Goal: Task Accomplishment & Management: Complete application form

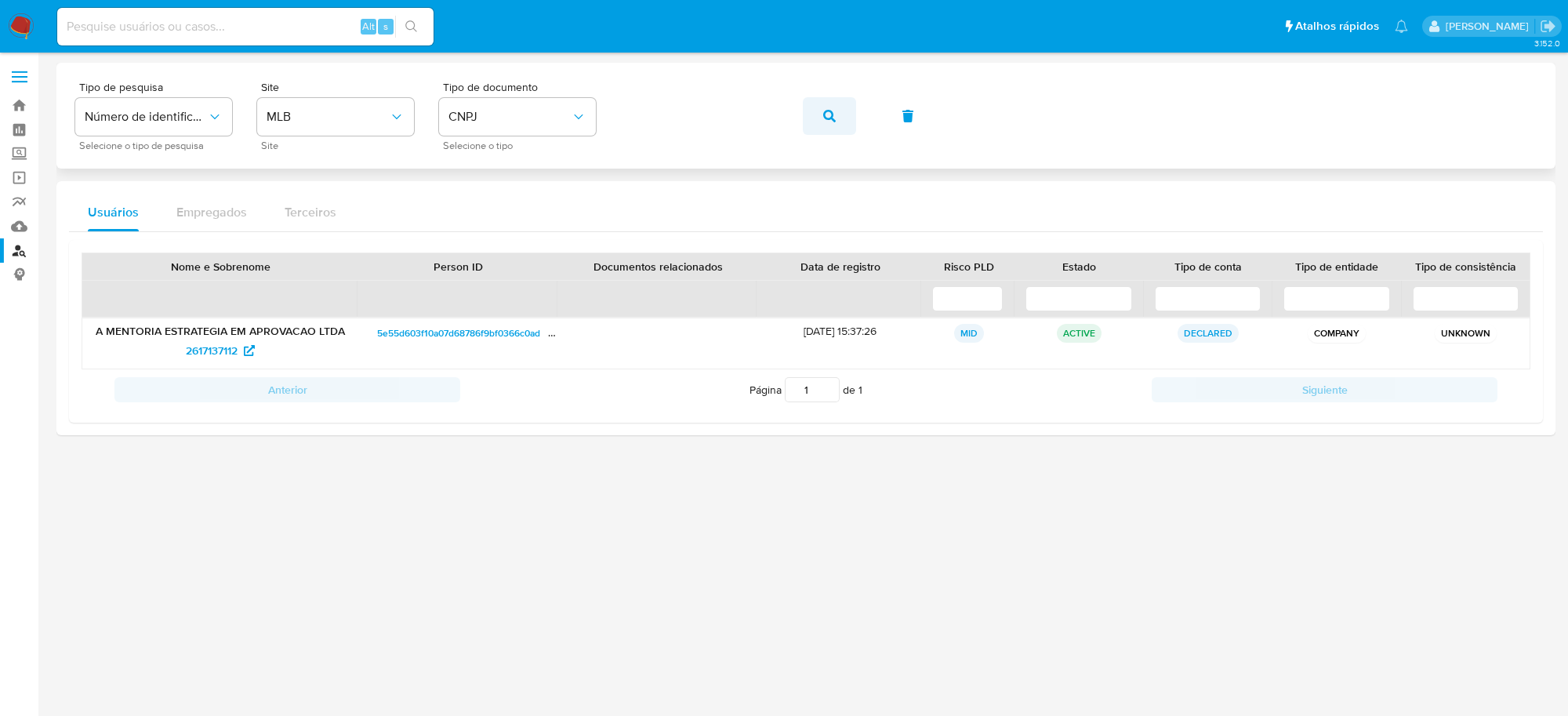
click at [816, 113] on button "button" at bounding box center [829, 116] width 53 height 38
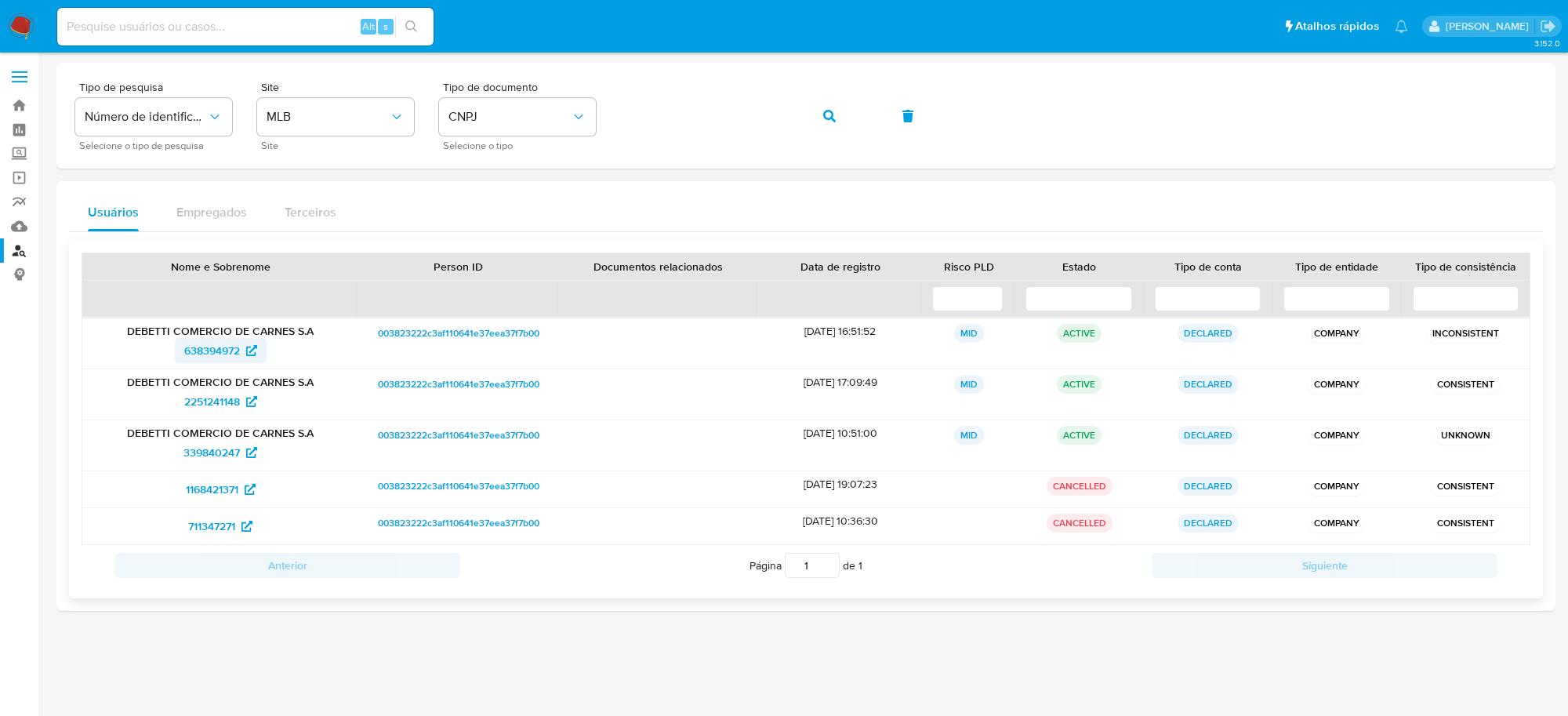
drag, startPoint x: 228, startPoint y: 366, endPoint x: 192, endPoint y: 345, distance: 41.7
click at [819, 112] on button "button" at bounding box center [829, 116] width 53 height 38
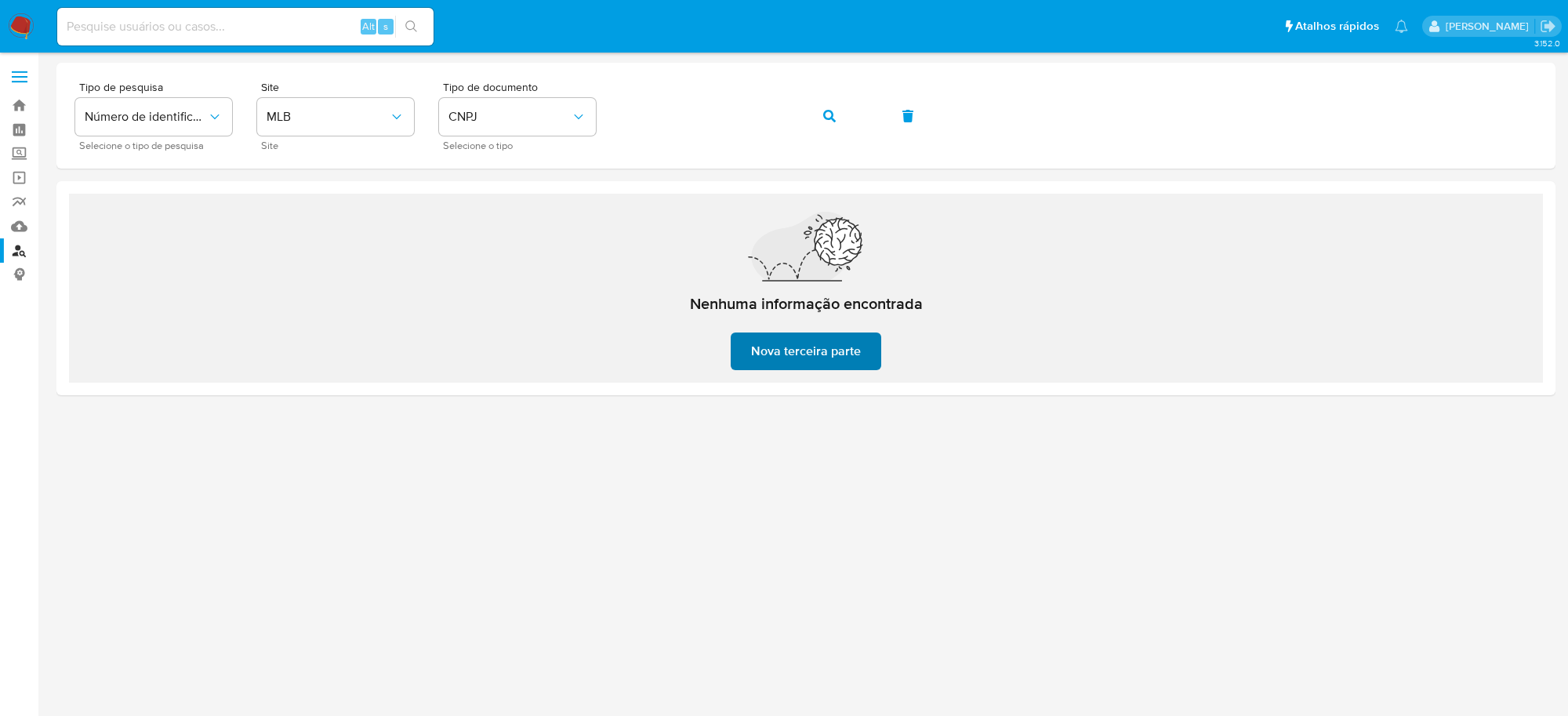
click at [781, 340] on span "Nova terceira parte" at bounding box center [806, 351] width 110 height 34
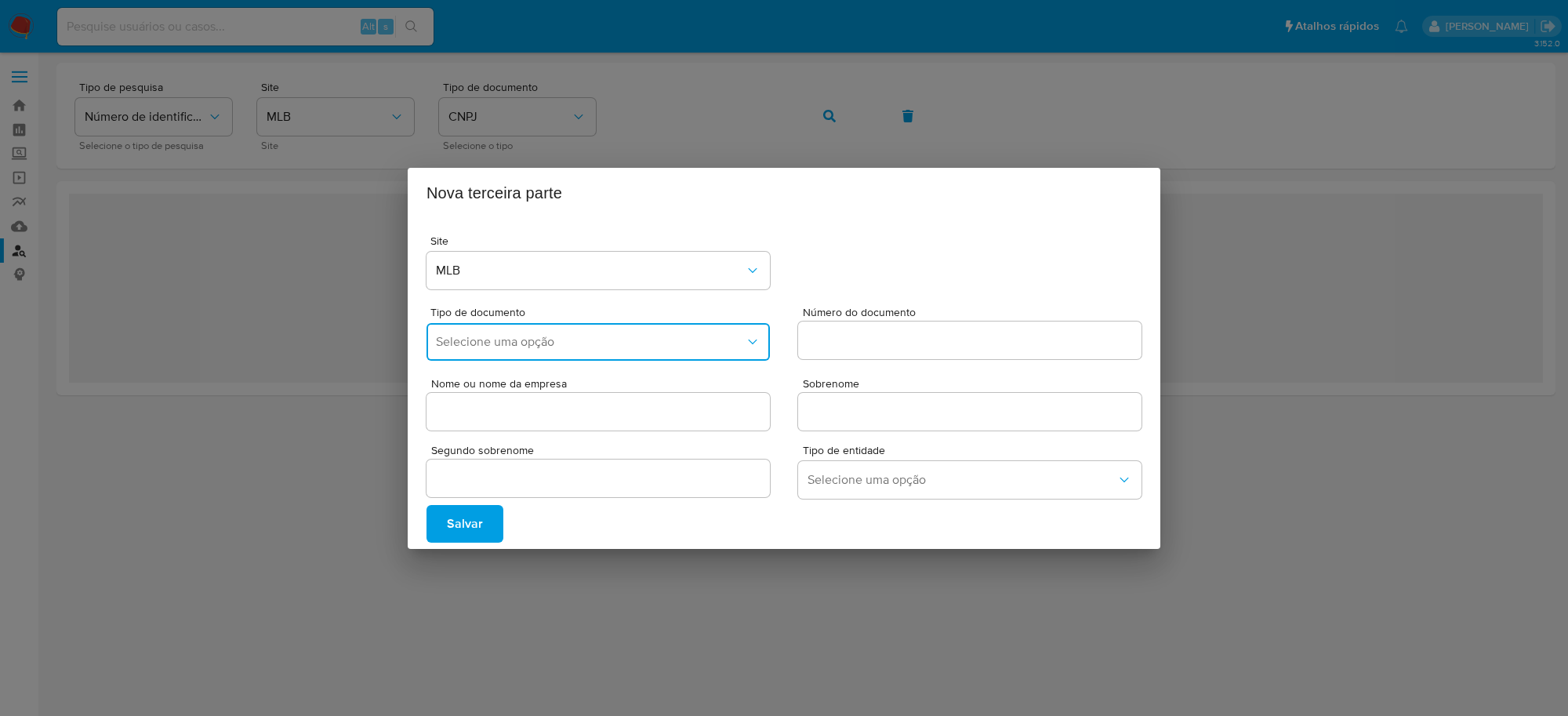
click at [518, 357] on button "Selecione uma opção" at bounding box center [598, 342] width 343 height 38
click at [536, 381] on div "CNPJ" at bounding box center [593, 384] width 315 height 38
click at [831, 350] on div at bounding box center [969, 340] width 343 height 38
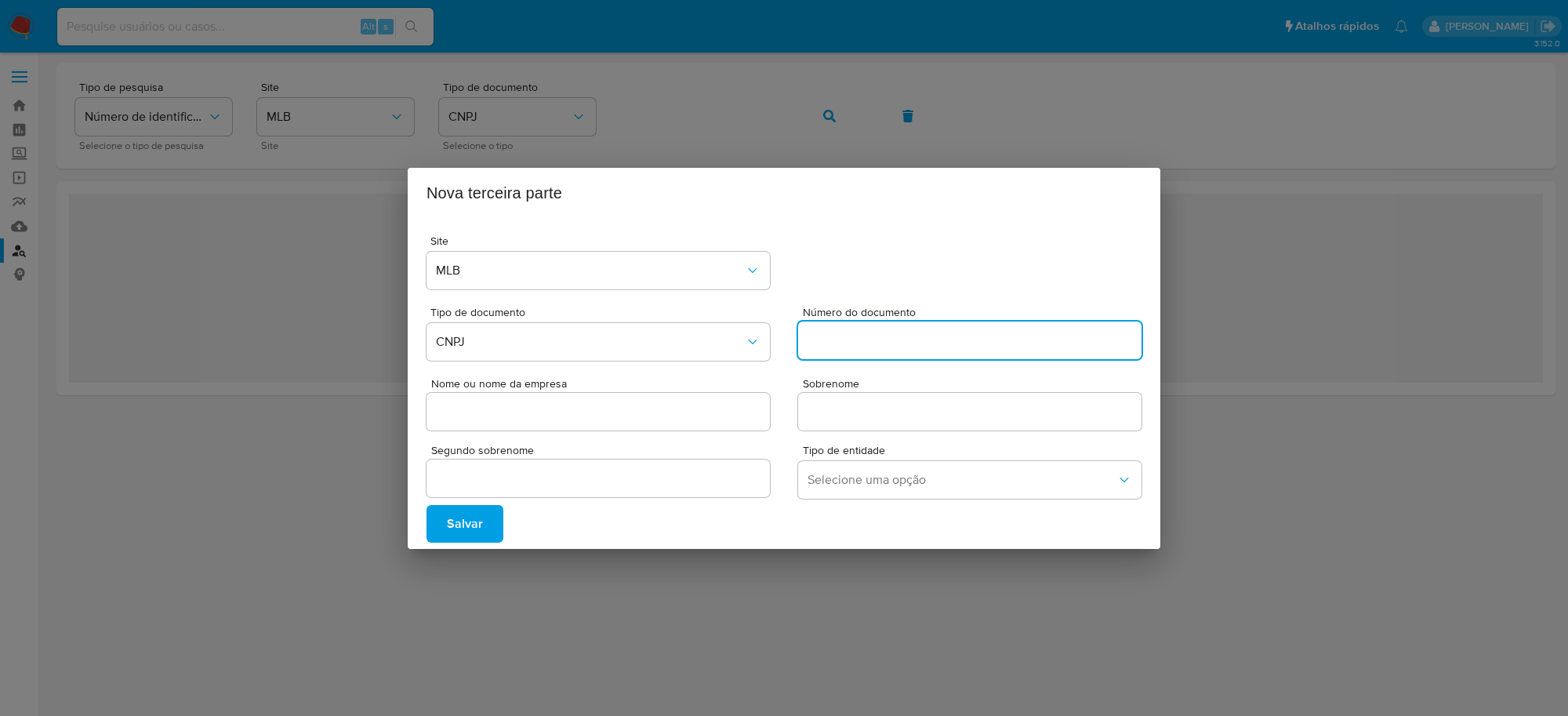
click at [834, 346] on input "Número do documento" at bounding box center [969, 340] width 343 height 21
paste input "55326610000171"
type input "55326610000171"
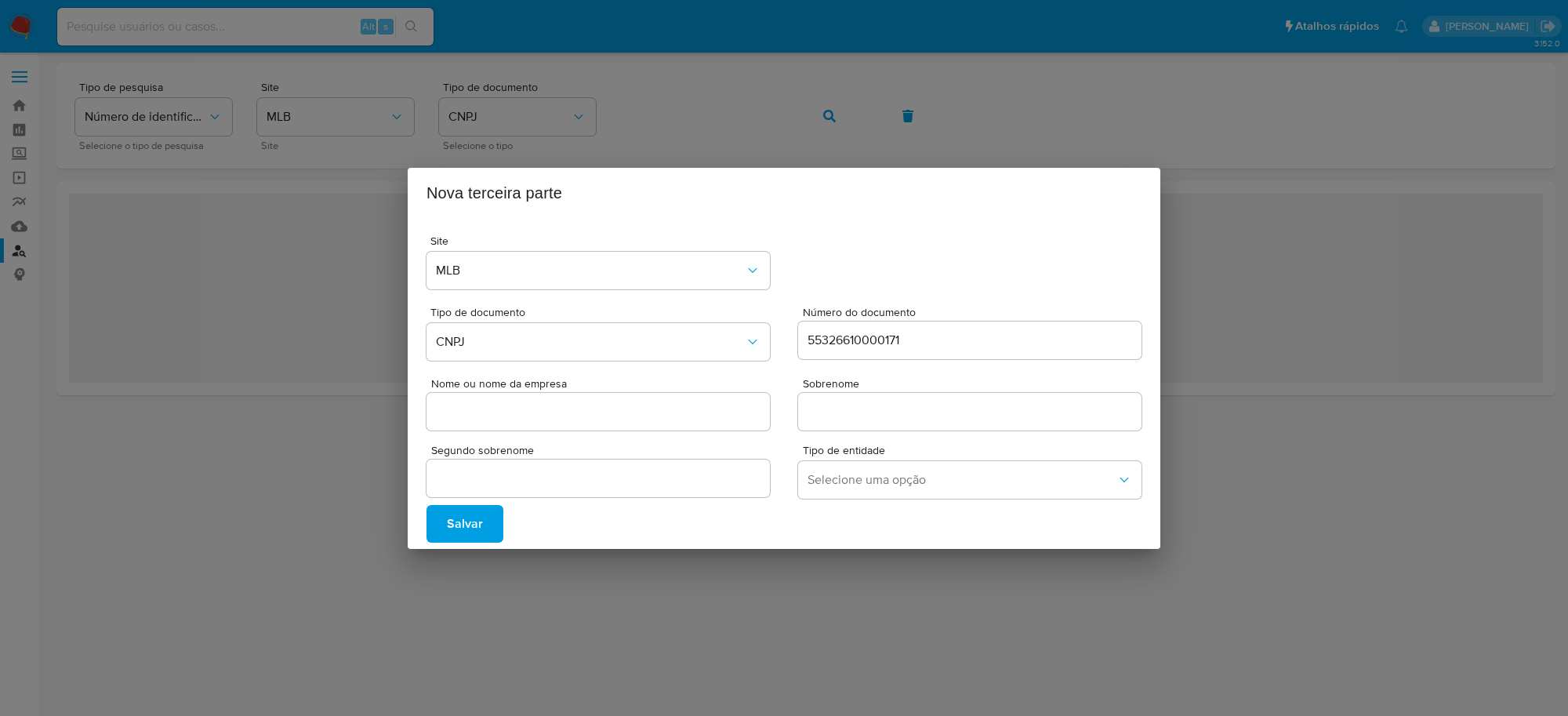
click at [616, 393] on div at bounding box center [598, 412] width 343 height 38
click at [601, 418] on input "Nome ou nome da empresa" at bounding box center [598, 412] width 343 height 21
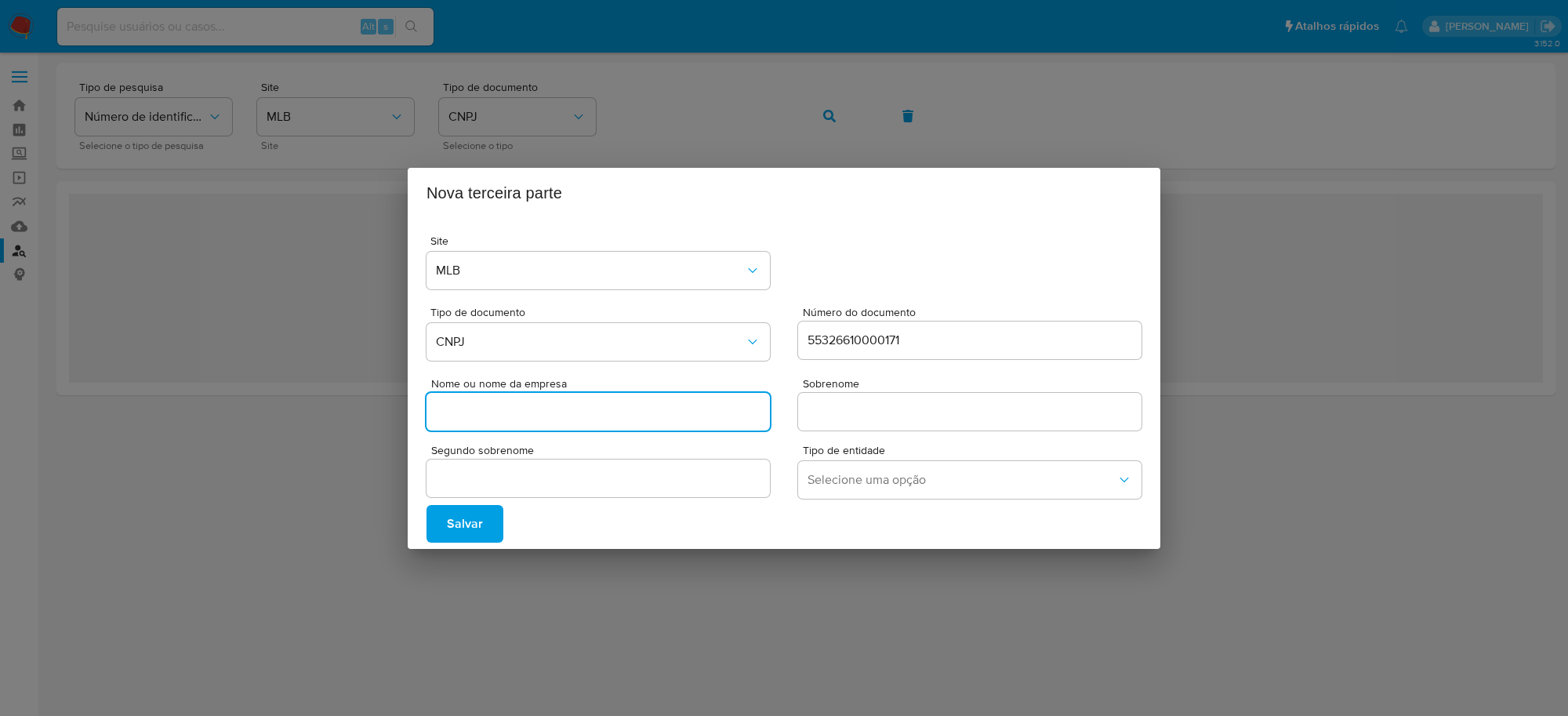
paste input "LEEUS CONFECCOES LTDA"
type input "LEEUS CONFECCOES LTDA"
click at [835, 410] on input "Sobrenome" at bounding box center [969, 412] width 343 height 21
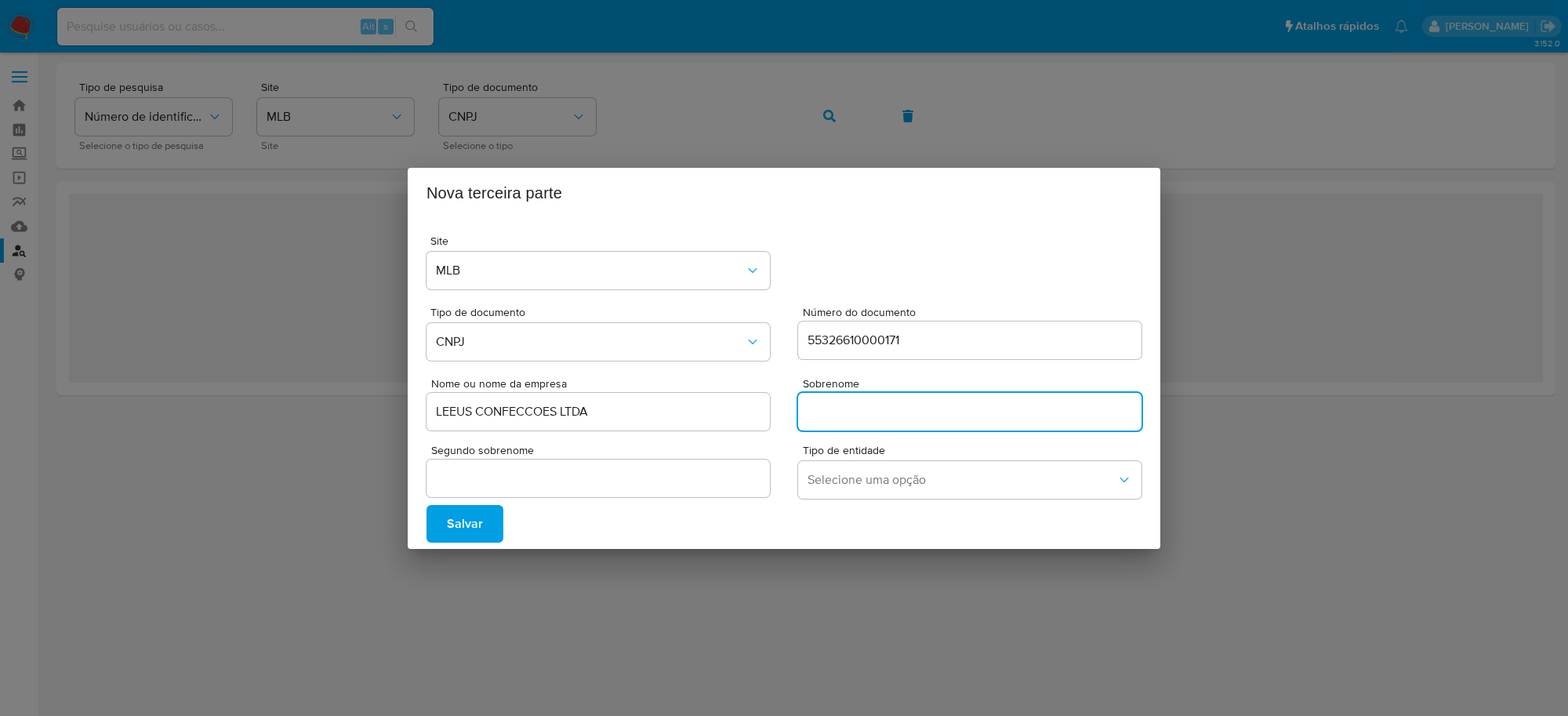
type input ","
type input ";"
type input "."
click at [852, 485] on span "Selecione uma opção" at bounding box center [961, 479] width 309 height 15
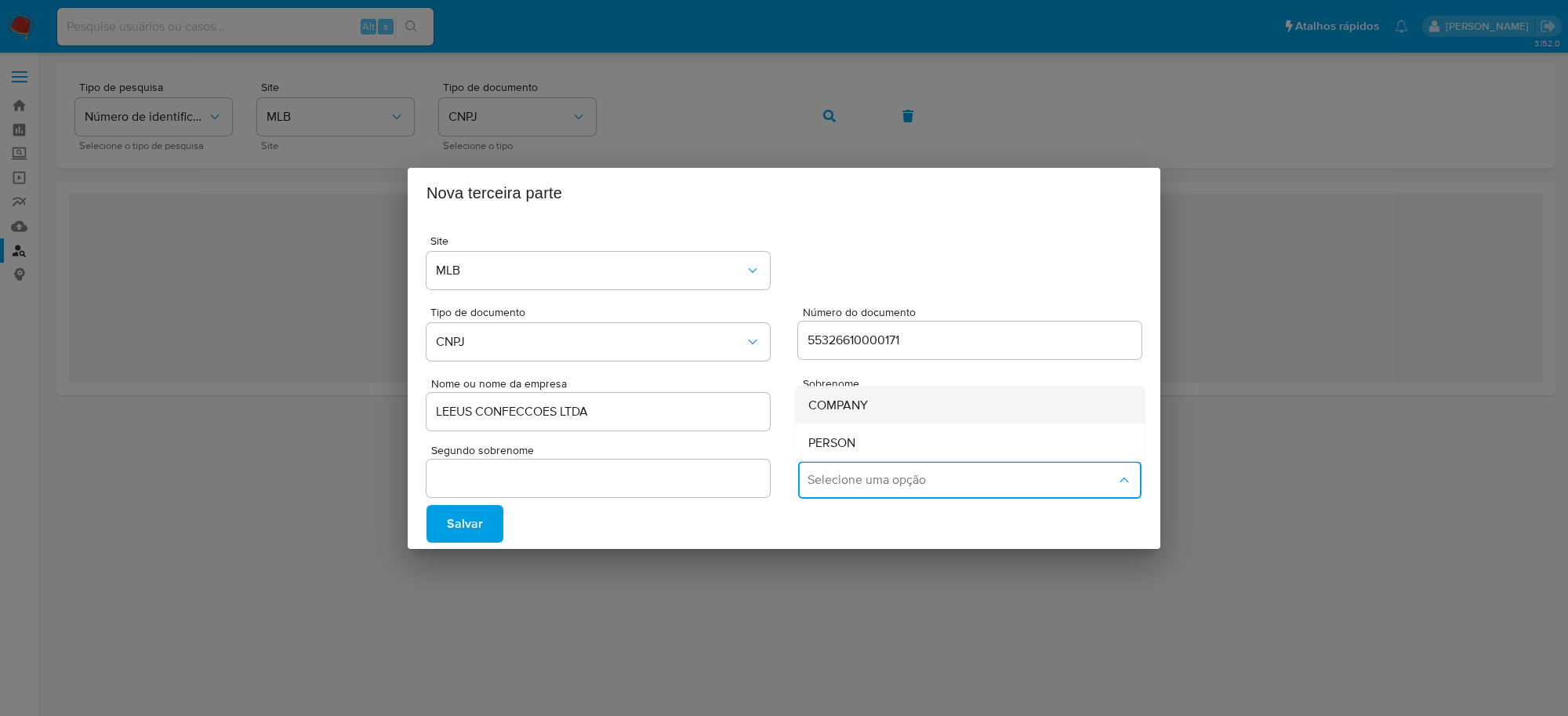
click at [845, 405] on span "COMPANY" at bounding box center [838, 404] width 59 height 15
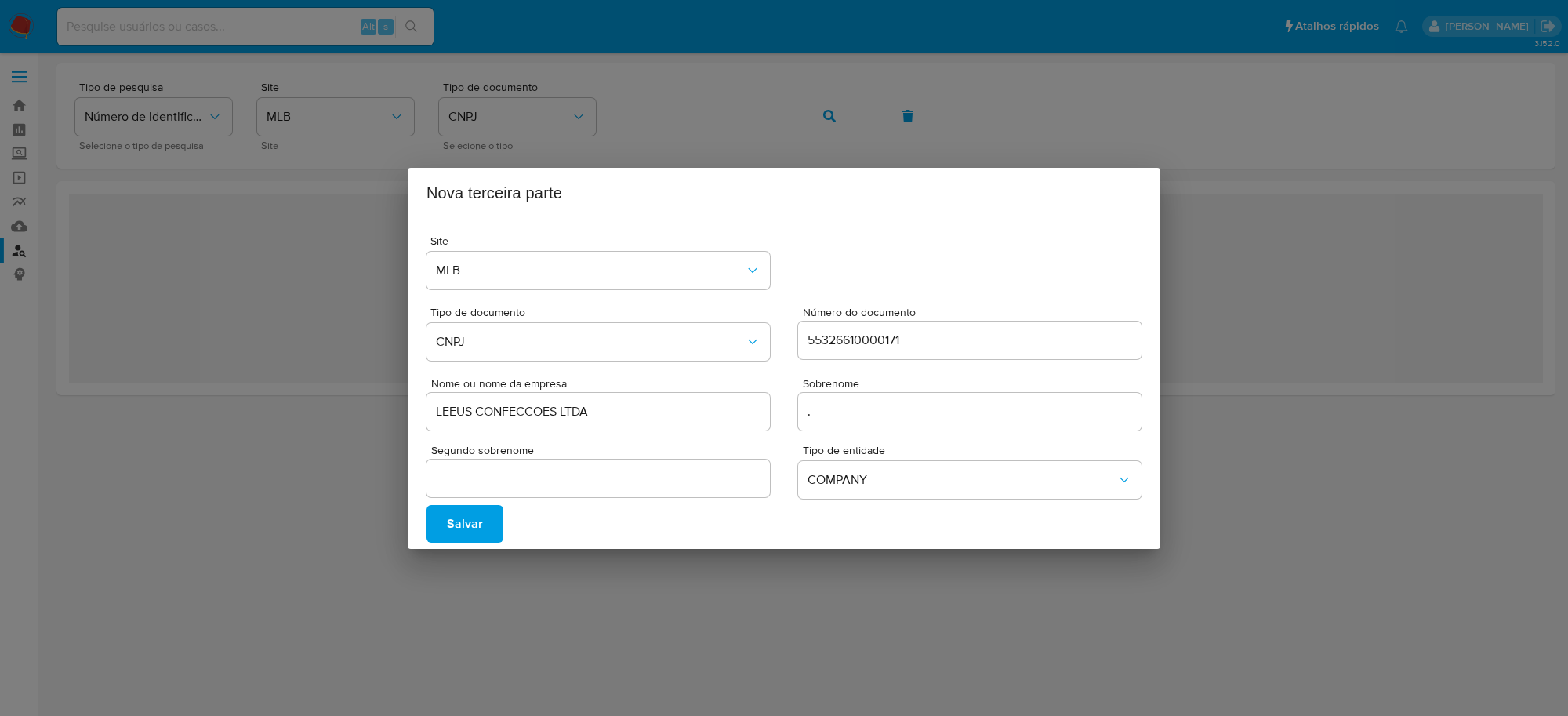
click at [484, 534] on button "Salvar" at bounding box center [464, 524] width 77 height 38
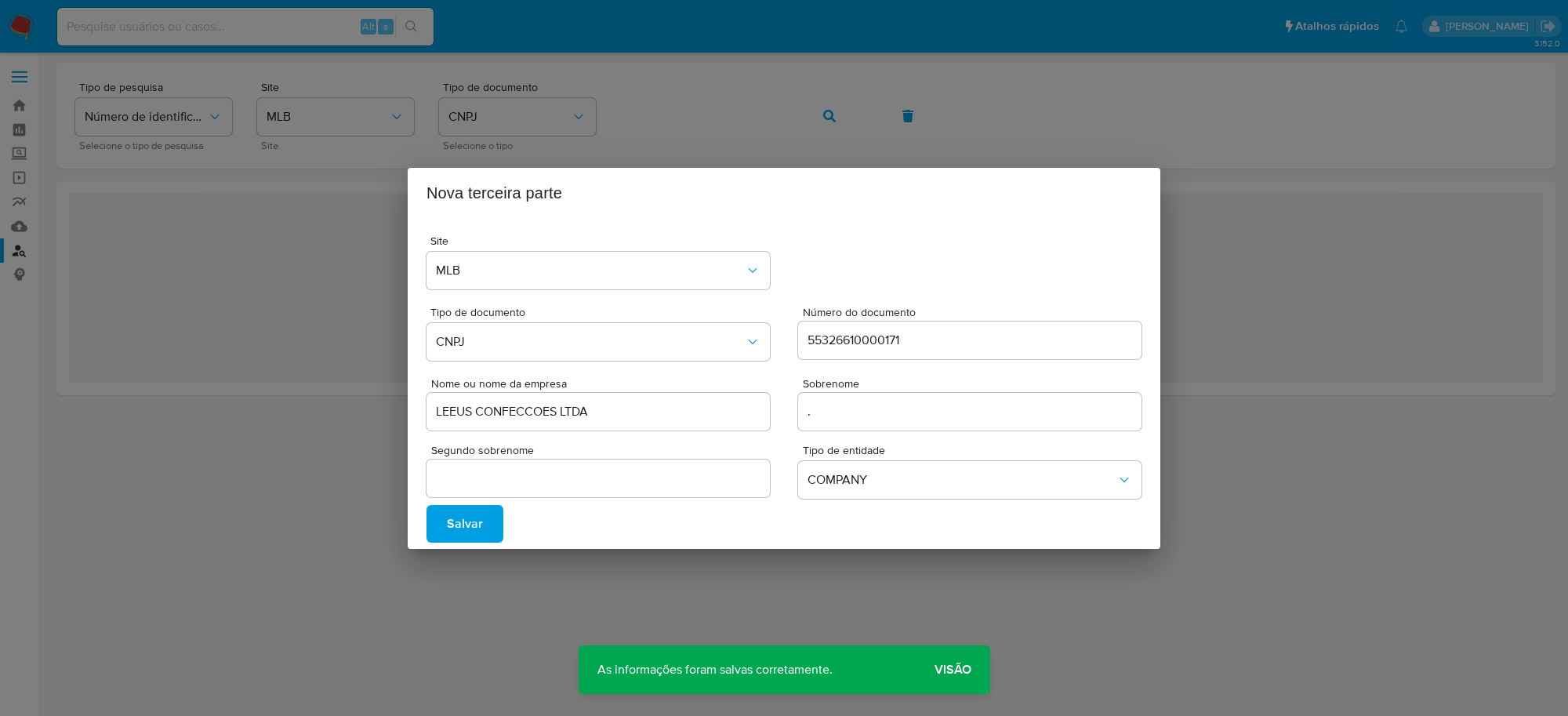
click at [960, 670] on span "Visão" at bounding box center [952, 670] width 37 height 0
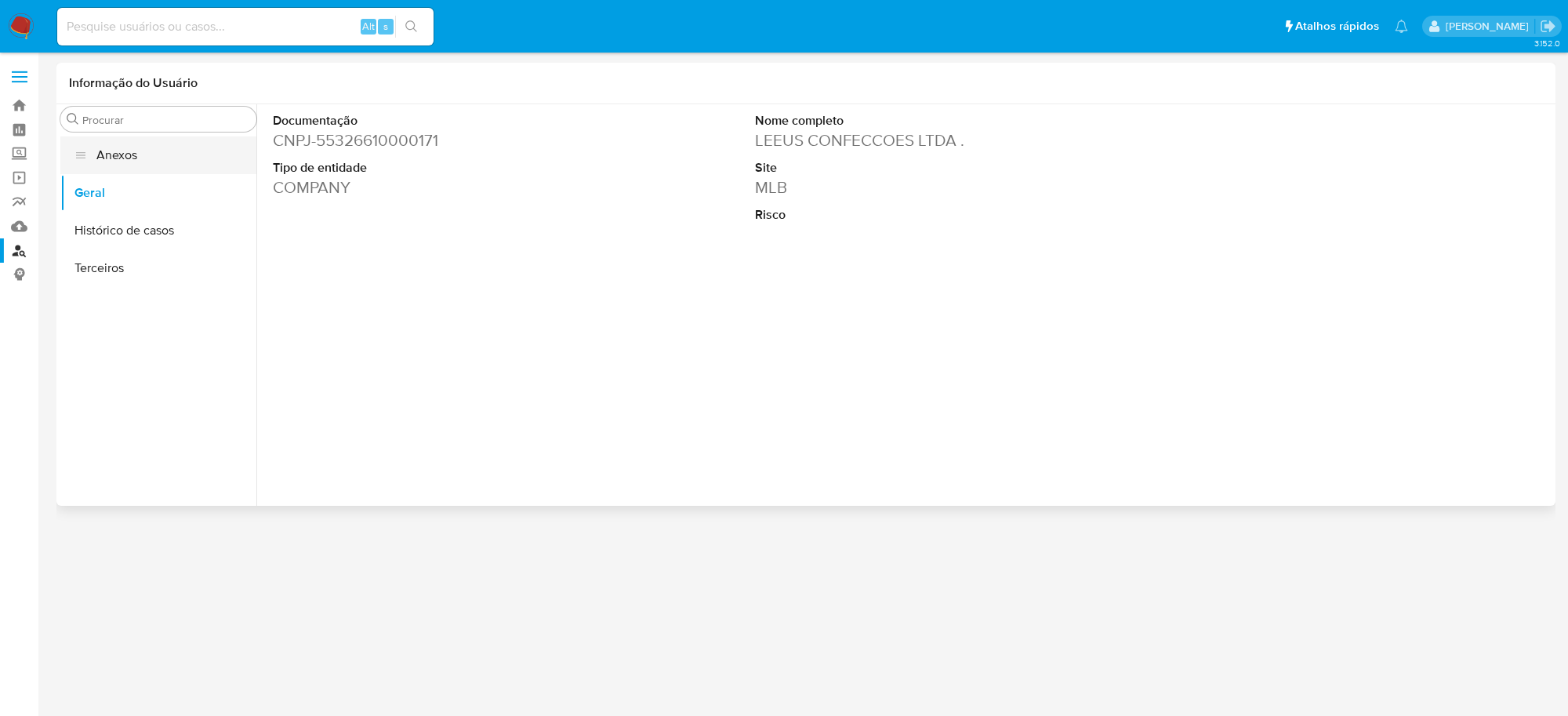
click at [163, 142] on button "Anexos" at bounding box center [158, 156] width 196 height 38
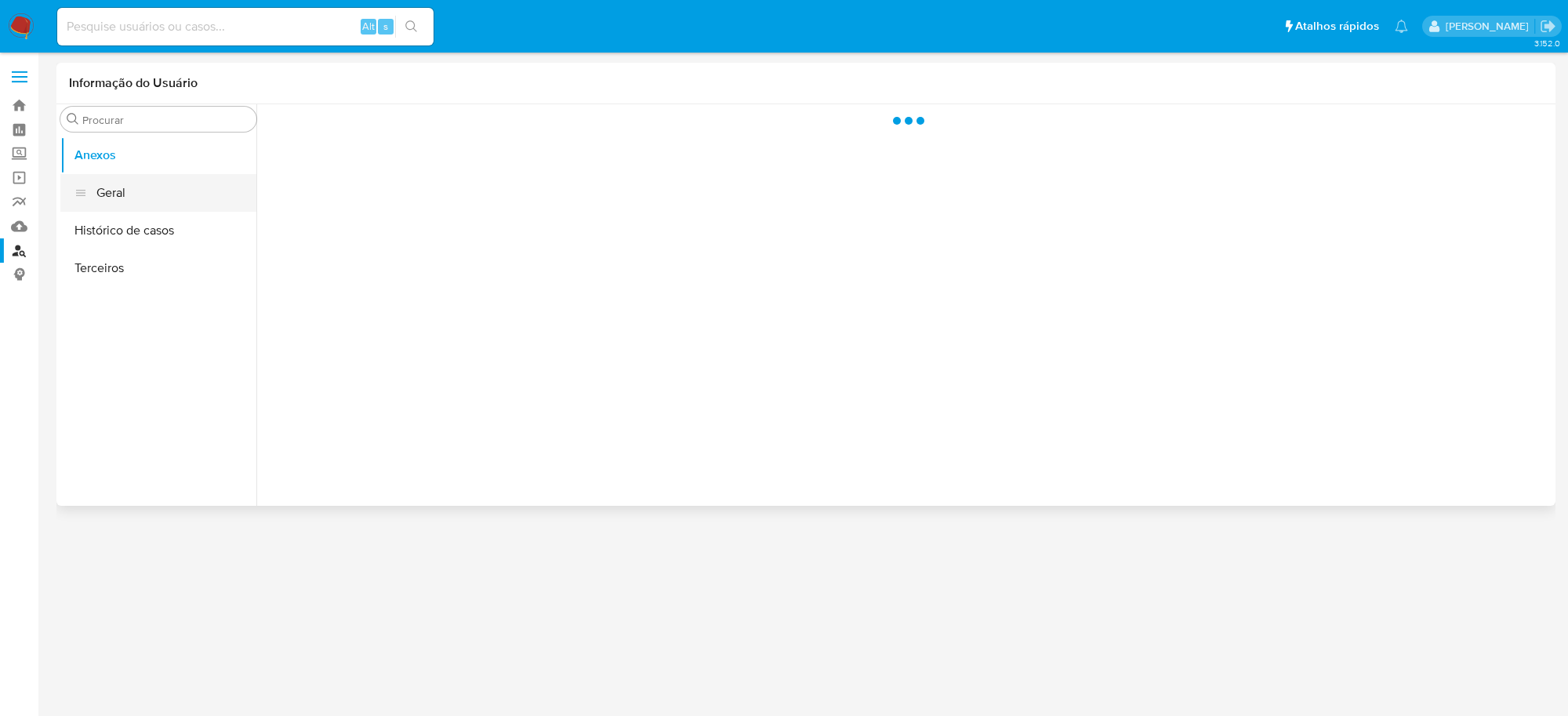
click at [171, 189] on button "Geral" at bounding box center [158, 193] width 196 height 38
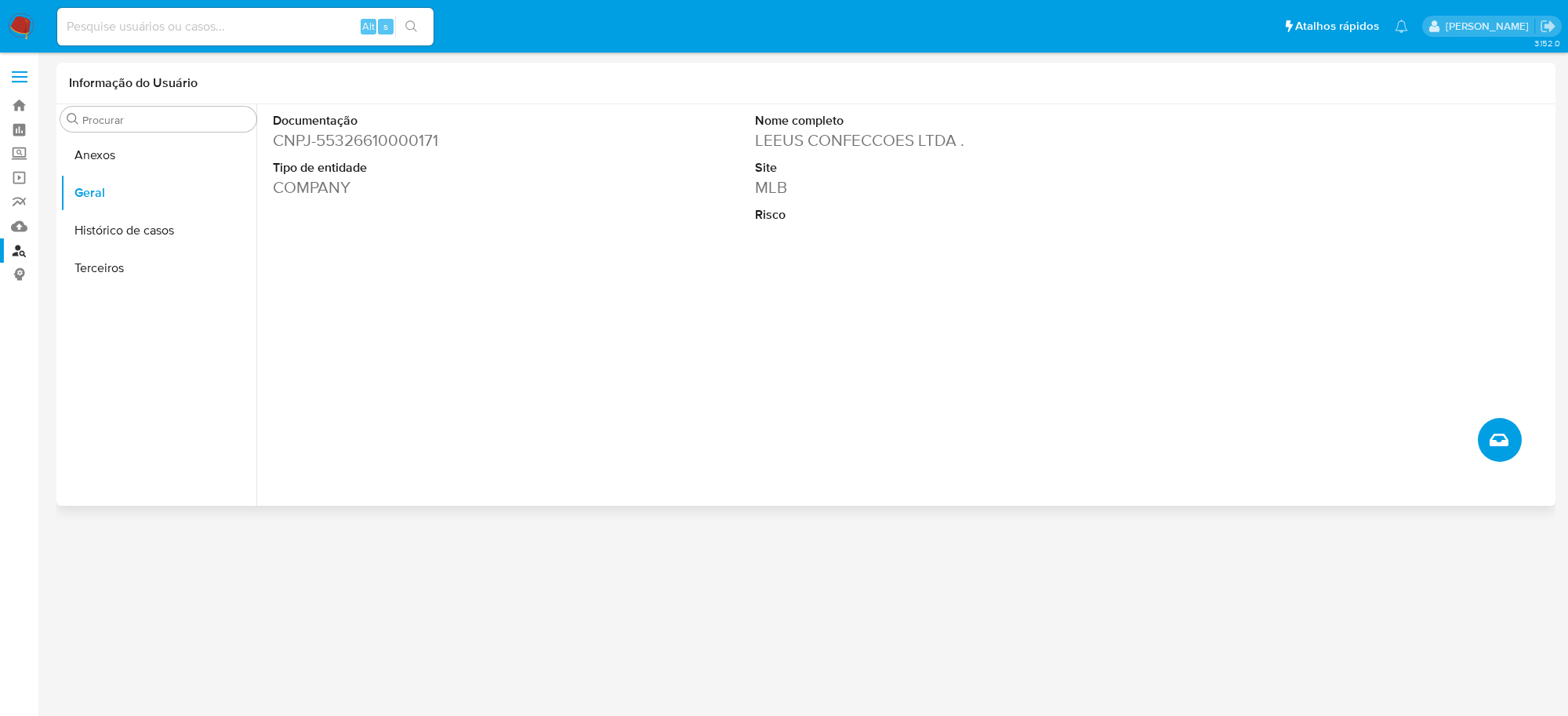
click at [1511, 438] on button "Criar caso manual" at bounding box center [1500, 440] width 44 height 44
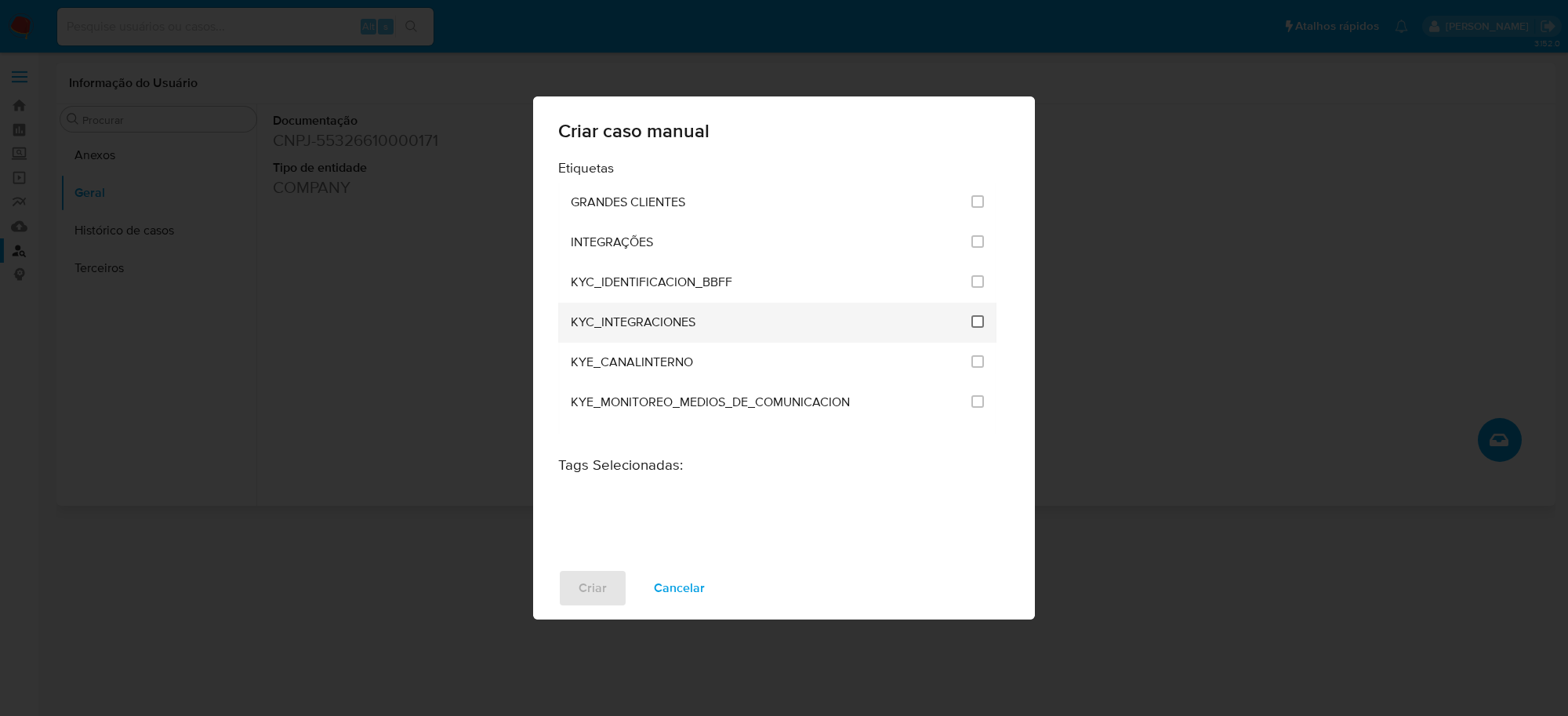
click at [972, 322] on input "2093" at bounding box center [978, 322] width 13 height 13
checkbox input "true"
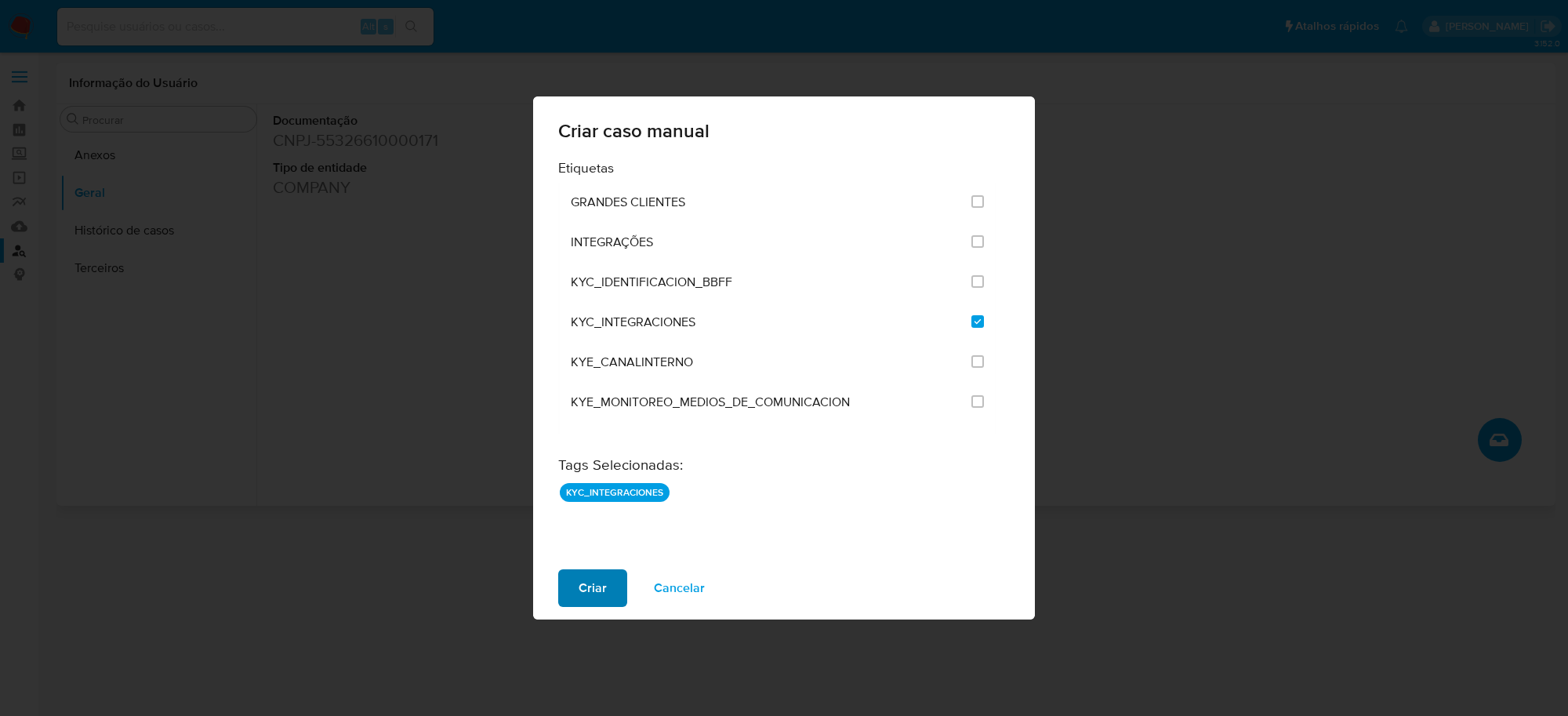
click at [586, 586] on span "Criar" at bounding box center [592, 588] width 28 height 34
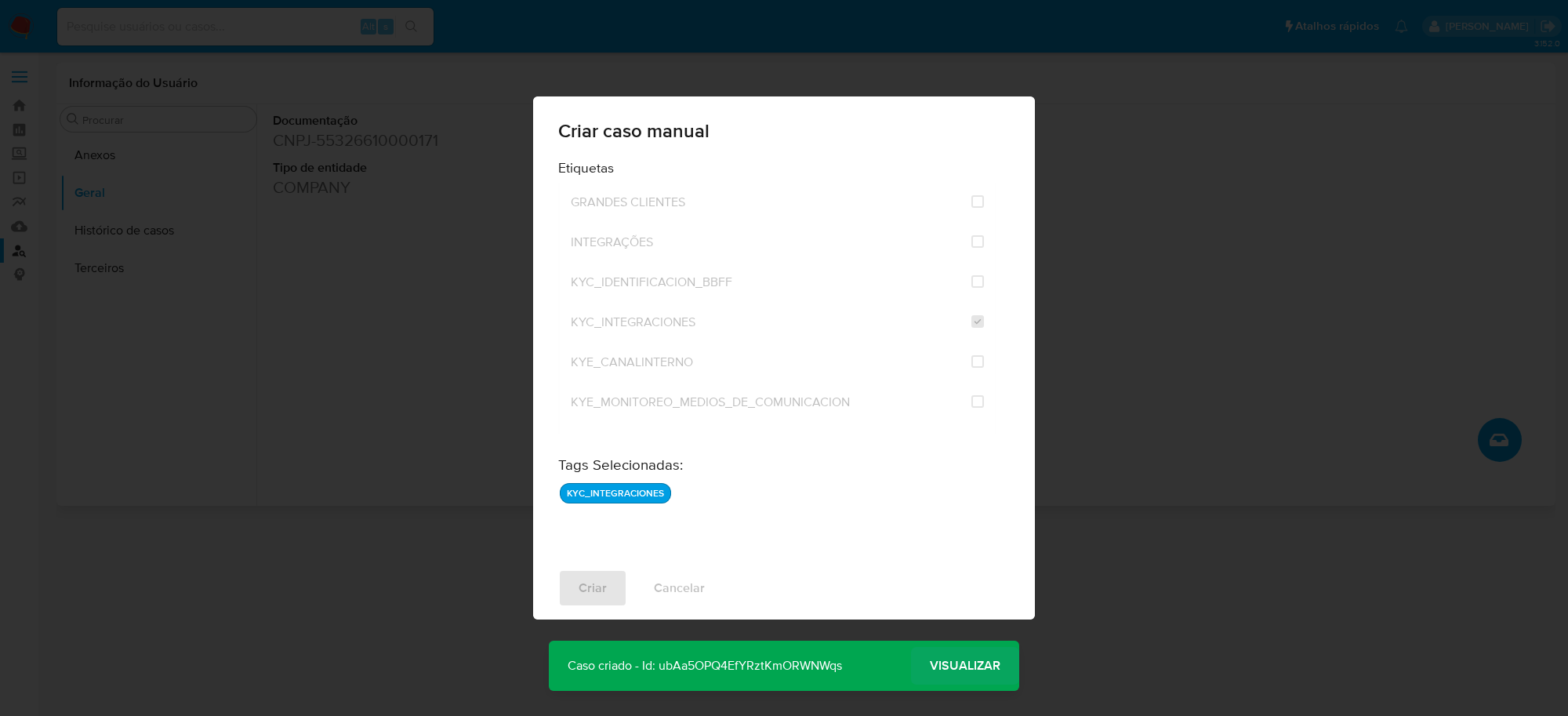
click at [969, 666] on span "Visualizar" at bounding box center [965, 666] width 70 height 0
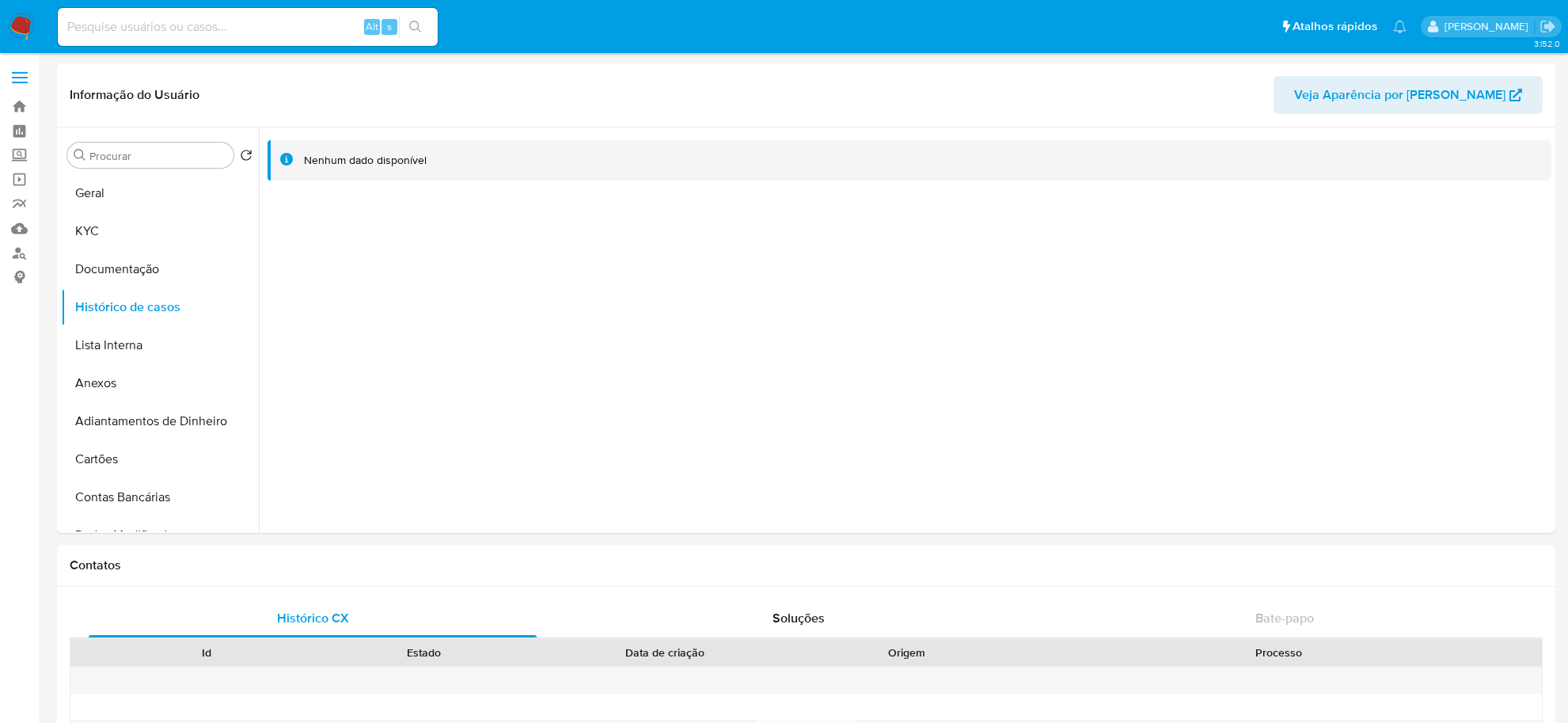
select select "10"
click at [650, 306] on div at bounding box center [905, 330] width 1293 height 406
click at [132, 236] on button "KYC" at bounding box center [154, 231] width 185 height 38
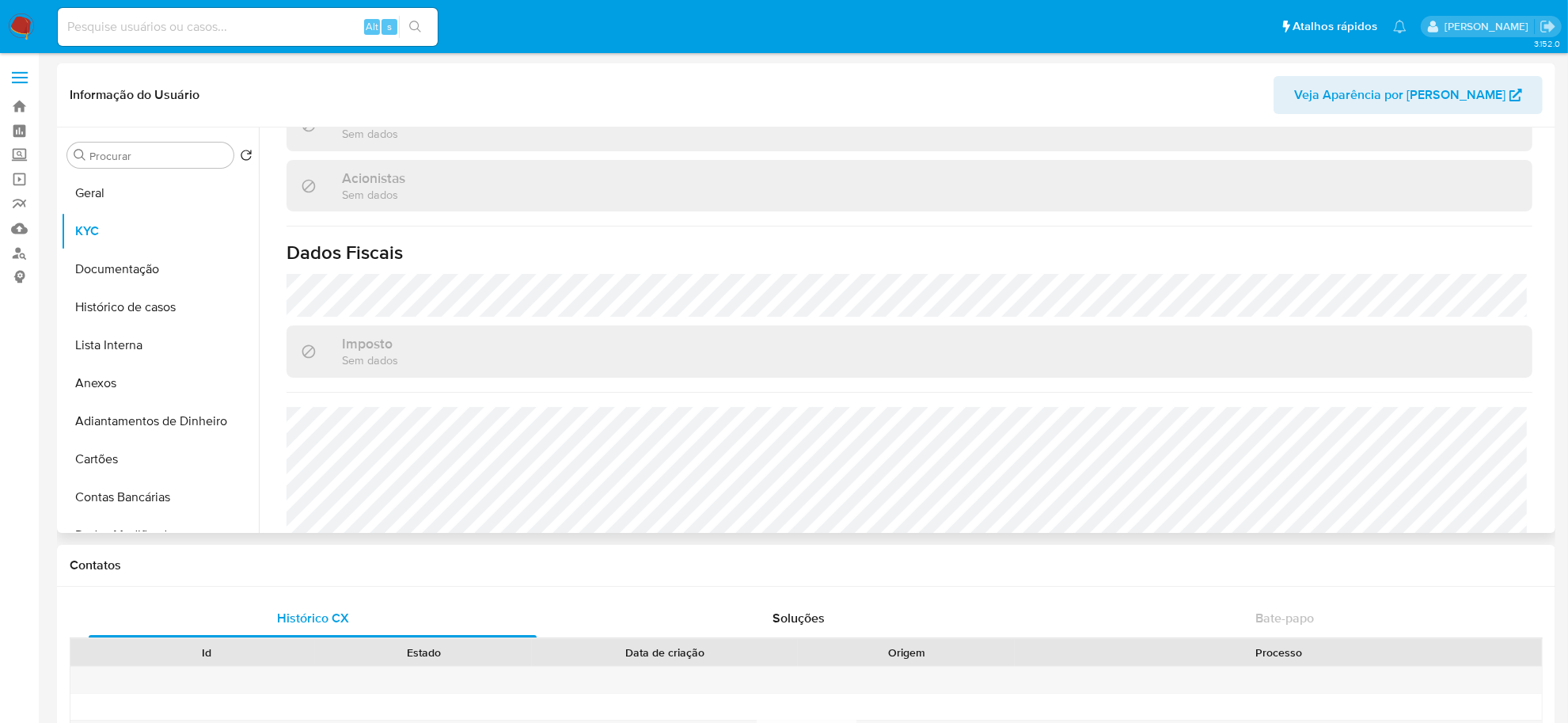
scroll to position [977, 0]
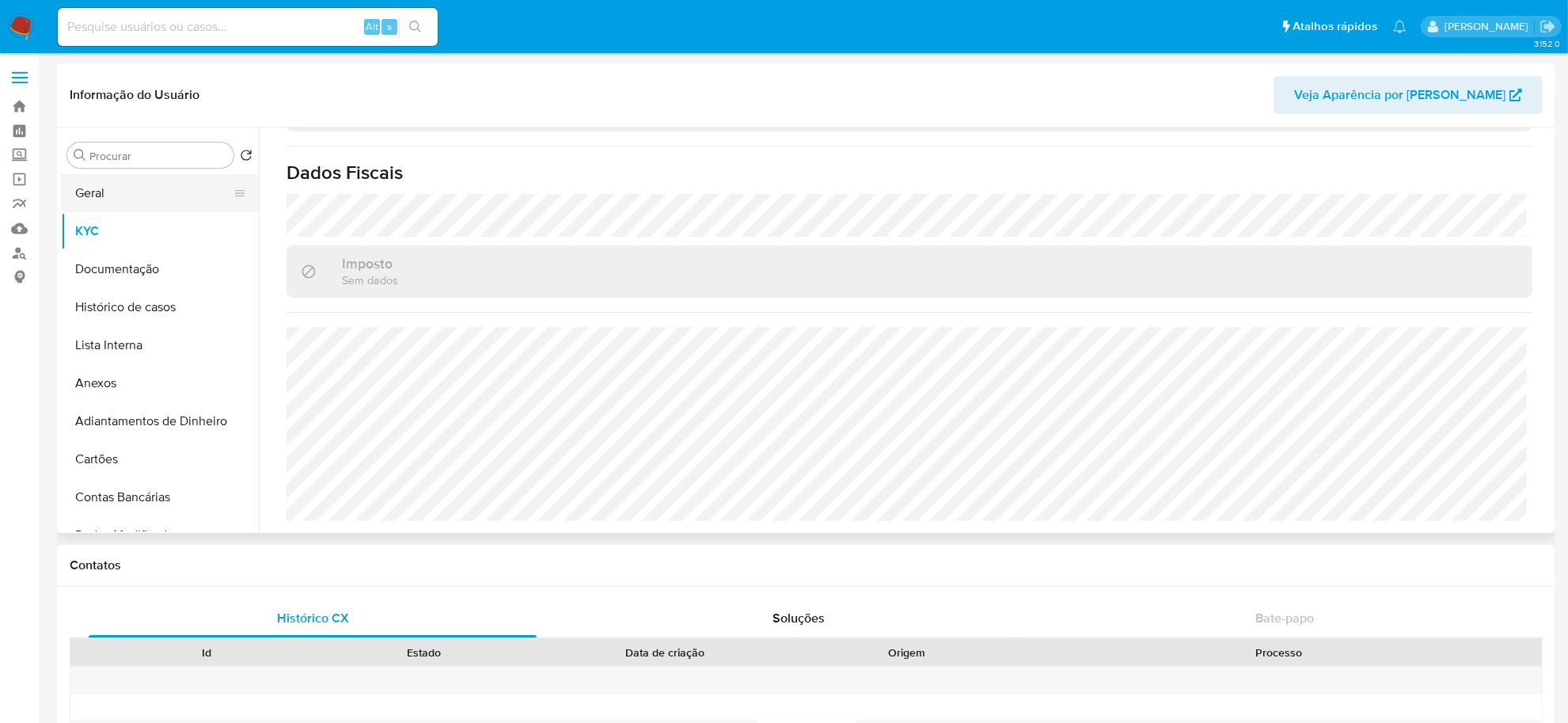
click at [168, 198] on button "Geral" at bounding box center [154, 194] width 185 height 38
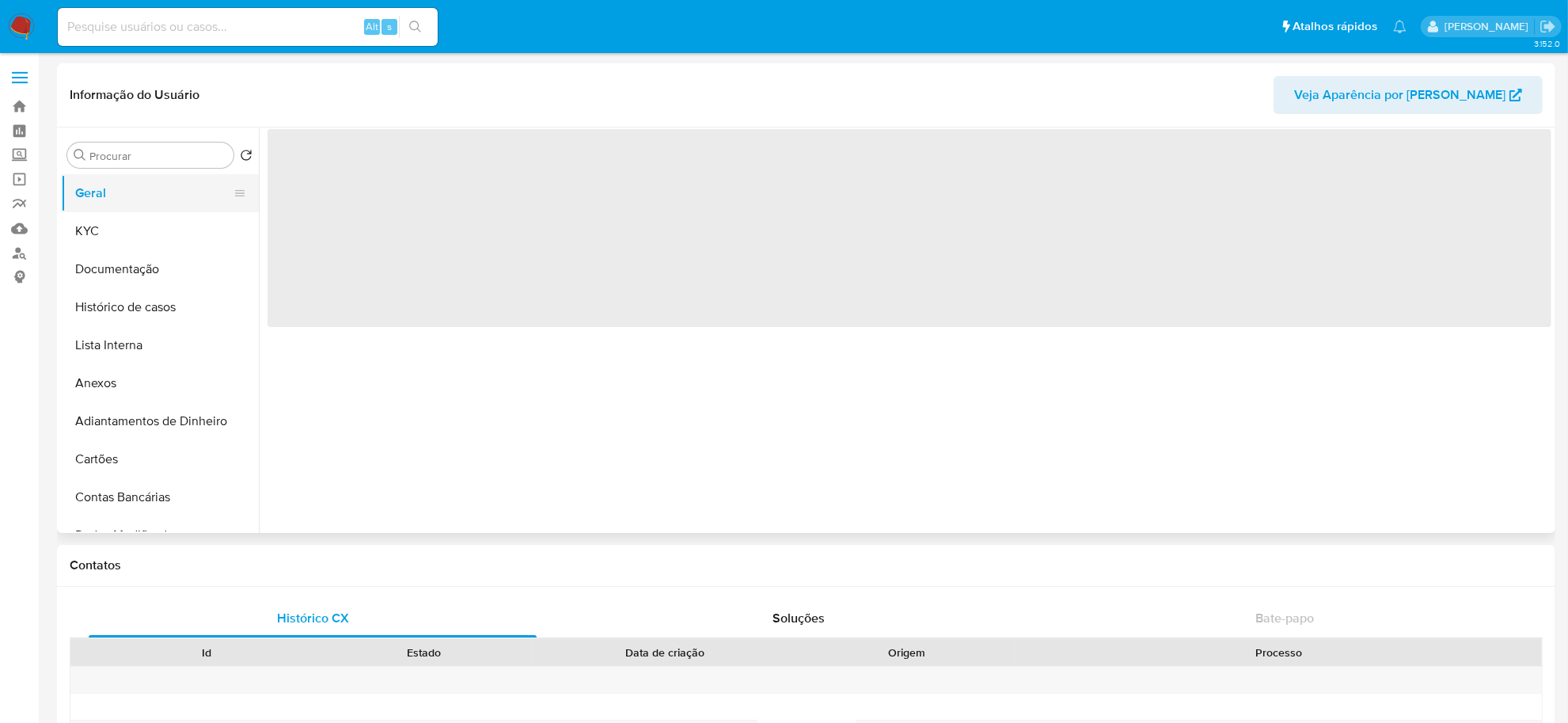
scroll to position [0, 0]
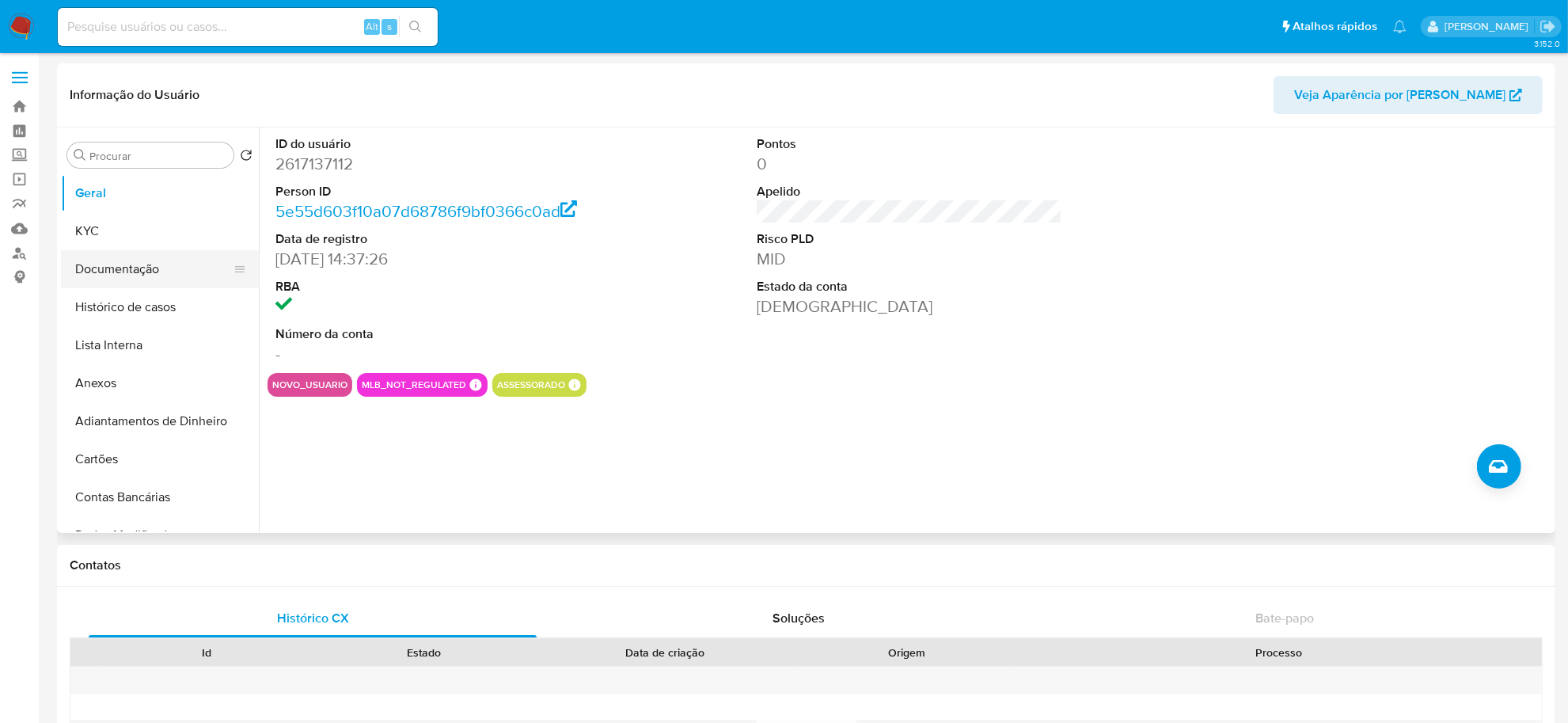
click at [156, 264] on button "Documentação" at bounding box center [154, 269] width 185 height 38
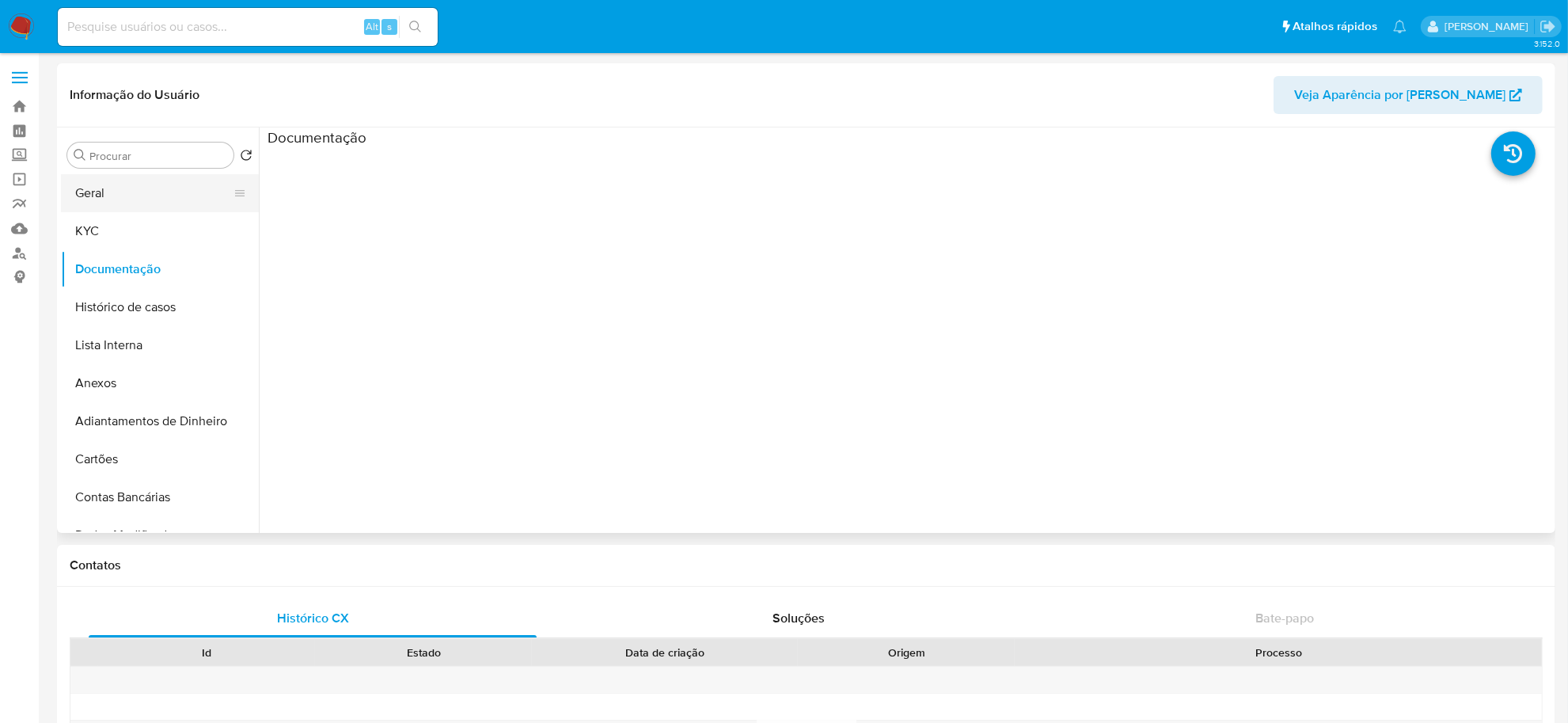
click at [109, 186] on button "Geral" at bounding box center [154, 194] width 185 height 38
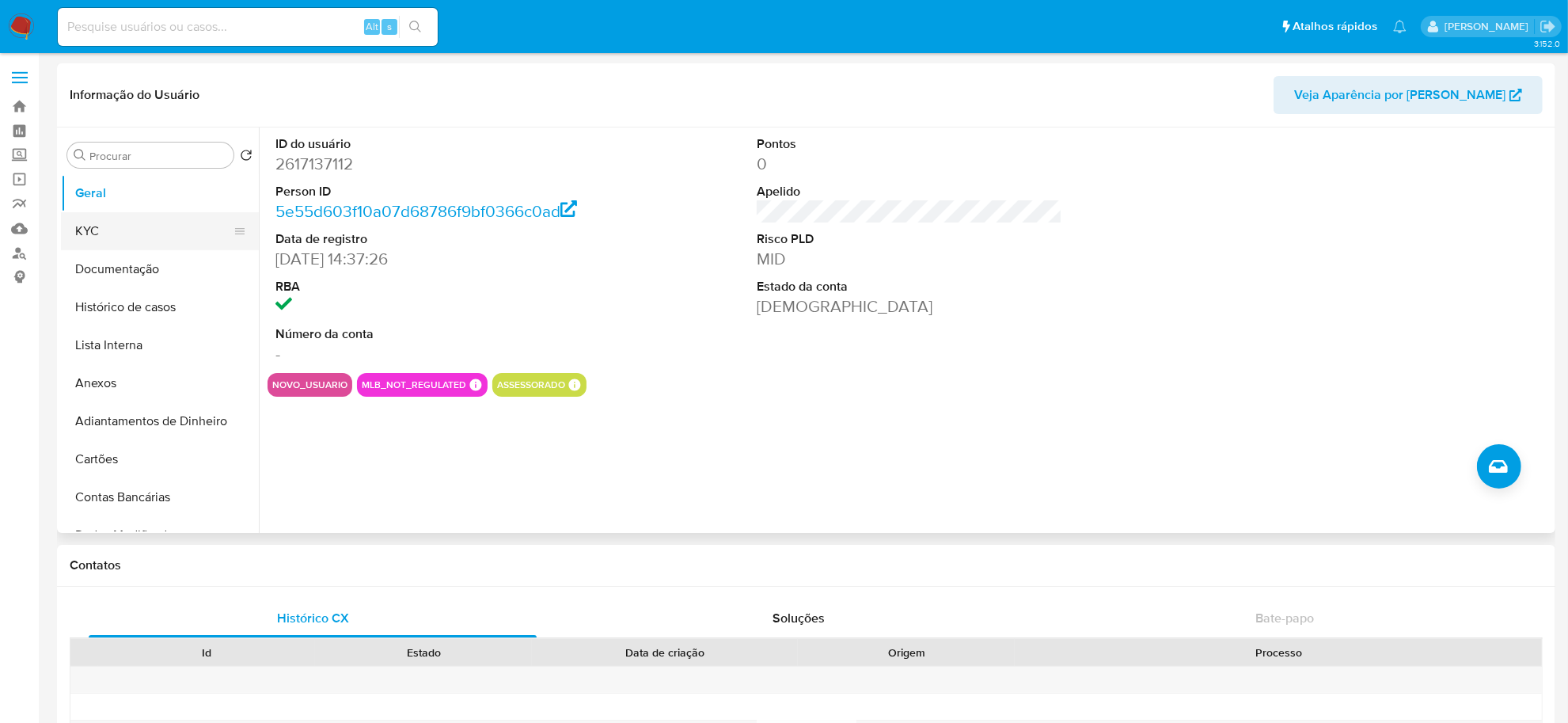
click at [76, 216] on button "KYC" at bounding box center [154, 231] width 185 height 38
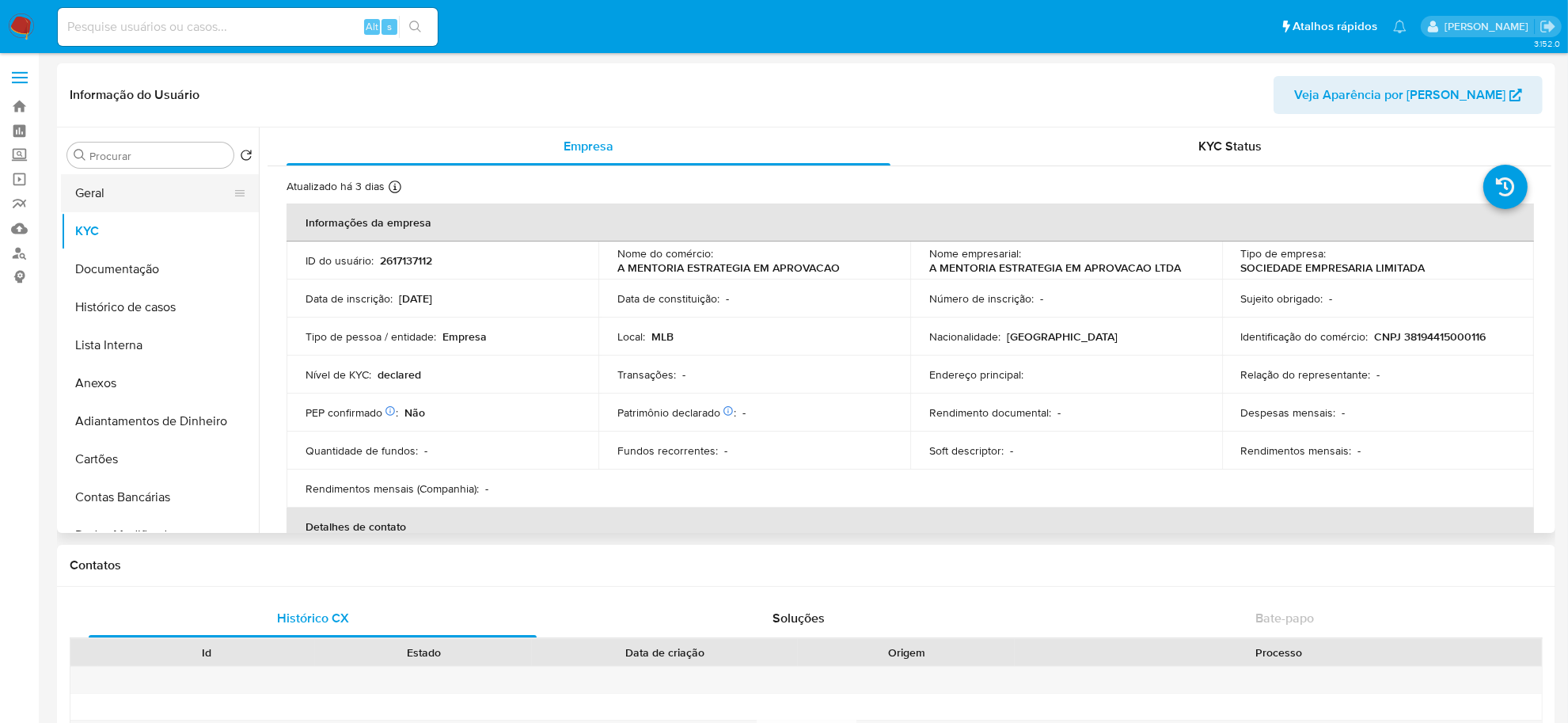
click at [140, 195] on button "Geral" at bounding box center [154, 194] width 185 height 38
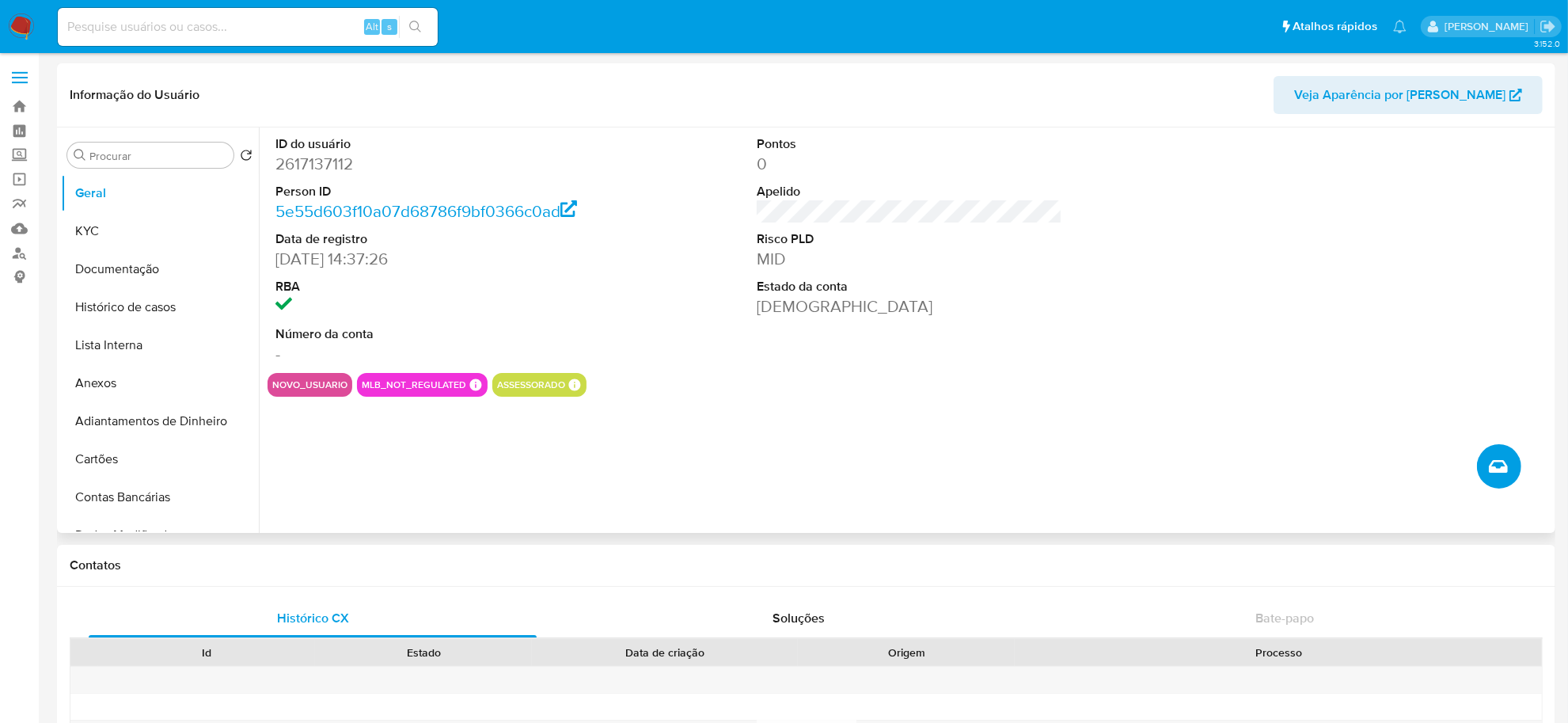
click at [1493, 461] on icon "Criar caso manual" at bounding box center [1498, 466] width 19 height 19
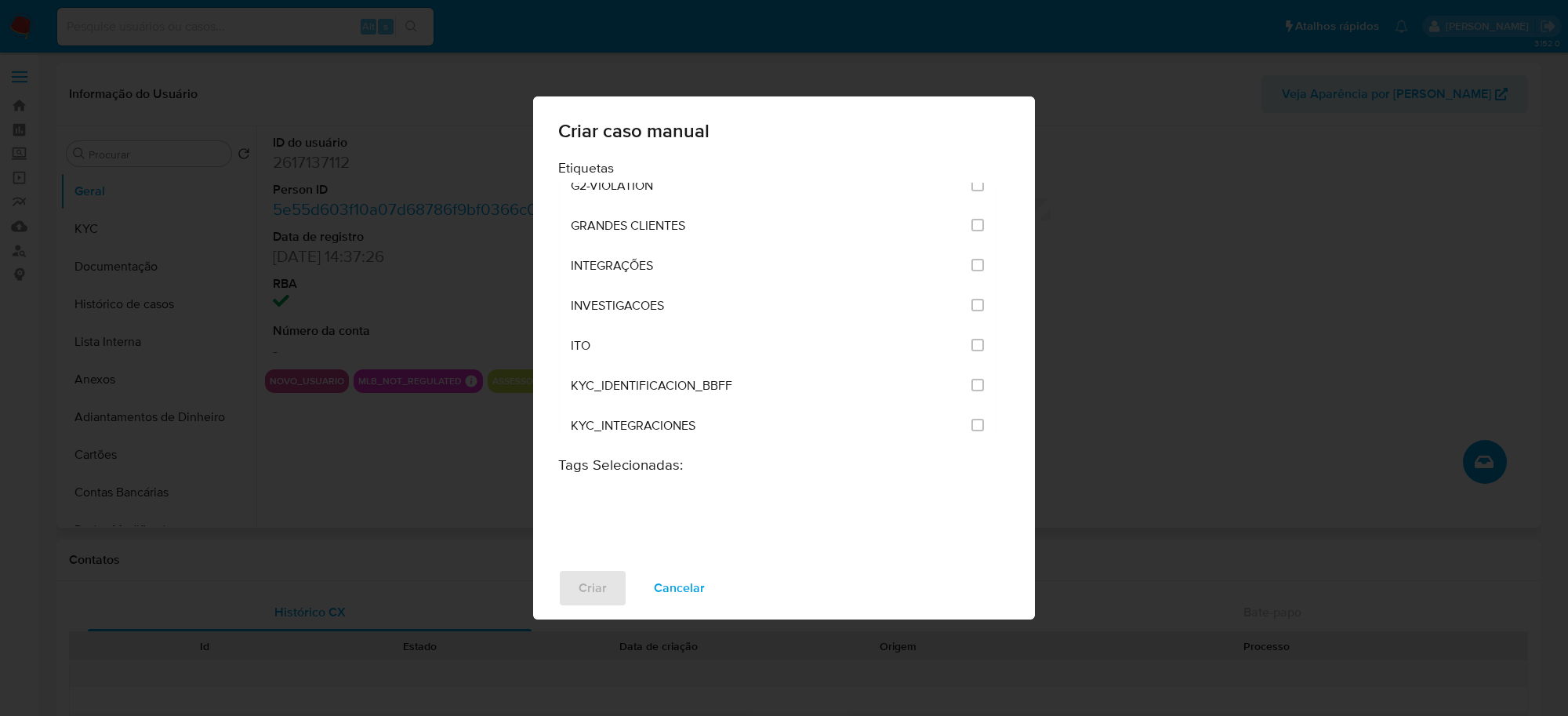
scroll to position [1274, 0]
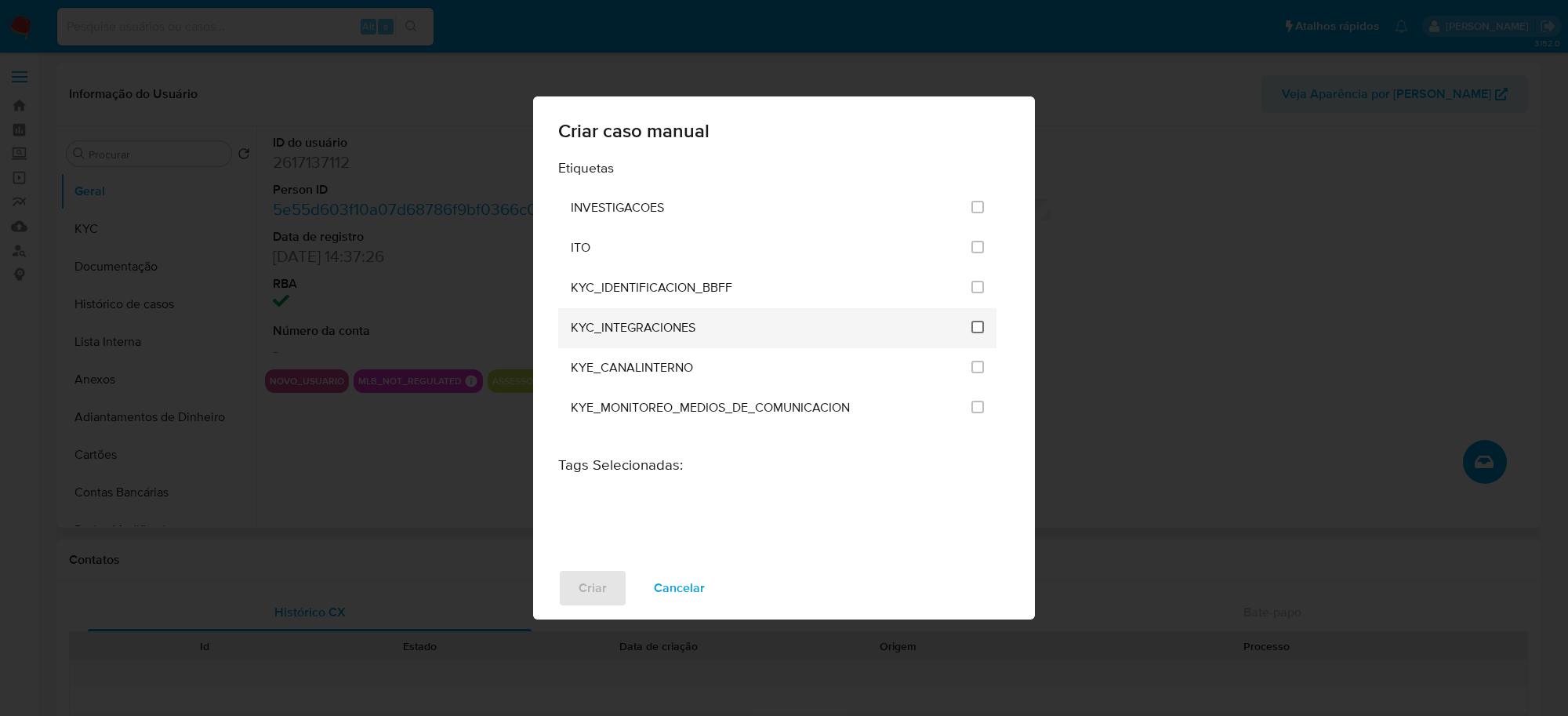
click at [971, 325] on input "2093" at bounding box center [978, 327] width 13 height 13
checkbox input "true"
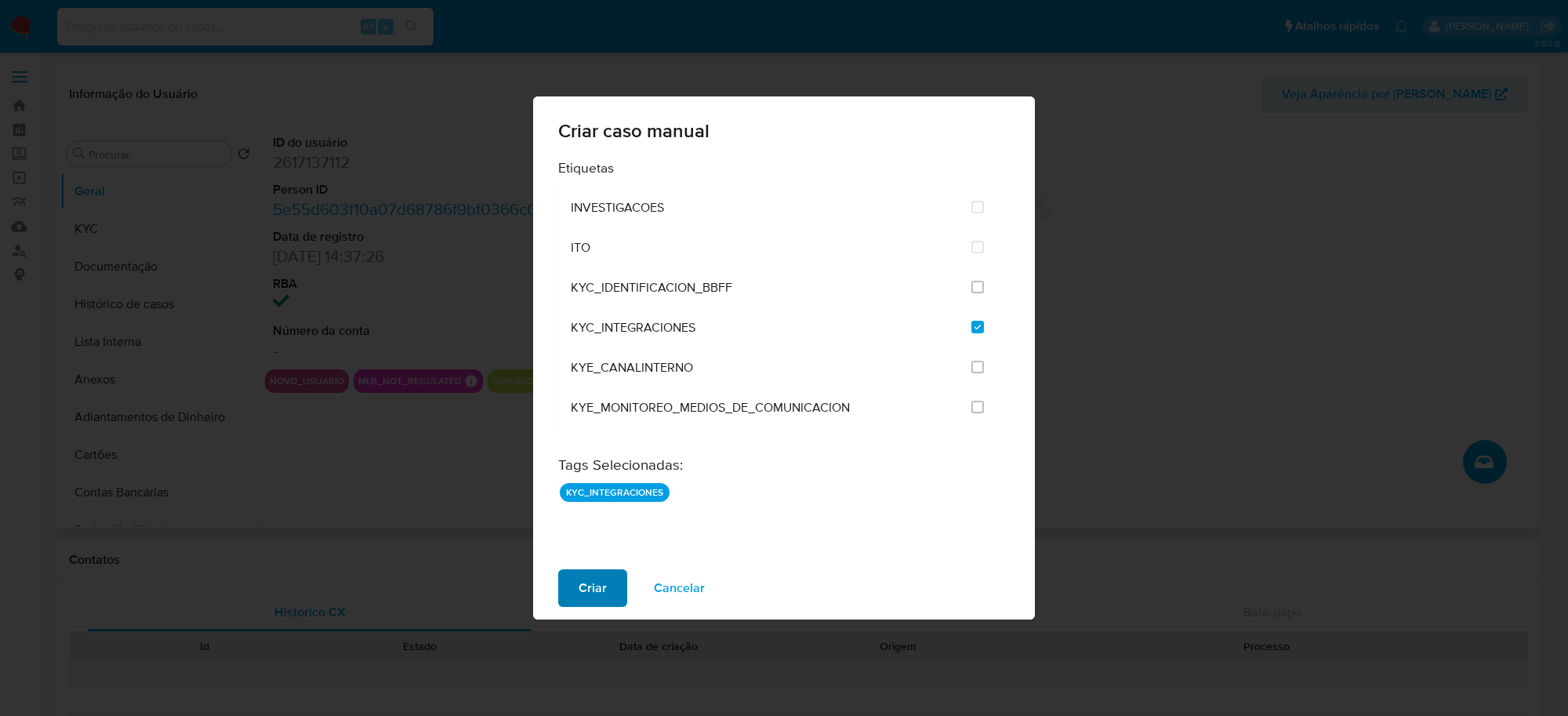
click at [600, 593] on span "Criar" at bounding box center [592, 588] width 28 height 34
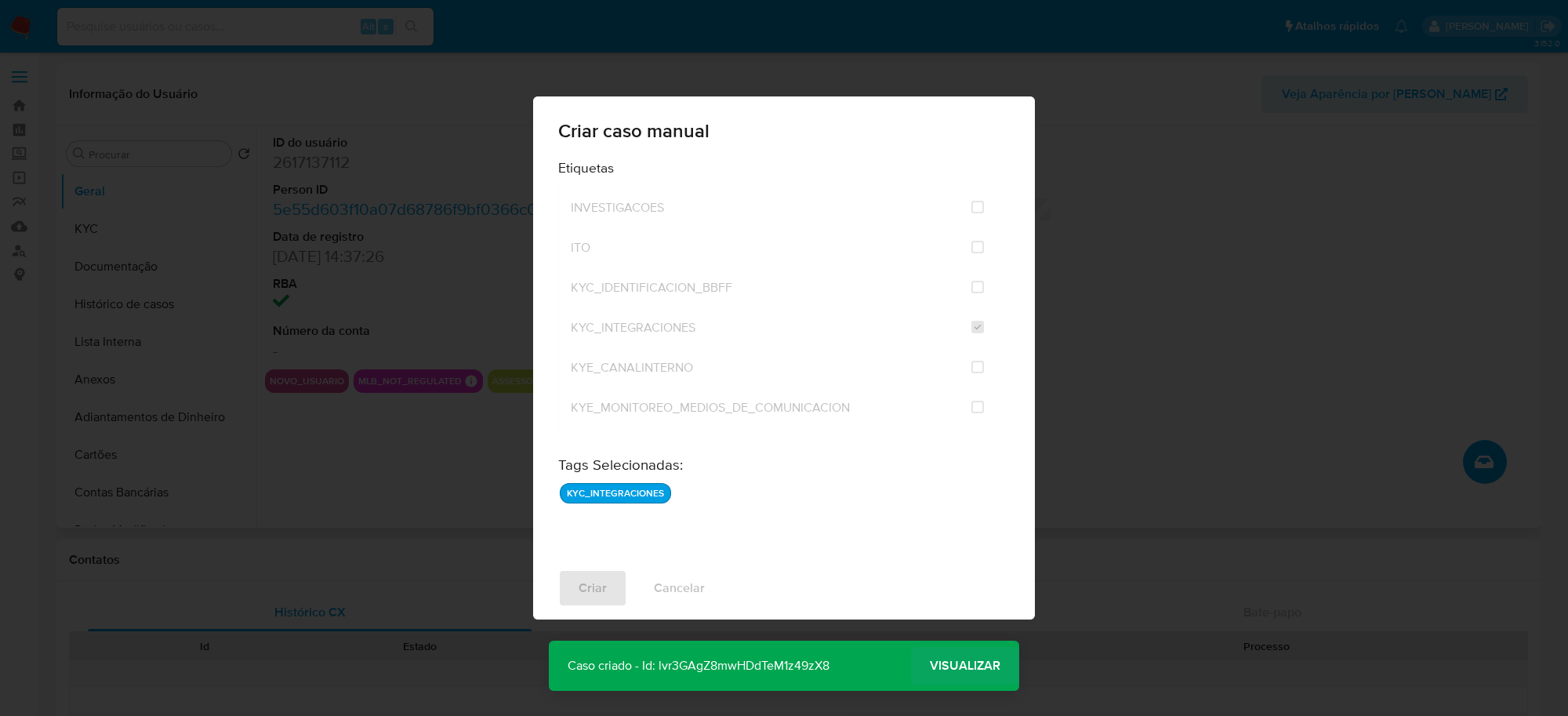
click at [992, 666] on span "Visualizar" at bounding box center [965, 666] width 70 height 0
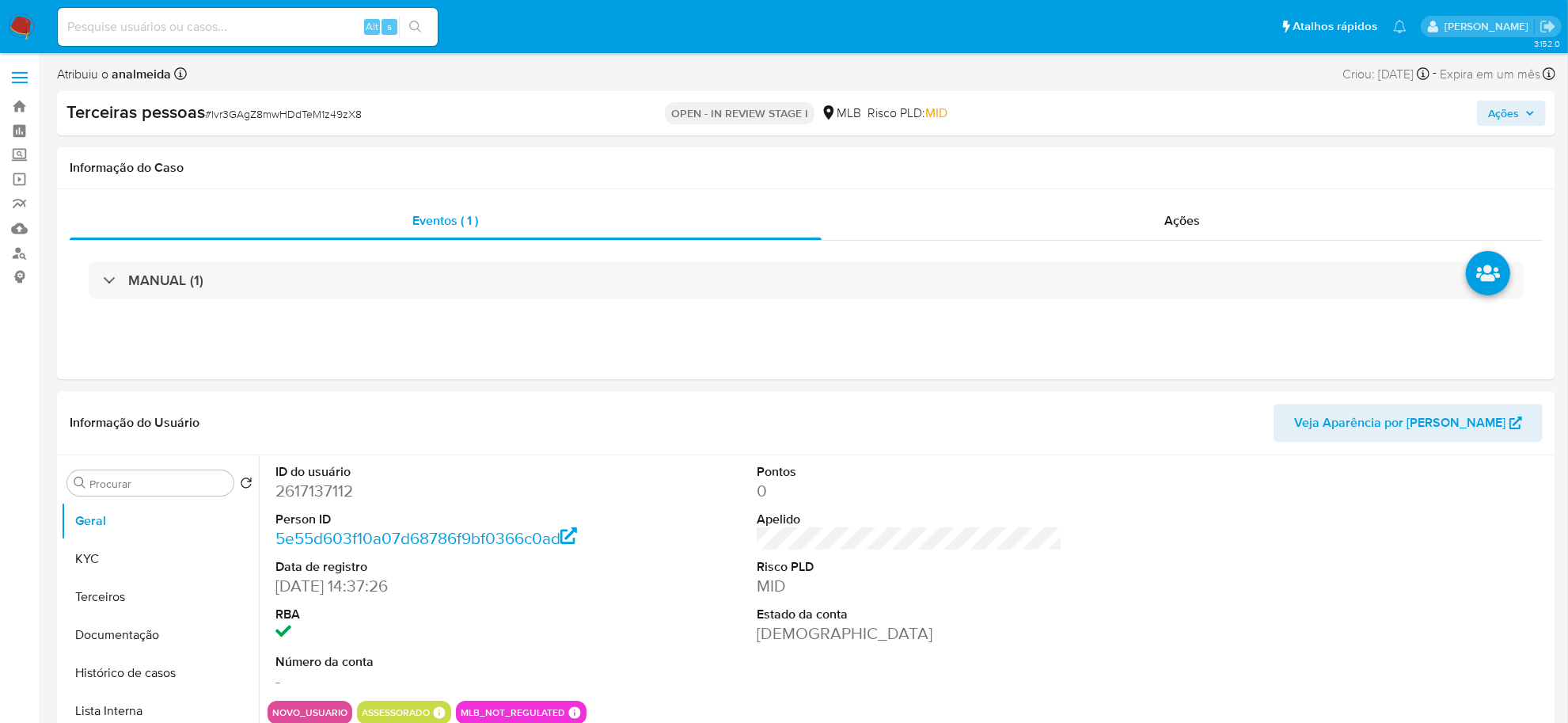
select select "10"
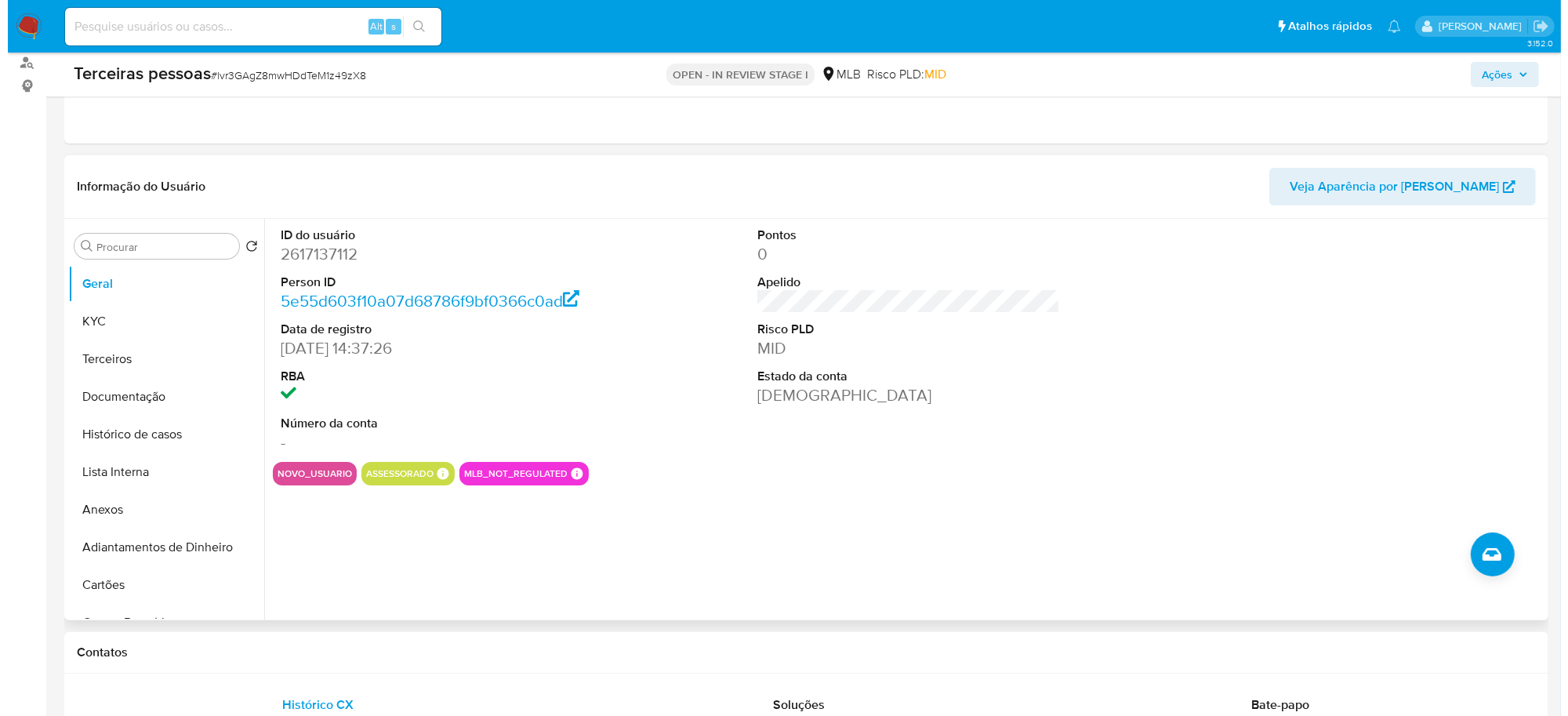
scroll to position [196, 0]
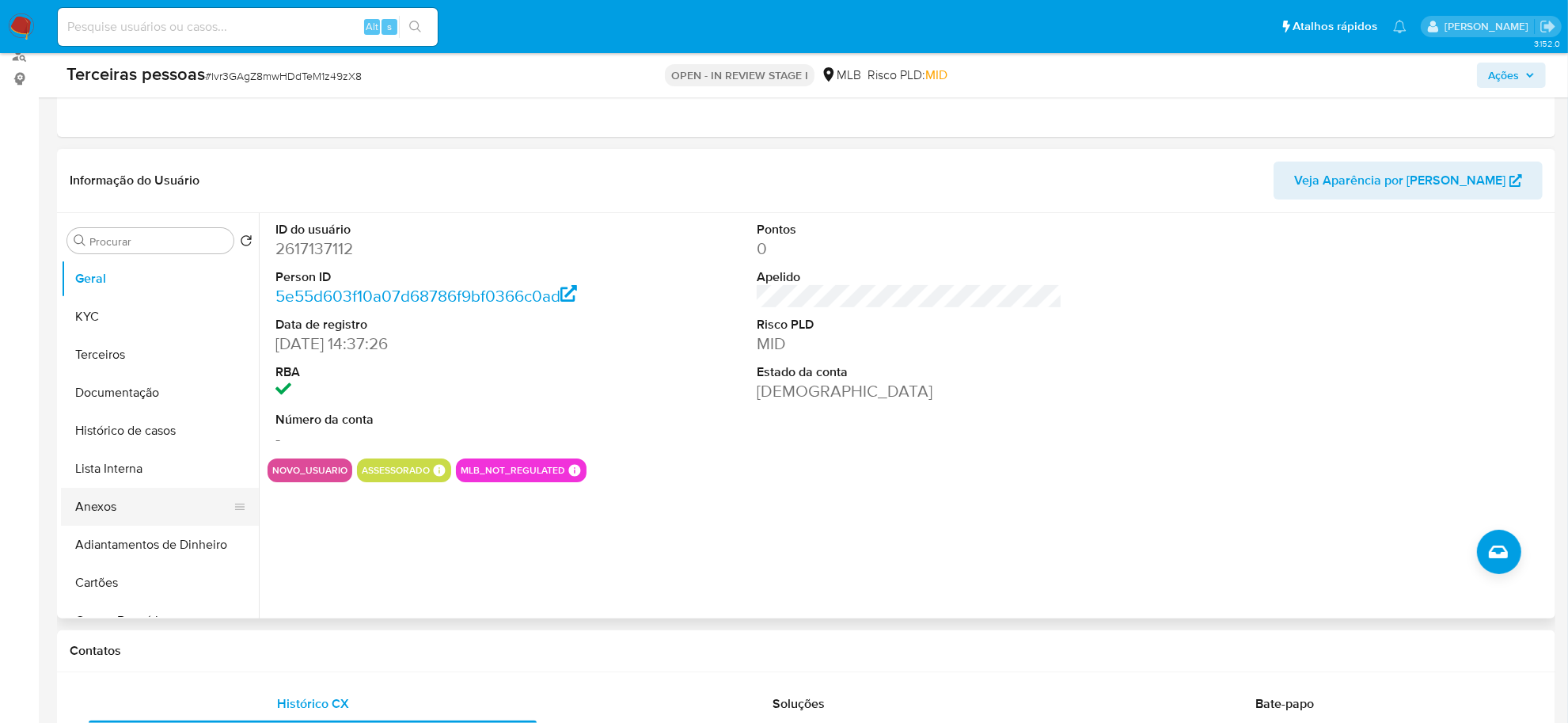
click at [119, 508] on button "Anexos" at bounding box center [154, 507] width 185 height 38
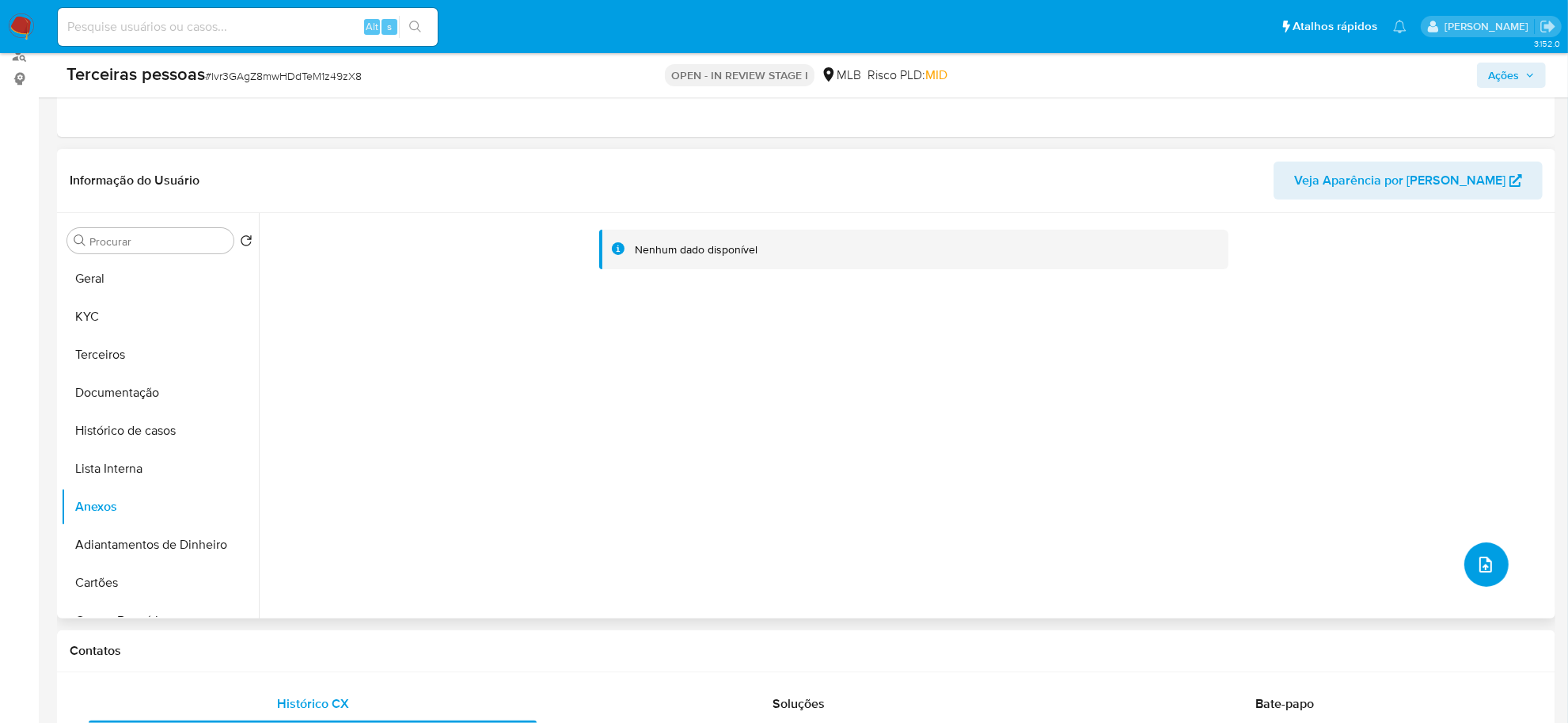
click at [1486, 574] on span "upload-file" at bounding box center [1485, 564] width 19 height 19
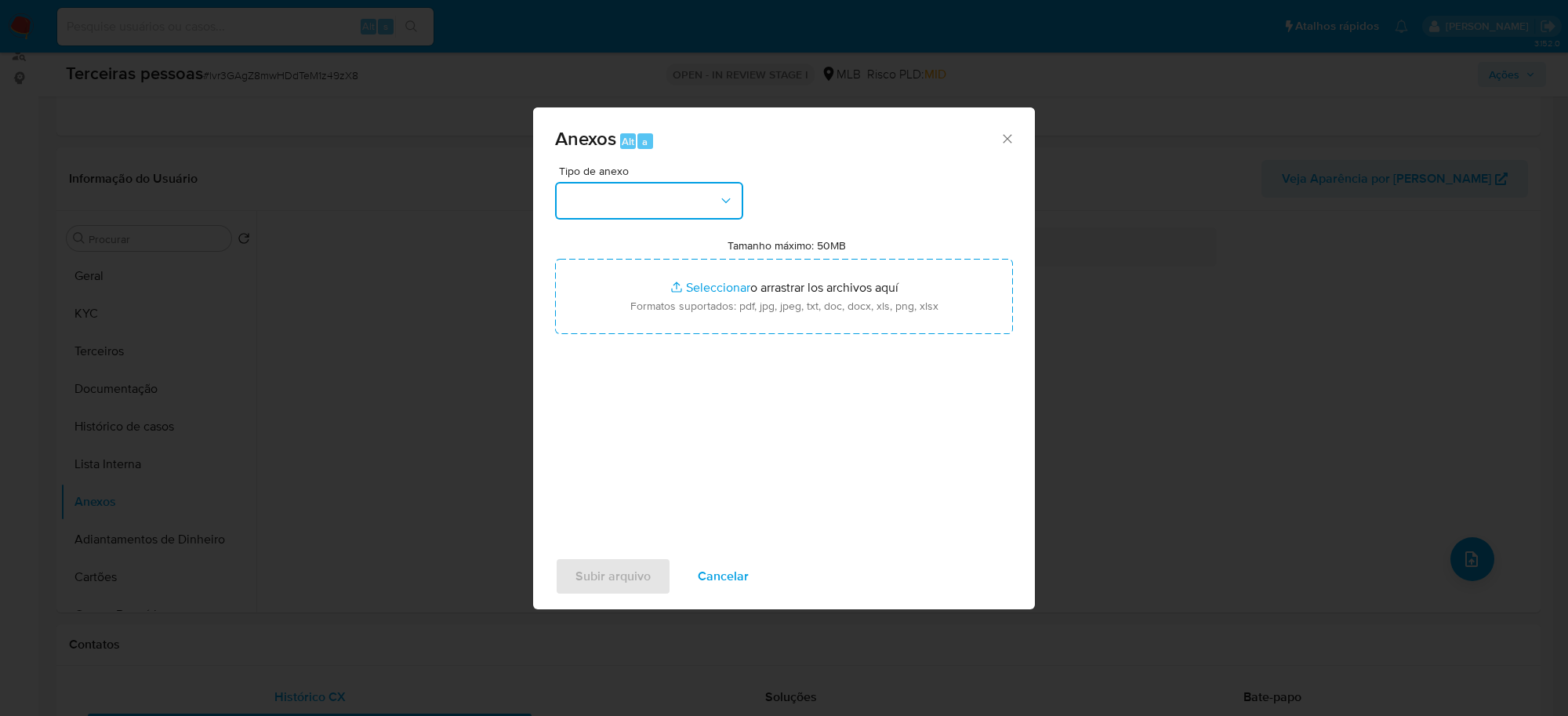
click at [689, 196] on button "button" at bounding box center [649, 201] width 188 height 38
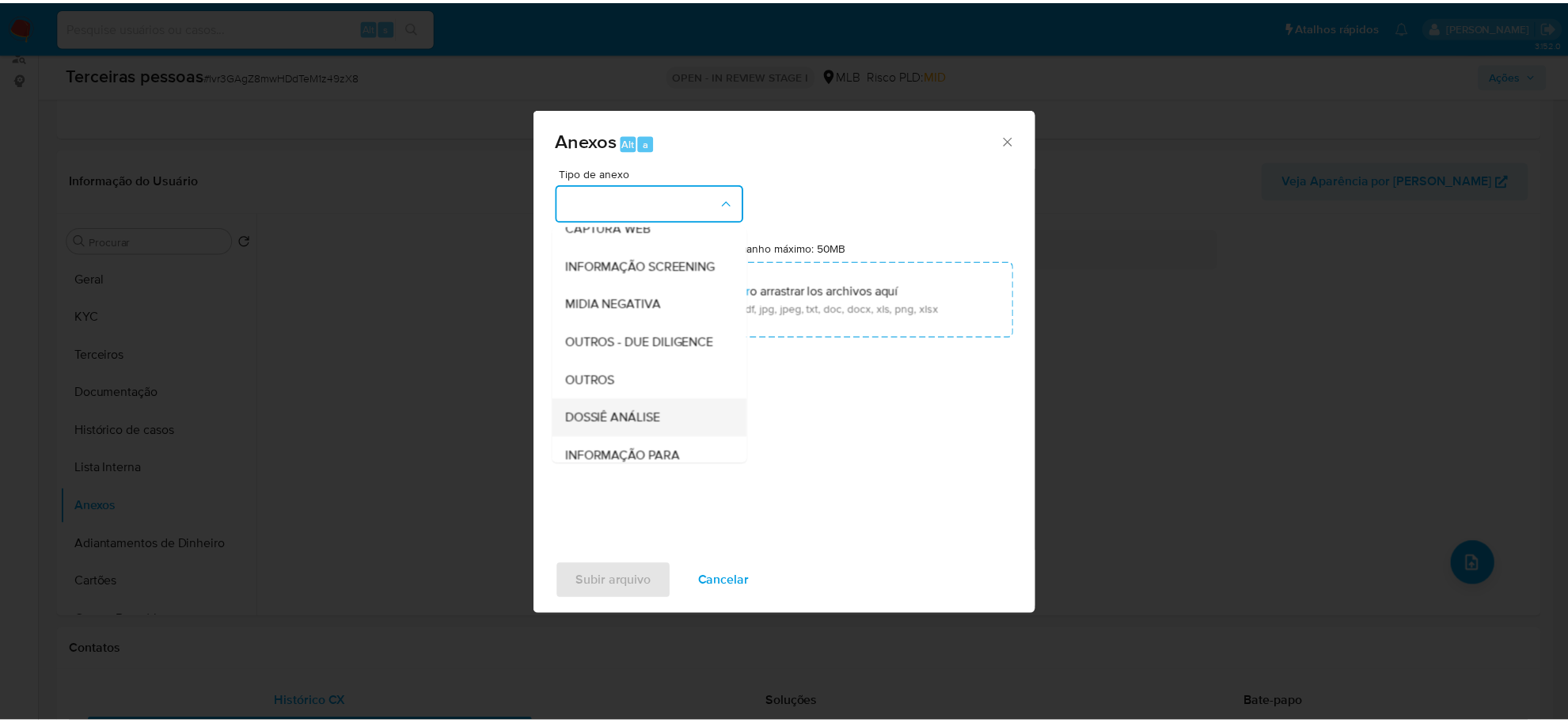
scroll to position [243, 0]
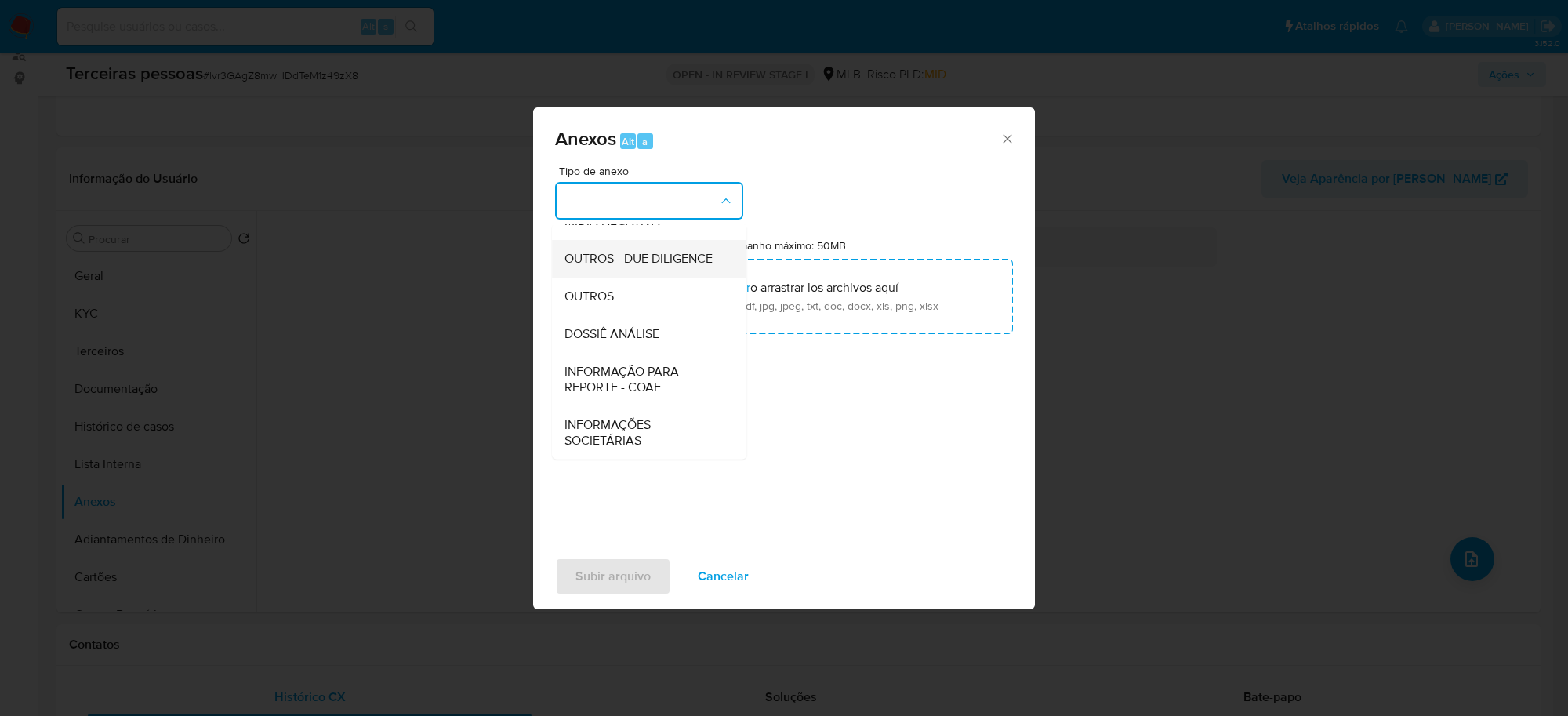
click at [674, 251] on span "OUTROS - DUE DILIGENCE" at bounding box center [638, 258] width 149 height 15
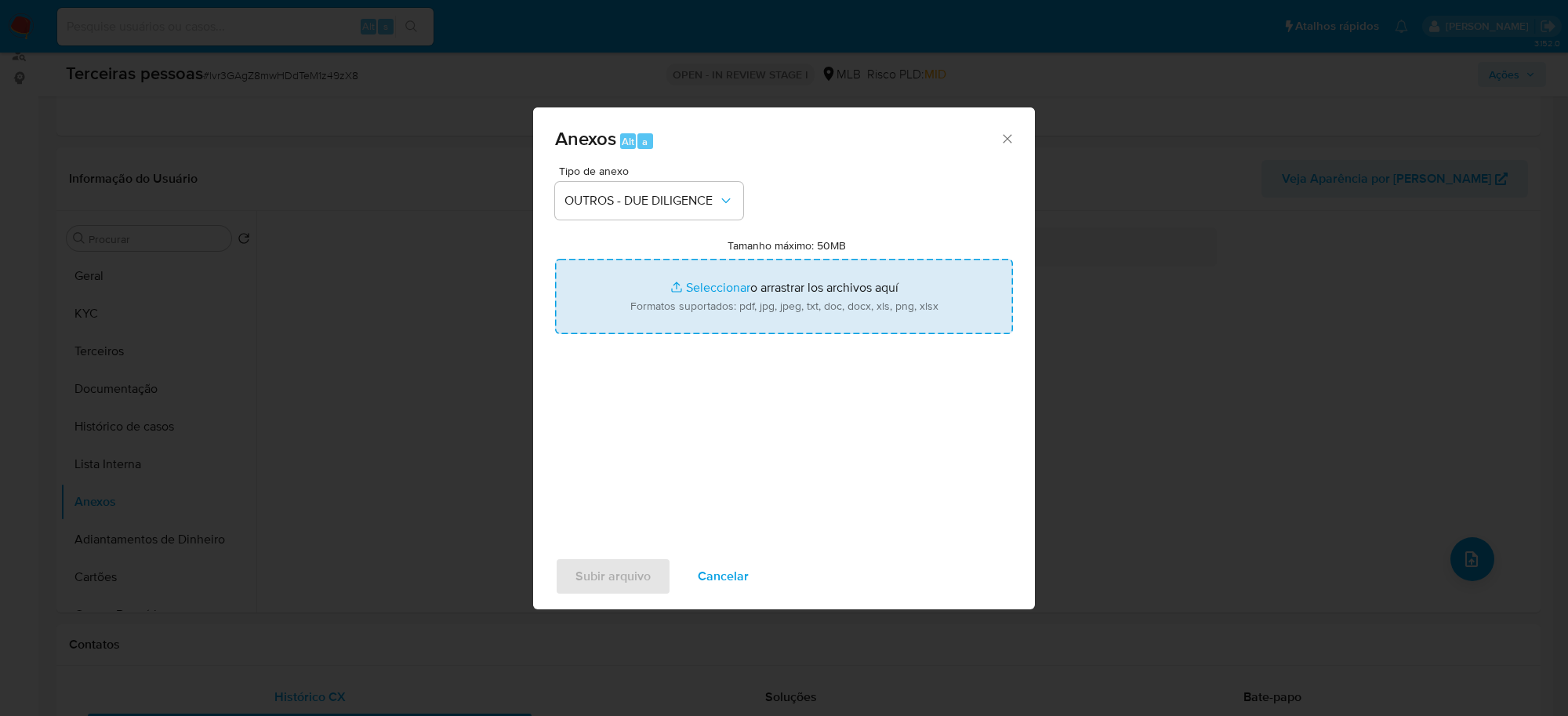
click at [882, 312] on input "Tamanho máximo: 50MB Seleccionar archivos" at bounding box center [784, 296] width 458 height 76
type input "C:\fakepath\Matriz de Risco - A MENTORIA ESTRATEGIA EM APROVACAO LTDA.pdf"
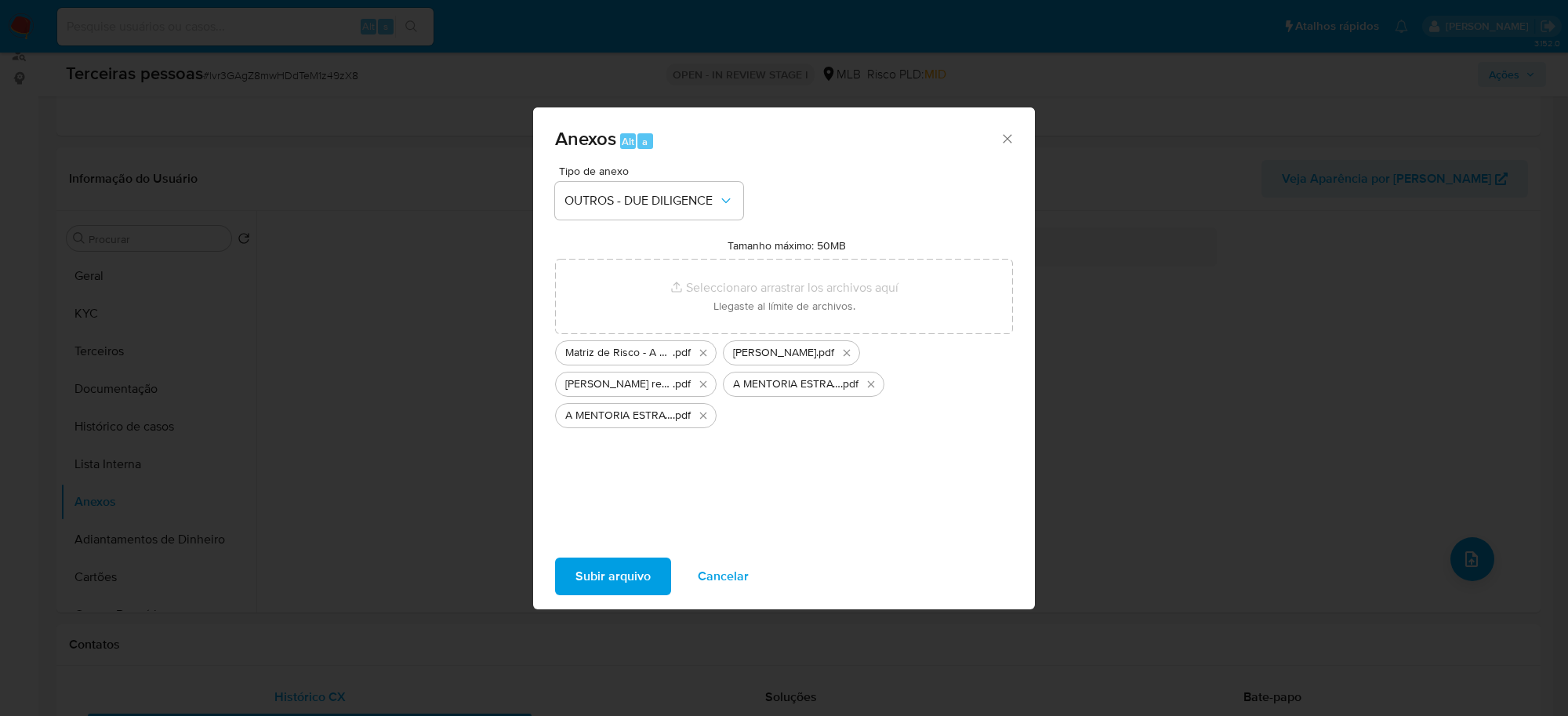
click at [655, 580] on button "Subir arquivo" at bounding box center [613, 576] width 116 height 38
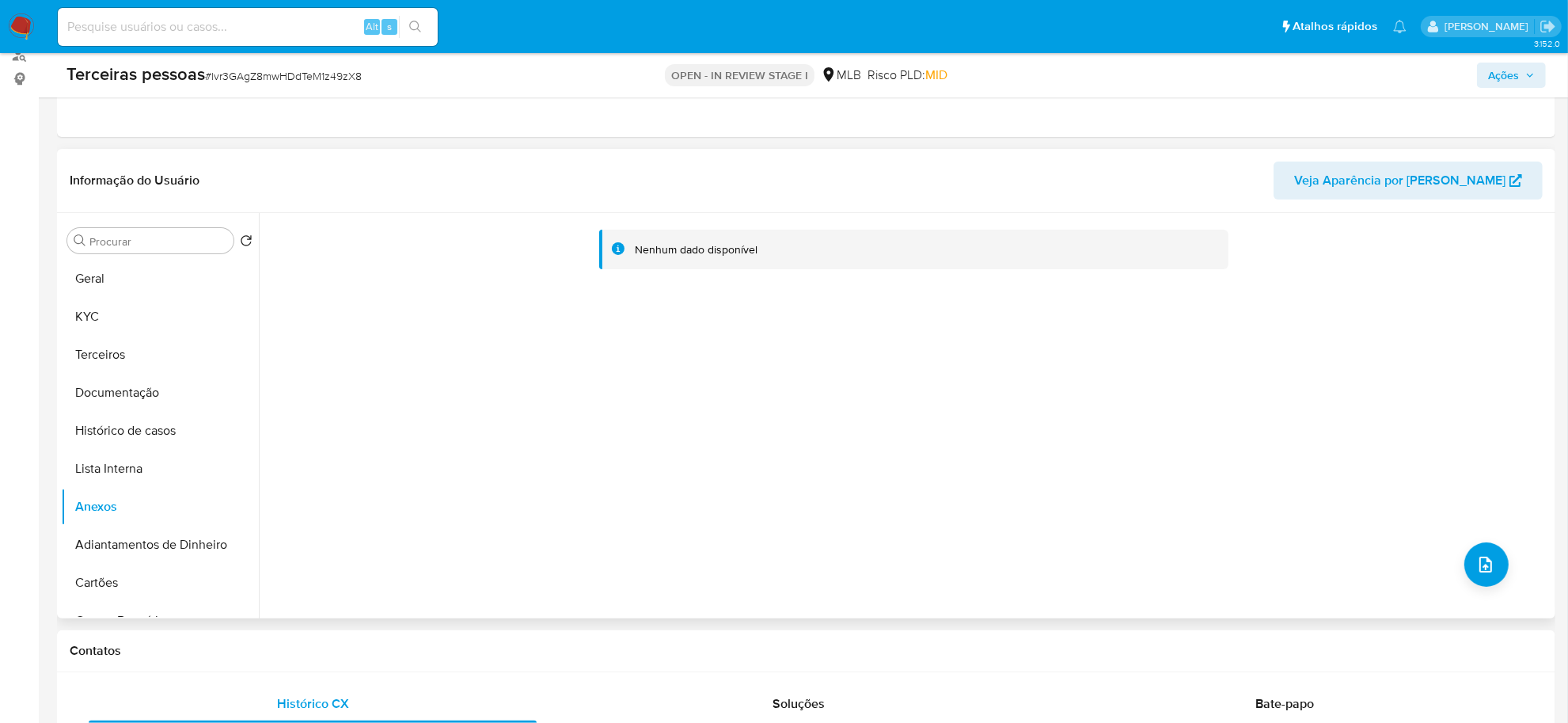
click at [652, 299] on div "Nenhum dado disponível" at bounding box center [905, 416] width 1293 height 406
click at [160, 281] on button "Geral" at bounding box center [154, 279] width 185 height 38
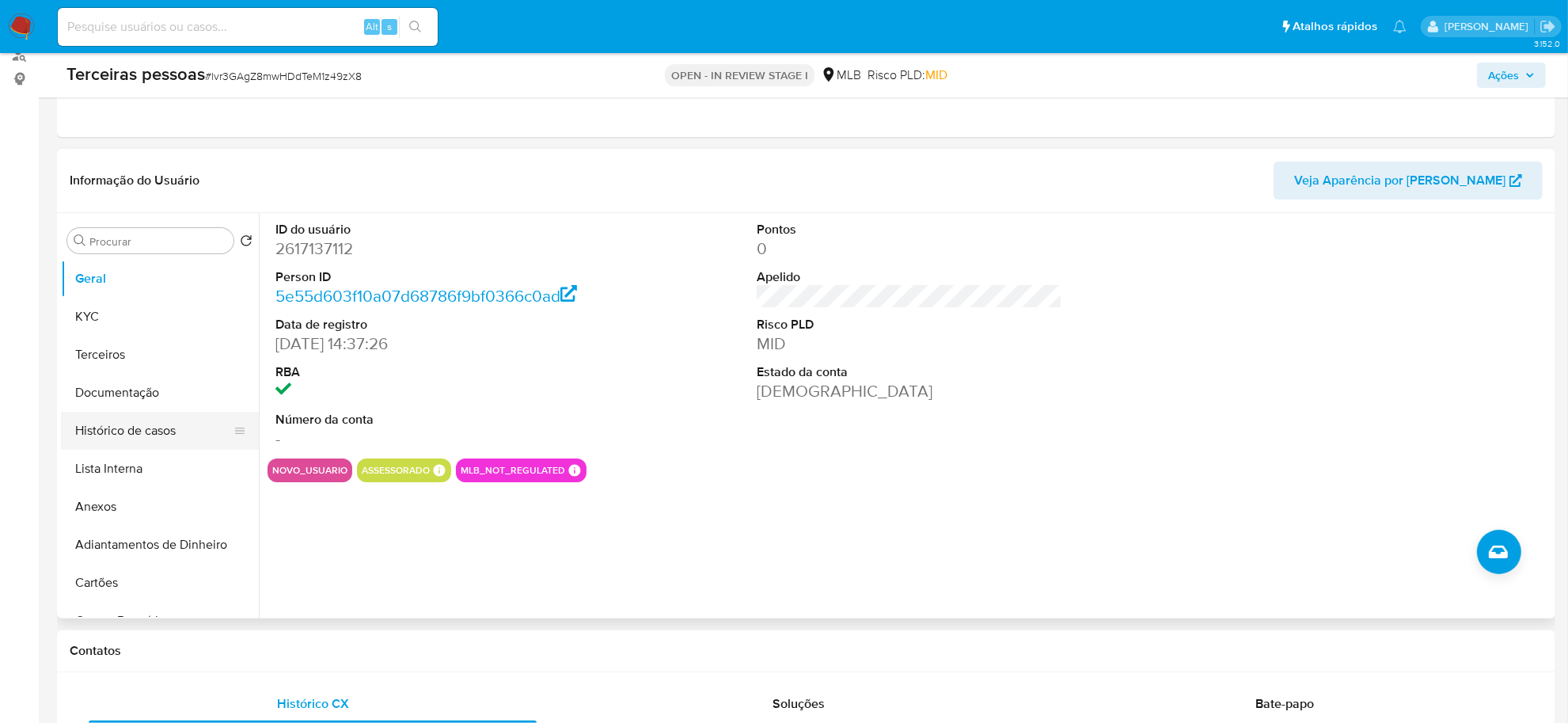
click at [116, 420] on button "Histórico de casos" at bounding box center [154, 431] width 185 height 38
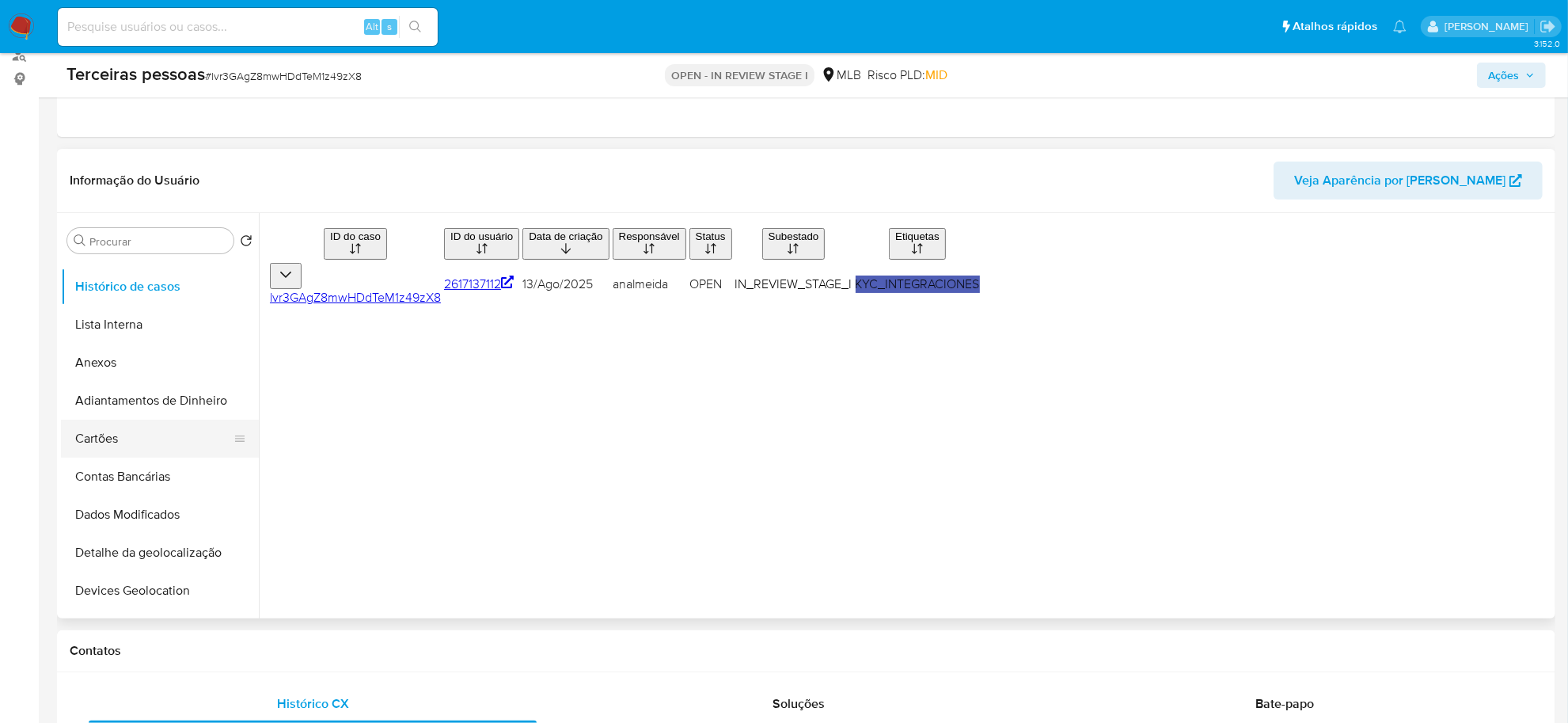
scroll to position [0, 0]
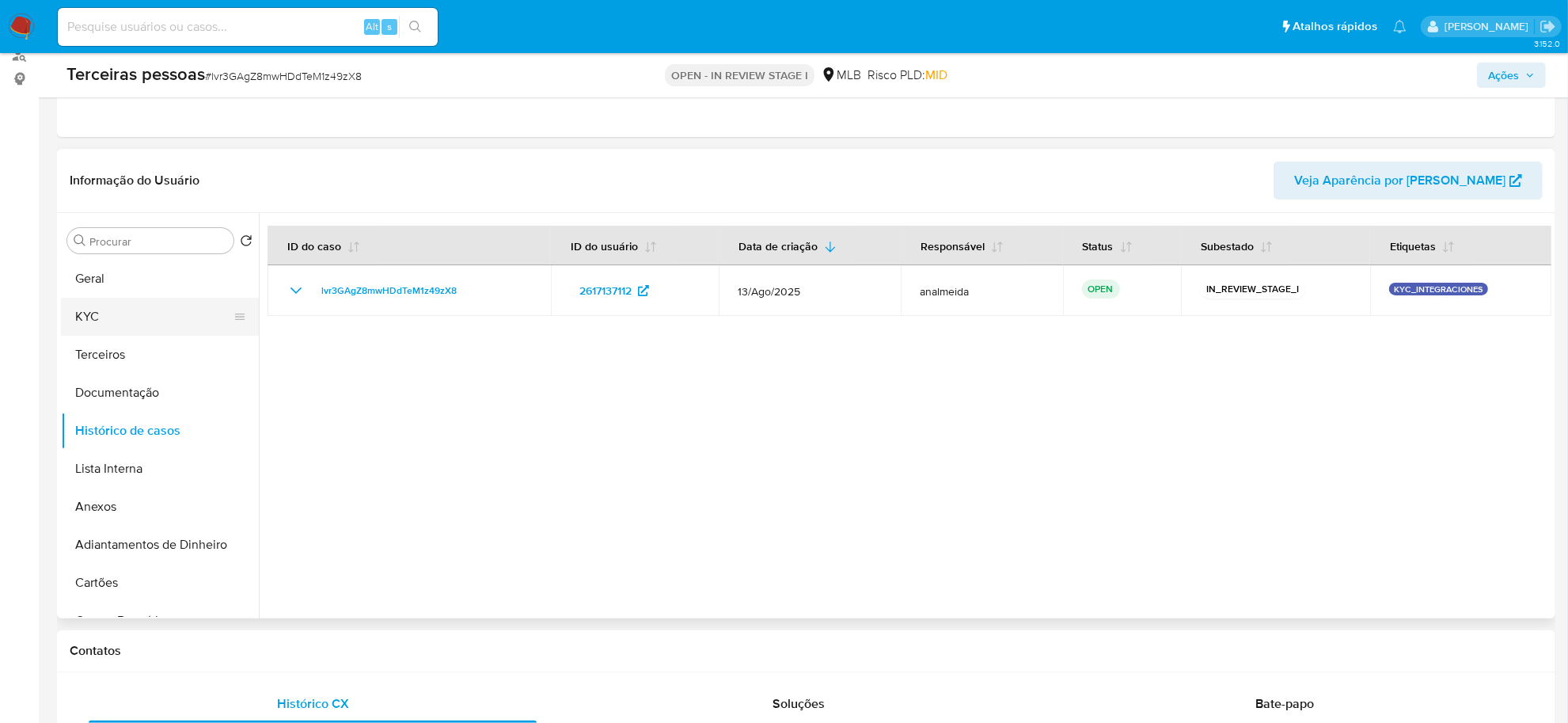
click at [139, 325] on button "KYC" at bounding box center [154, 316] width 185 height 38
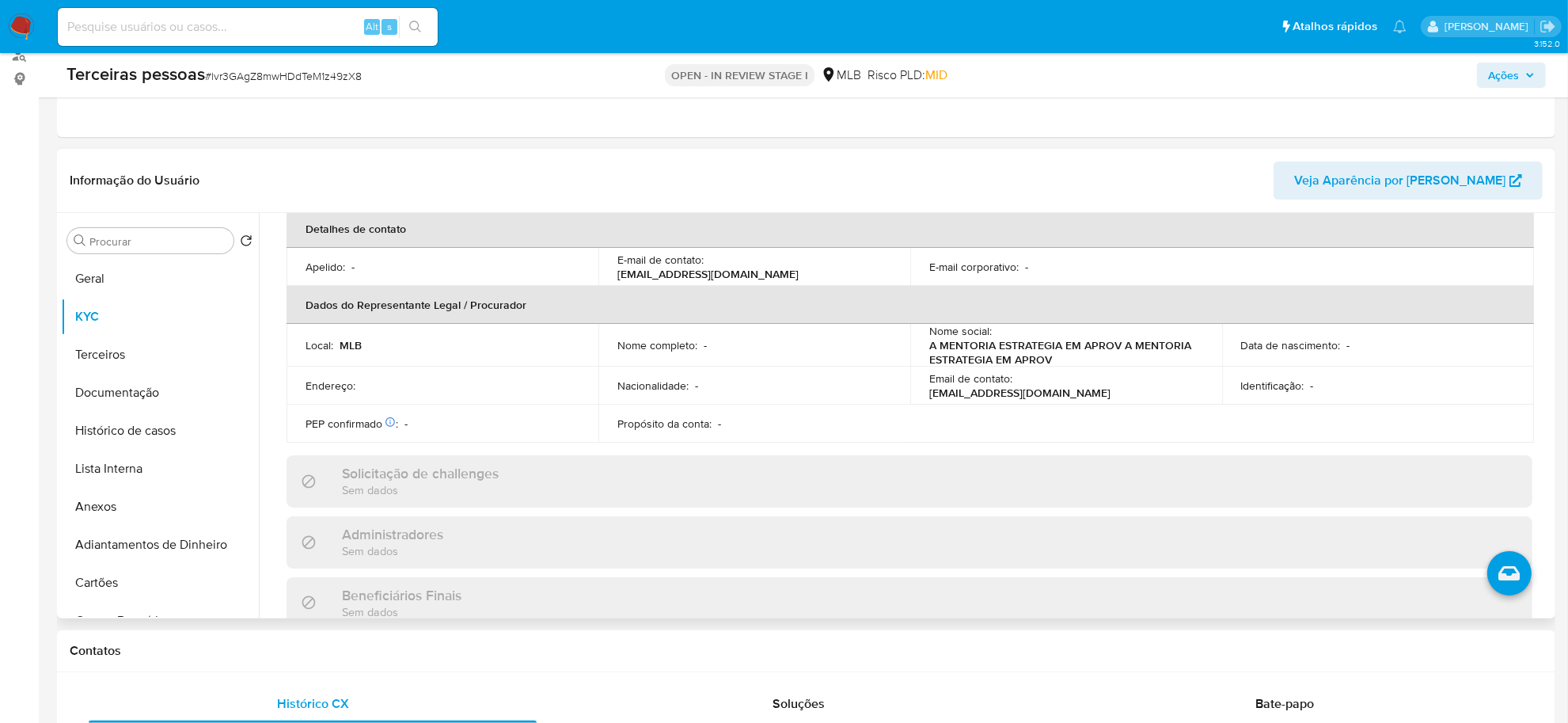
scroll to position [340, 0]
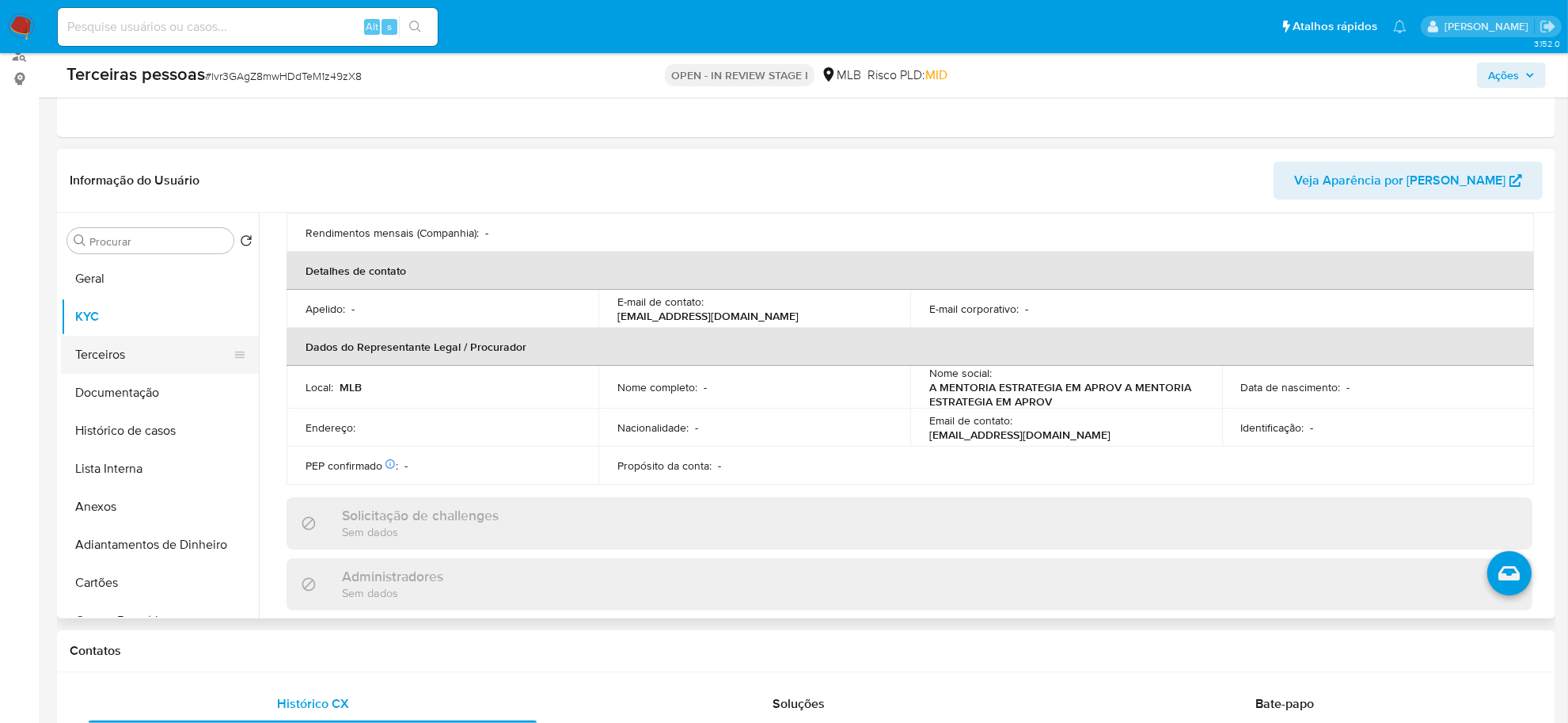
click at [85, 348] on button "Terceiros" at bounding box center [154, 355] width 185 height 38
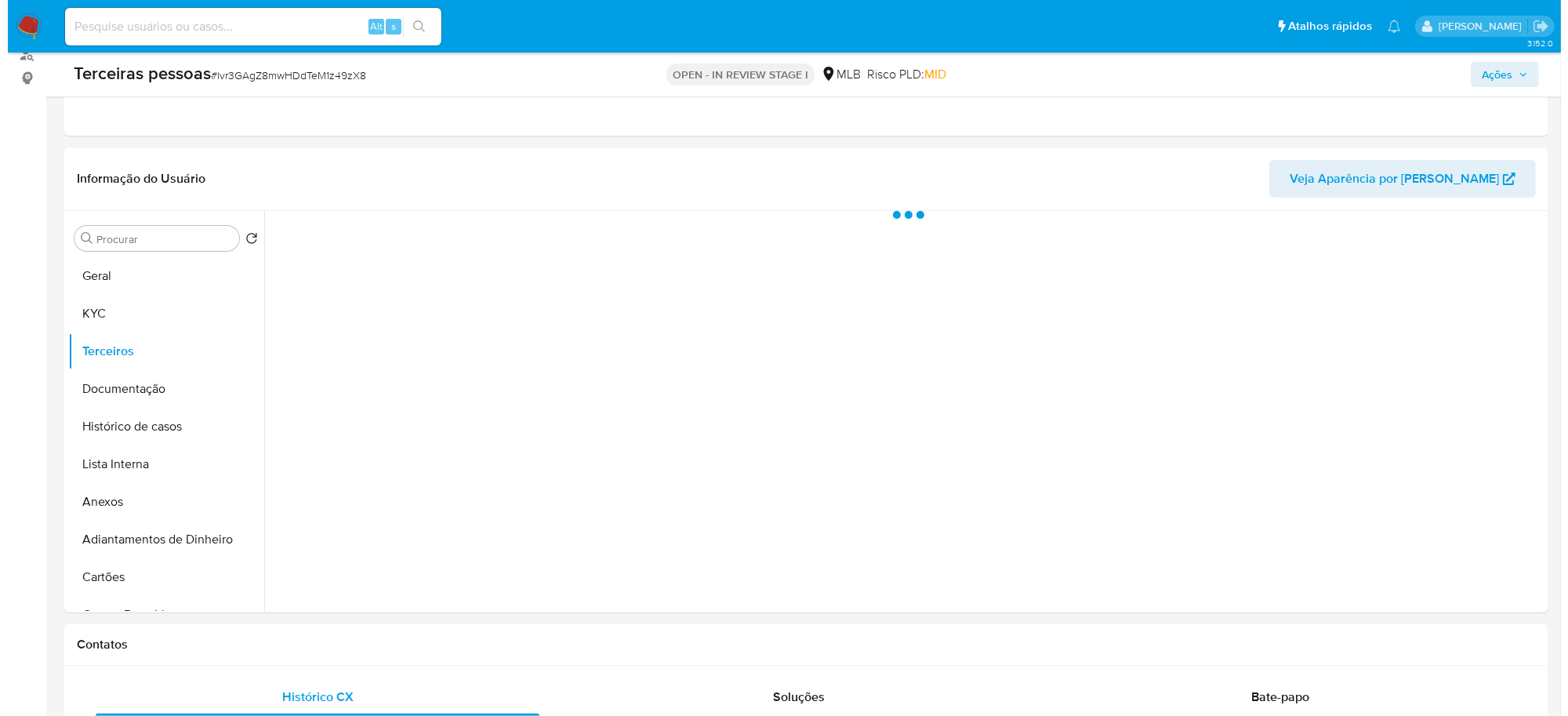
scroll to position [0, 0]
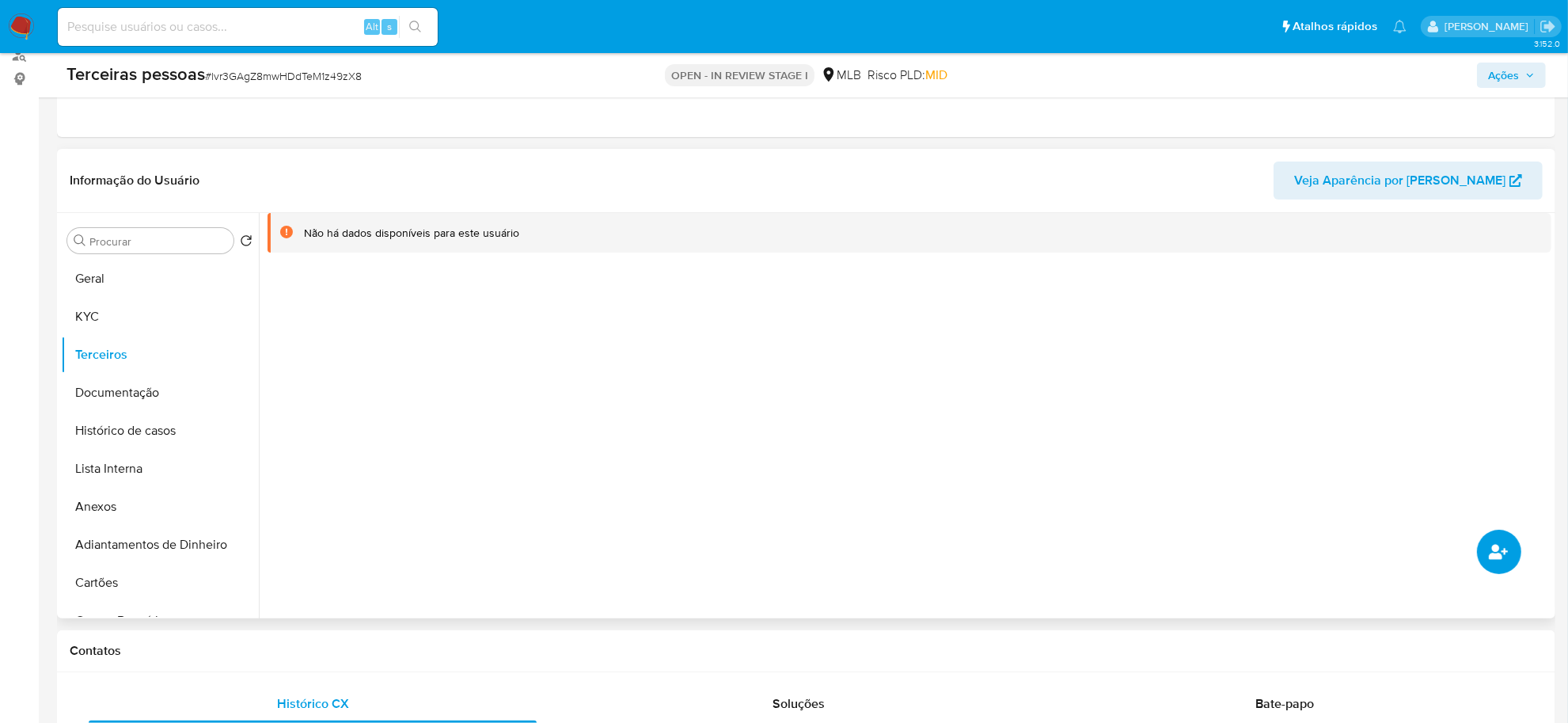
click at [1496, 559] on icon "common.add_complementary_information" at bounding box center [1498, 551] width 19 height 15
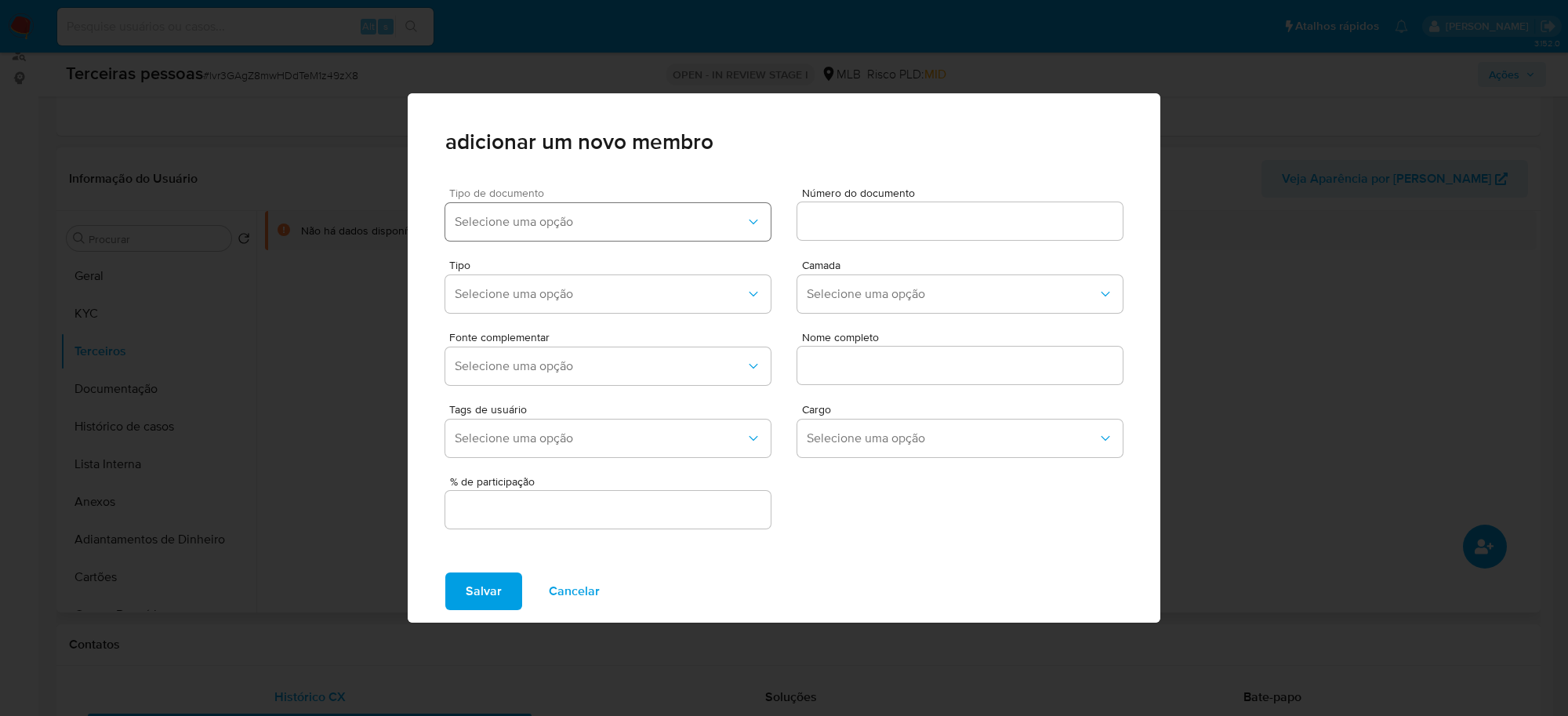
click at [659, 225] on span "Selecione uma opção" at bounding box center [599, 222] width 291 height 15
click at [515, 303] on div "CPF" at bounding box center [577, 302] width 246 height 38
click at [841, 218] on input at bounding box center [960, 221] width 325 height 21
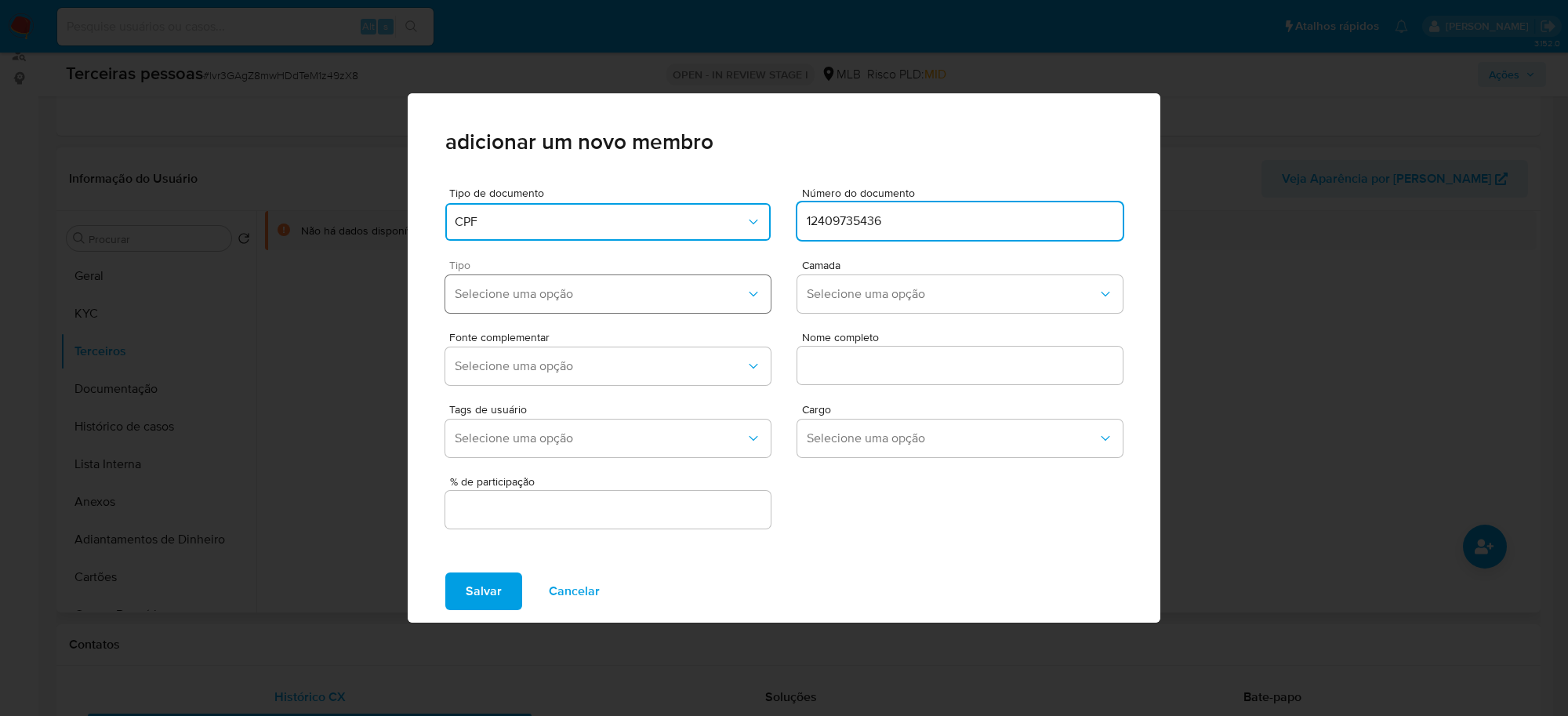
type input "12409735436"
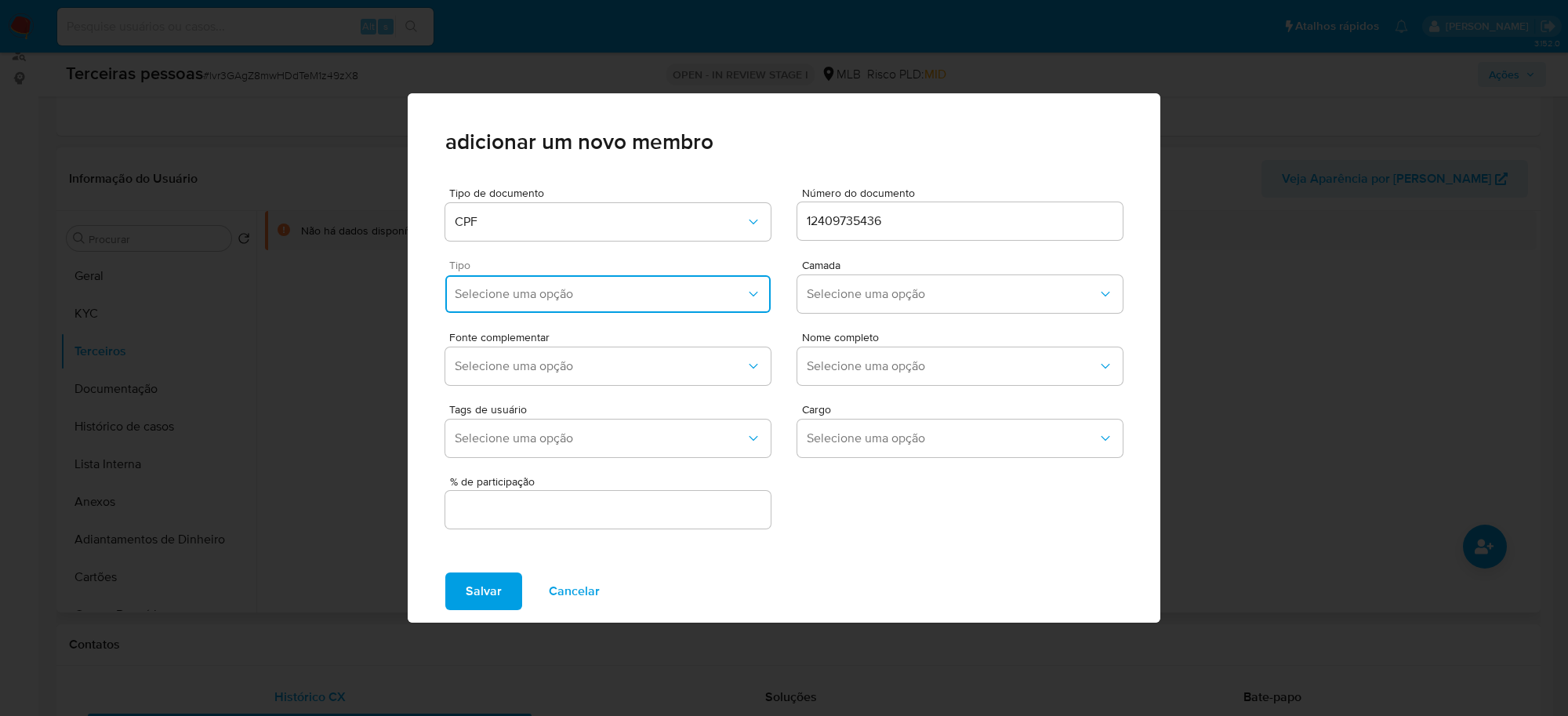
click at [522, 295] on span "Selecione uma opção" at bounding box center [599, 294] width 291 height 15
click at [559, 483] on div "Accionistas" at bounding box center [577, 487] width 246 height 38
click at [883, 299] on span "Selecione uma opção" at bounding box center [951, 294] width 291 height 15
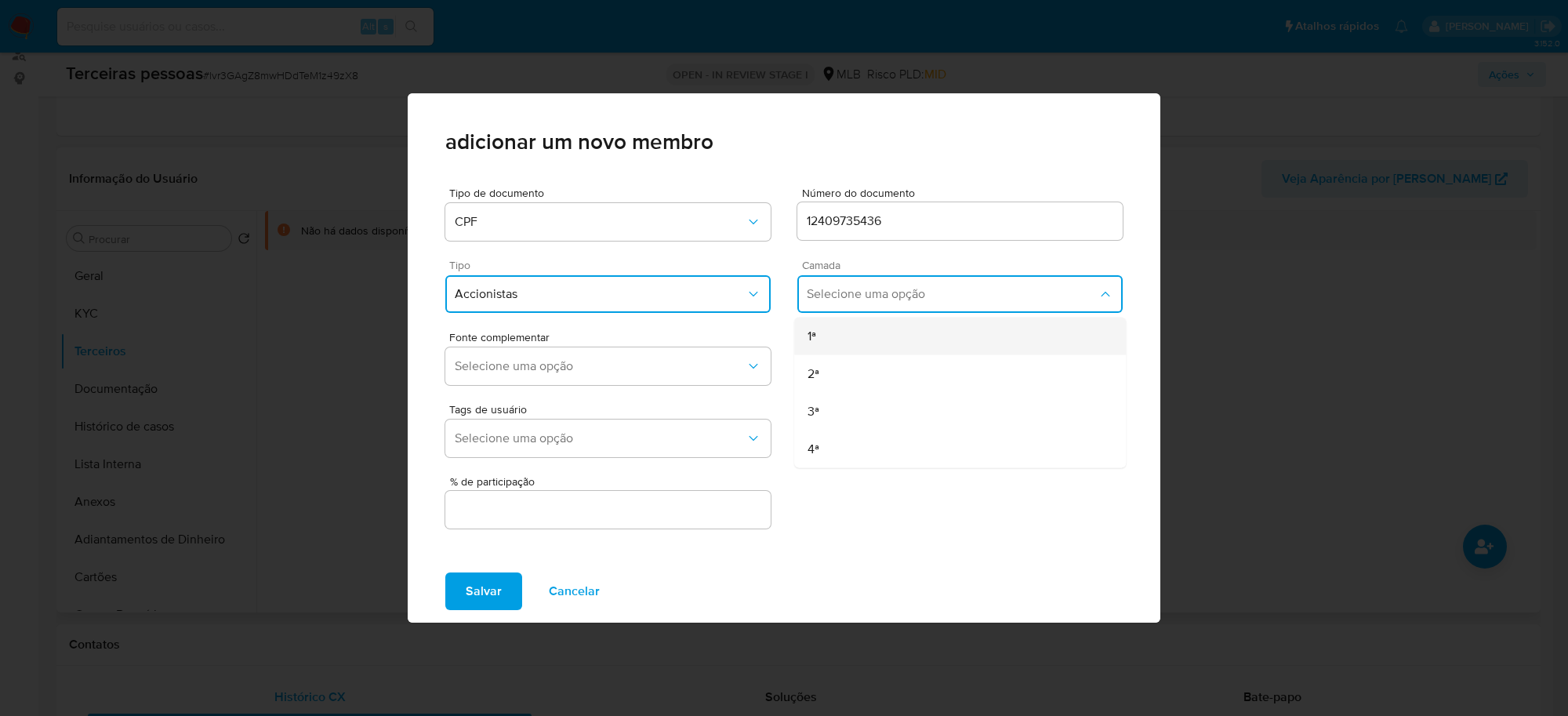
click at [879, 351] on div "1ª" at bounding box center [930, 337] width 246 height 38
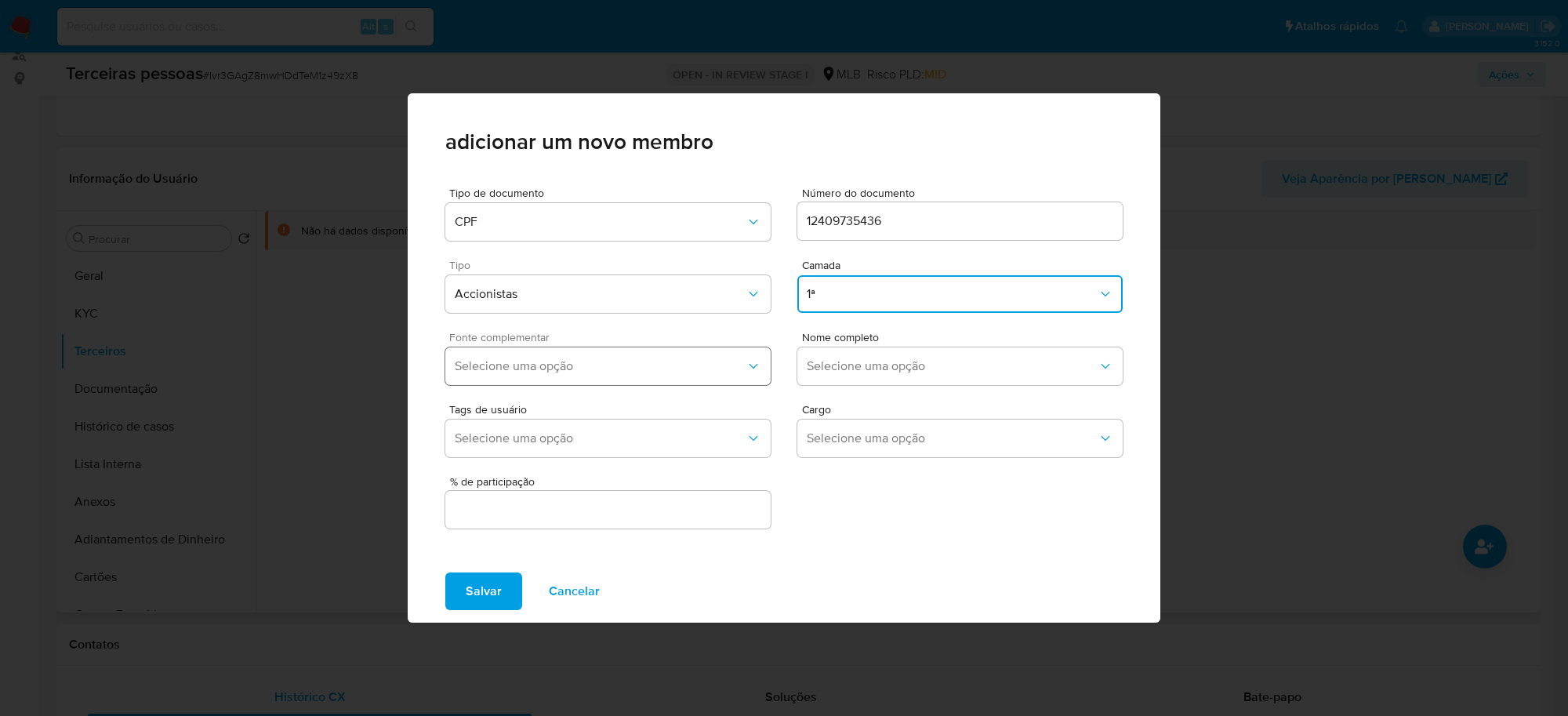
click at [645, 380] on button "Selecione uma opção" at bounding box center [608, 367] width 325 height 38
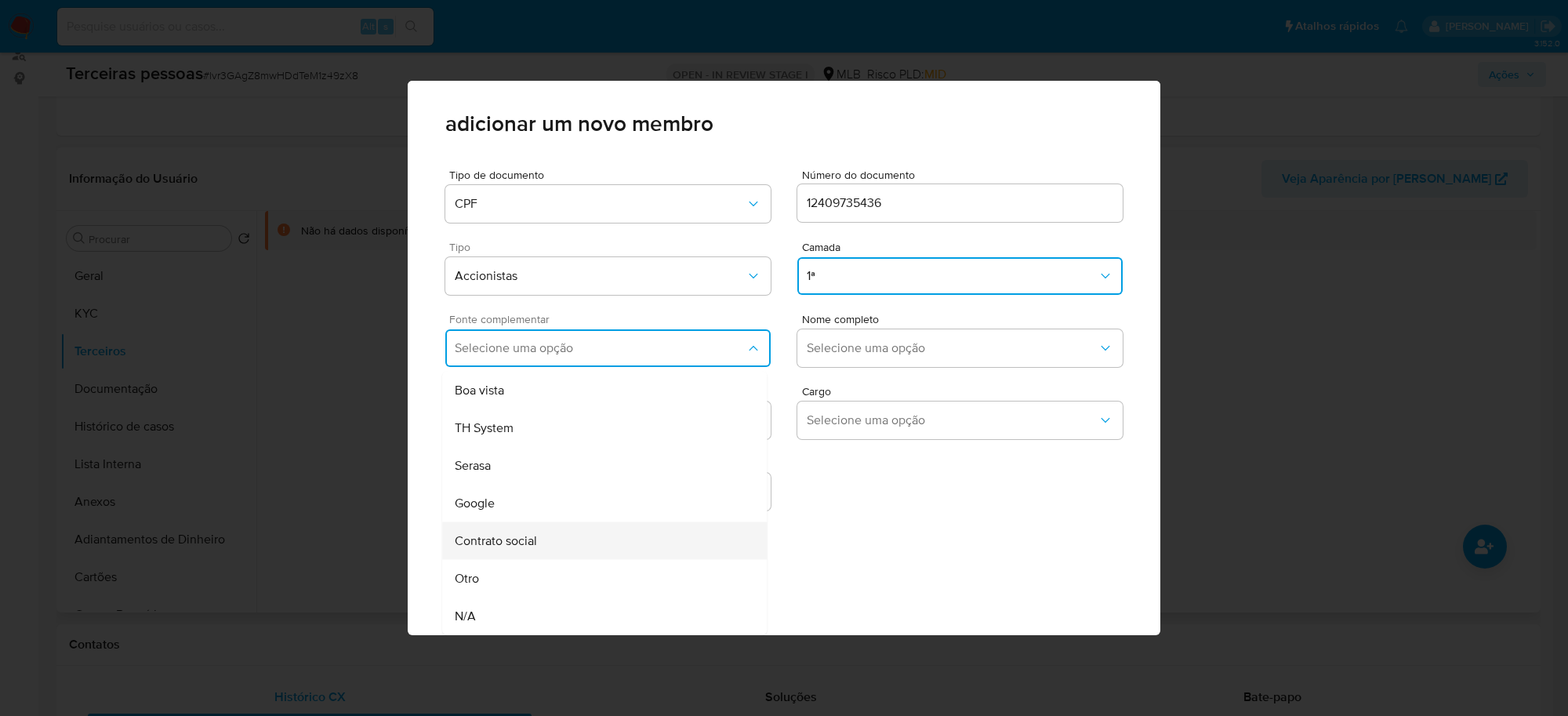
scroll to position [5, 0]
click at [613, 543] on div "Contrato social" at bounding box center [574, 541] width 239 height 38
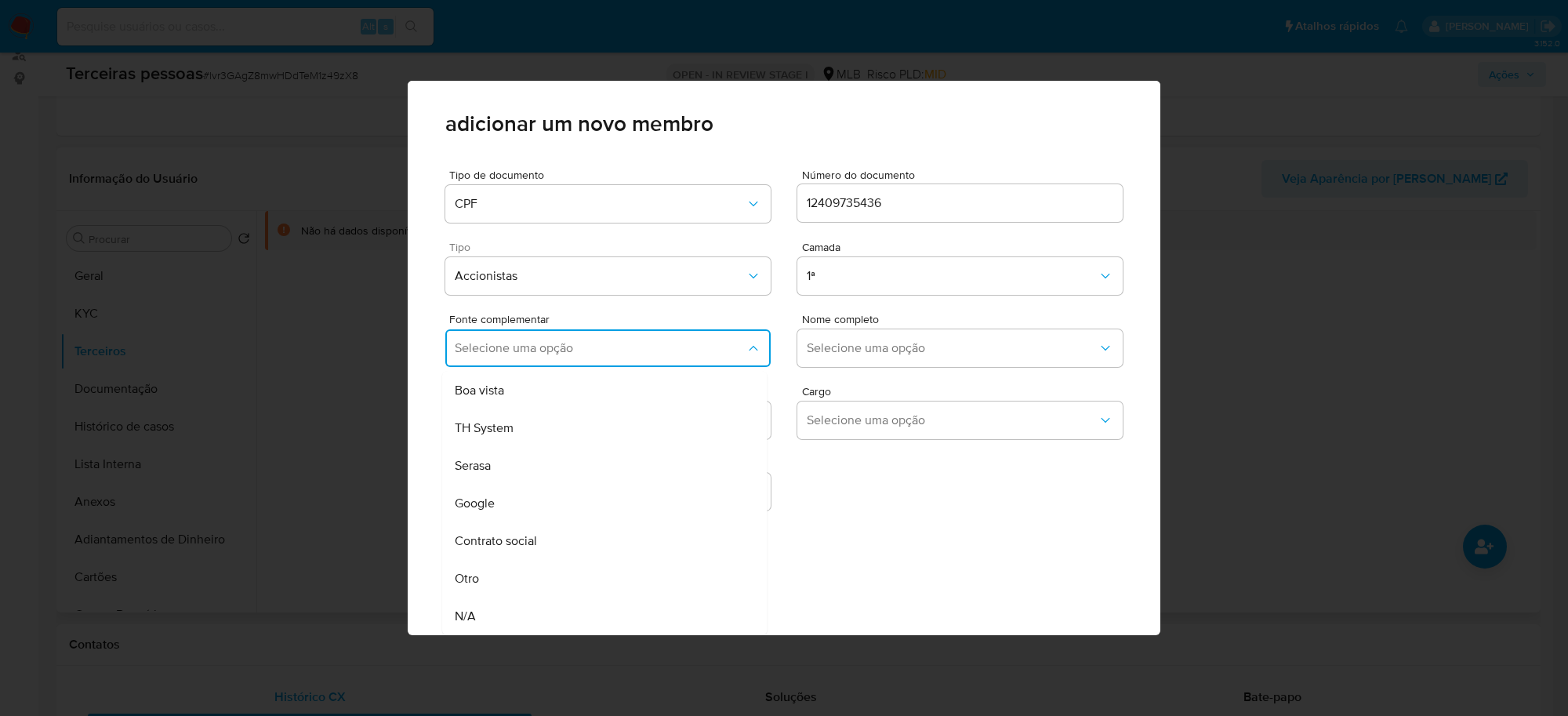
scroll to position [0, 0]
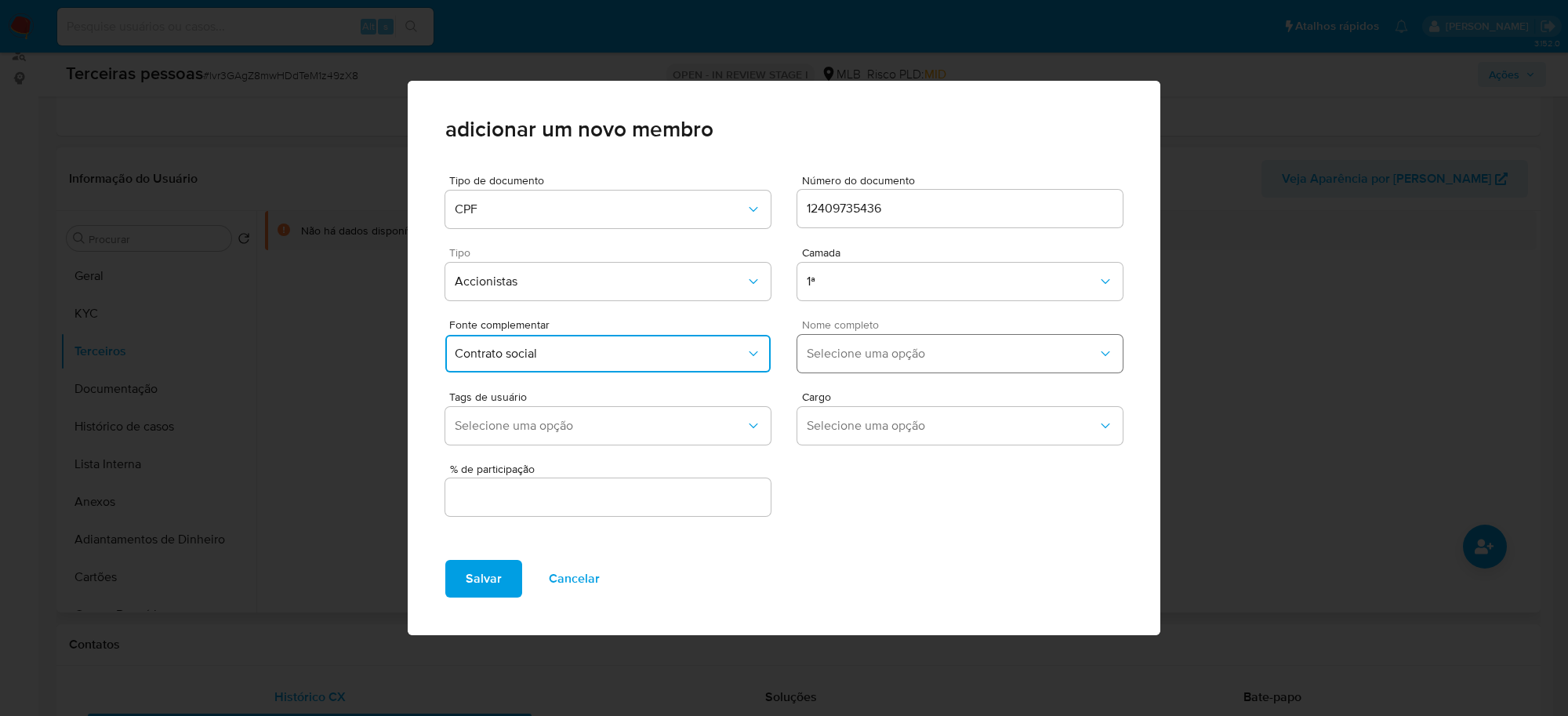
click at [886, 351] on span "Selecione uma opção" at bounding box center [951, 353] width 291 height 15
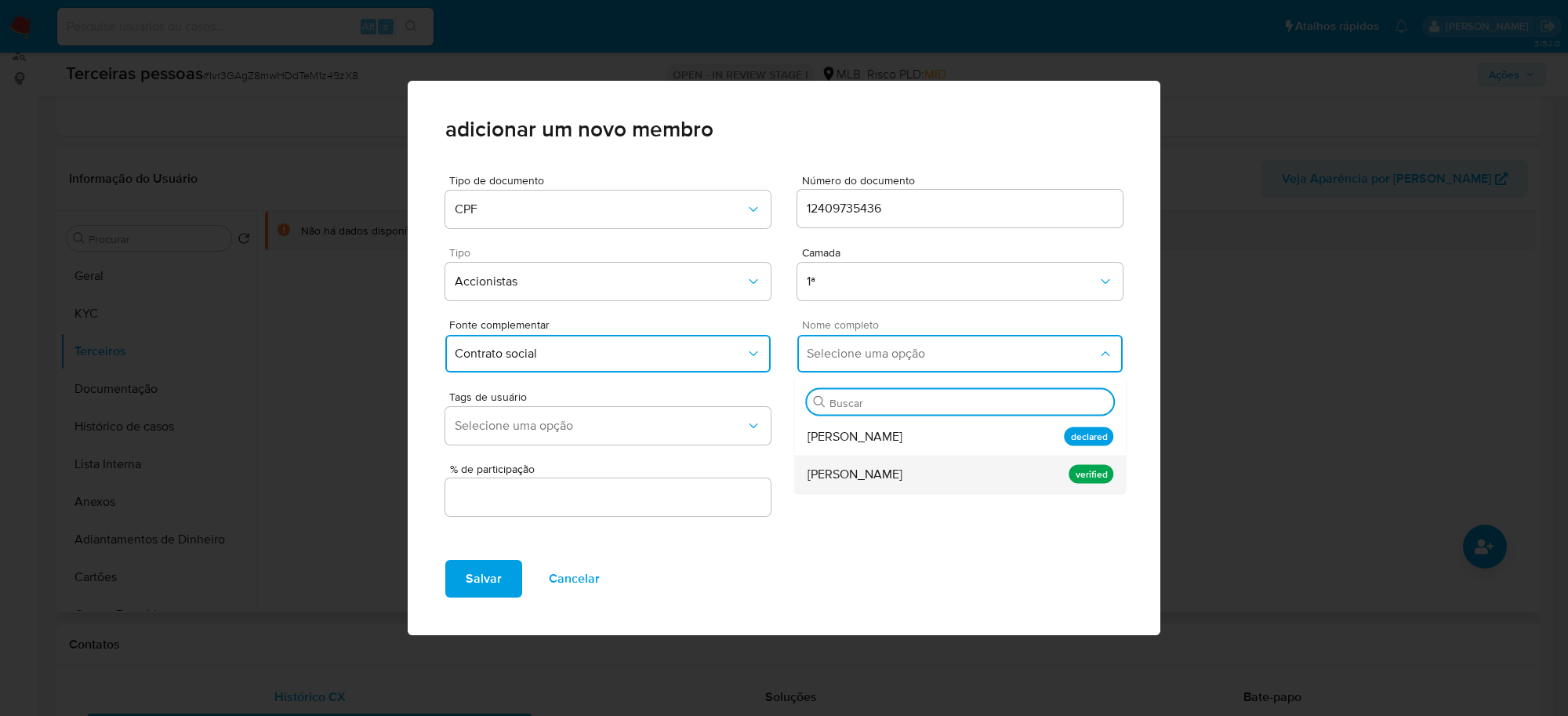
click at [990, 483] on div "Pedro Henrique Gesteira da Silva" at bounding box center [930, 475] width 246 height 38
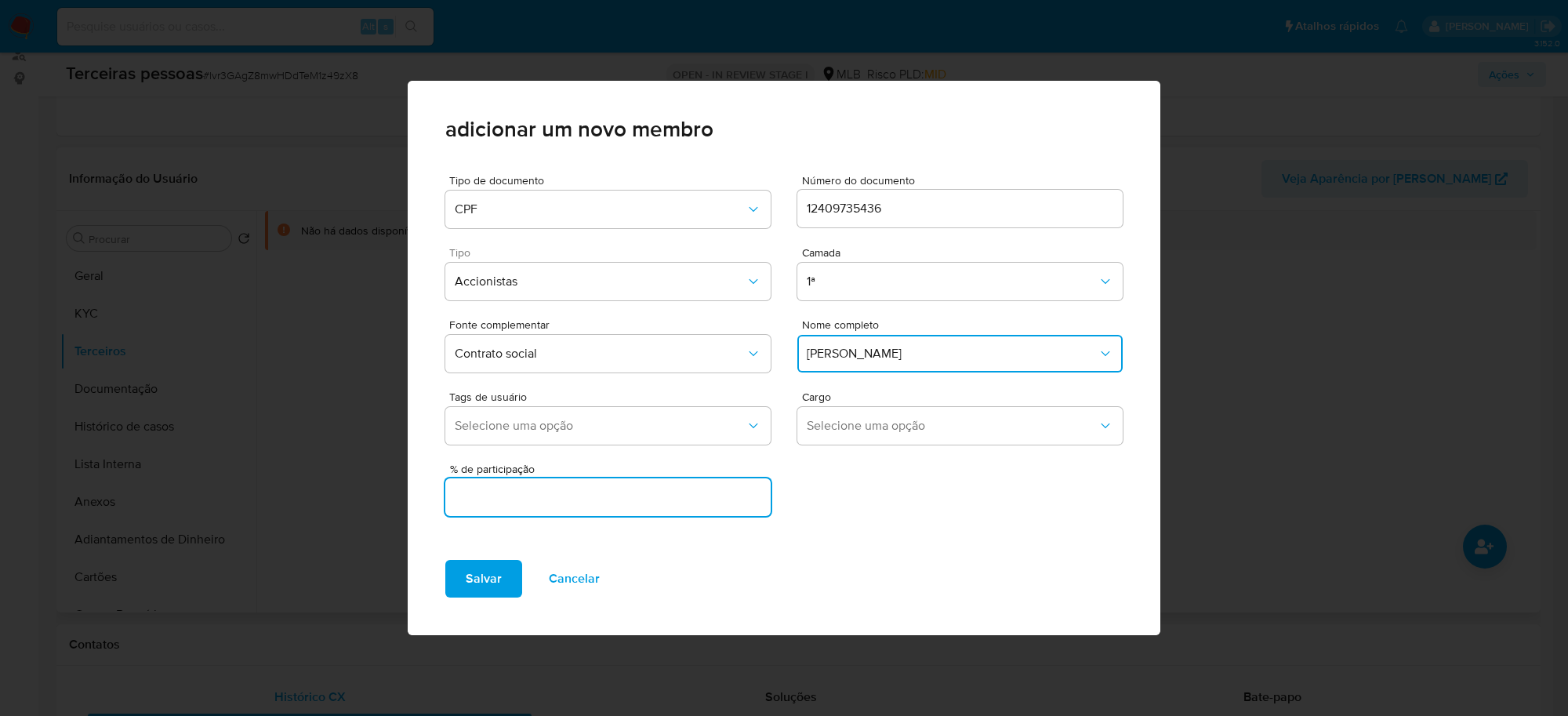
click at [682, 500] on input "text" at bounding box center [608, 497] width 325 height 21
type input "99.999"
click at [472, 590] on span "Salvar" at bounding box center [483, 579] width 36 height 34
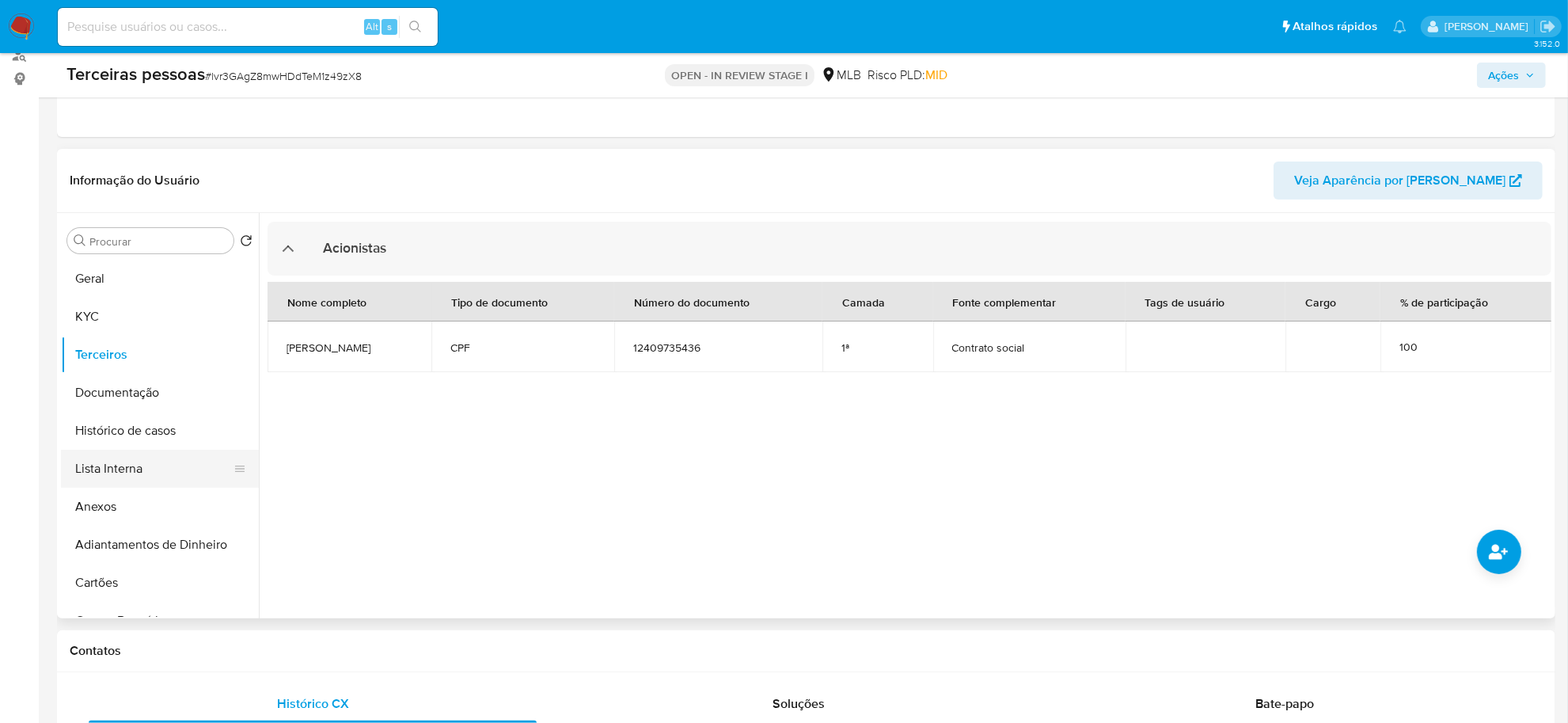
click at [107, 463] on button "Lista Interna" at bounding box center [154, 469] width 185 height 38
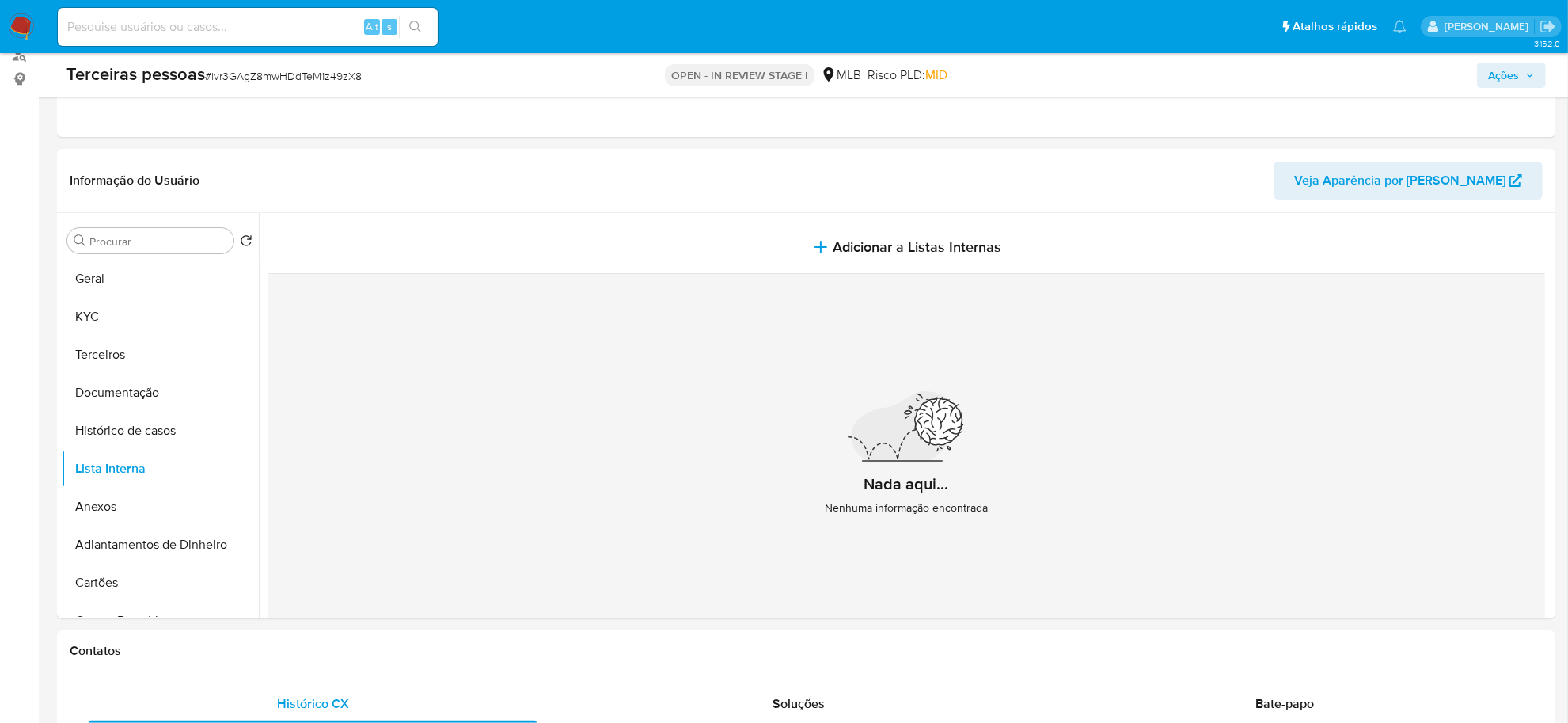
click at [903, 430] on icon at bounding box center [903, 426] width 105 height 70
click at [143, 414] on button "Histórico de casos" at bounding box center [154, 431] width 185 height 38
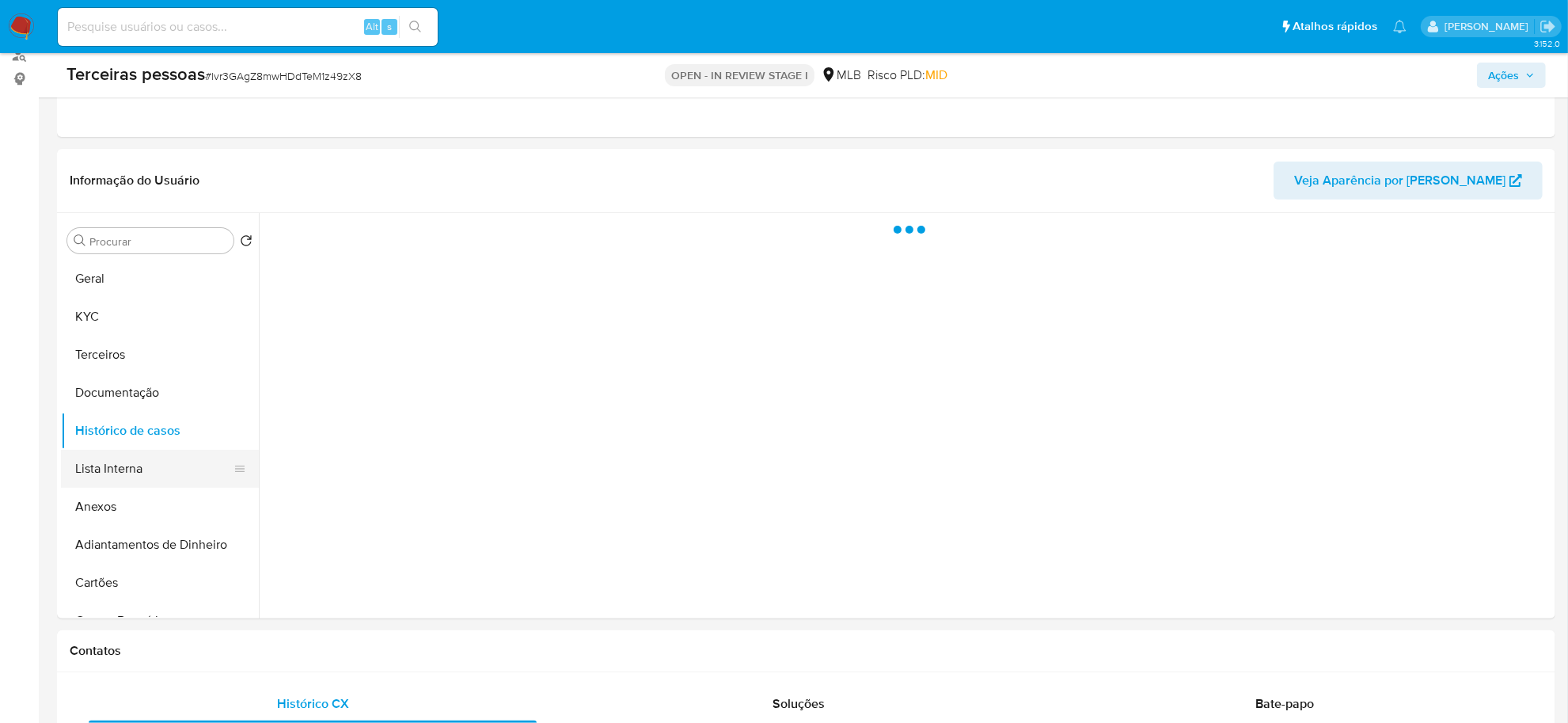
click at [165, 453] on button "Lista Interna" at bounding box center [154, 469] width 185 height 38
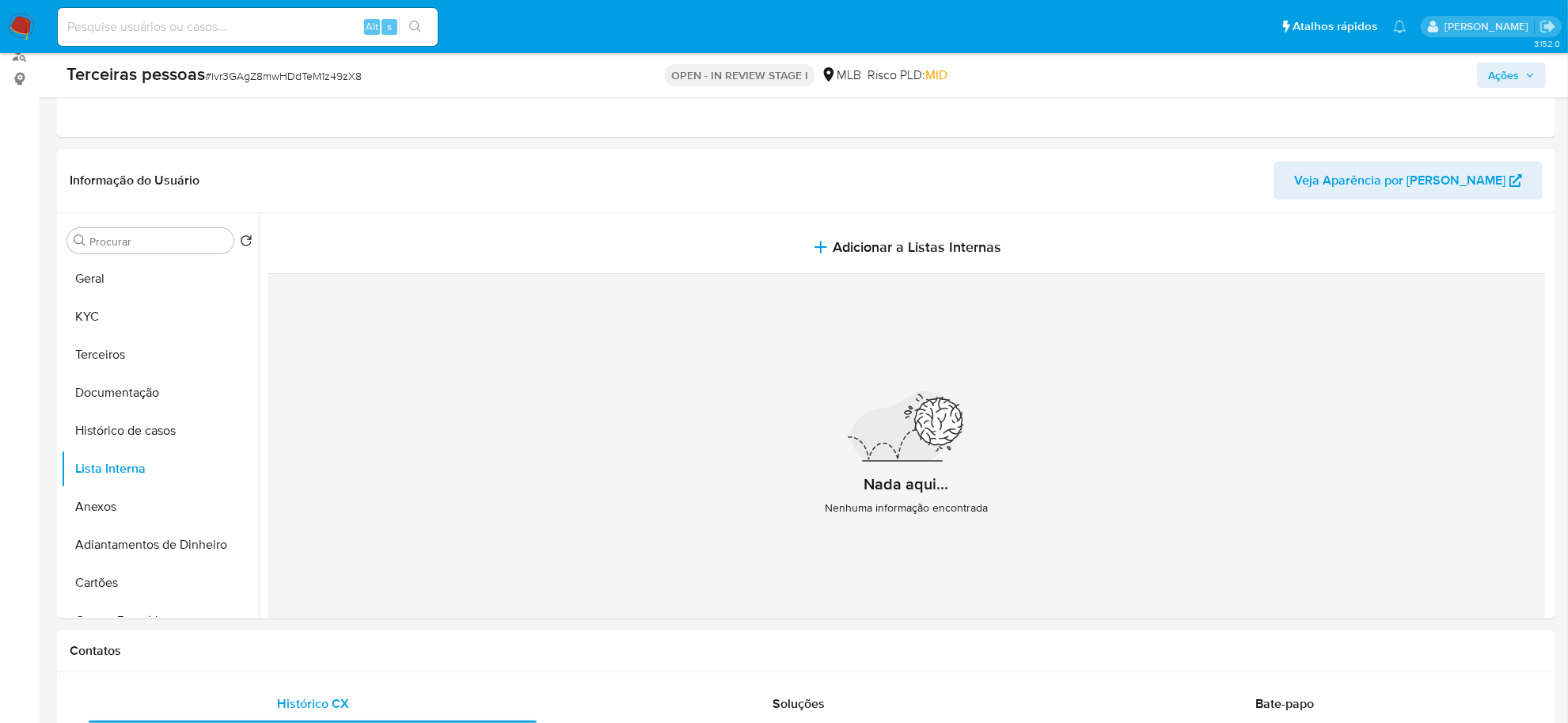
click at [1190, 432] on div "Nada aqui... Nenhuma informação encontrada" at bounding box center [906, 459] width 1278 height 372
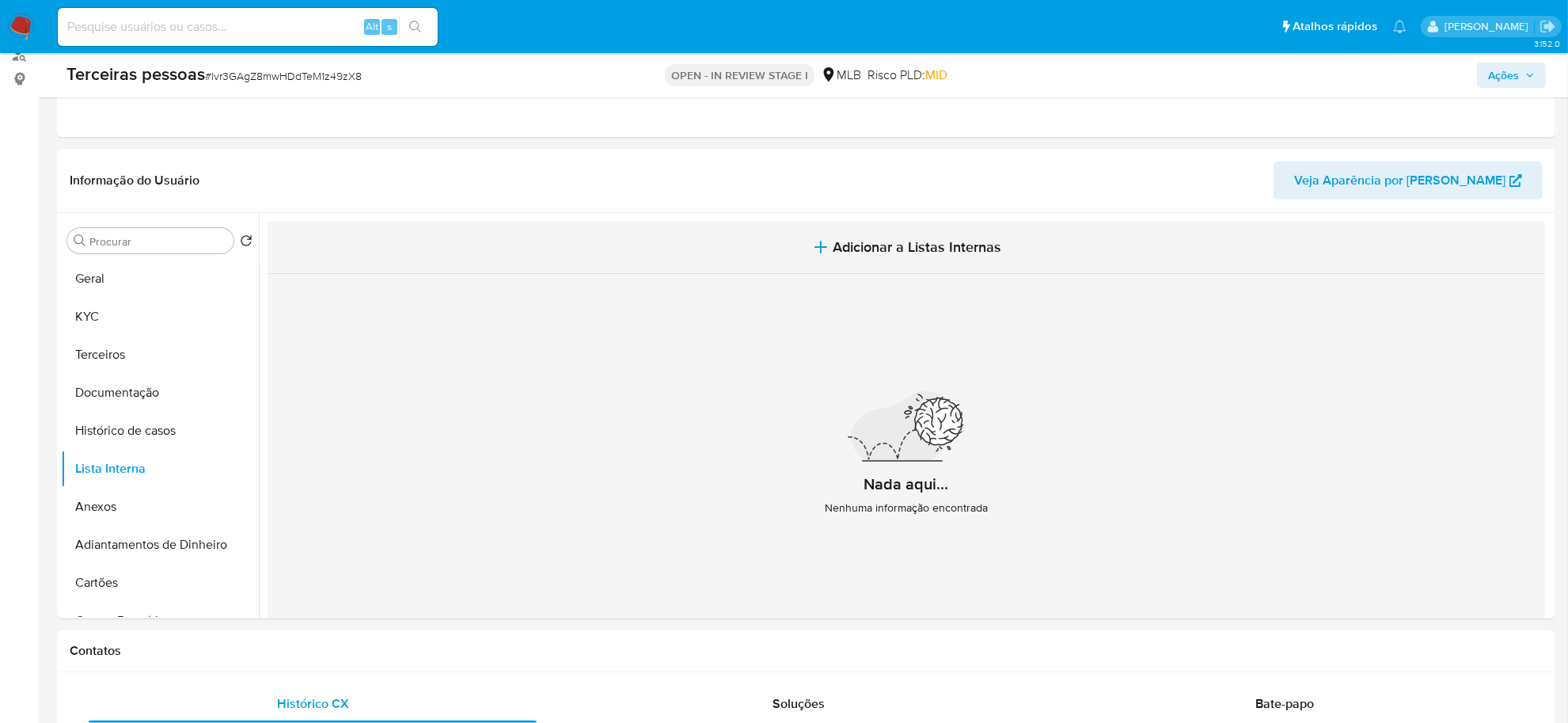
click at [940, 256] on span "Adicionar a Listas Internas" at bounding box center [917, 246] width 168 height 17
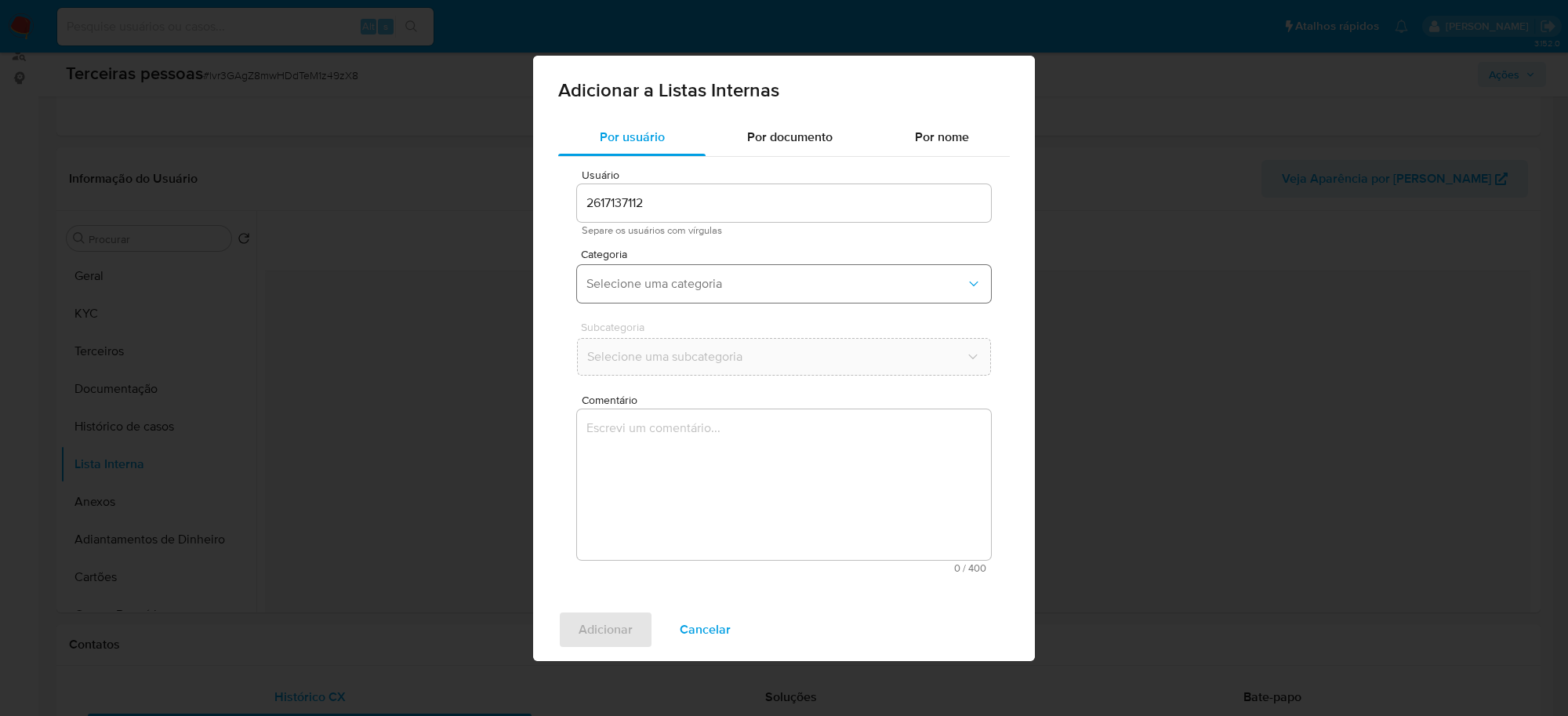
click at [709, 293] on button "Selecione uma categoria" at bounding box center [784, 284] width 414 height 38
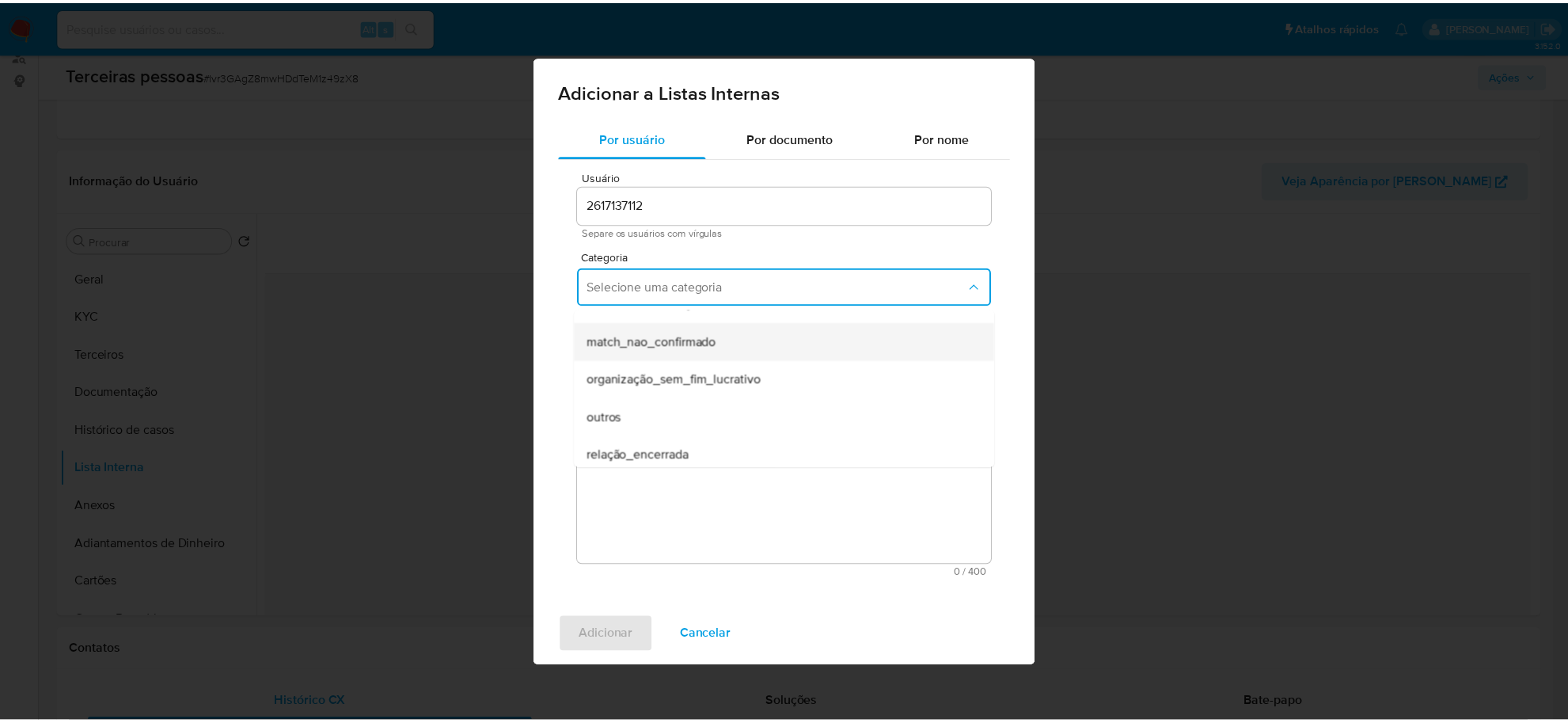
scroll to position [412, 0]
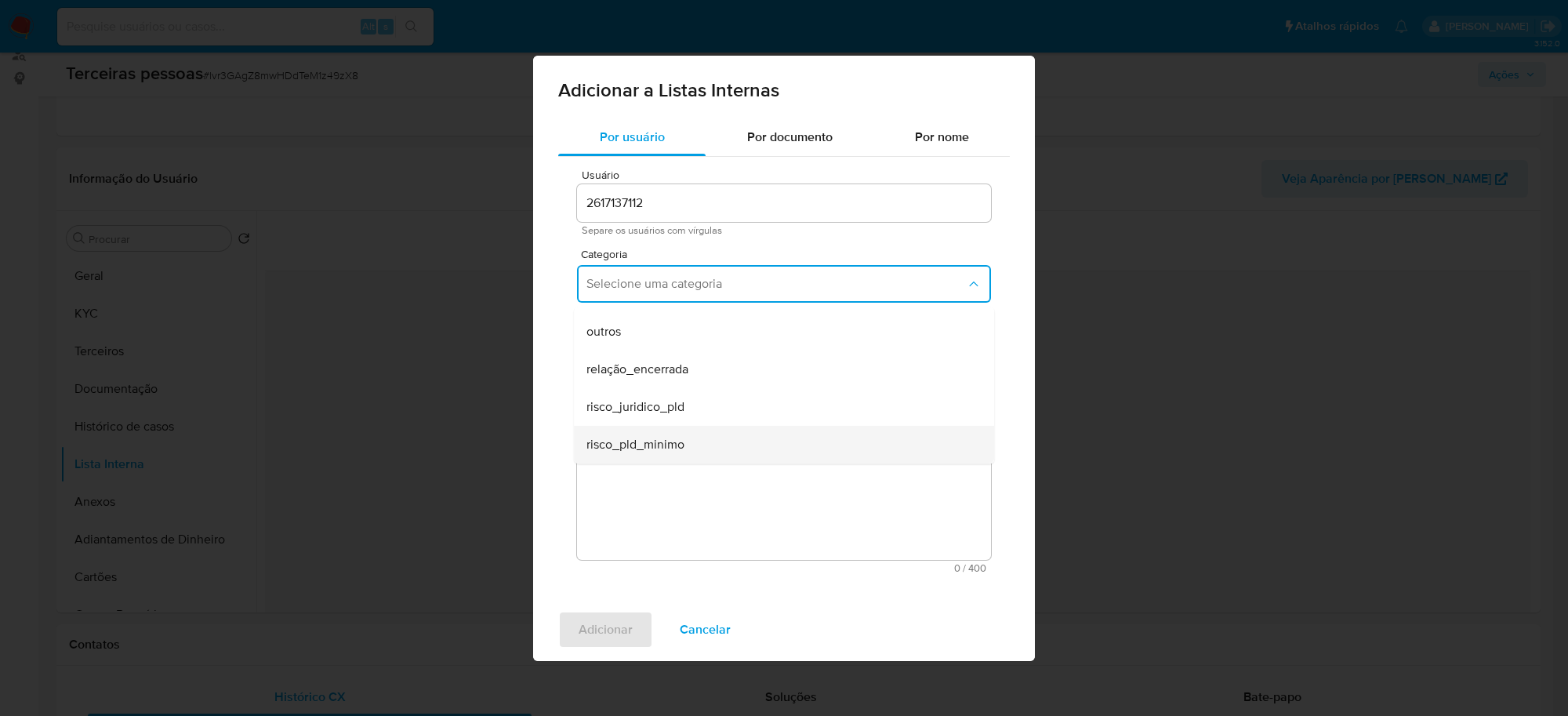
click at [656, 437] on span "risco_pld_minimo" at bounding box center [635, 444] width 98 height 15
click at [662, 367] on button "Selecione uma subcategoria" at bounding box center [784, 357] width 414 height 38
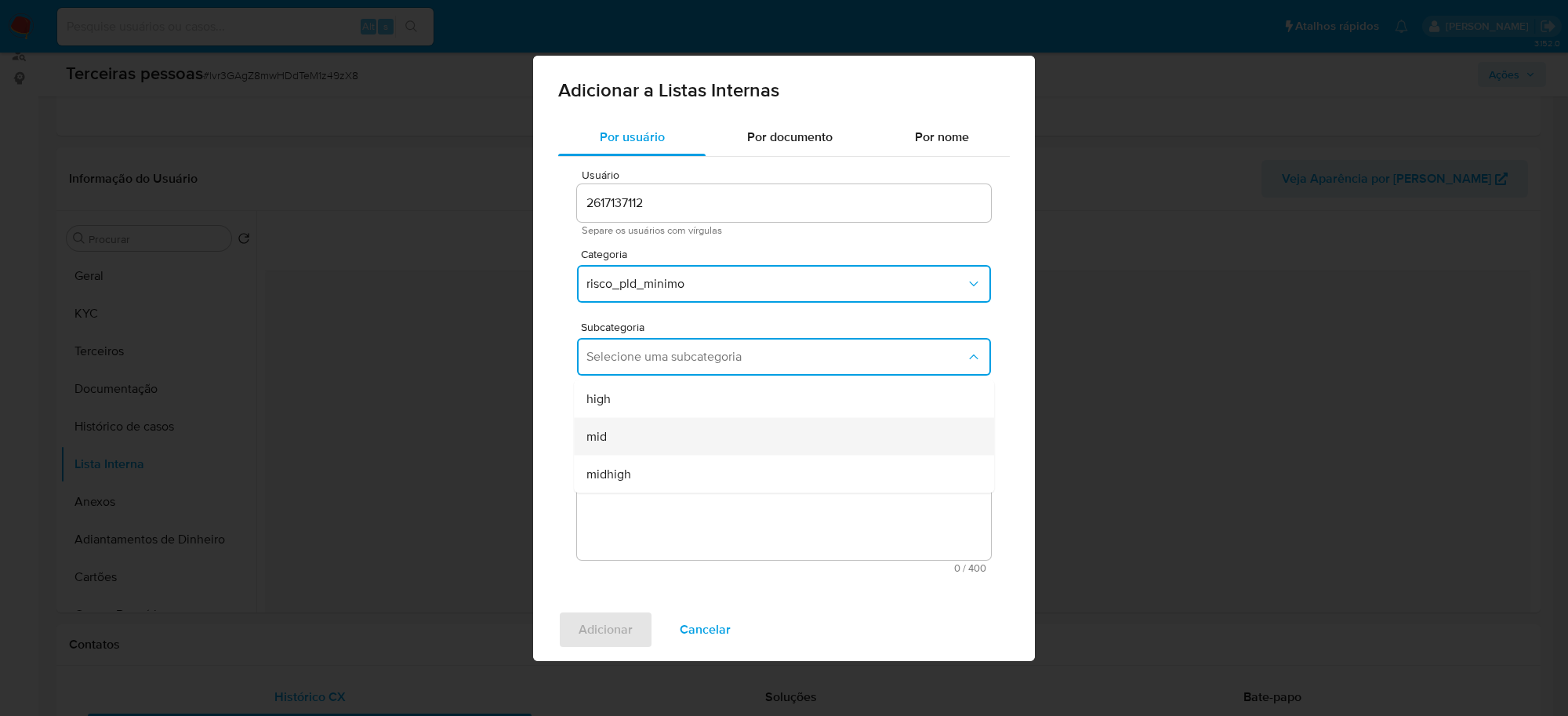
click at [698, 440] on div "mid" at bounding box center [779, 436] width 385 height 38
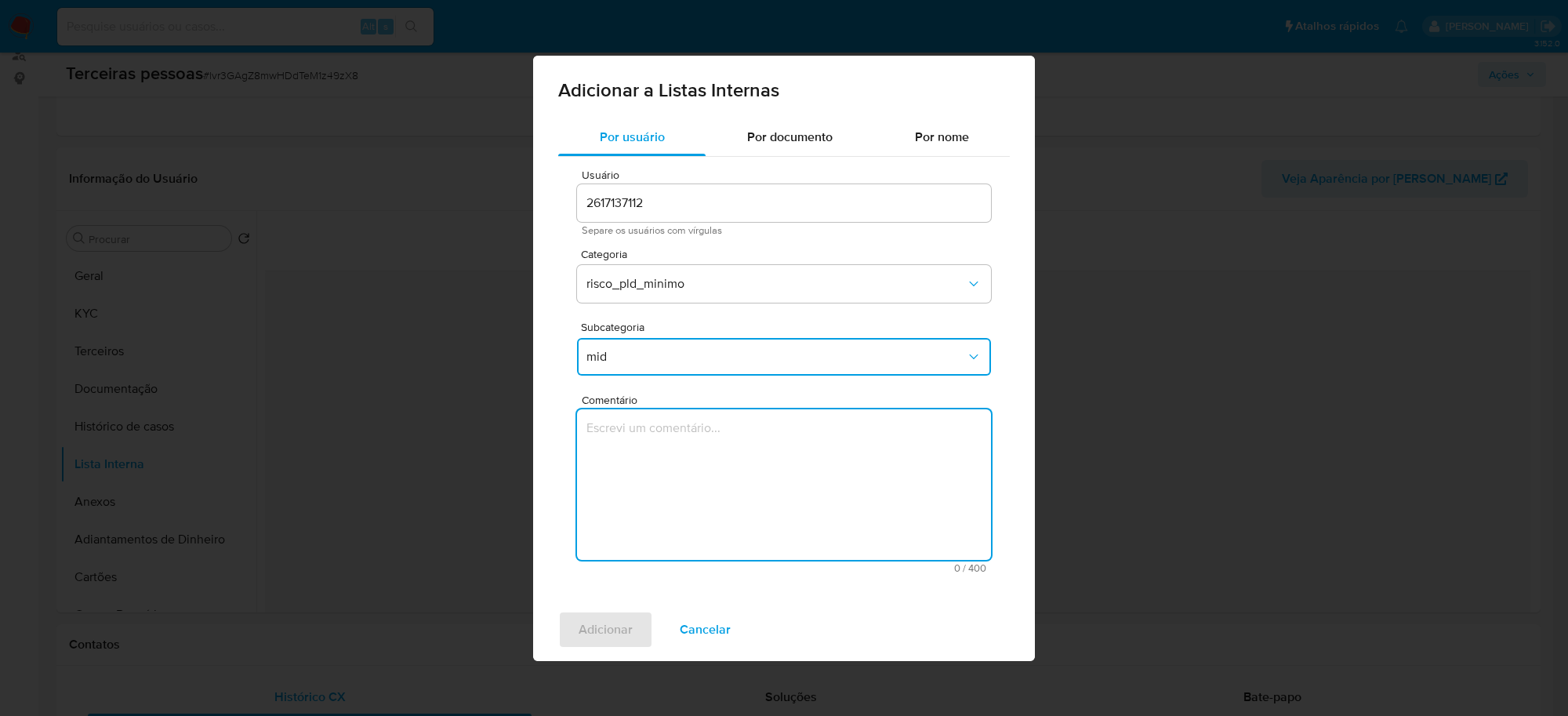
click at [798, 492] on textarea "Comentário" at bounding box center [784, 485] width 414 height 150
type textarea "Conforme Risco PLD"
click at [616, 630] on span "Adicionar" at bounding box center [606, 630] width 54 height 34
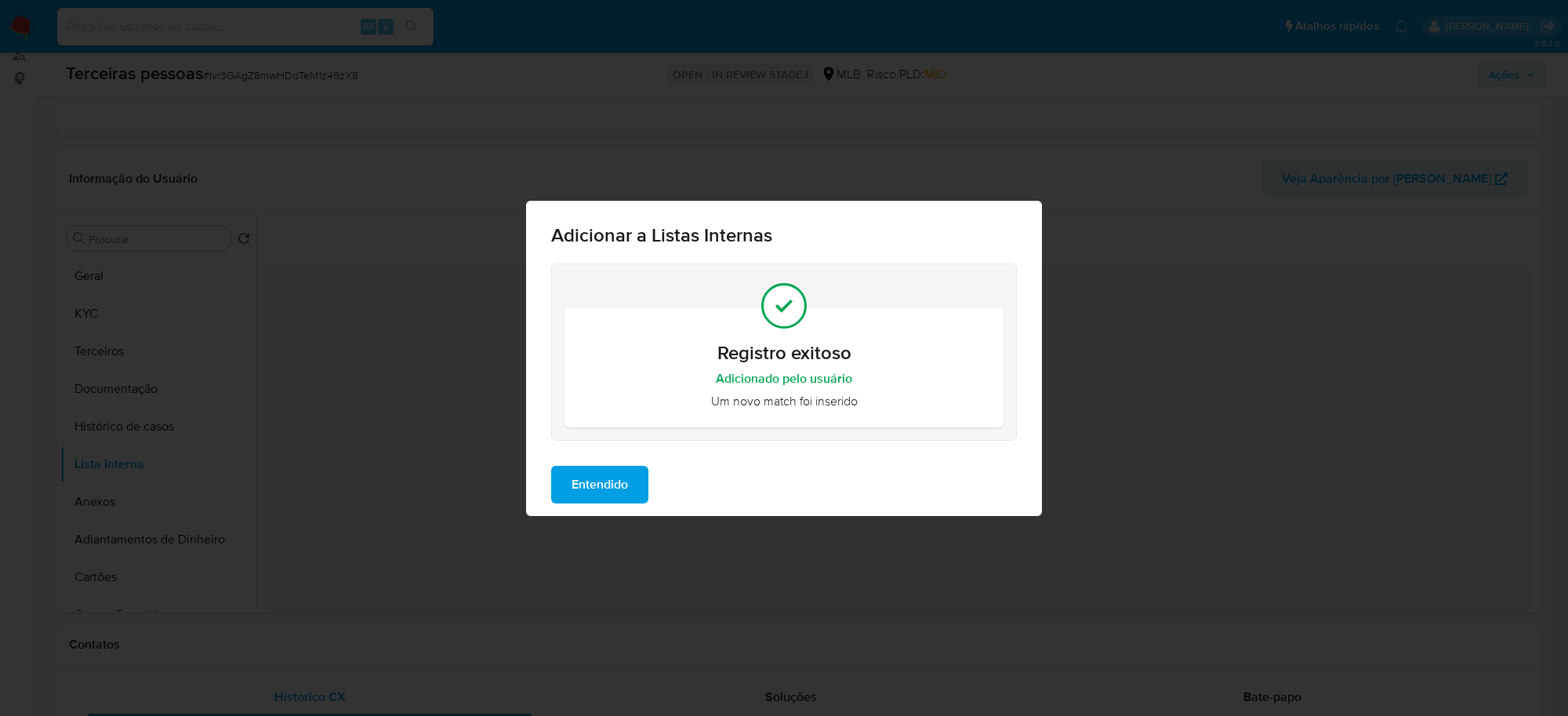
click at [586, 503] on div "Entendido" at bounding box center [783, 485] width 516 height 63
click at [592, 498] on span "Entendido" at bounding box center [599, 485] width 57 height 34
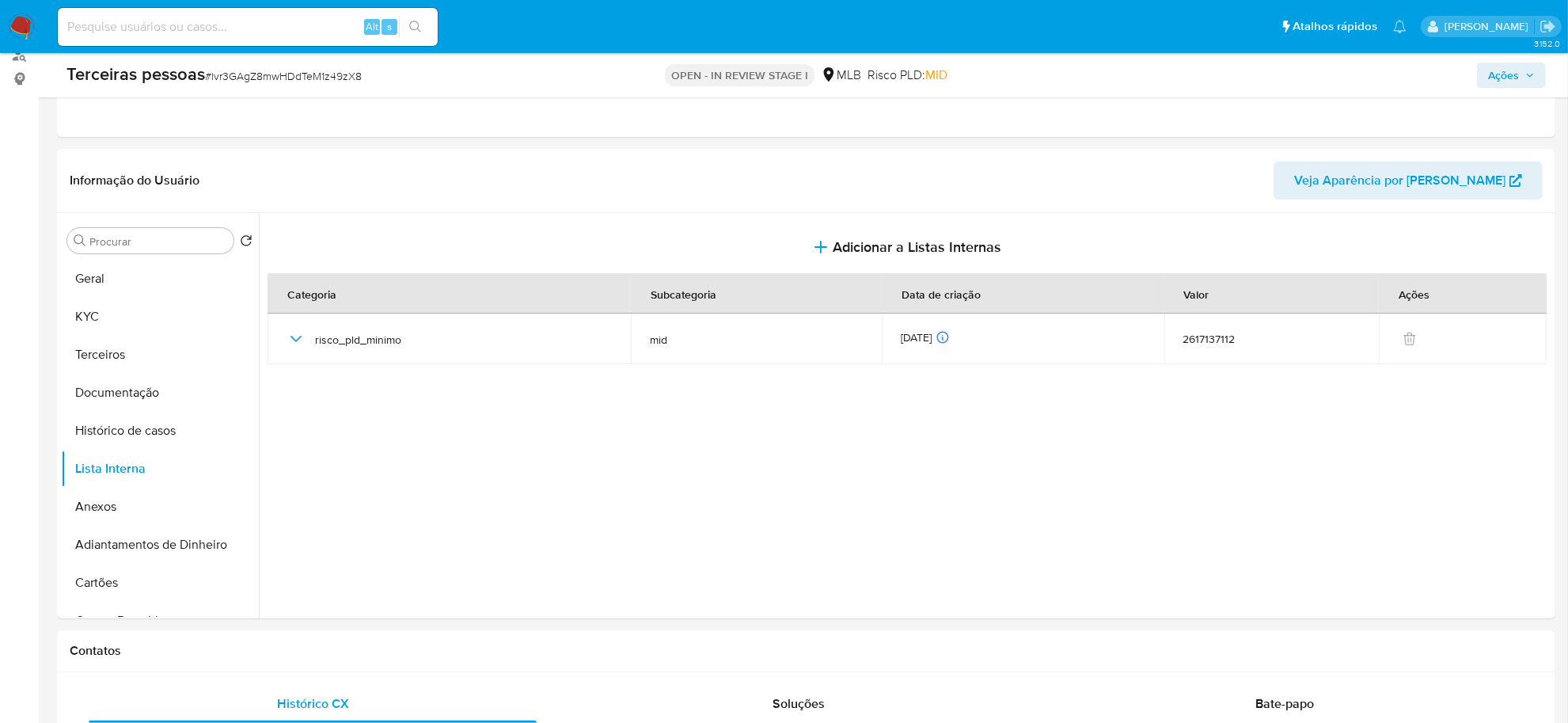
click at [1518, 65] on span "Ações" at bounding box center [1503, 75] width 31 height 25
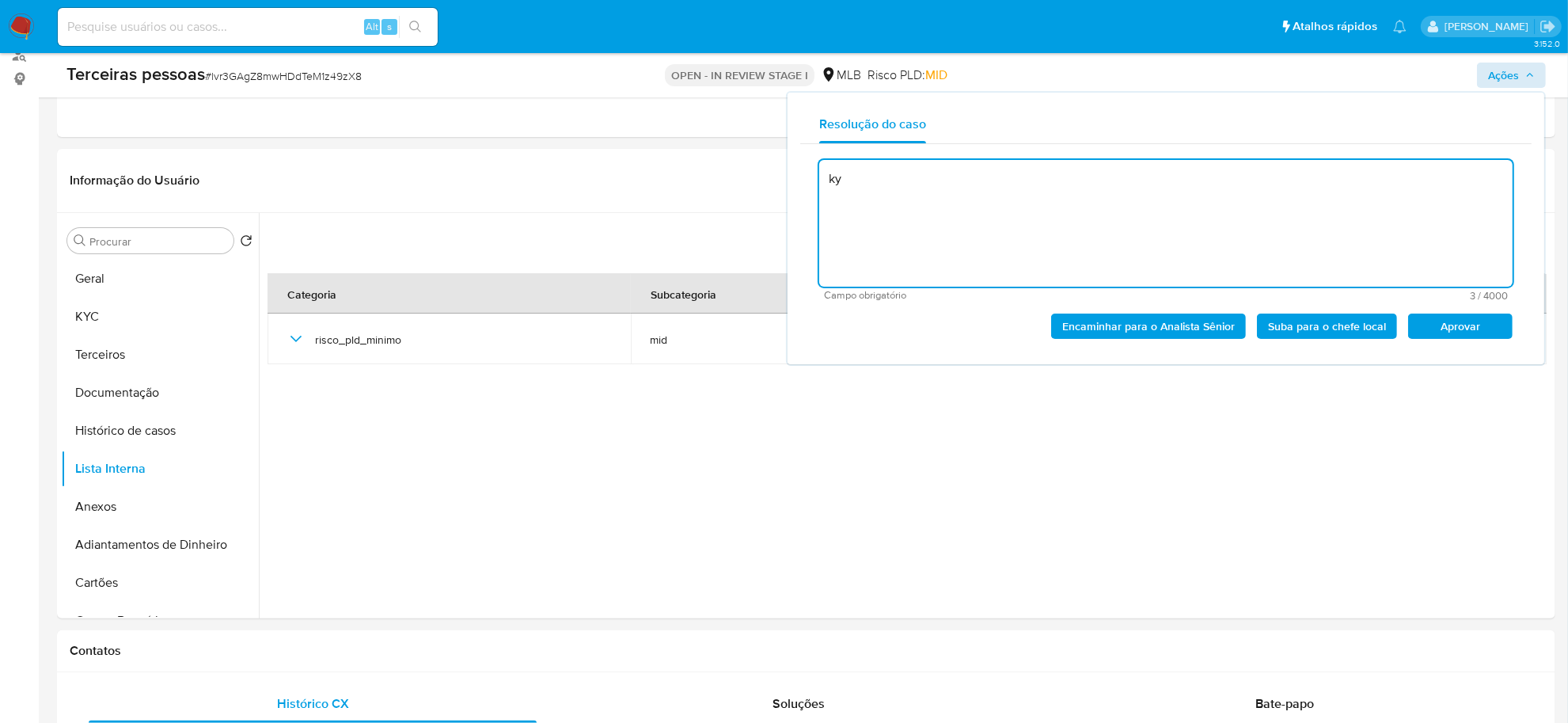
type textarea "k"
click at [1453, 334] on span "Aprovar" at bounding box center [1460, 326] width 83 height 22
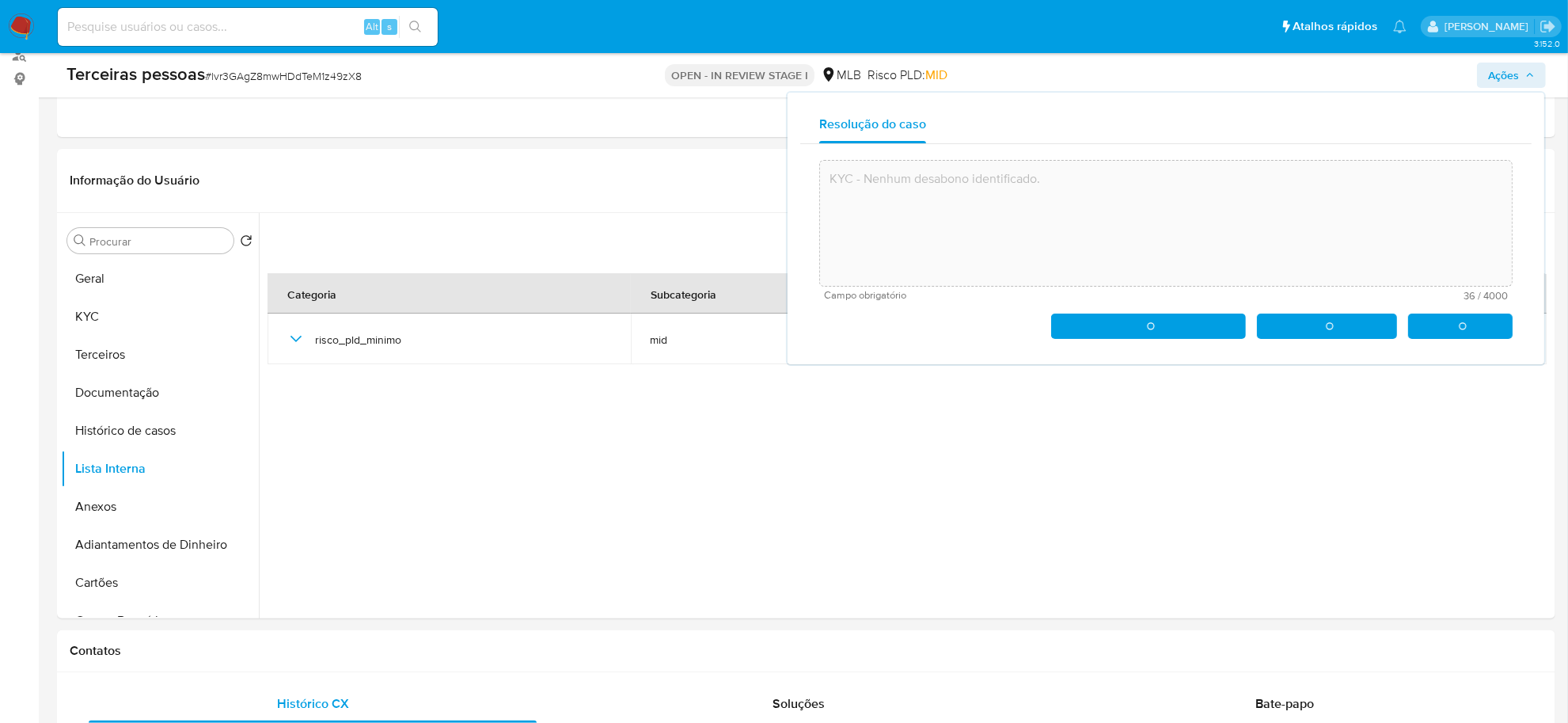
type textarea "KYC - Nenhum desabono identificado."
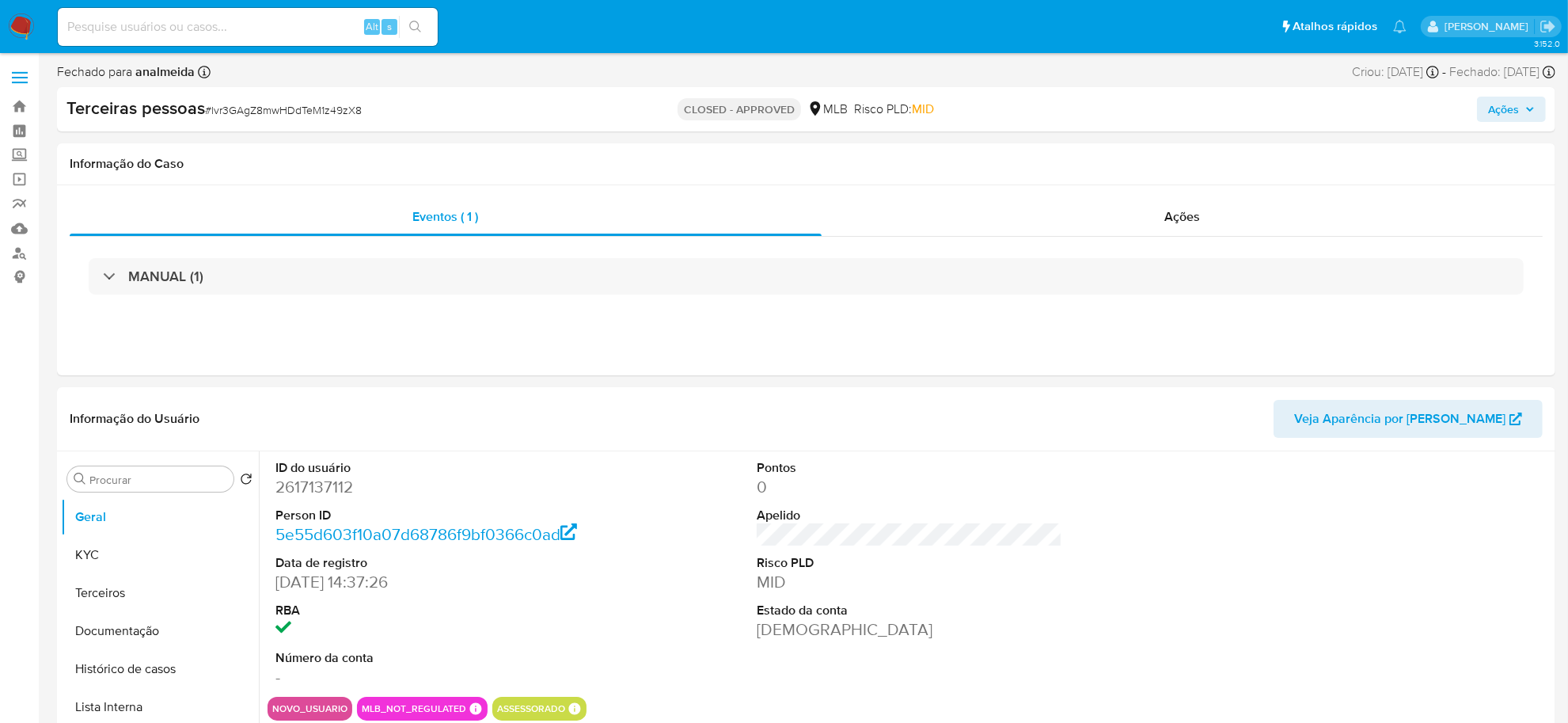
select select "10"
click at [100, 541] on button "KYC" at bounding box center [154, 556] width 185 height 38
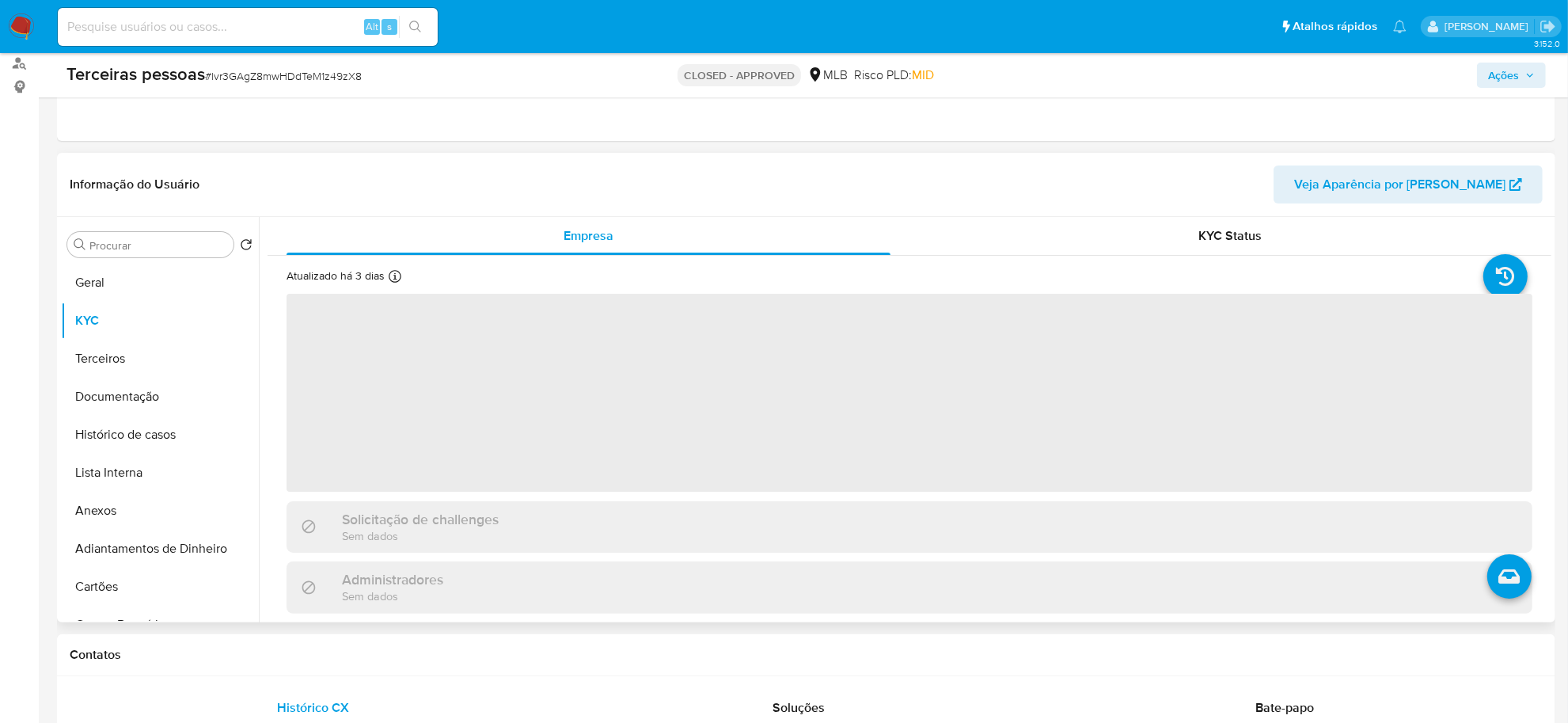
scroll to position [198, 0]
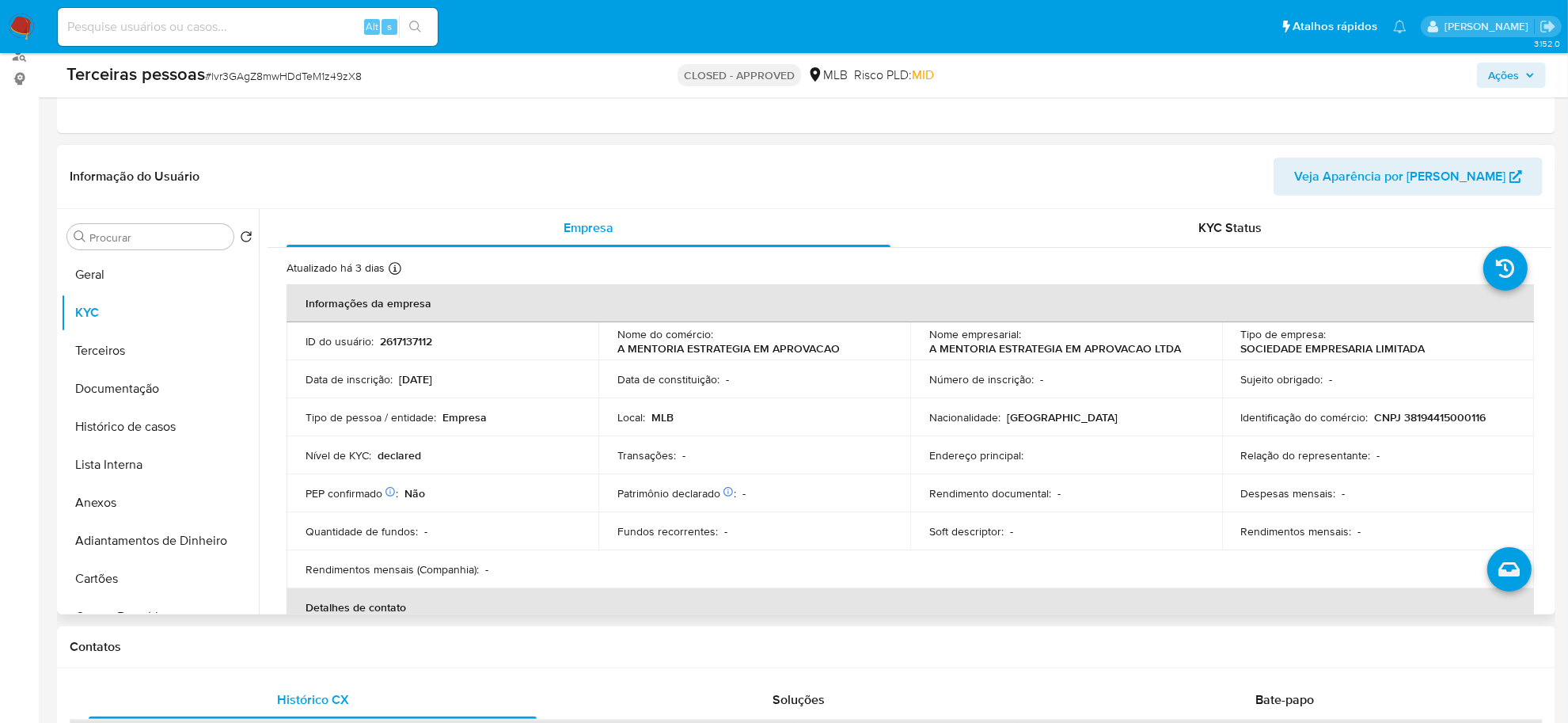
click at [1418, 416] on p "CNPJ 38194415000116" at bounding box center [1431, 417] width 112 height 15
copy p "38194415000116"
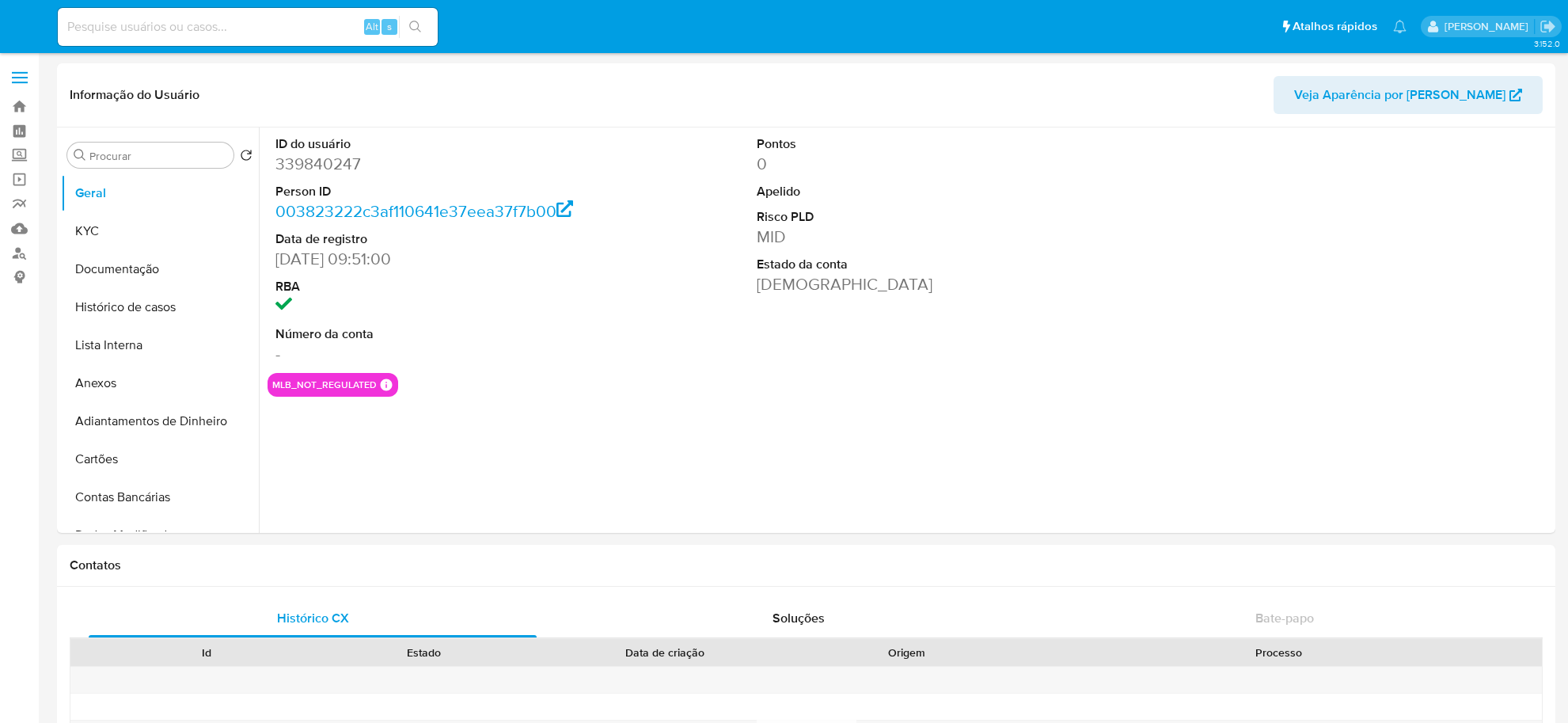
select select "10"
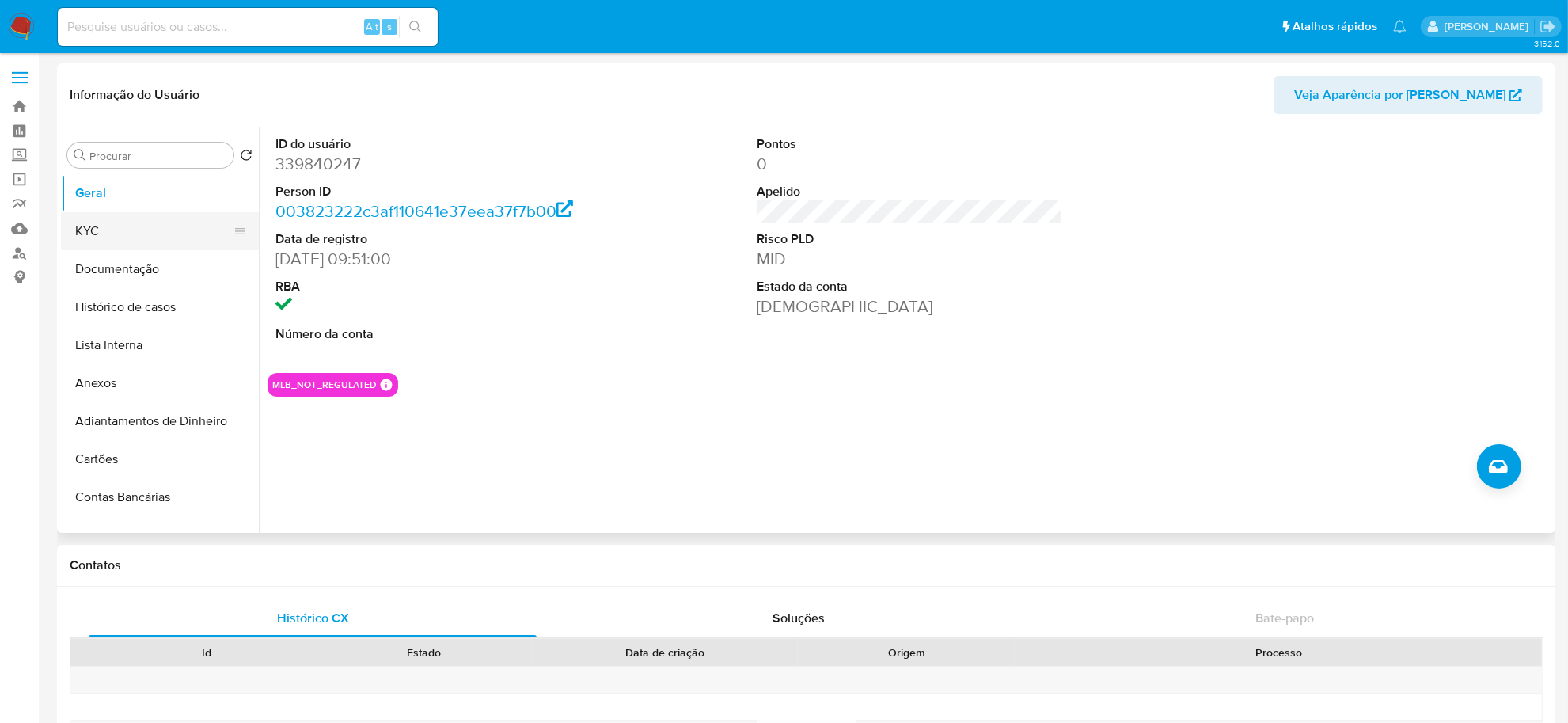
drag, startPoint x: 155, startPoint y: 217, endPoint x: 193, endPoint y: 230, distance: 40.2
click at [155, 217] on button "KYC" at bounding box center [154, 231] width 185 height 38
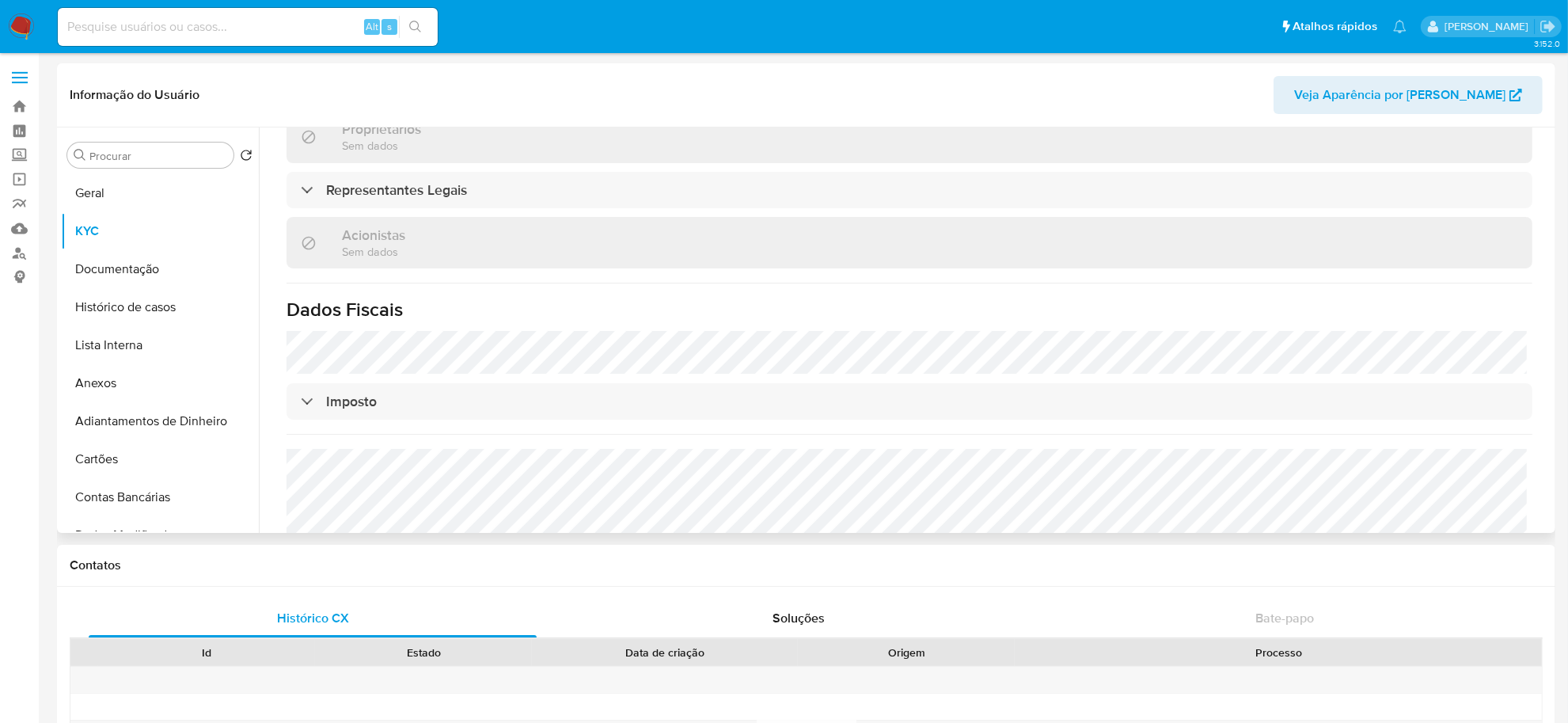
scroll to position [741, 0]
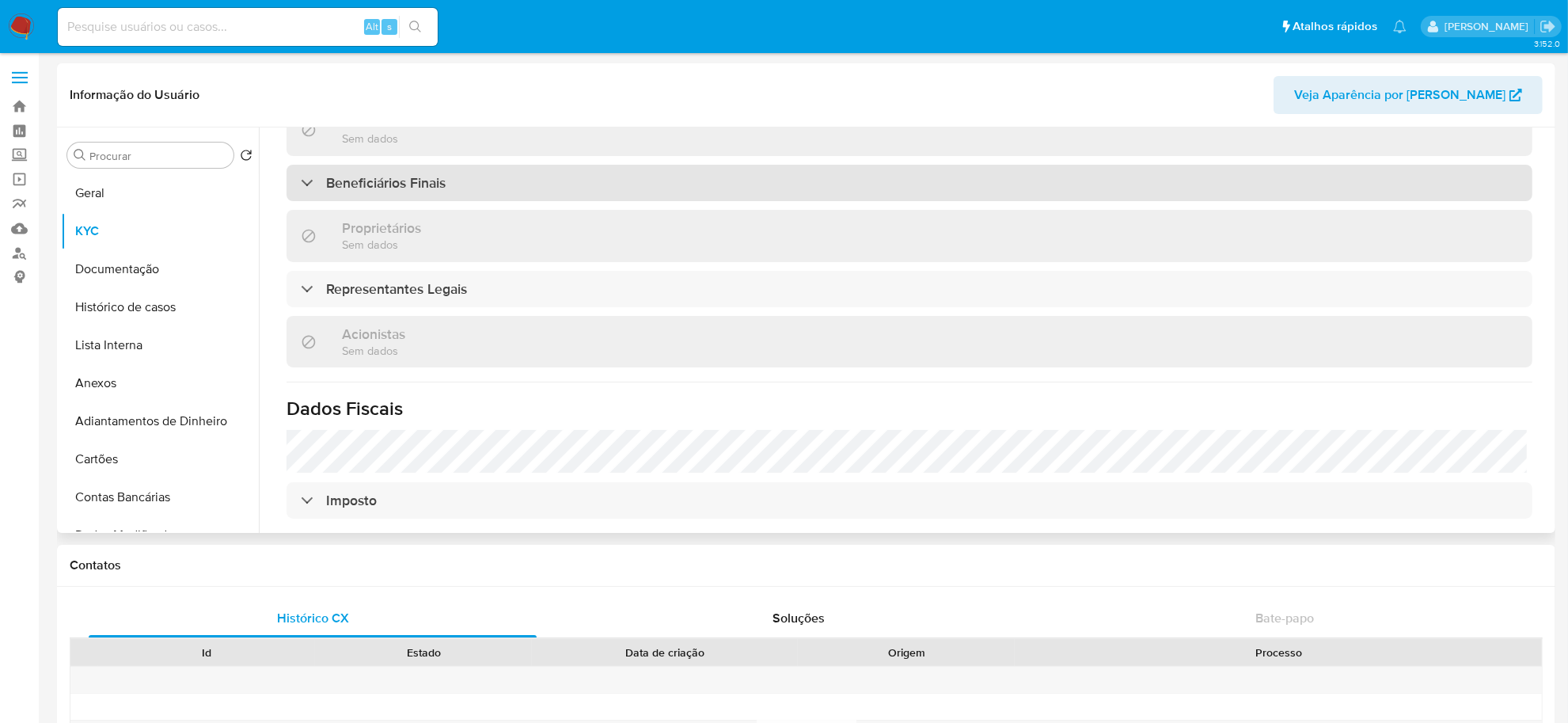
click at [404, 175] on h3 "Beneficiários Finais" at bounding box center [385, 183] width 119 height 17
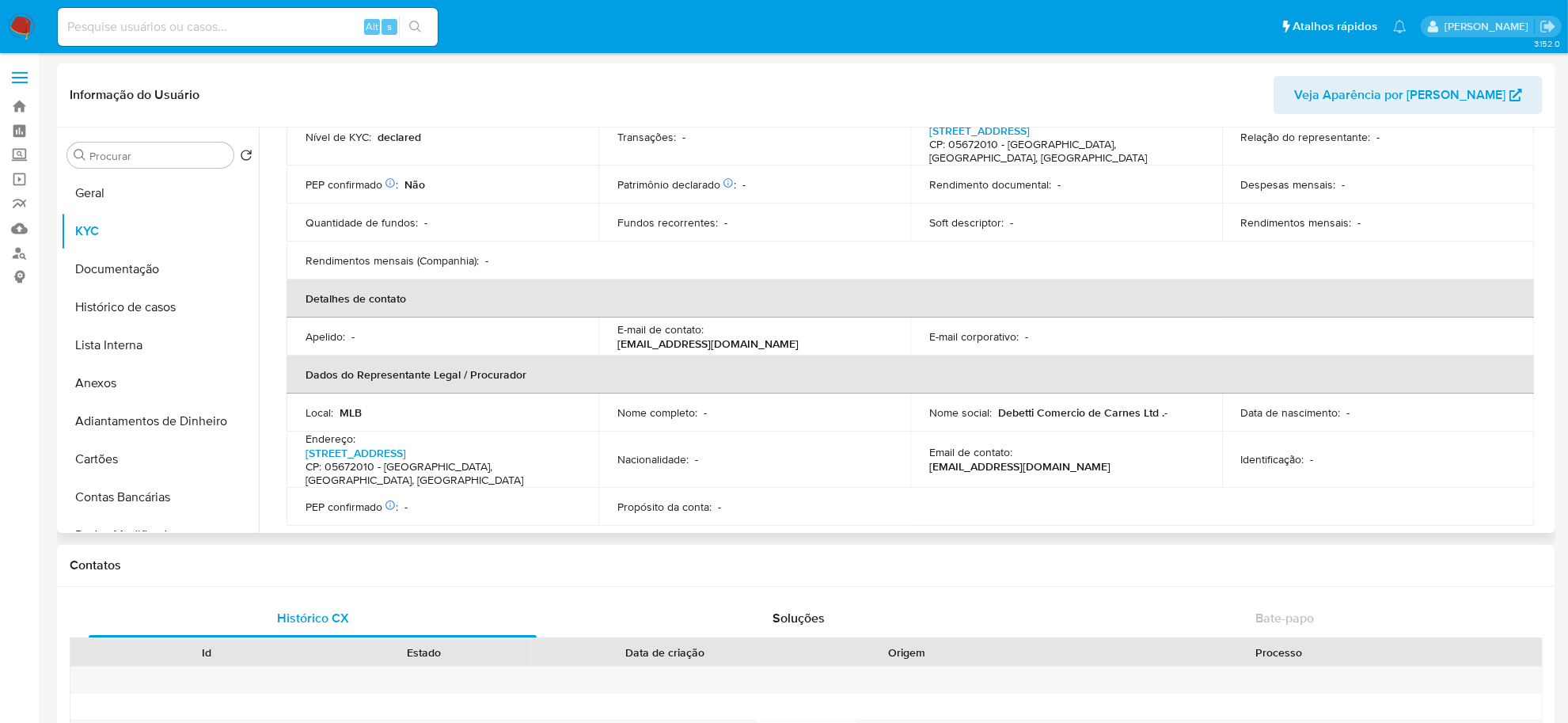
scroll to position [0, 0]
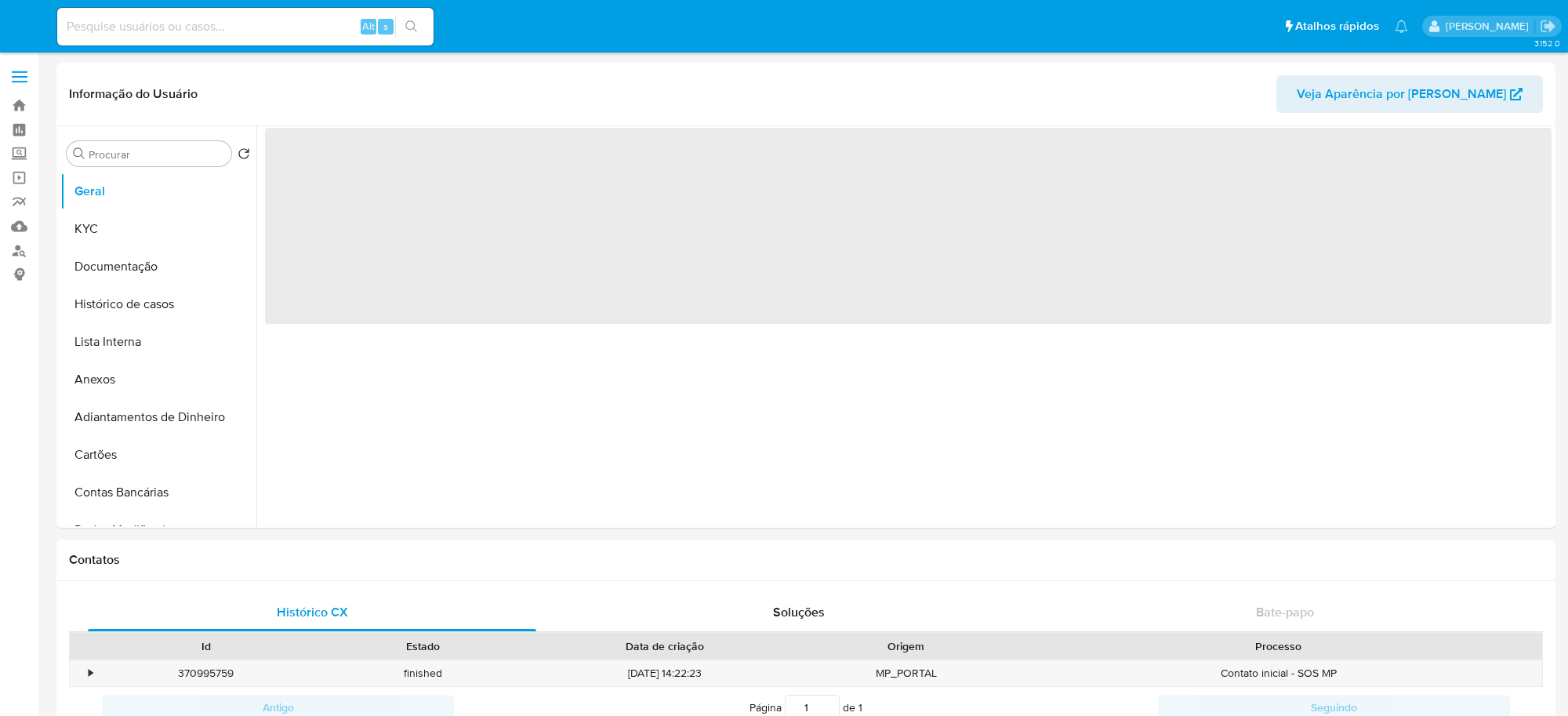
select select "10"
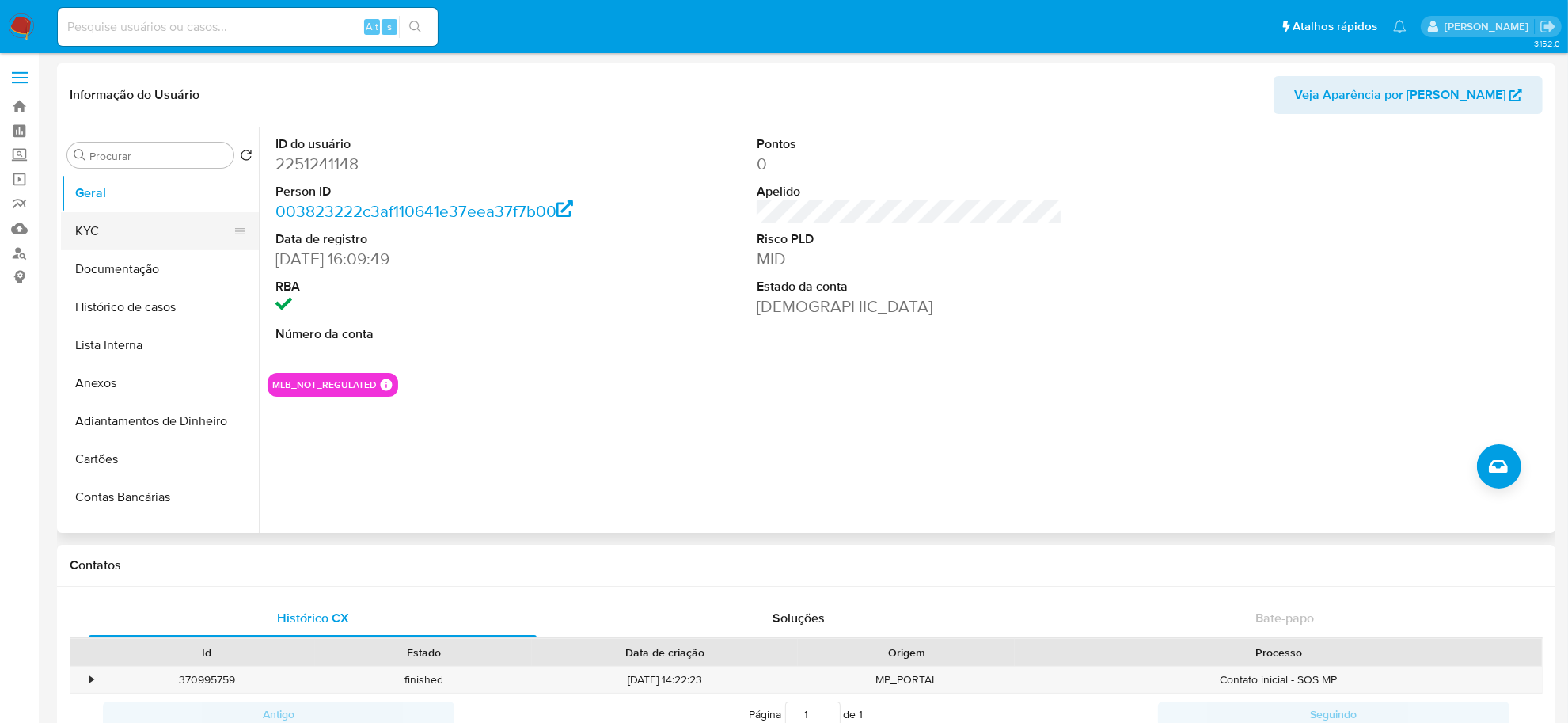
click at [85, 236] on button "KYC" at bounding box center [154, 231] width 185 height 38
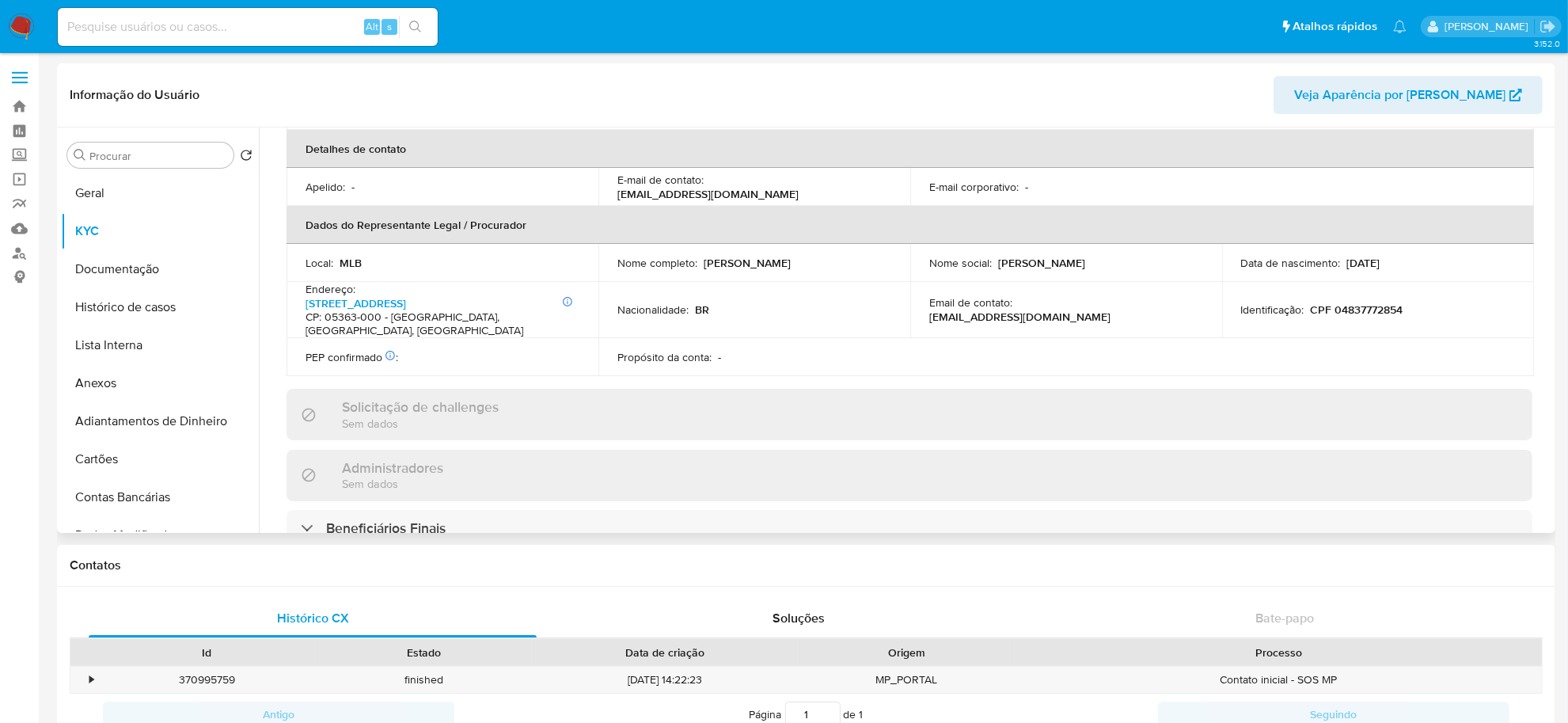
scroll to position [769, 0]
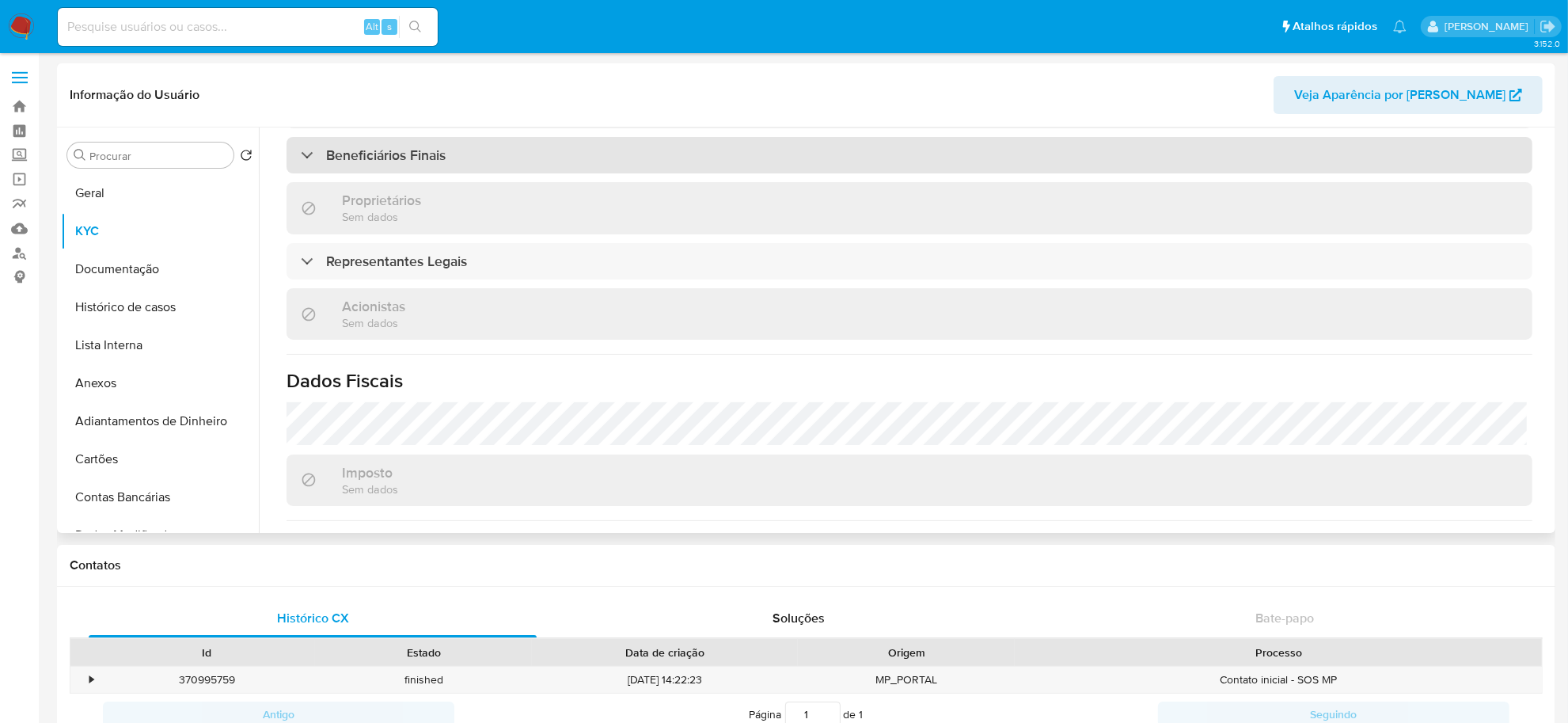
click at [533, 163] on div "Beneficiários Finais" at bounding box center [909, 156] width 1246 height 36
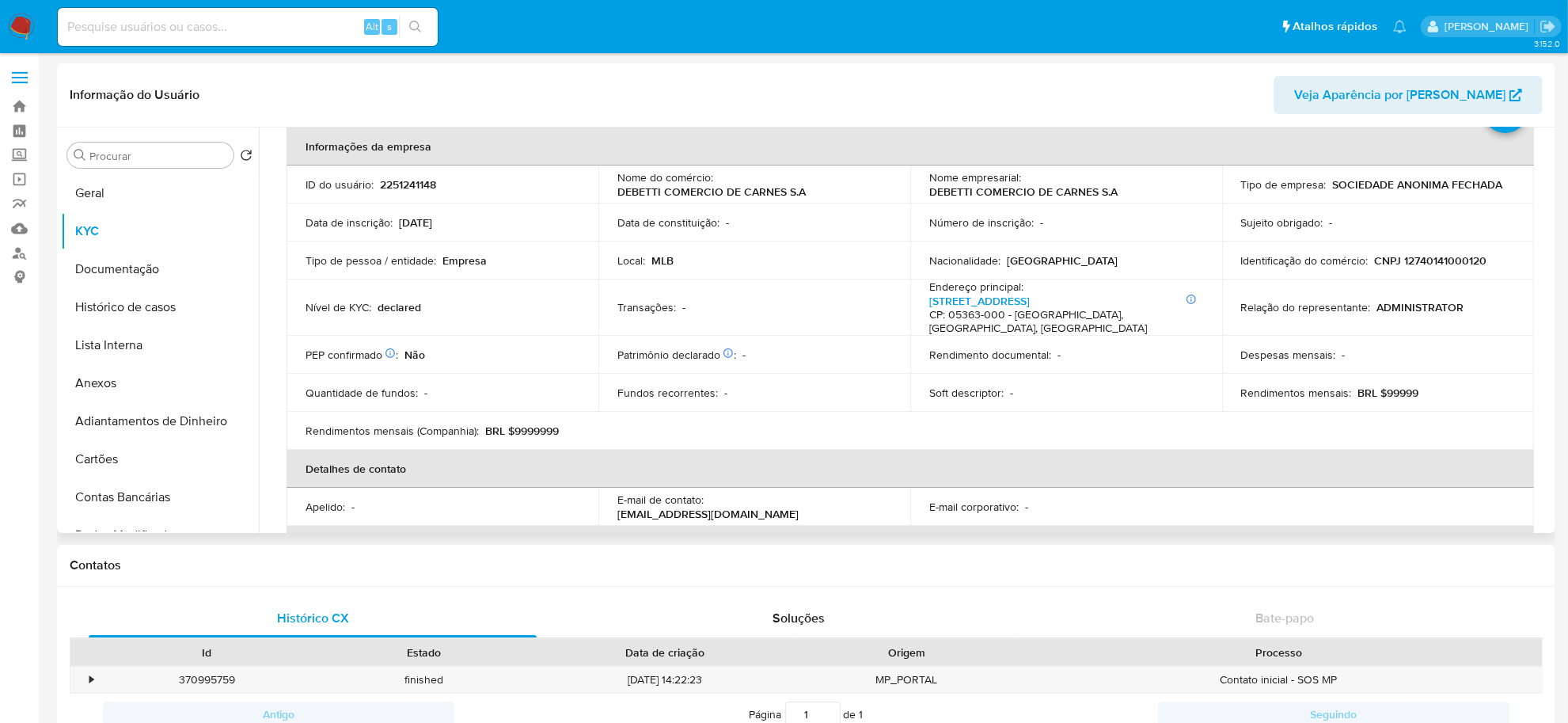
scroll to position [0, 0]
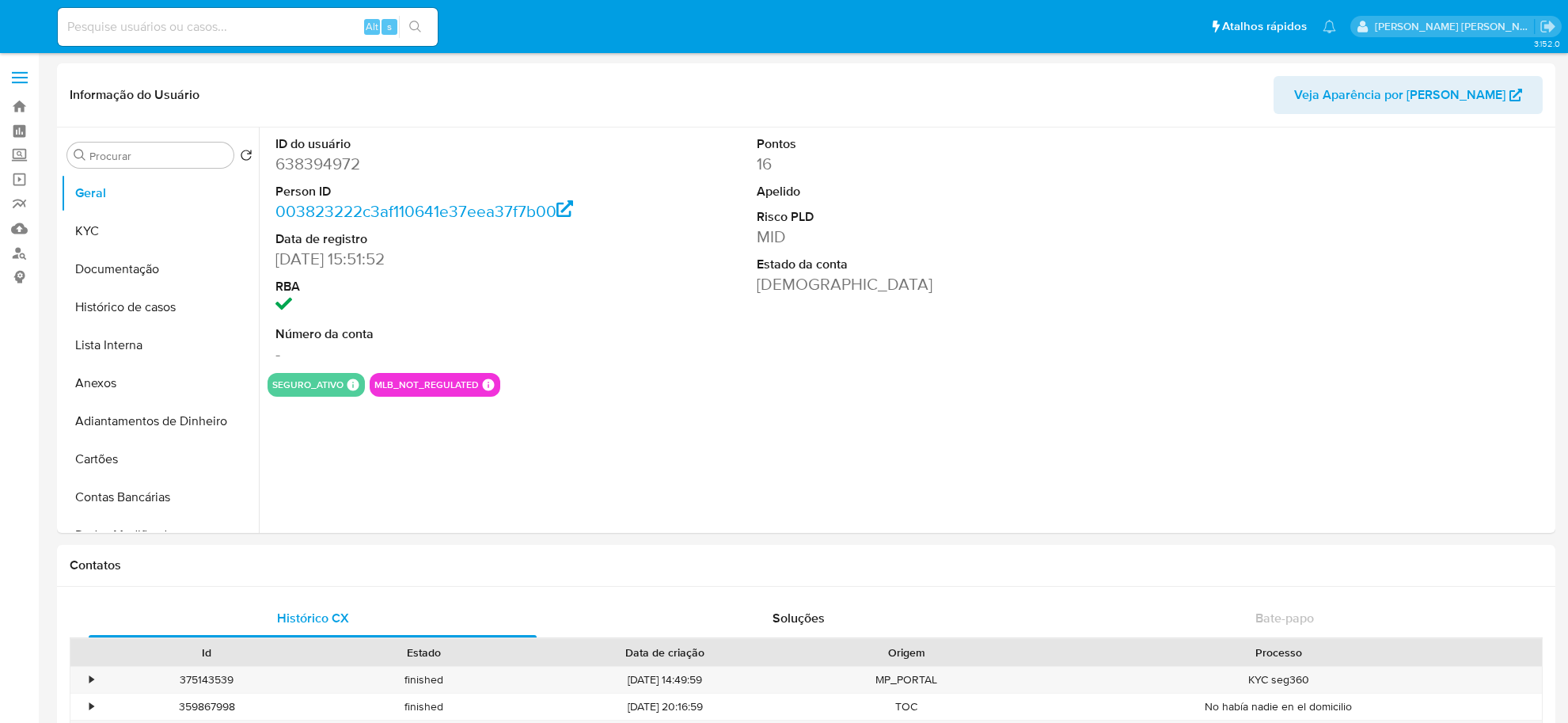
select select "10"
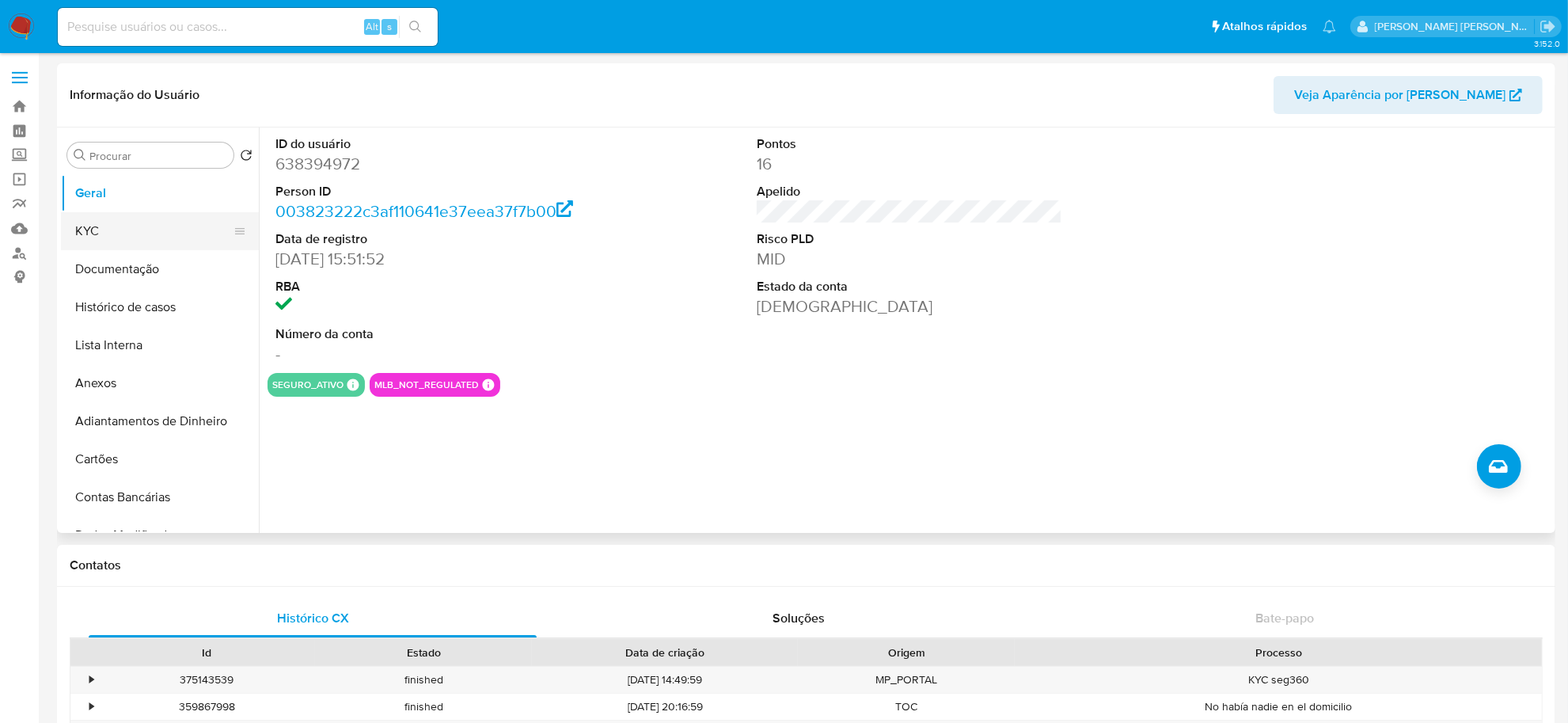
click at [125, 236] on button "KYC" at bounding box center [154, 231] width 185 height 38
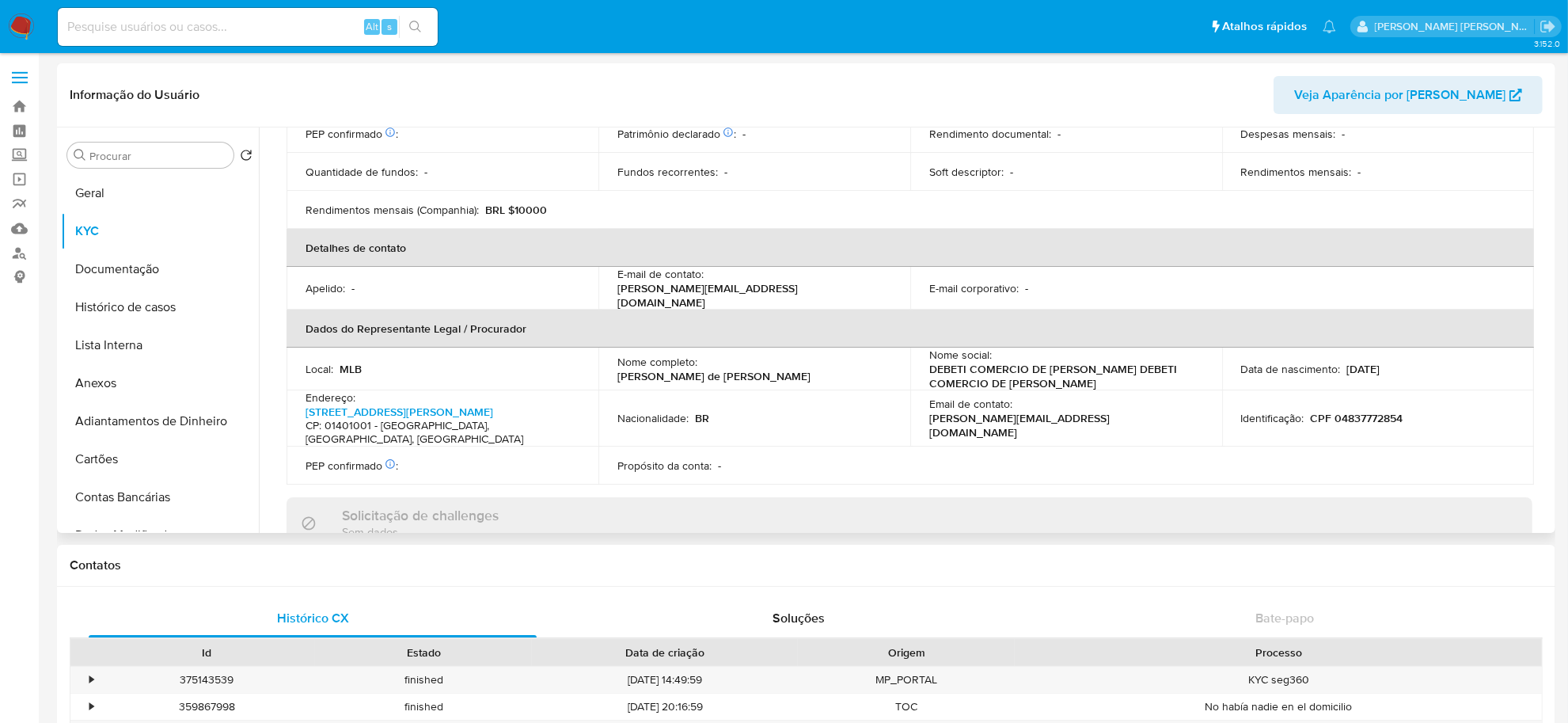
scroll to position [675, 0]
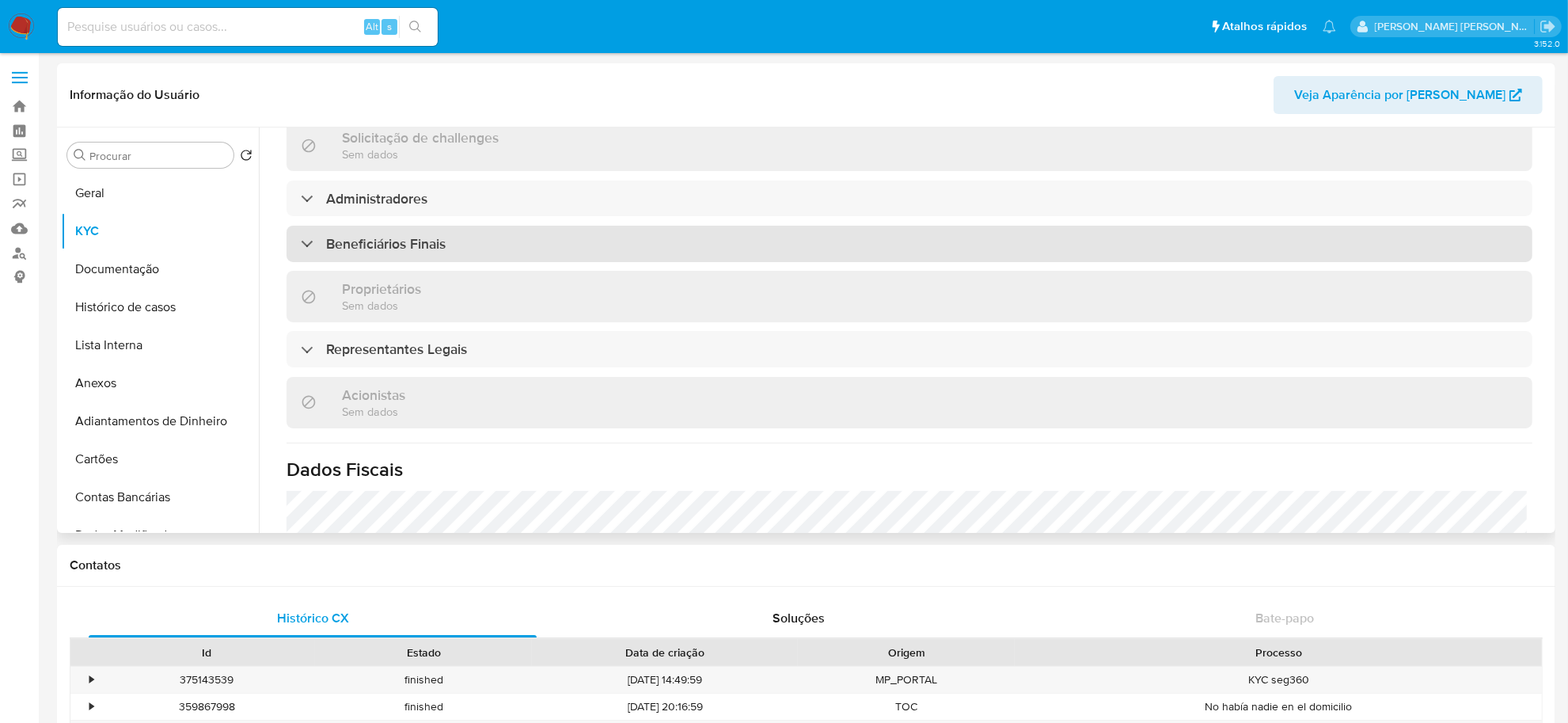
click at [459, 248] on div "Beneficiários Finais" at bounding box center [909, 244] width 1246 height 36
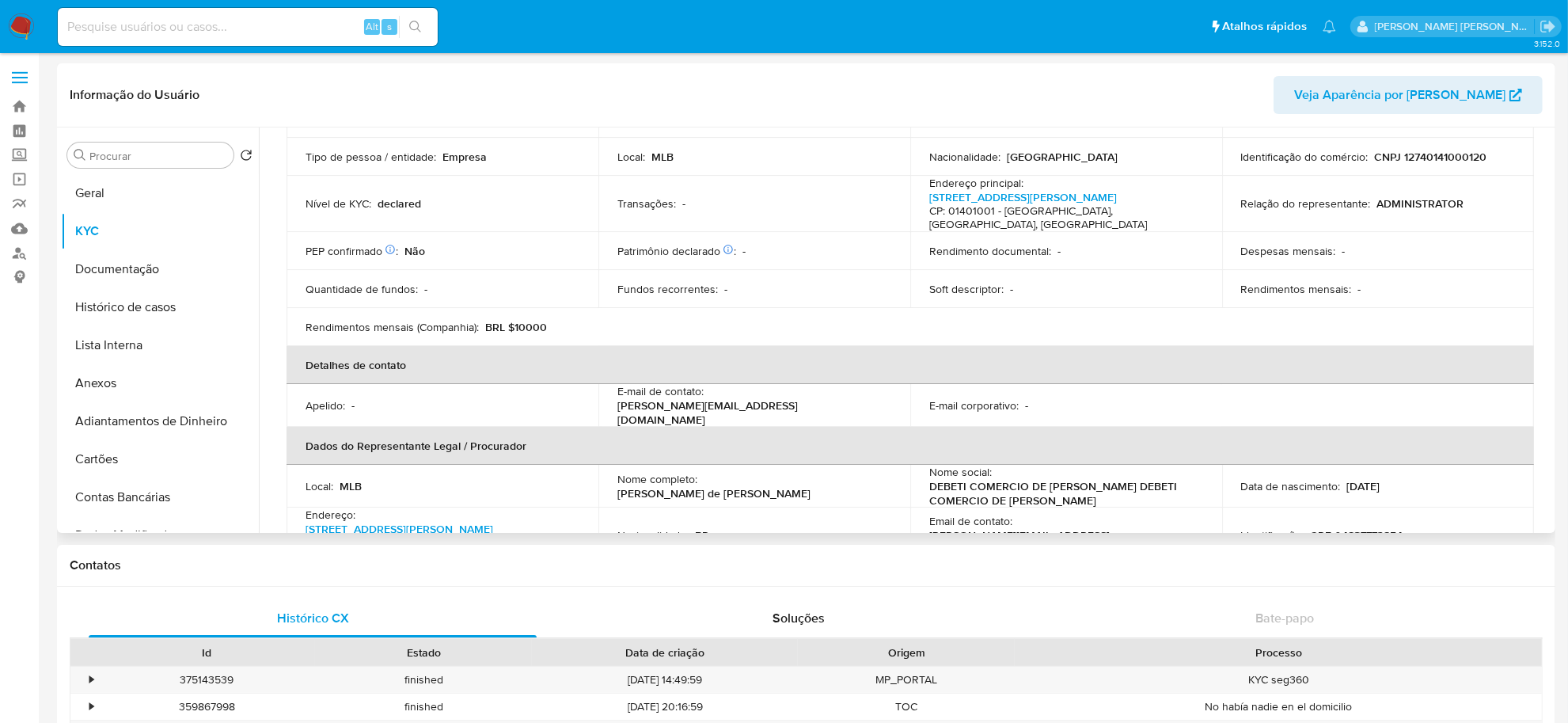
scroll to position [0, 0]
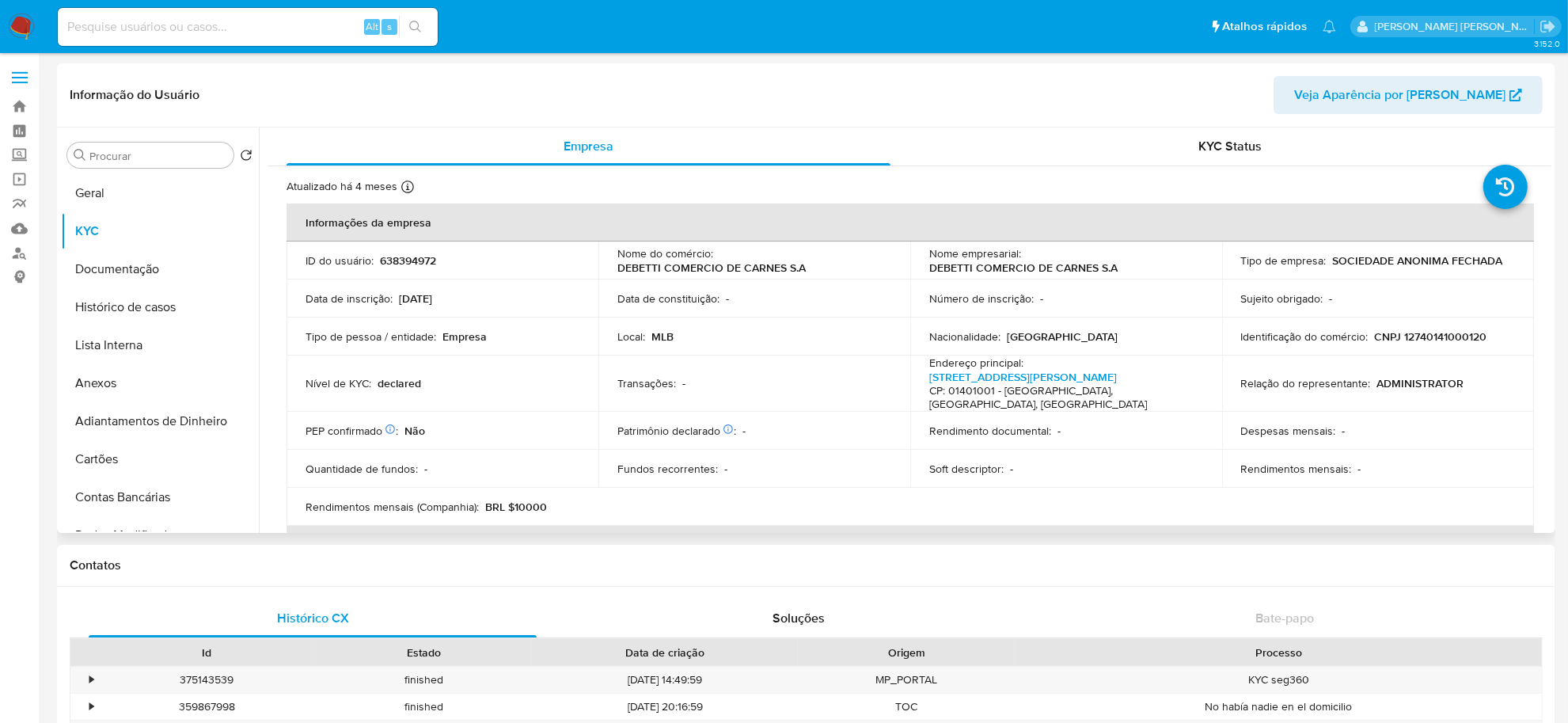
click at [1433, 334] on p "CNPJ 12740141000120" at bounding box center [1432, 336] width 113 height 15
copy p "12740141000120"
click at [132, 256] on button "Documentação" at bounding box center [154, 269] width 185 height 38
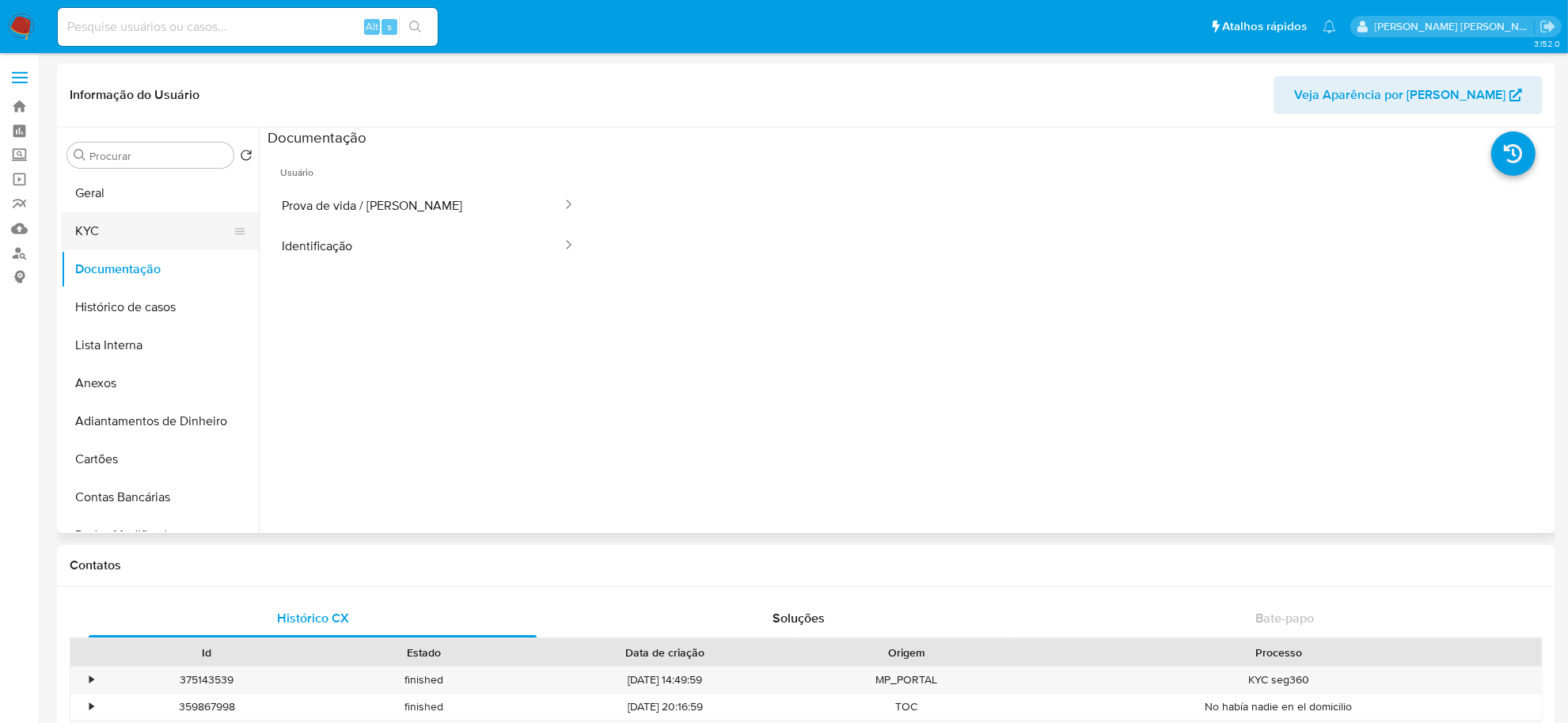
click at [131, 231] on button "KYC" at bounding box center [154, 231] width 185 height 38
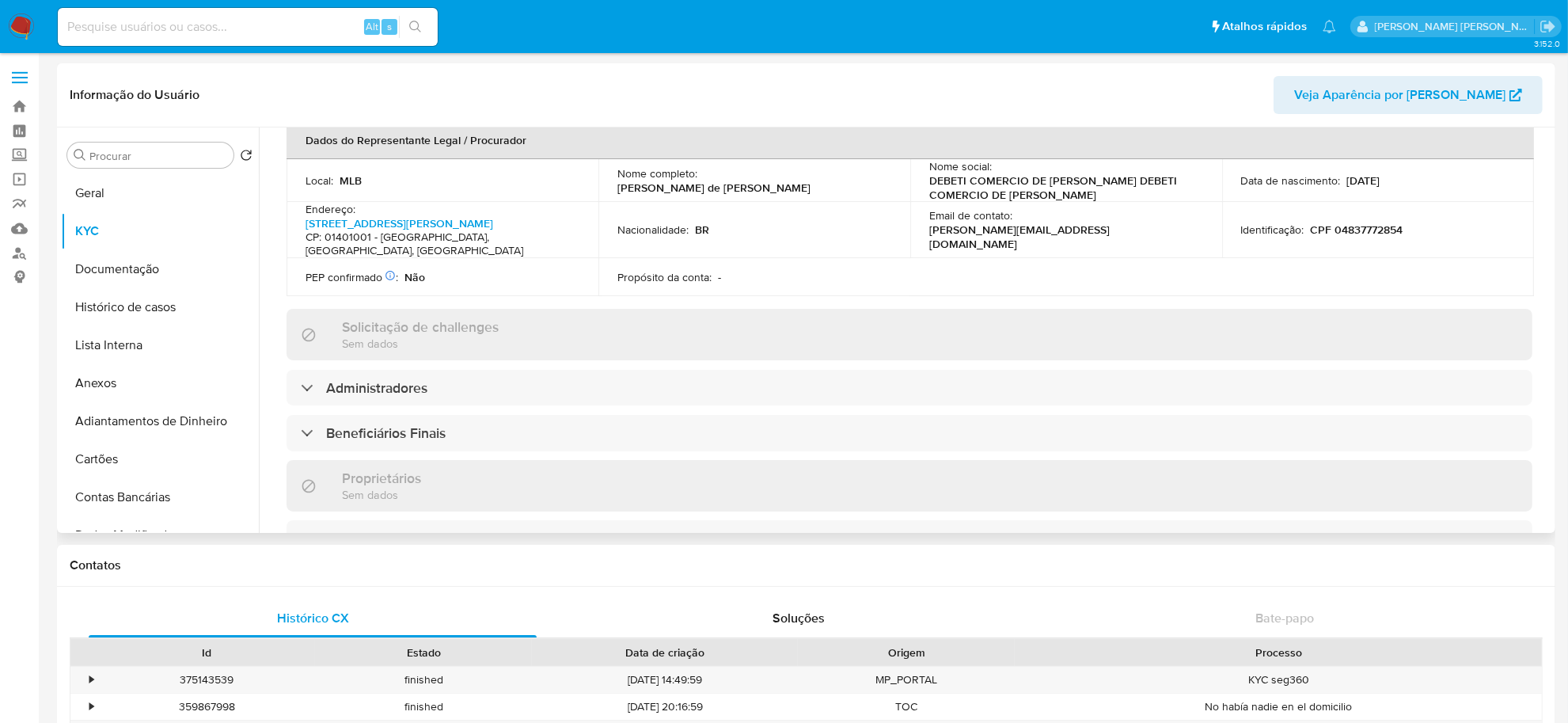
scroll to position [495, 0]
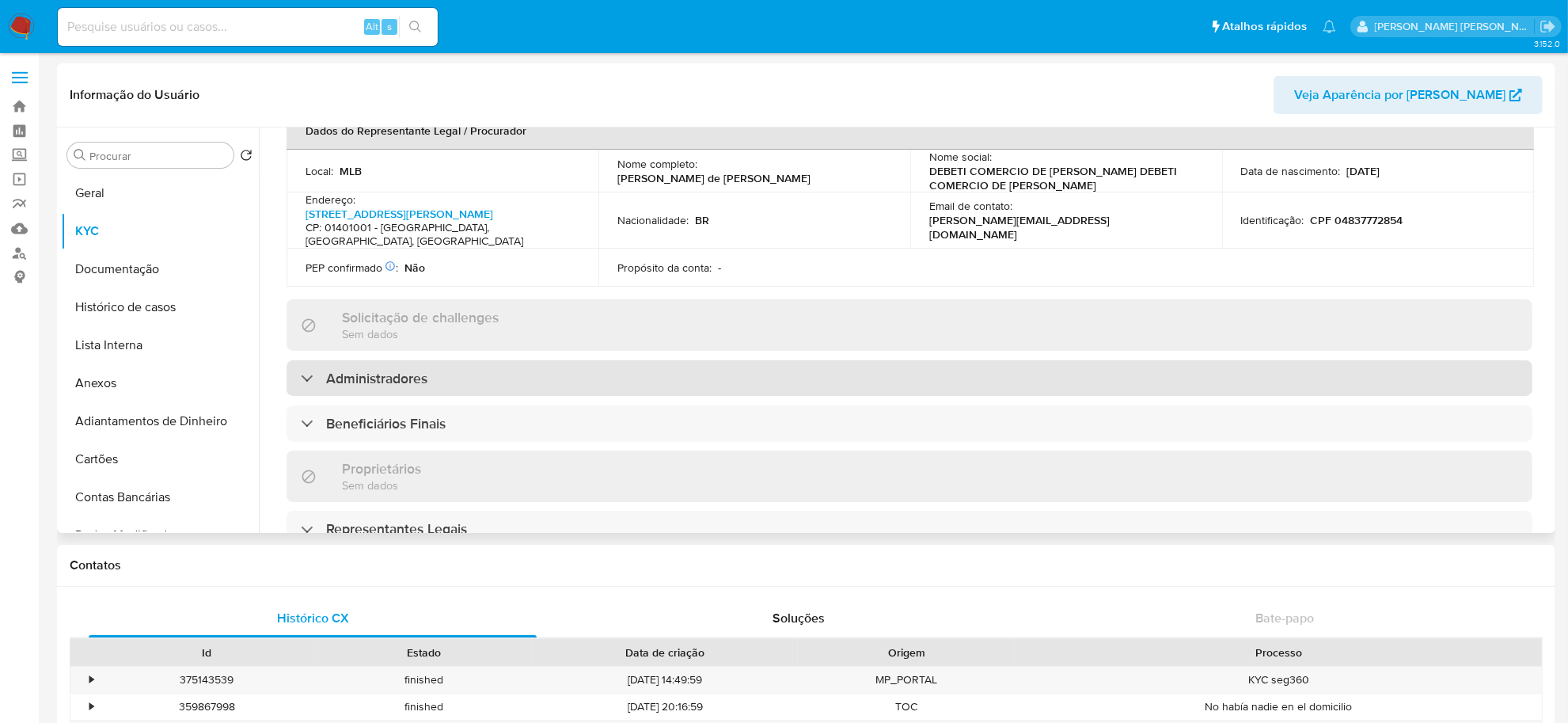
click at [378, 375] on h3 "Administradores" at bounding box center [376, 378] width 101 height 17
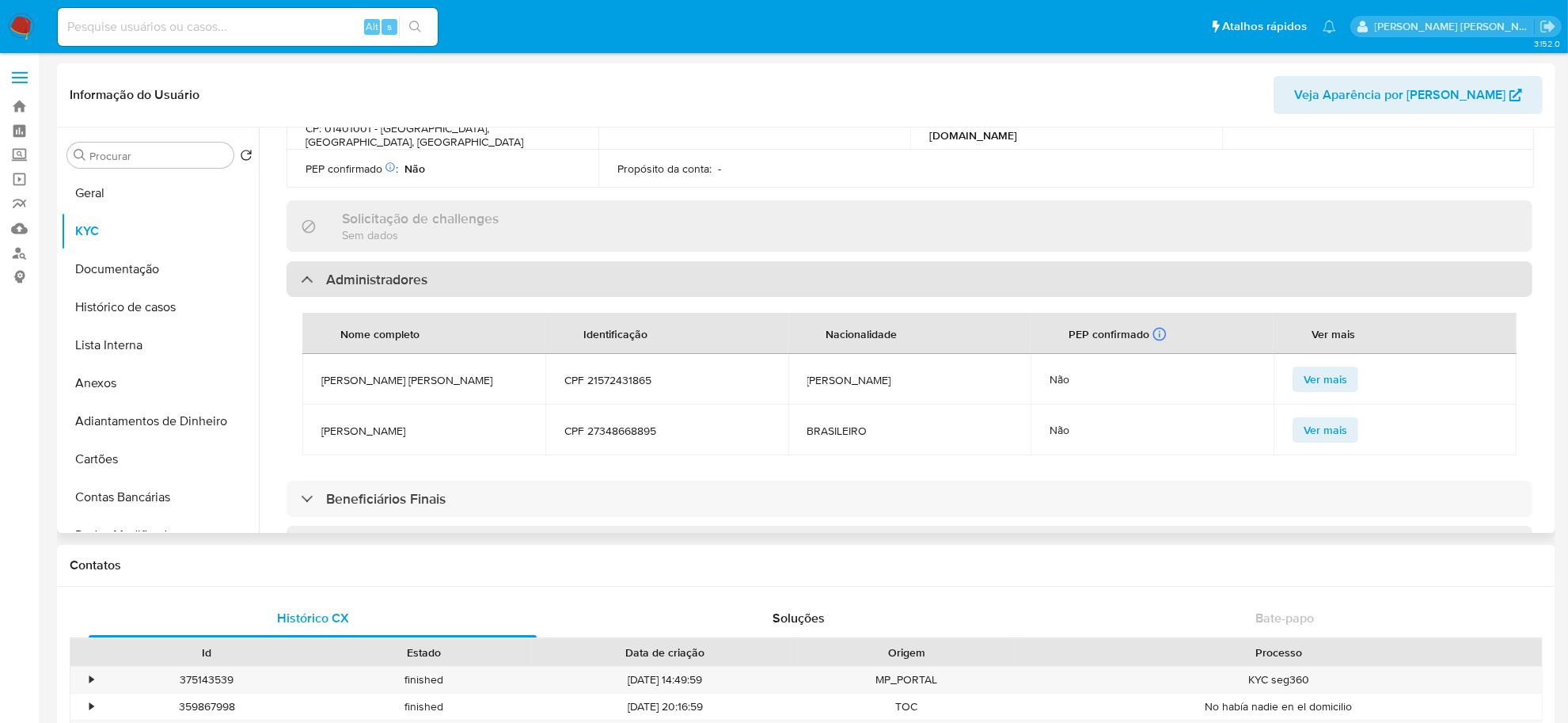
scroll to position [792, 0]
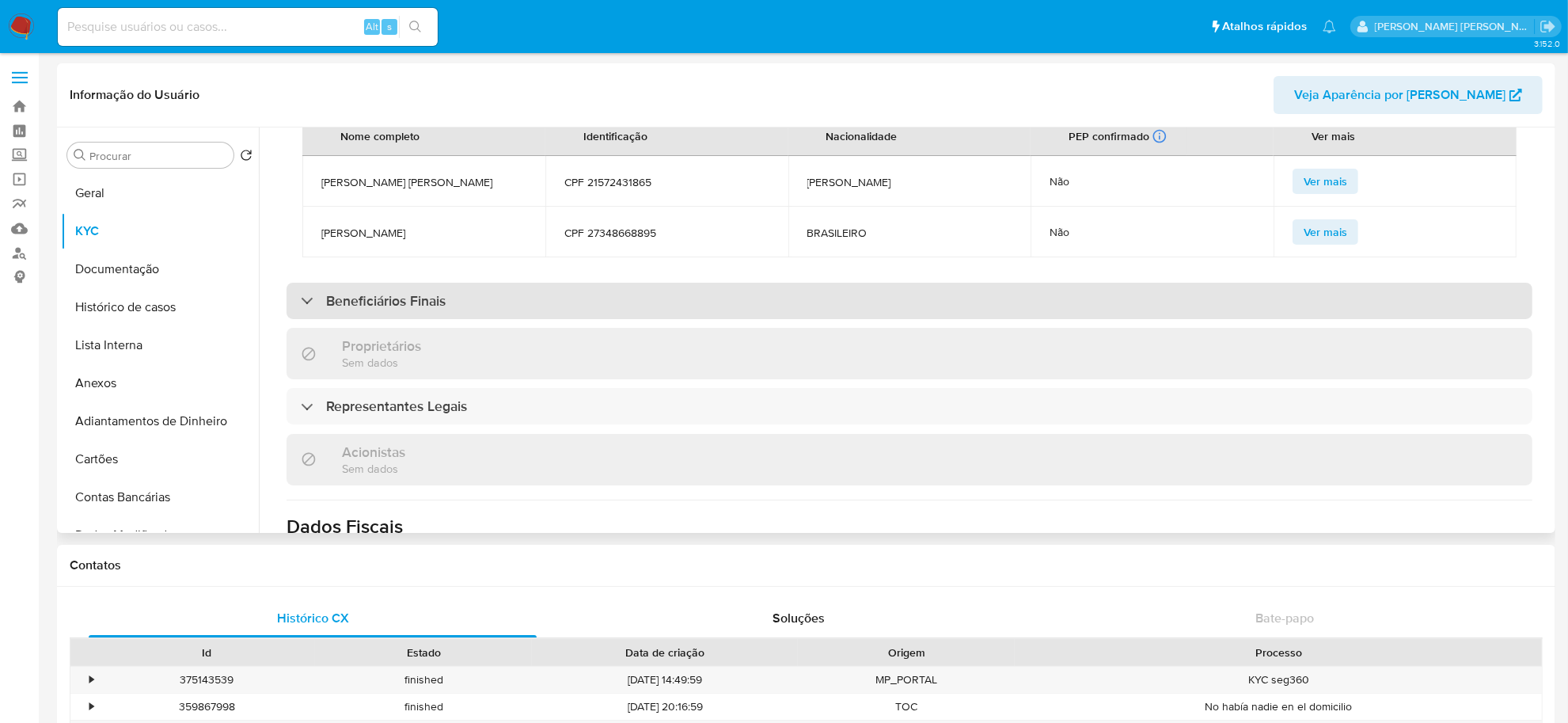
click at [372, 314] on div "Beneficiários Finais" at bounding box center [909, 301] width 1246 height 36
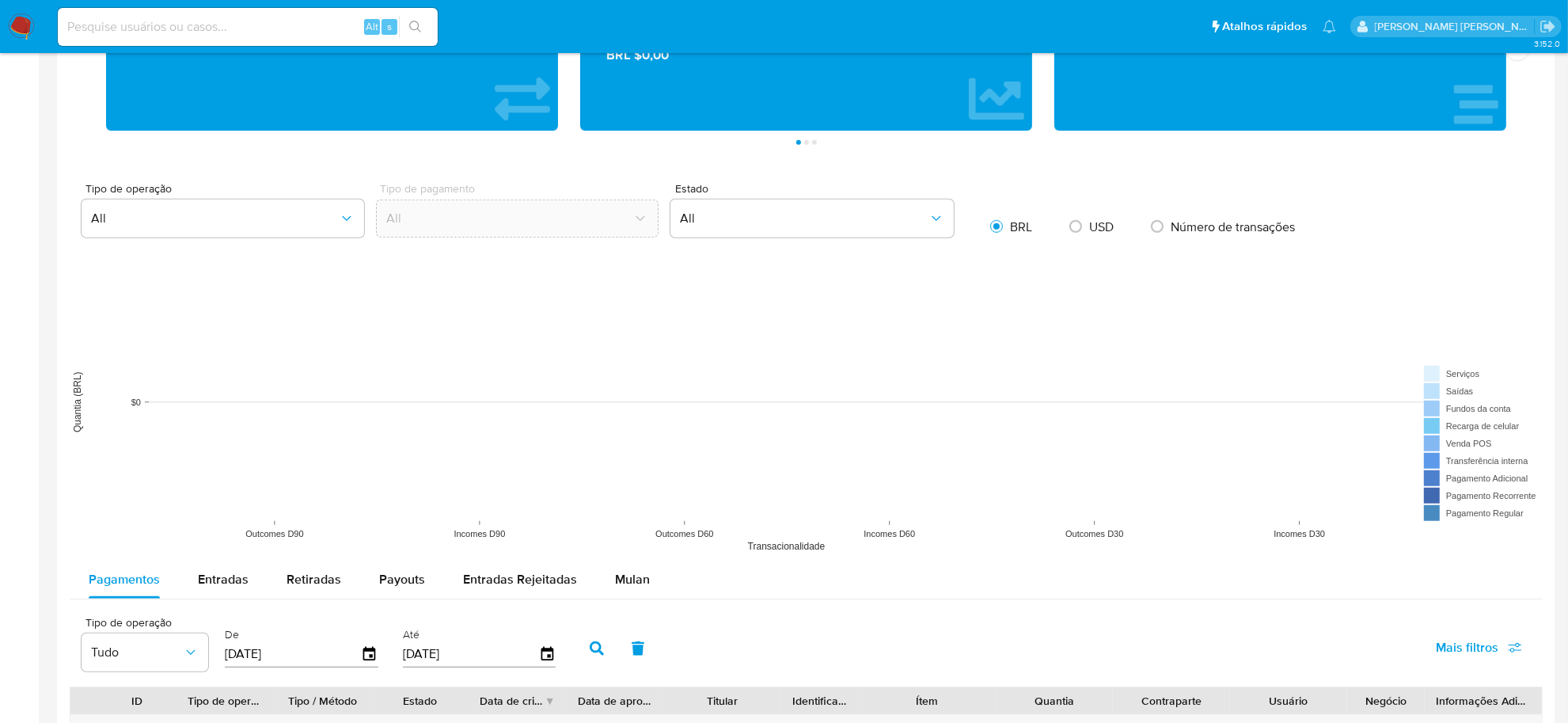
scroll to position [1386, 0]
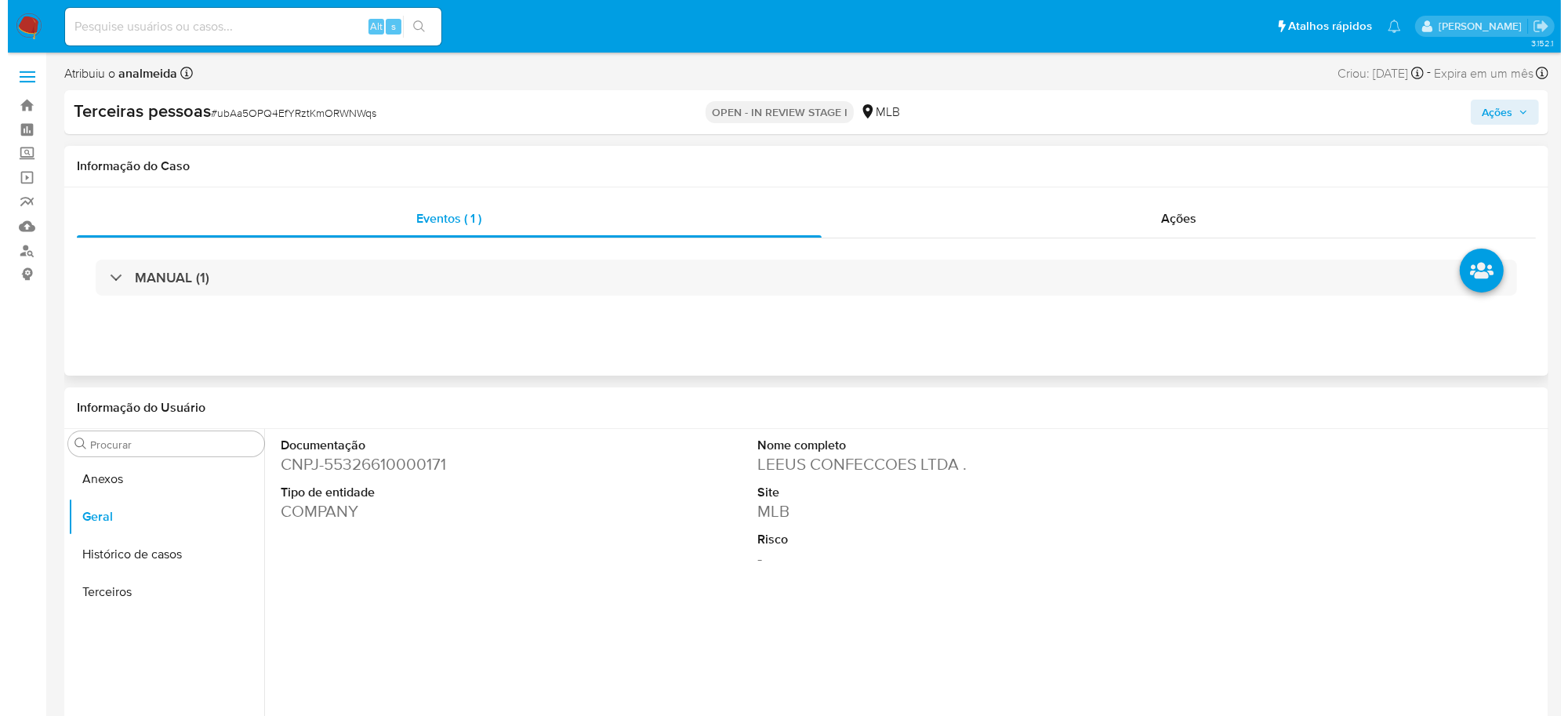
scroll to position [98, 0]
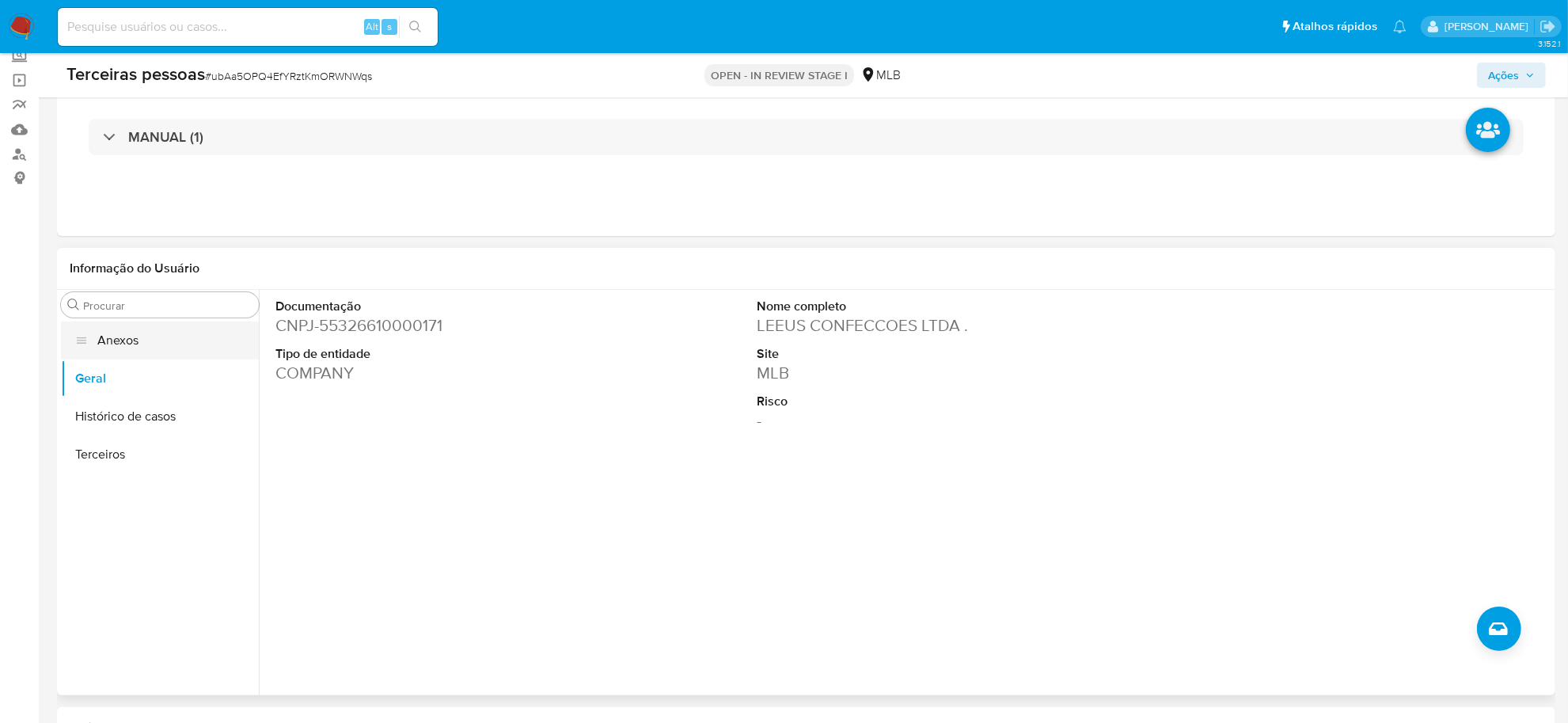
click at [115, 349] on button "Anexos" at bounding box center [160, 341] width 198 height 38
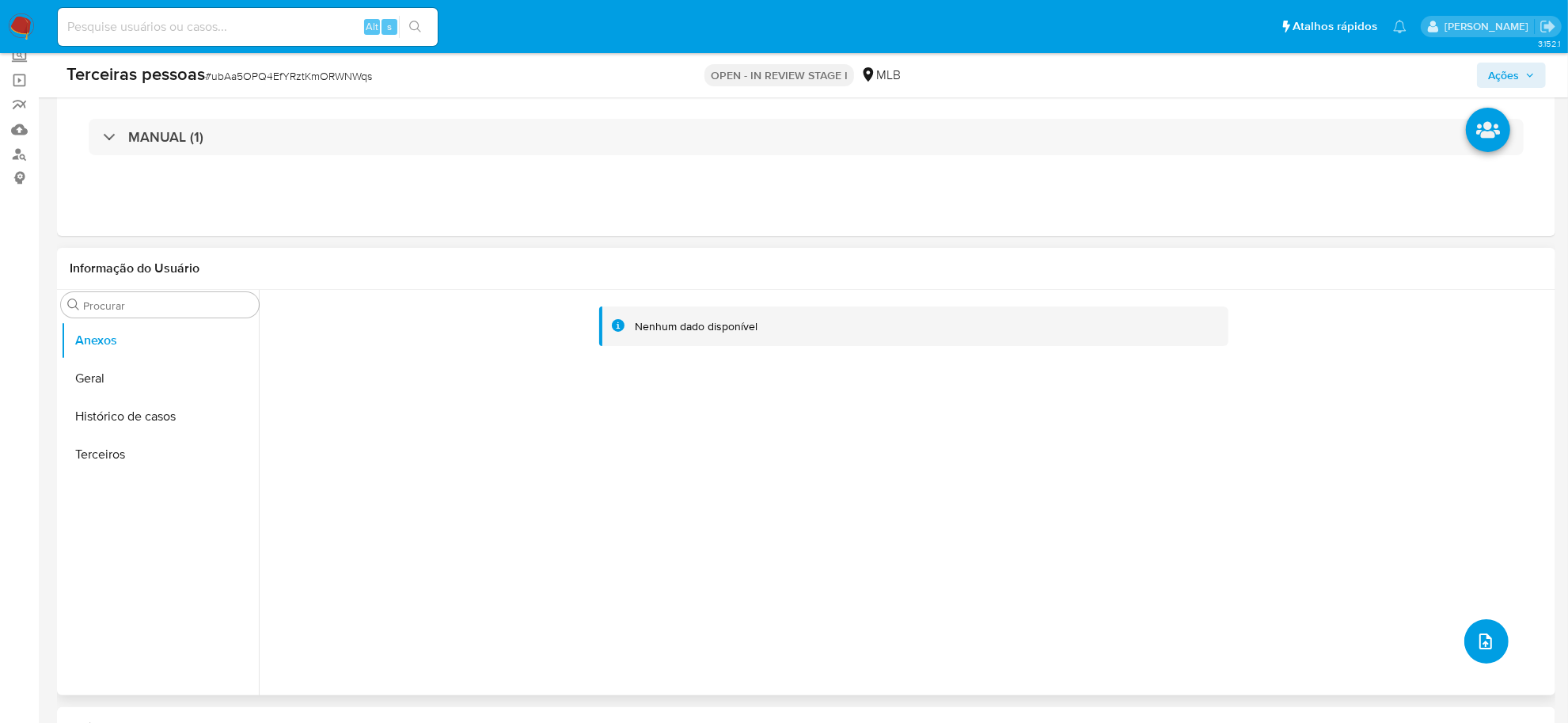
click at [1477, 654] on button "upload-file" at bounding box center [1486, 641] width 45 height 45
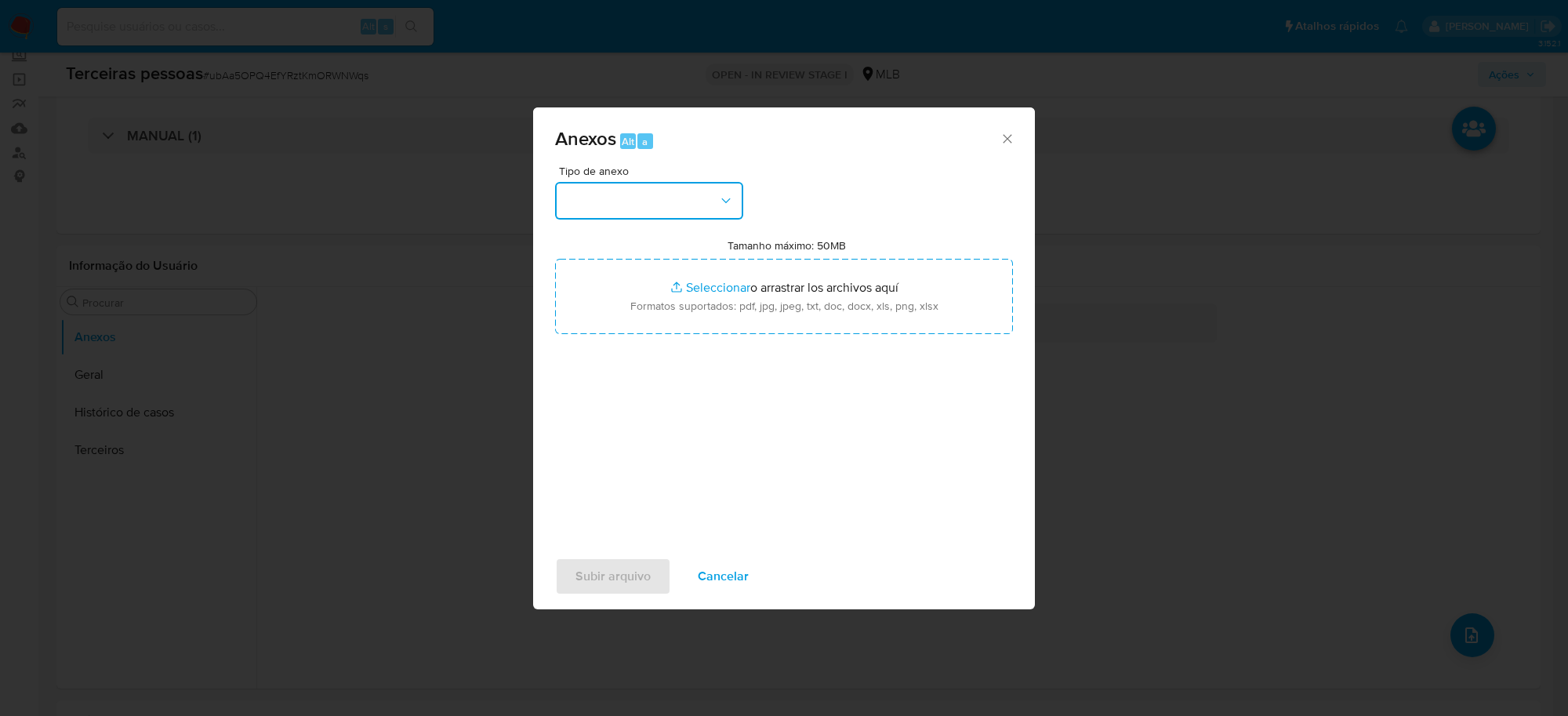
click at [652, 201] on button "button" at bounding box center [649, 201] width 188 height 38
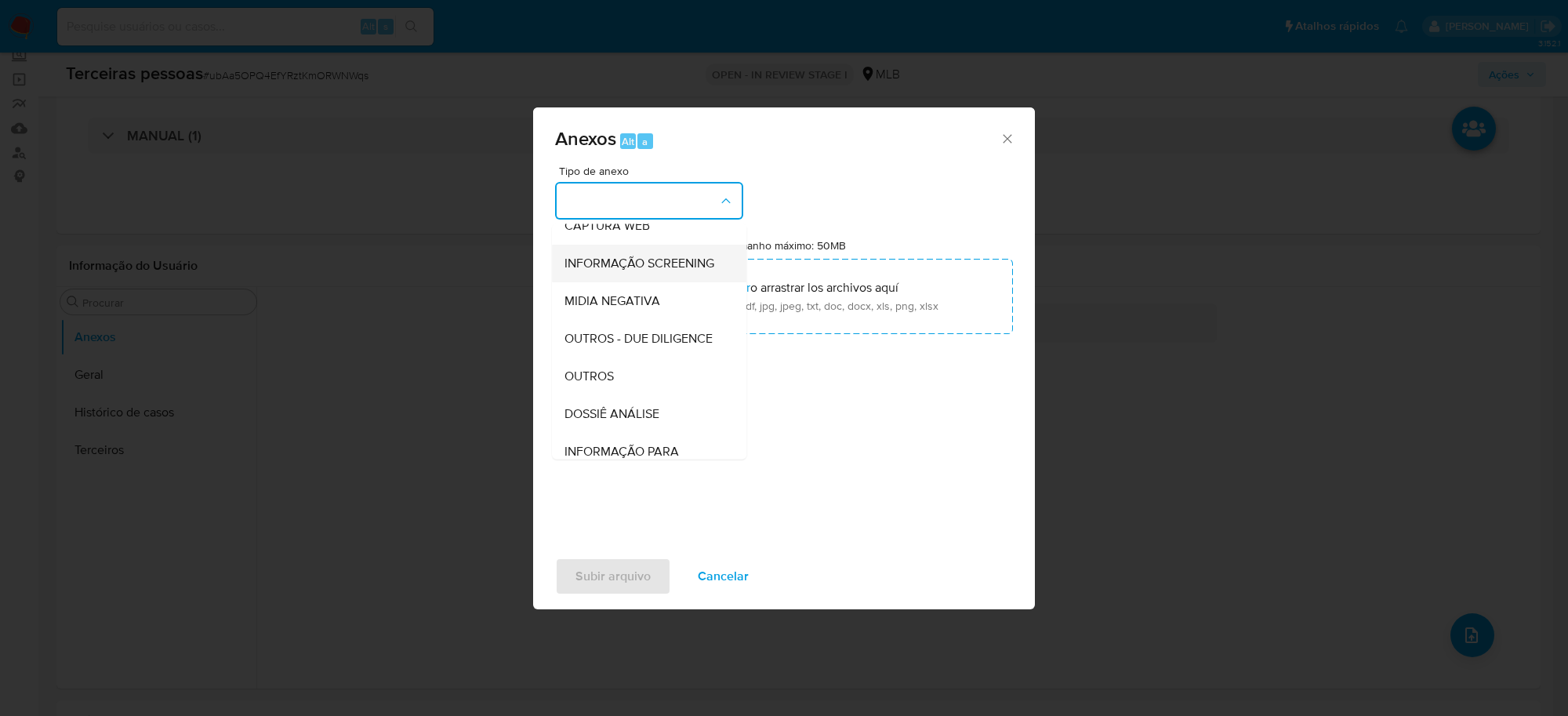
scroll to position [240, 0]
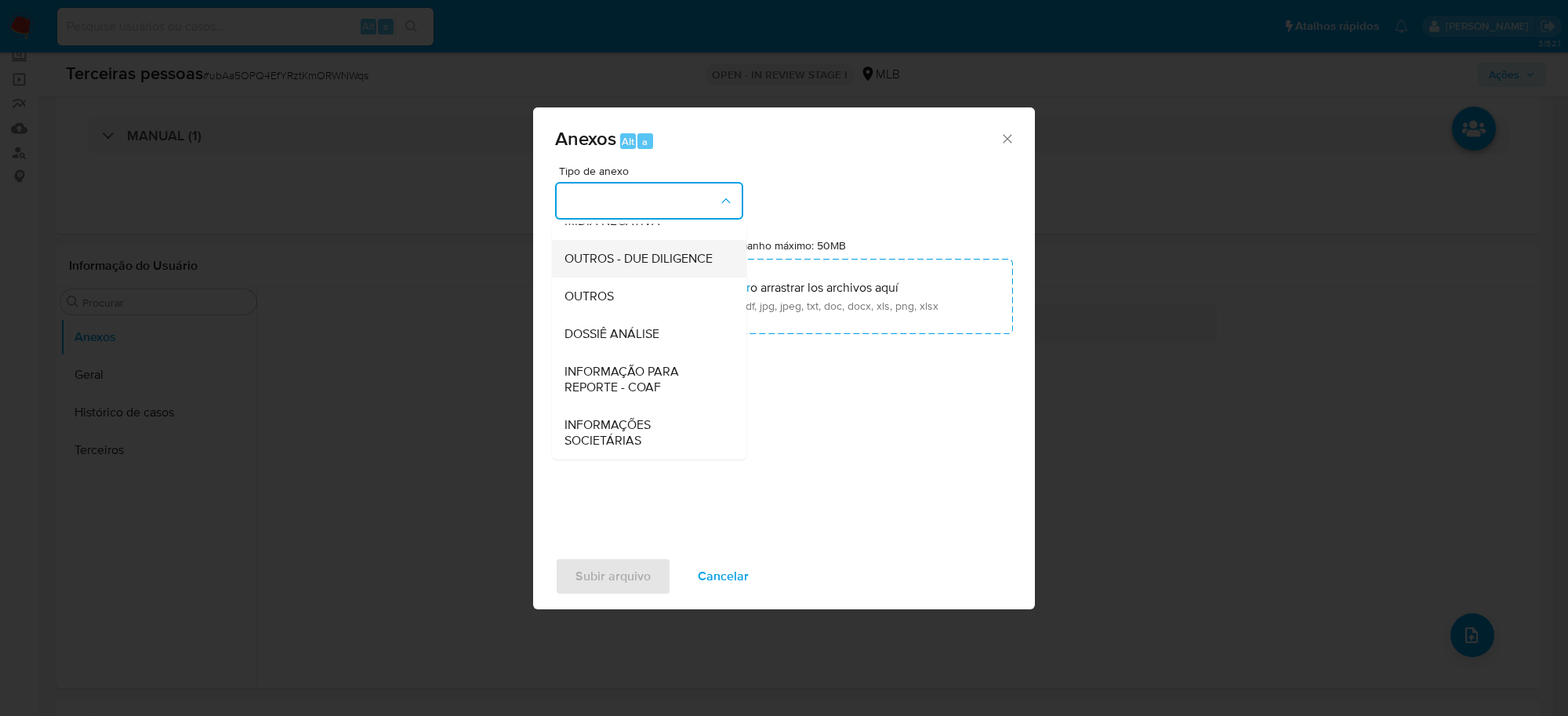
click at [664, 253] on span "OUTROS - DUE DILIGENCE" at bounding box center [638, 258] width 149 height 15
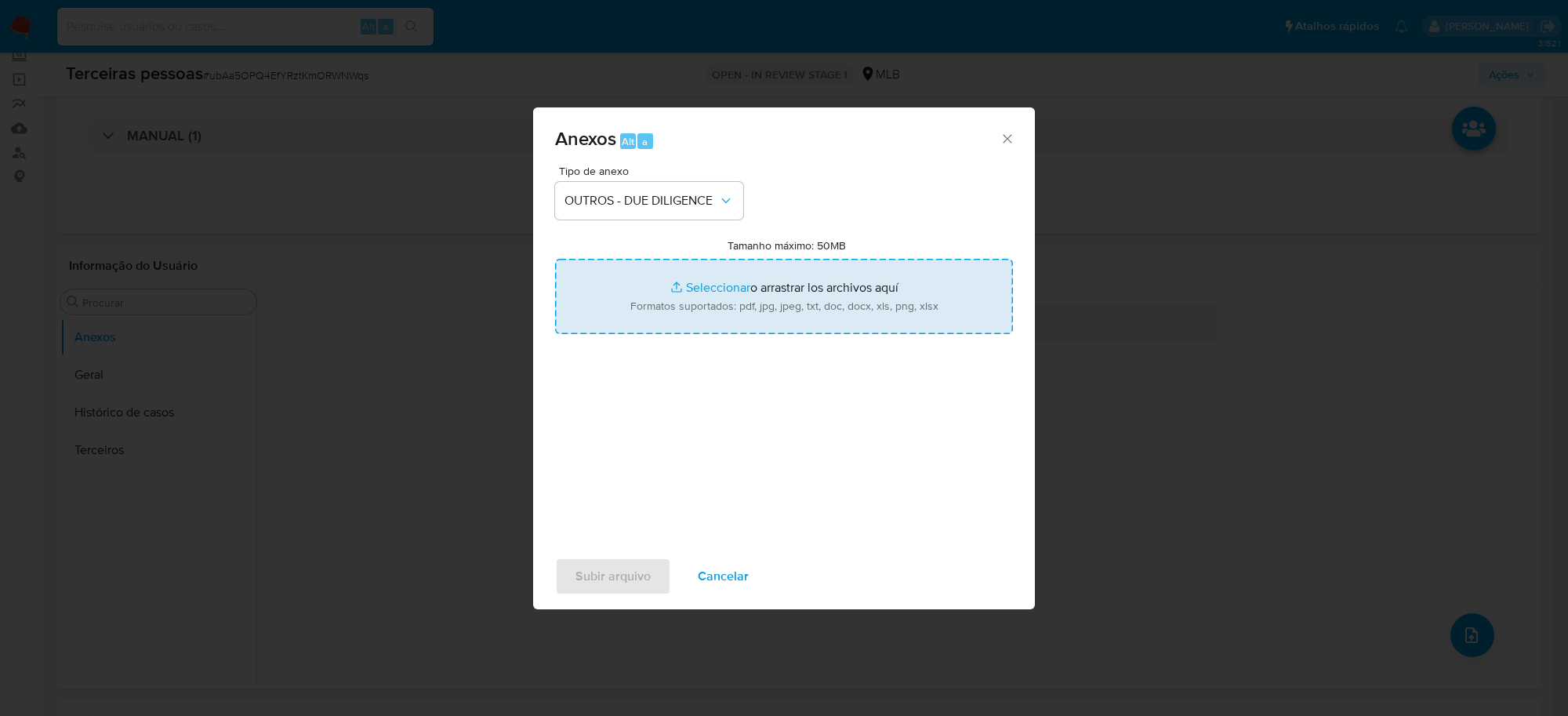
click at [750, 286] on input "Tamanho máximo: 50MB Seleccionar archivos" at bounding box center [784, 296] width 458 height 76
type input "C:\fakepath\[PERSON_NAME] refinitiv.pdf"
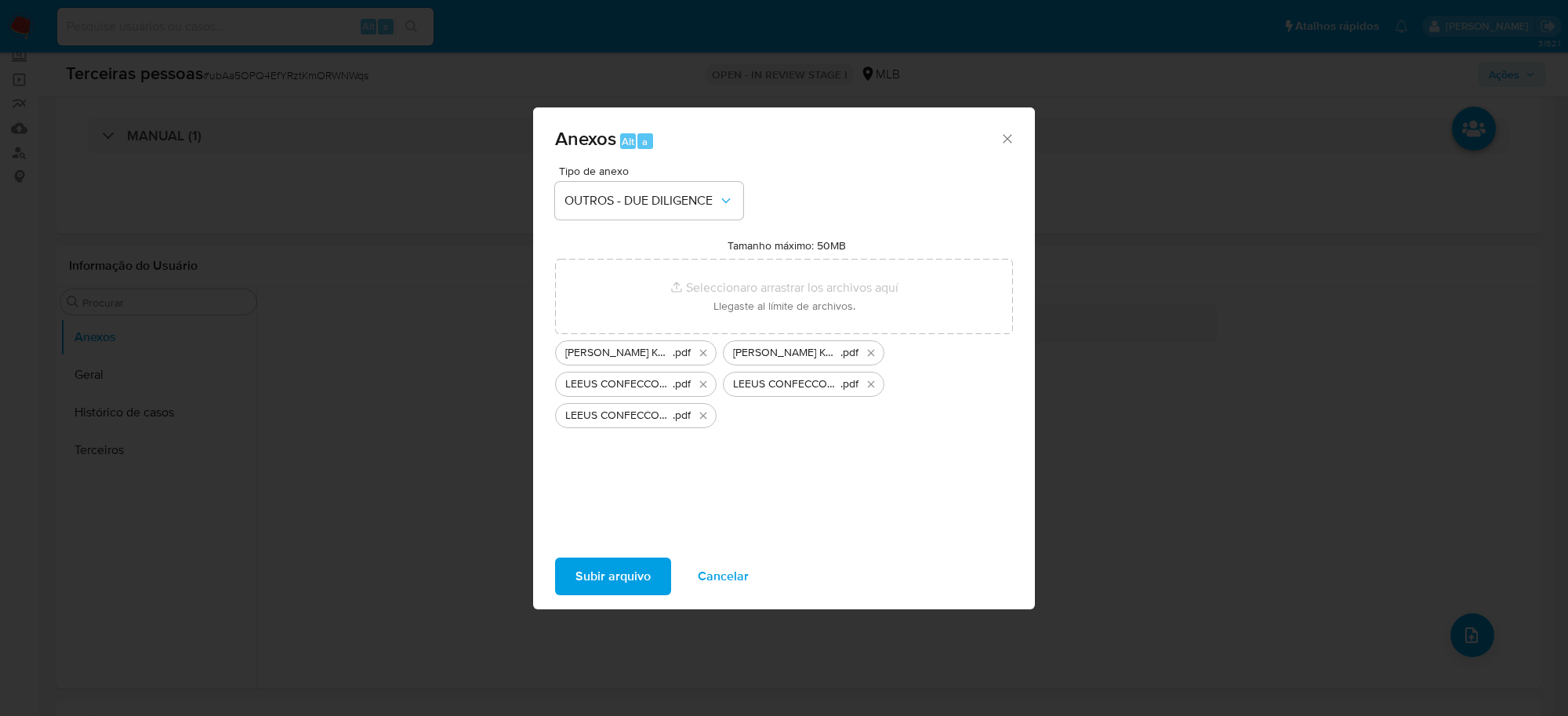
click at [620, 575] on span "Subir arquivo" at bounding box center [613, 576] width 76 height 34
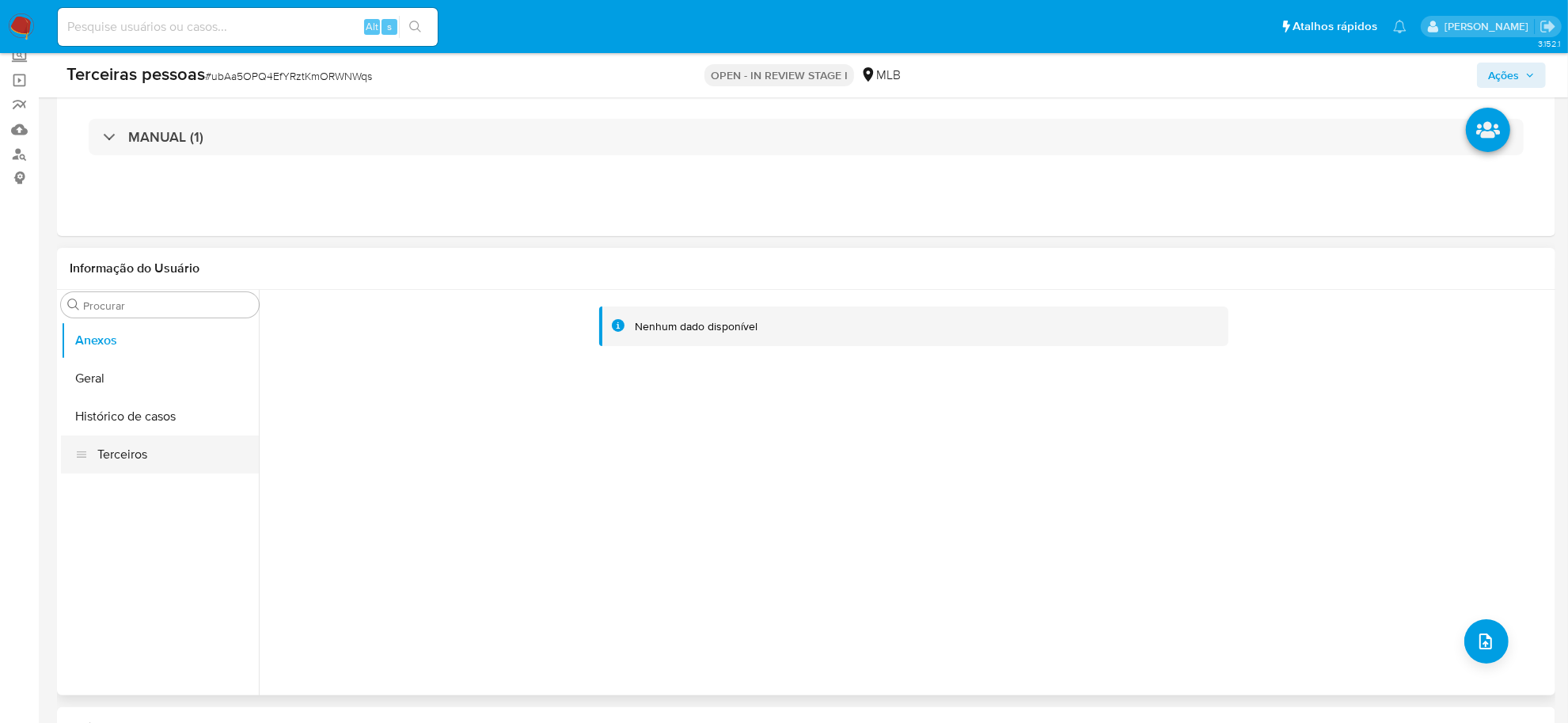
click at [141, 449] on button "Terceiros" at bounding box center [160, 455] width 198 height 38
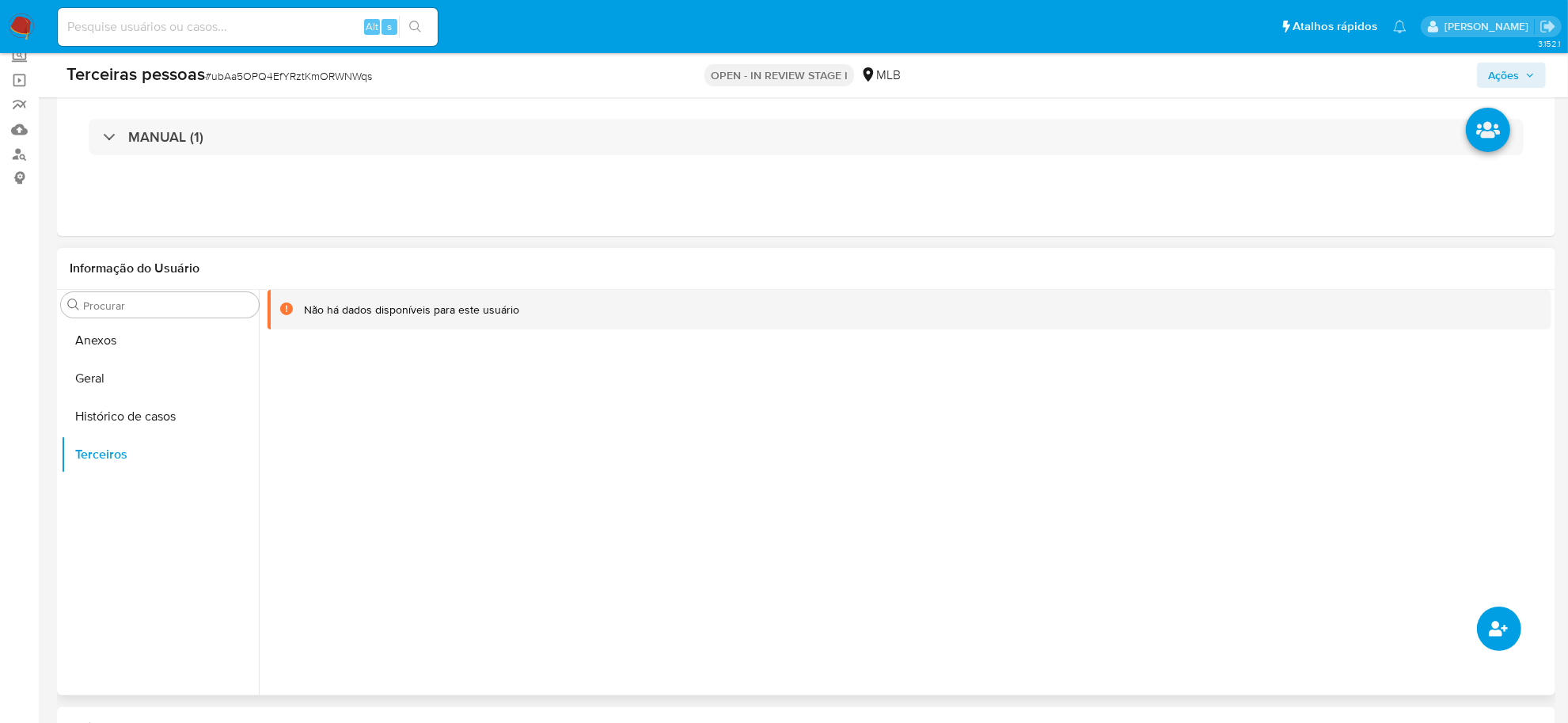
click at [1498, 626] on icon "common.add_complementary_information" at bounding box center [1498, 628] width 19 height 15
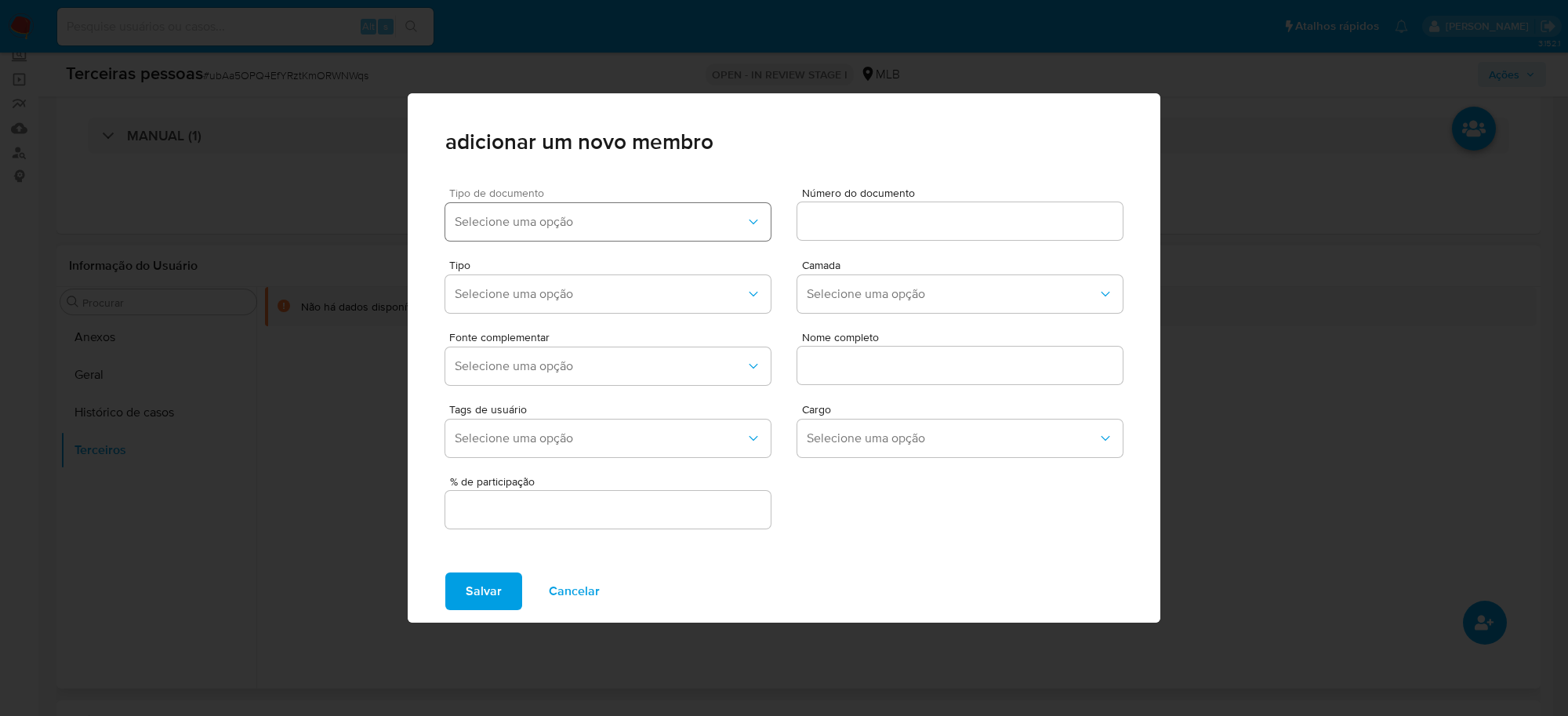
click at [588, 226] on span "Selecione uma opção" at bounding box center [599, 222] width 291 height 15
click at [518, 291] on div "CPF" at bounding box center [577, 302] width 246 height 38
drag, startPoint x: 759, startPoint y: 240, endPoint x: 836, endPoint y: 221, distance: 79.3
click at [777, 236] on div "Tipo de documento CPF Número do documento" at bounding box center [784, 211] width 677 height 72
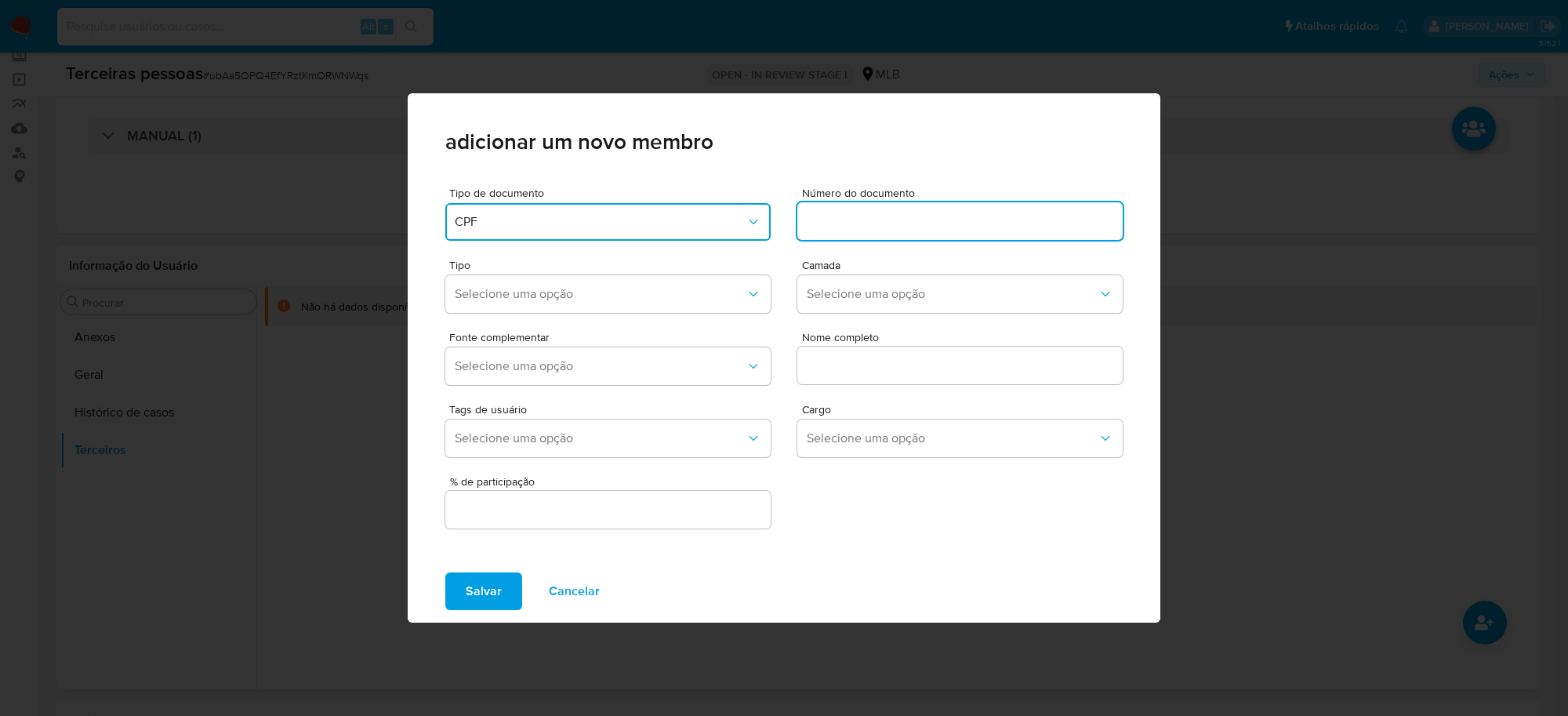
click at [836, 221] on input at bounding box center [960, 221] width 325 height 21
drag, startPoint x: 817, startPoint y: 212, endPoint x: 716, endPoint y: 197, distance: 102.1
click at [716, 200] on div "Tipo de documento CPF Número do documento : 511.067.238-56" at bounding box center [784, 211] width 677 height 72
type input "511.067.238-56"
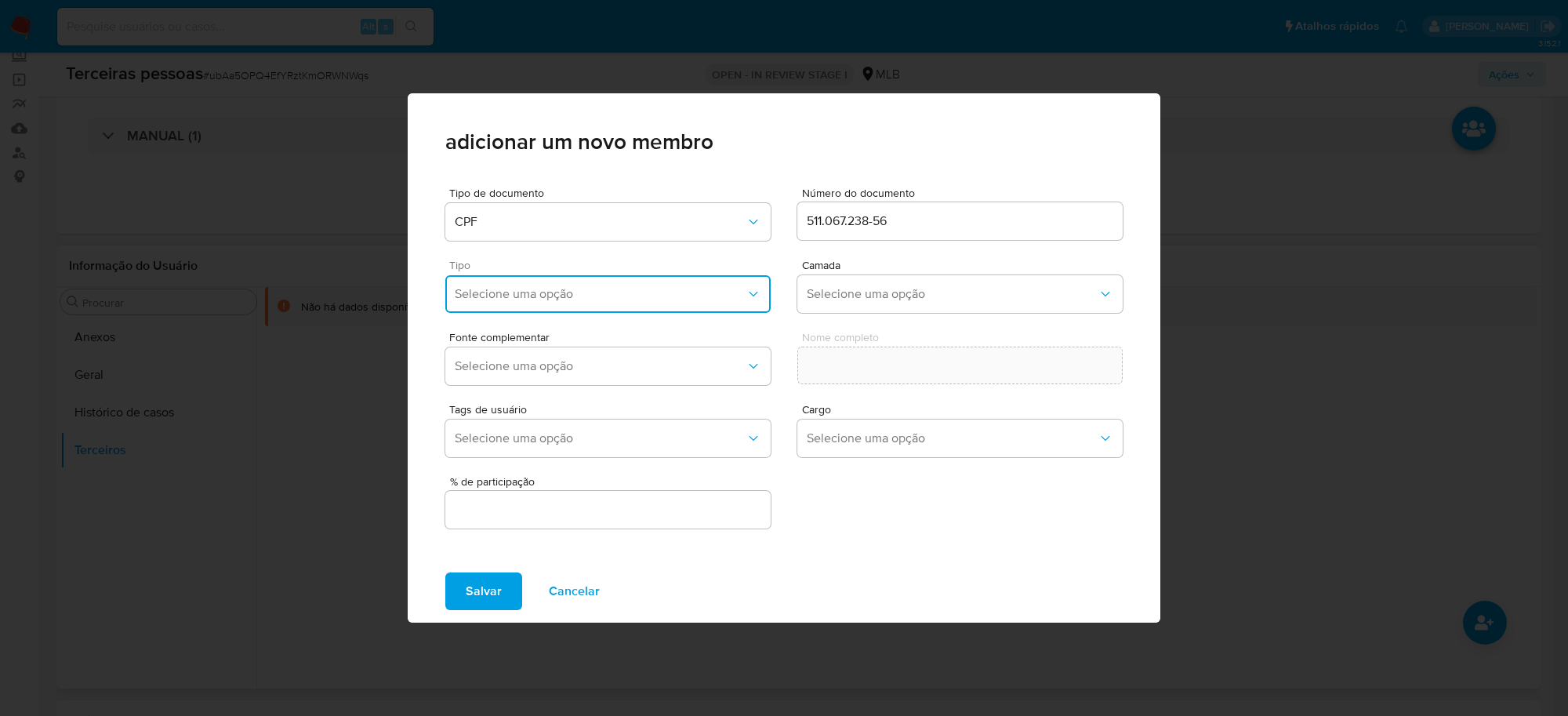
click at [640, 295] on span "Selecione uma opção" at bounding box center [599, 294] width 291 height 15
click at [510, 473] on div "Accionistas" at bounding box center [577, 487] width 246 height 38
click at [933, 283] on button "Selecione uma opção" at bounding box center [960, 295] width 325 height 38
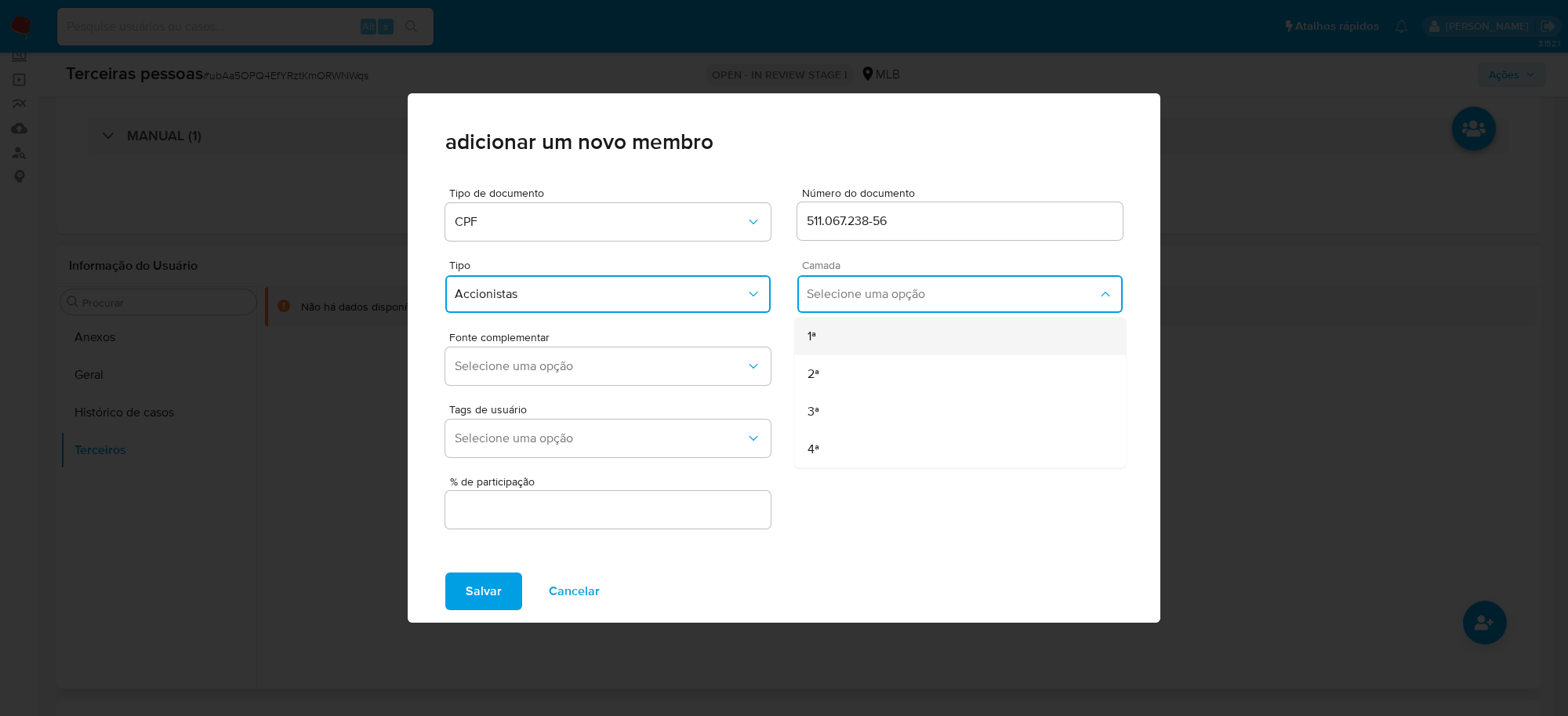
click at [833, 322] on div "1ª" at bounding box center [930, 337] width 246 height 38
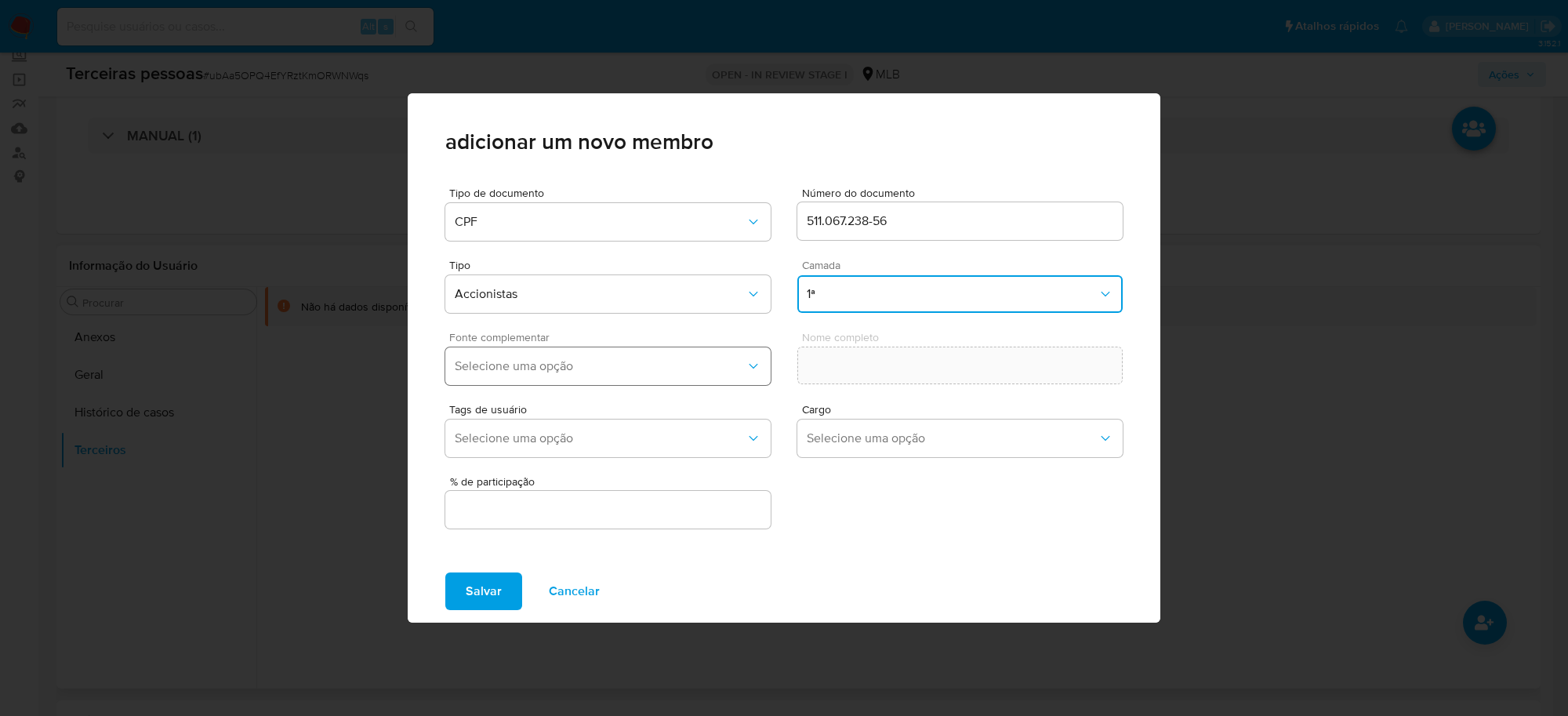
click at [637, 368] on span "Selecione uma opção" at bounding box center [599, 366] width 291 height 15
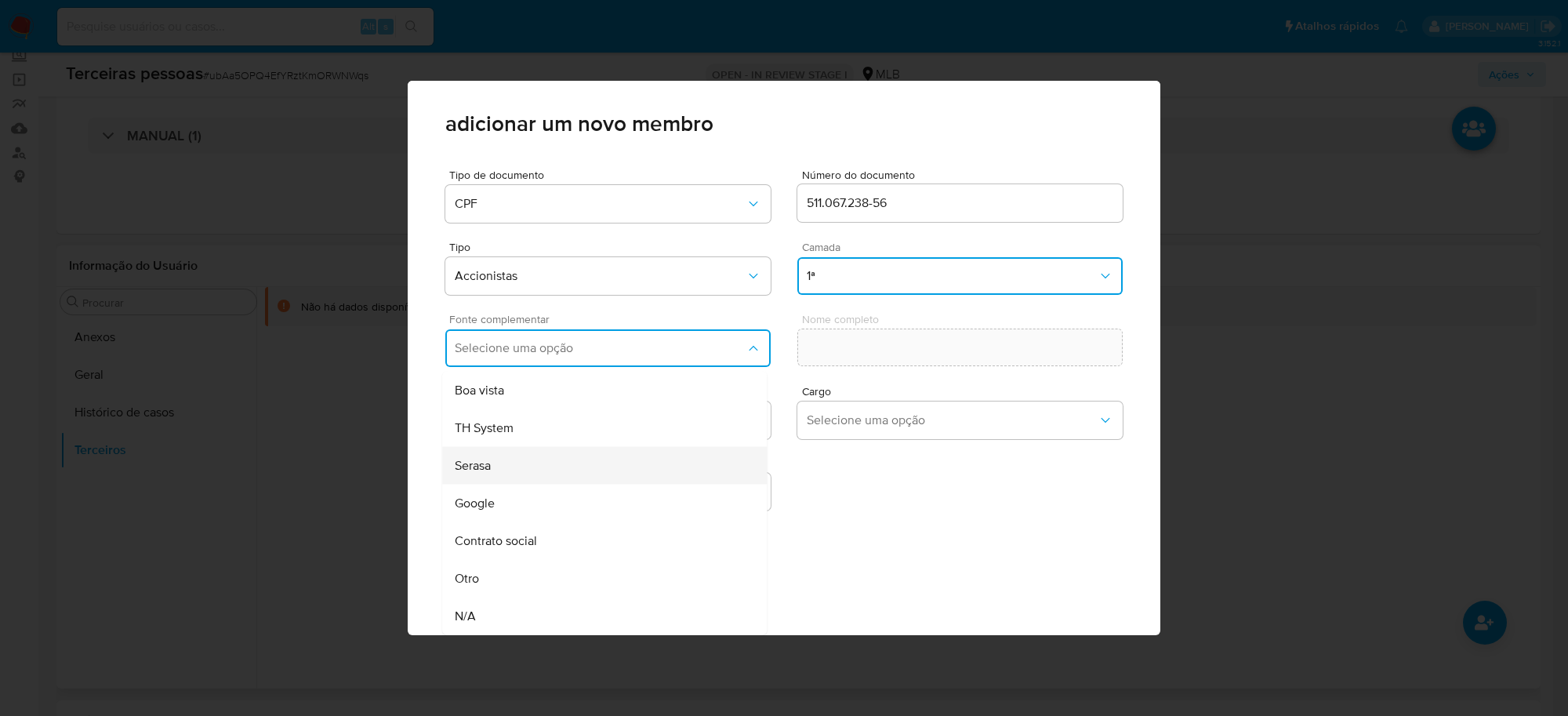
scroll to position [5, 0]
click at [534, 539] on span "Contrato social" at bounding box center [495, 540] width 82 height 15
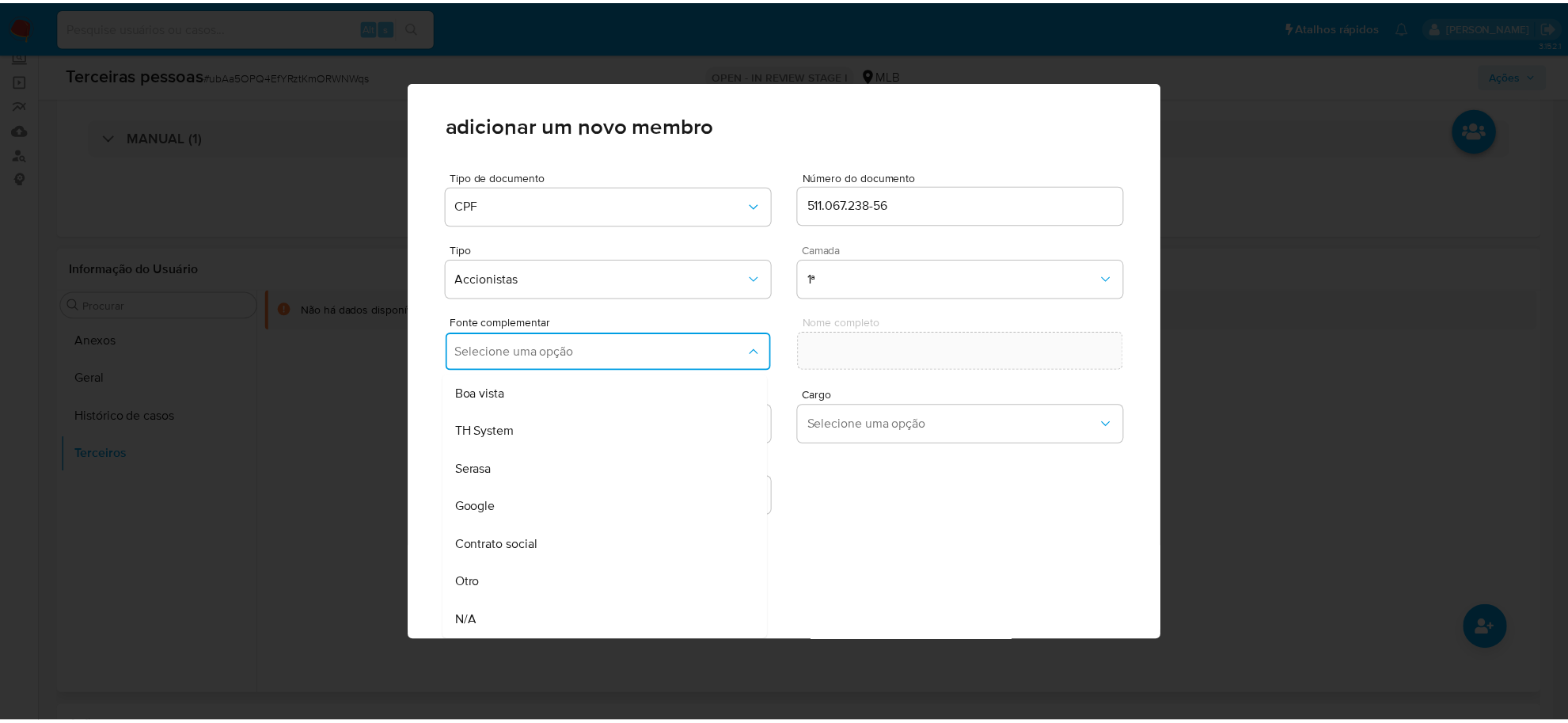
scroll to position [0, 0]
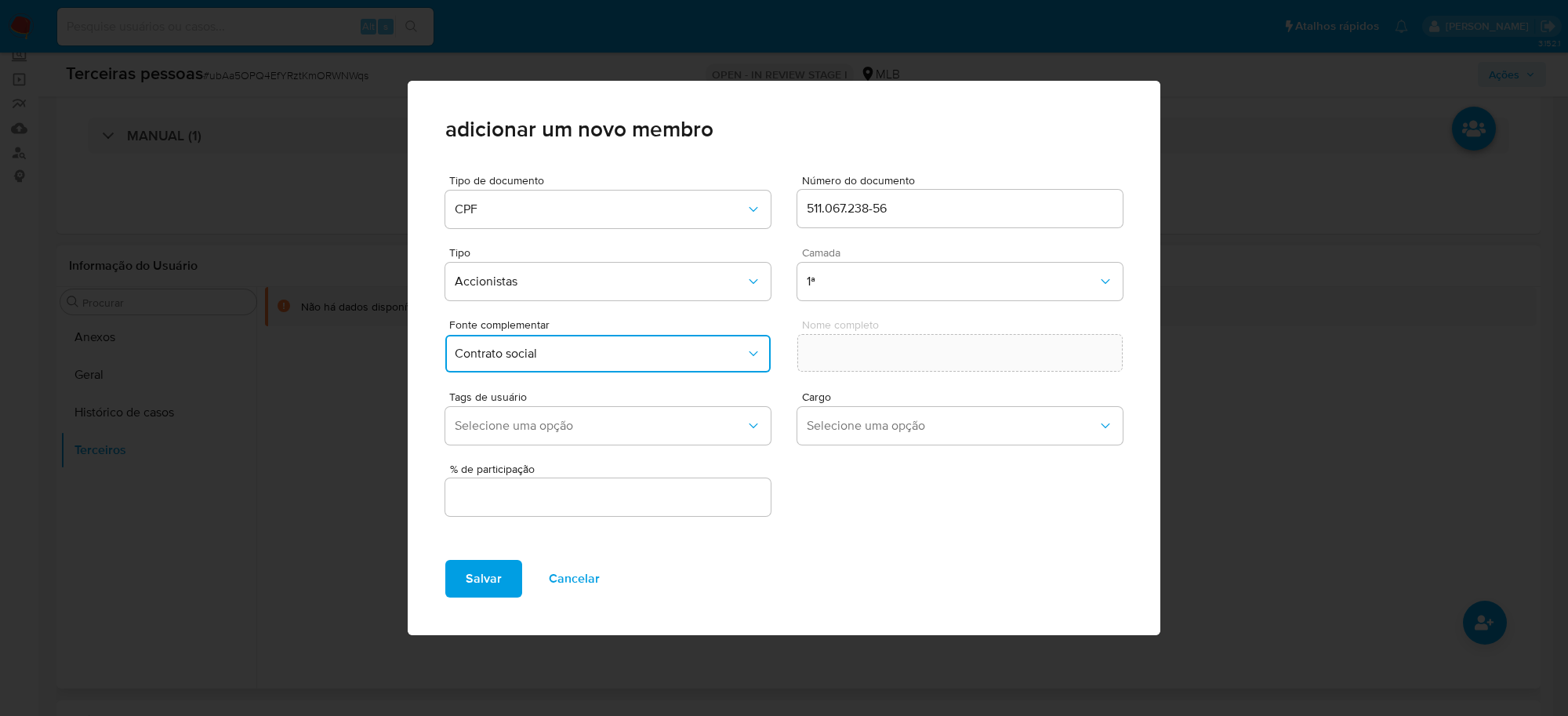
click at [641, 498] on input "text" at bounding box center [608, 497] width 325 height 21
type input "99.999"
click at [495, 589] on span "Salvar" at bounding box center [483, 579] width 36 height 34
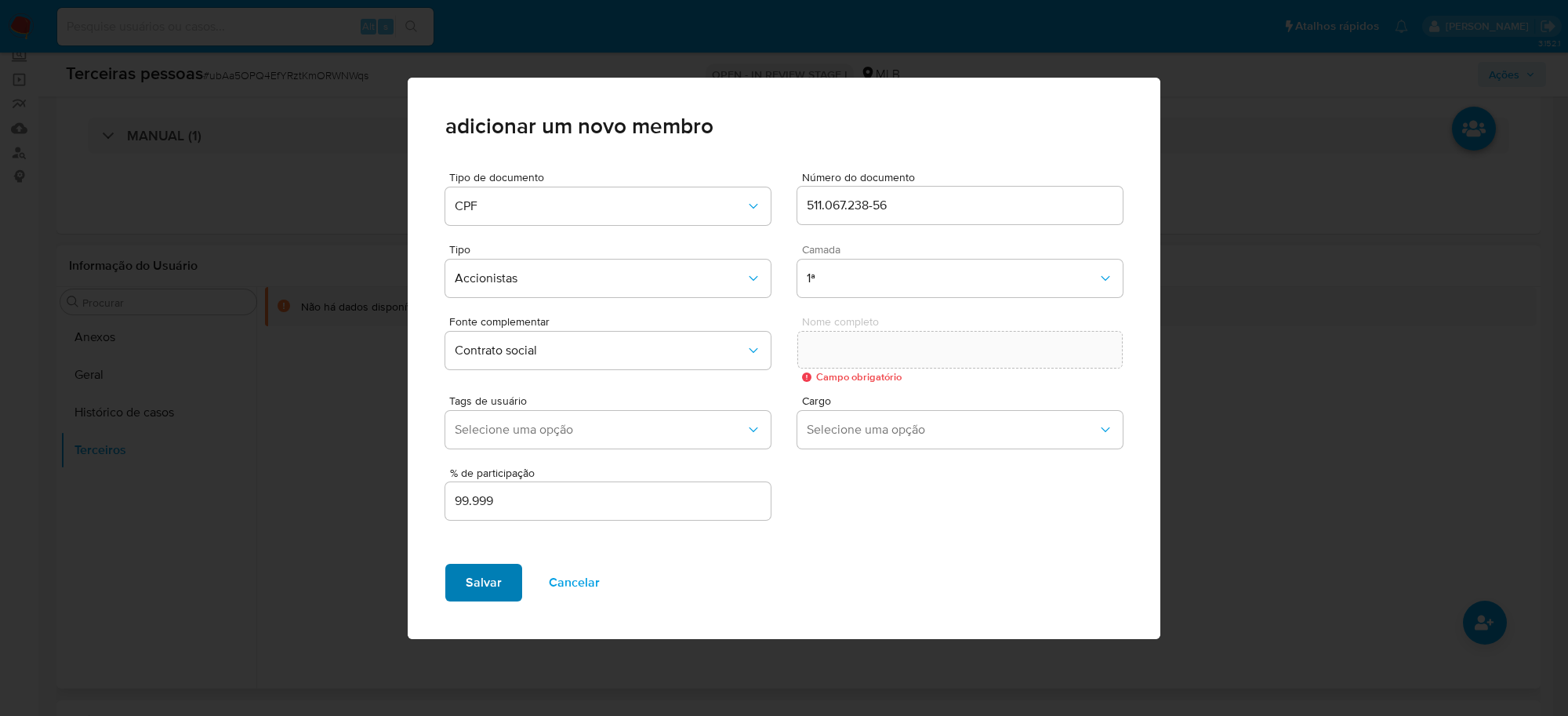
drag, startPoint x: 464, startPoint y: 580, endPoint x: 478, endPoint y: 581, distance: 14.0
click at [464, 580] on button "Salvar" at bounding box center [483, 583] width 77 height 38
click at [570, 582] on span "Cancelar" at bounding box center [574, 583] width 51 height 34
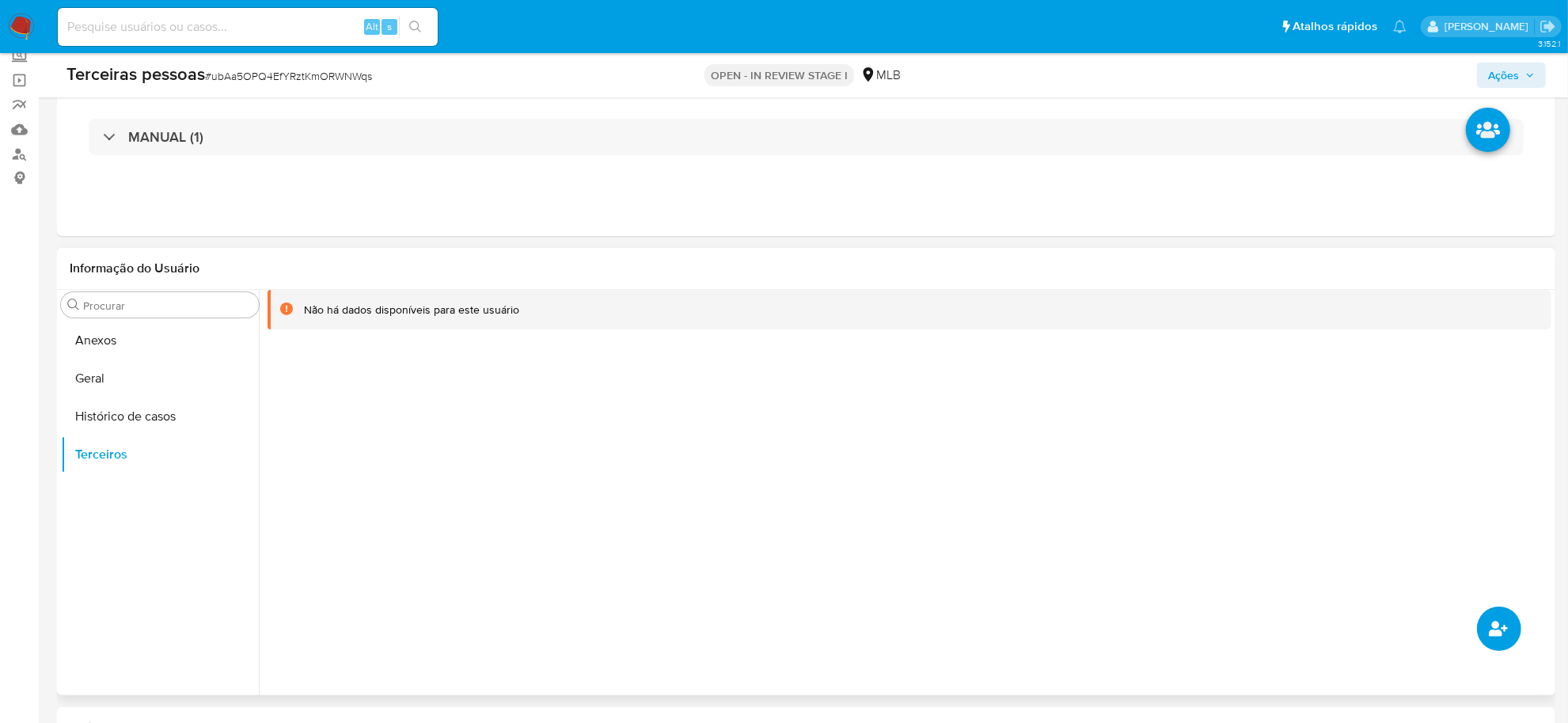
click at [1497, 635] on icon "common.add_complementary_information" at bounding box center [1498, 628] width 19 height 15
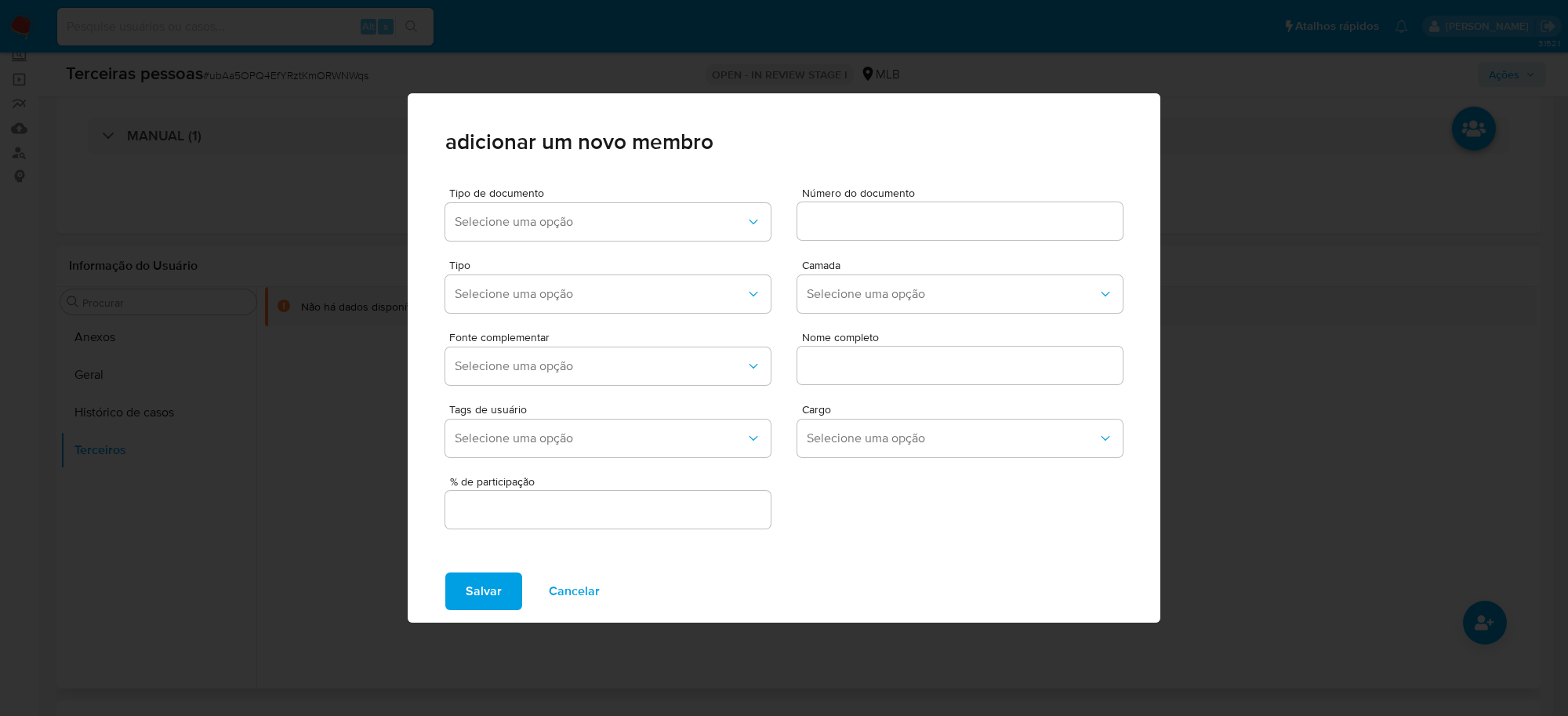
click at [322, 429] on div "adicionar um novo membro Tipo de documento Selecione uma opção Número do docume…" at bounding box center [784, 358] width 1568 height 716
click at [579, 606] on span "Cancelar" at bounding box center [574, 591] width 51 height 34
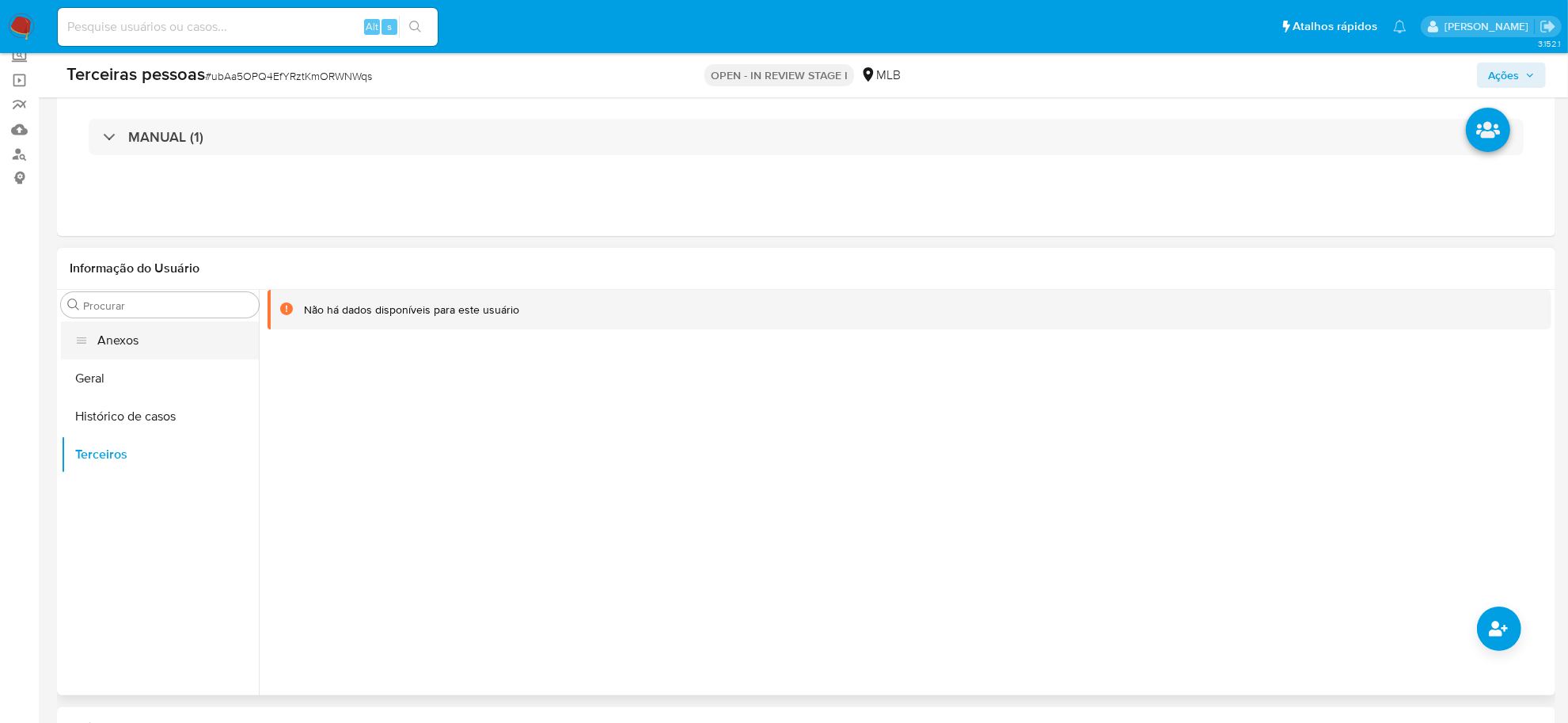
click at [94, 337] on button "Anexos" at bounding box center [160, 341] width 198 height 38
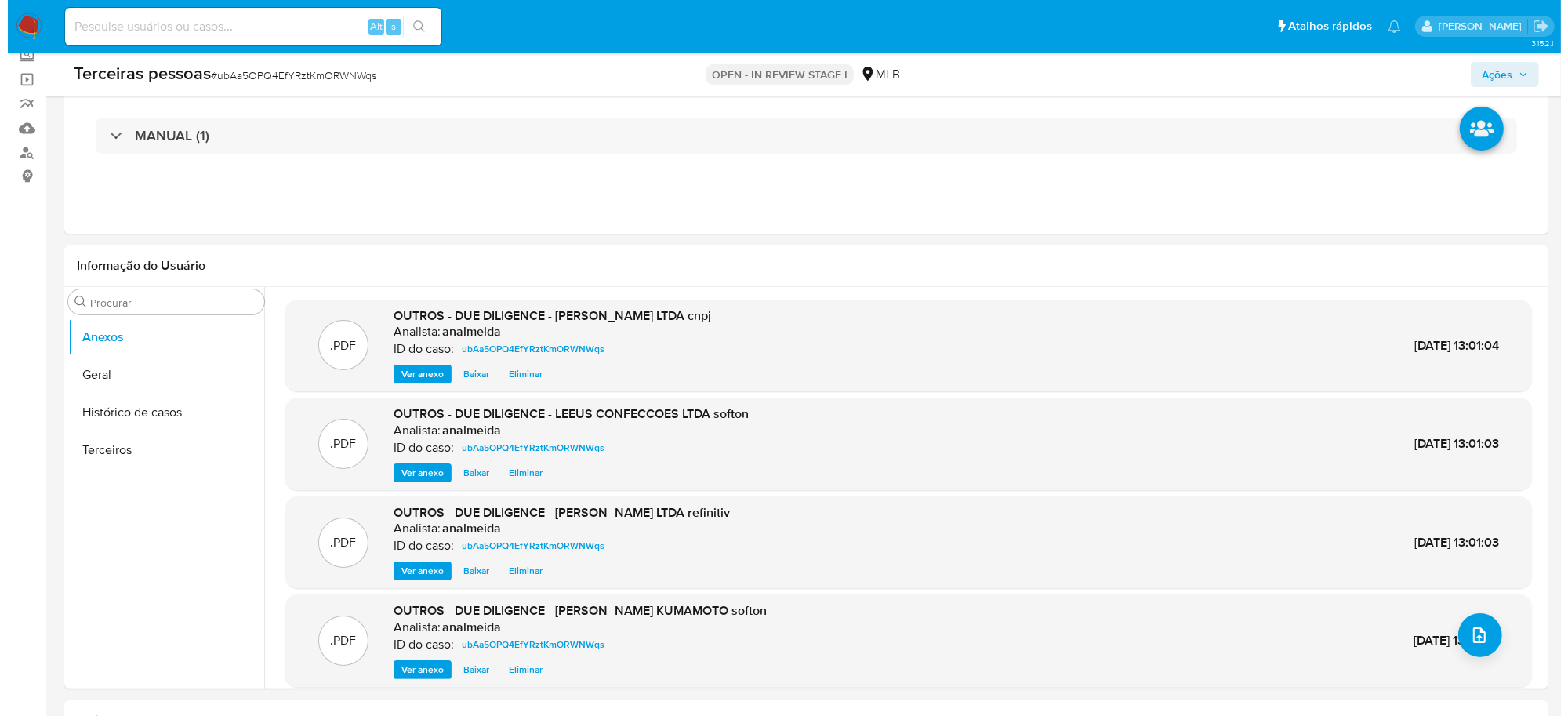
scroll to position [56, 0]
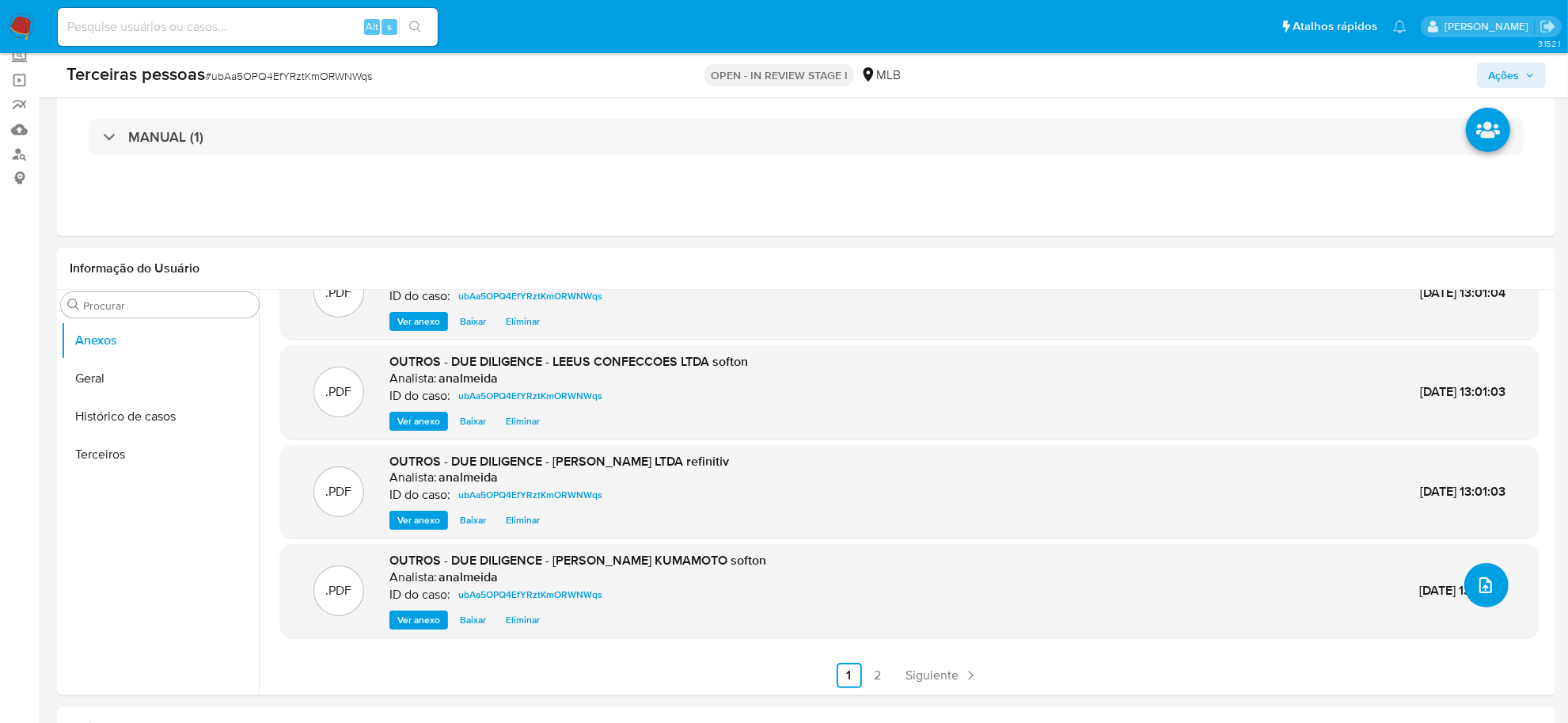
click at [1481, 587] on icon "upload-file" at bounding box center [1485, 585] width 19 height 19
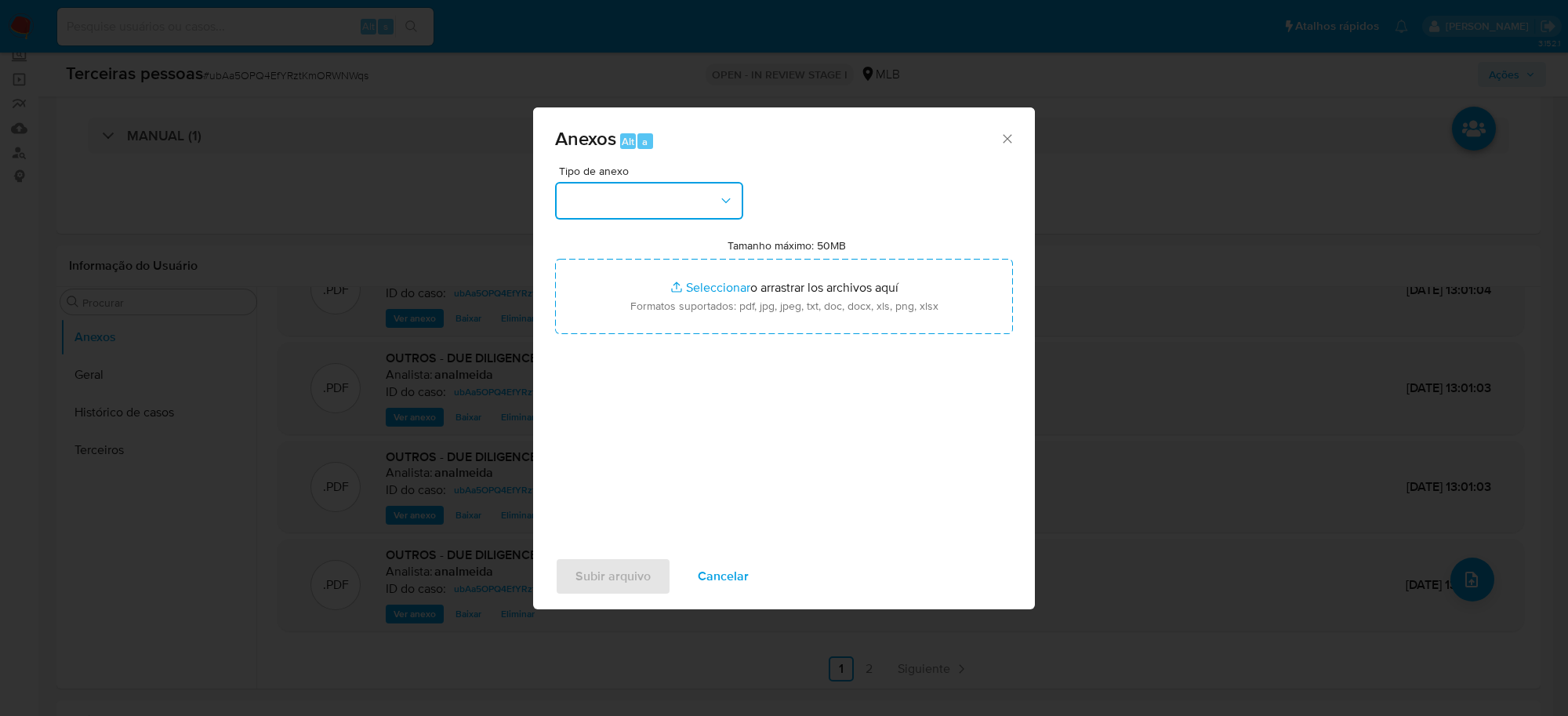
click at [667, 212] on button "button" at bounding box center [649, 201] width 188 height 38
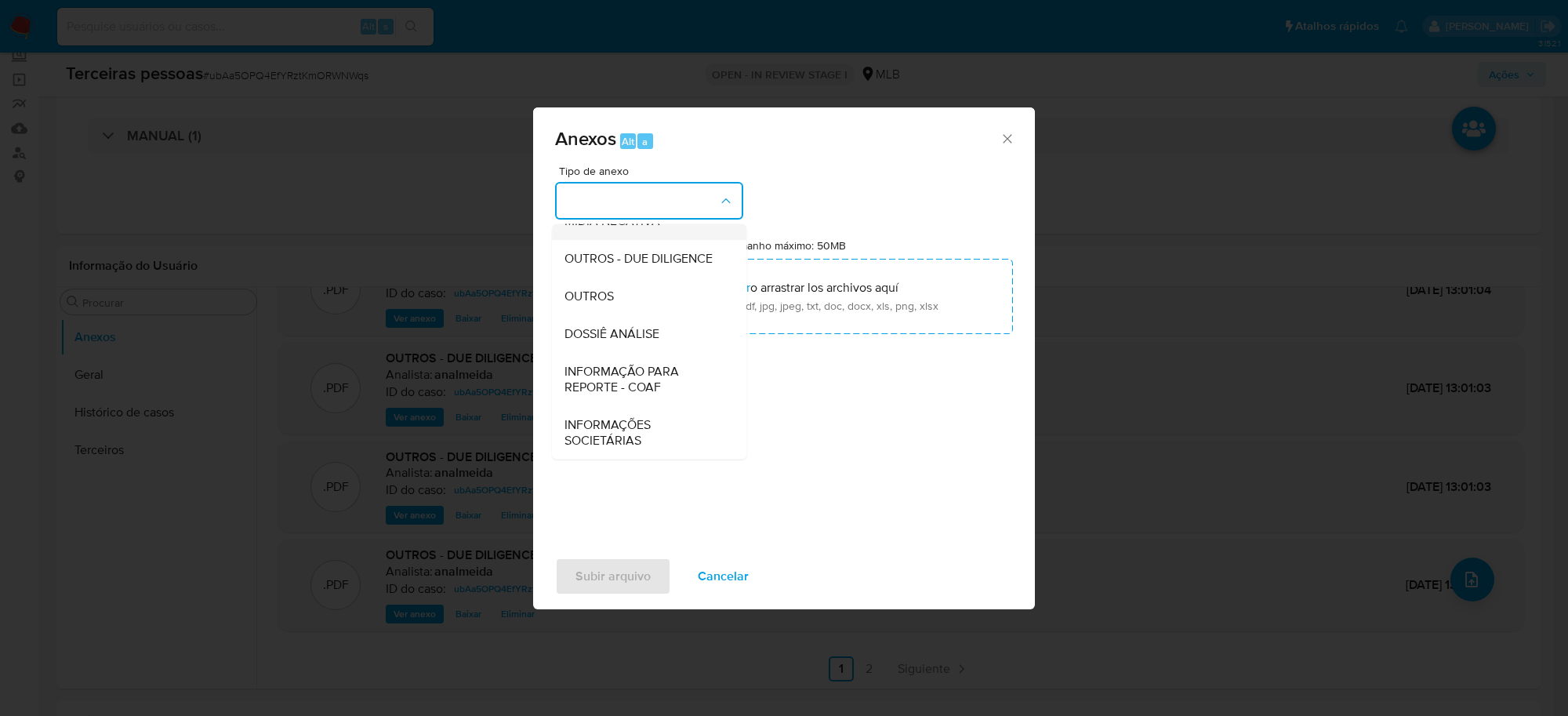
scroll to position [240, 0]
click at [627, 264] on span "OUTROS - DUE DILIGENCE" at bounding box center [638, 258] width 149 height 15
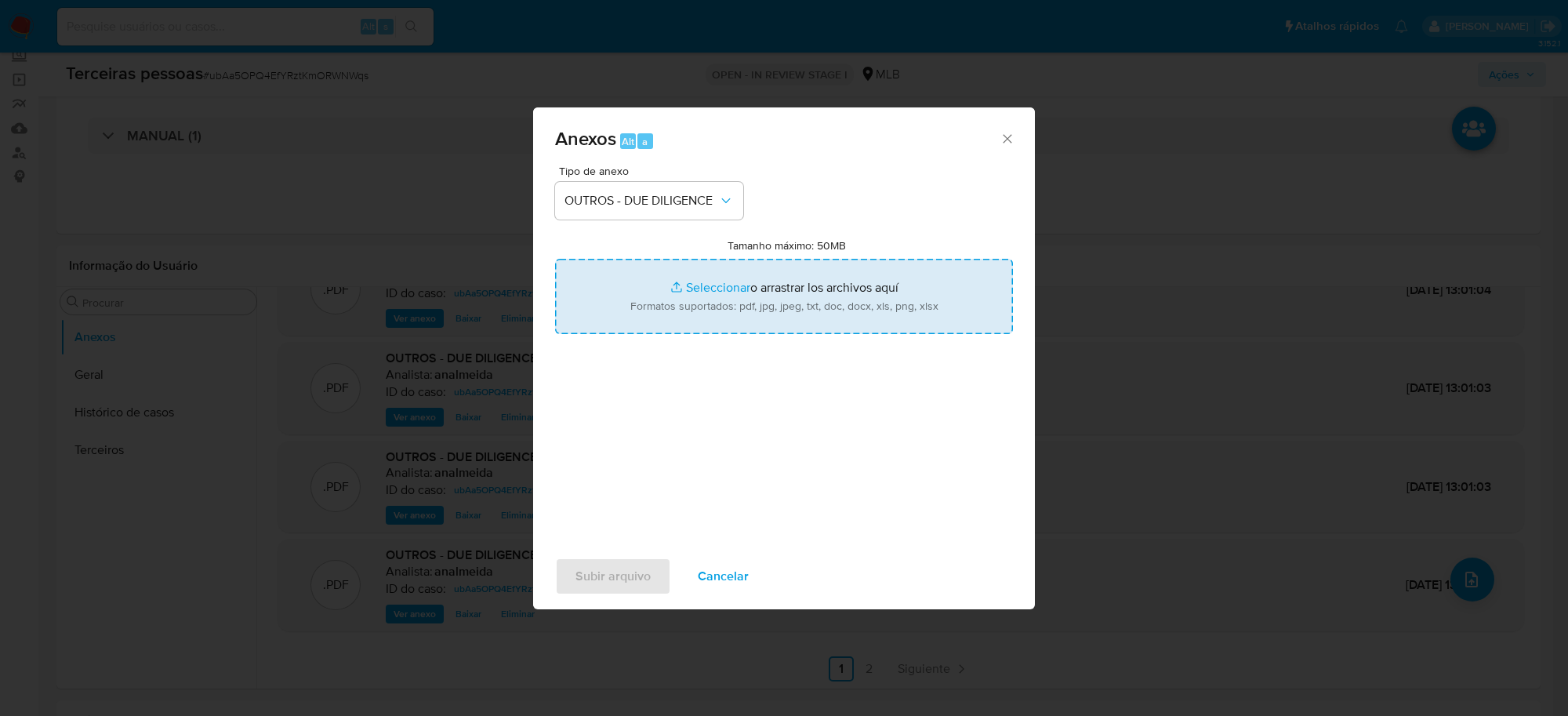
click at [782, 278] on input "Tamanho máximo: 50MB Seleccionar archivos" at bounding box center [784, 296] width 458 height 76
type input "C:\fakepath\Evidencia Erro nome do sócio.png"
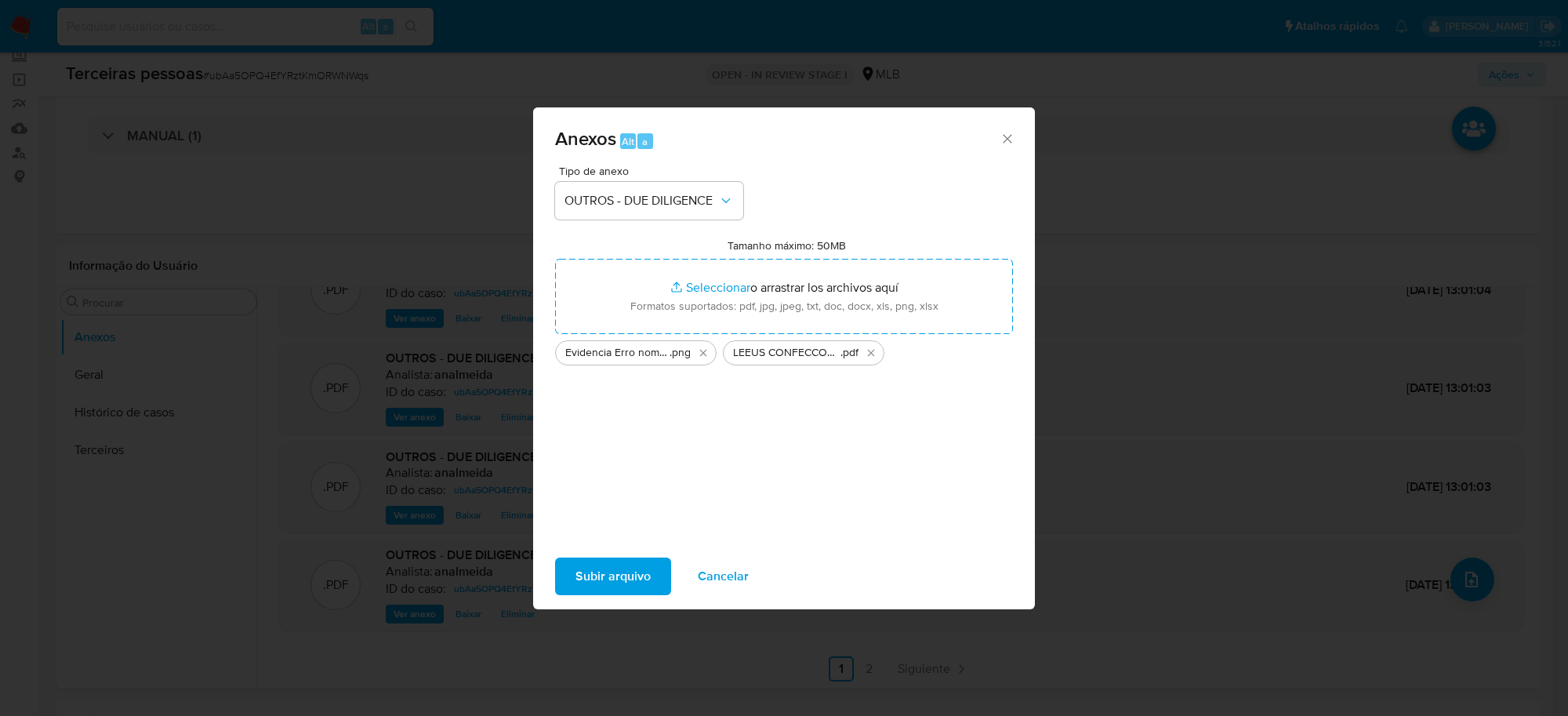
click at [585, 582] on span "Subir arquivo" at bounding box center [613, 576] width 76 height 34
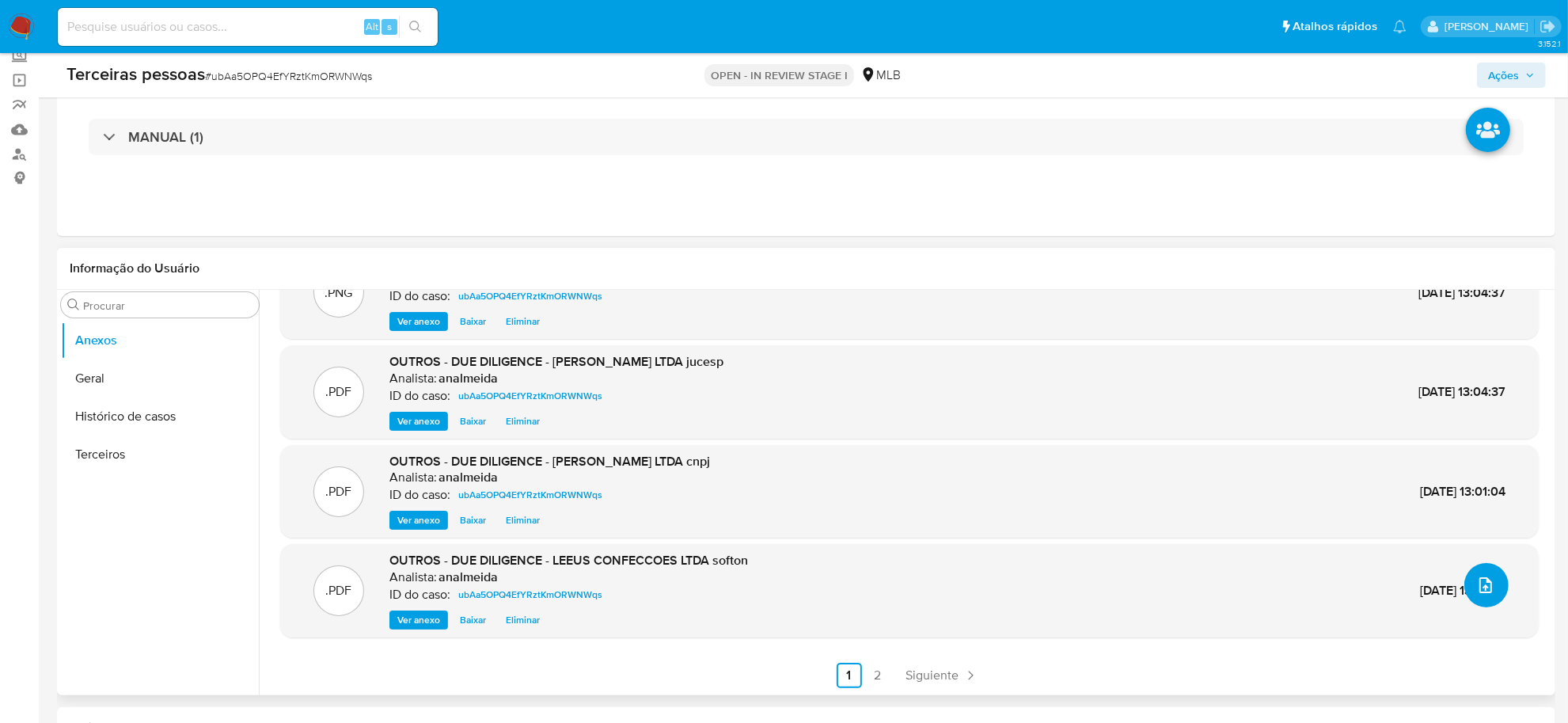
click at [1496, 579] on button "upload-file" at bounding box center [1486, 585] width 45 height 45
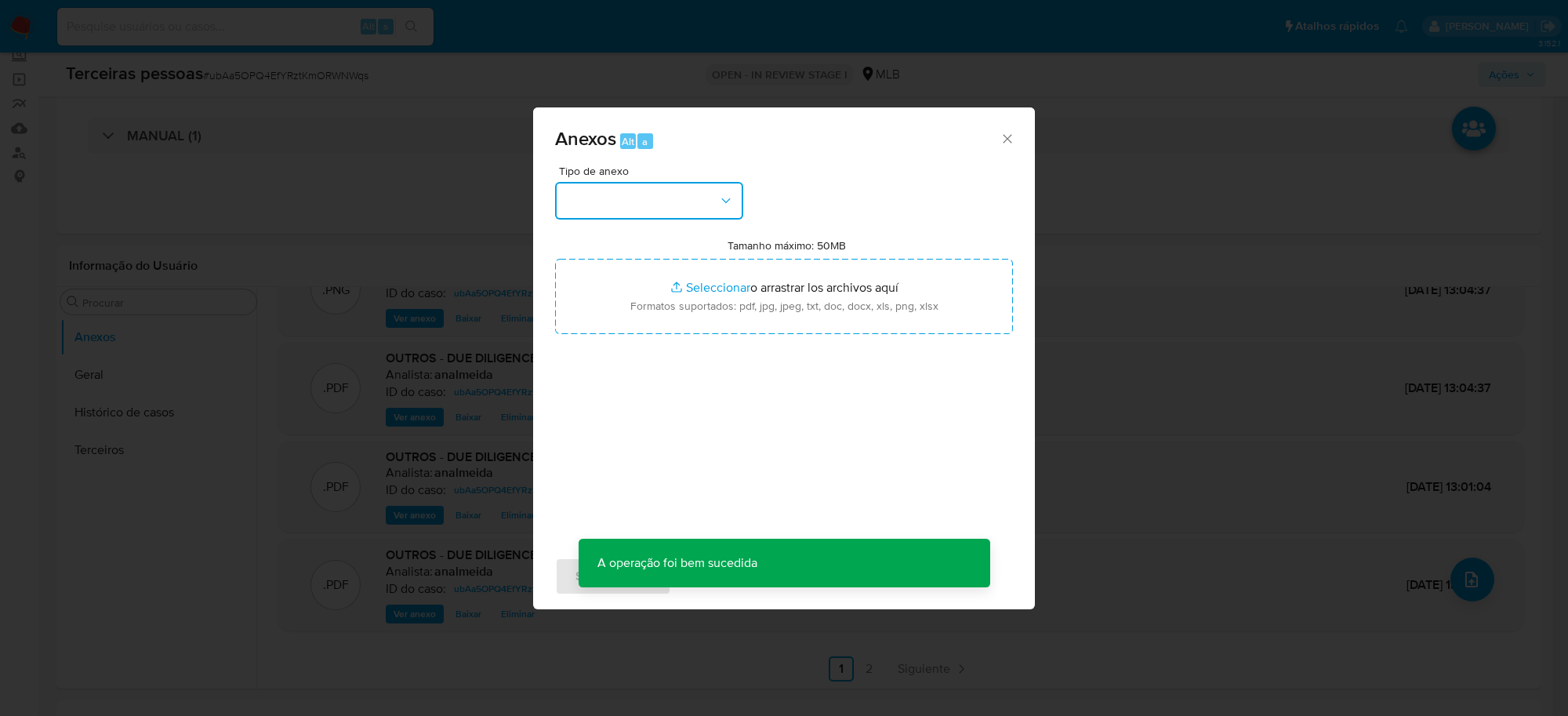
click at [588, 202] on button "button" at bounding box center [649, 201] width 188 height 38
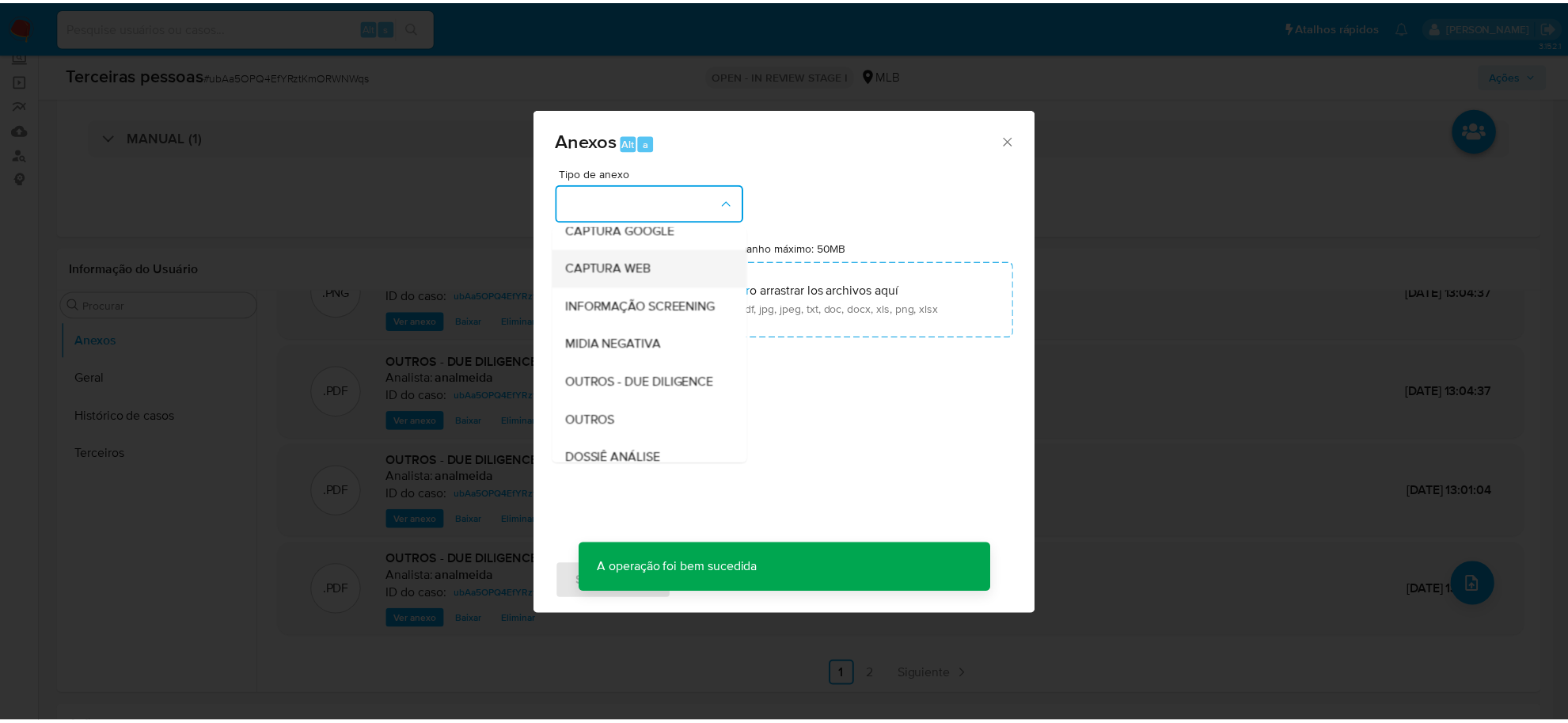
scroll to position [198, 0]
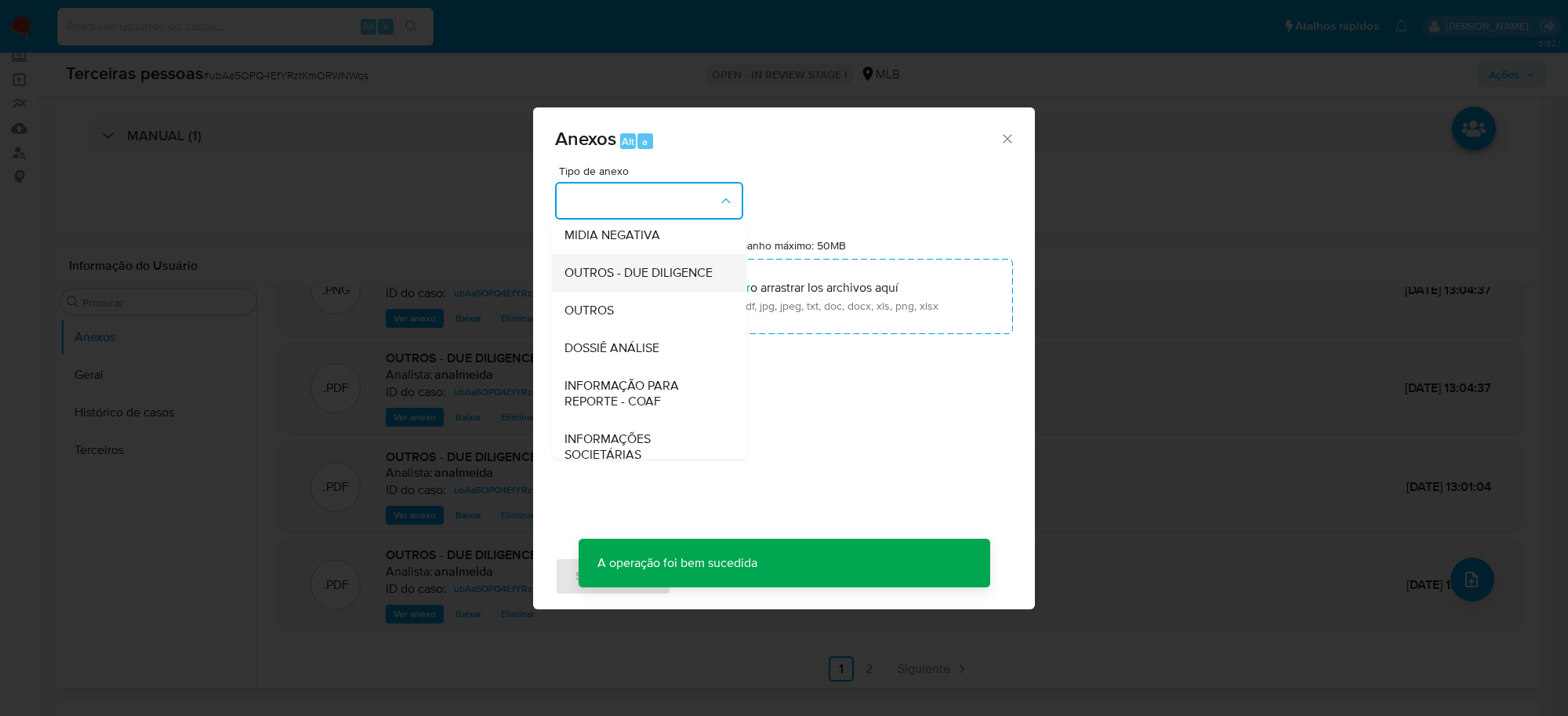
click at [671, 292] on div "OUTROS - DUE DILIGENCE" at bounding box center [644, 273] width 160 height 38
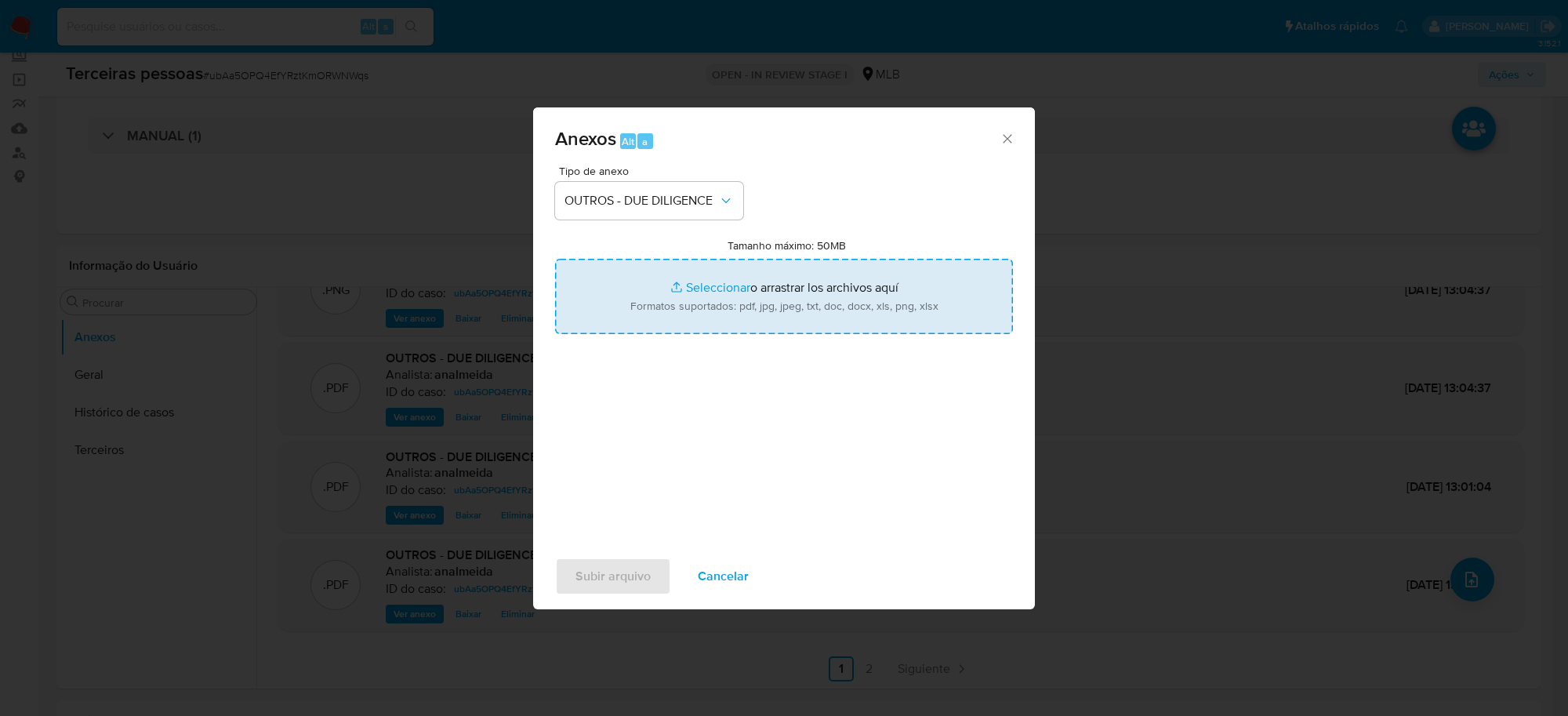
click at [792, 291] on input "Tamanho máximo: 50MB Seleccionar archivos" at bounding box center [784, 296] width 458 height 76
type input "C:\fakepath\Matriz de Risco - LEEUS CONFECCOES LTDA.pdf"
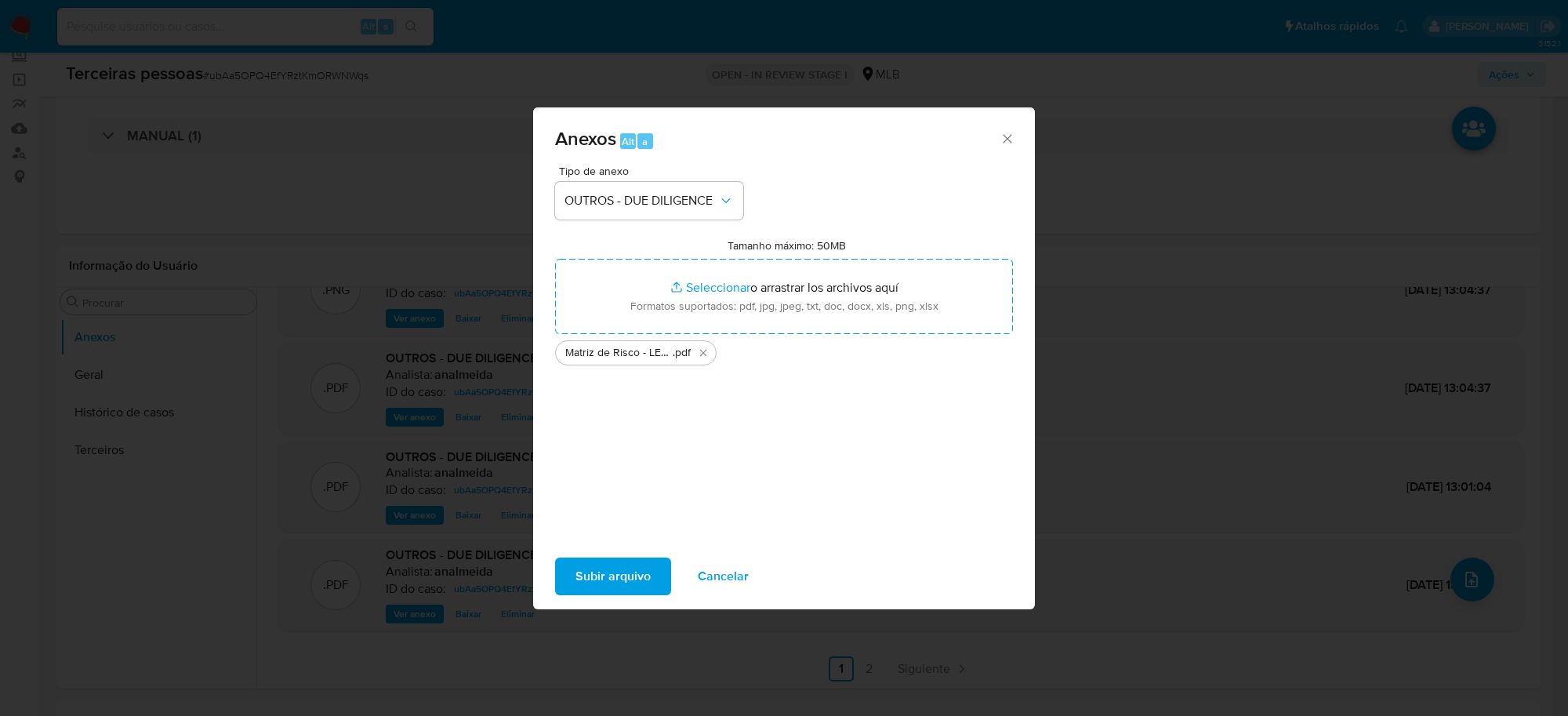
click at [647, 589] on span "Subir arquivo" at bounding box center [613, 576] width 76 height 34
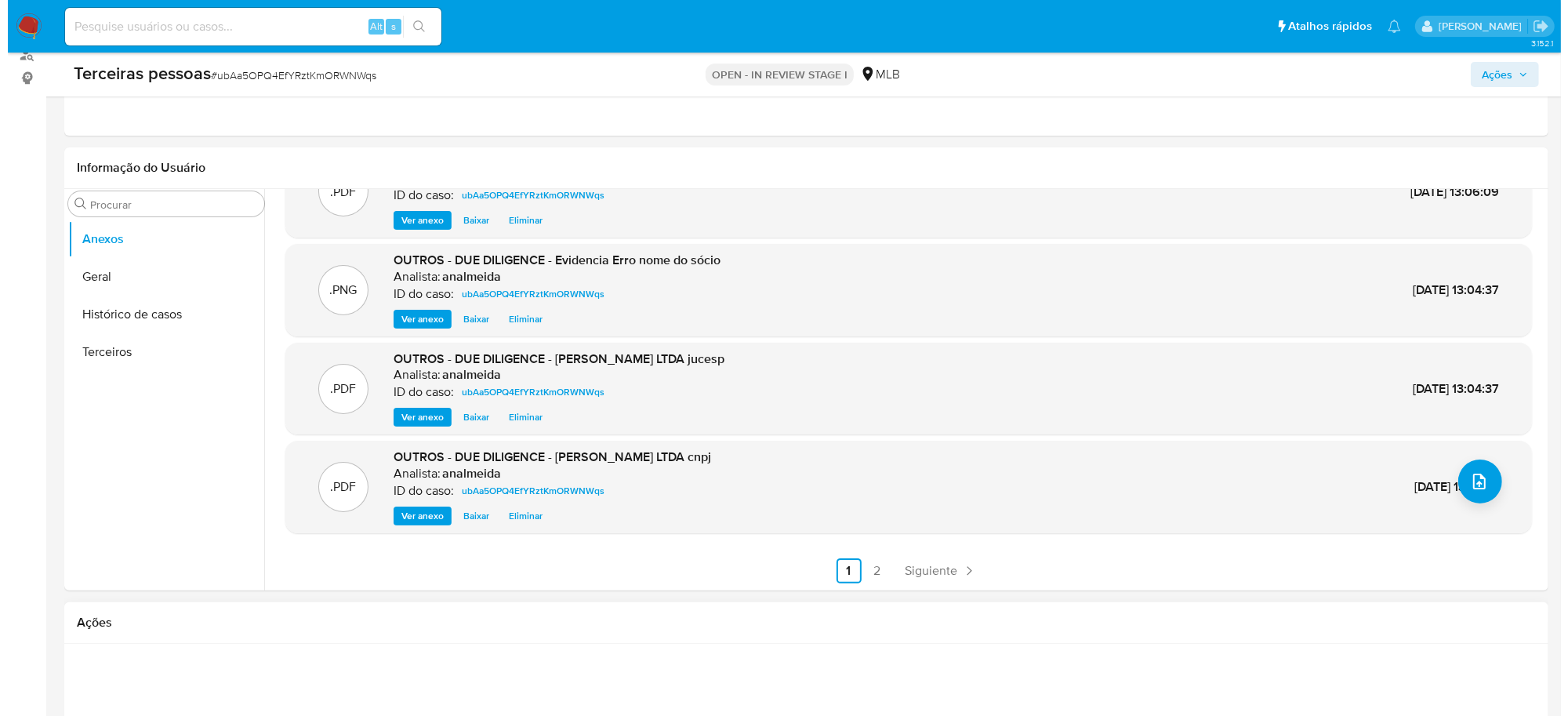
scroll to position [358, 0]
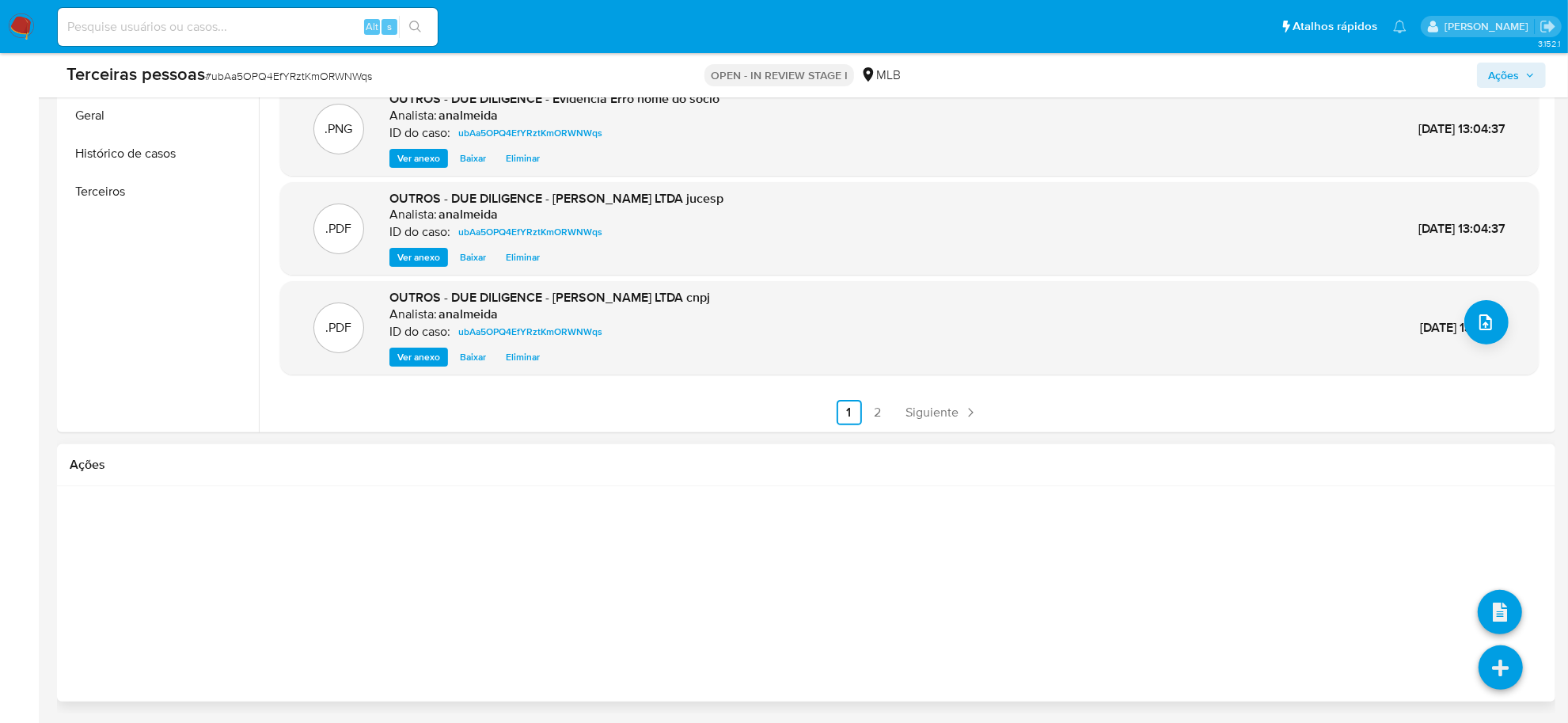
click at [1493, 664] on icon at bounding box center [1501, 668] width 45 height 45
click at [1502, 604] on icon at bounding box center [1500, 612] width 45 height 45
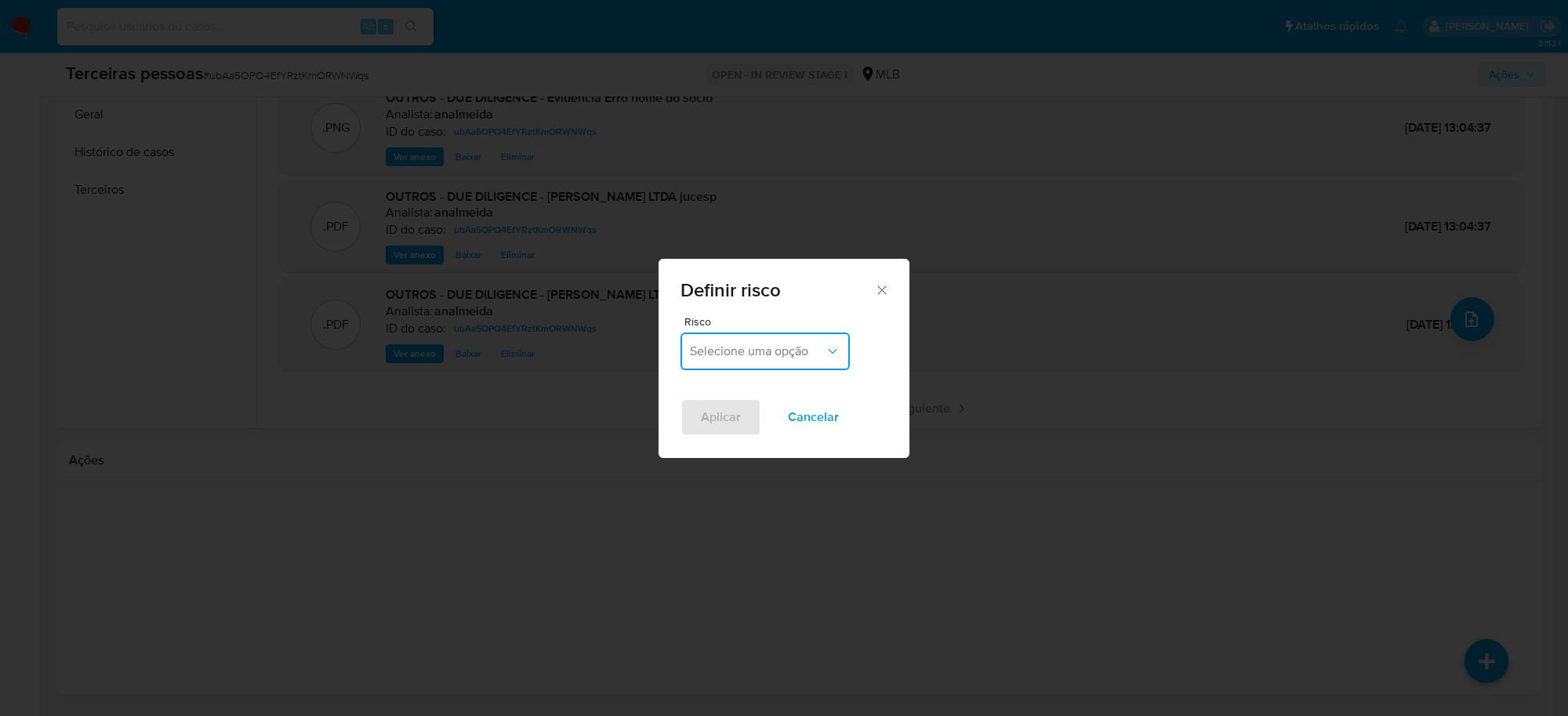
click at [789, 353] on span "Selecione uma opção" at bounding box center [757, 350] width 135 height 15
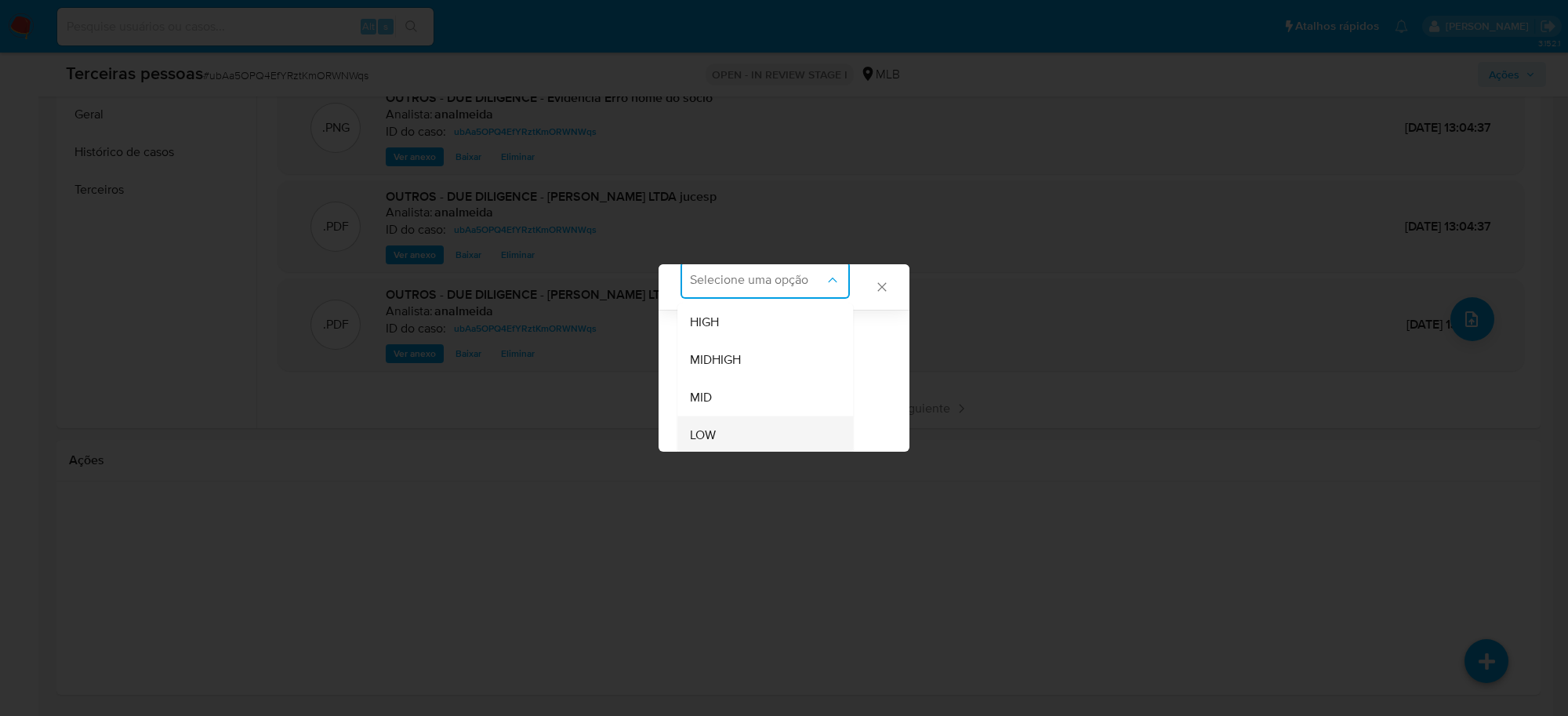
scroll to position [67, 0]
click at [737, 428] on div "LOW" at bounding box center [760, 434] width 141 height 38
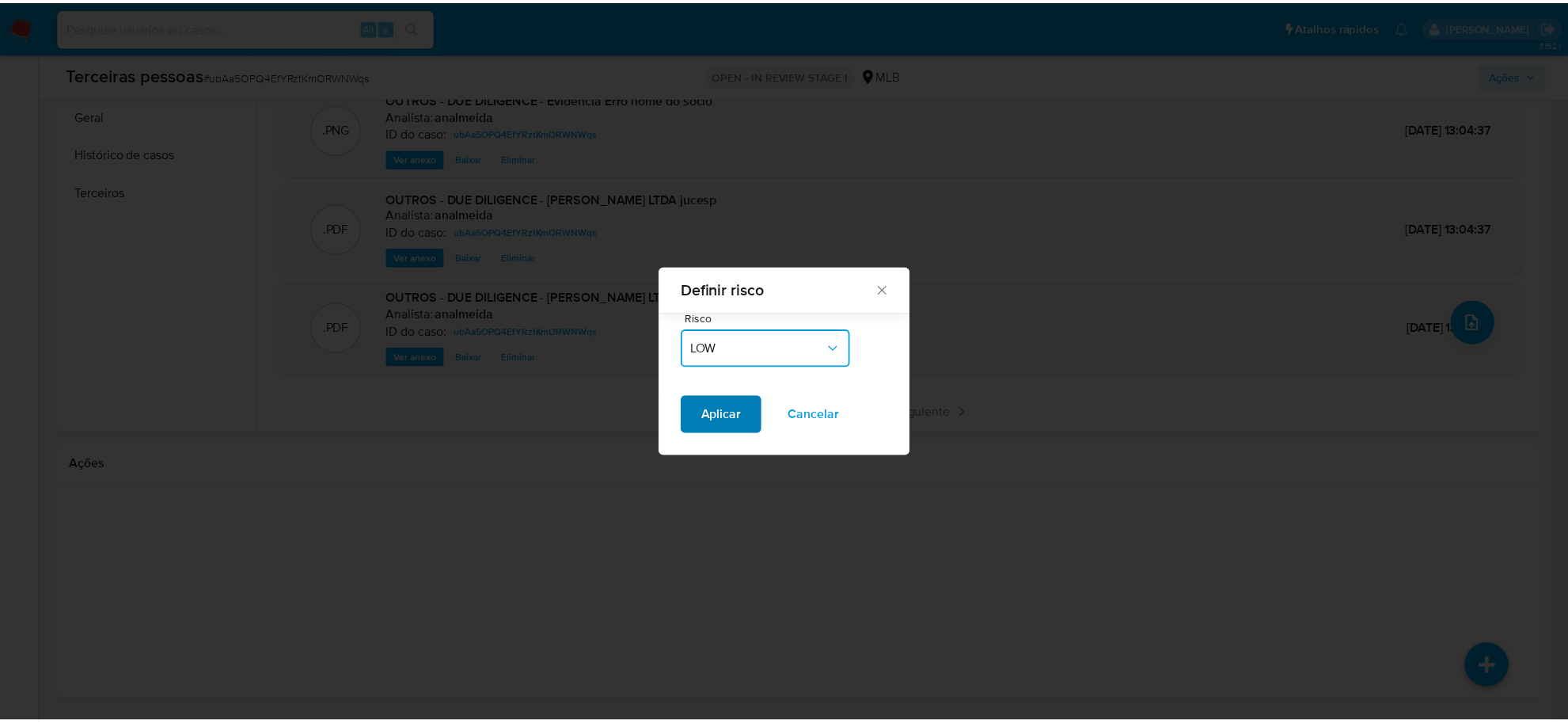
scroll to position [0, 0]
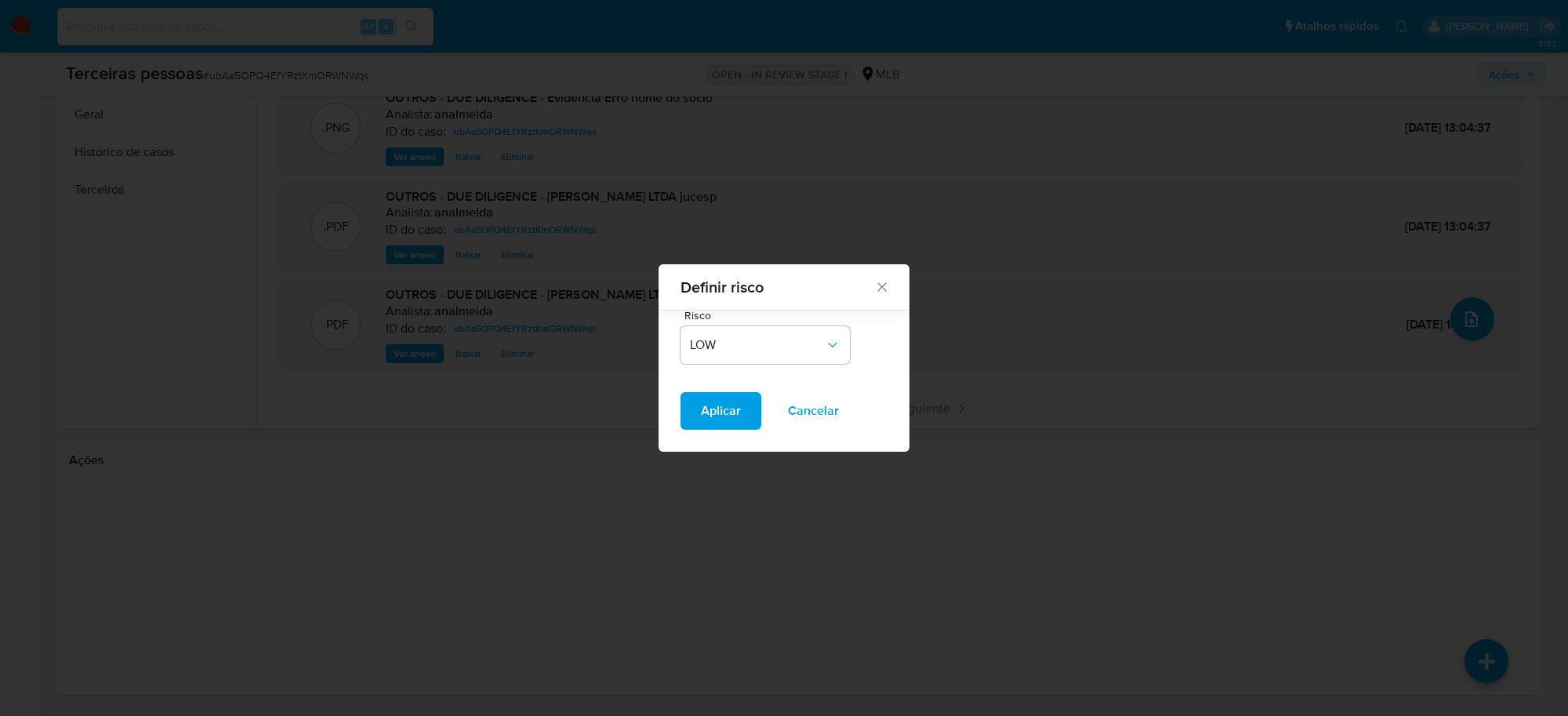
click at [714, 413] on span "Aplicar" at bounding box center [721, 411] width 40 height 34
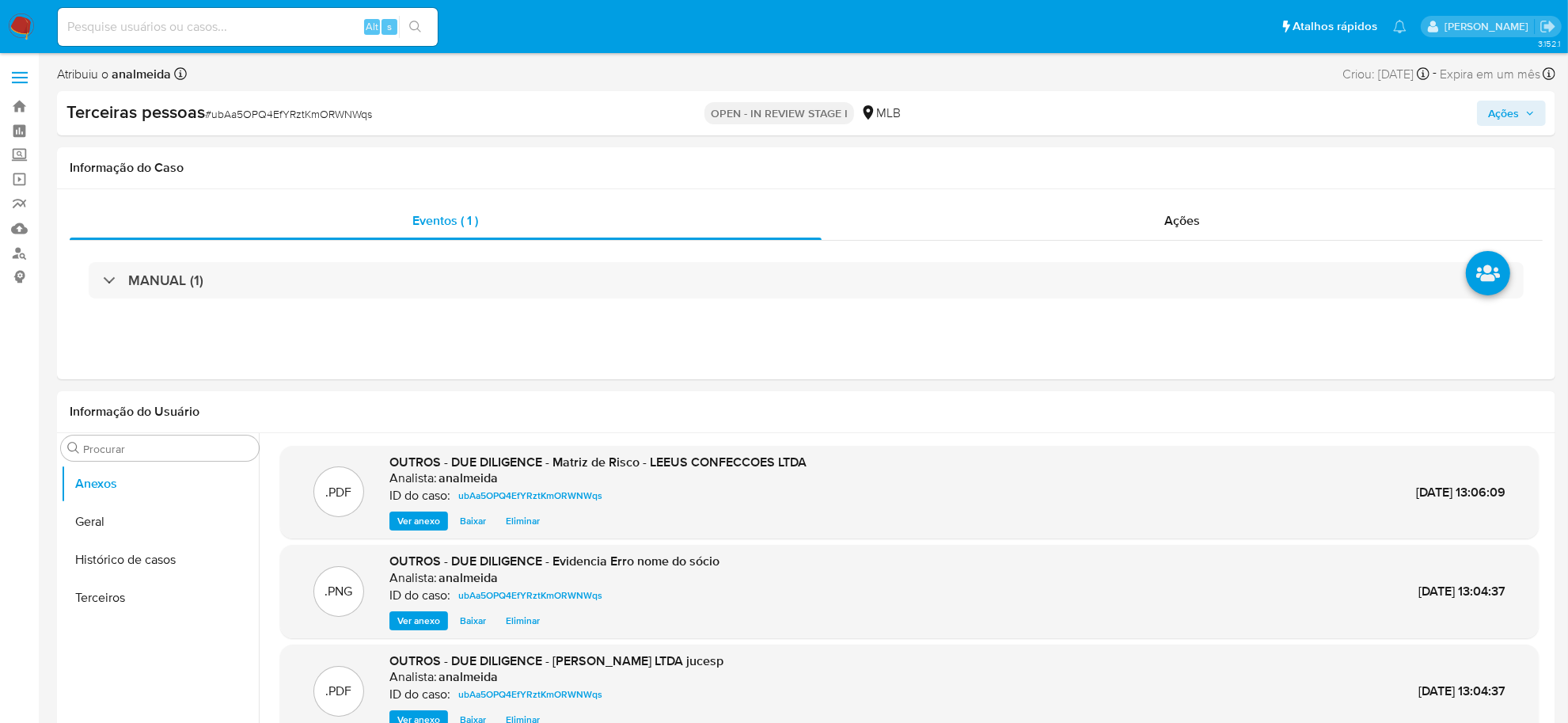
click at [1505, 113] on span "Ações" at bounding box center [1503, 114] width 31 height 25
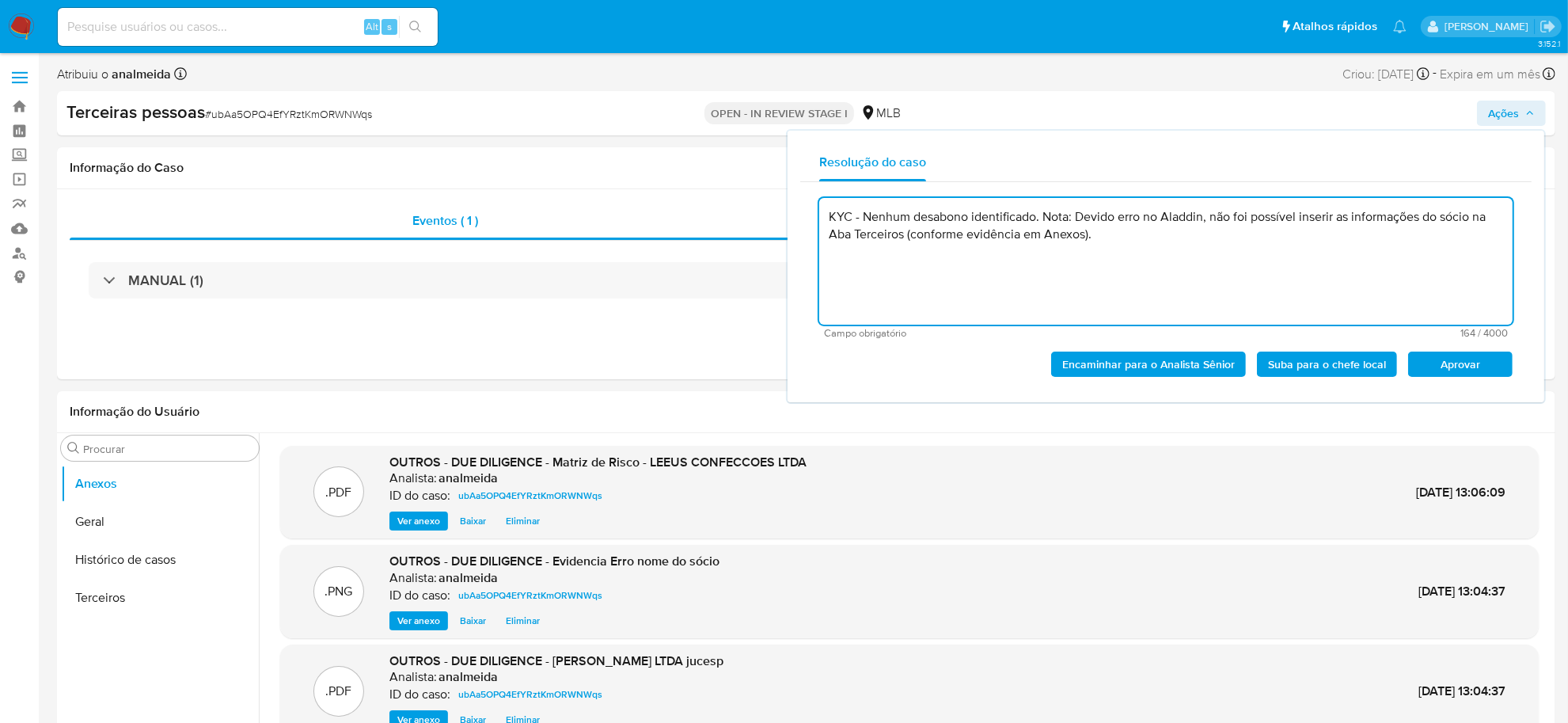
click at [1064, 270] on textarea "KYC - Nenhum desabono identificado. Nota: Devido erro no Aladdin, não foi possí…" at bounding box center [1165, 261] width 694 height 126
click at [1493, 363] on span "Aprovar" at bounding box center [1460, 364] width 83 height 22
type textarea "KYC - Nenhum desabono identificado. Nota: Devido erro no Aladdin, não foi possí…"
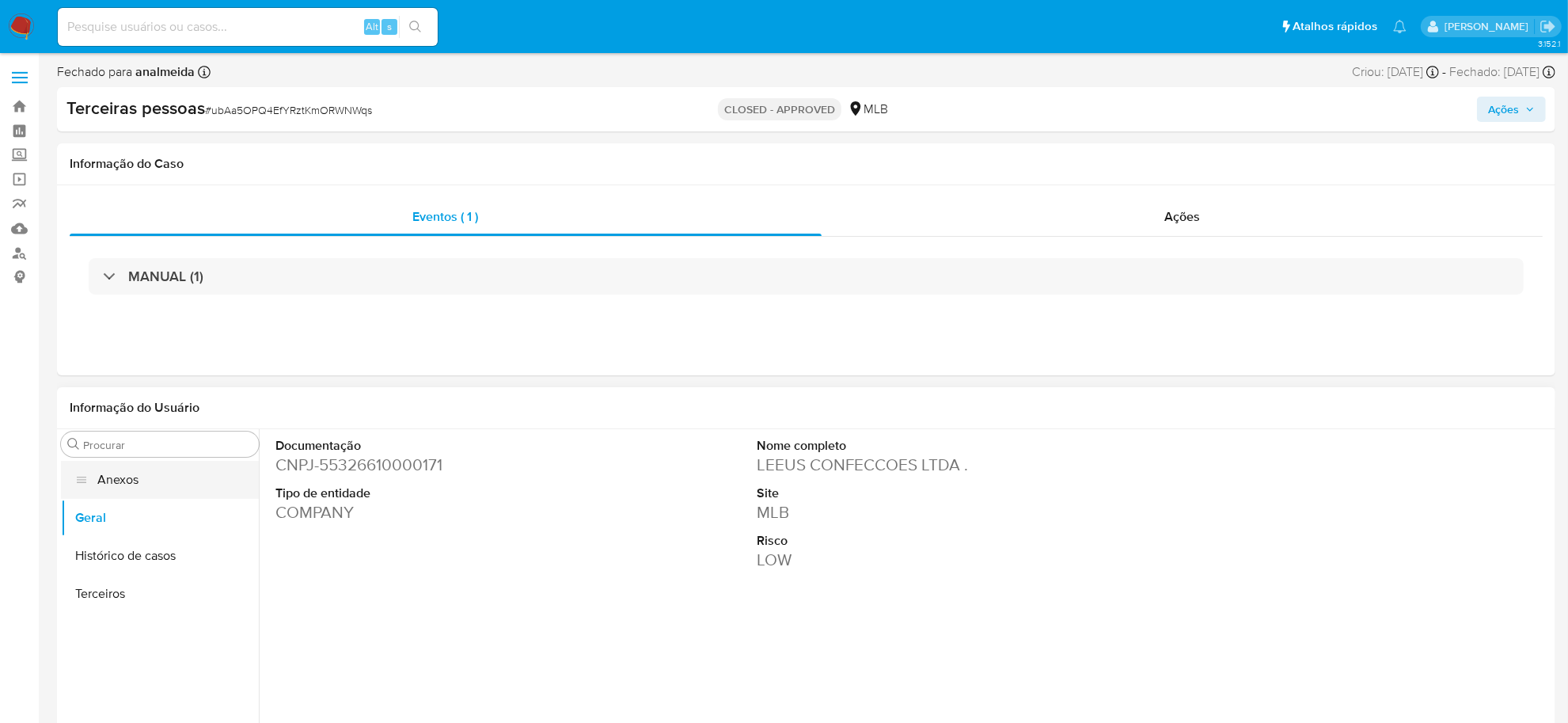
drag, startPoint x: 121, startPoint y: 481, endPoint x: 171, endPoint y: 488, distance: 50.5
click at [121, 481] on button "Anexos" at bounding box center [160, 480] width 198 height 38
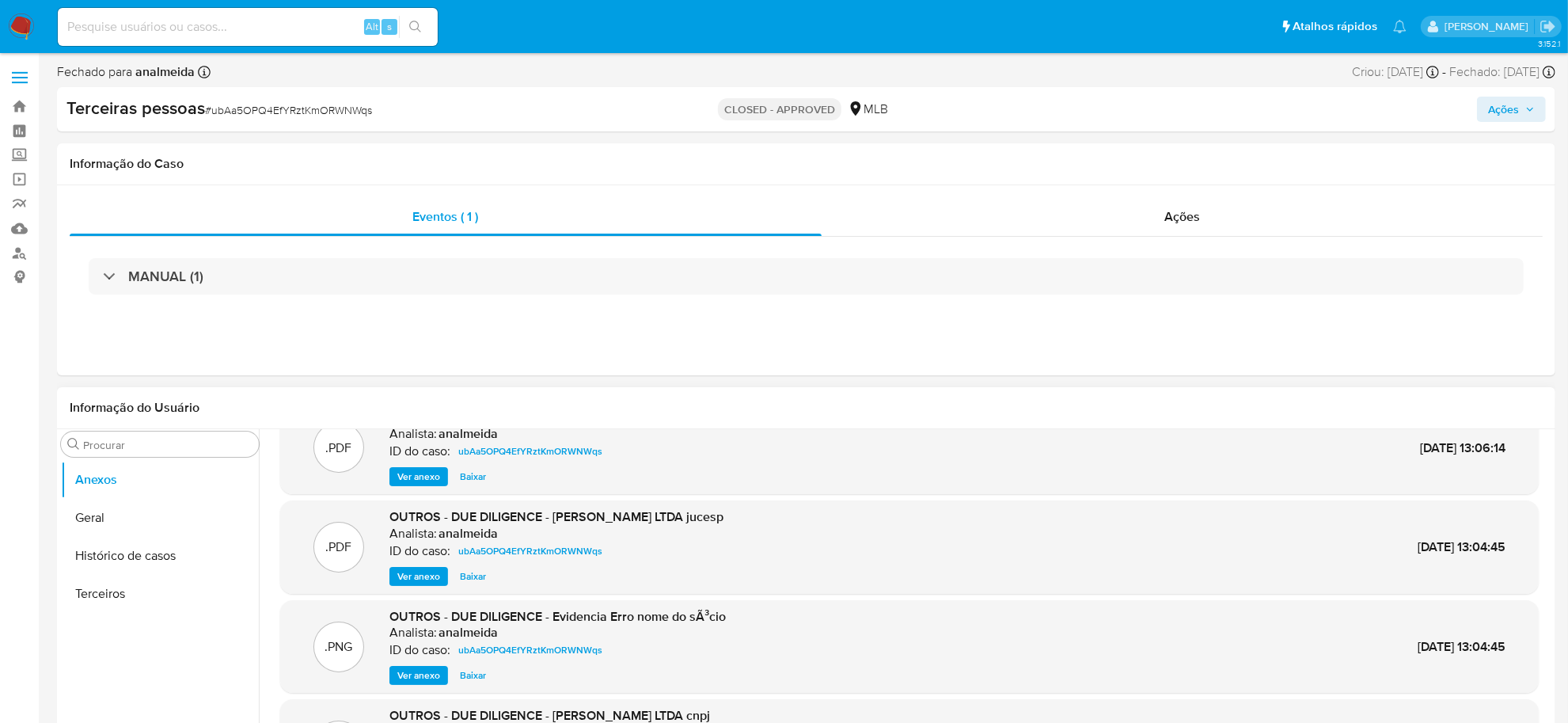
scroll to position [56, 0]
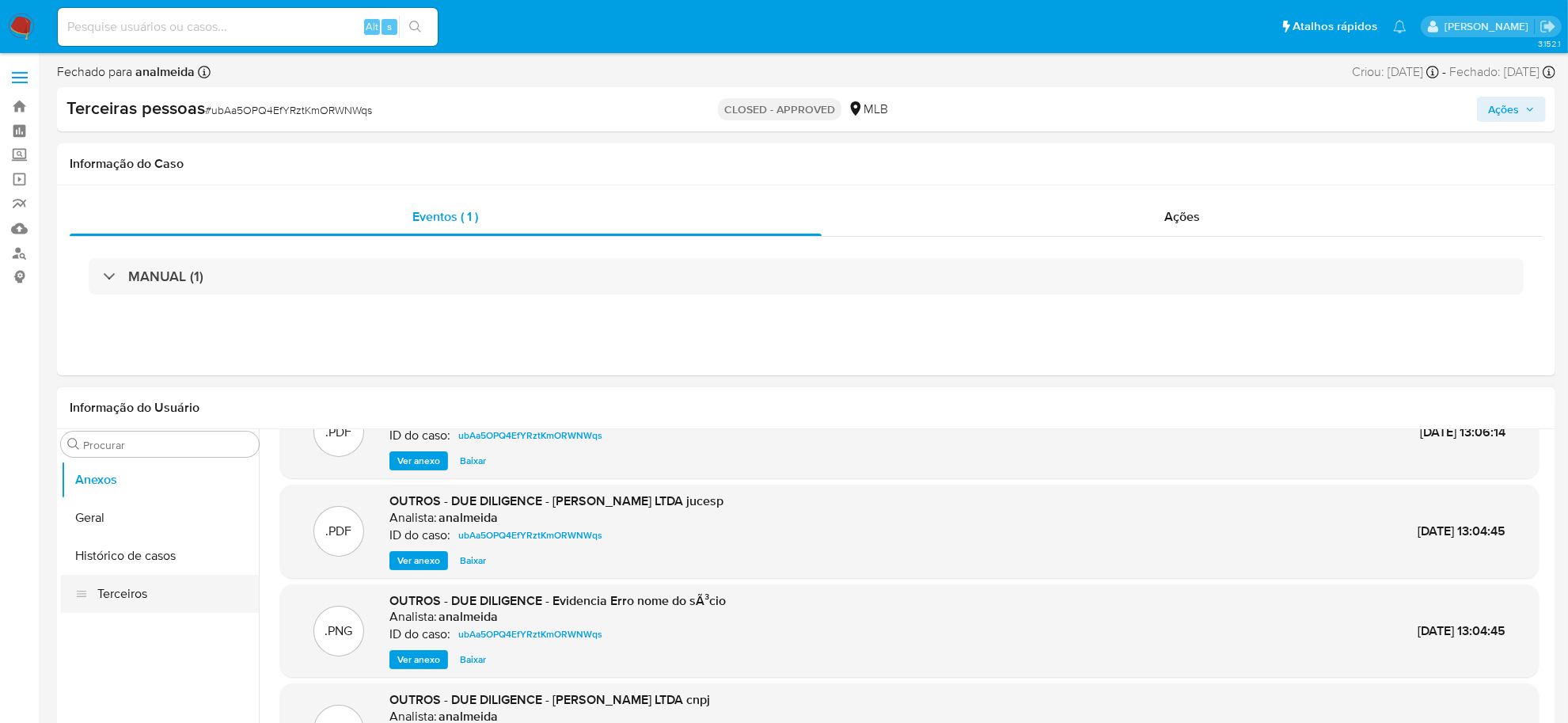
click at [146, 587] on button "Terceiros" at bounding box center [160, 594] width 198 height 38
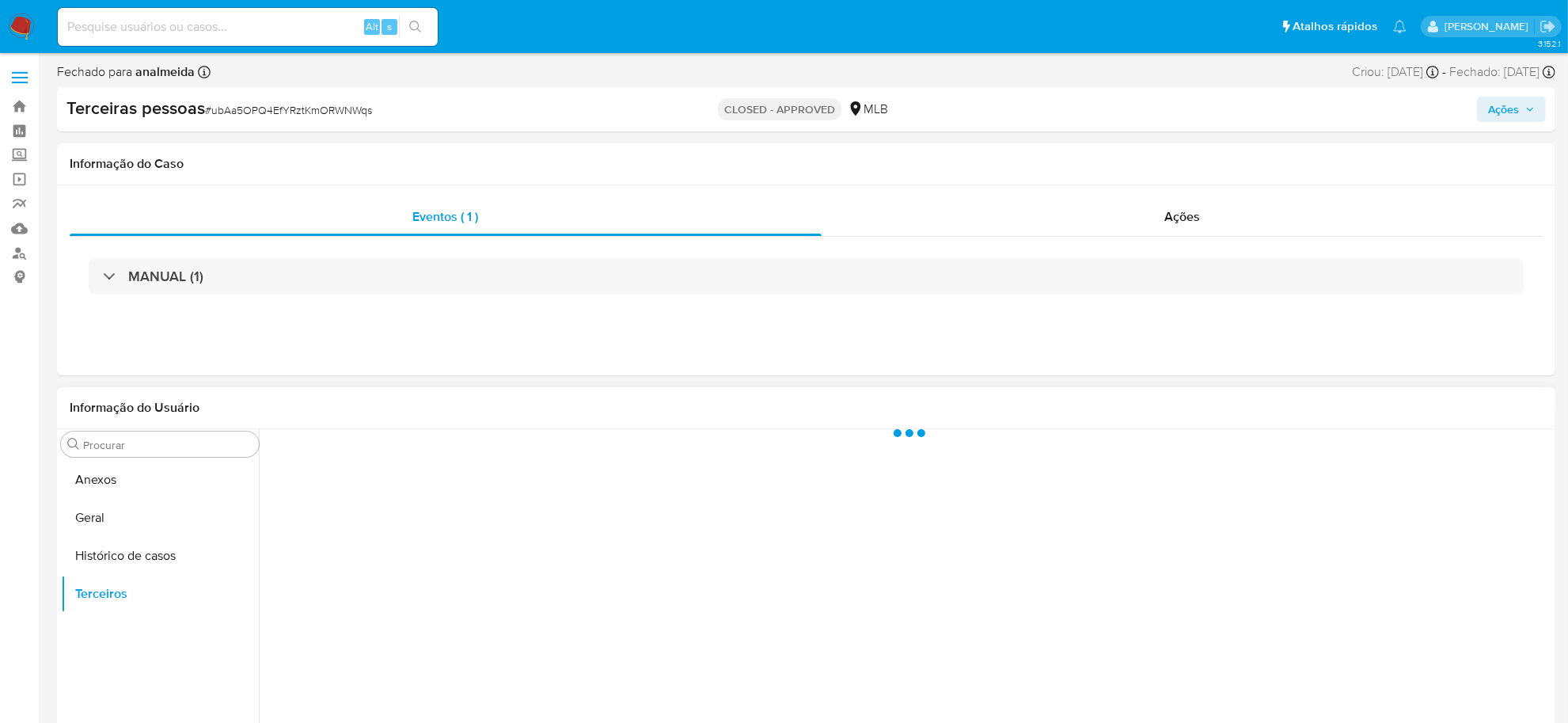
scroll to position [0, 0]
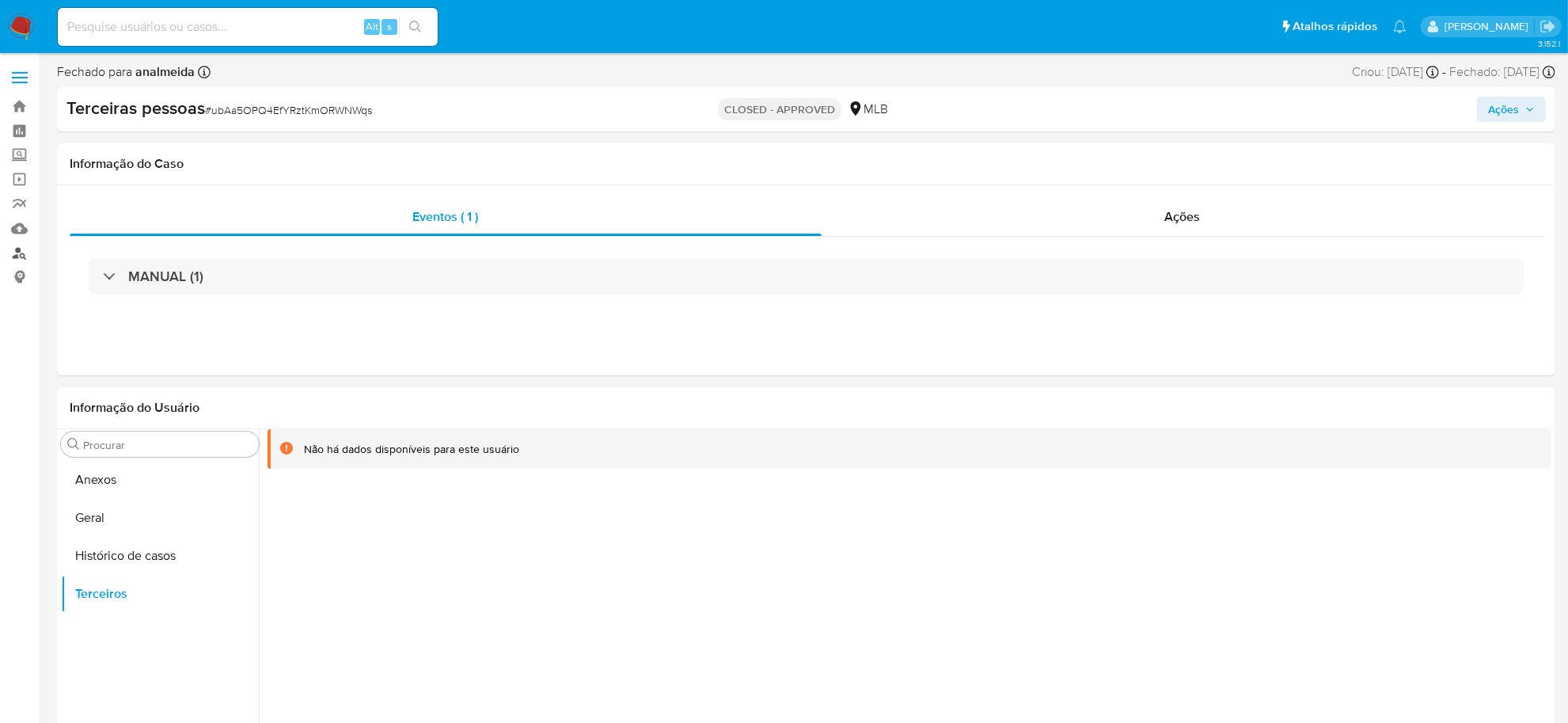
click at [12, 249] on link "Localizador de pessoas" at bounding box center [94, 253] width 188 height 25
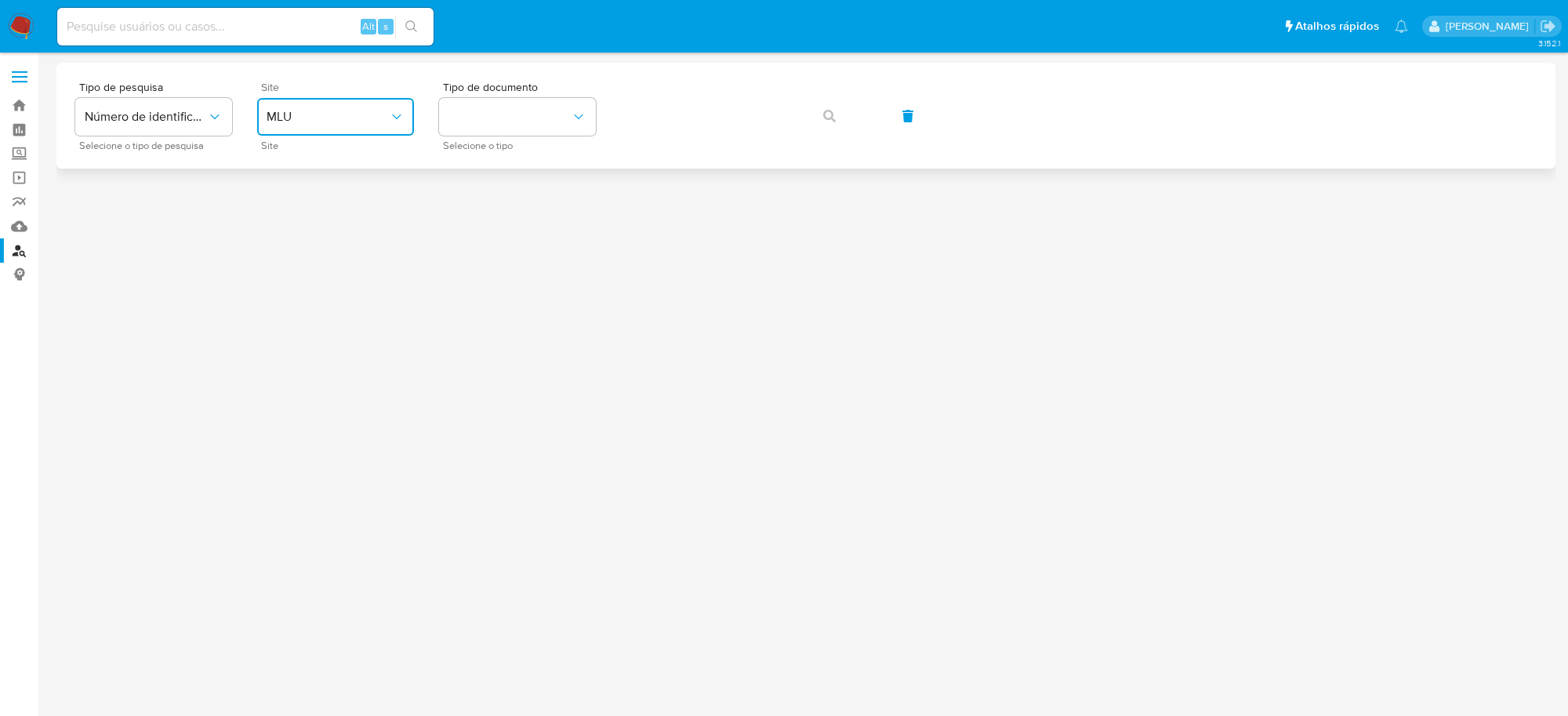
click at [316, 111] on span "MLU" at bounding box center [328, 116] width 122 height 15
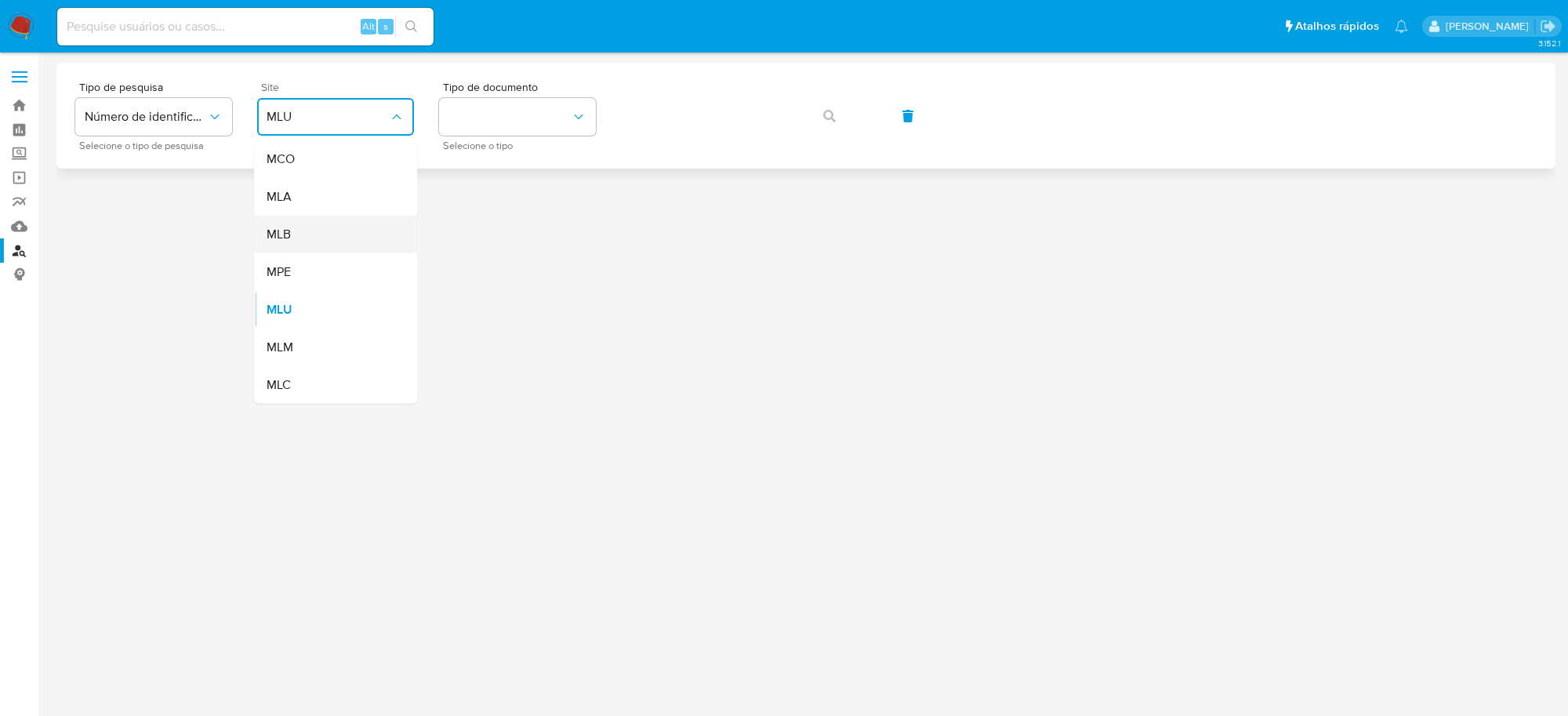
click at [311, 224] on div "MLB" at bounding box center [330, 234] width 129 height 38
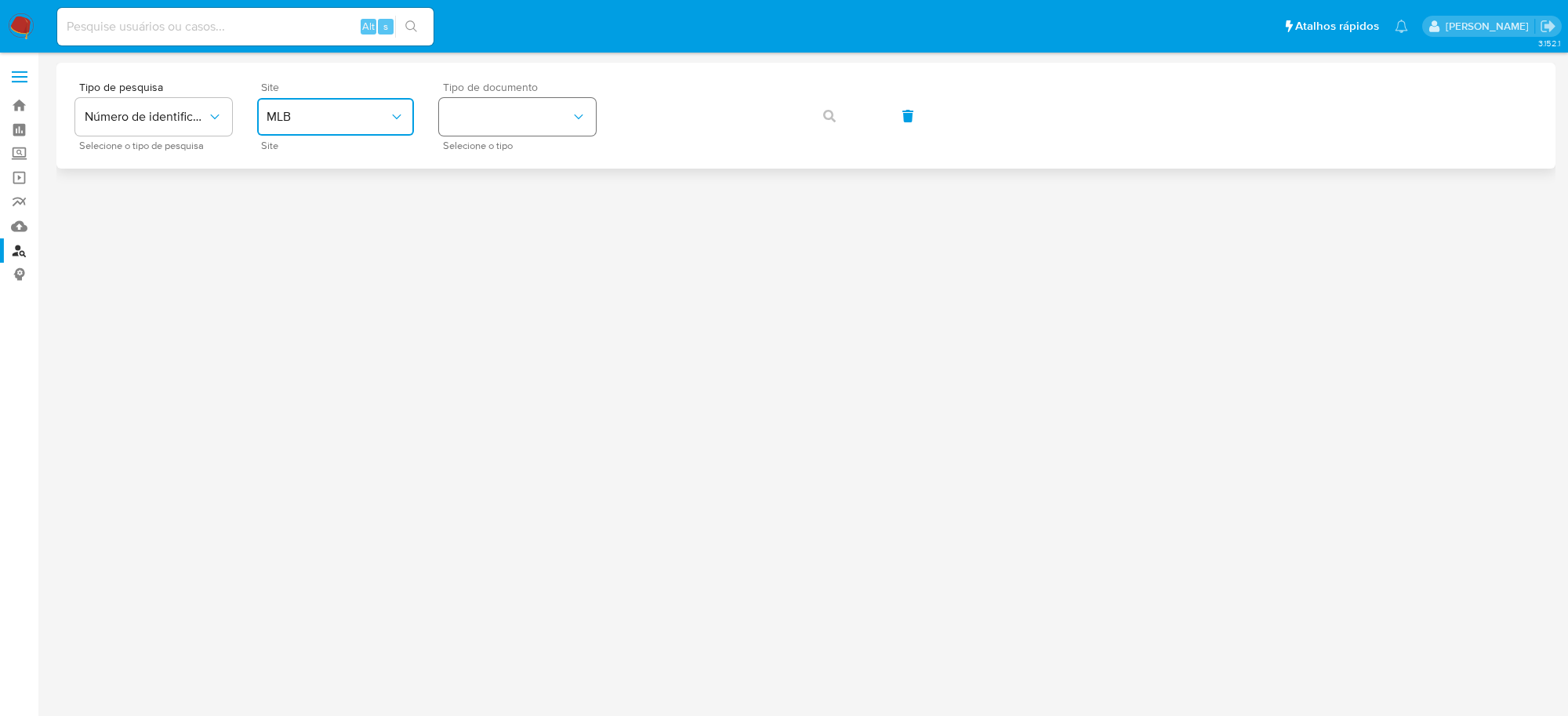
click at [535, 122] on button "identificationType" at bounding box center [518, 117] width 157 height 38
click at [535, 161] on div "CNPJ CNPJ" at bounding box center [512, 167] width 129 height 53
click at [804, 114] on button "button" at bounding box center [829, 116] width 53 height 38
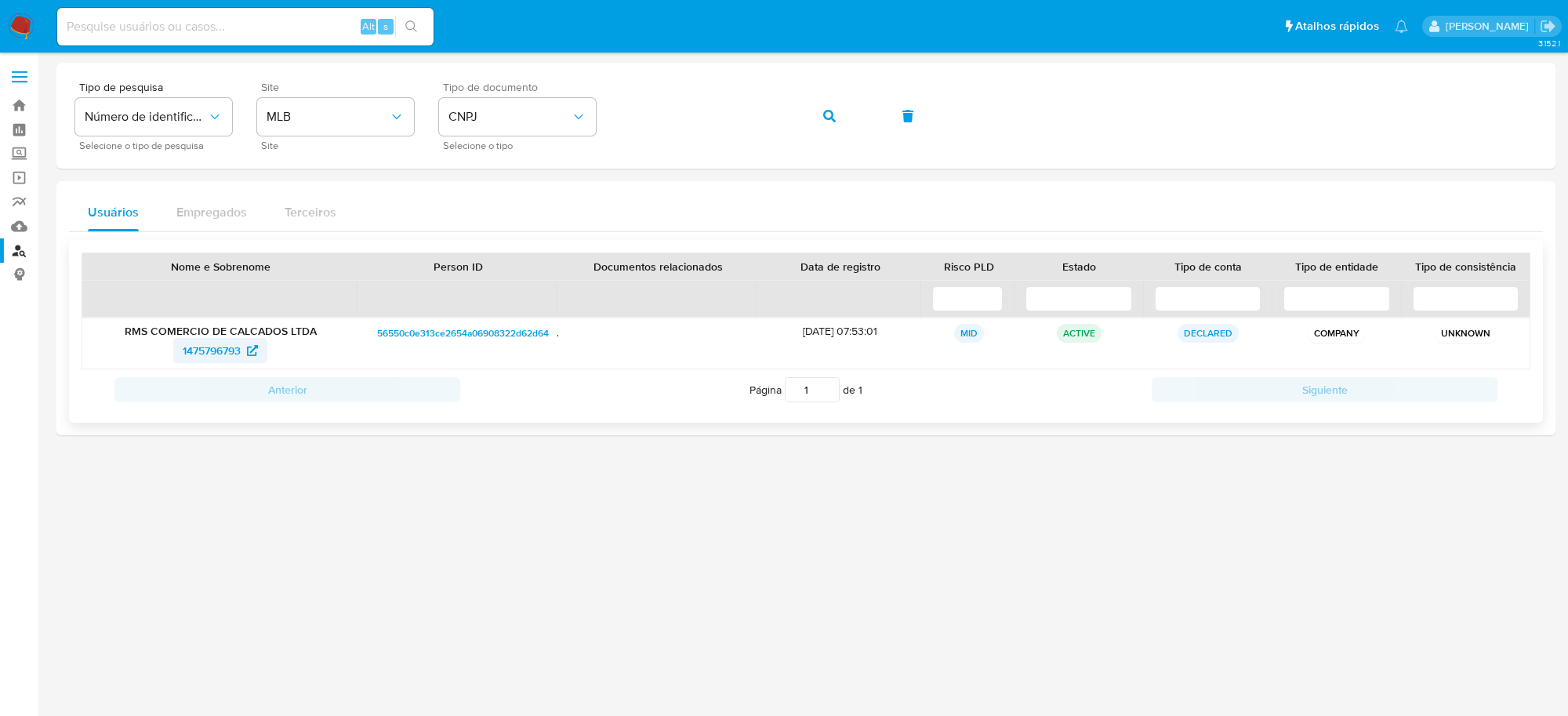
click at [228, 353] on span "1475796793" at bounding box center [212, 350] width 58 height 25
click at [813, 116] on button "button" at bounding box center [829, 116] width 53 height 38
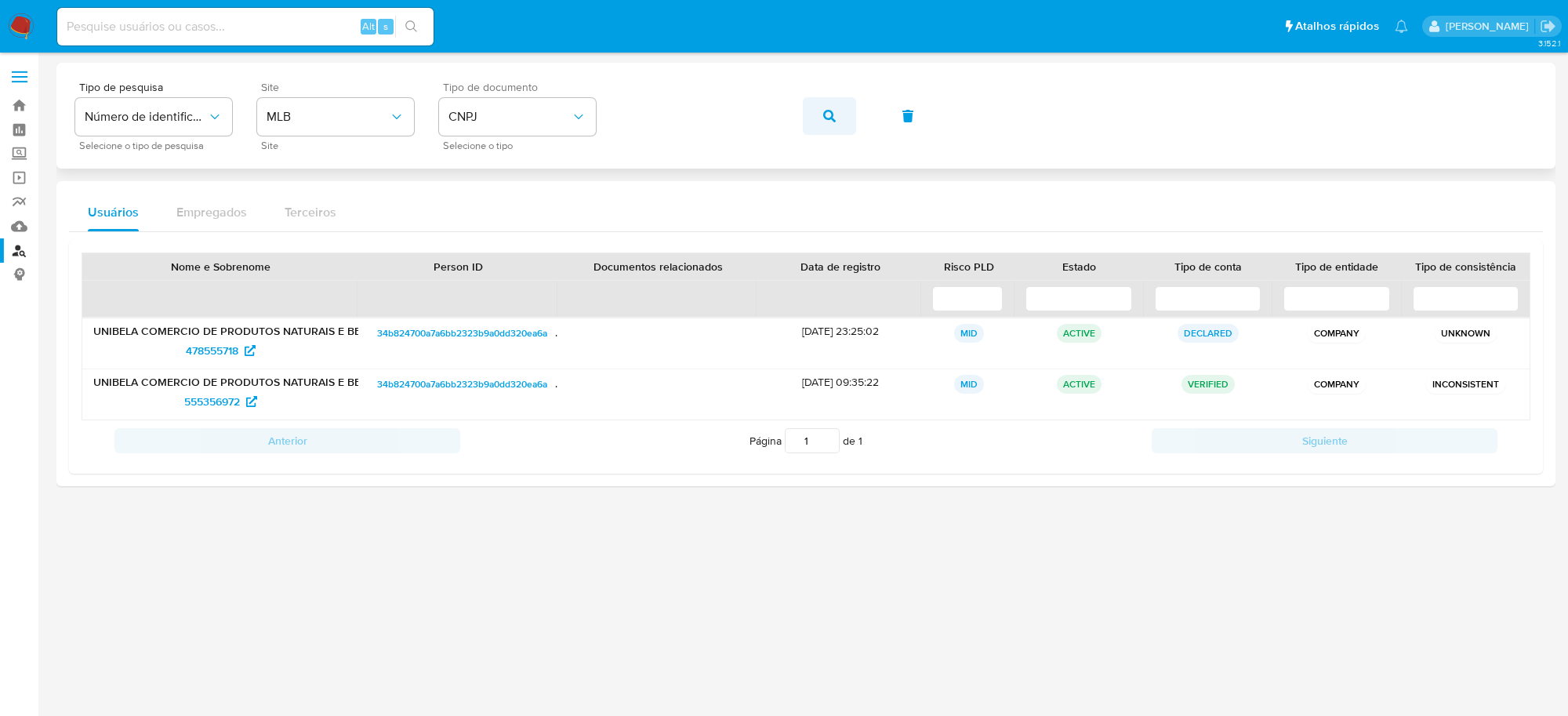
click at [840, 113] on button "button" at bounding box center [829, 116] width 53 height 38
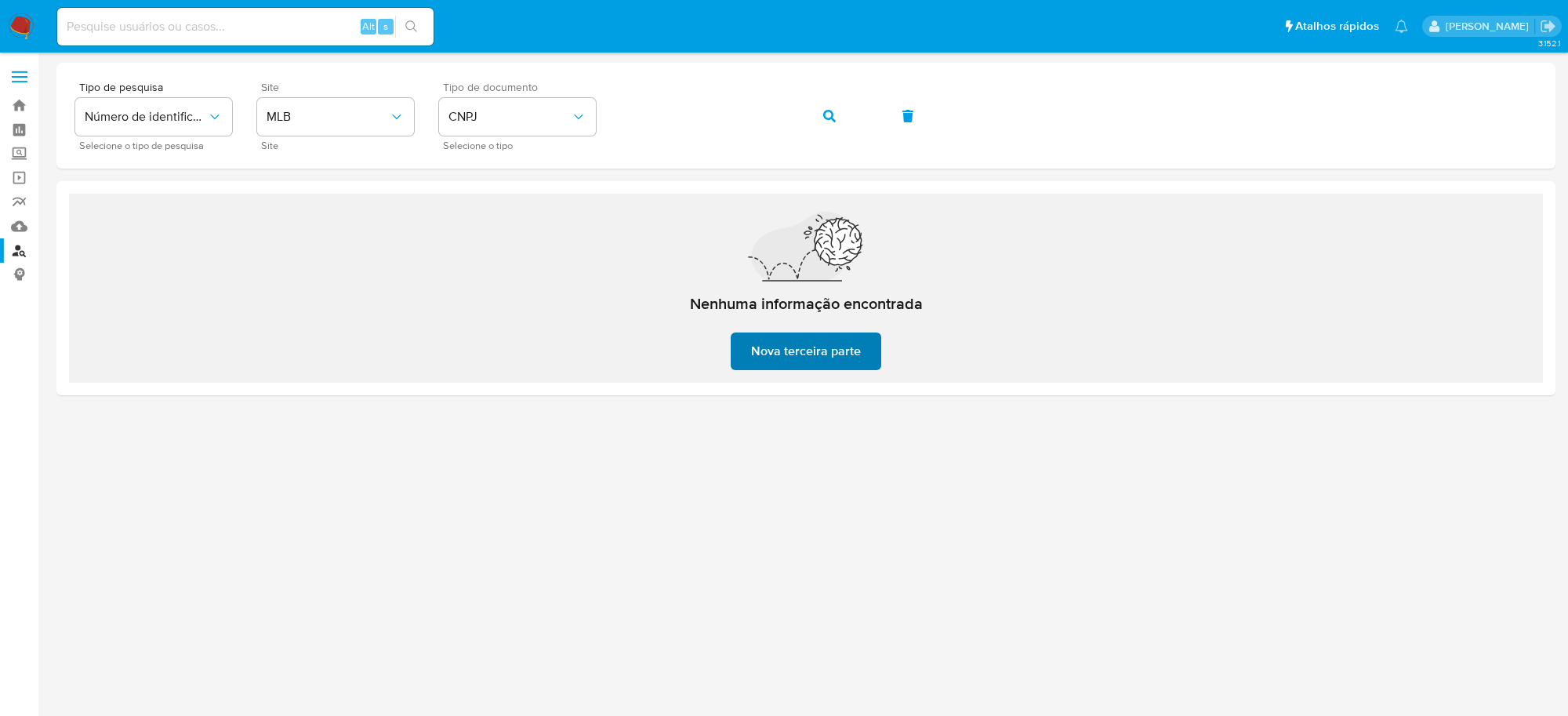
click at [790, 345] on span "Nova terceira parte" at bounding box center [806, 351] width 110 height 34
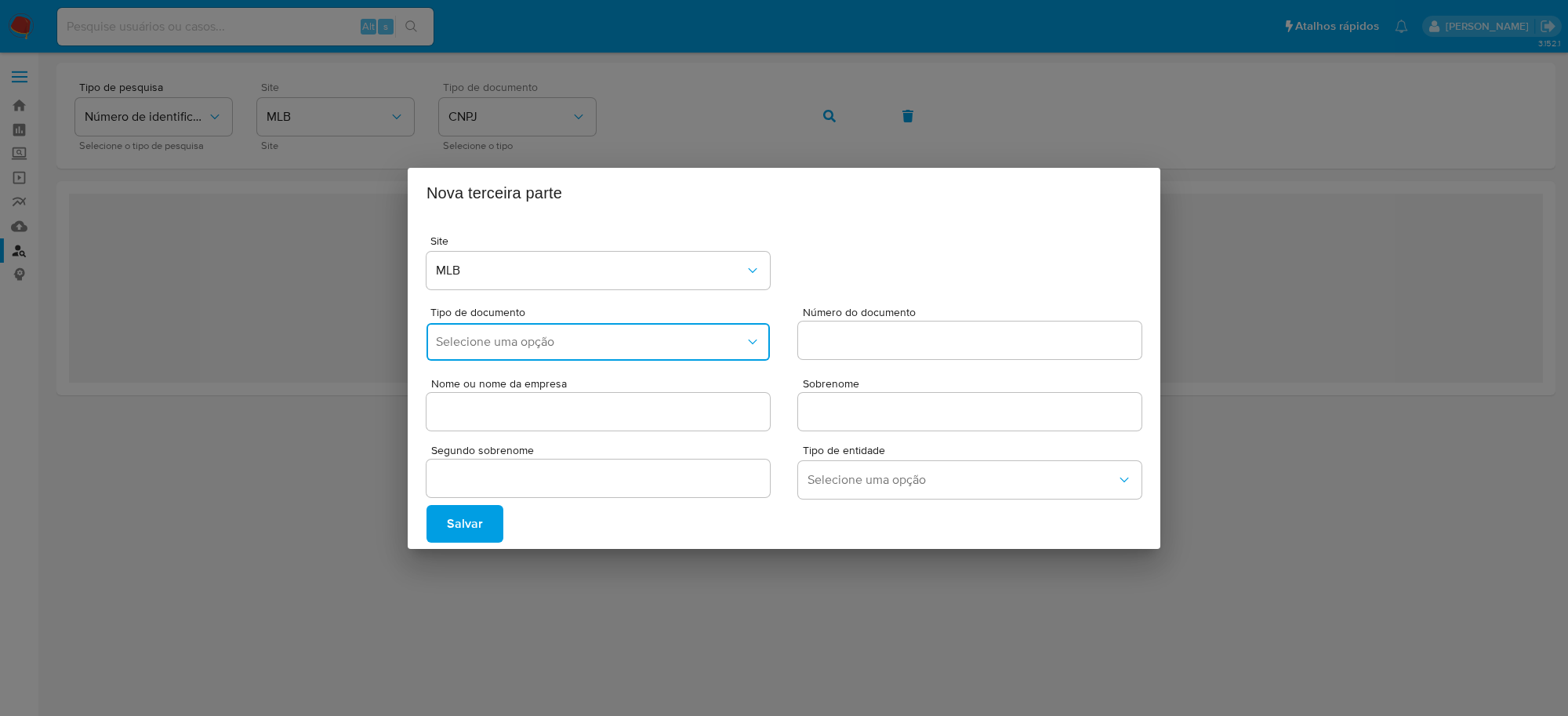
click at [456, 350] on button "Selecione uma opção" at bounding box center [598, 342] width 343 height 38
click at [514, 369] on div "CNPJ" at bounding box center [593, 384] width 315 height 38
click at [828, 354] on div at bounding box center [969, 340] width 343 height 38
click at [847, 339] on input "Número do documento" at bounding box center [969, 340] width 343 height 21
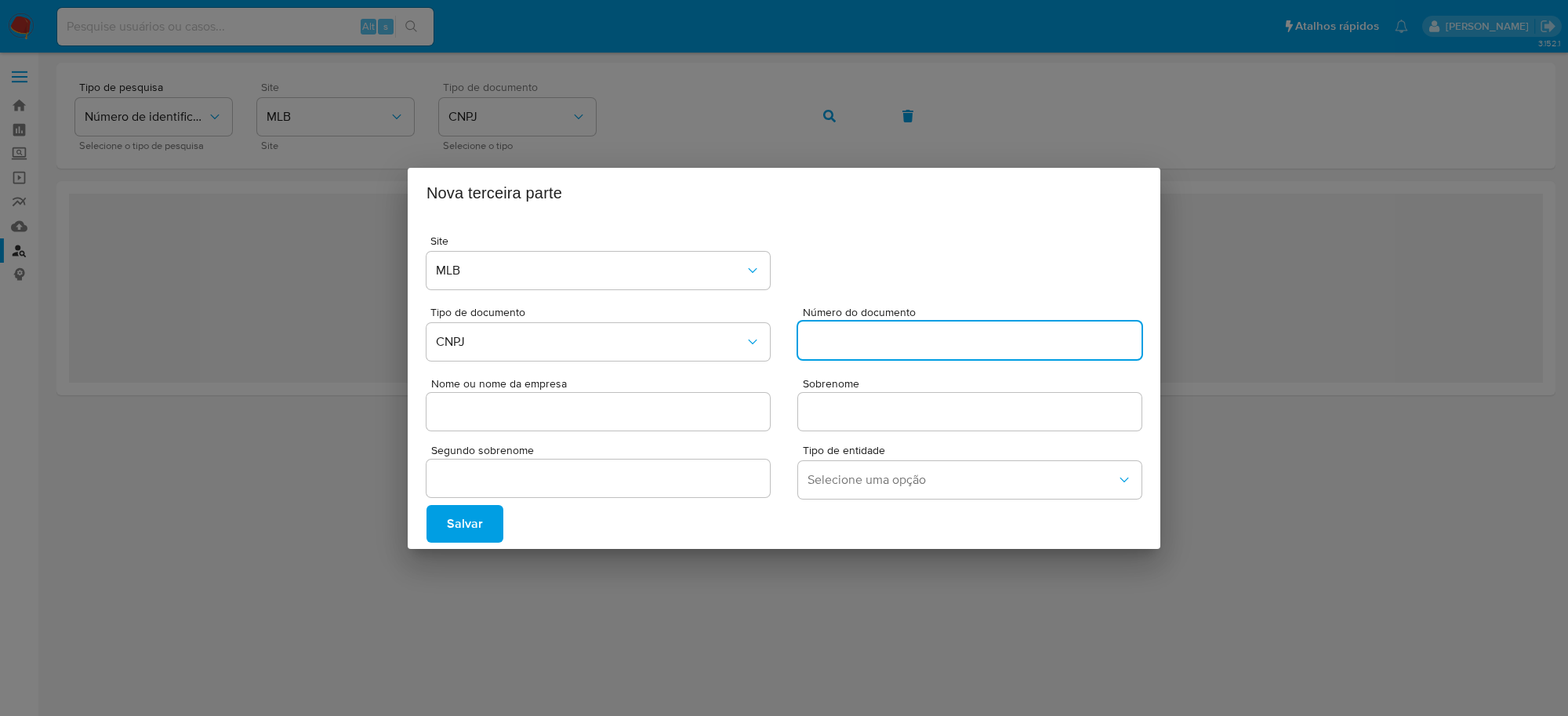
paste input "58223944000108"
type input "58223944000108"
click at [636, 410] on input "Nome ou nome da empresa" at bounding box center [598, 412] width 343 height 21
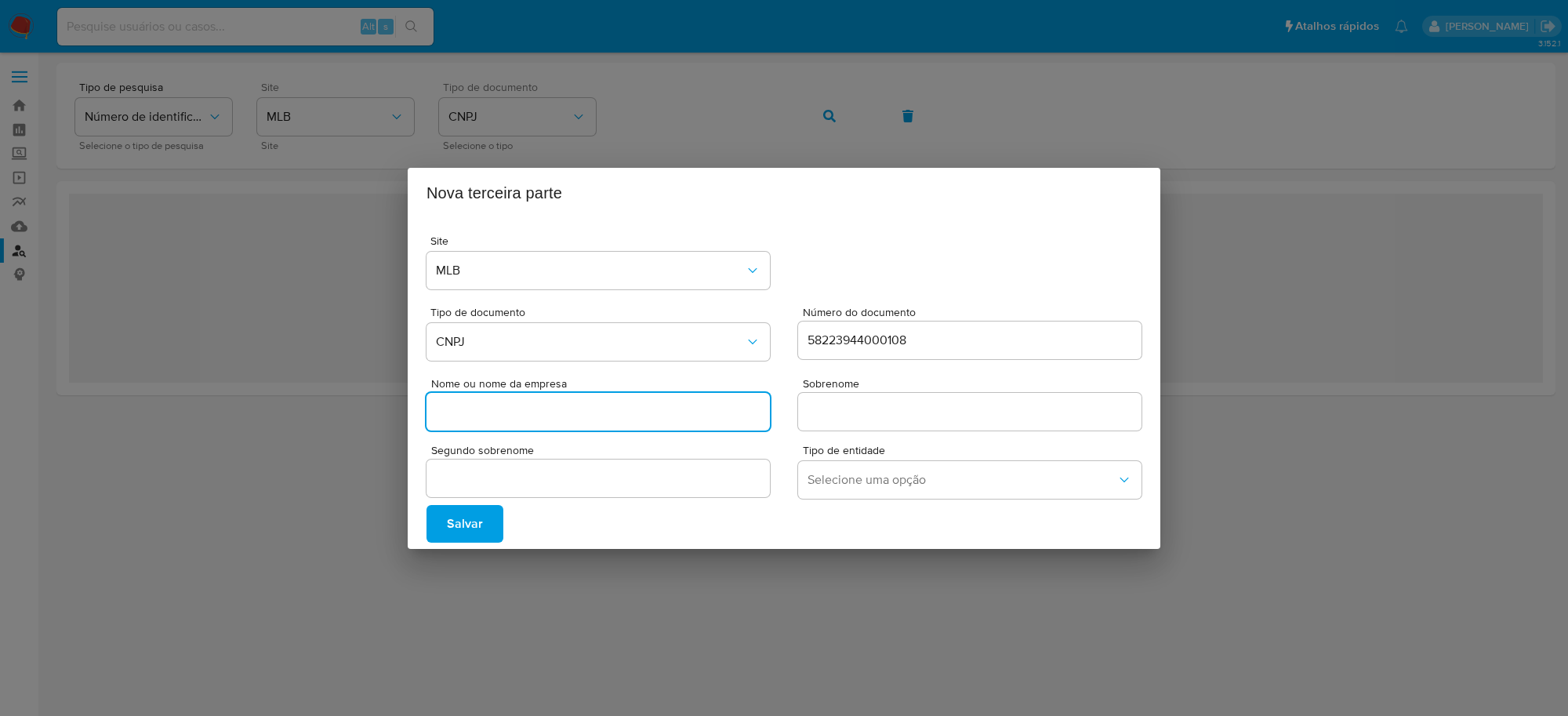
paste input "MEFF CALCADOS LTDA"
type input "MEFF CALCADOS LTDA"
click at [834, 416] on input "Sobrenome" at bounding box center [969, 412] width 343 height 21
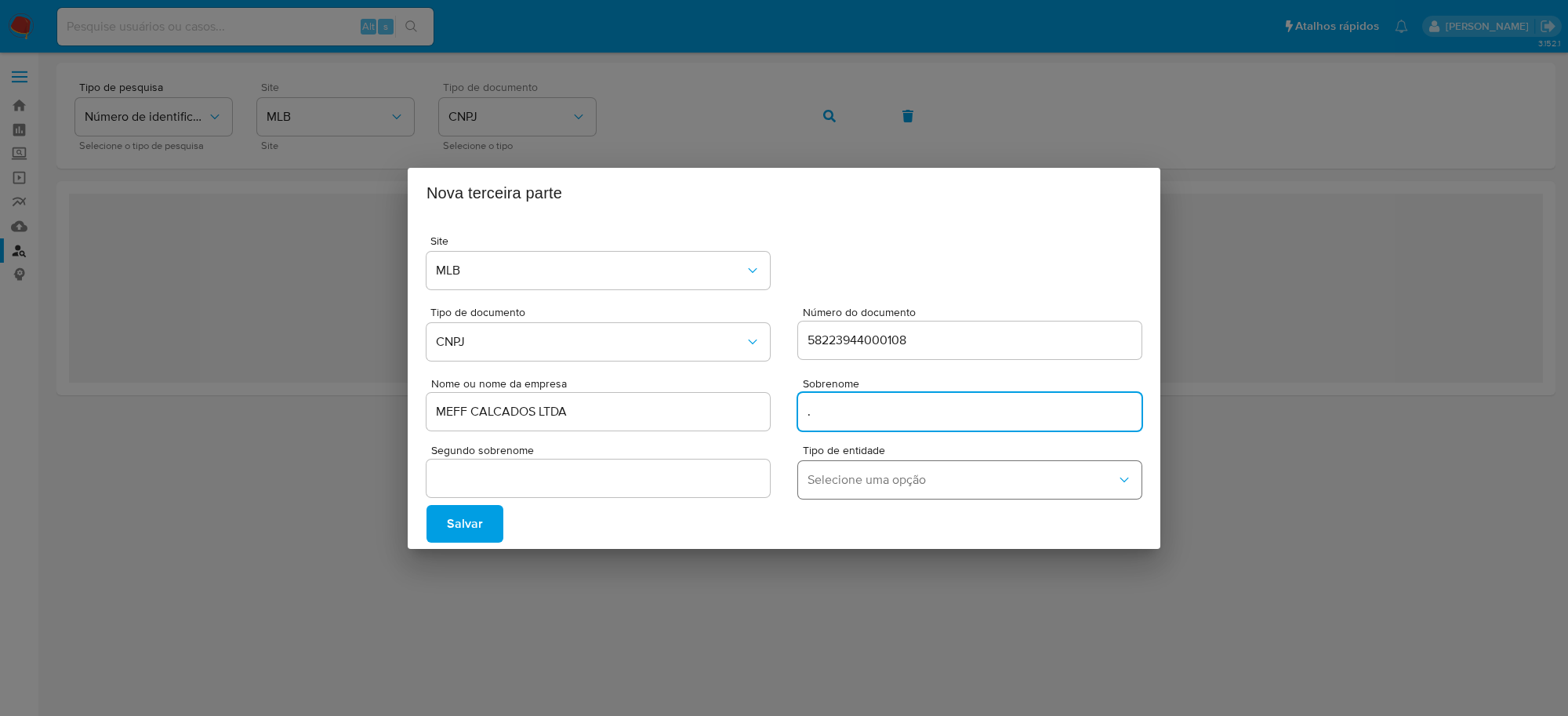
type input "."
click at [845, 490] on button "Selecione uma opção" at bounding box center [969, 480] width 343 height 38
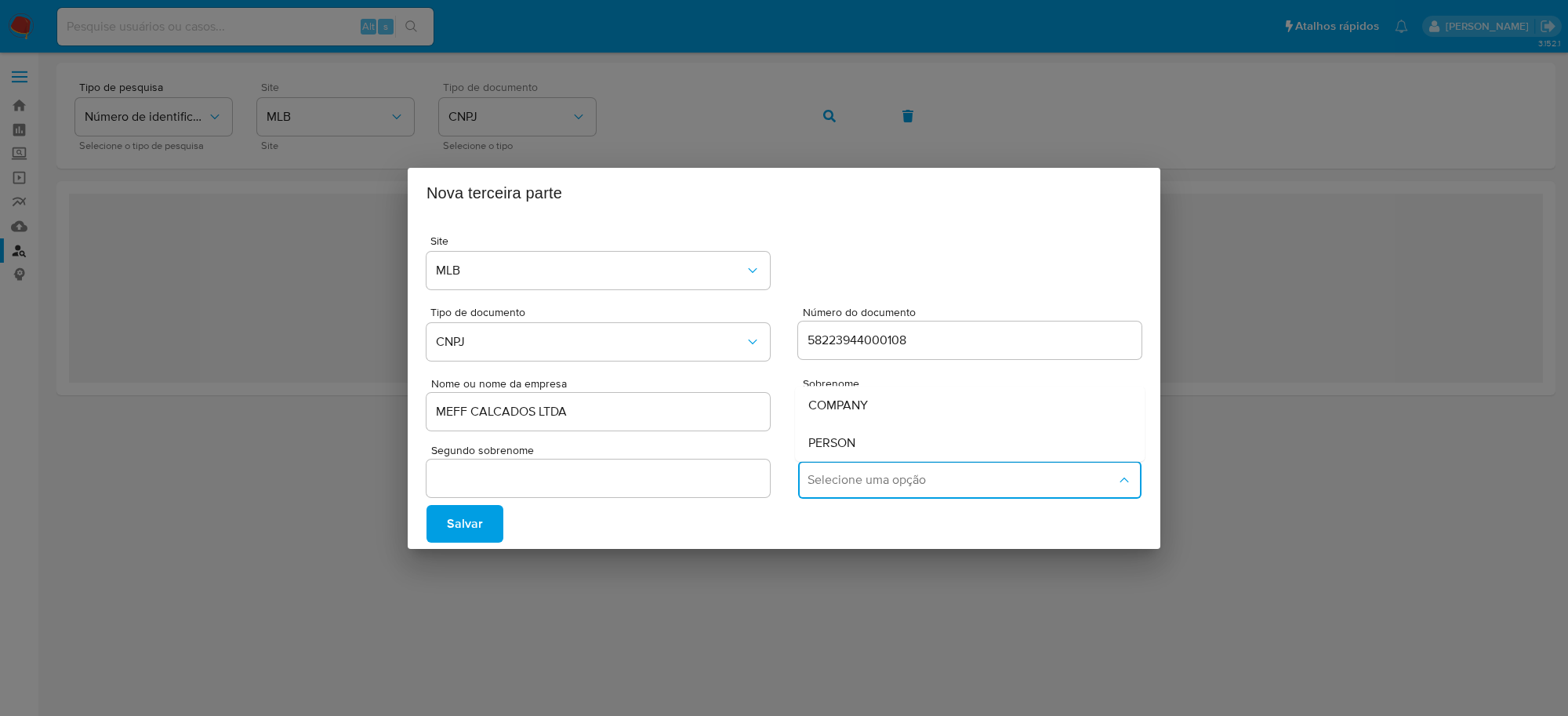
click at [829, 398] on span "COMPANY" at bounding box center [838, 404] width 59 height 15
click at [471, 523] on span "Salvar" at bounding box center [464, 524] width 36 height 34
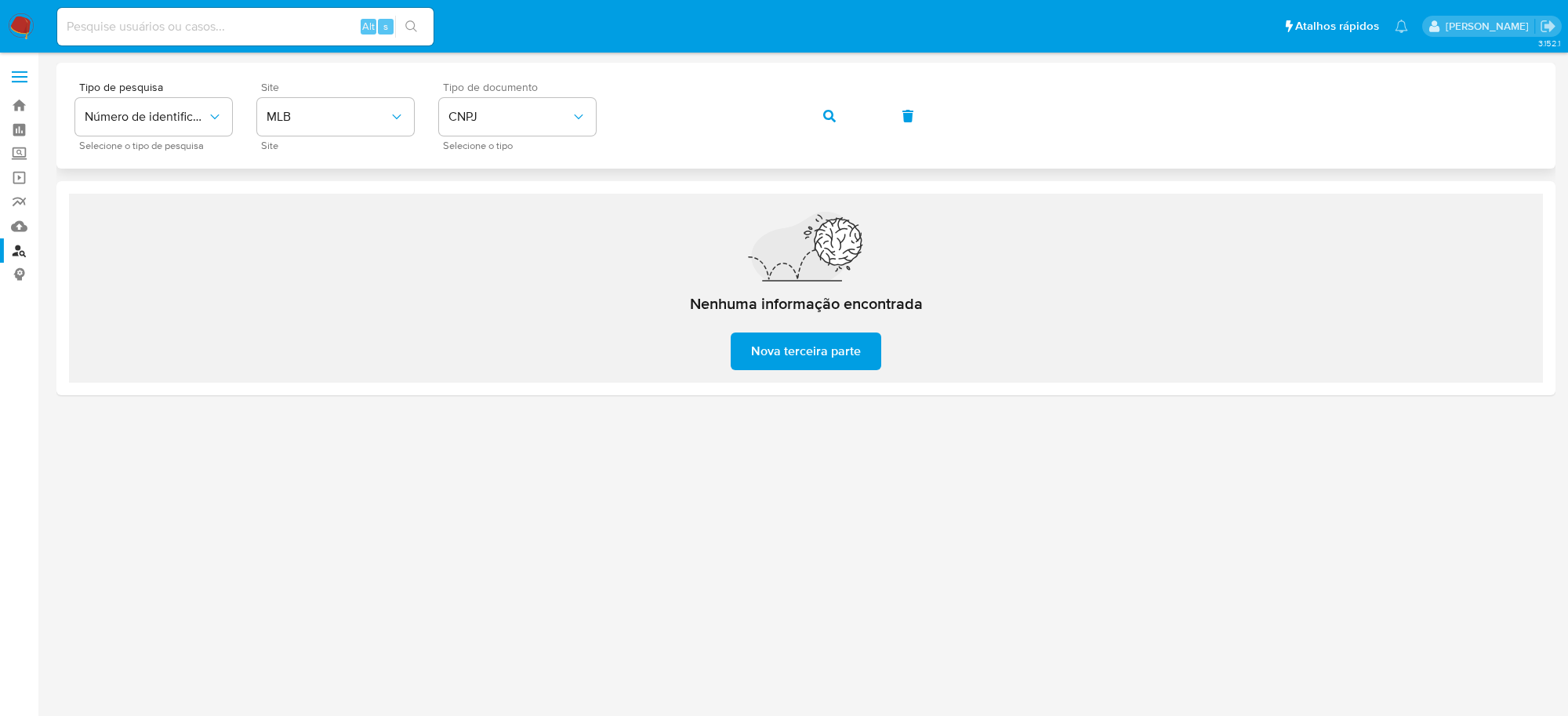
click at [834, 110] on icon "button" at bounding box center [829, 116] width 13 height 13
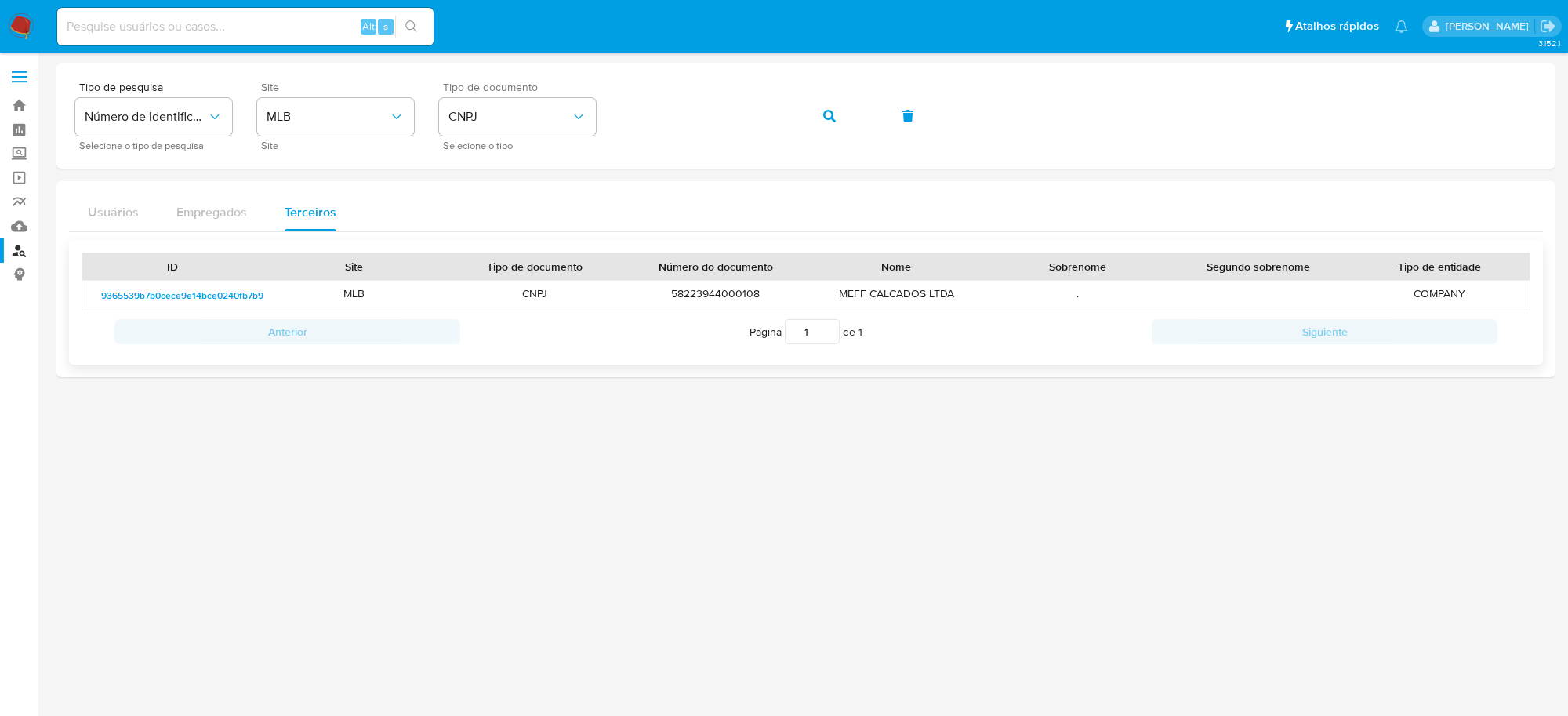
click at [234, 288] on span "9365539b7b0cece9e14bce0240fb7b9aa3b88f7d" at bounding box center [204, 295] width 207 height 19
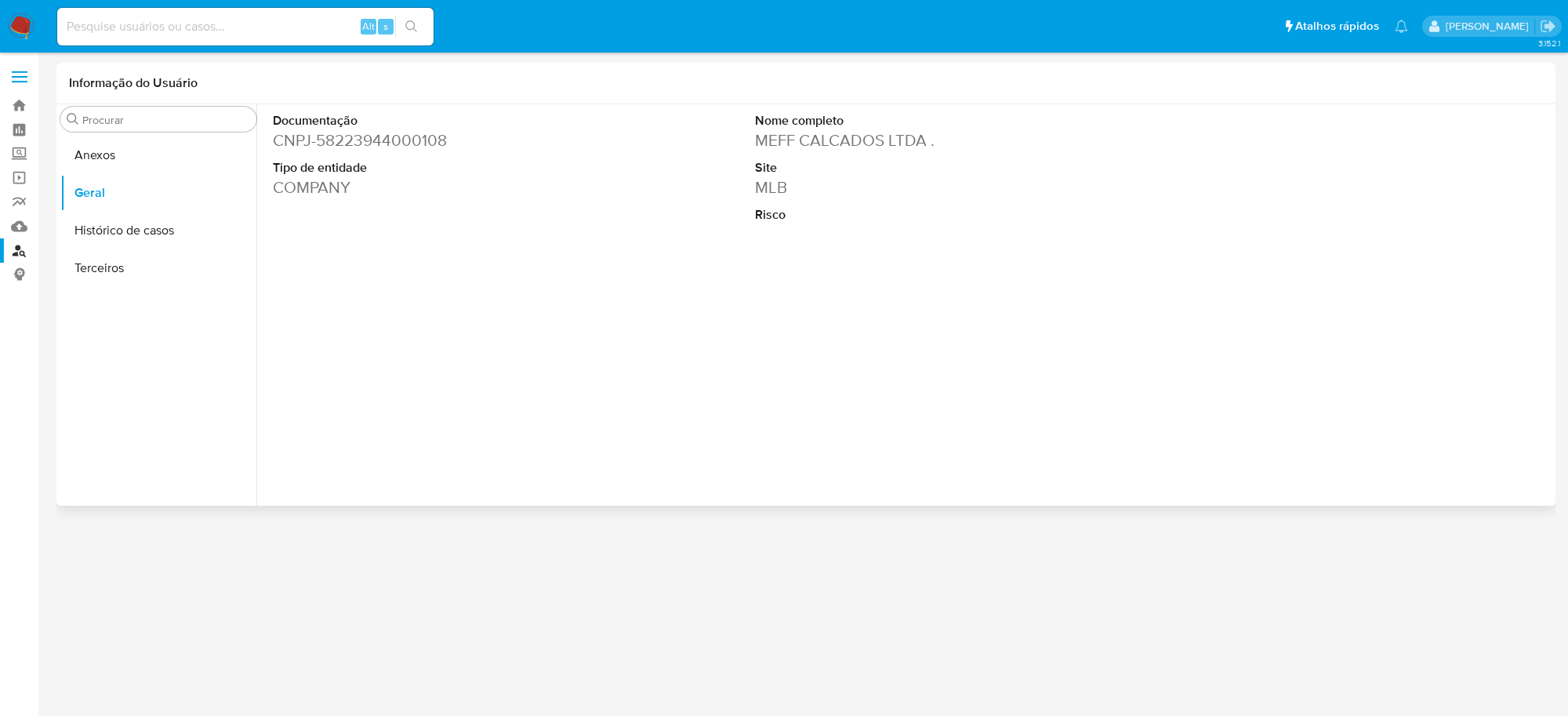
click at [761, 331] on div "Nome completo MEFF CALCADOS LTDA . Site MLB Risco" at bounding box center [907, 230] width 321 height 251
click at [1498, 431] on icon "Criar caso manual" at bounding box center [1499, 440] width 19 height 19
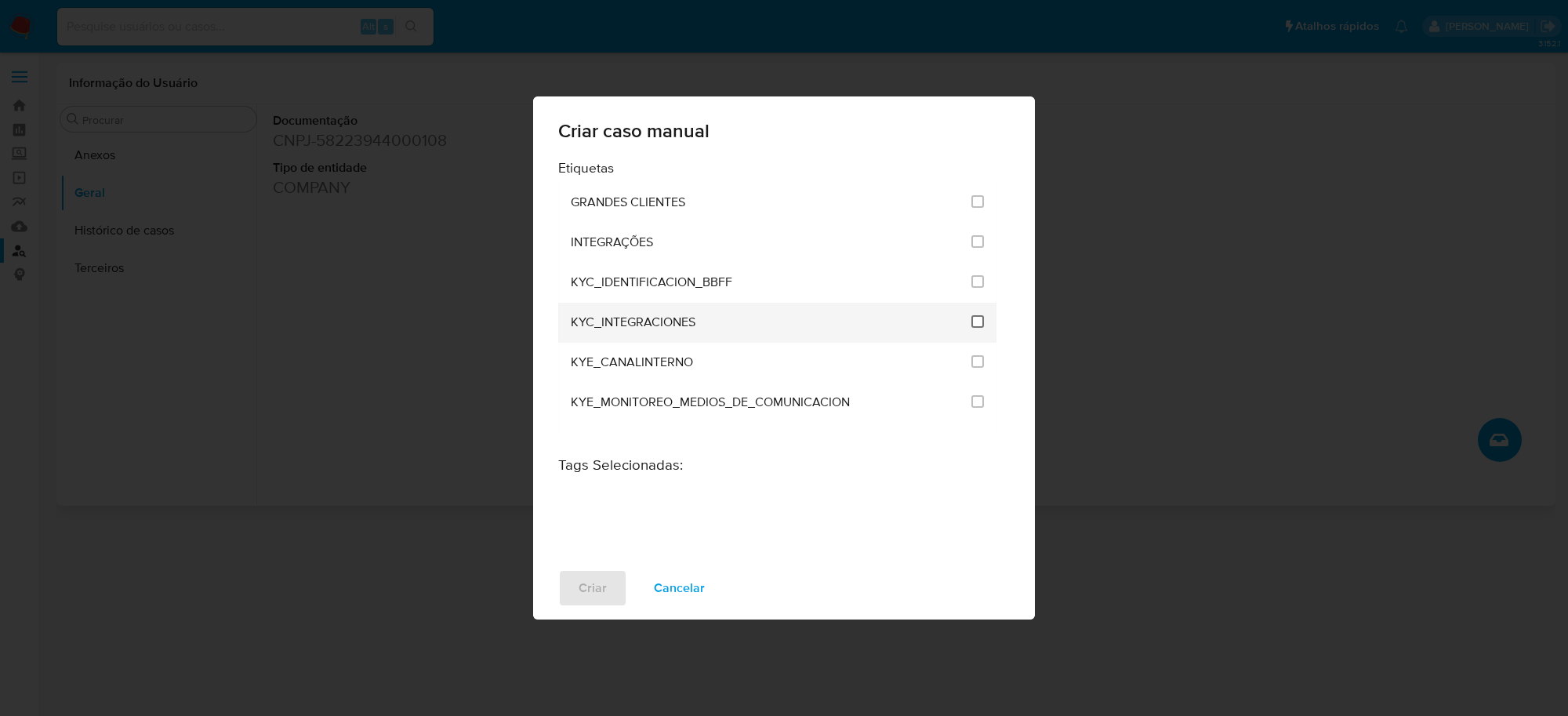
click at [974, 322] on input "2093" at bounding box center [978, 322] width 13 height 13
checkbox input "true"
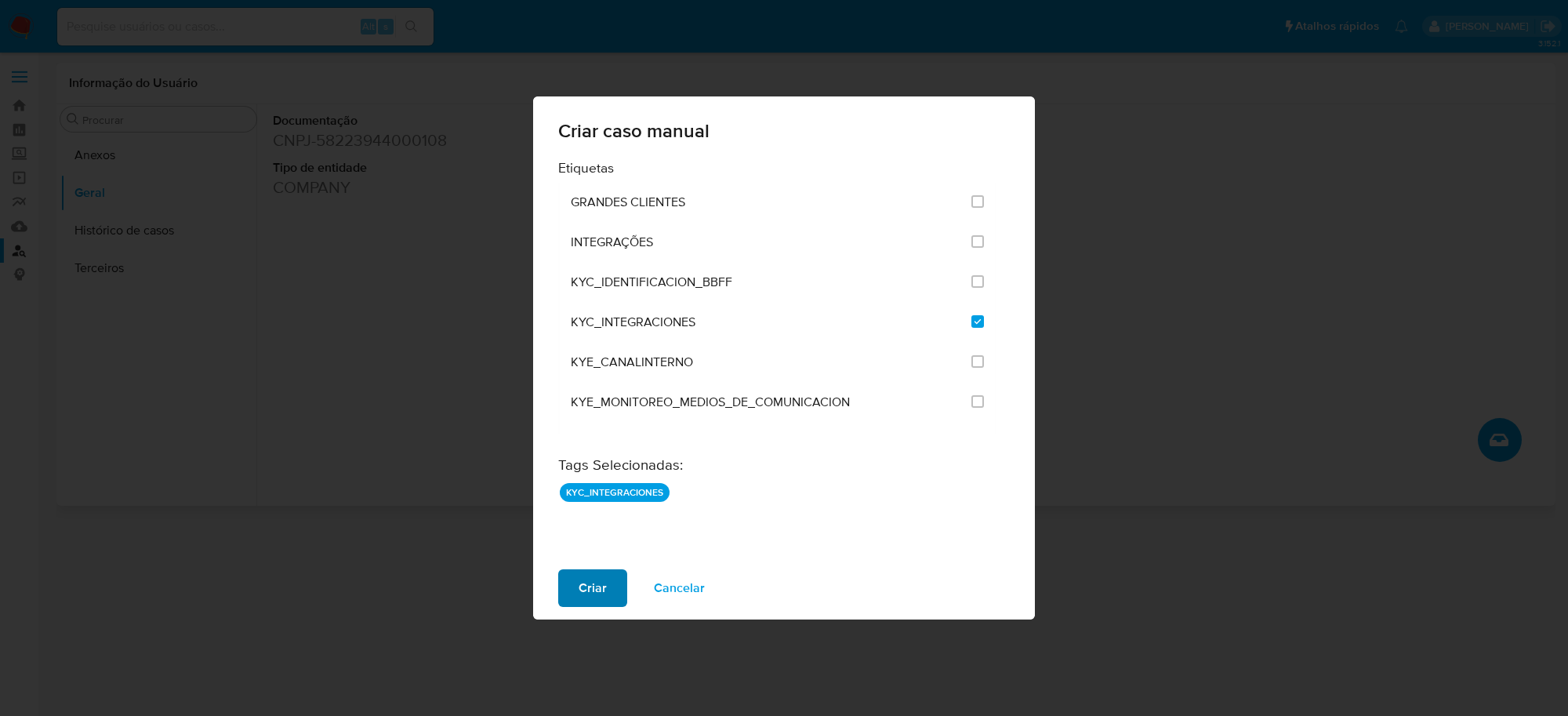
click at [590, 585] on span "Criar" at bounding box center [592, 588] width 28 height 34
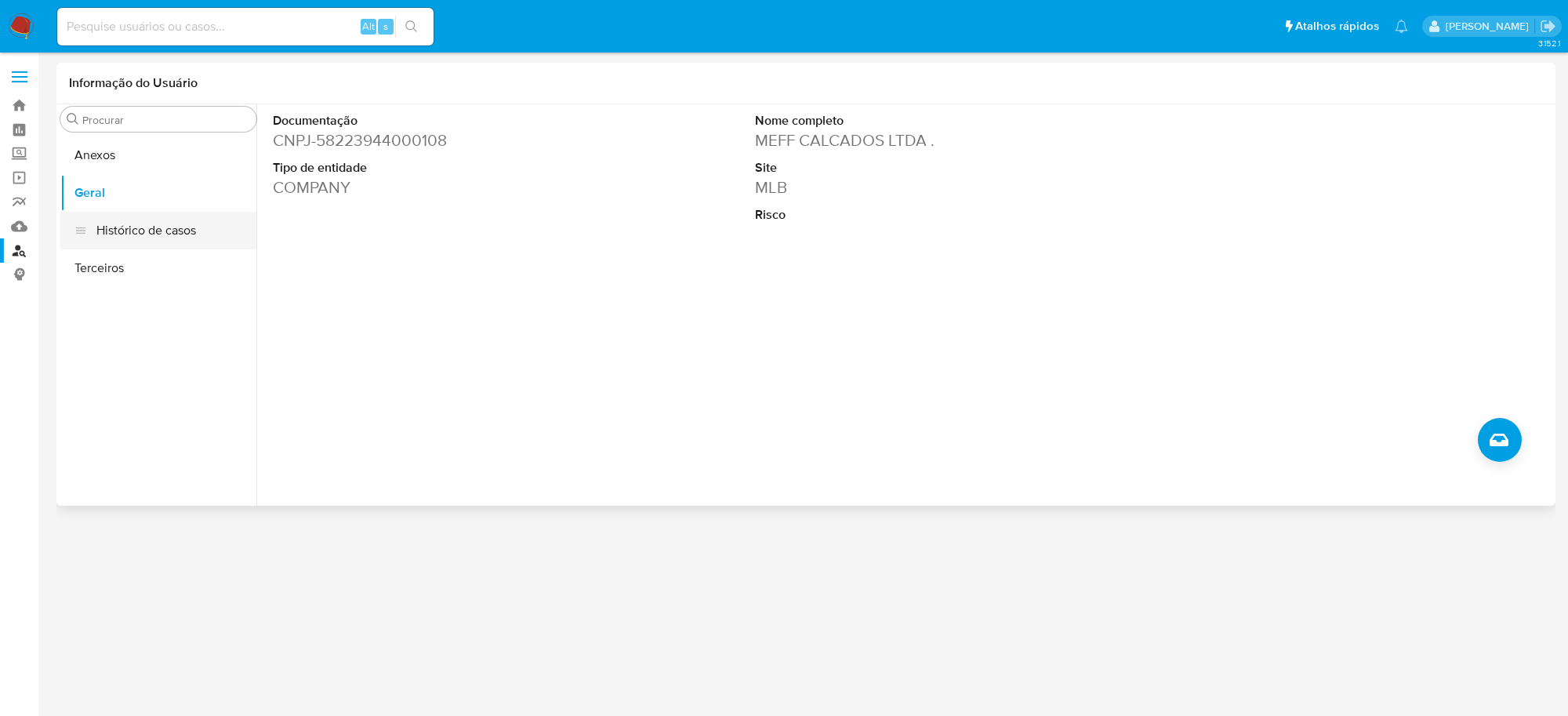
click at [149, 224] on button "Histórico de casos" at bounding box center [158, 231] width 196 height 38
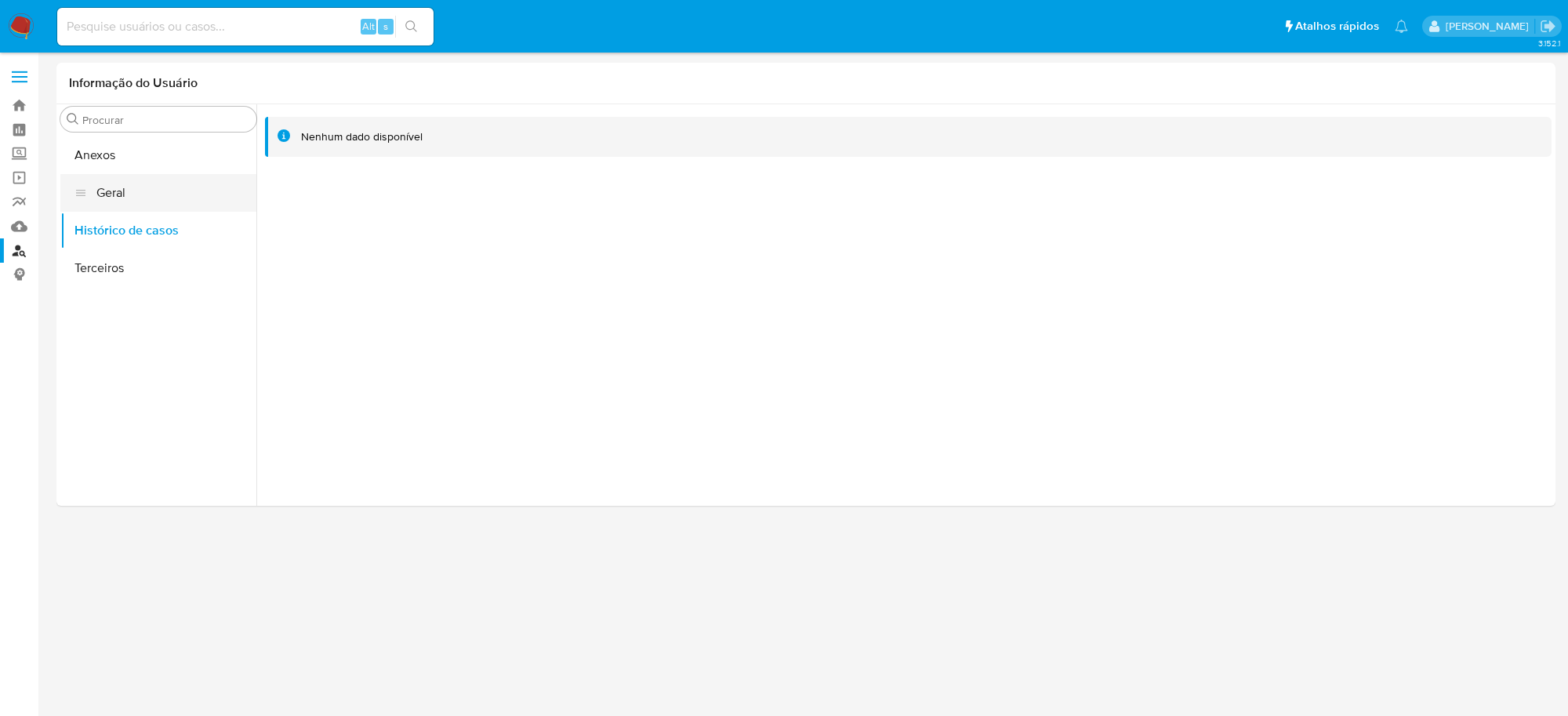
drag, startPoint x: 962, startPoint y: 322, endPoint x: 221, endPoint y: 186, distance: 753.4
click at [961, 322] on div at bounding box center [904, 305] width 1295 height 402
click at [168, 159] on button "Anexos" at bounding box center [158, 156] width 196 height 38
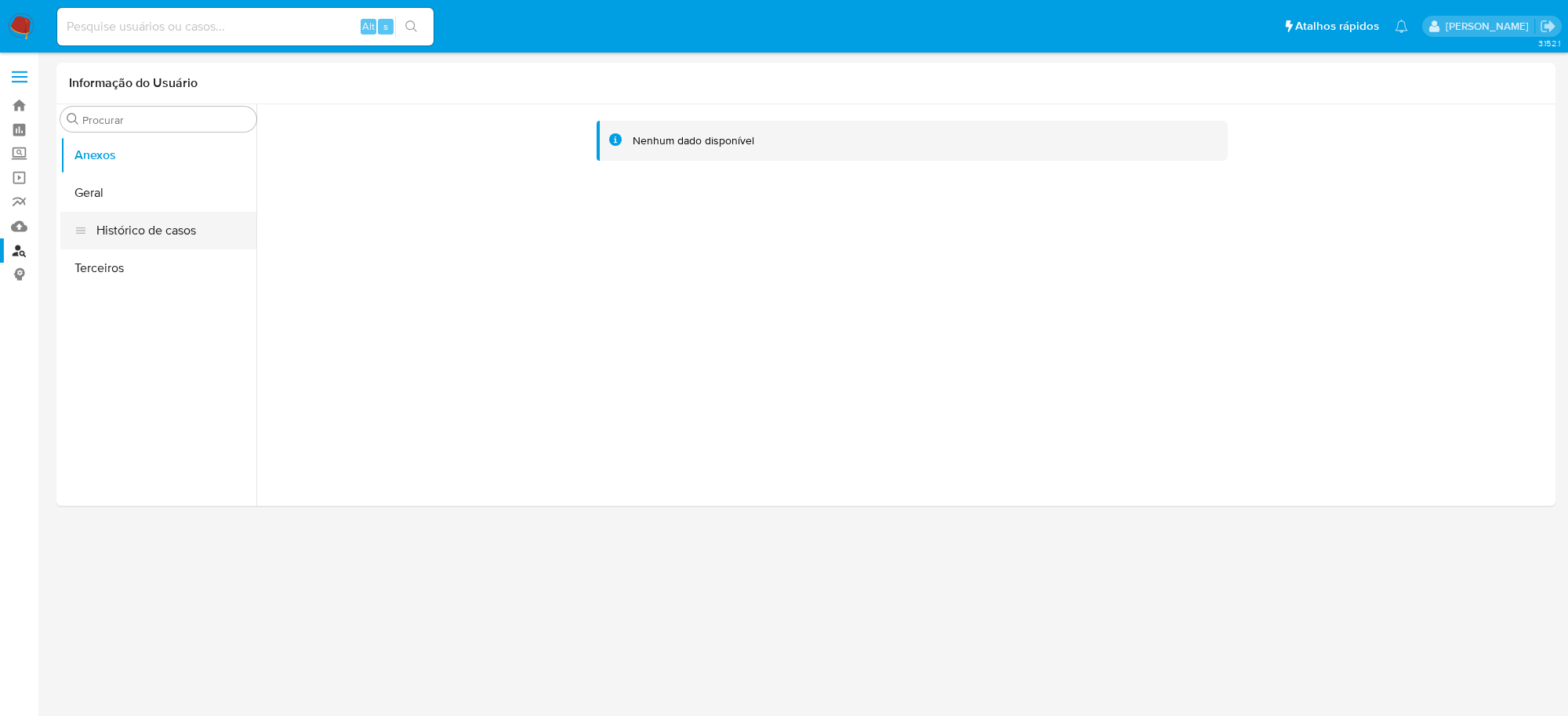
click at [190, 232] on button "Histórico de casos" at bounding box center [158, 231] width 196 height 38
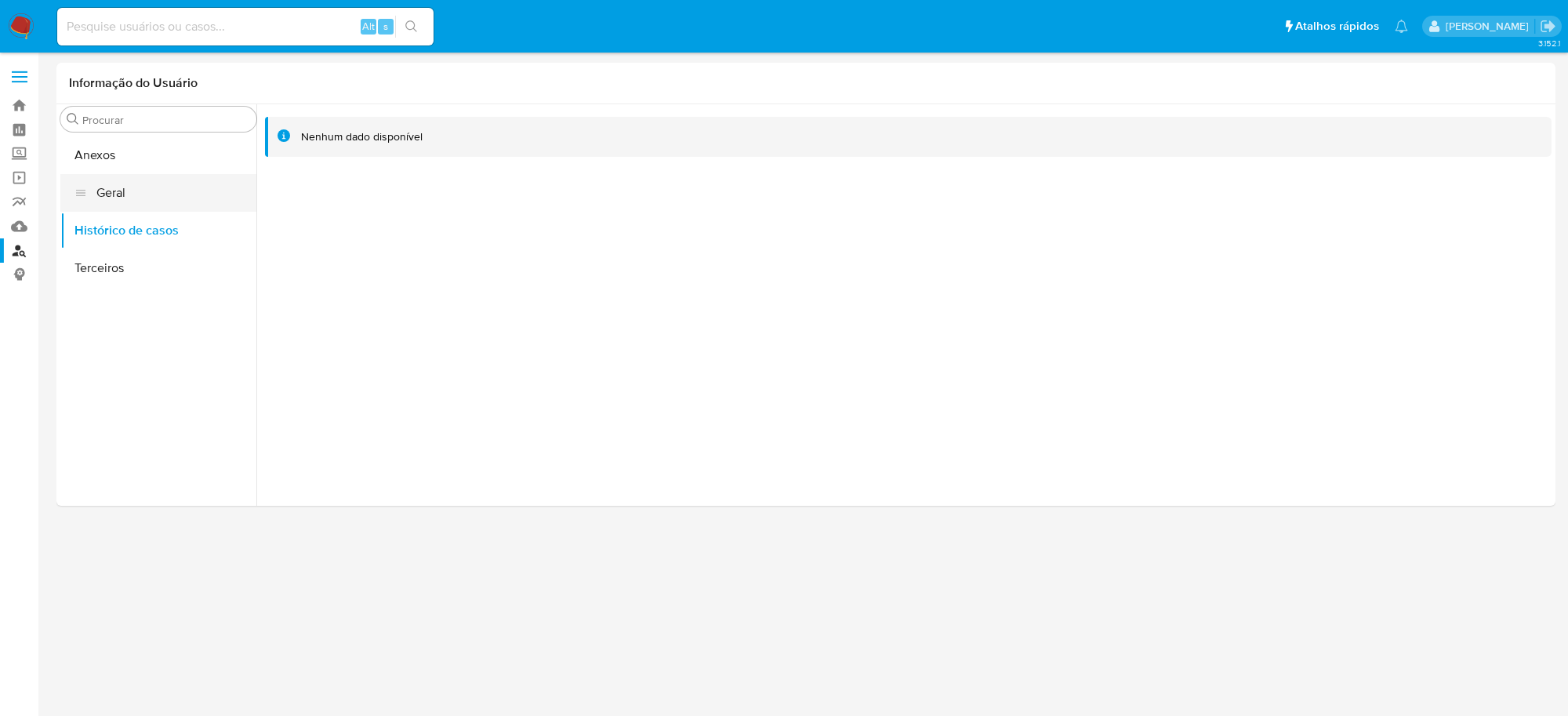
click at [148, 189] on button "Geral" at bounding box center [158, 193] width 196 height 38
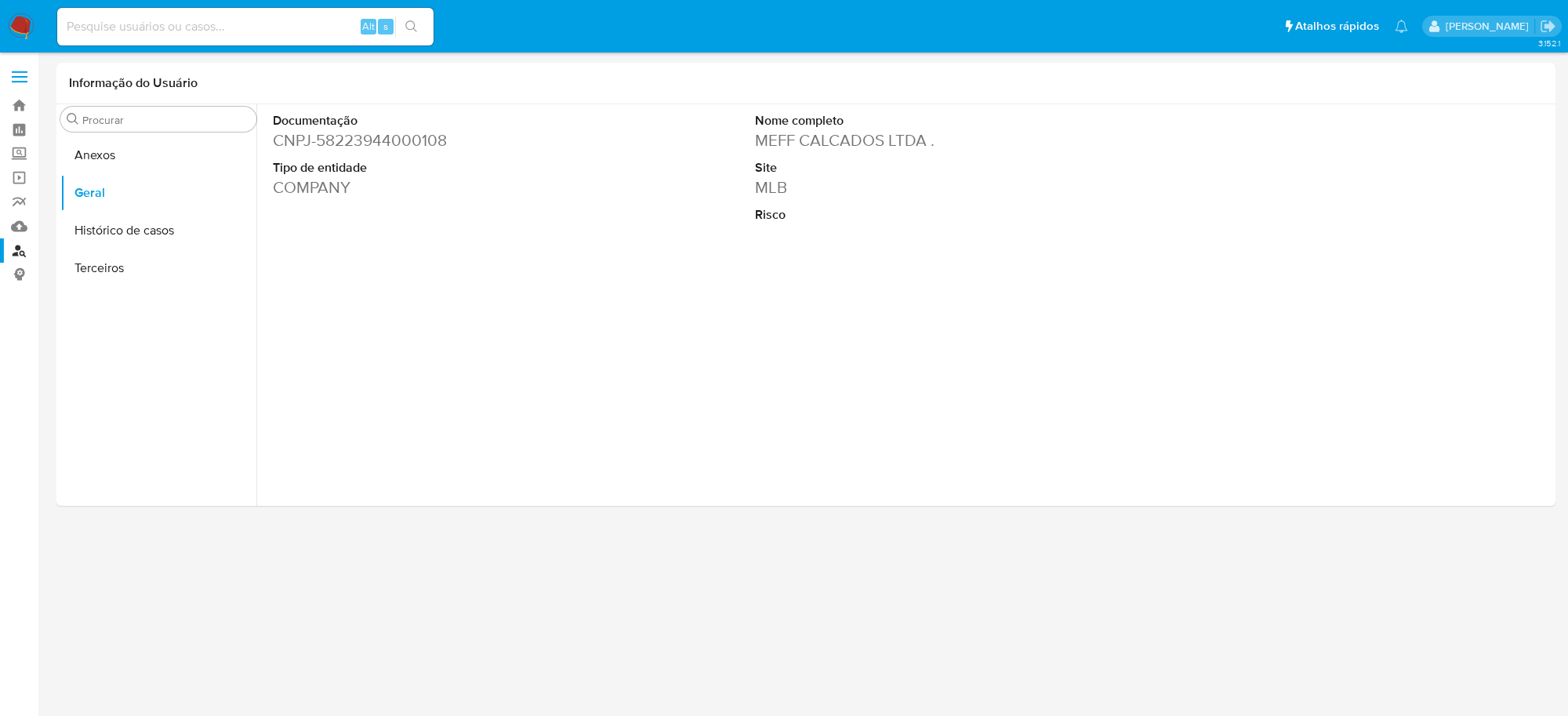
click at [710, 325] on div "Documentação CNPJ - 58223944000108 Tipo de entidade COMPANY Nome completo MEFF …" at bounding box center [907, 230] width 1286 height 251
click at [1506, 438] on icon "Criar caso manual" at bounding box center [1499, 440] width 19 height 13
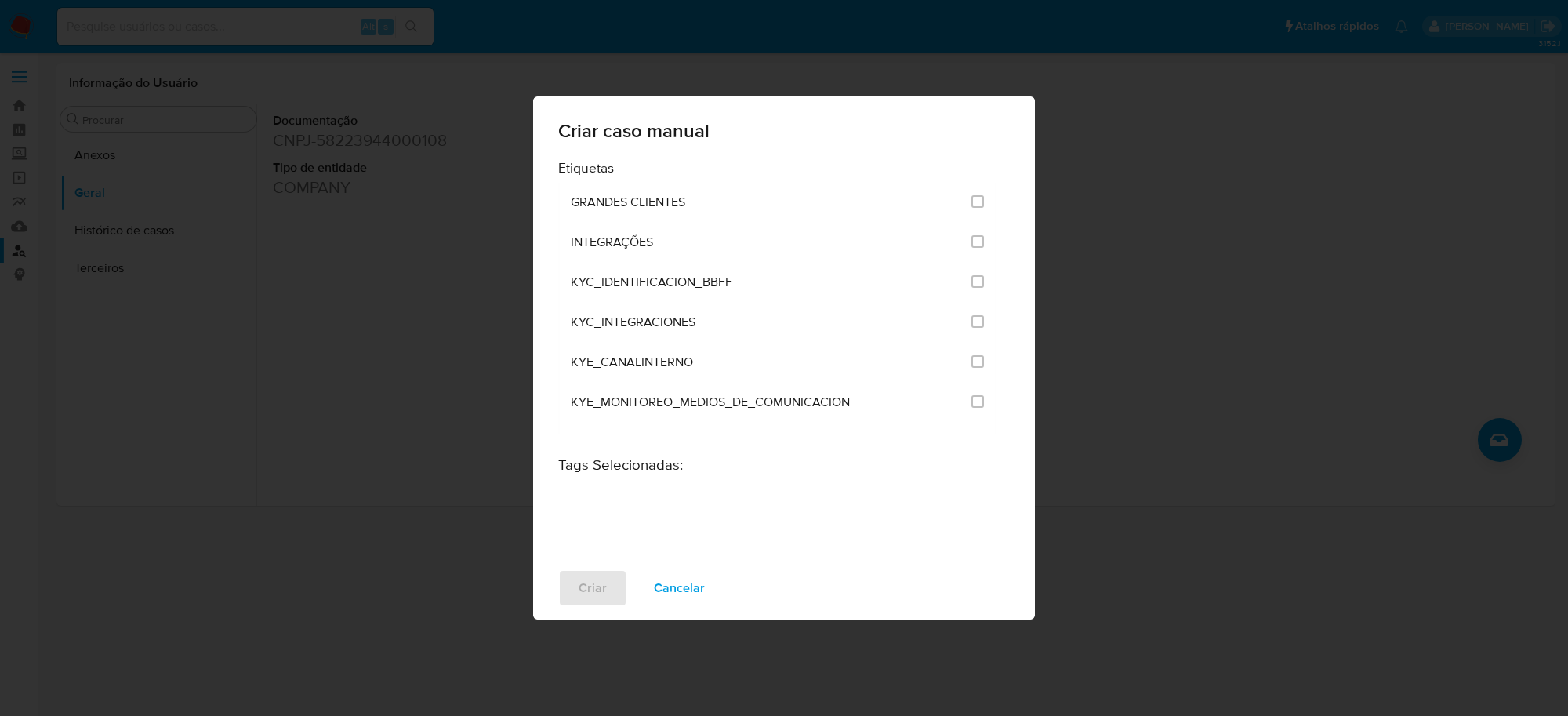
click at [252, 324] on div "Criar caso manual Etiquetas GRANDES CLIENTES INTEGRAÇÕES KYC_IDENTIFICACION_BBF…" at bounding box center [784, 358] width 1568 height 716
drag, startPoint x: 530, startPoint y: 295, endPoint x: 441, endPoint y: 265, distance: 93.9
click at [529, 295] on div "Criar caso manual Etiquetas GRANDES CLIENTES INTEGRAÇÕES KYC_IDENTIFICACION_BBF…" at bounding box center [784, 358] width 1568 height 716
click at [701, 598] on button "Cancelar" at bounding box center [680, 588] width 92 height 38
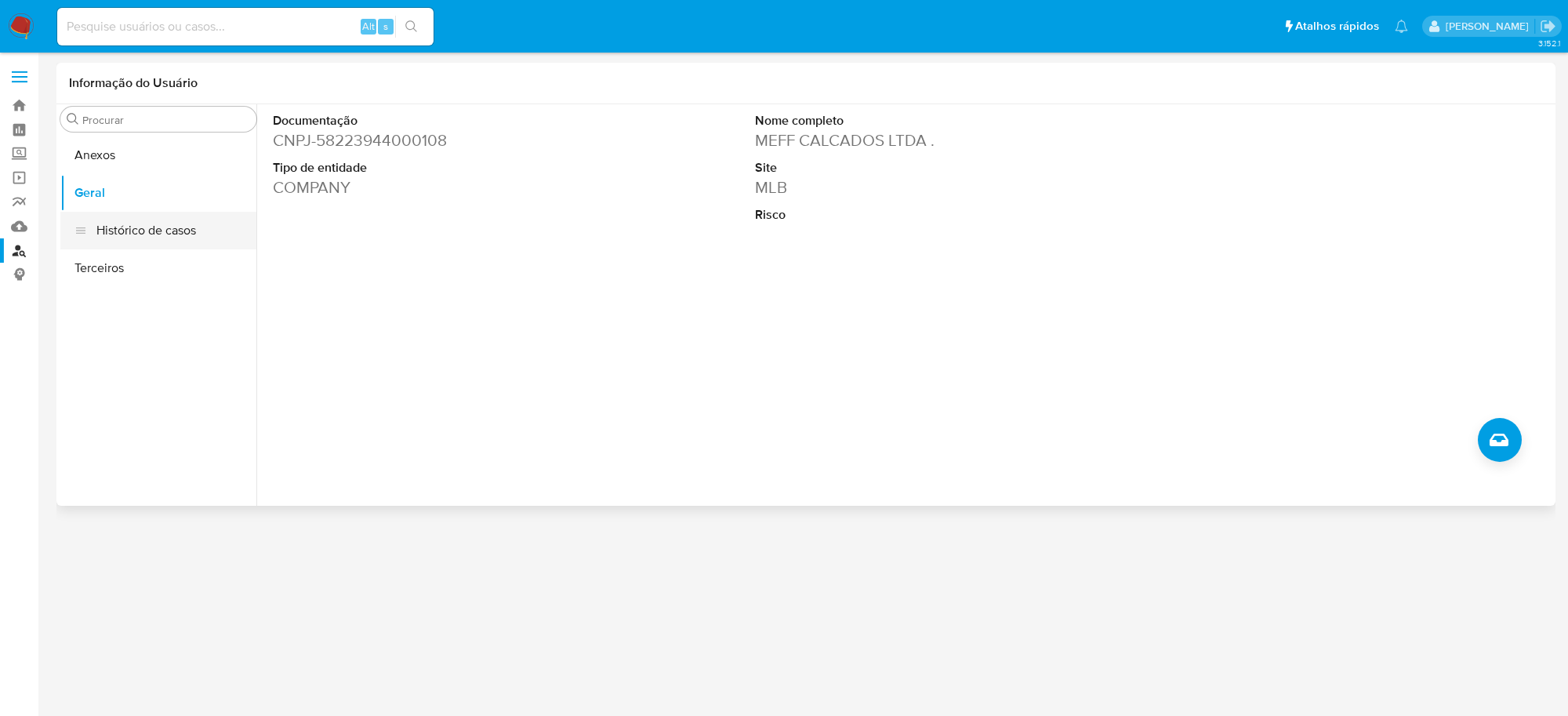
click at [171, 228] on button "Histórico de casos" at bounding box center [158, 231] width 196 height 38
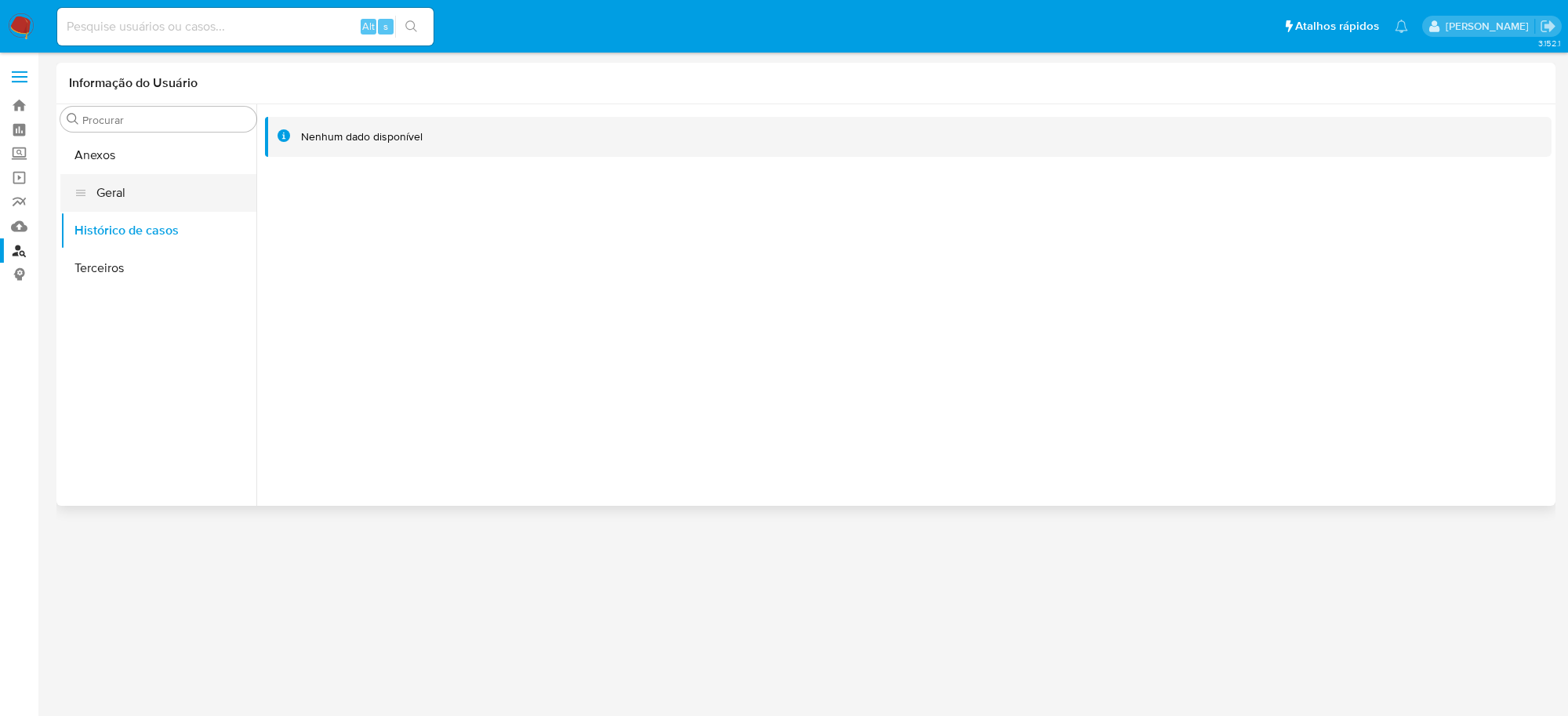
click at [137, 186] on button "Geral" at bounding box center [158, 193] width 196 height 38
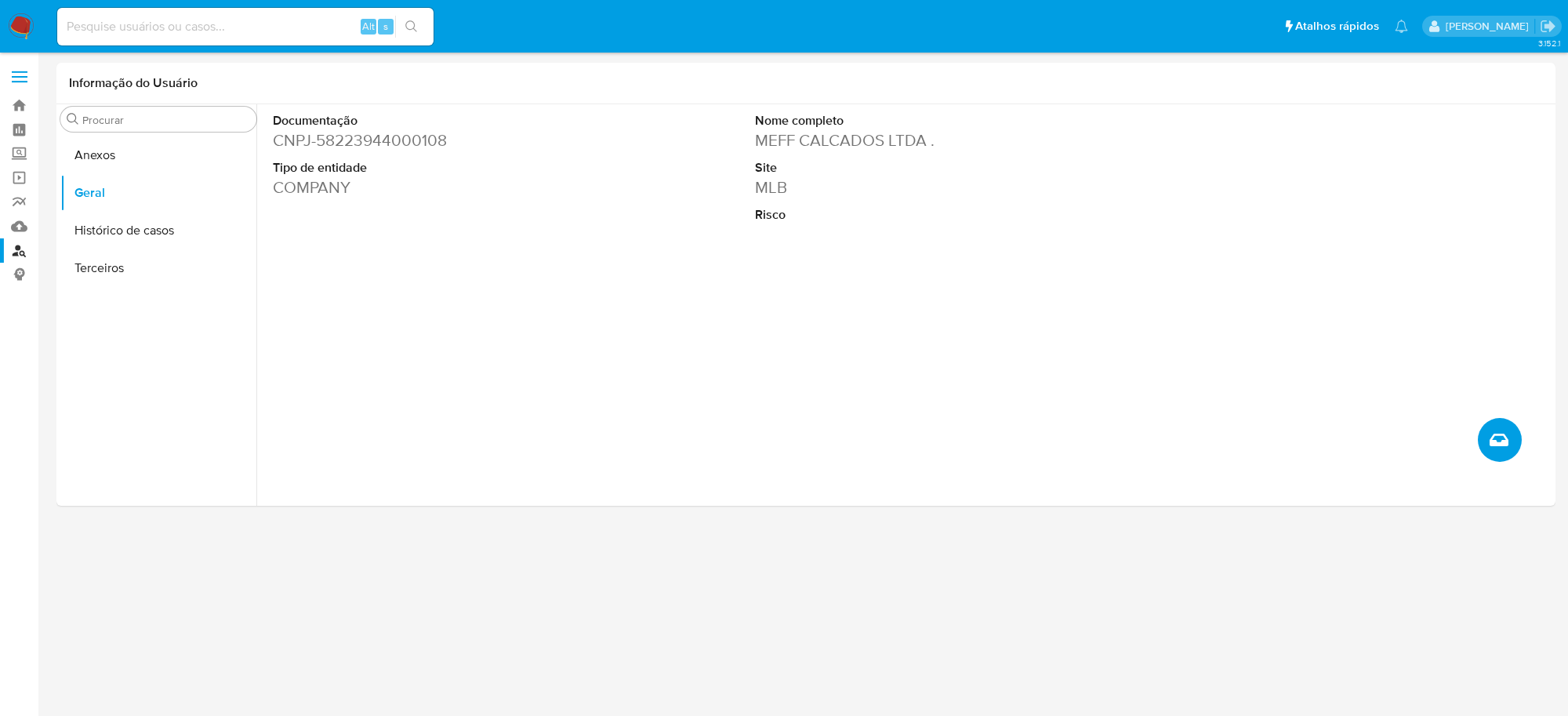
click at [1497, 428] on button "Criar caso manual" at bounding box center [1500, 440] width 44 height 44
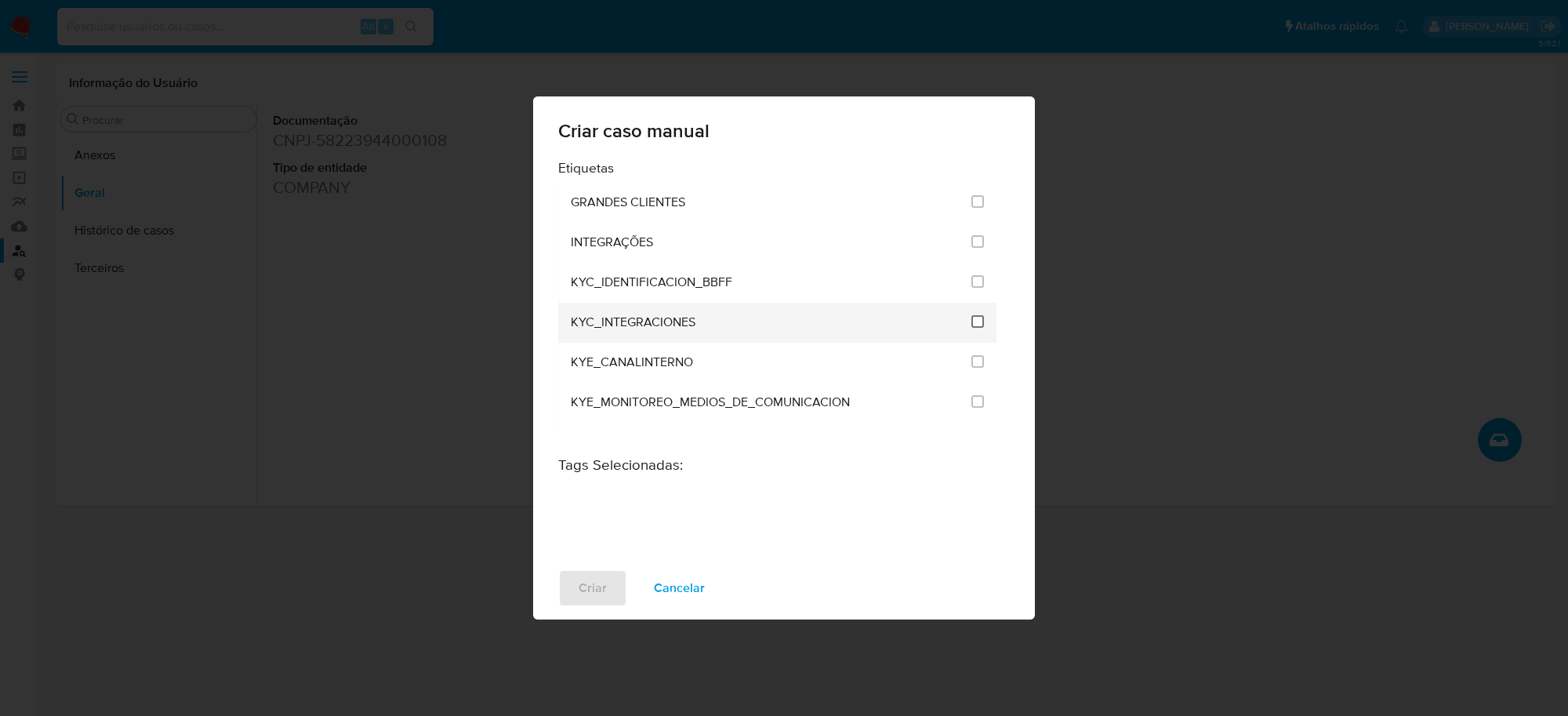
click at [971, 319] on input "2093" at bounding box center [978, 322] width 13 height 13
checkbox input "true"
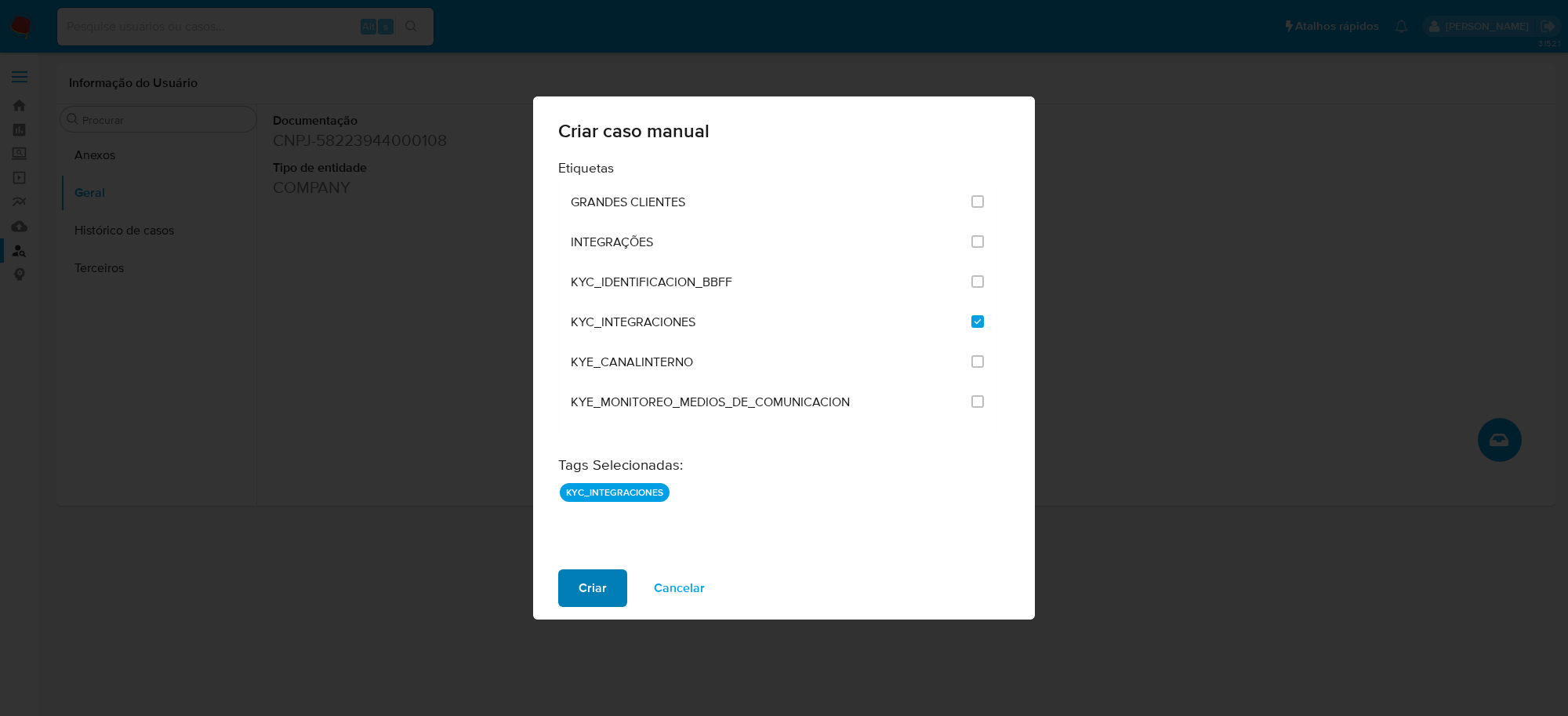
click at [609, 598] on button "Criar" at bounding box center [592, 588] width 69 height 38
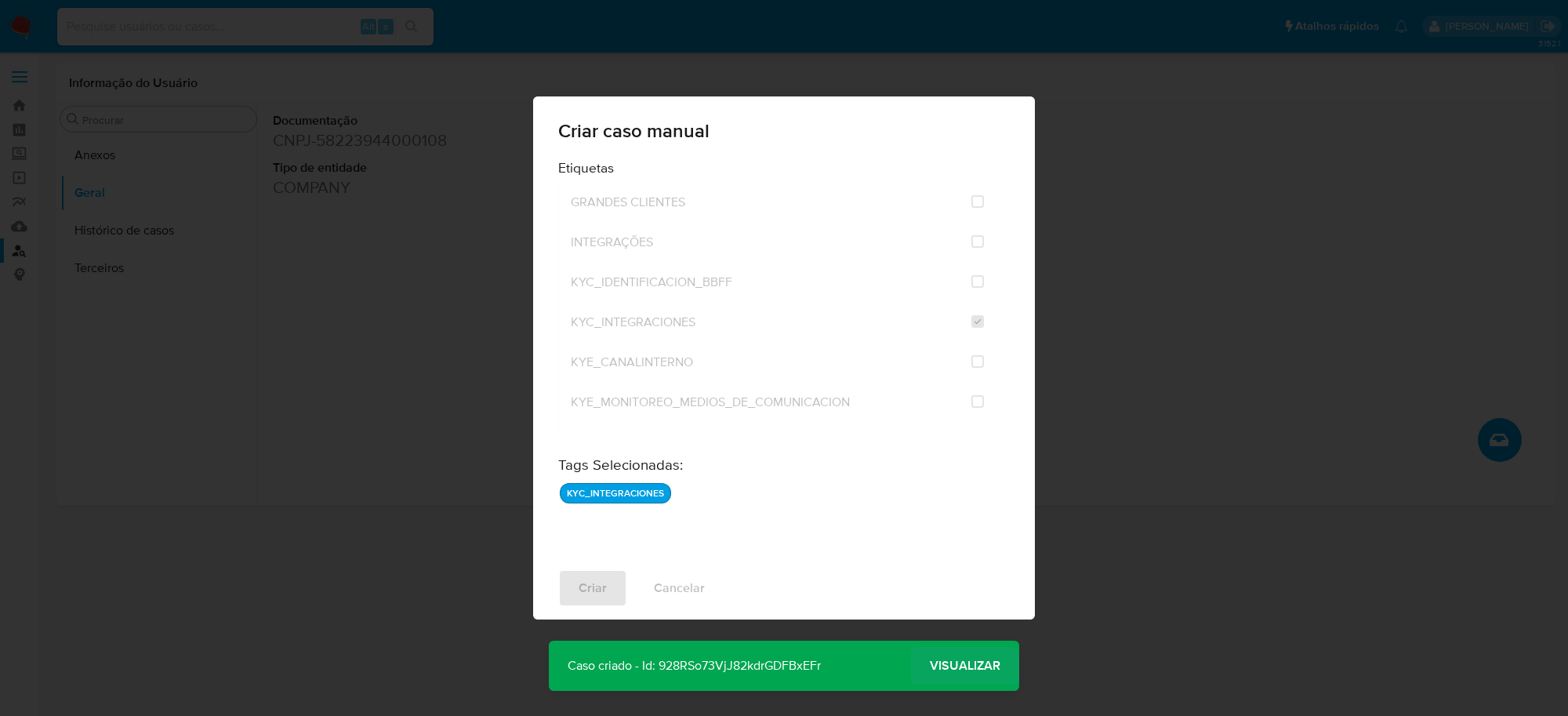
click at [939, 666] on span "Visualizar" at bounding box center [965, 666] width 70 height 0
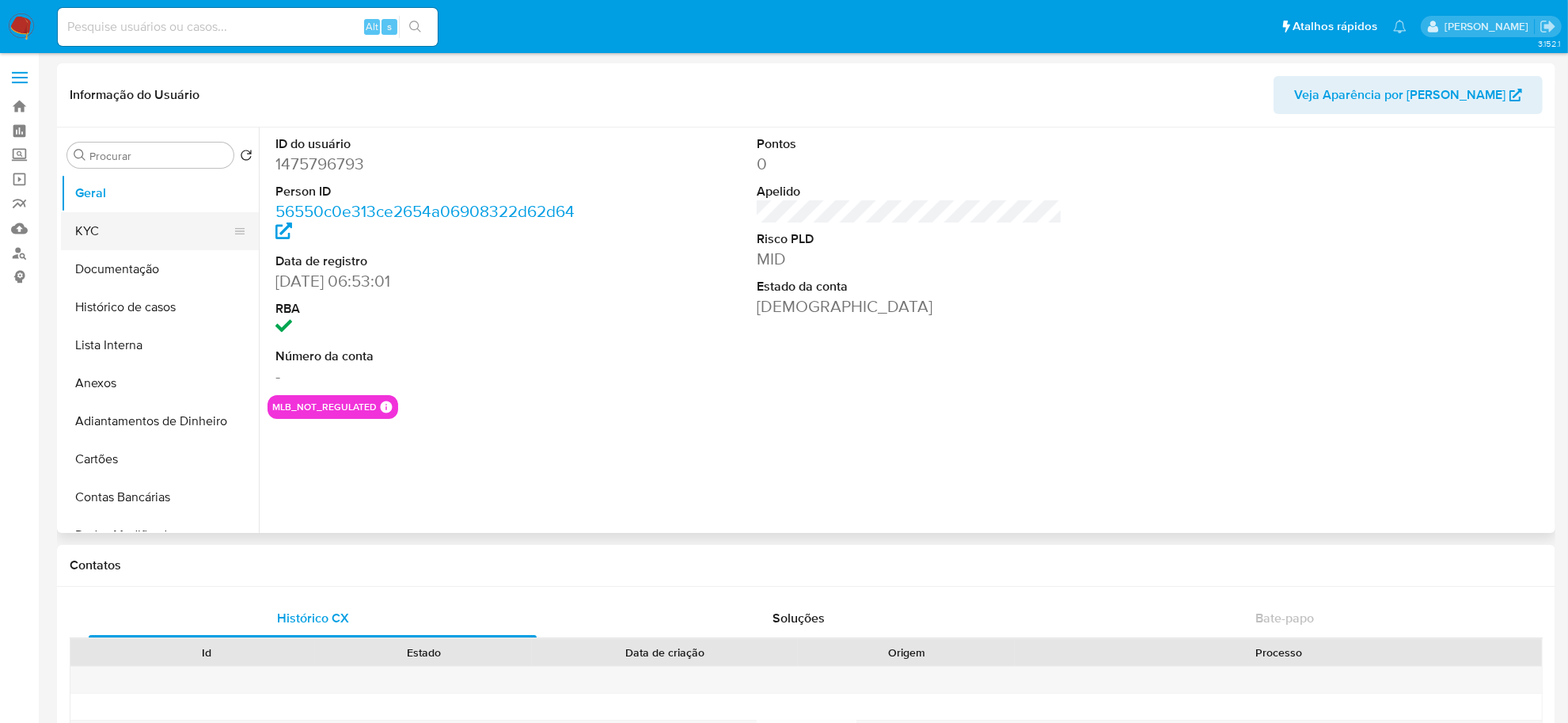
click at [112, 236] on button "KYC" at bounding box center [154, 231] width 185 height 38
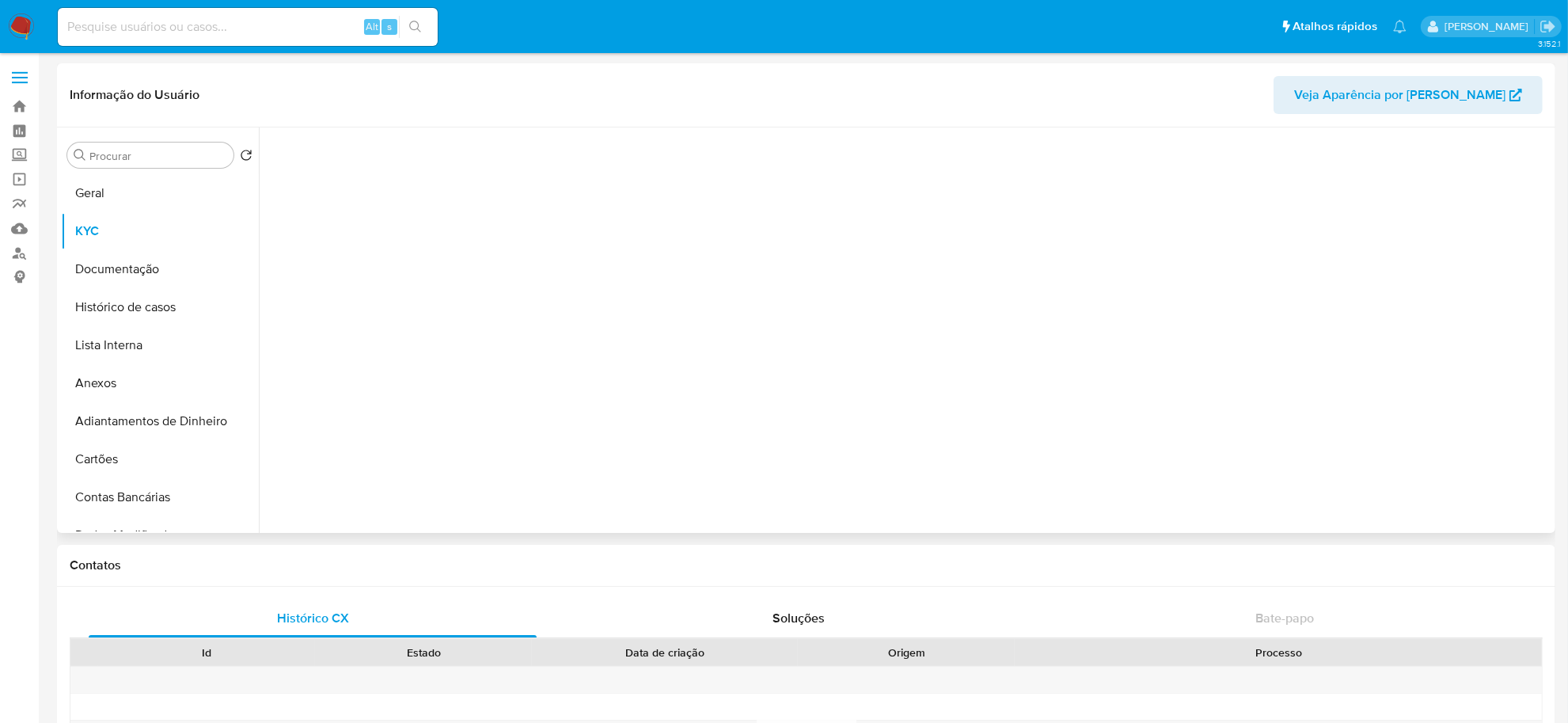
select select "10"
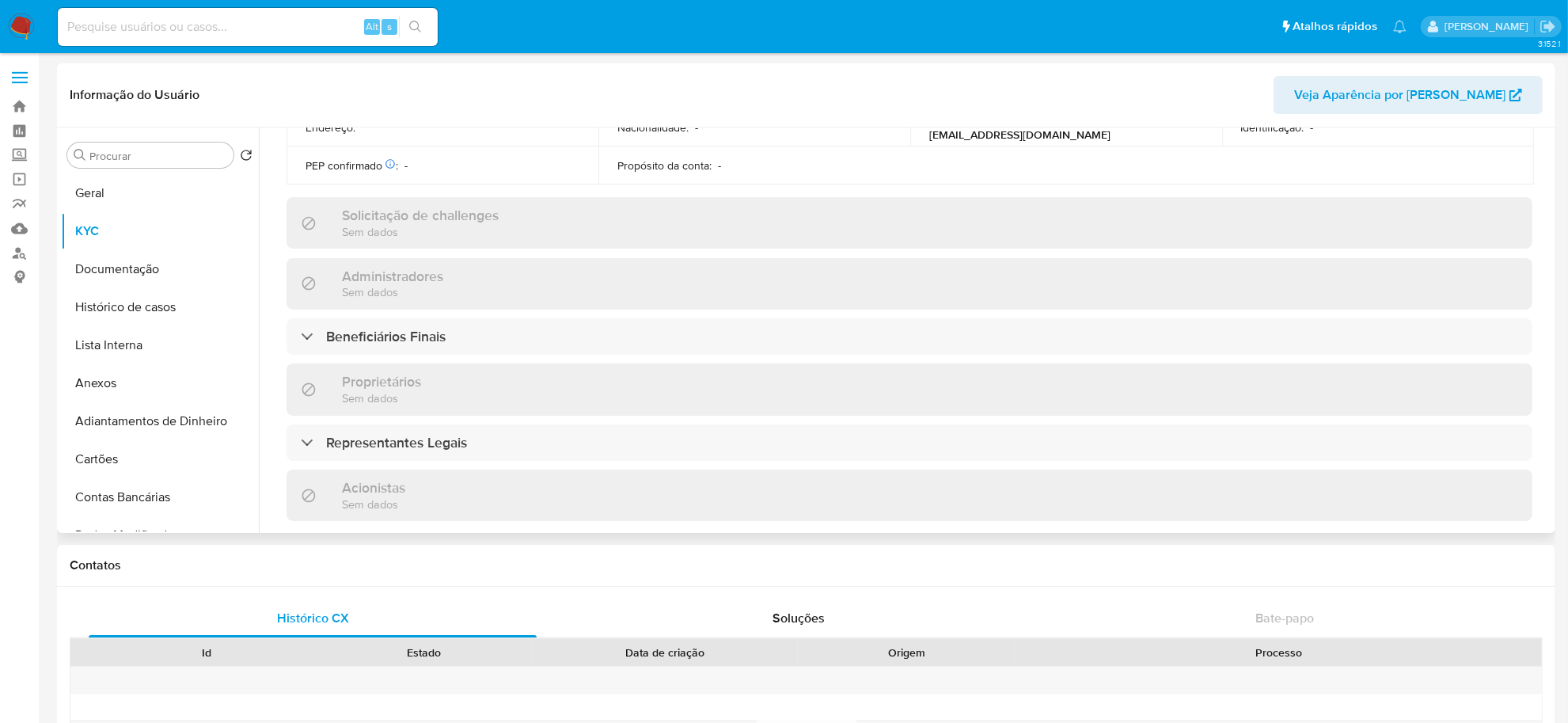
scroll to position [538, 0]
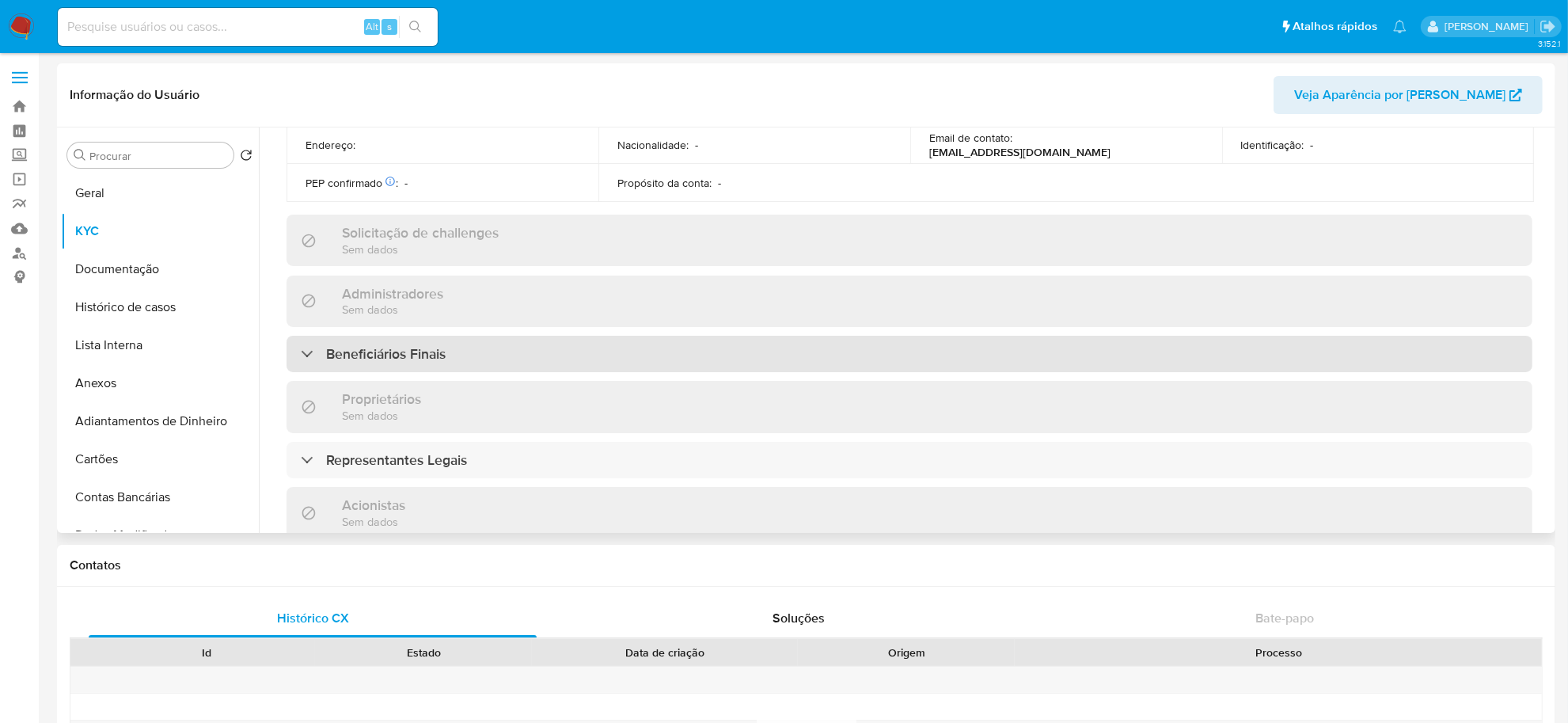
click at [494, 358] on div "Beneficiários Finais" at bounding box center [909, 354] width 1246 height 36
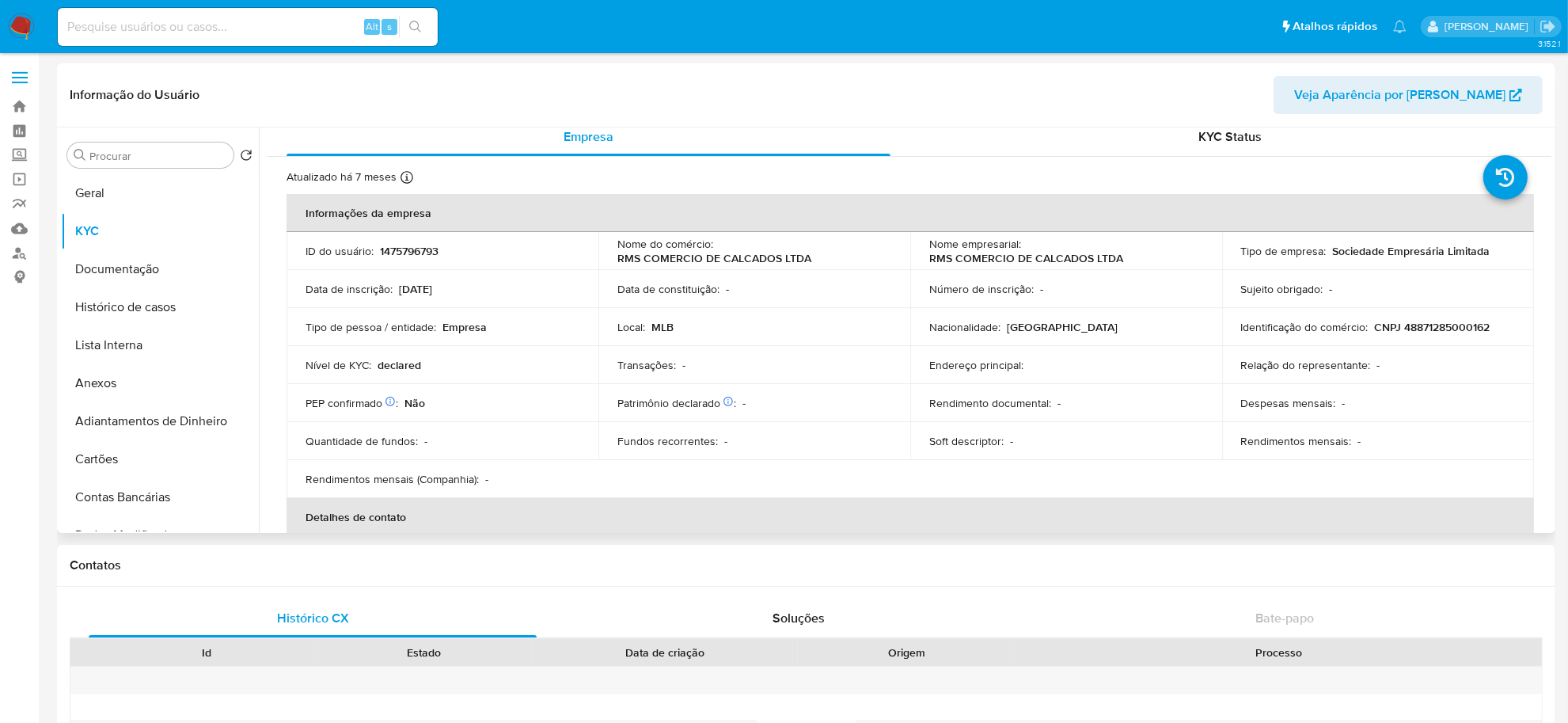
scroll to position [0, 0]
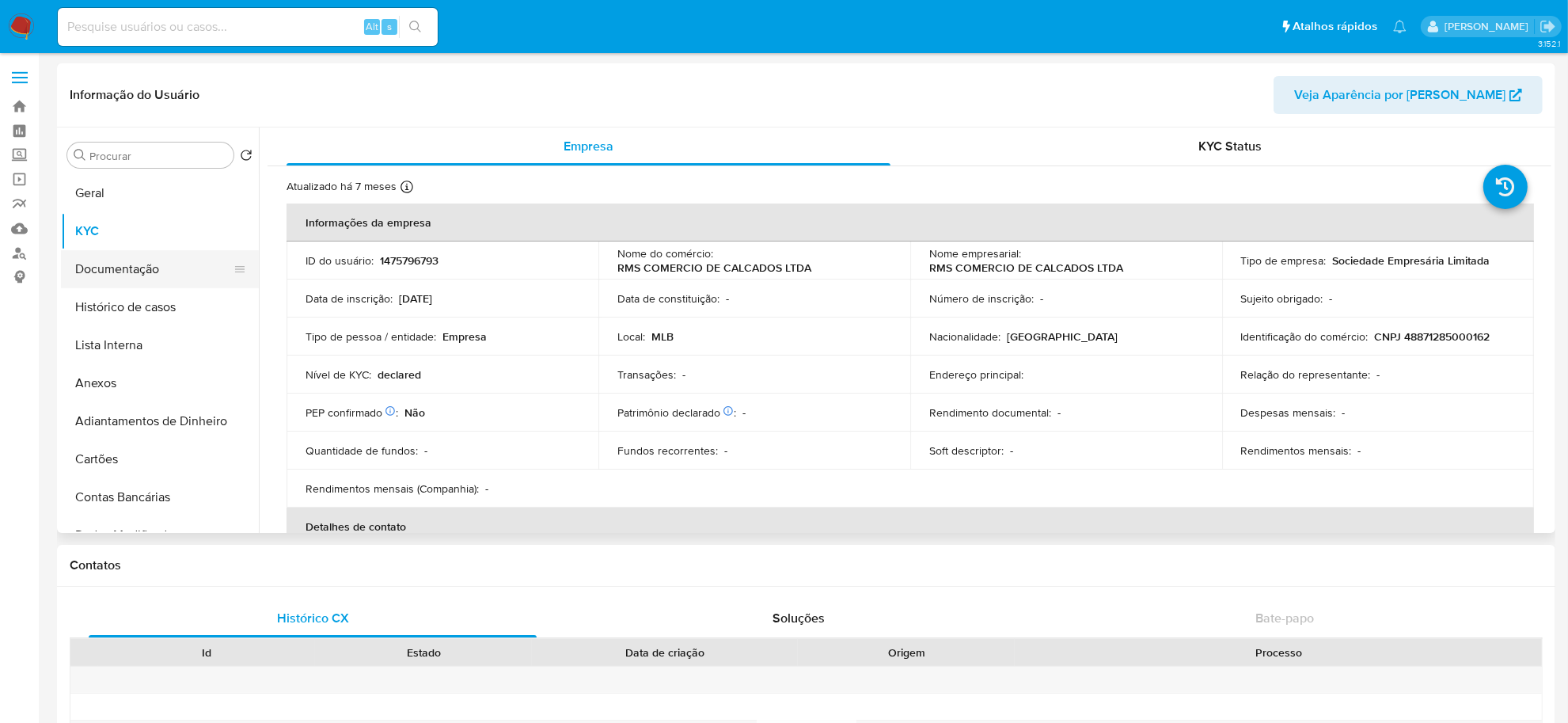
click at [120, 270] on button "Documentação" at bounding box center [154, 269] width 185 height 38
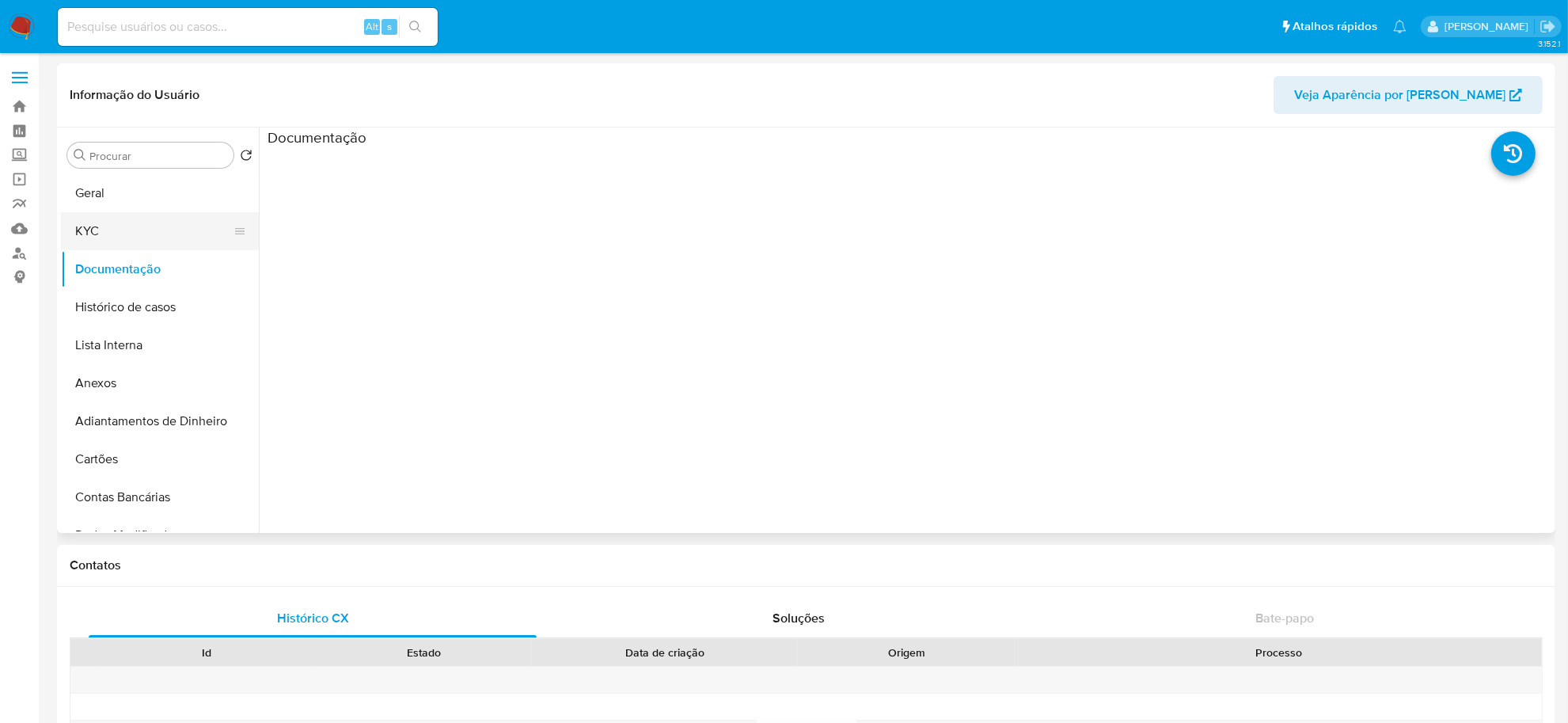
click at [119, 228] on button "KYC" at bounding box center [154, 231] width 185 height 38
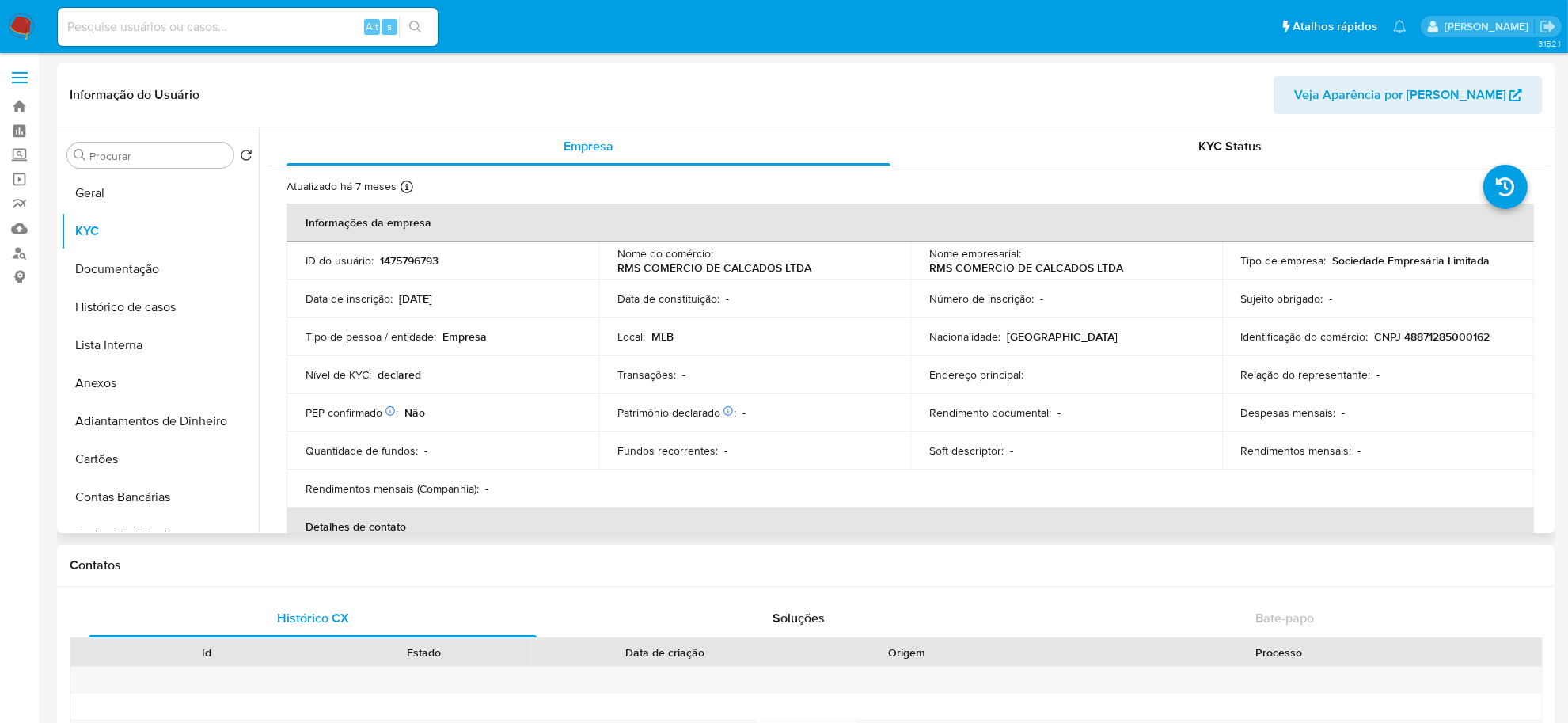
click at [1395, 335] on p "CNPJ 48871285000162" at bounding box center [1433, 336] width 115 height 15
click at [1470, 338] on p "CNPJ 48871285000162" at bounding box center [1433, 336] width 115 height 15
copy p "48871285000162"
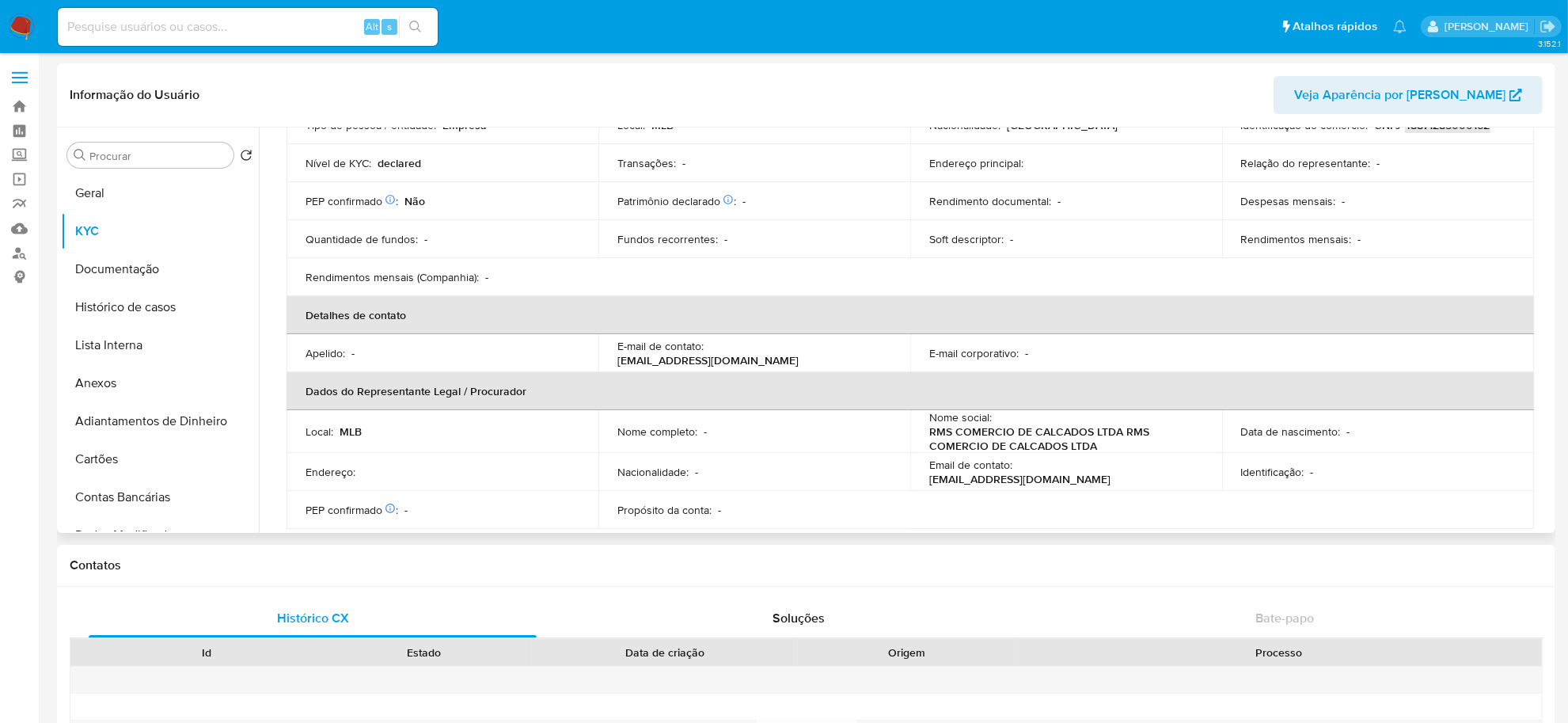
scroll to position [495, 0]
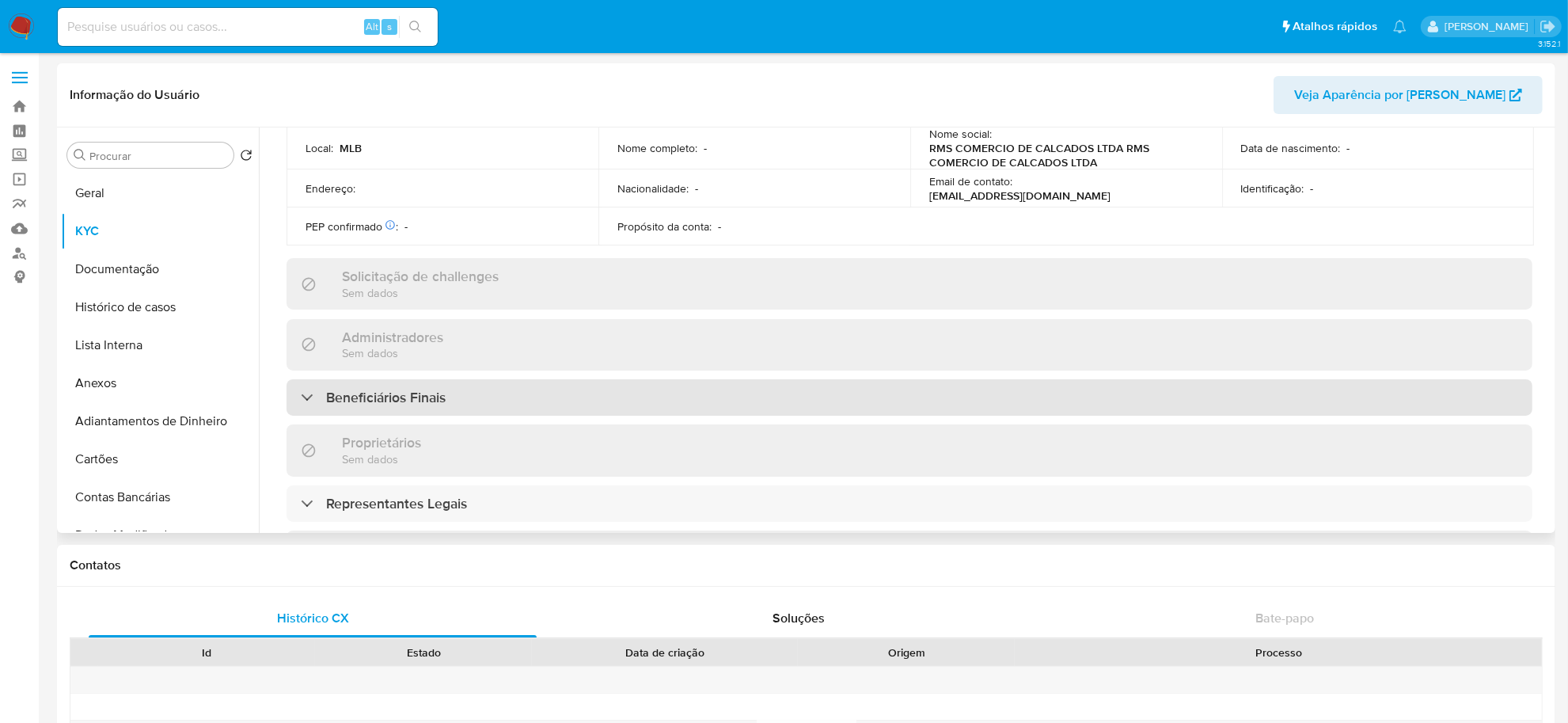
drag, startPoint x: 623, startPoint y: 397, endPoint x: 644, endPoint y: 396, distance: 21.0
click at [623, 397] on div "Beneficiários Finais" at bounding box center [909, 397] width 1246 height 36
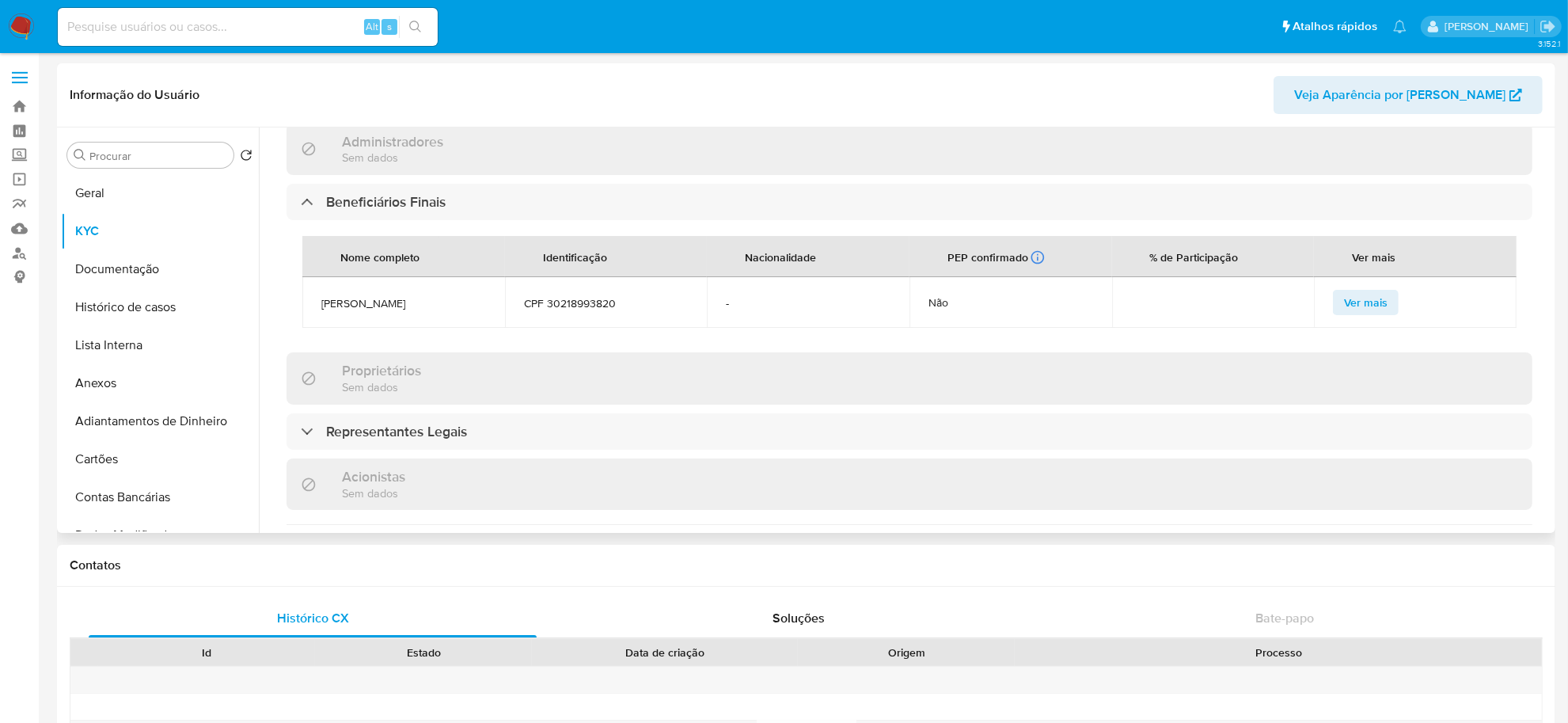
scroll to position [693, 0]
click at [425, 303] on span "ROBERTO MAMEDE DA SILVA" at bounding box center [404, 301] width 165 height 15
copy span "ROBERTO MAMEDE DA SILVA"
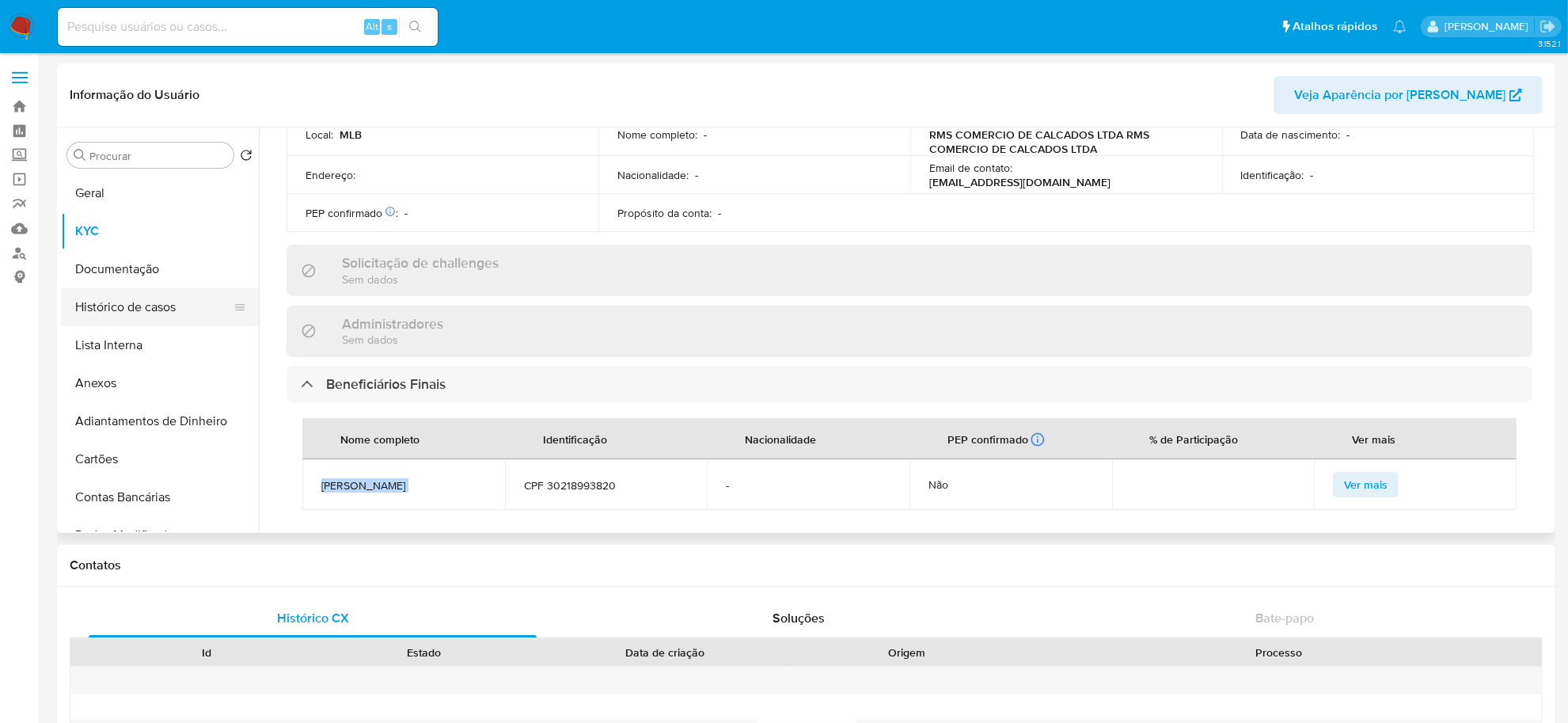
scroll to position [198, 0]
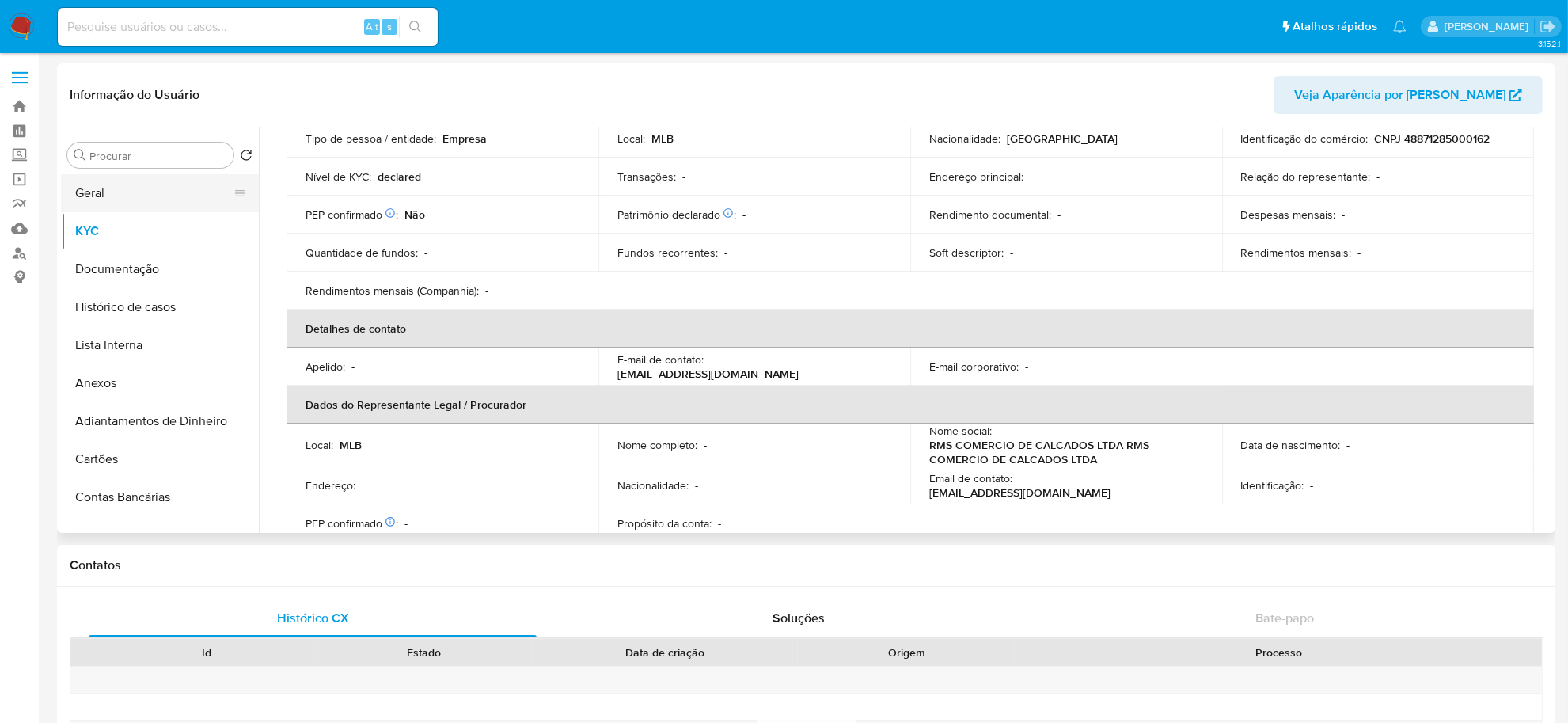
click at [163, 191] on button "Geral" at bounding box center [154, 194] width 185 height 38
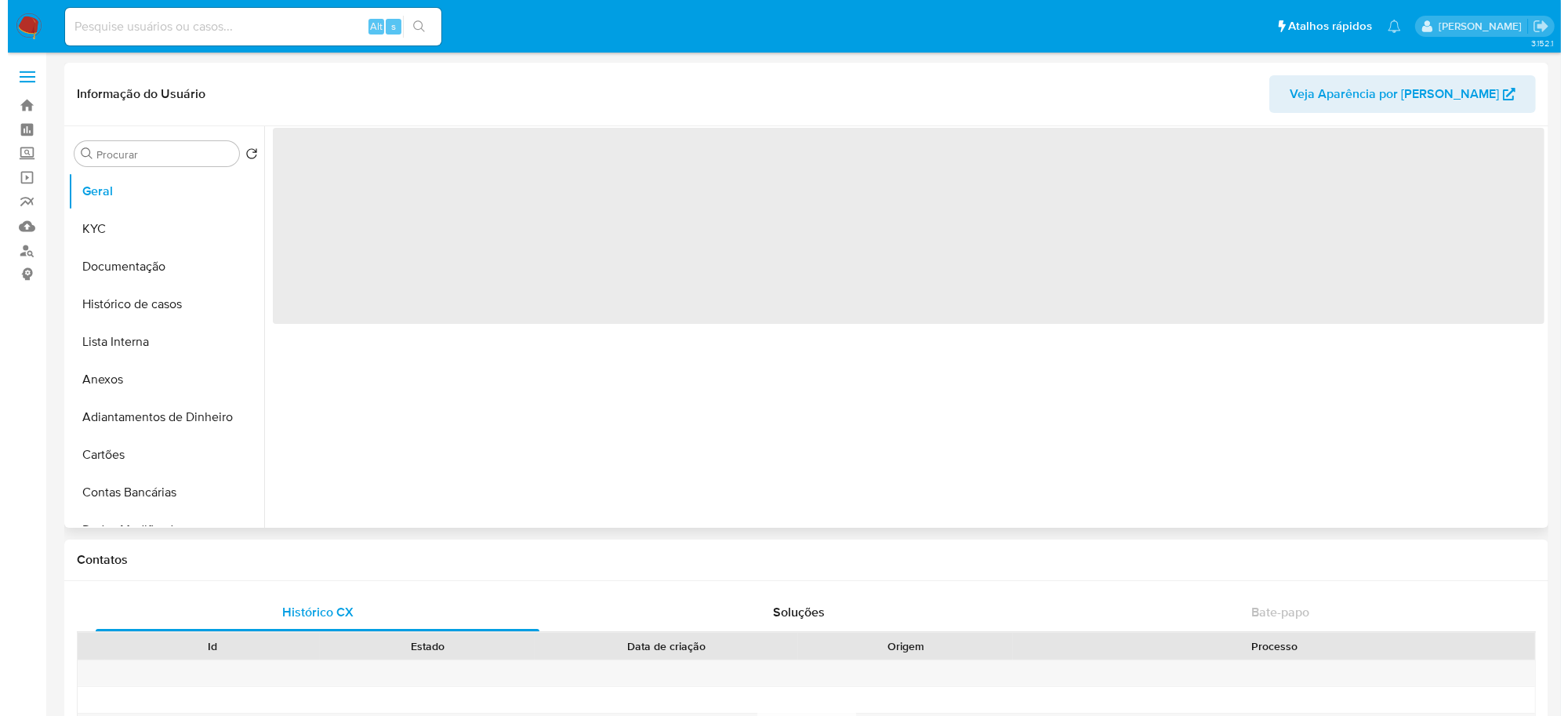
scroll to position [0, 0]
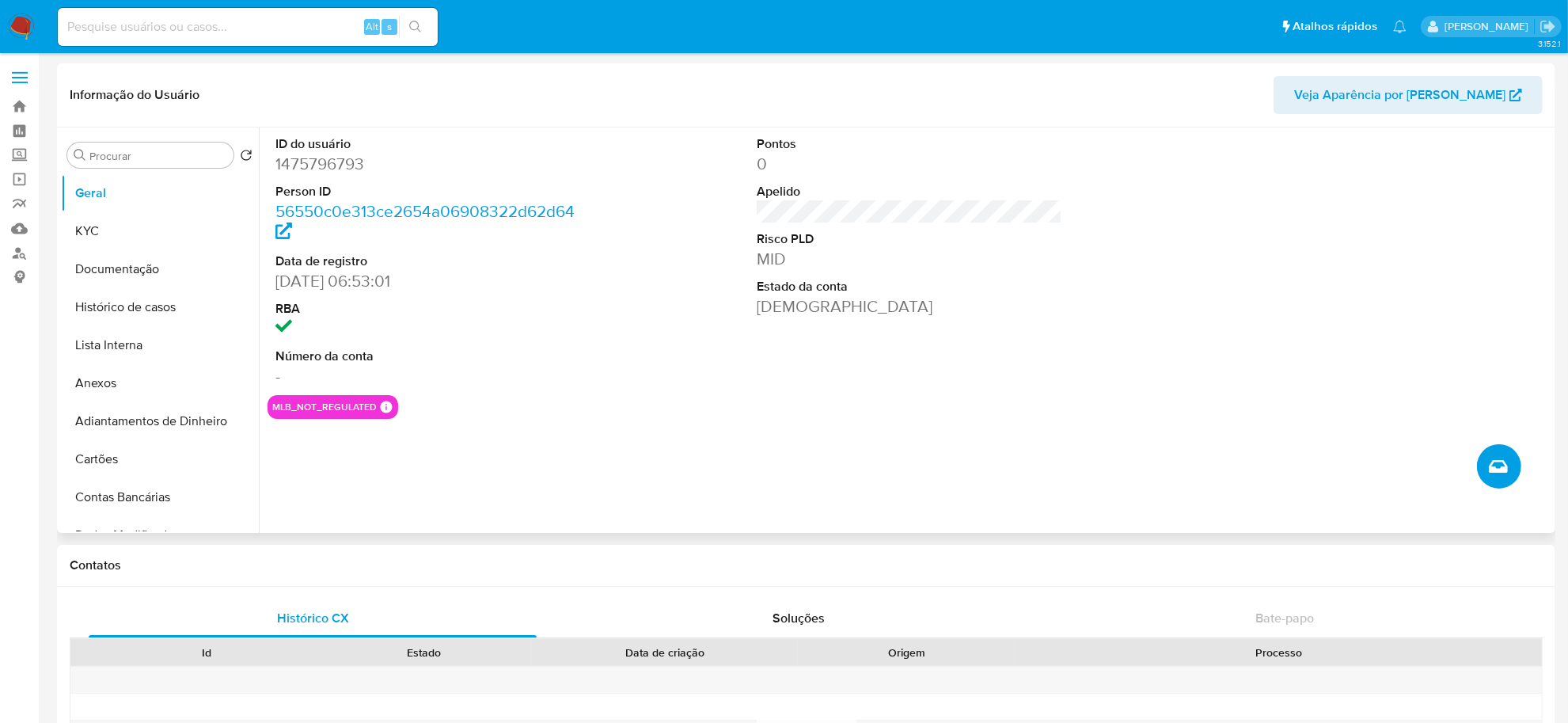
click at [1480, 462] on button "Criar caso manual" at bounding box center [1499, 467] width 45 height 45
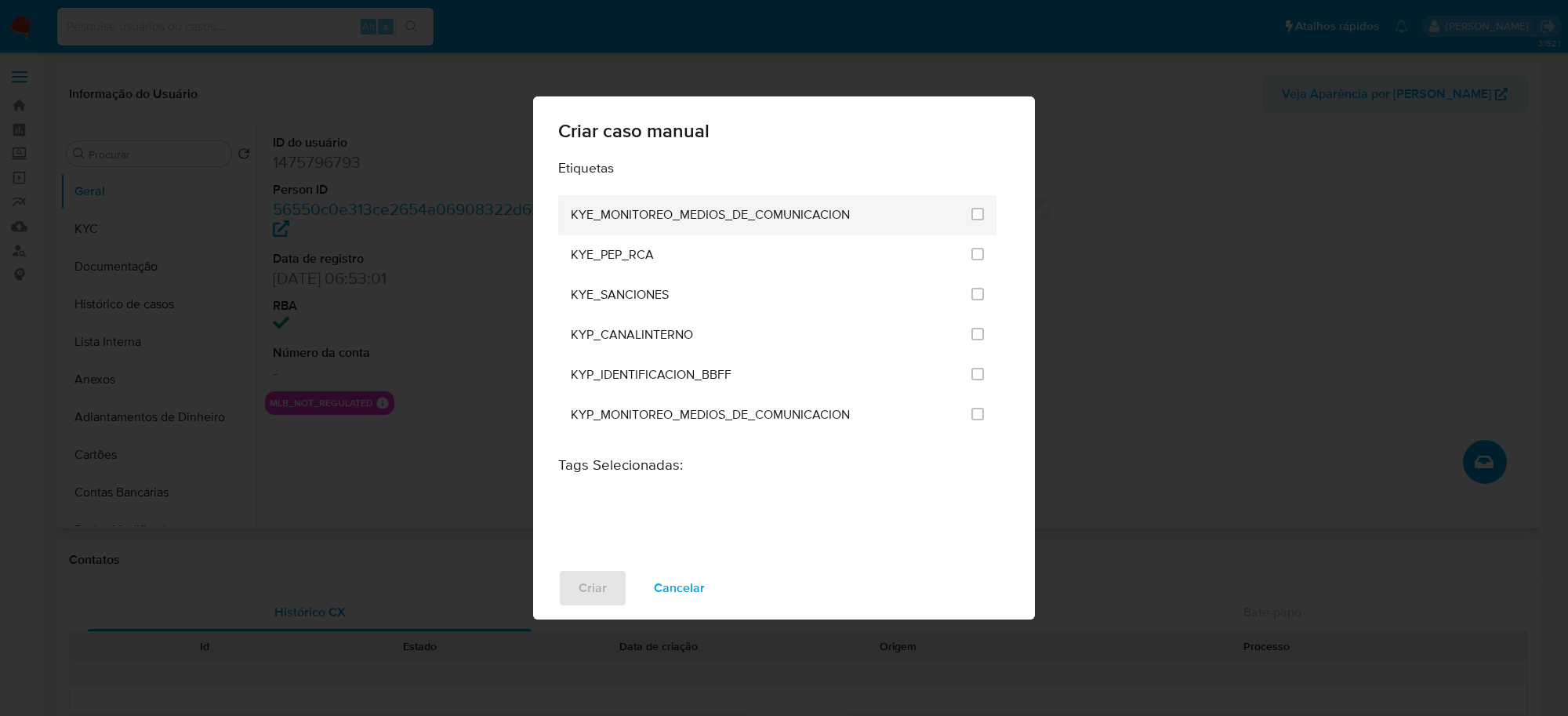
scroll to position [1373, 0]
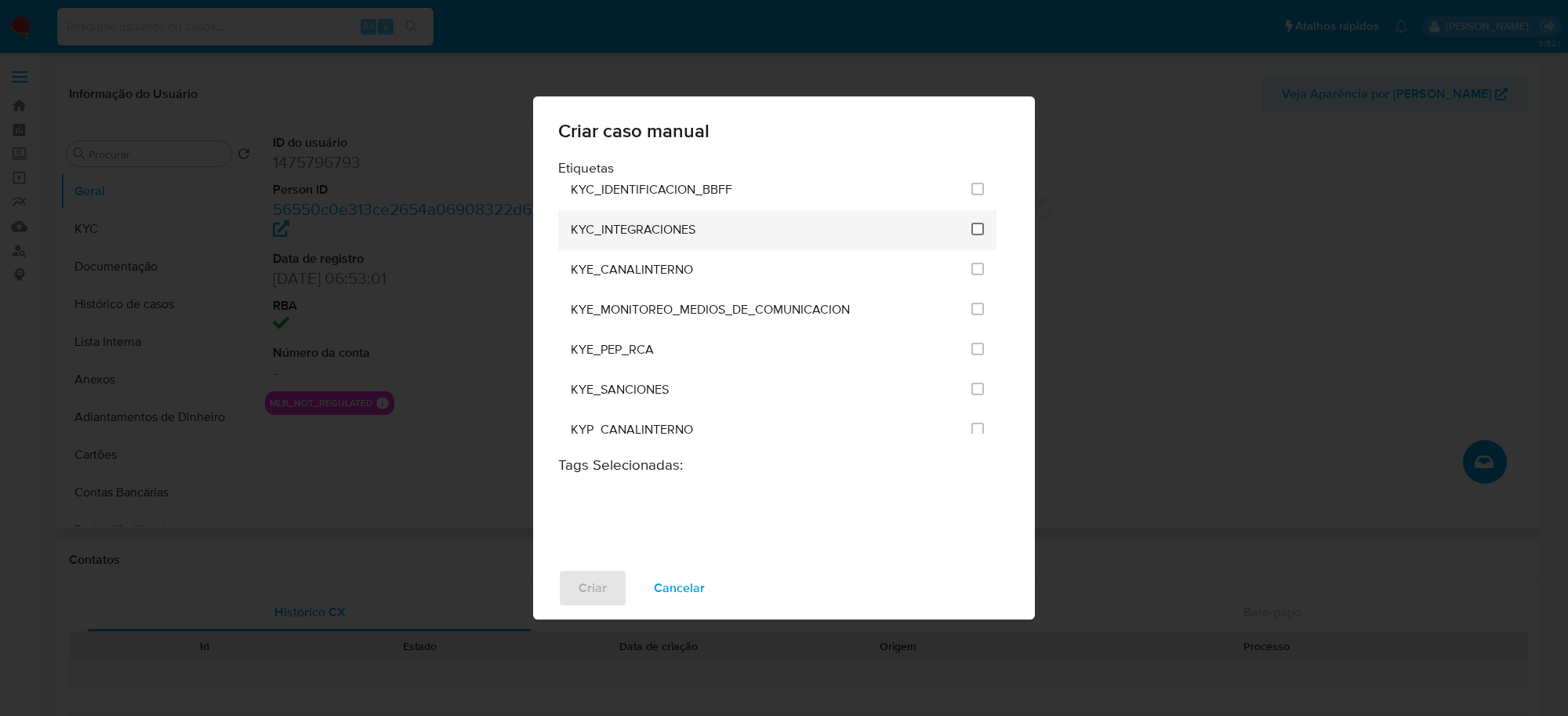
click at [973, 228] on input "2093" at bounding box center [978, 229] width 13 height 13
checkbox input "true"
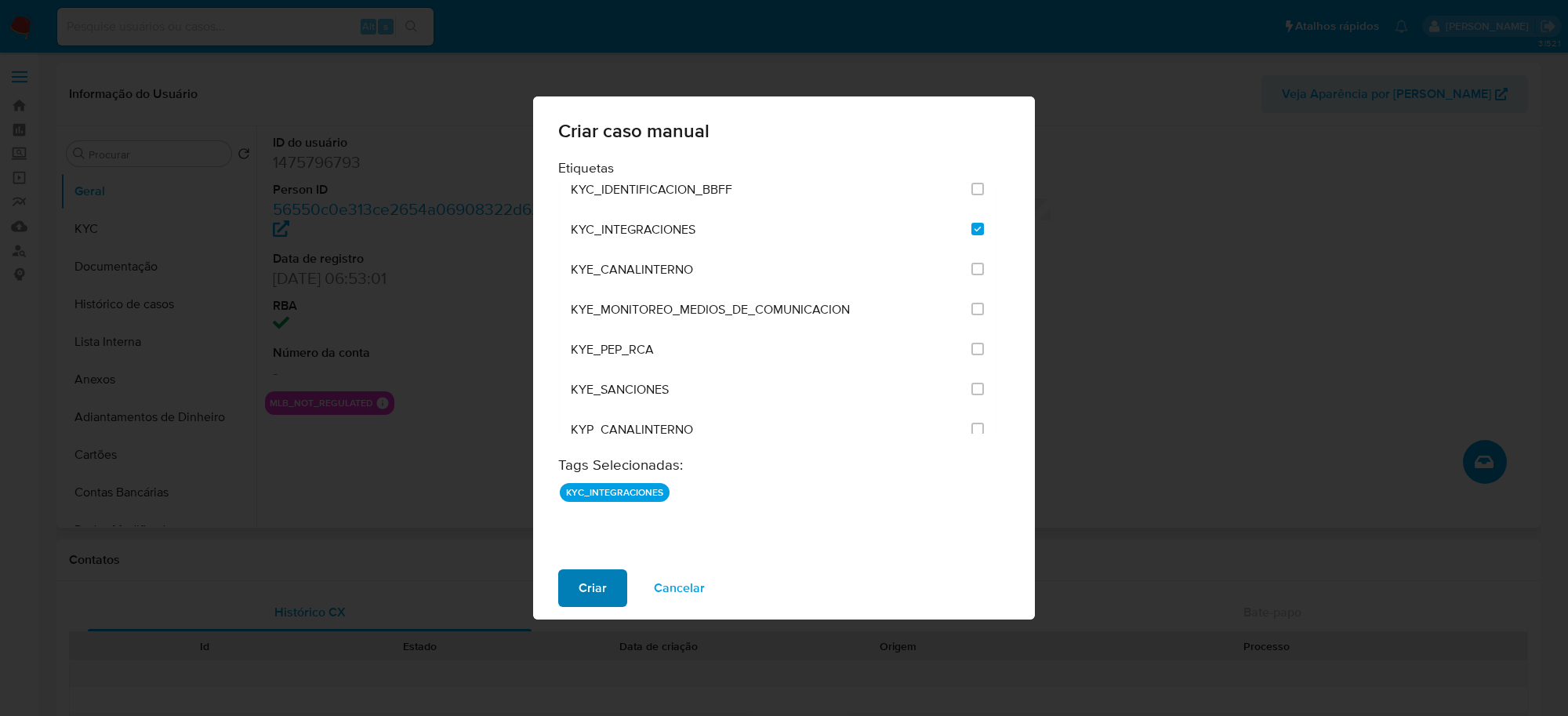
click at [616, 581] on button "Criar" at bounding box center [592, 588] width 69 height 38
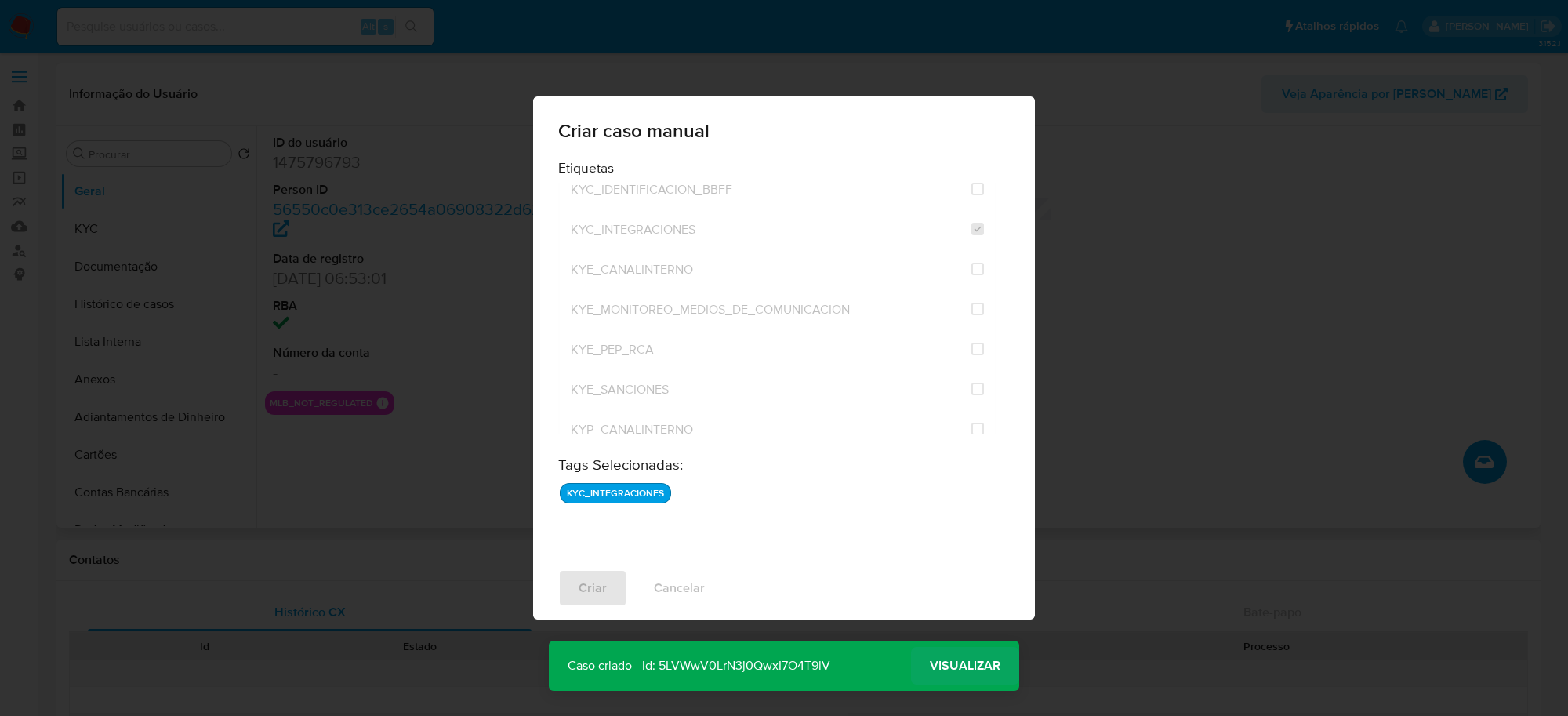
click at [952, 666] on span "Visualizar" at bounding box center [965, 666] width 70 height 0
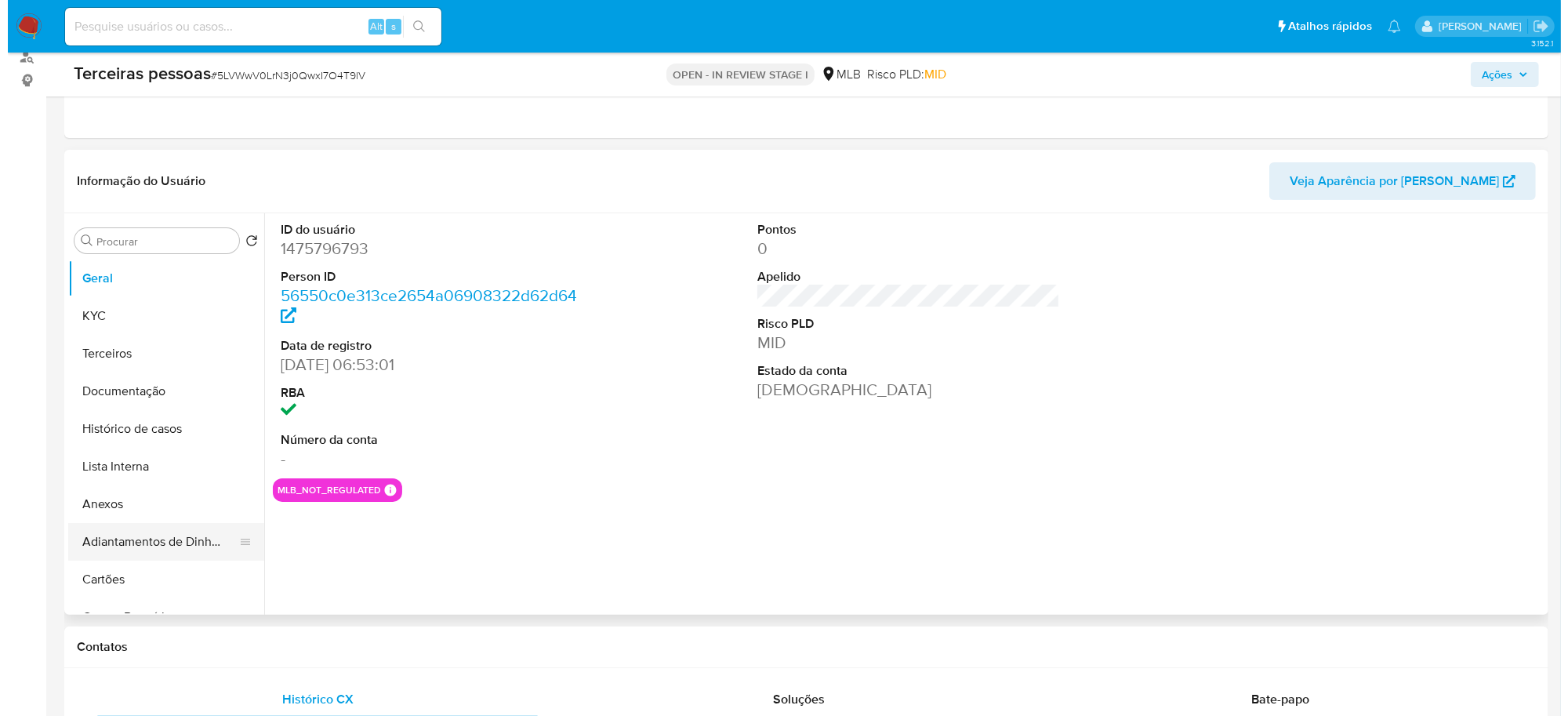
scroll to position [196, 0]
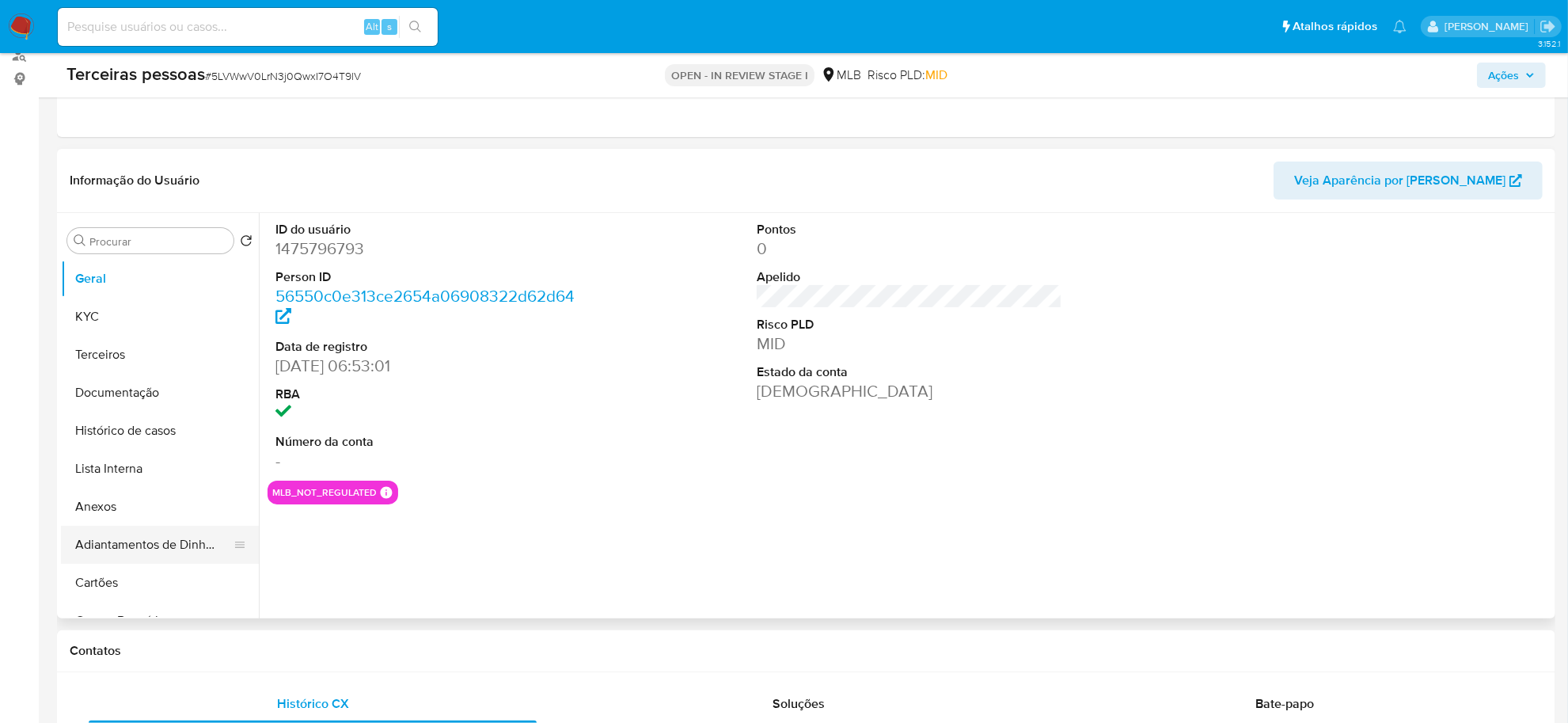
select select "10"
click at [165, 499] on button "Anexos" at bounding box center [154, 507] width 185 height 38
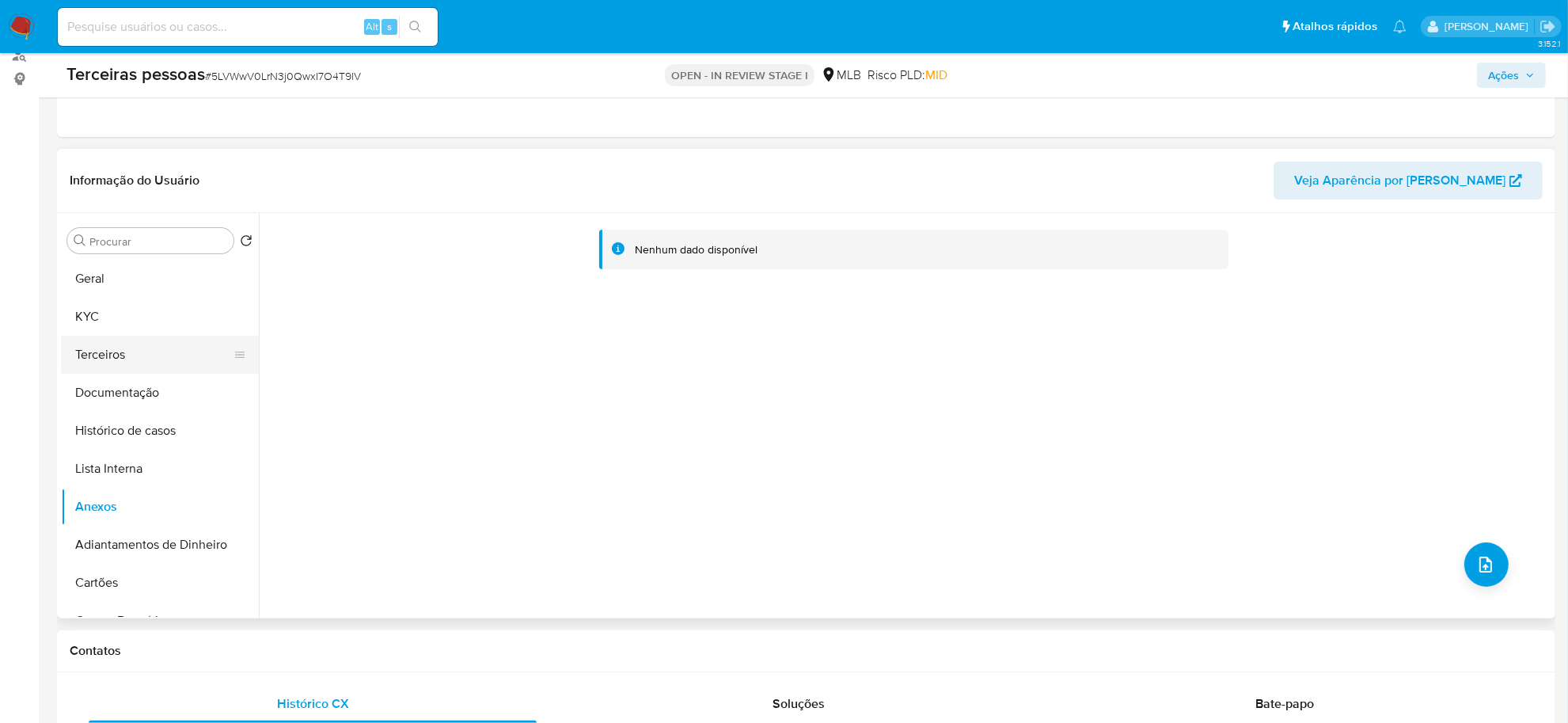
click at [126, 365] on button "Terceiros" at bounding box center [154, 355] width 185 height 38
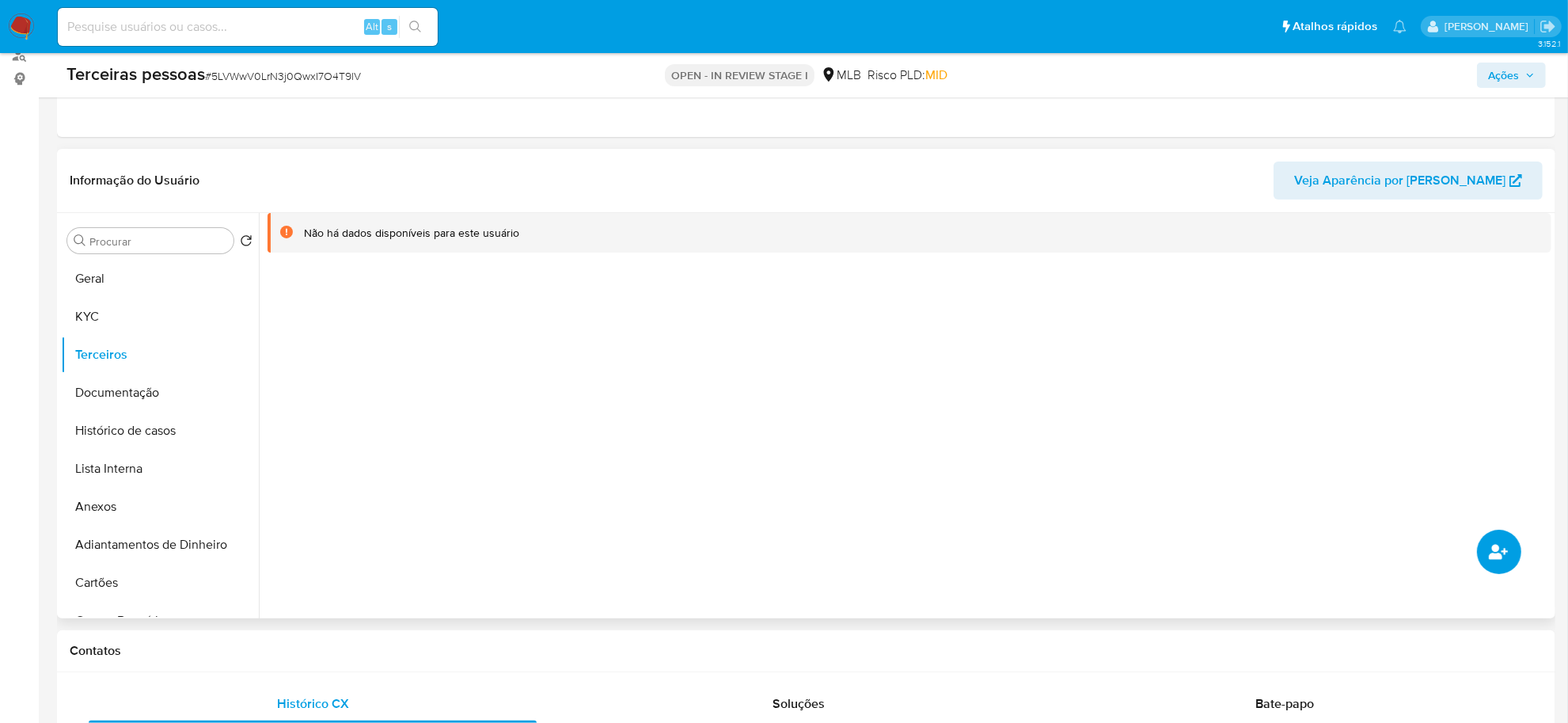
click at [1485, 552] on button "common.add_complementary_information" at bounding box center [1499, 552] width 45 height 45
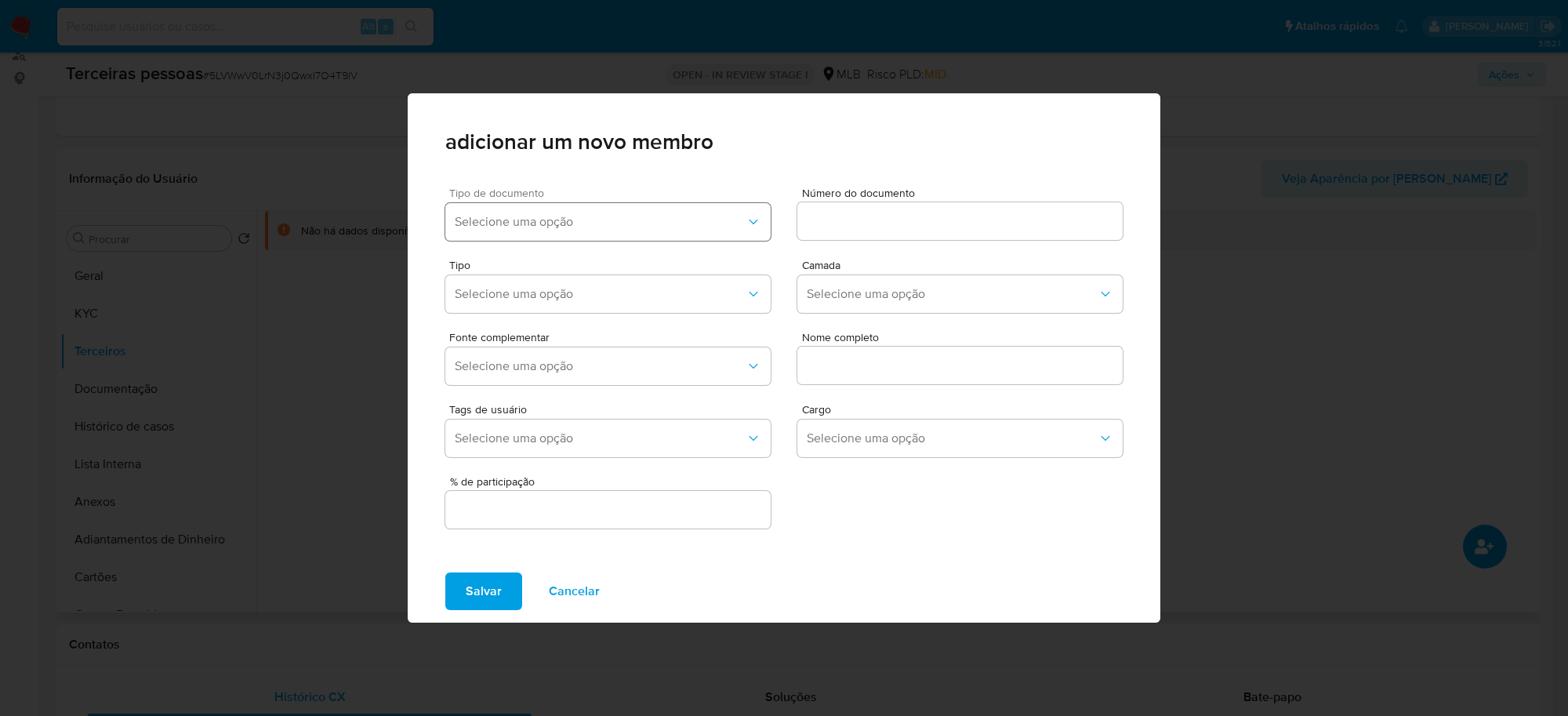
click at [513, 229] on span "Selecione uma opção" at bounding box center [599, 222] width 291 height 15
click at [500, 292] on div "CPF" at bounding box center [577, 302] width 246 height 38
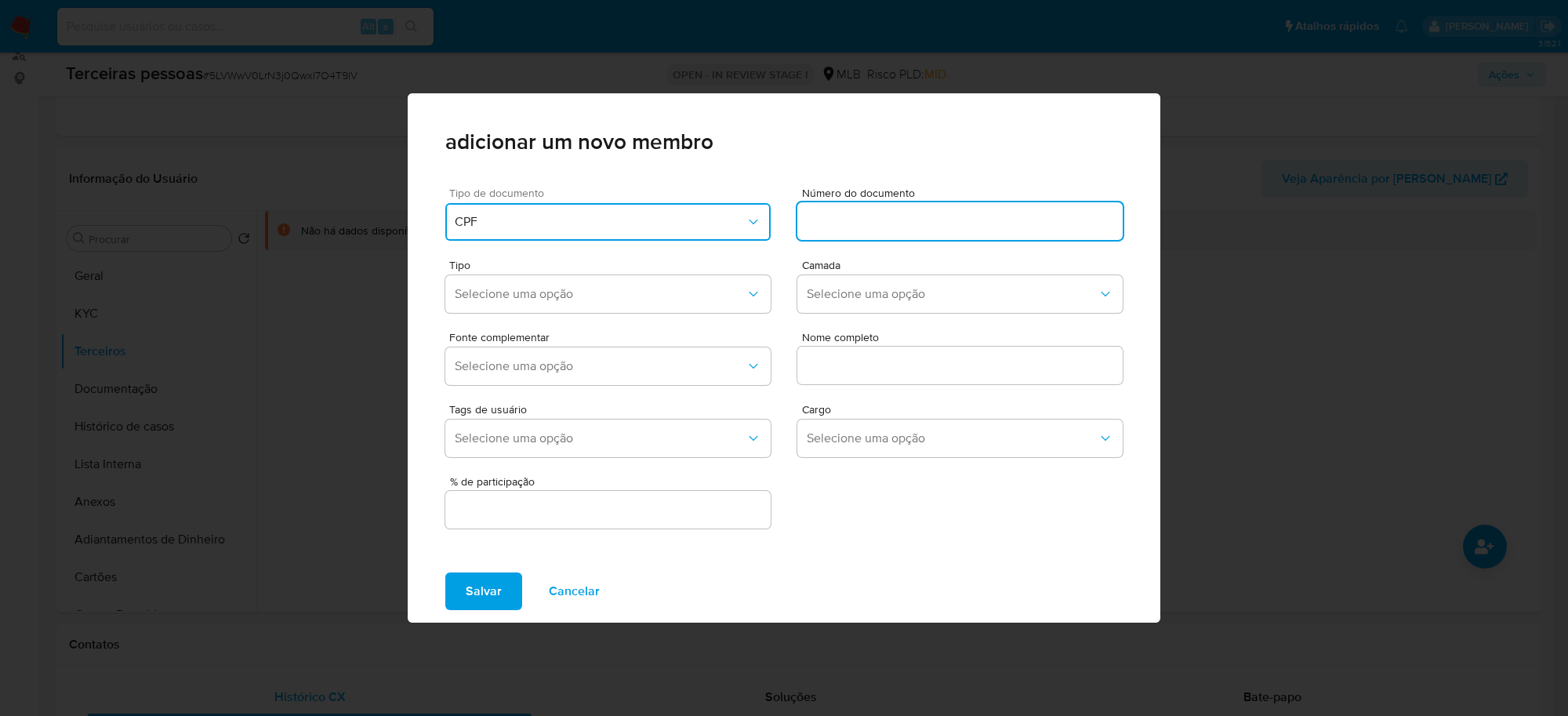
click at [933, 223] on input at bounding box center [960, 221] width 325 height 21
drag, startPoint x: 816, startPoint y: 220, endPoint x: 770, endPoint y: 222, distance: 46.0
click at [770, 222] on div "Tipo de documento CPF Número do documento : 302.189.938-20" at bounding box center [784, 211] width 677 height 72
type input "302.189.938-20"
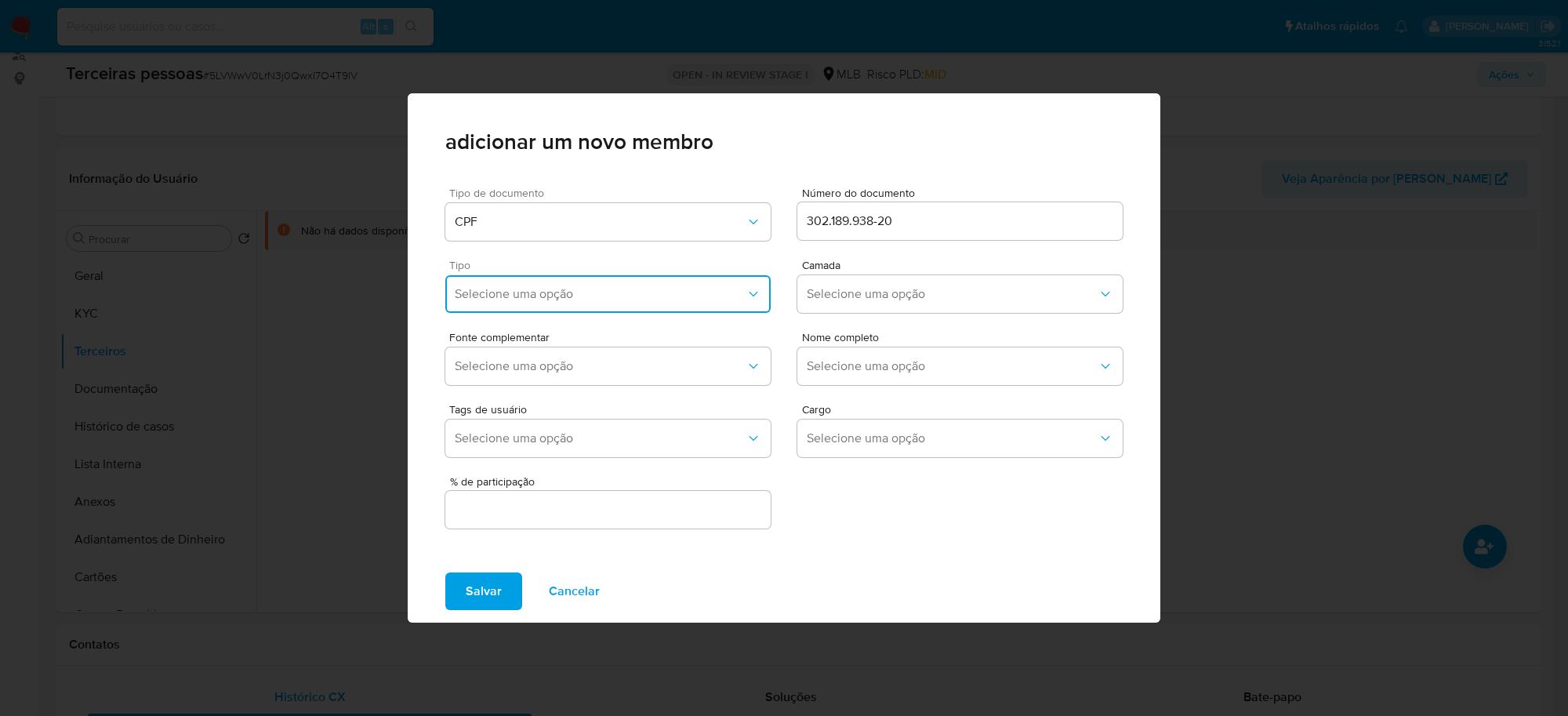
click at [586, 276] on button "Selecione uma opção" at bounding box center [608, 295] width 325 height 38
click at [550, 487] on div "Accionistas" at bounding box center [577, 487] width 246 height 38
click at [910, 281] on button "Selecione uma opção" at bounding box center [960, 295] width 325 height 38
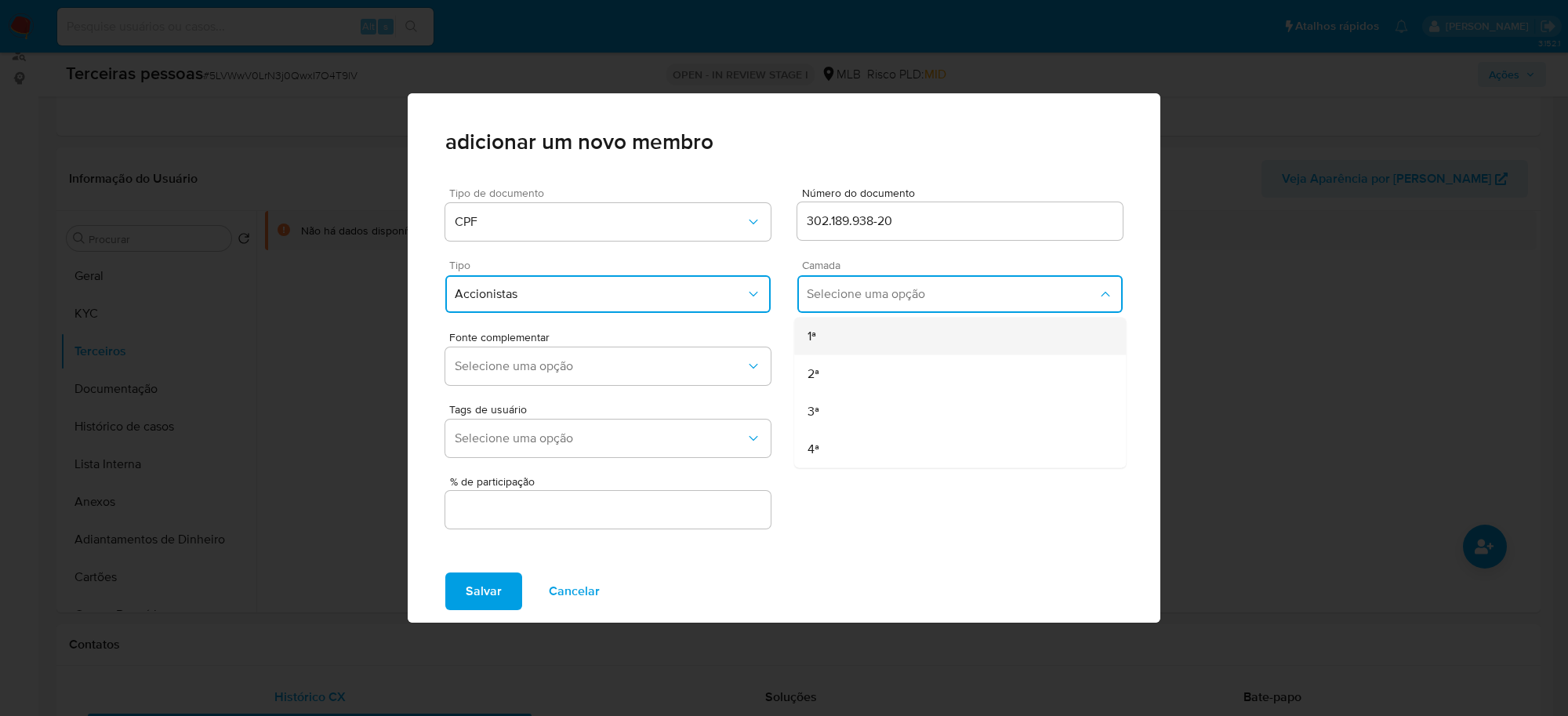
click at [800, 331] on li "1ª" at bounding box center [960, 337] width 331 height 38
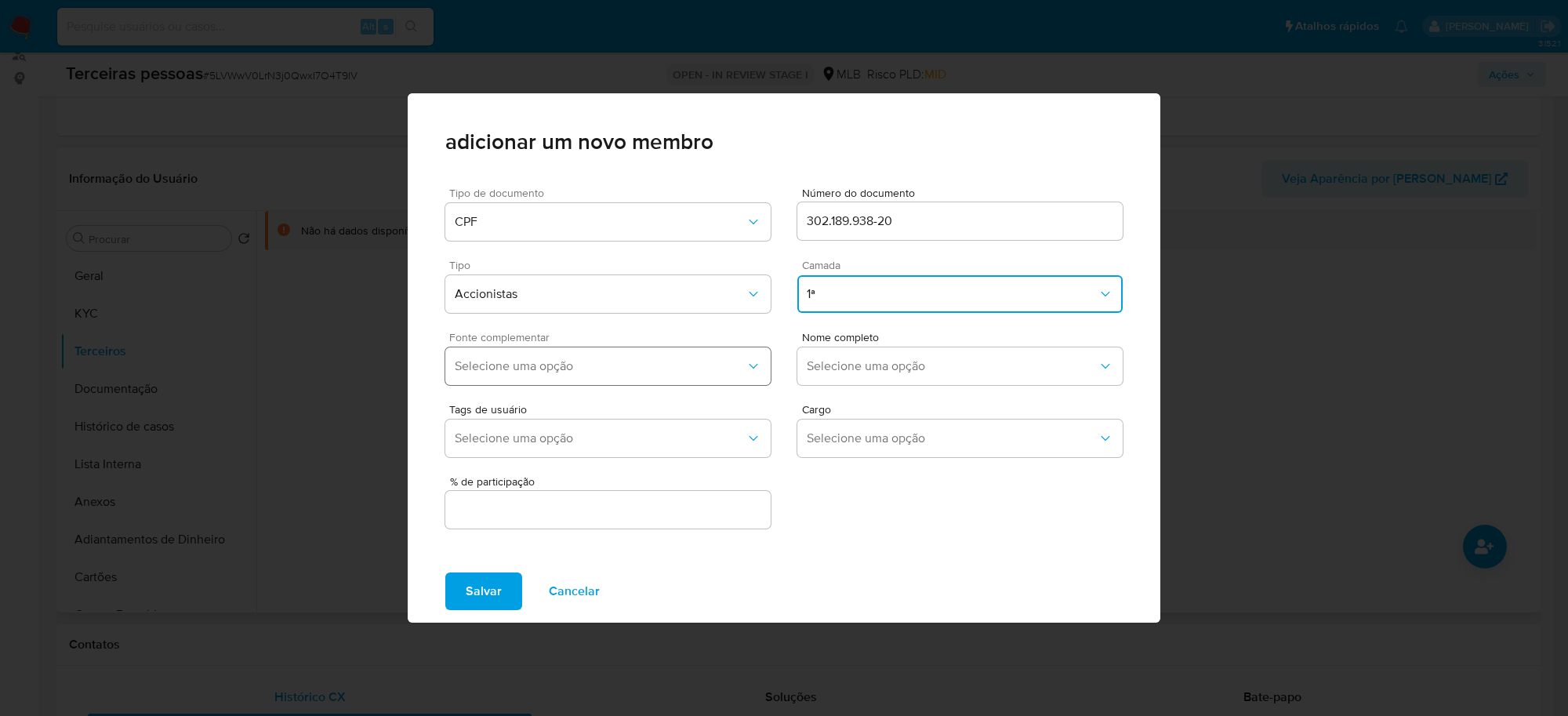
click at [709, 361] on span "Selecione uma opção" at bounding box center [599, 366] width 291 height 15
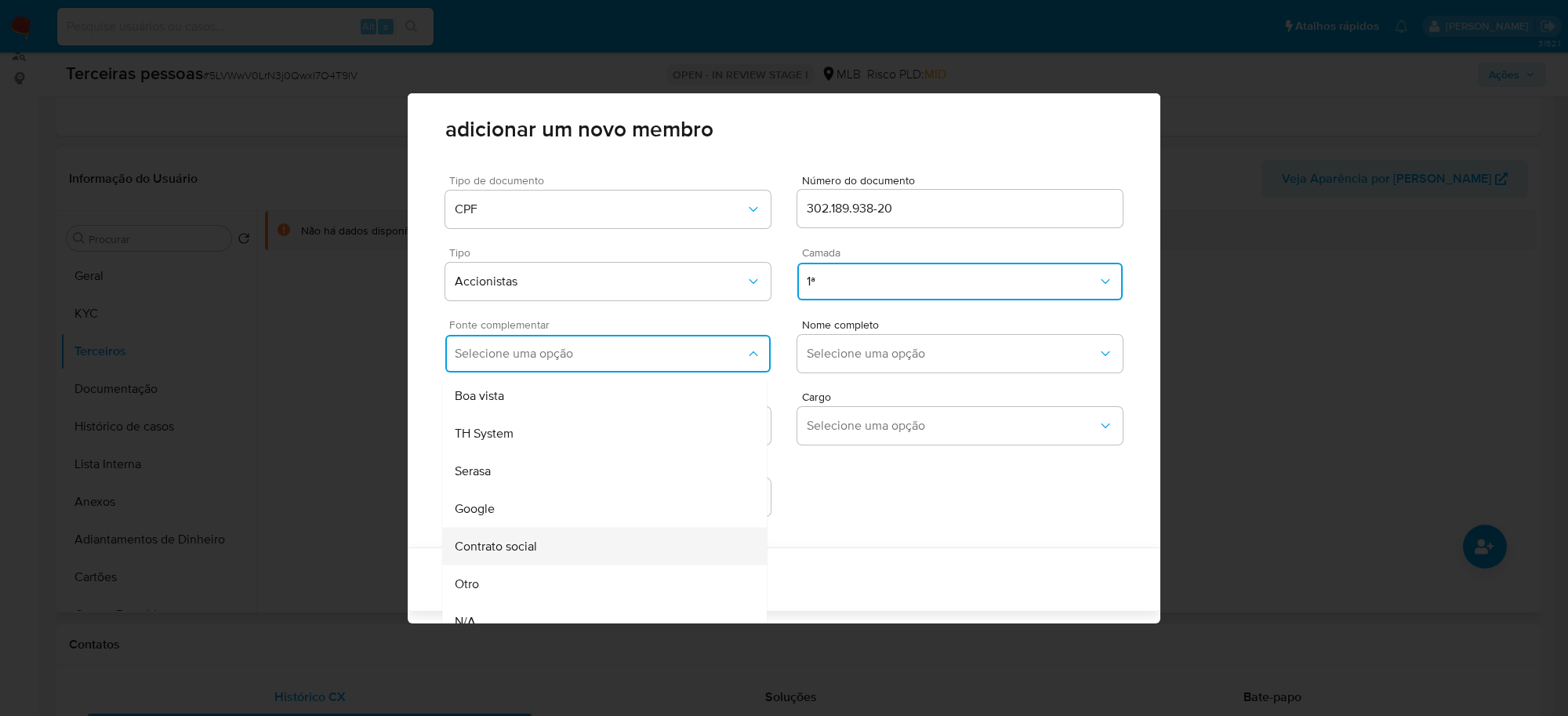
scroll to position [5, 0]
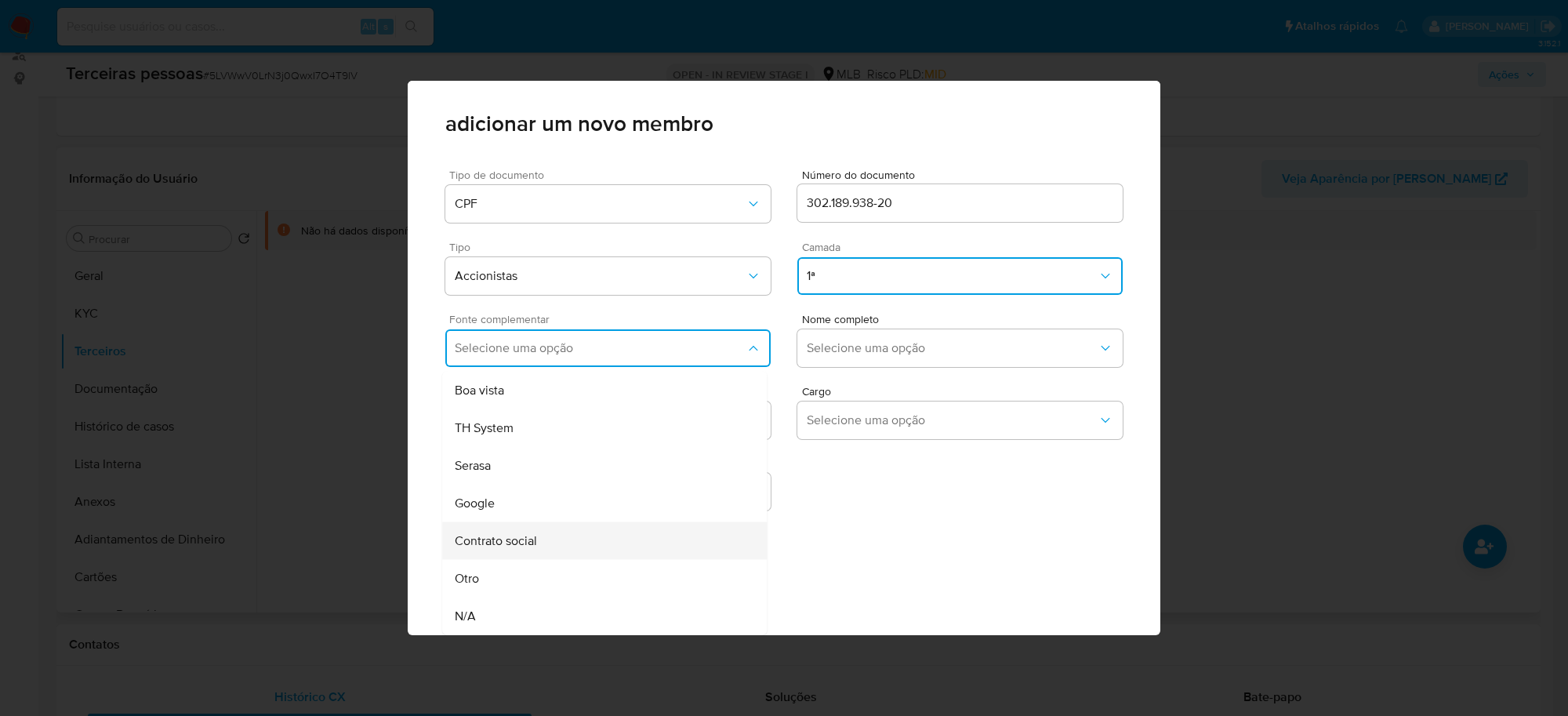
click at [564, 538] on div "Contrato social" at bounding box center [574, 541] width 239 height 38
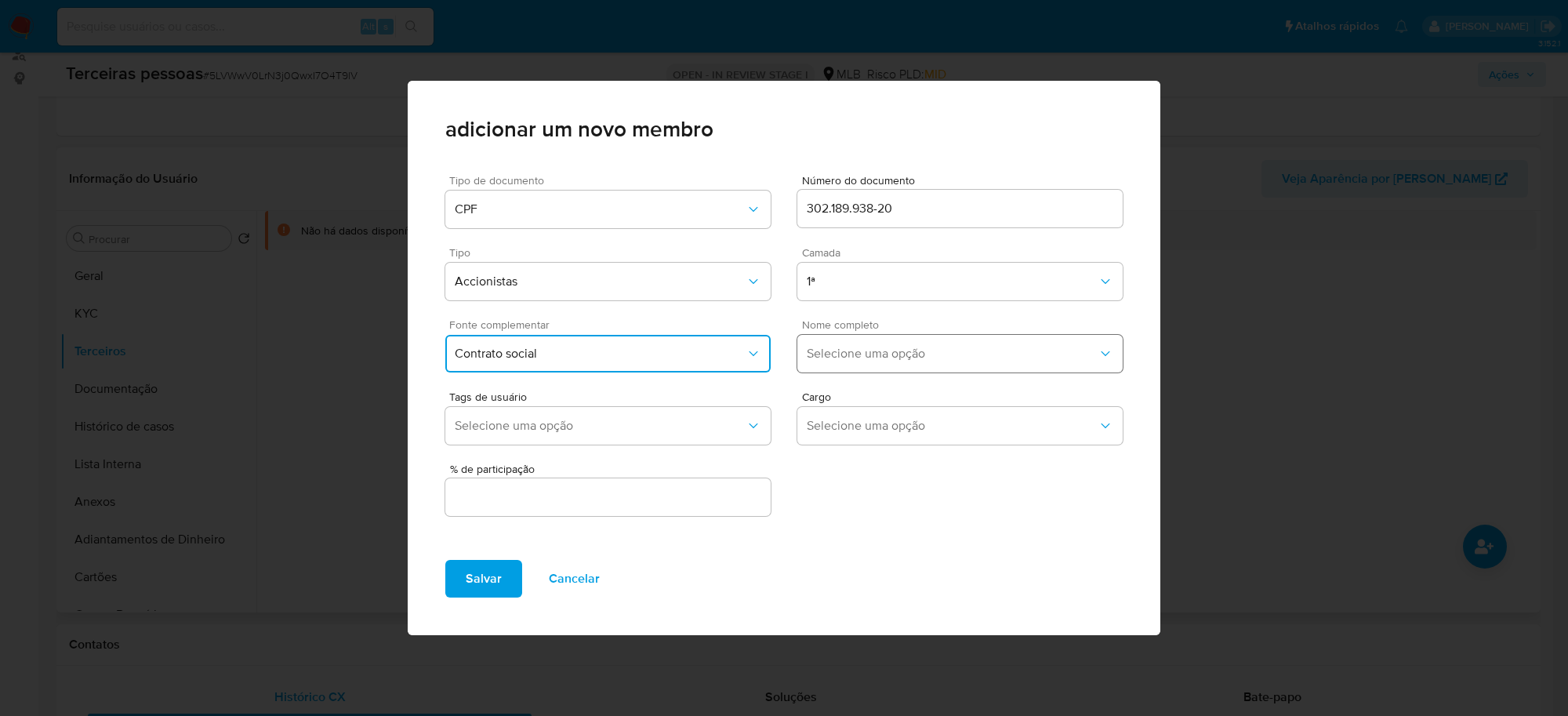
scroll to position [0, 0]
click at [833, 337] on button "Selecione uma opção" at bounding box center [960, 354] width 325 height 38
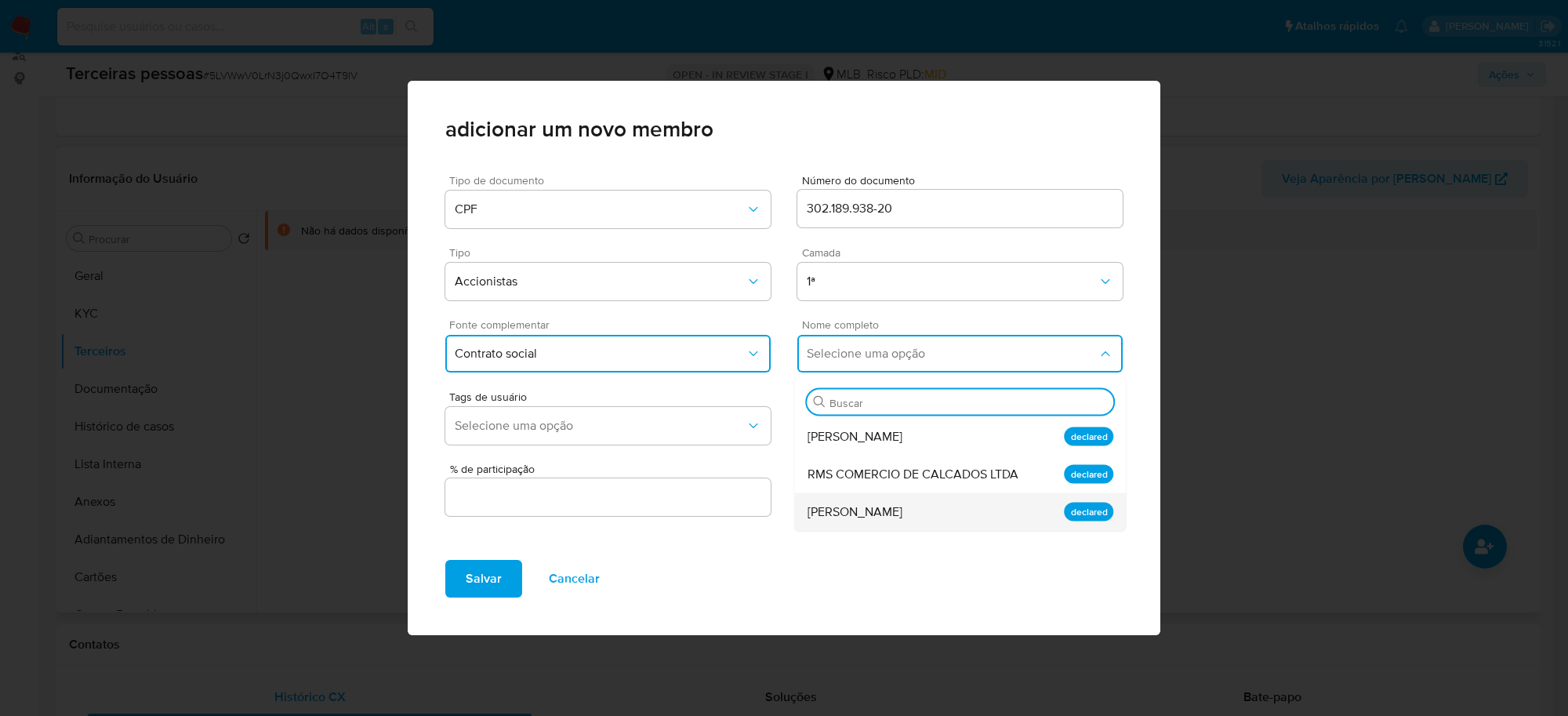
click at [877, 507] on span "Roberto Mamede da Silva" at bounding box center [854, 512] width 95 height 15
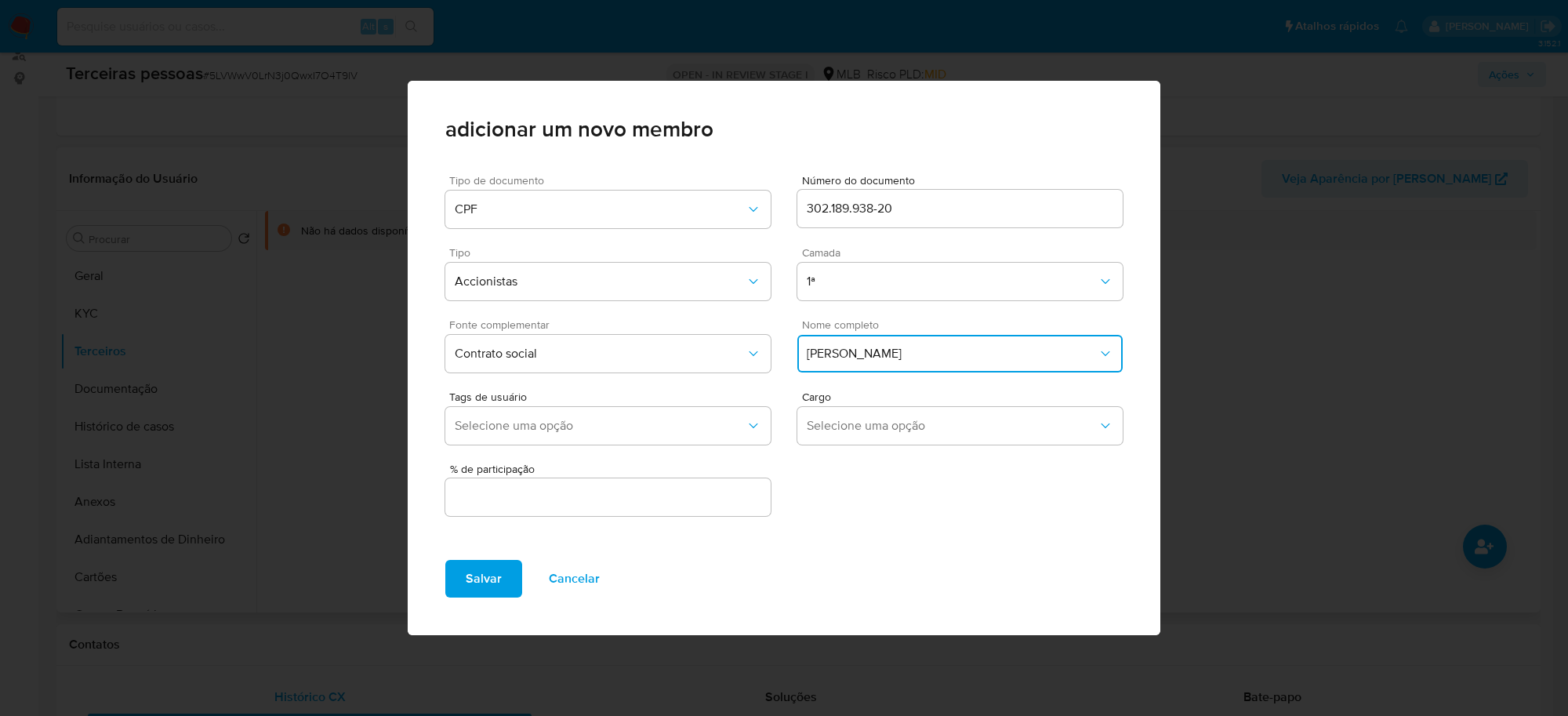
click at [684, 502] on input "text" at bounding box center [608, 497] width 325 height 21
type input "9"
type input "99.999"
click at [459, 573] on button "Salvar" at bounding box center [483, 579] width 77 height 38
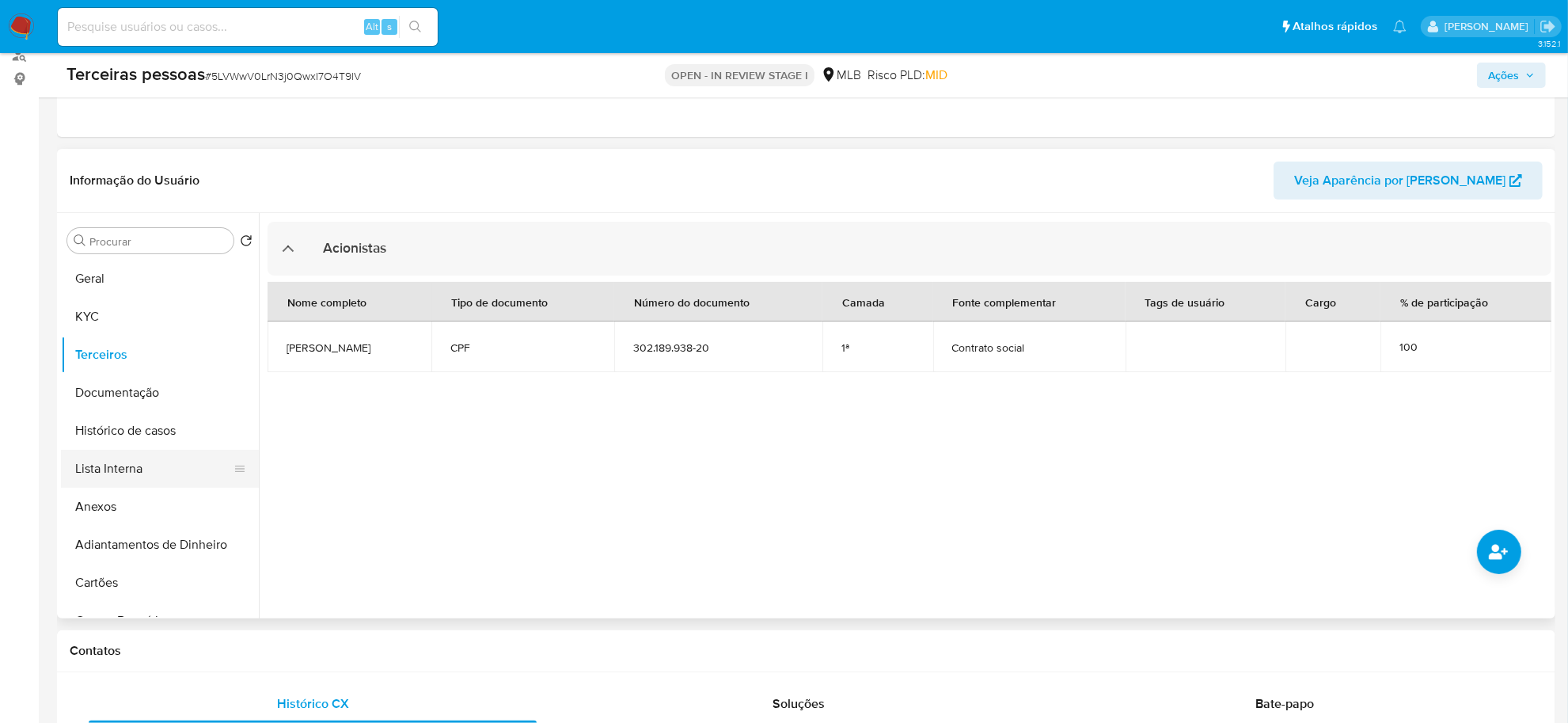
click at [146, 469] on button "Lista Interna" at bounding box center [154, 469] width 185 height 38
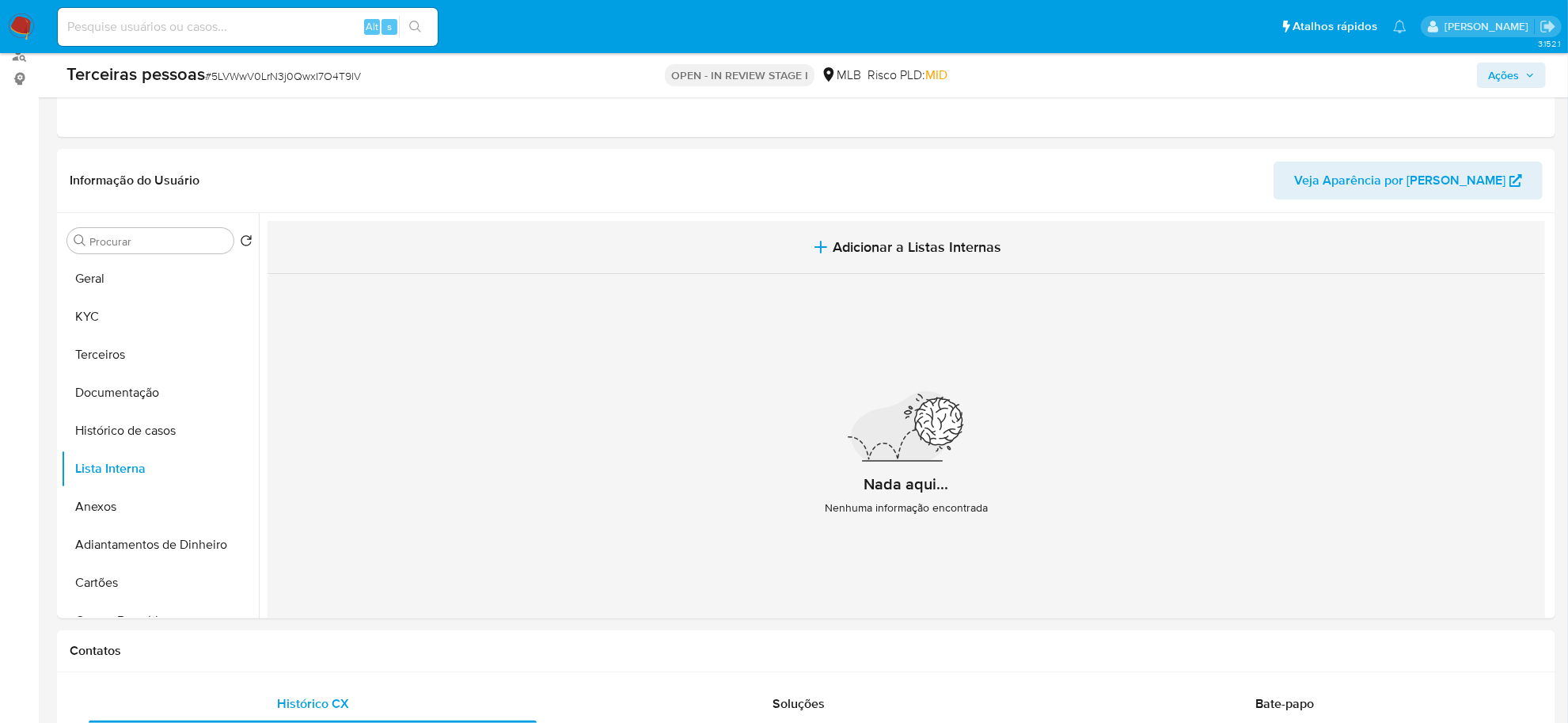
click at [1017, 254] on button "Adicionar a Listas Internas" at bounding box center [906, 247] width 1278 height 53
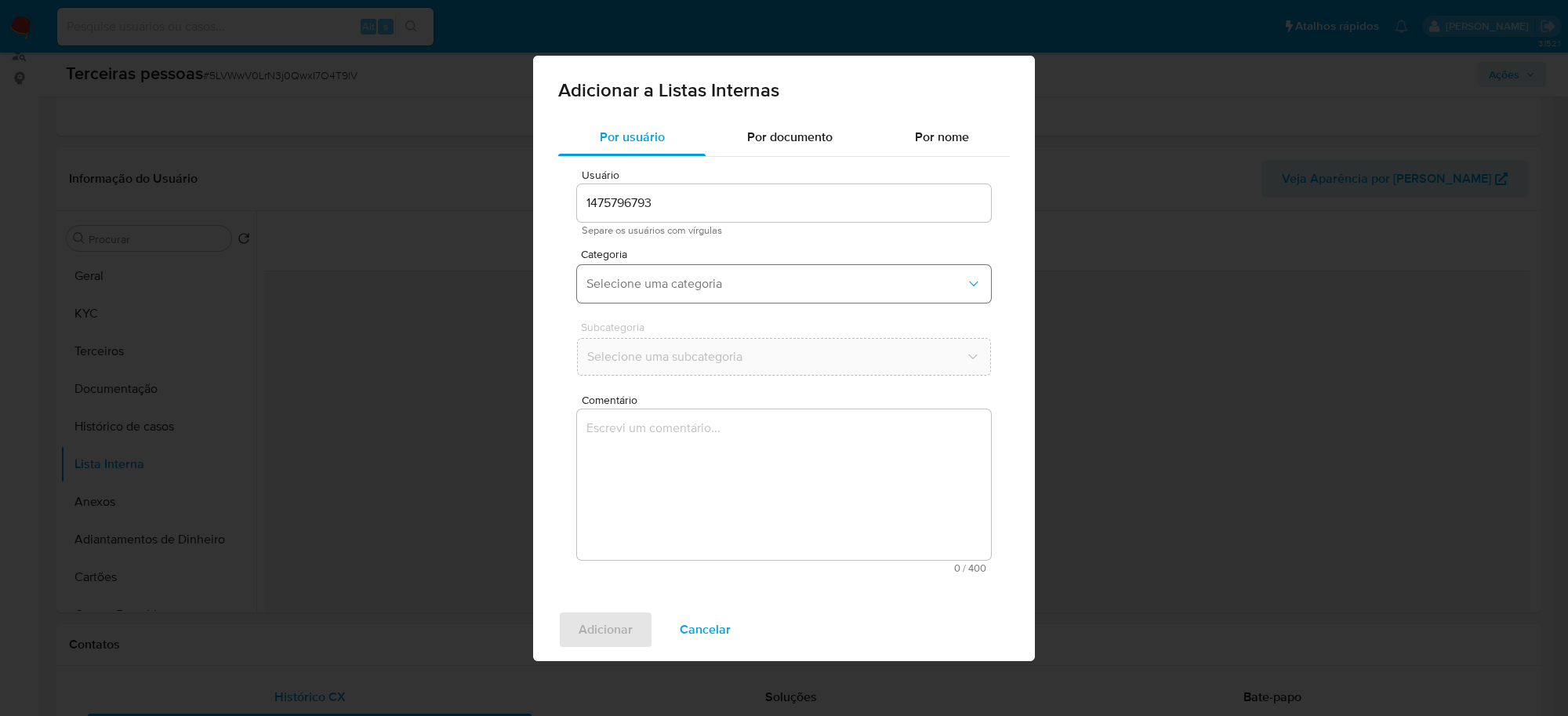
click at [731, 275] on button "Selecione uma categoria" at bounding box center [784, 284] width 414 height 38
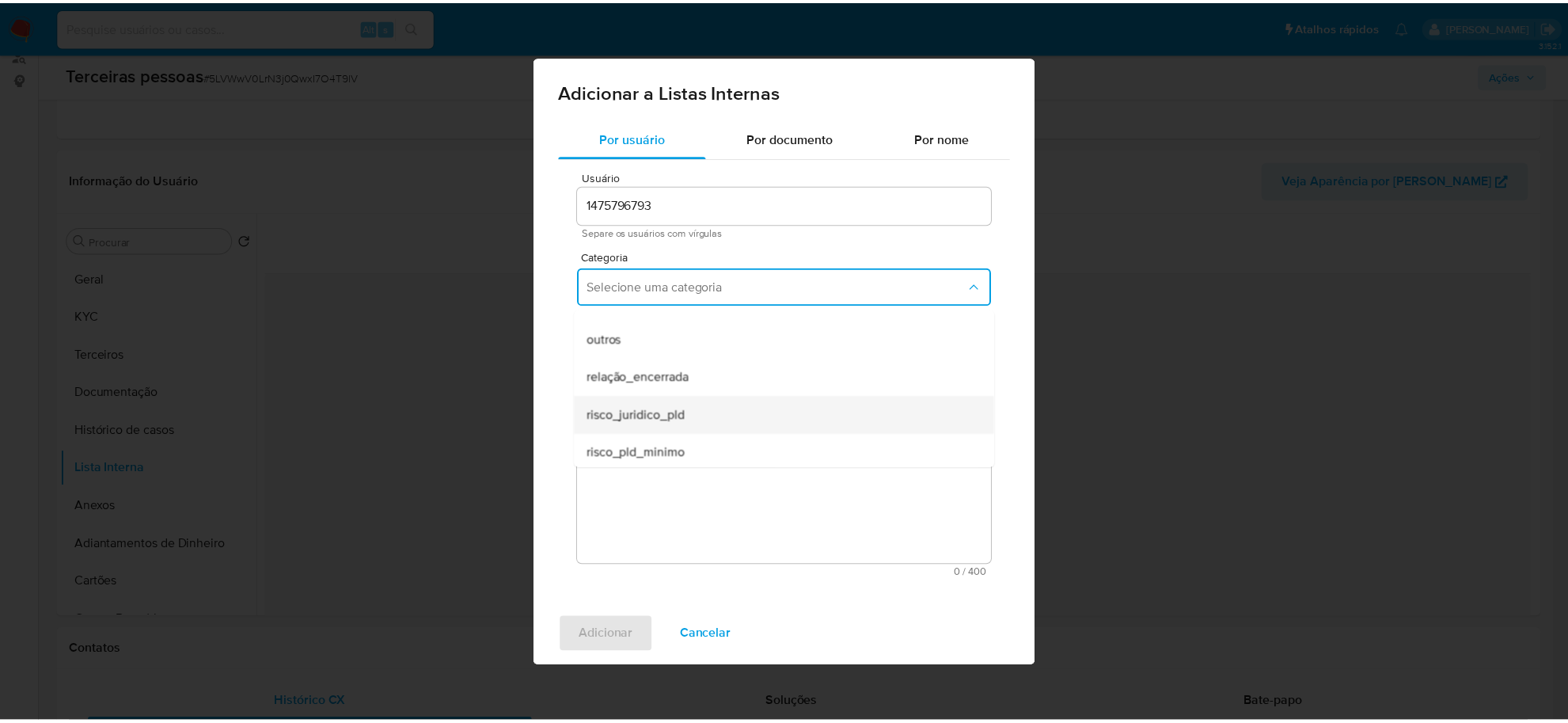
scroll to position [412, 0]
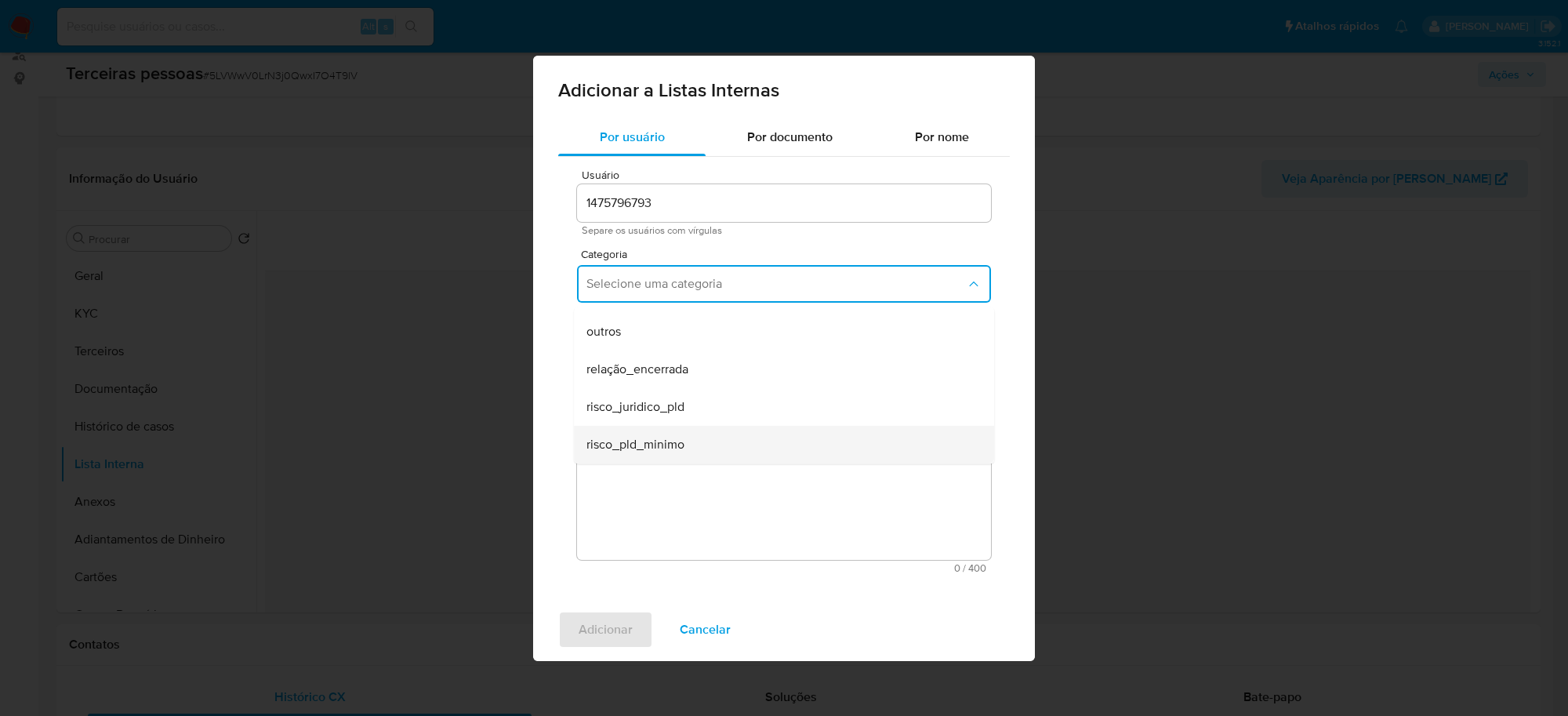
click at [669, 443] on span "risco_pld_minimo" at bounding box center [635, 444] width 98 height 15
click at [680, 366] on button "Selecione uma subcategoria" at bounding box center [784, 357] width 414 height 38
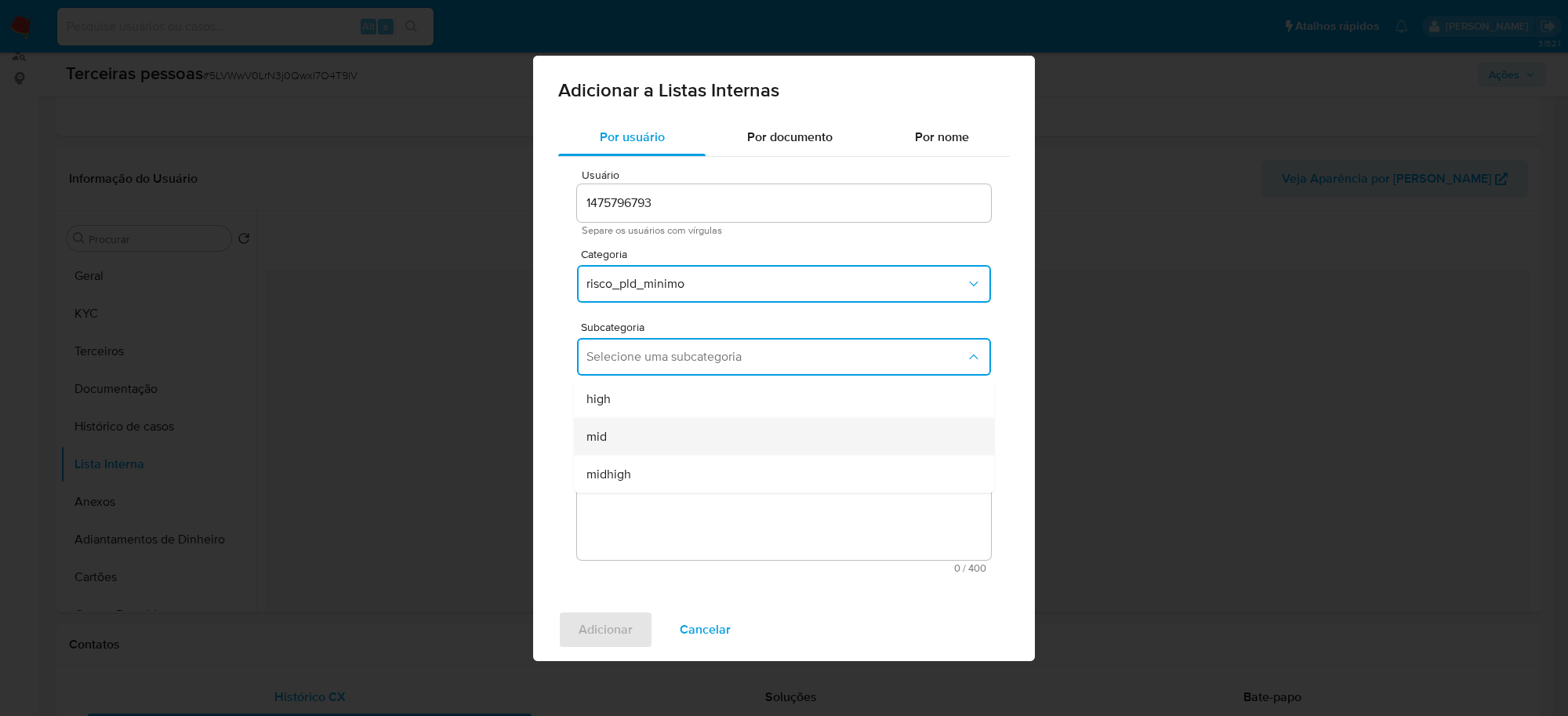
click at [689, 430] on div "mid" at bounding box center [779, 436] width 385 height 38
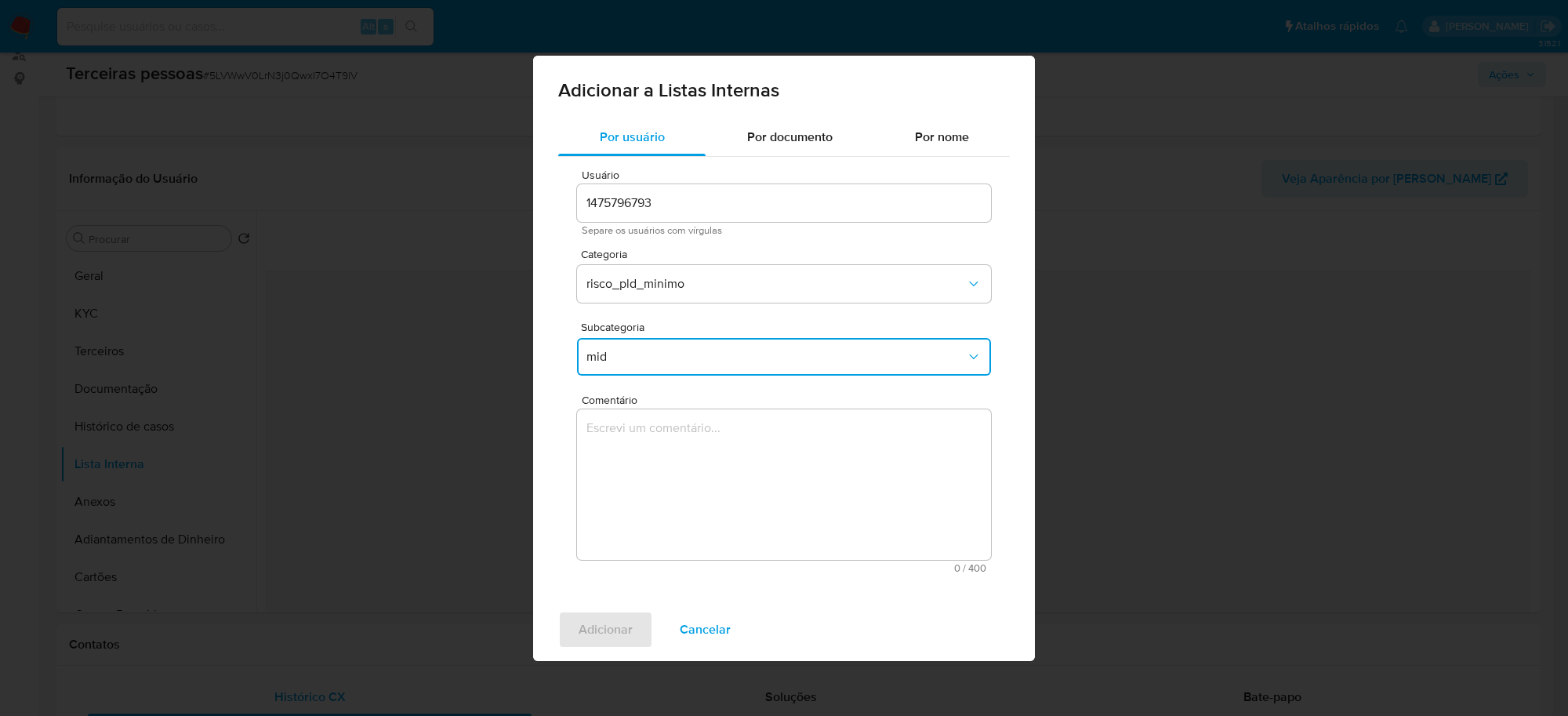
click at [694, 476] on textarea "Comentário" at bounding box center [784, 485] width 414 height 150
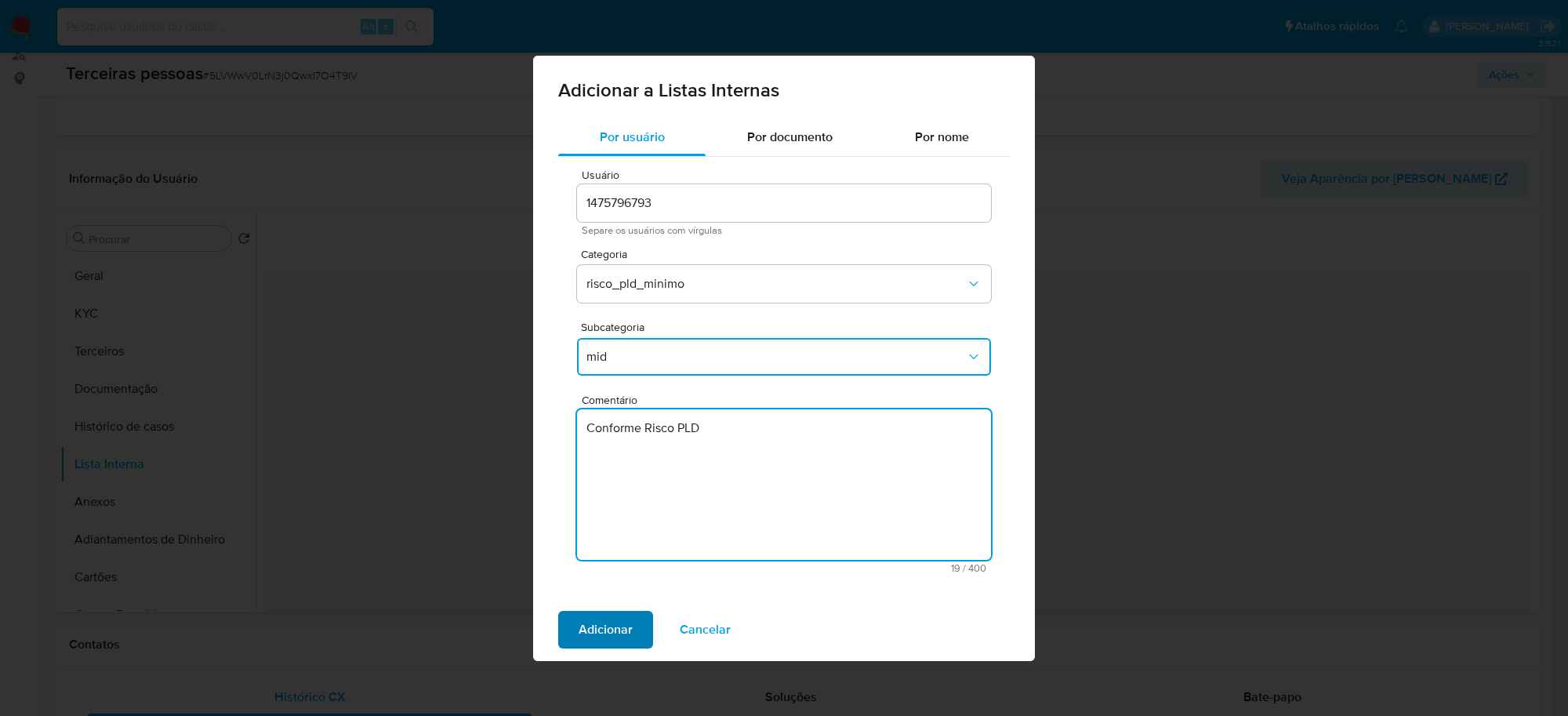
type textarea "Conforme Risco PLD"
click at [616, 625] on span "Adicionar" at bounding box center [606, 630] width 54 height 34
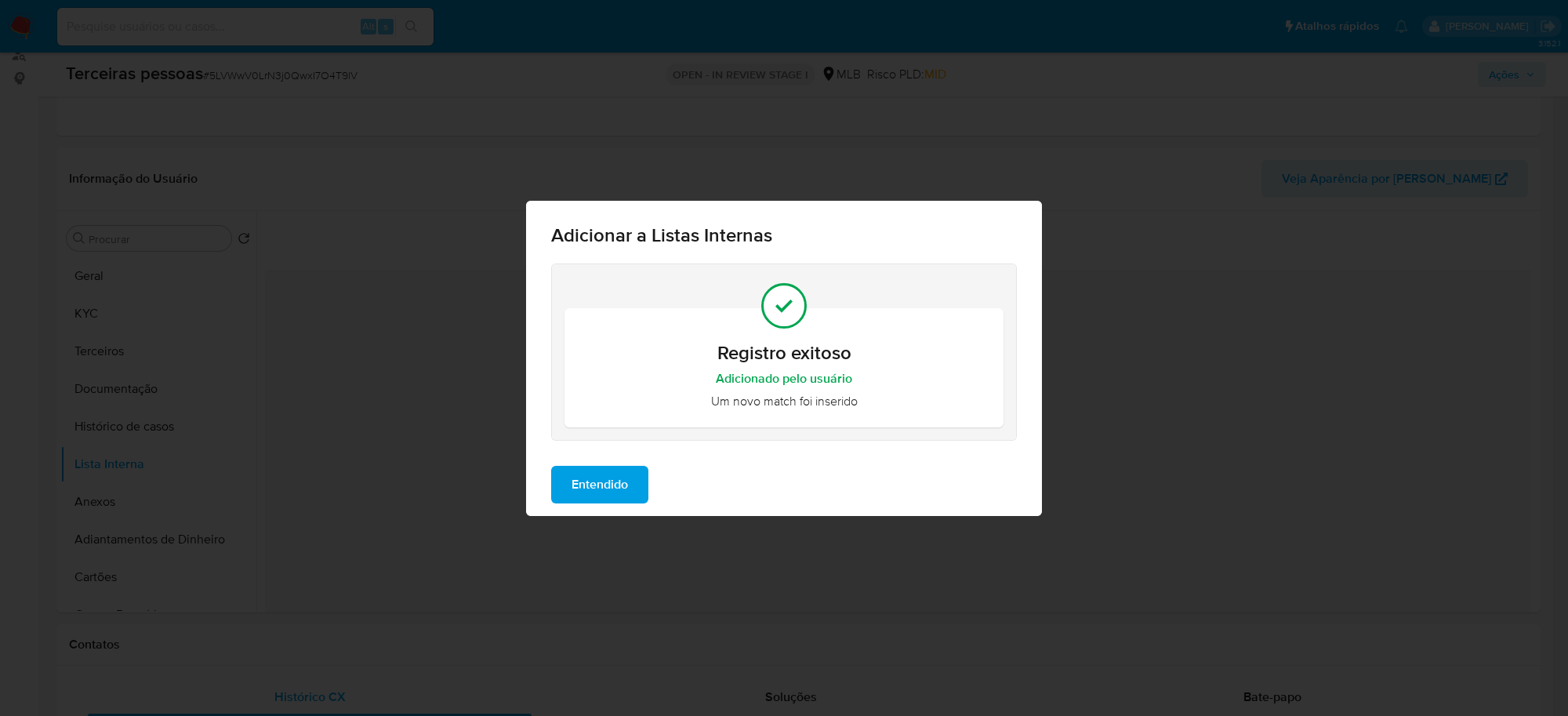
click at [617, 467] on span "Entendido" at bounding box center [599, 485] width 57 height 34
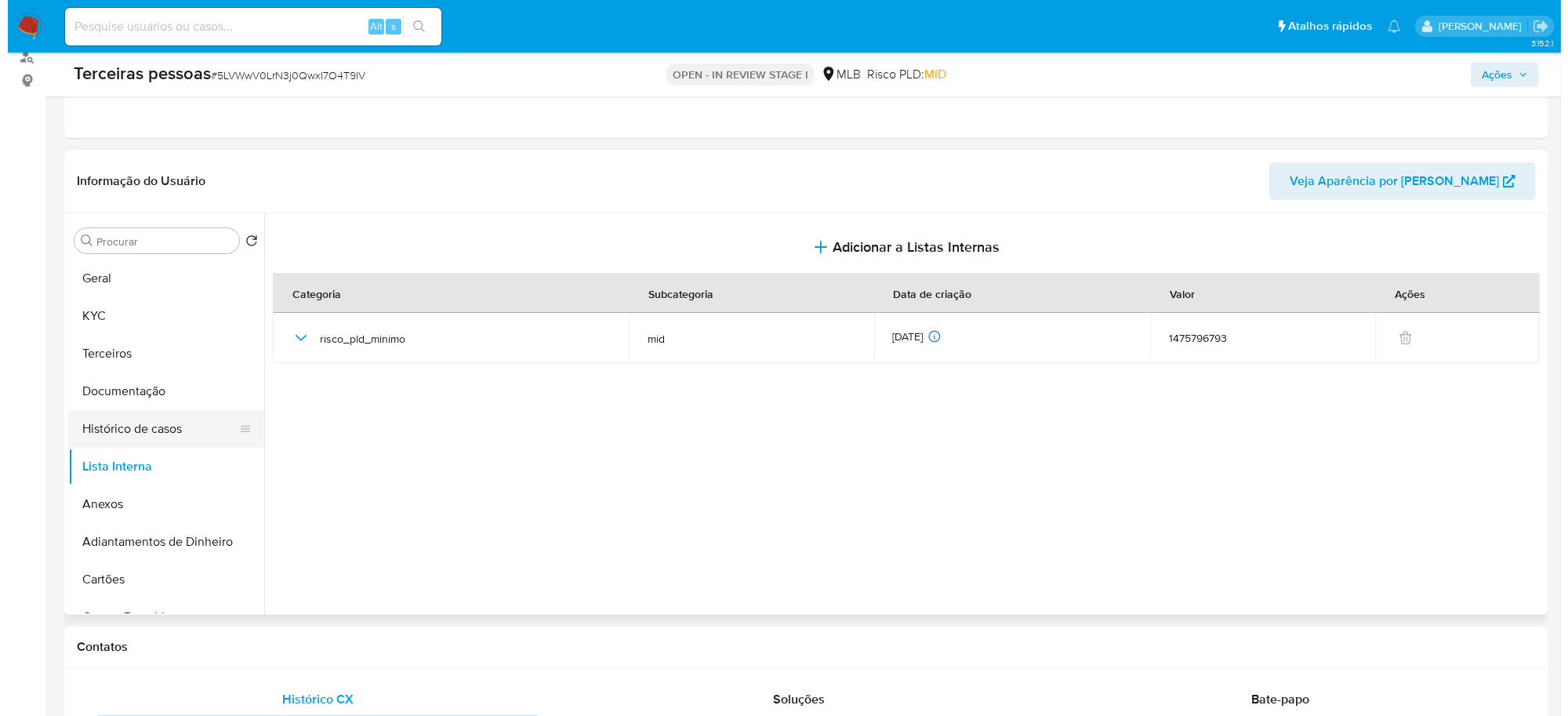
scroll to position [196, 0]
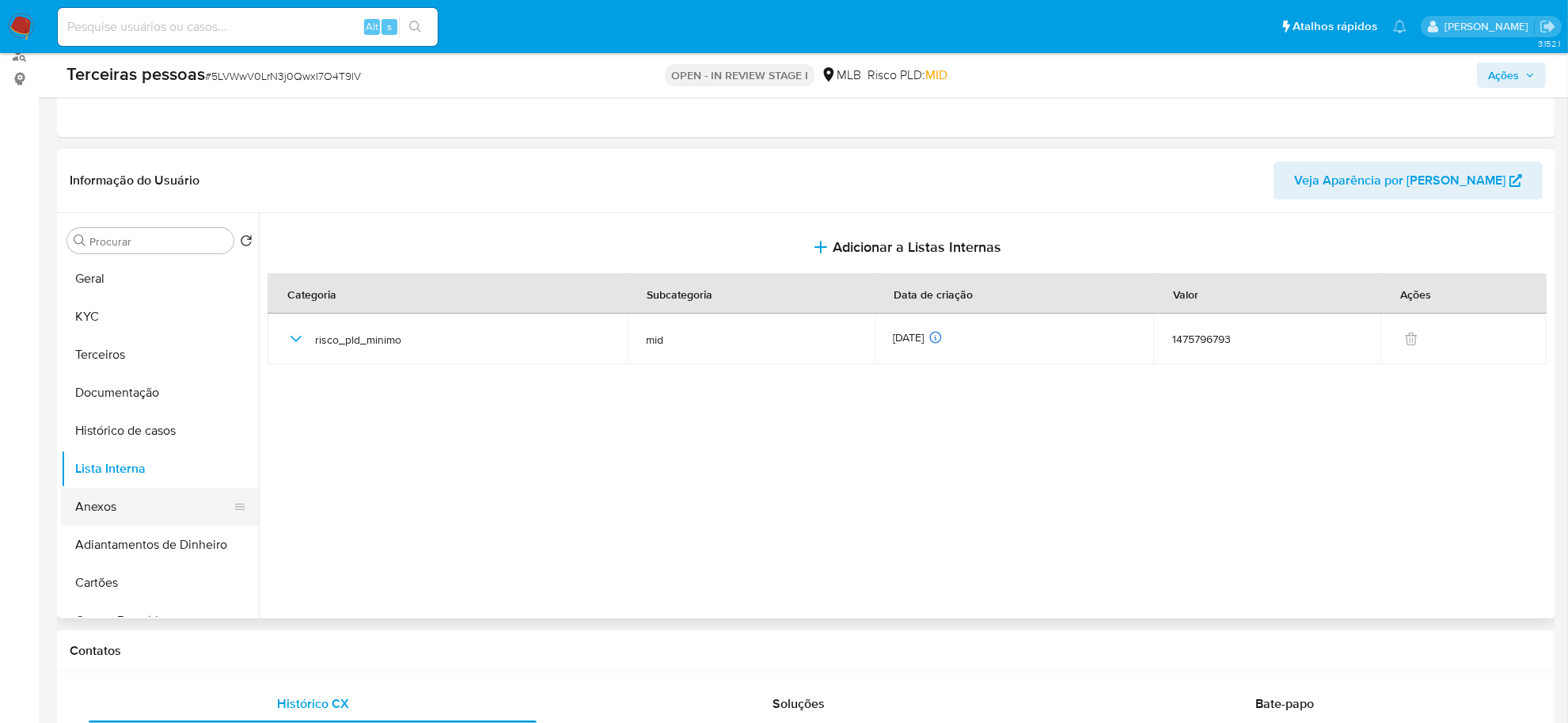
click at [124, 499] on button "Anexos" at bounding box center [154, 507] width 185 height 38
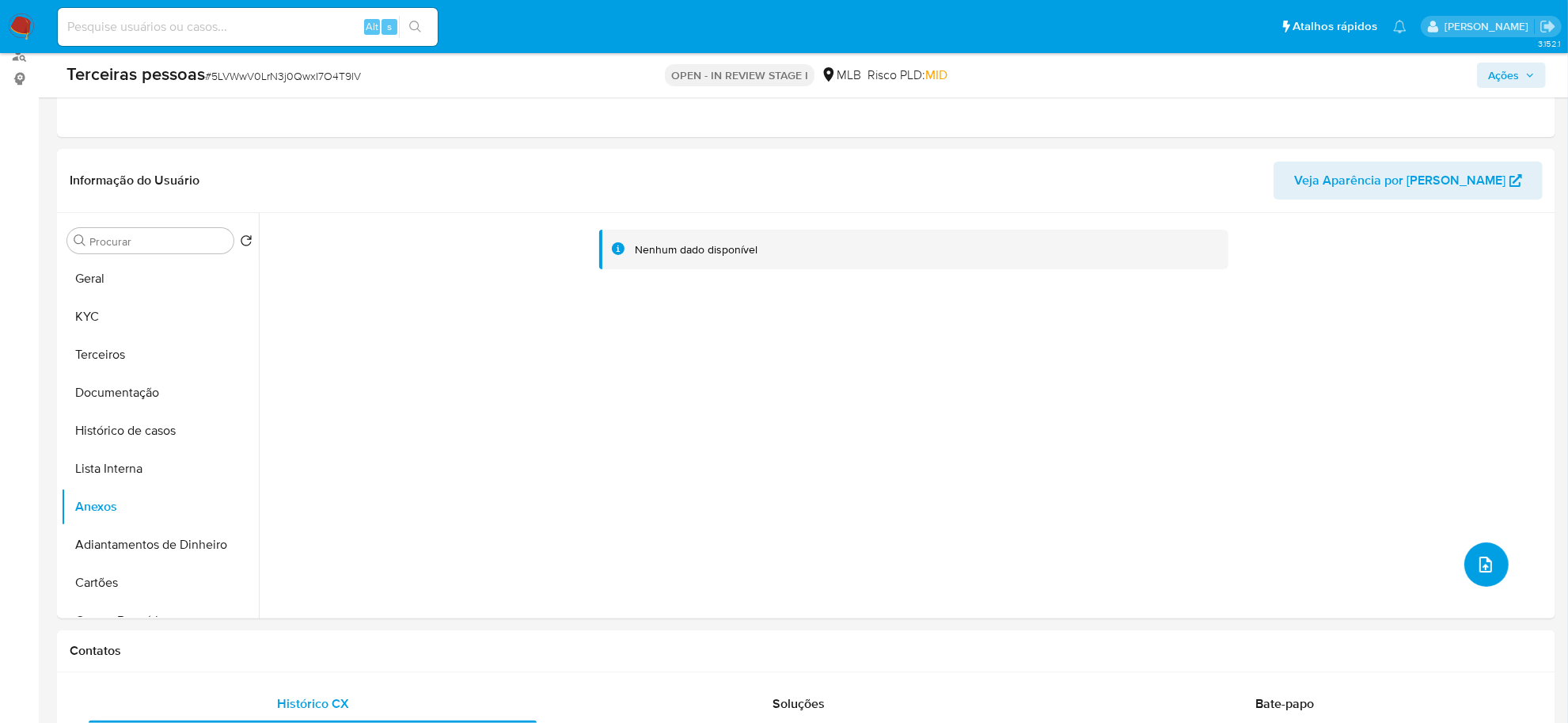
click at [1480, 565] on icon "upload-file" at bounding box center [1486, 564] width 13 height 15
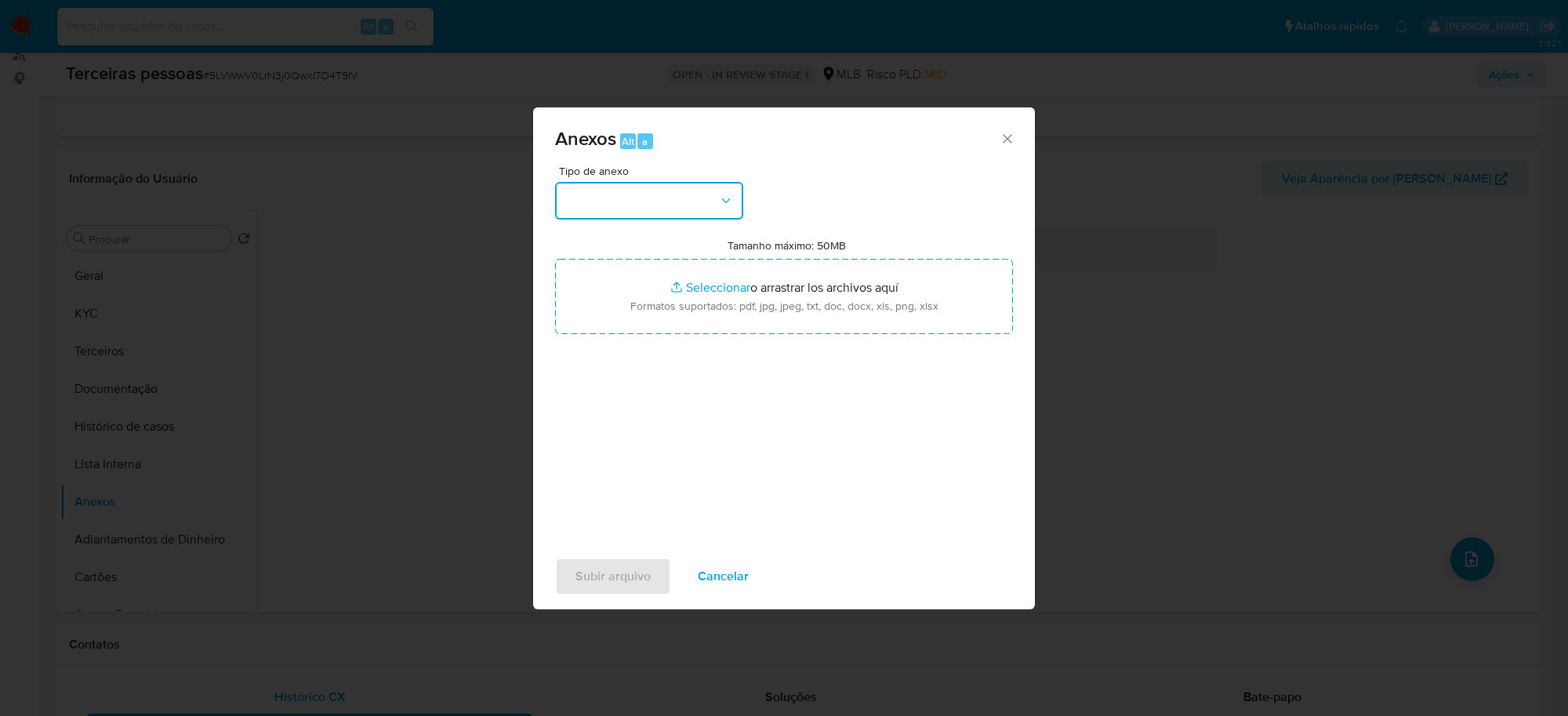
click at [644, 208] on button "button" at bounding box center [649, 201] width 188 height 38
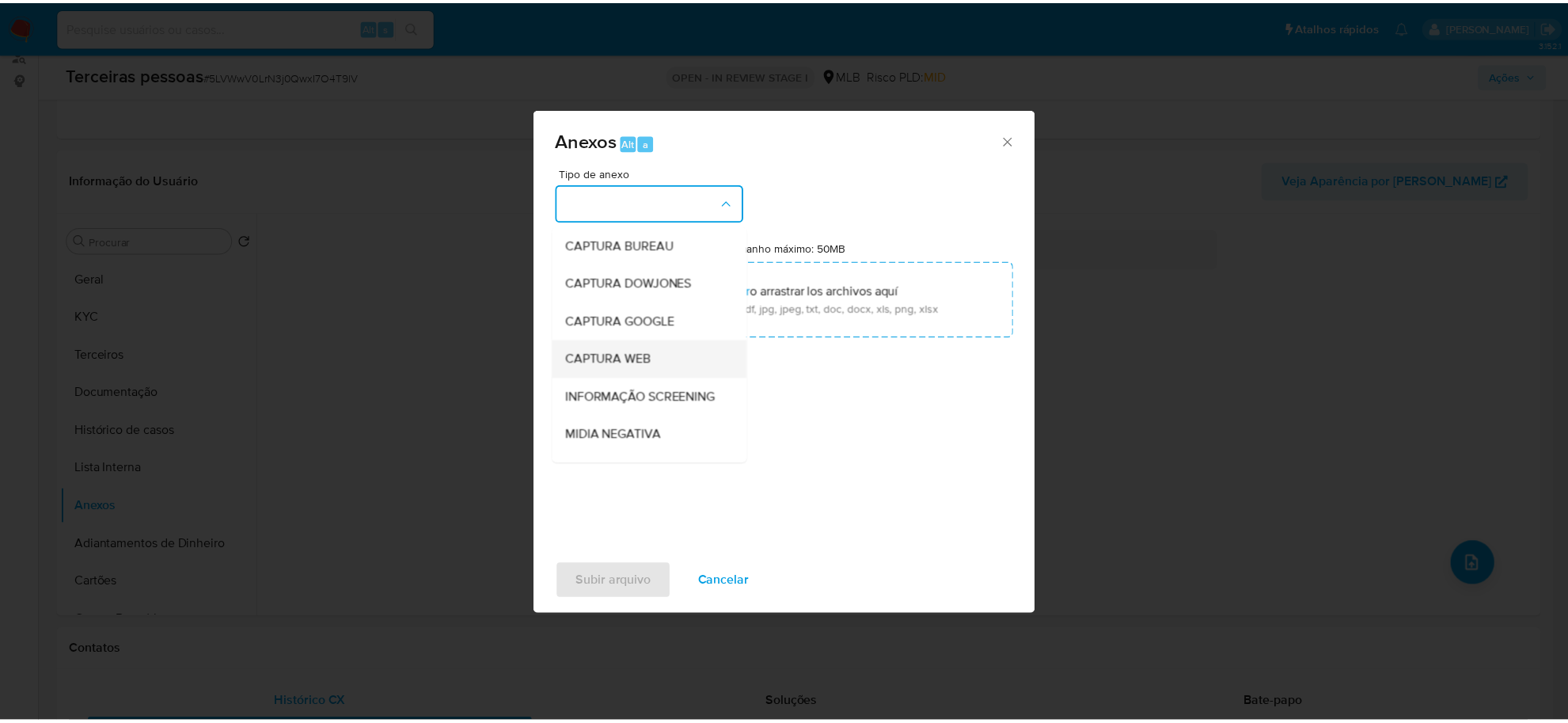
scroll to position [243, 0]
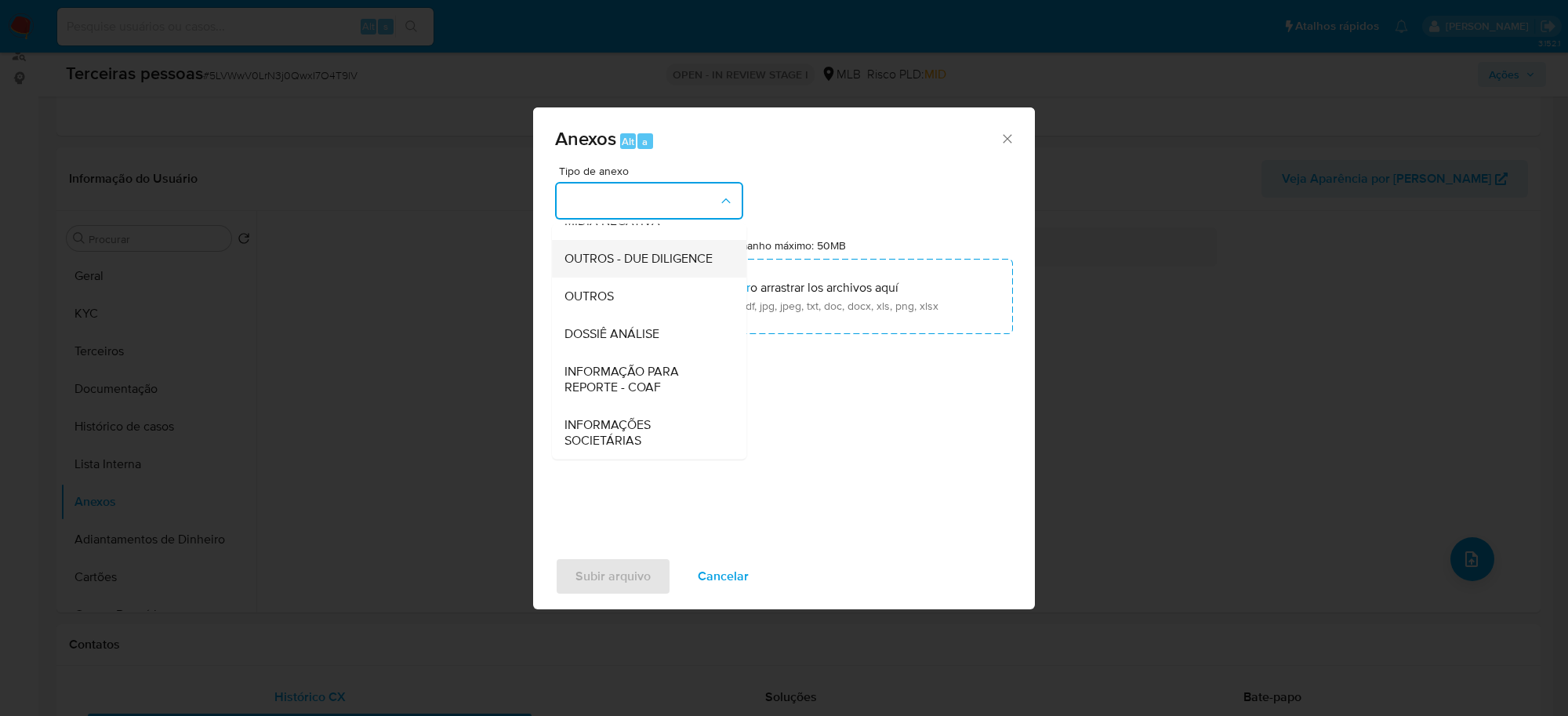
click at [611, 256] on span "OUTROS - DUE DILIGENCE" at bounding box center [638, 258] width 149 height 15
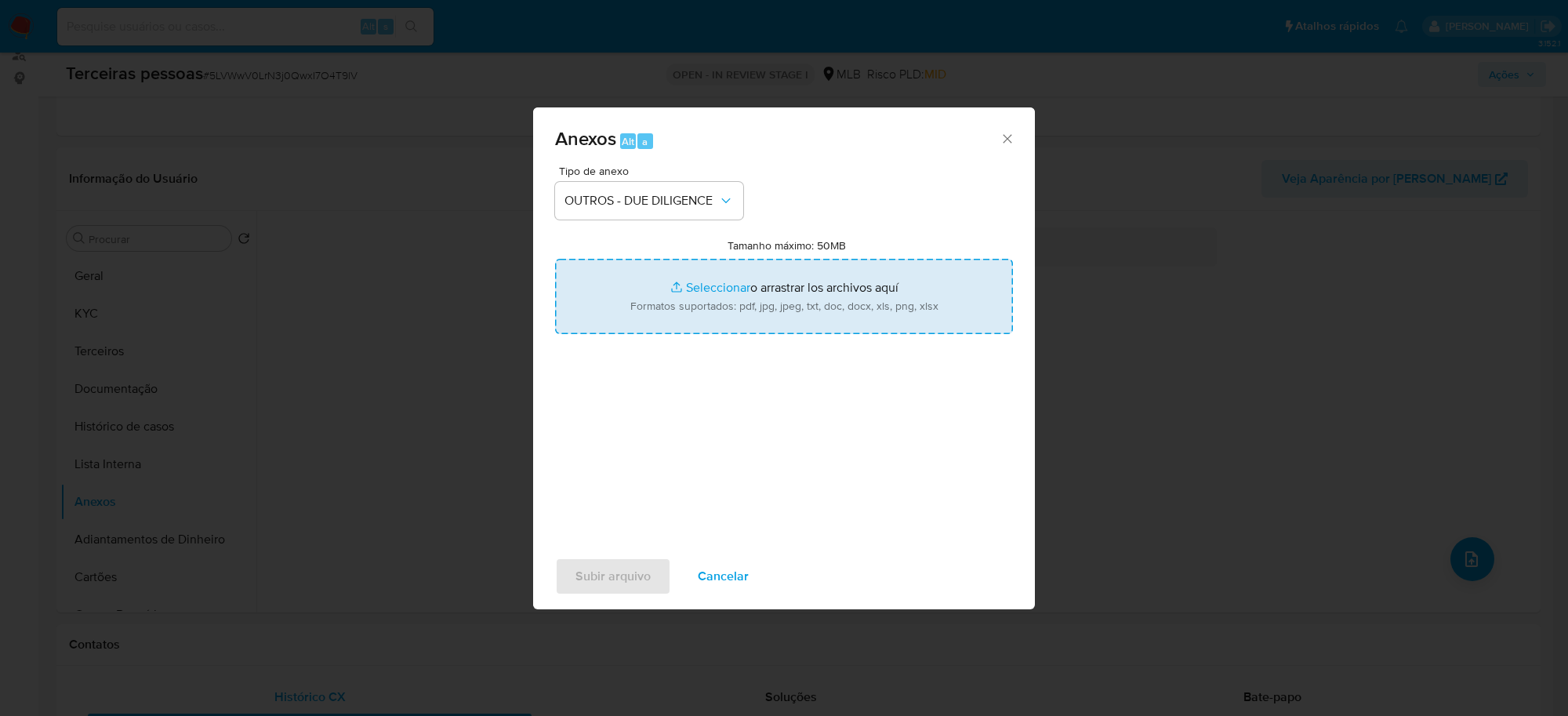
click at [862, 318] on input "Tamanho máximo: 50MB Seleccionar archivos" at bounding box center [784, 296] width 458 height 76
type input "C:\fakepath\Matriz de Risco - RMS COMERCIO DE CALCADOS LTDA.pdf"
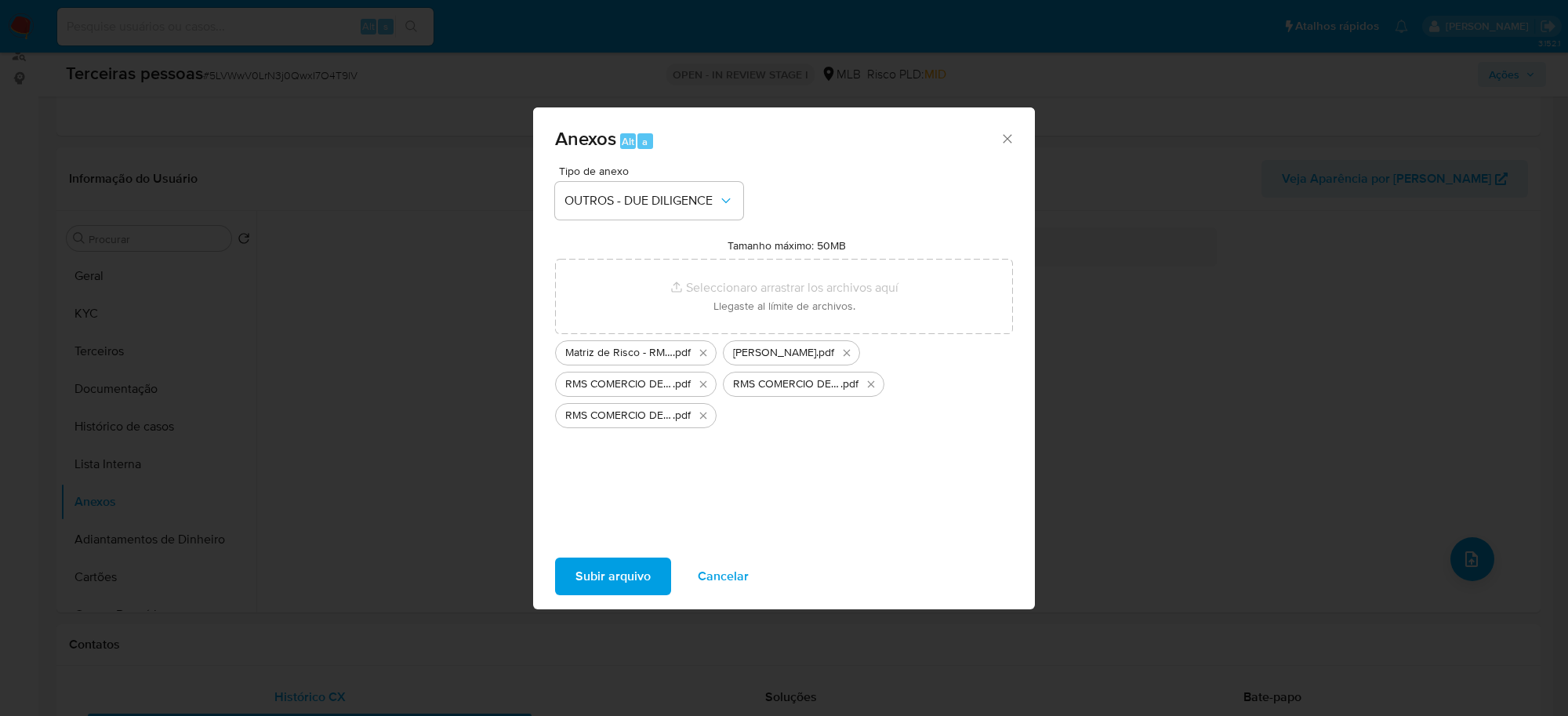
click at [613, 574] on span "Subir arquivo" at bounding box center [613, 576] width 76 height 34
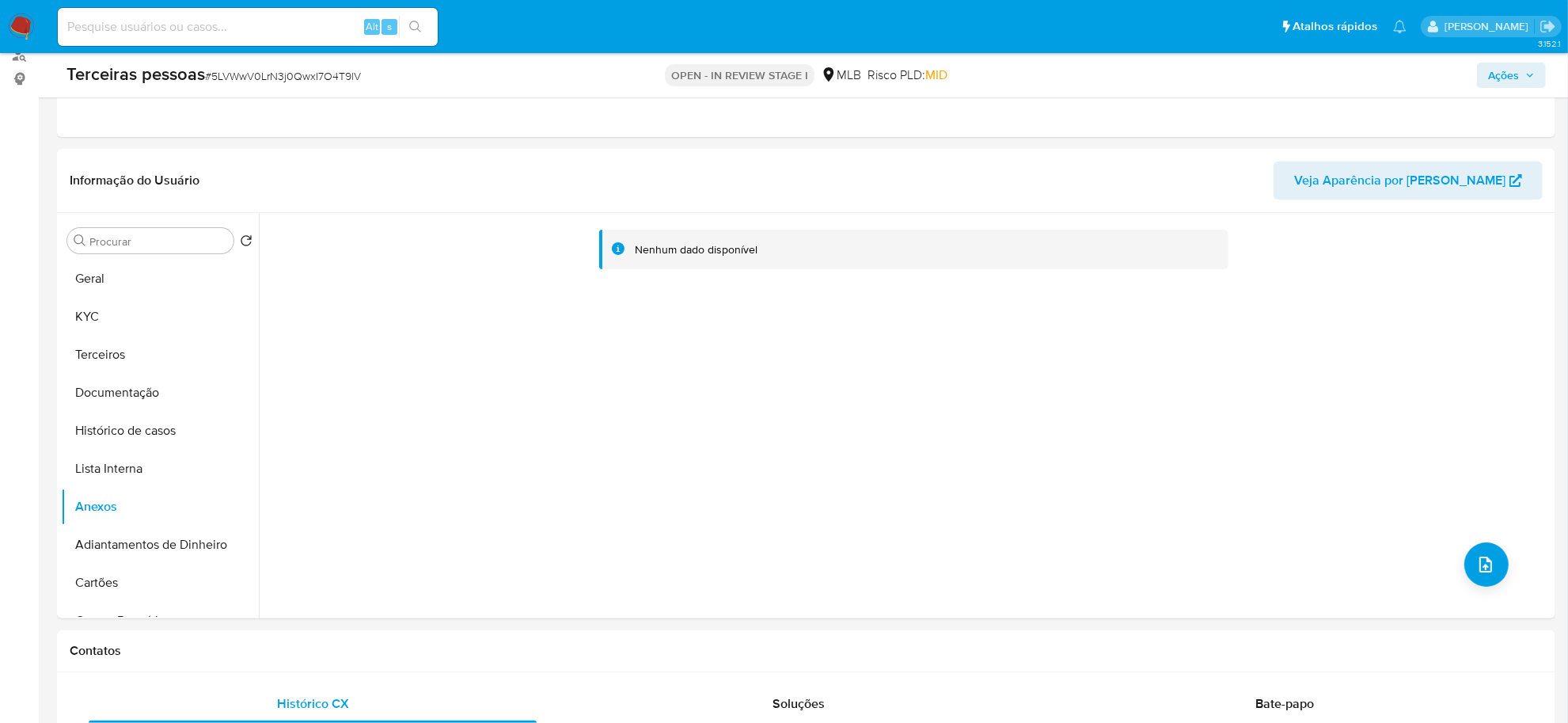
click at [1524, 72] on span "Ações" at bounding box center [1511, 75] width 46 height 22
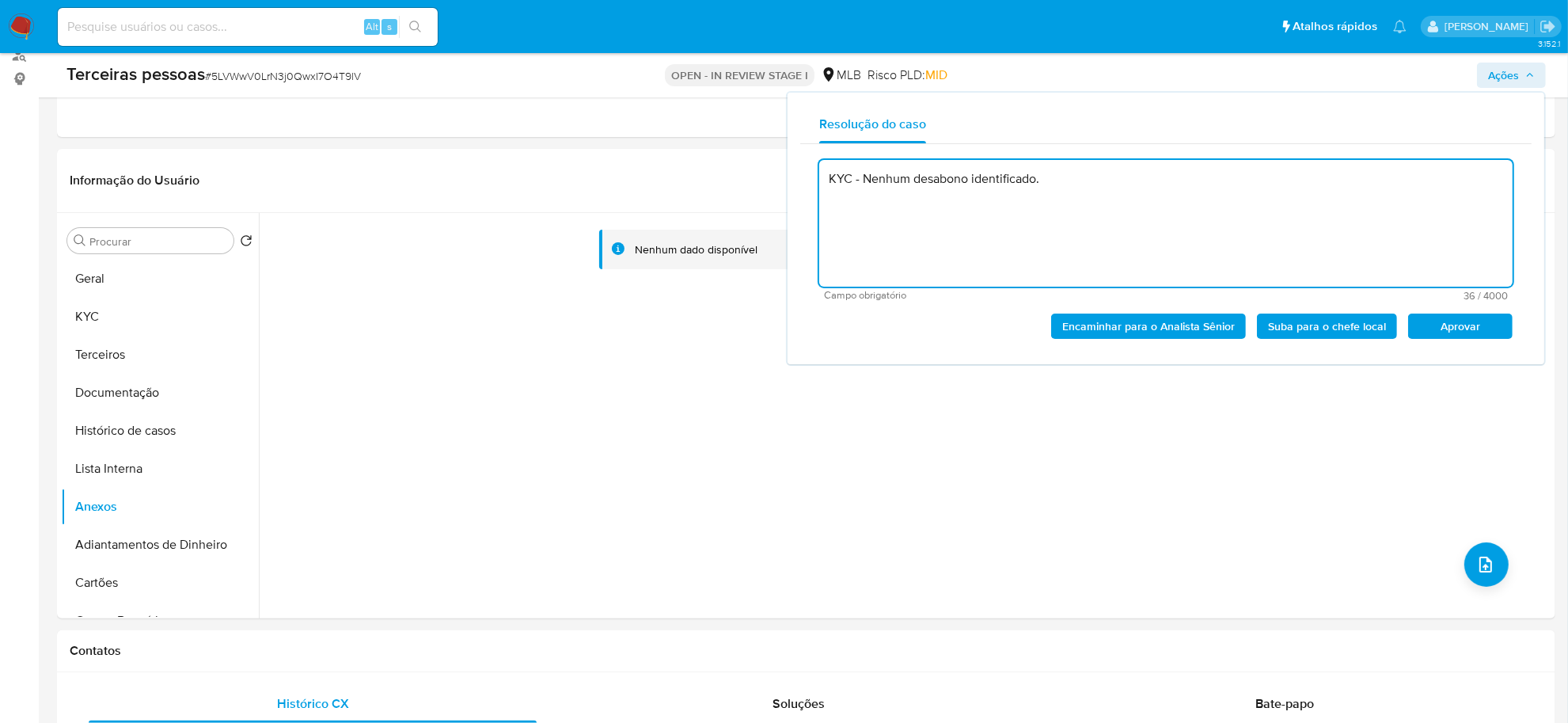
click at [1468, 331] on span "Aprovar" at bounding box center [1460, 326] width 83 height 22
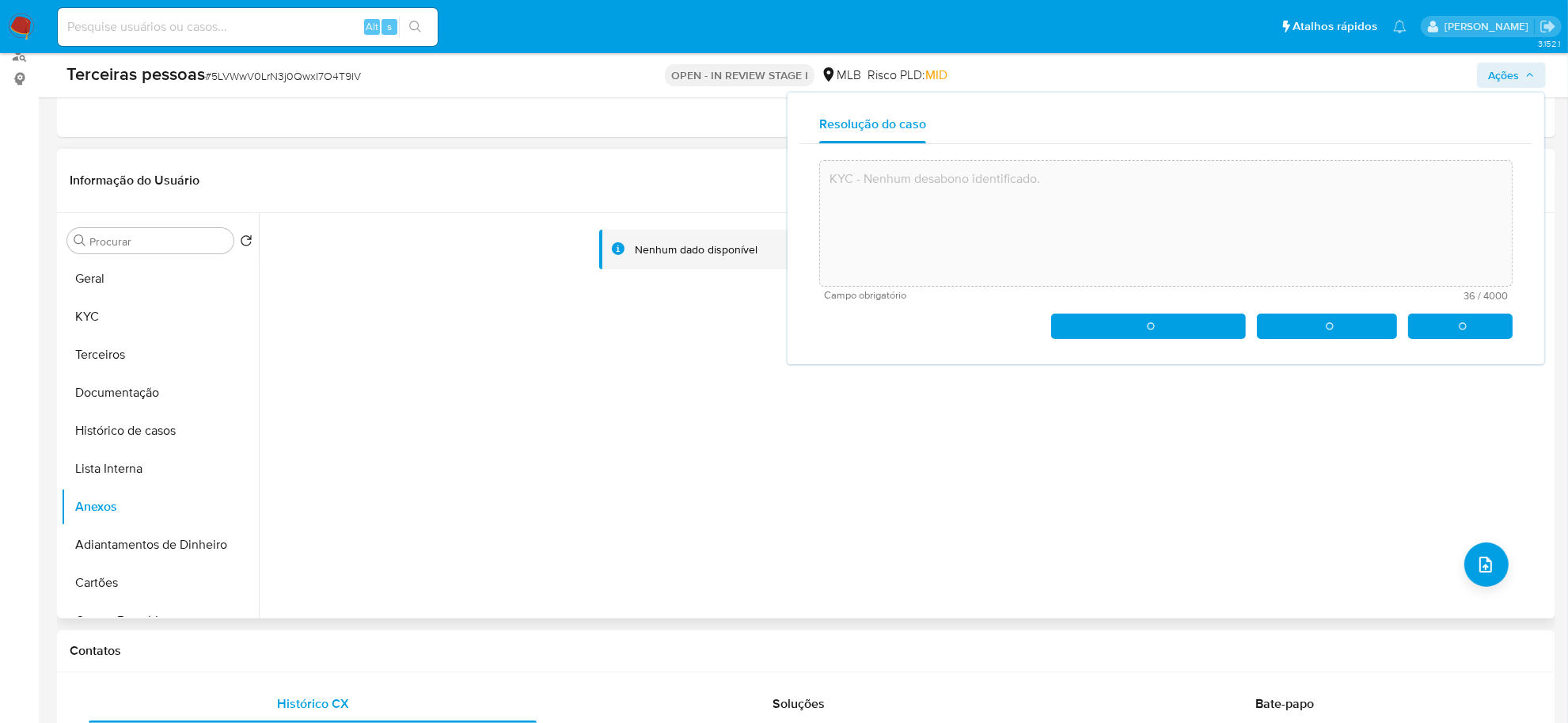
type textarea "KYC - Nenhum desabono identificado."
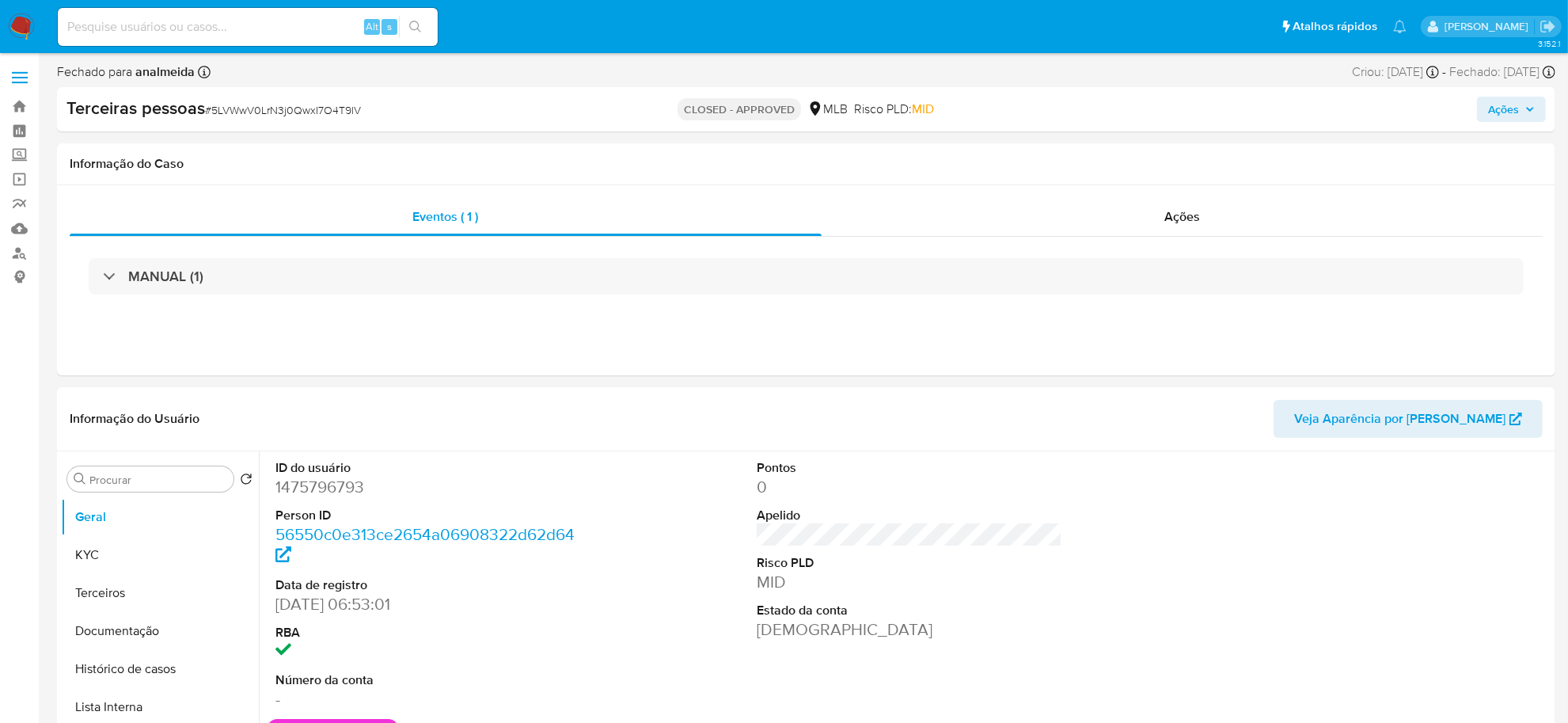
select select "10"
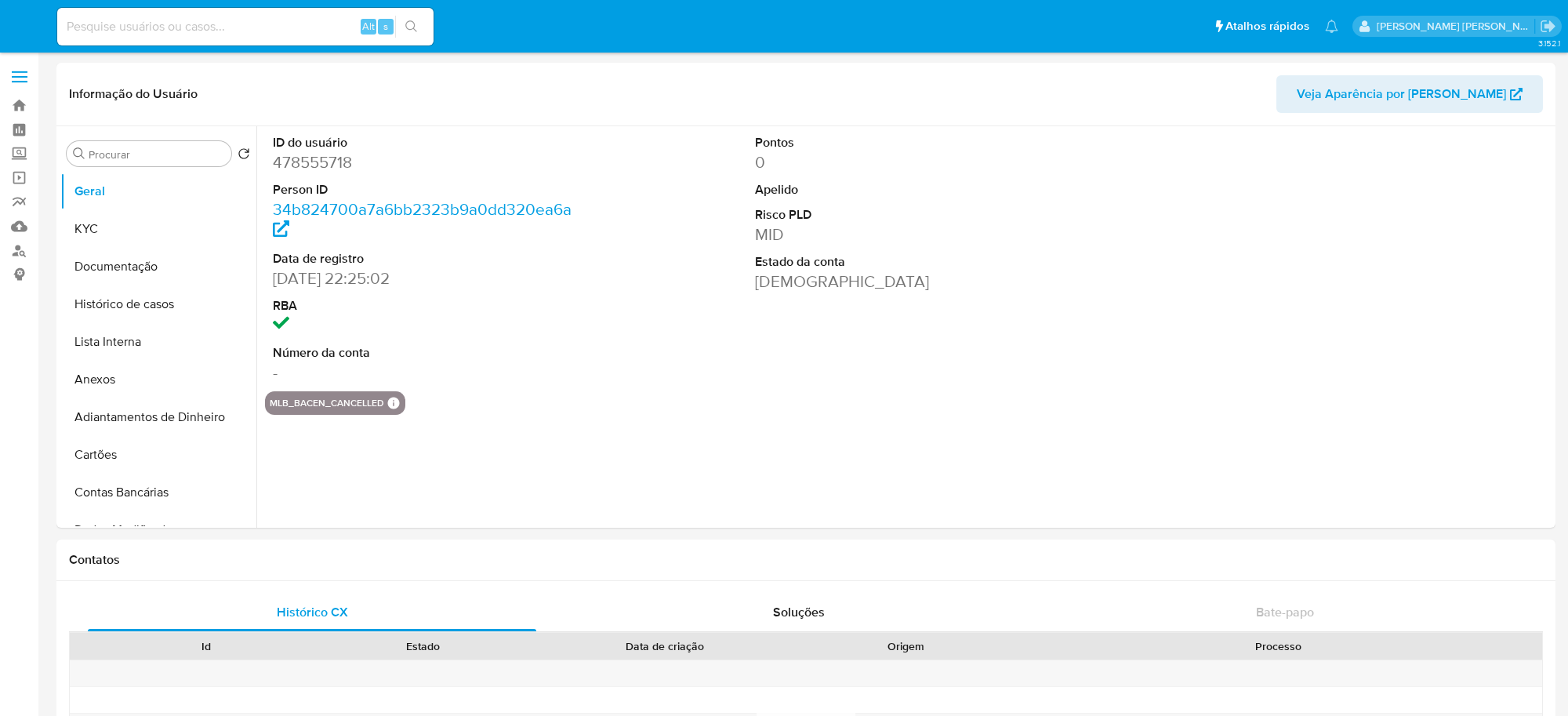
select select "10"
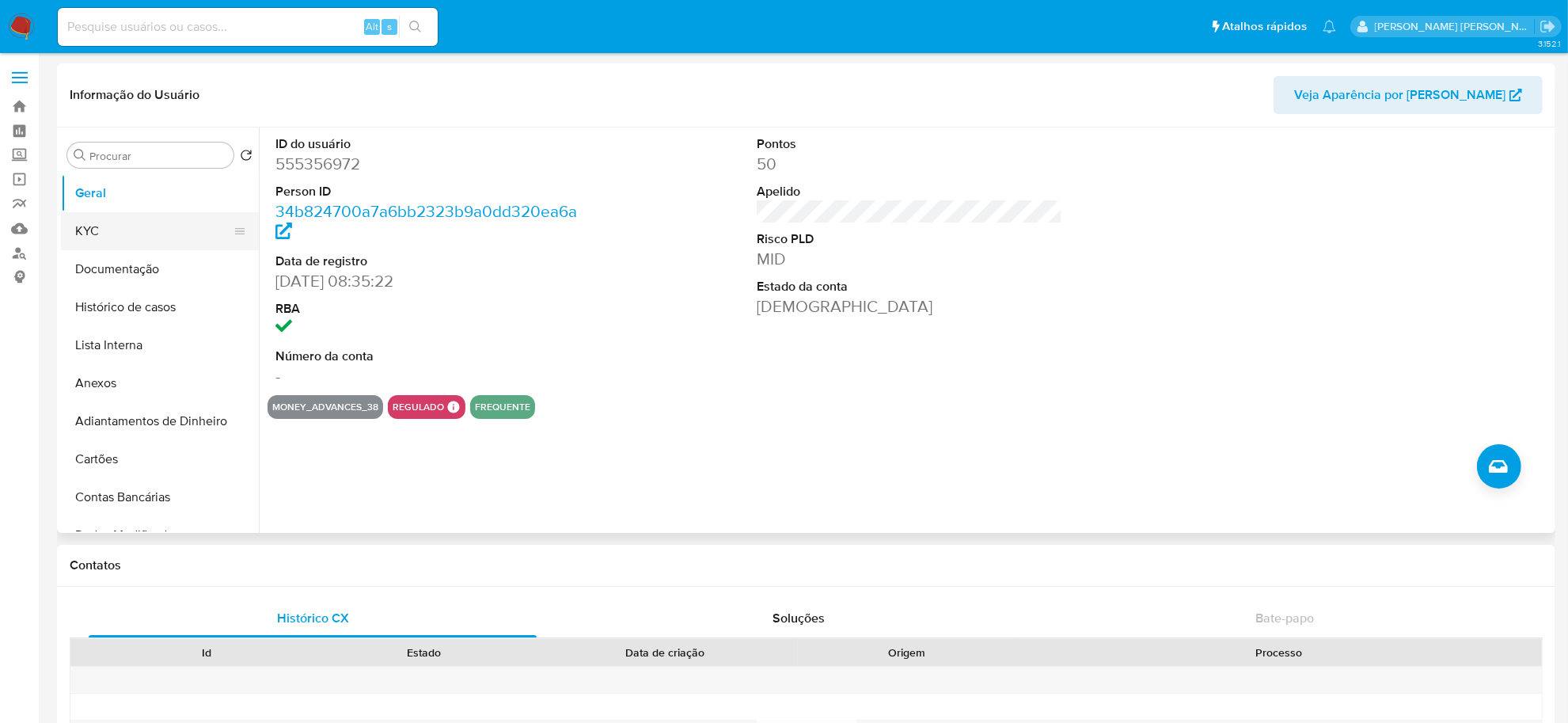
click at [153, 235] on button "KYC" at bounding box center [154, 231] width 185 height 38
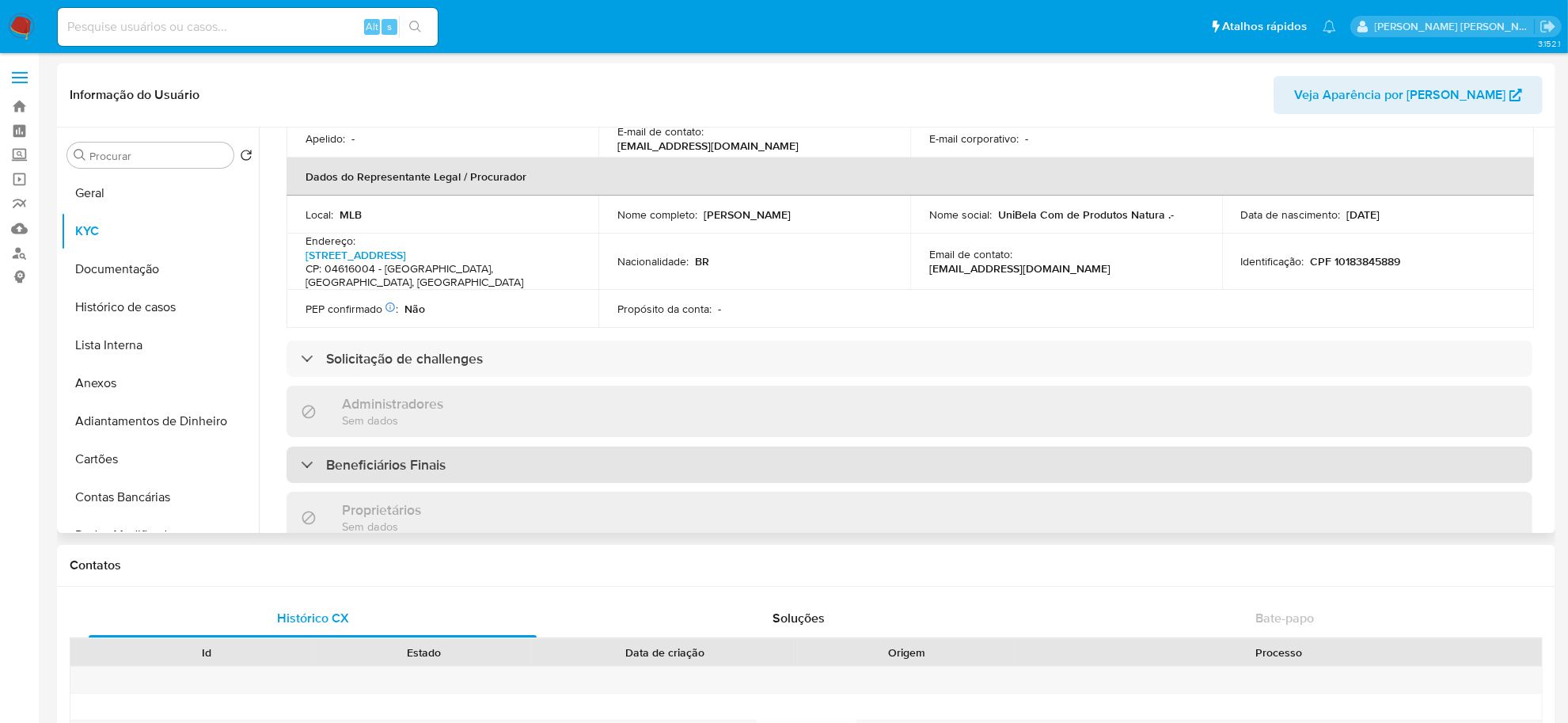
click at [654, 447] on div "Beneficiários Finais" at bounding box center [909, 465] width 1246 height 36
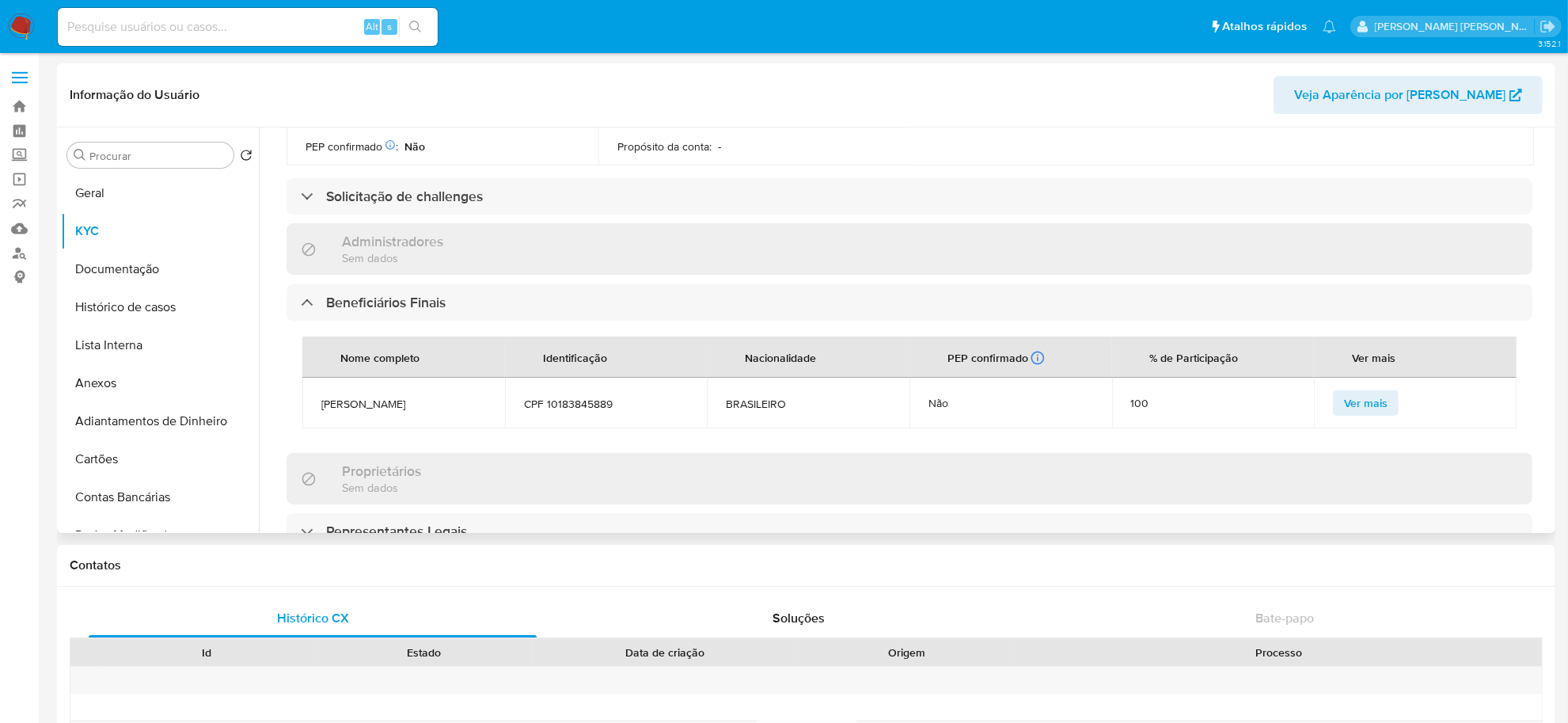
scroll to position [647, 0]
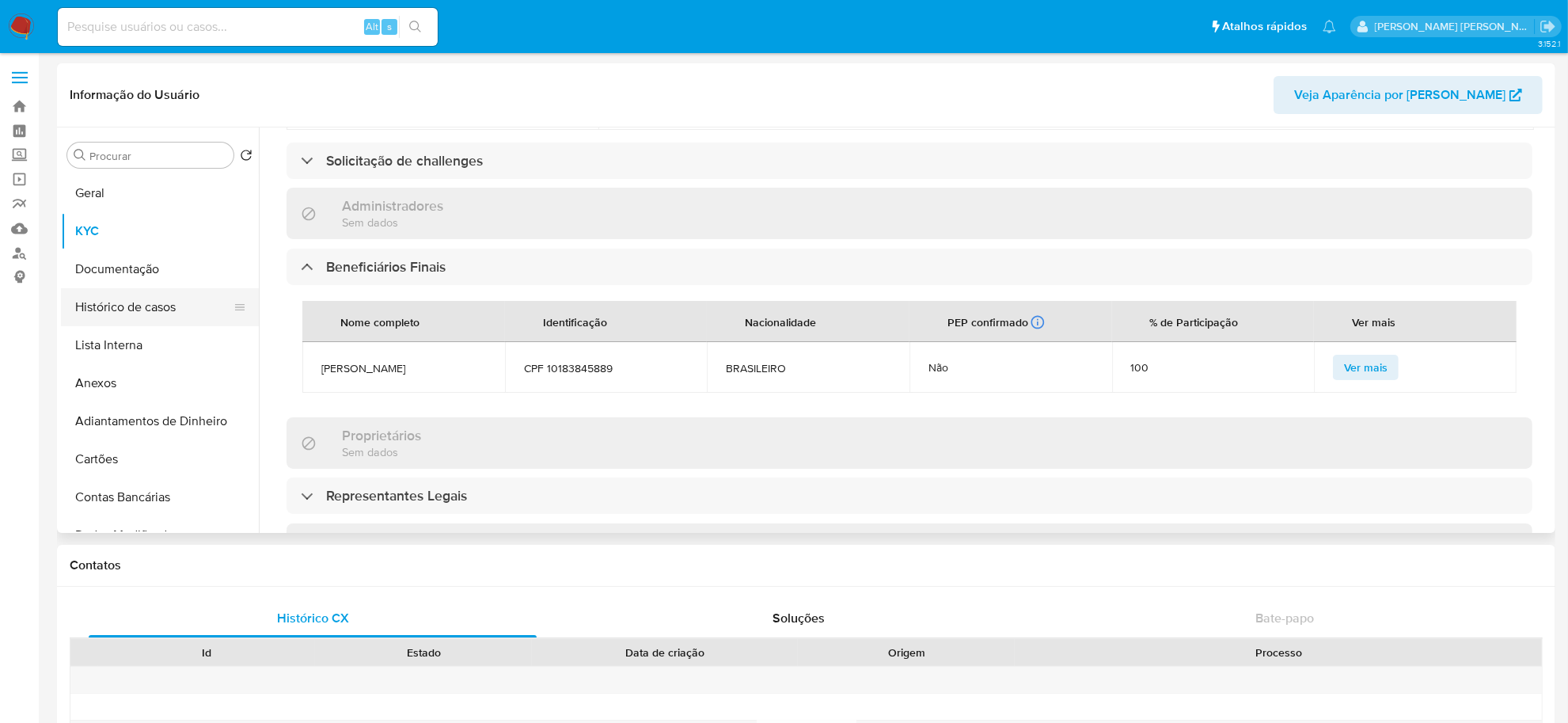
click at [151, 310] on button "Histórico de casos" at bounding box center [154, 307] width 185 height 38
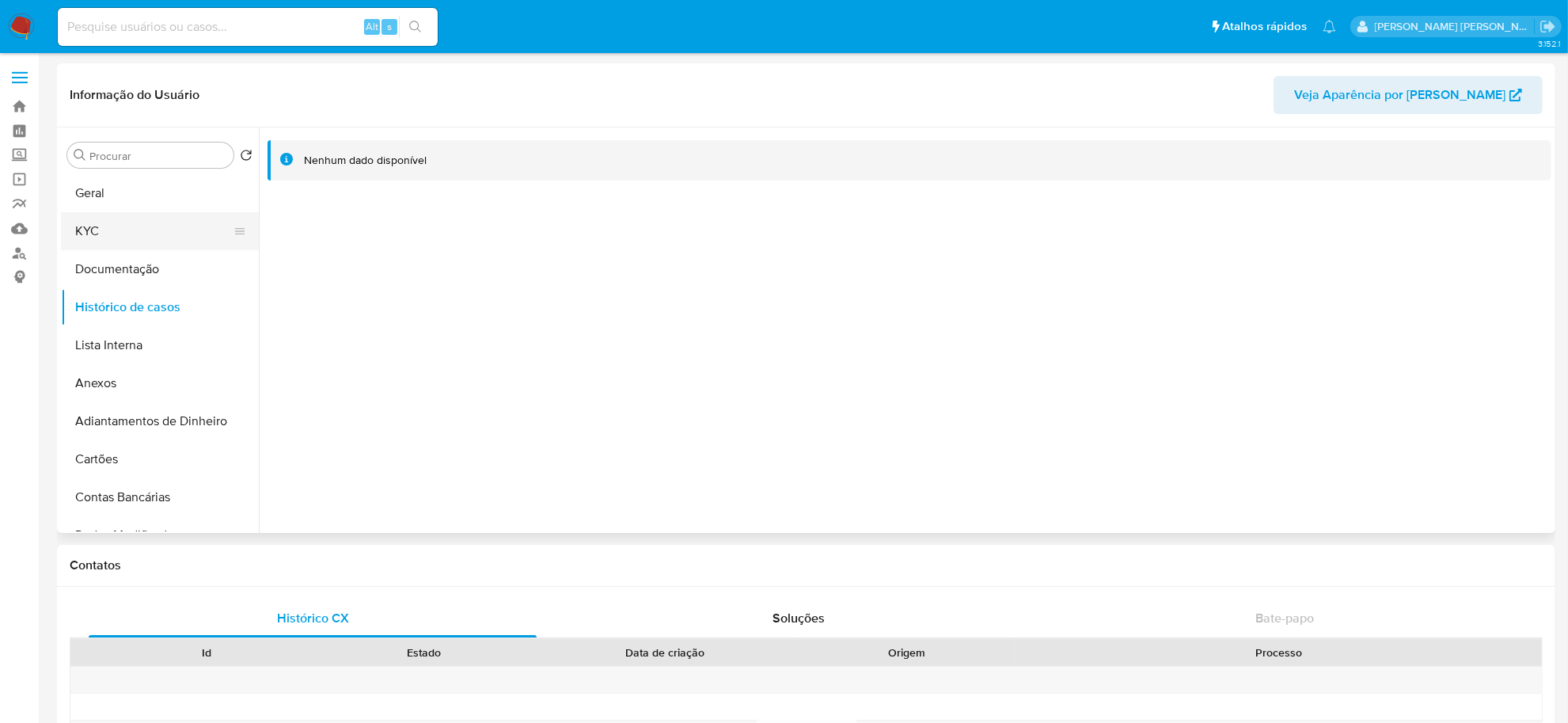
click at [129, 231] on button "KYC" at bounding box center [154, 231] width 185 height 38
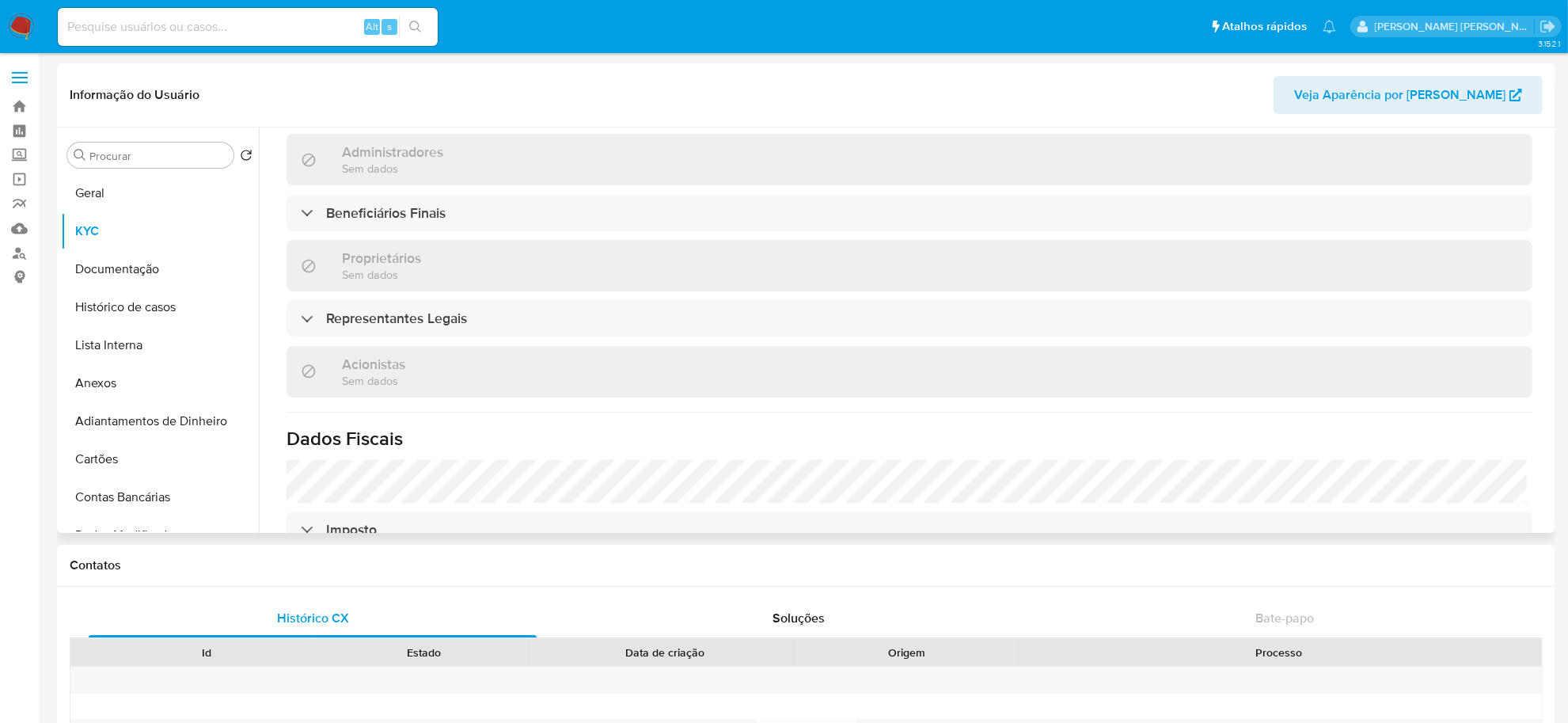
scroll to position [594, 0]
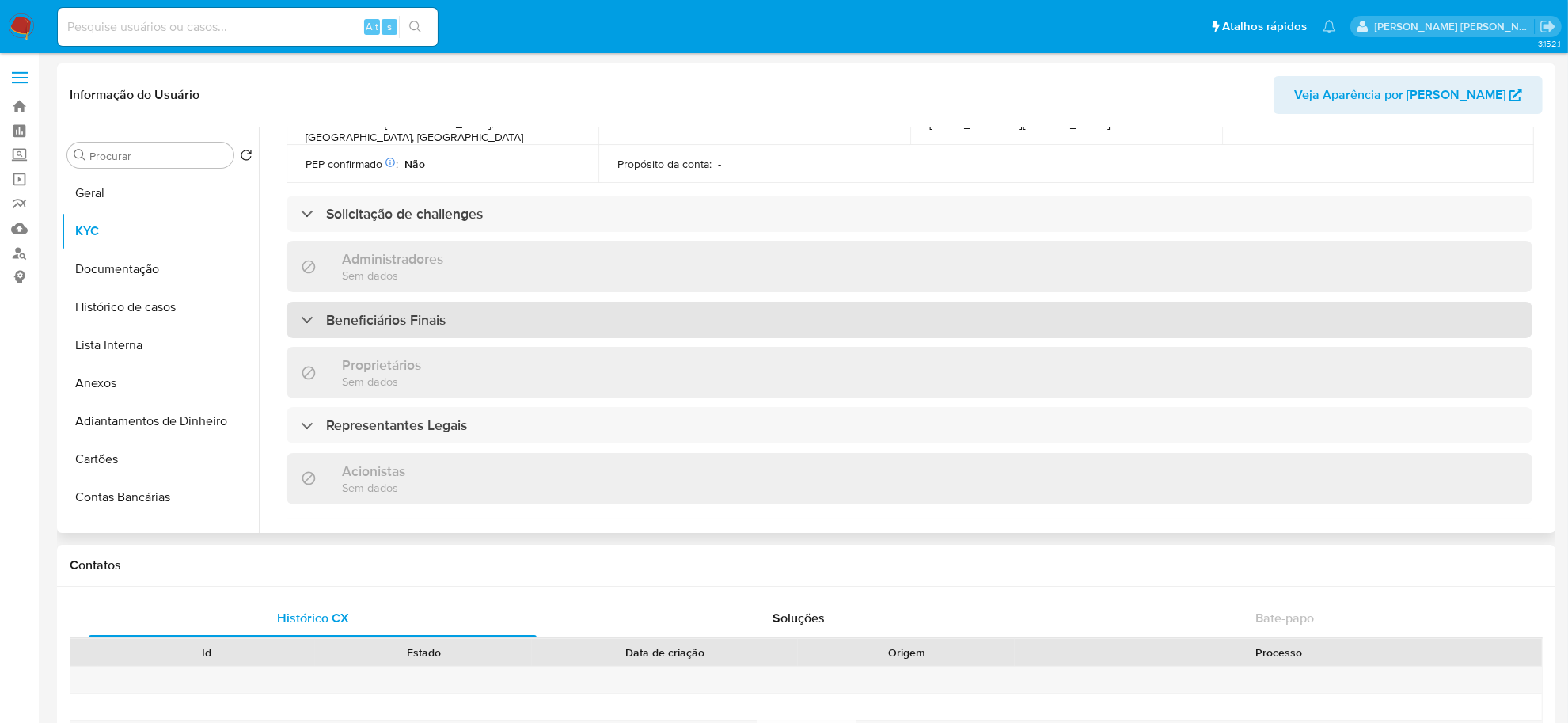
drag, startPoint x: 749, startPoint y: 301, endPoint x: 782, endPoint y: 306, distance: 33.4
click at [749, 302] on div "Beneficiários Finais" at bounding box center [909, 320] width 1246 height 36
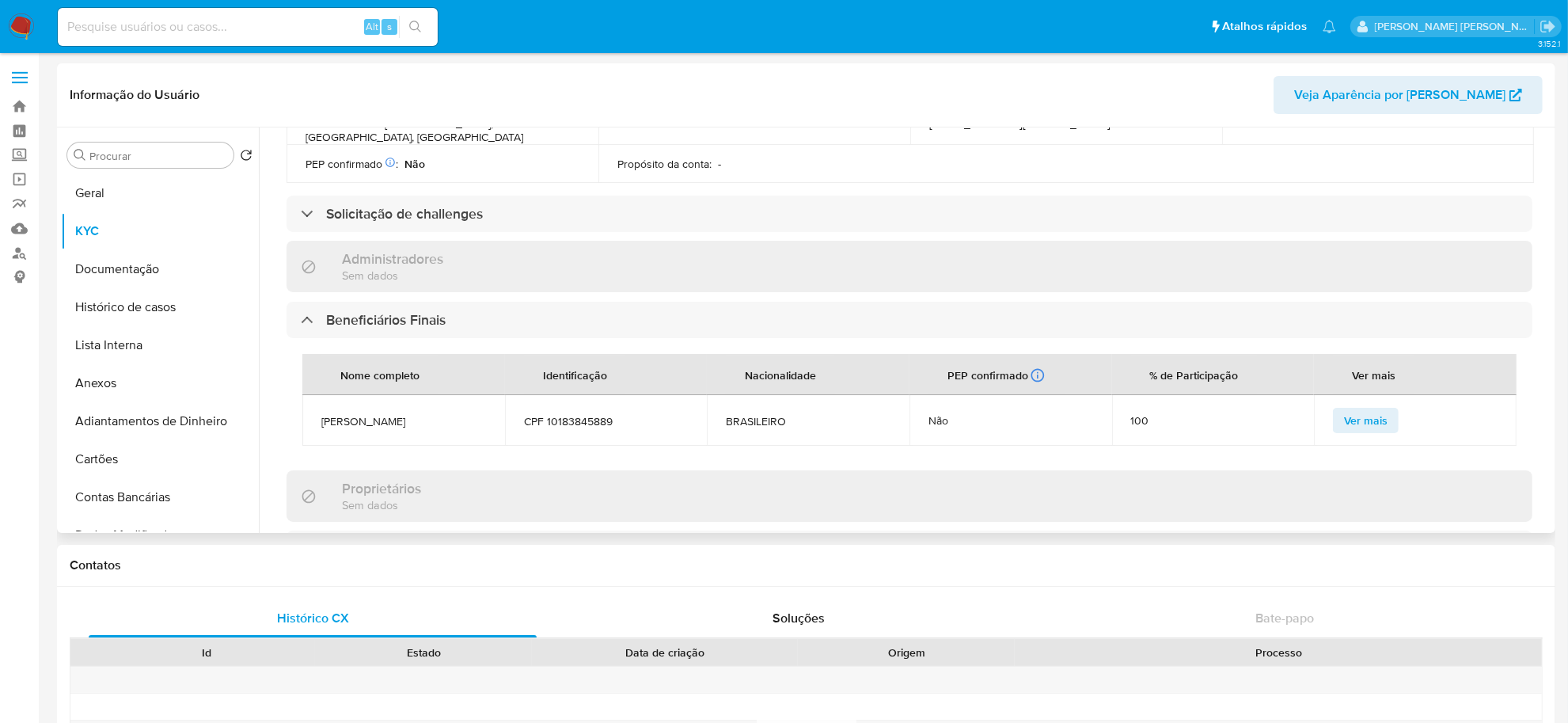
scroll to position [693, 0]
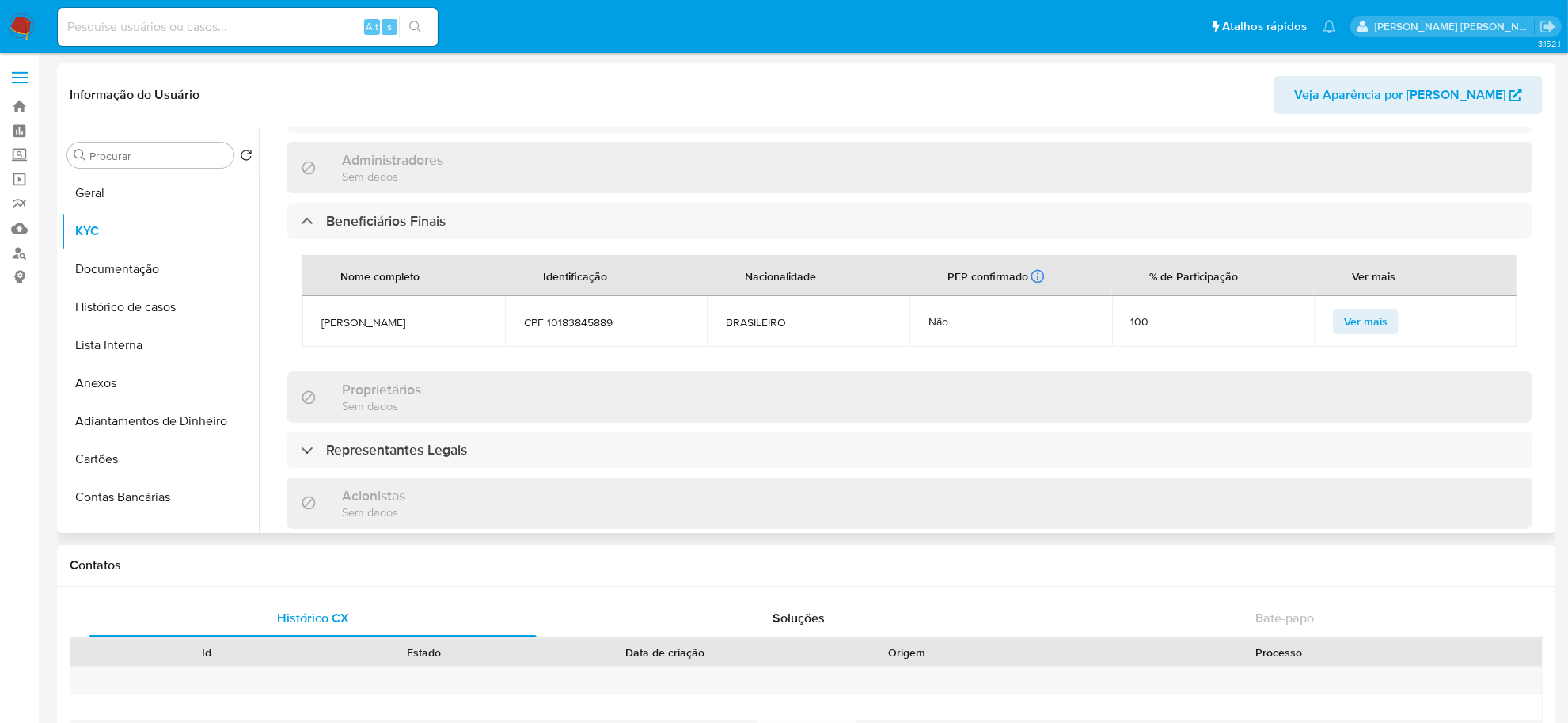
click at [400, 316] on span "SERGIO VIEIRA RODADO" at bounding box center [404, 323] width 165 height 15
copy span "SERGIO VIEIRA RODADO"
click at [159, 314] on button "Histórico de casos" at bounding box center [154, 307] width 185 height 38
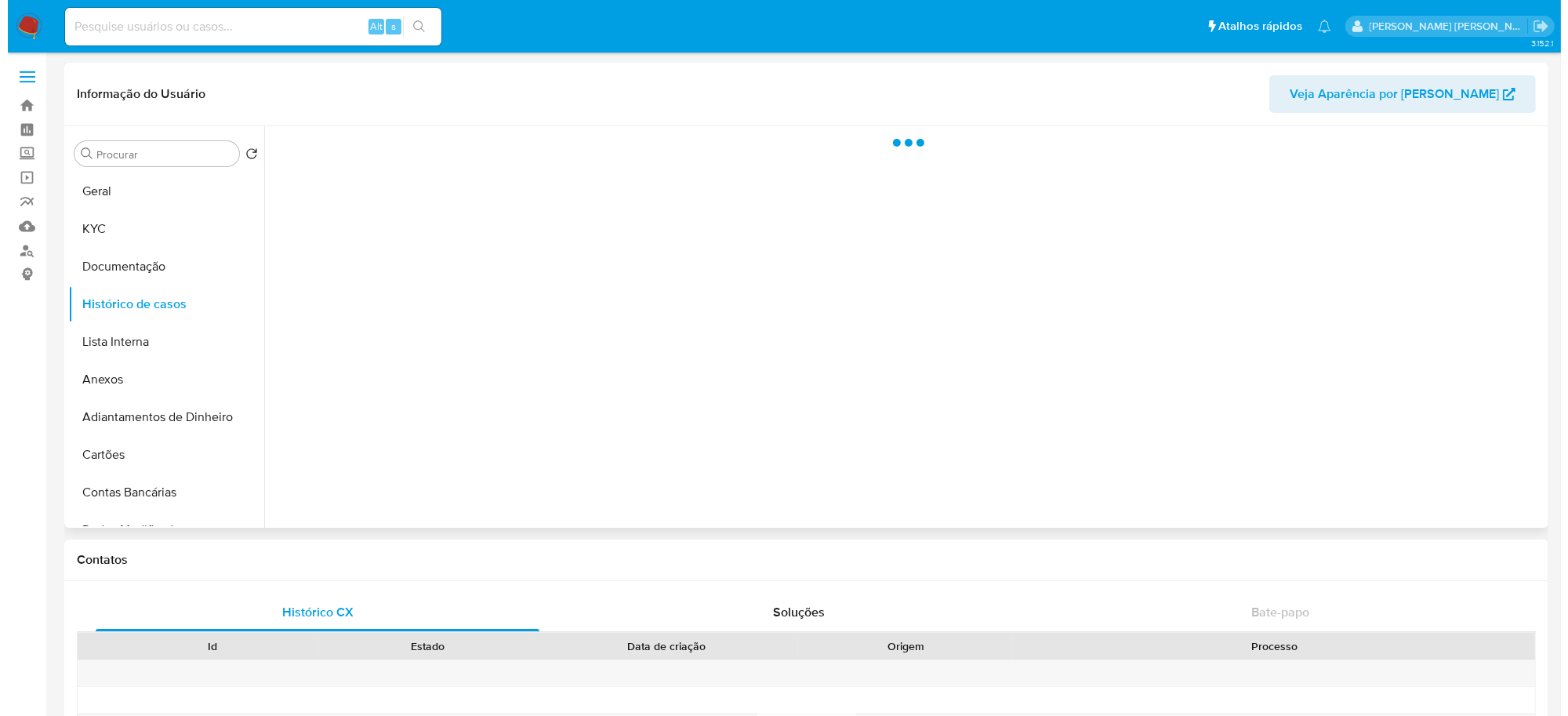
scroll to position [0, 0]
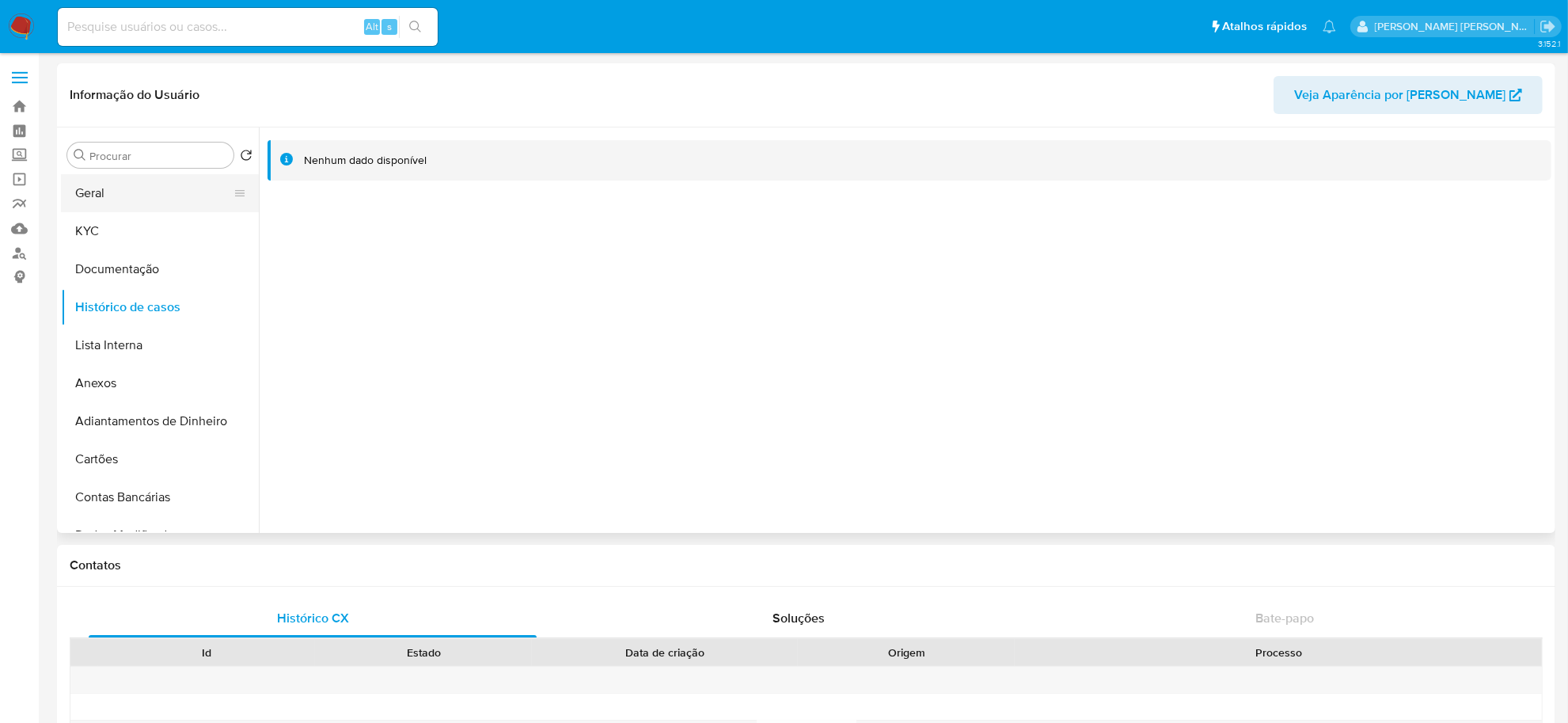
click at [133, 199] on button "Geral" at bounding box center [154, 194] width 185 height 38
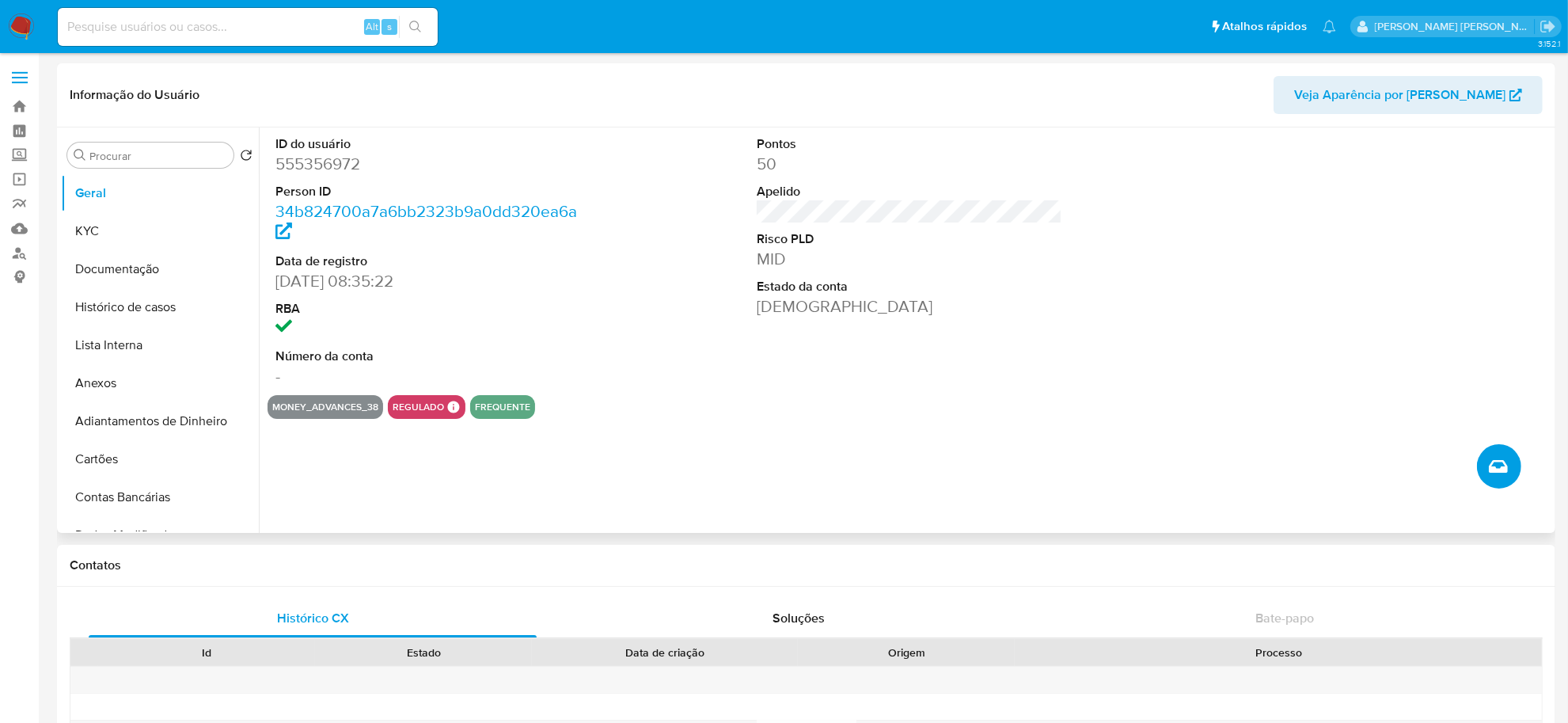
click at [1504, 457] on icon "Criar caso manual" at bounding box center [1498, 466] width 19 height 19
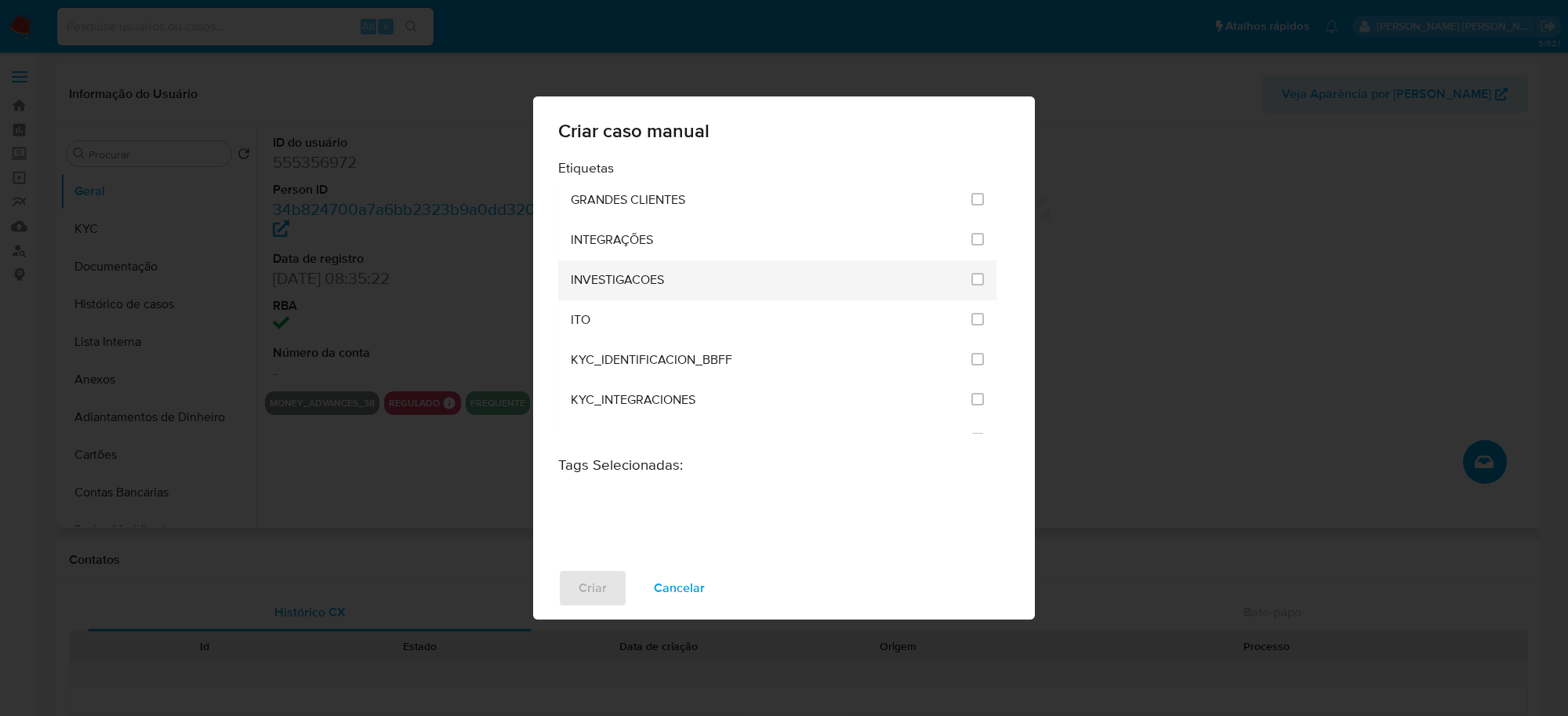
scroll to position [1274, 0]
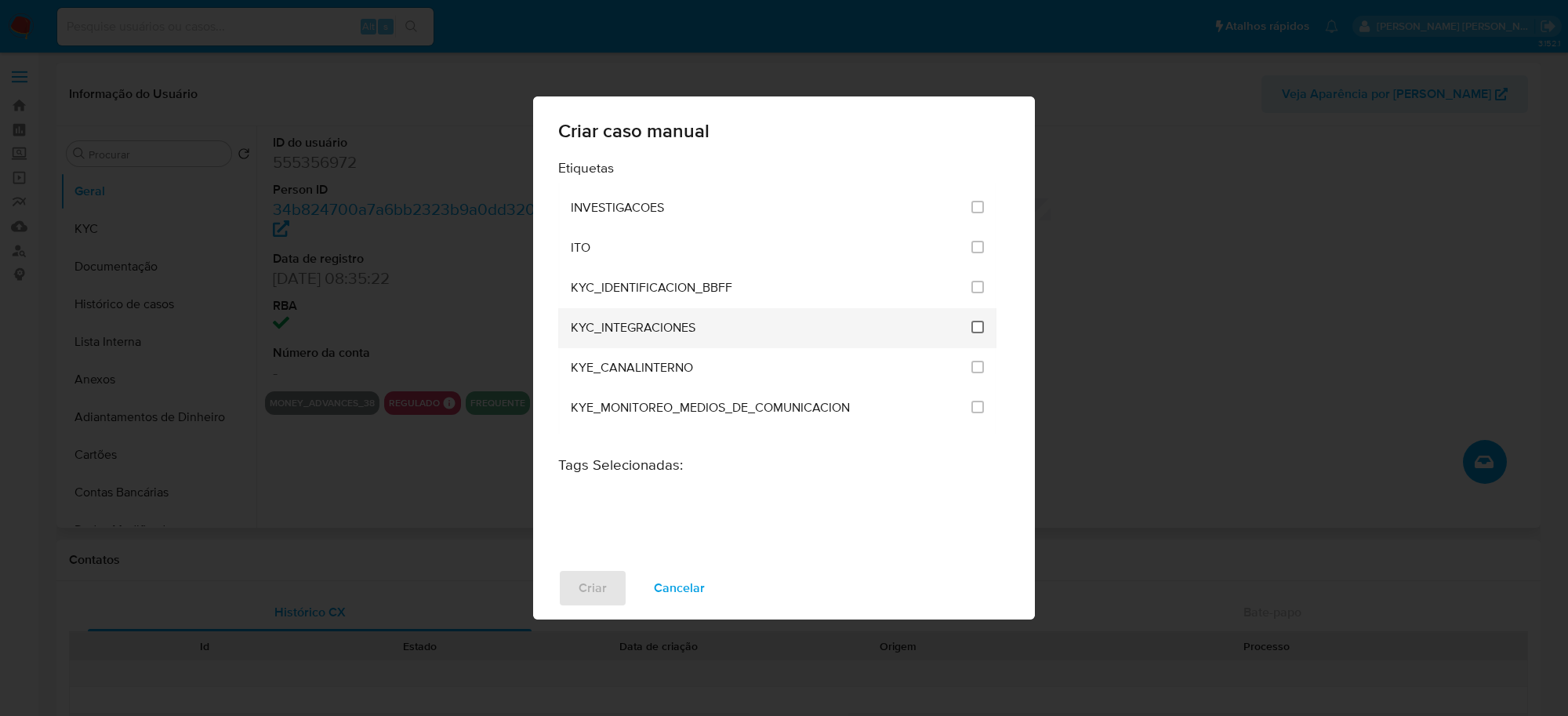
click at [971, 323] on input "2093" at bounding box center [978, 327] width 13 height 13
checkbox input "true"
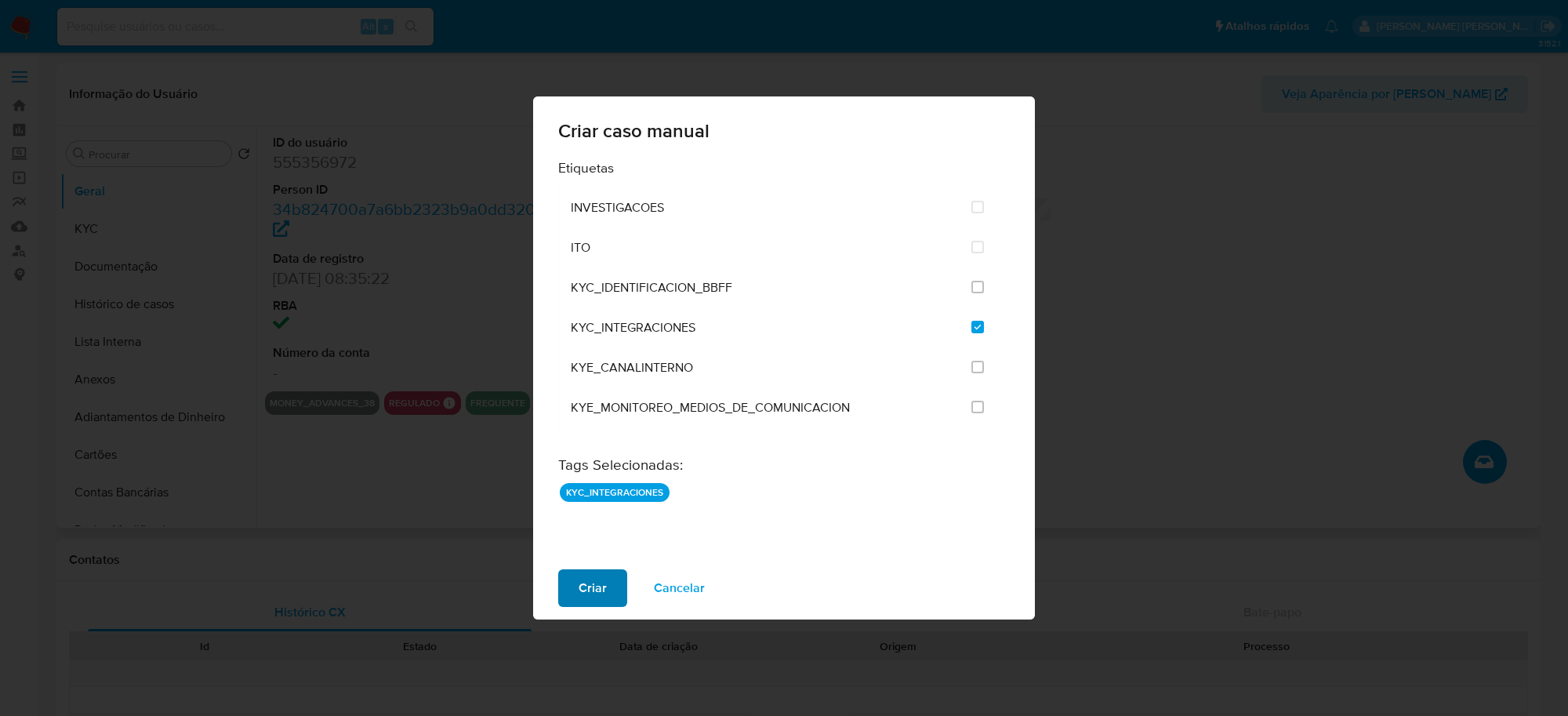
click at [604, 597] on span "Criar" at bounding box center [592, 588] width 28 height 34
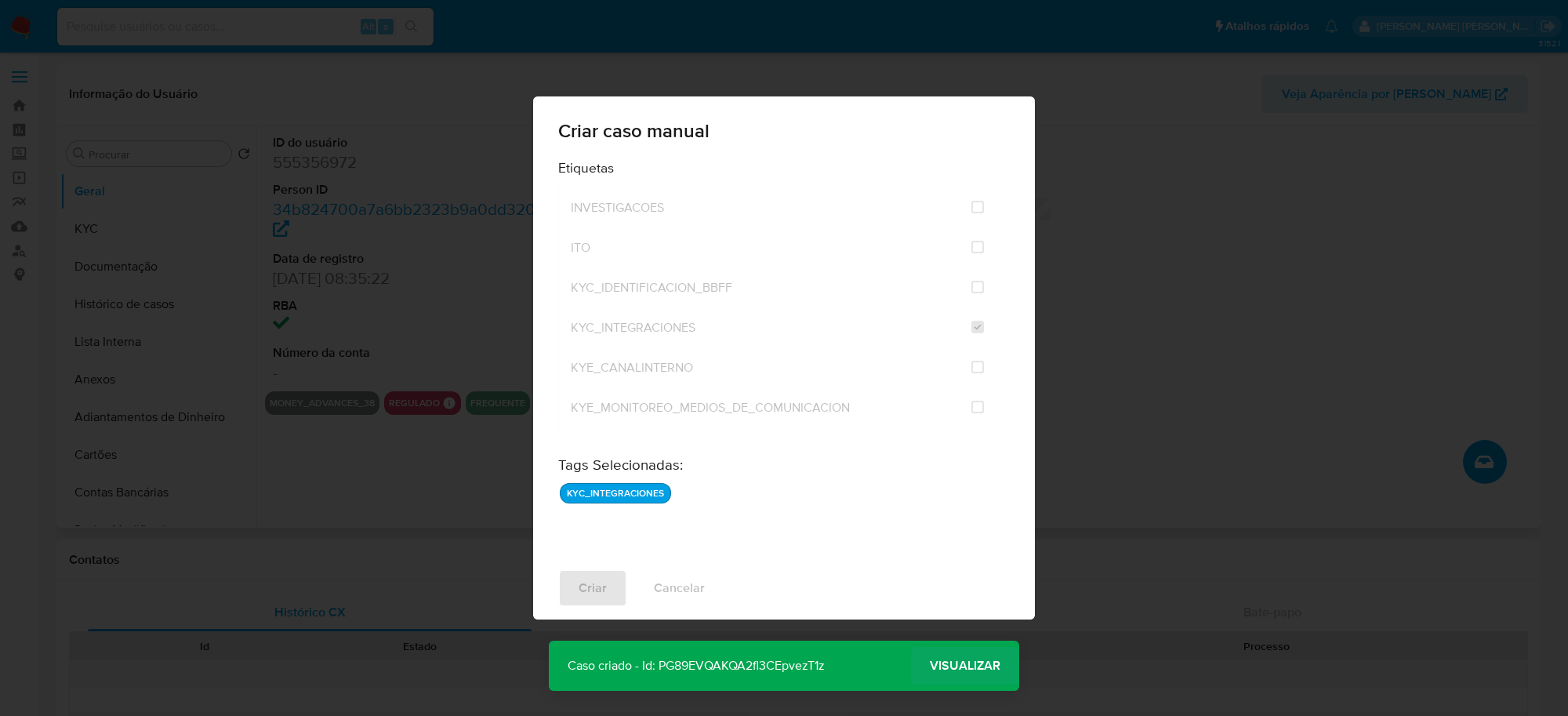
click at [947, 666] on span "Visualizar" at bounding box center [965, 666] width 70 height 0
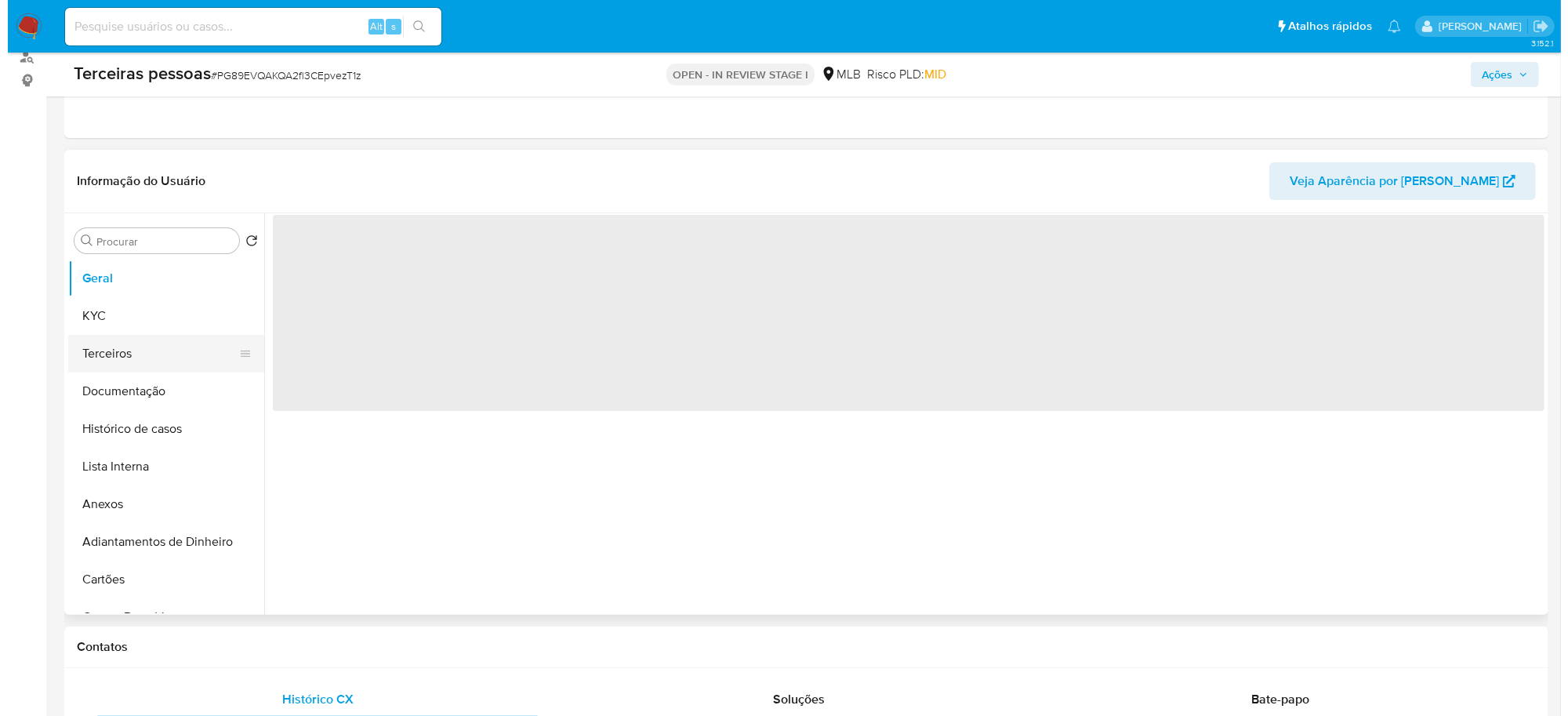
scroll to position [196, 0]
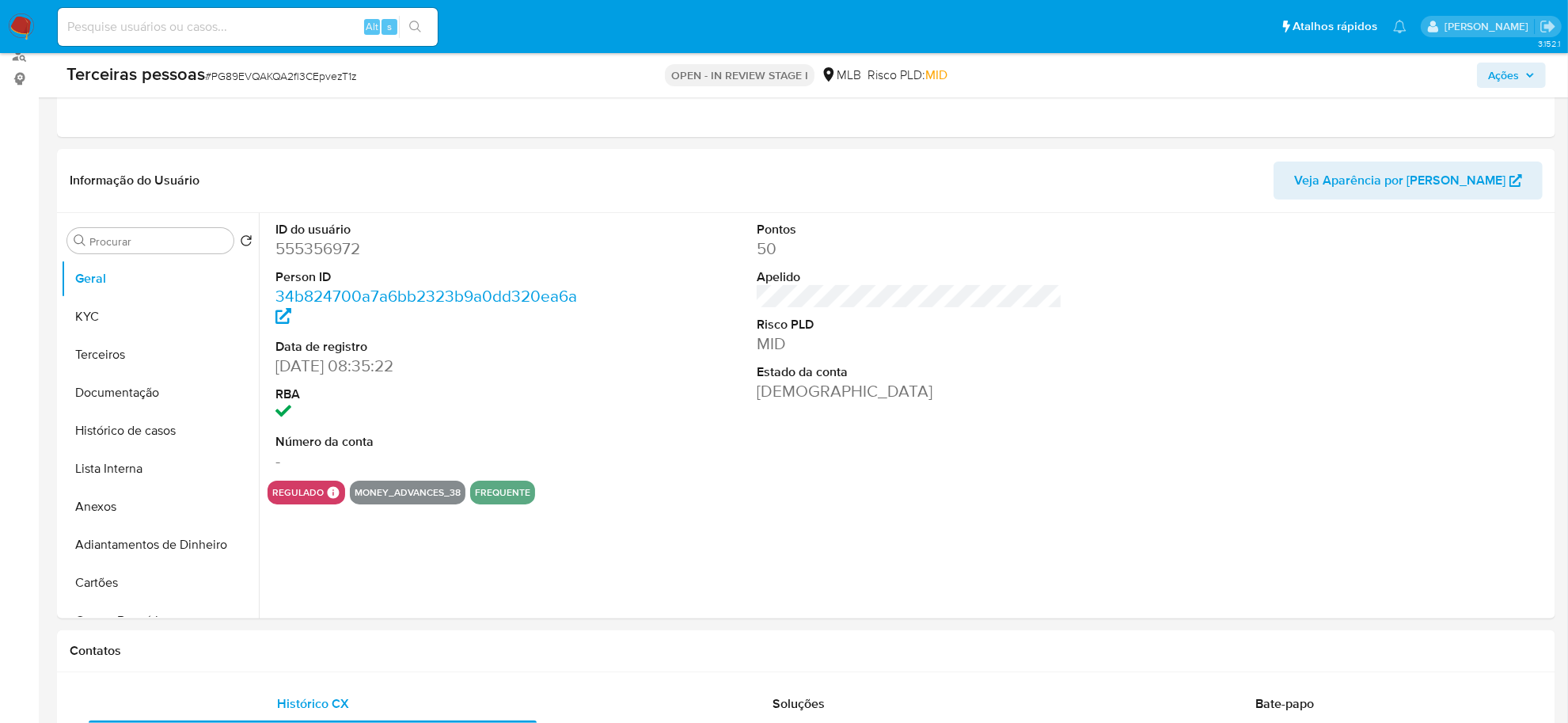
select select "10"
click at [170, 420] on button "Histórico de casos" at bounding box center [154, 431] width 185 height 38
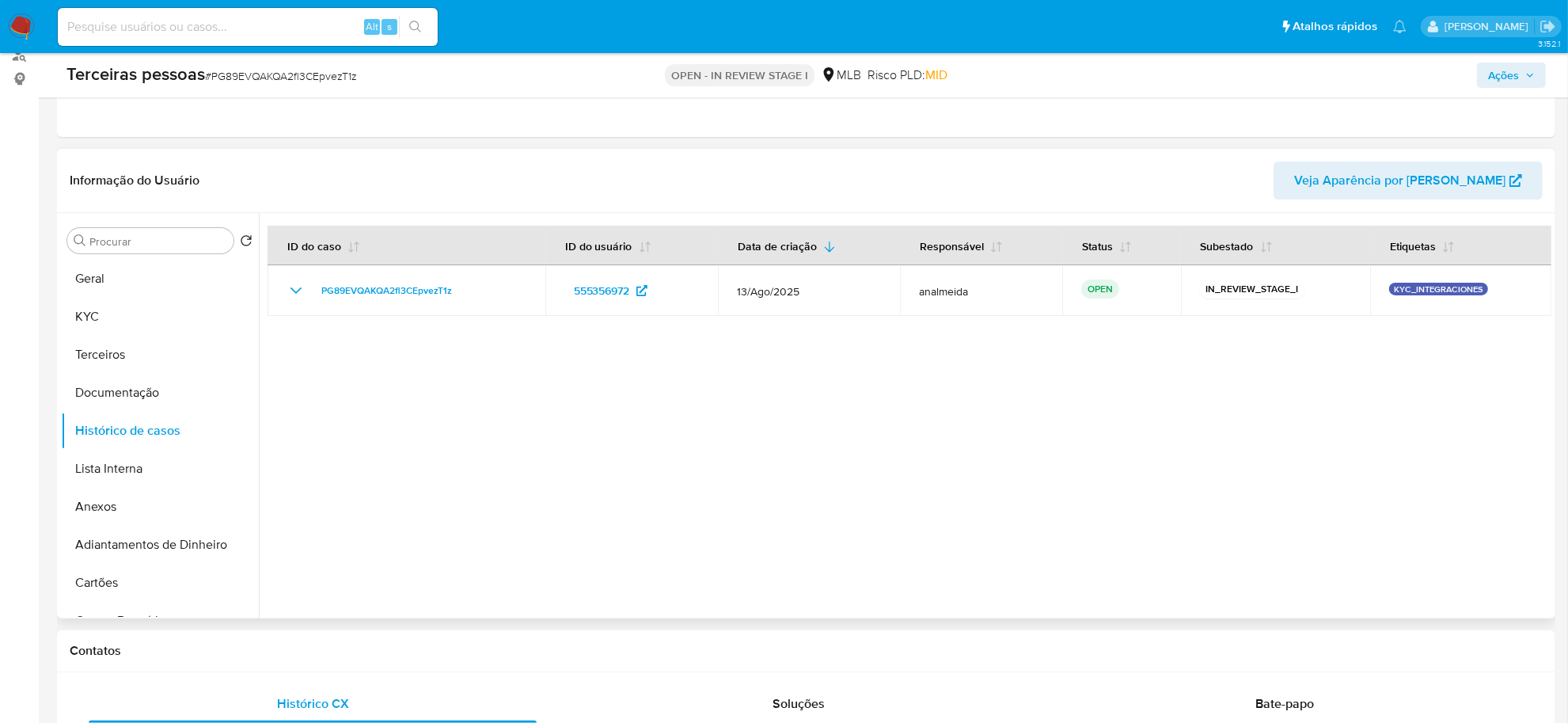
click at [432, 389] on div at bounding box center [905, 416] width 1293 height 406
click at [149, 349] on button "Terceiros" at bounding box center [154, 355] width 185 height 38
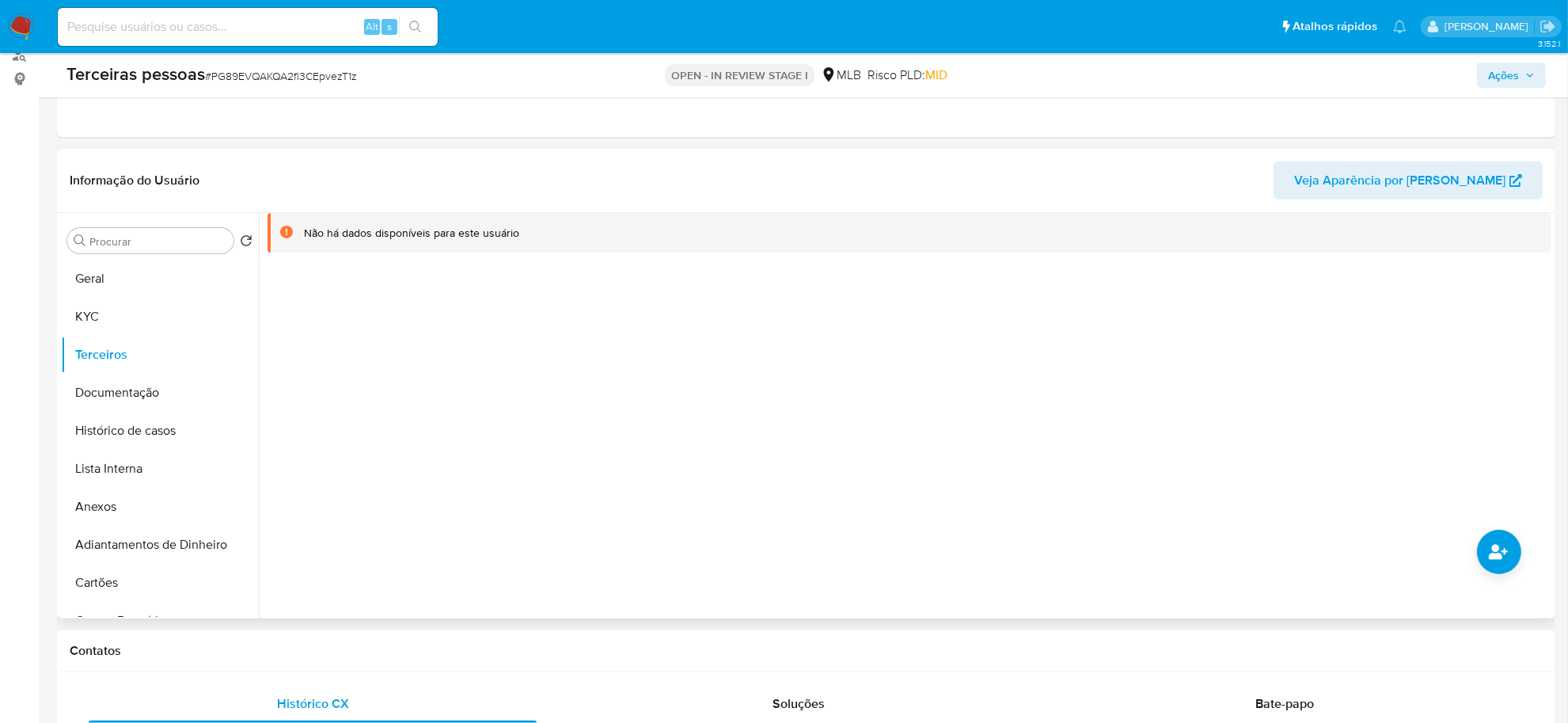
click at [579, 397] on div at bounding box center [905, 416] width 1293 height 406
click at [131, 446] on button "Histórico de casos" at bounding box center [154, 431] width 185 height 38
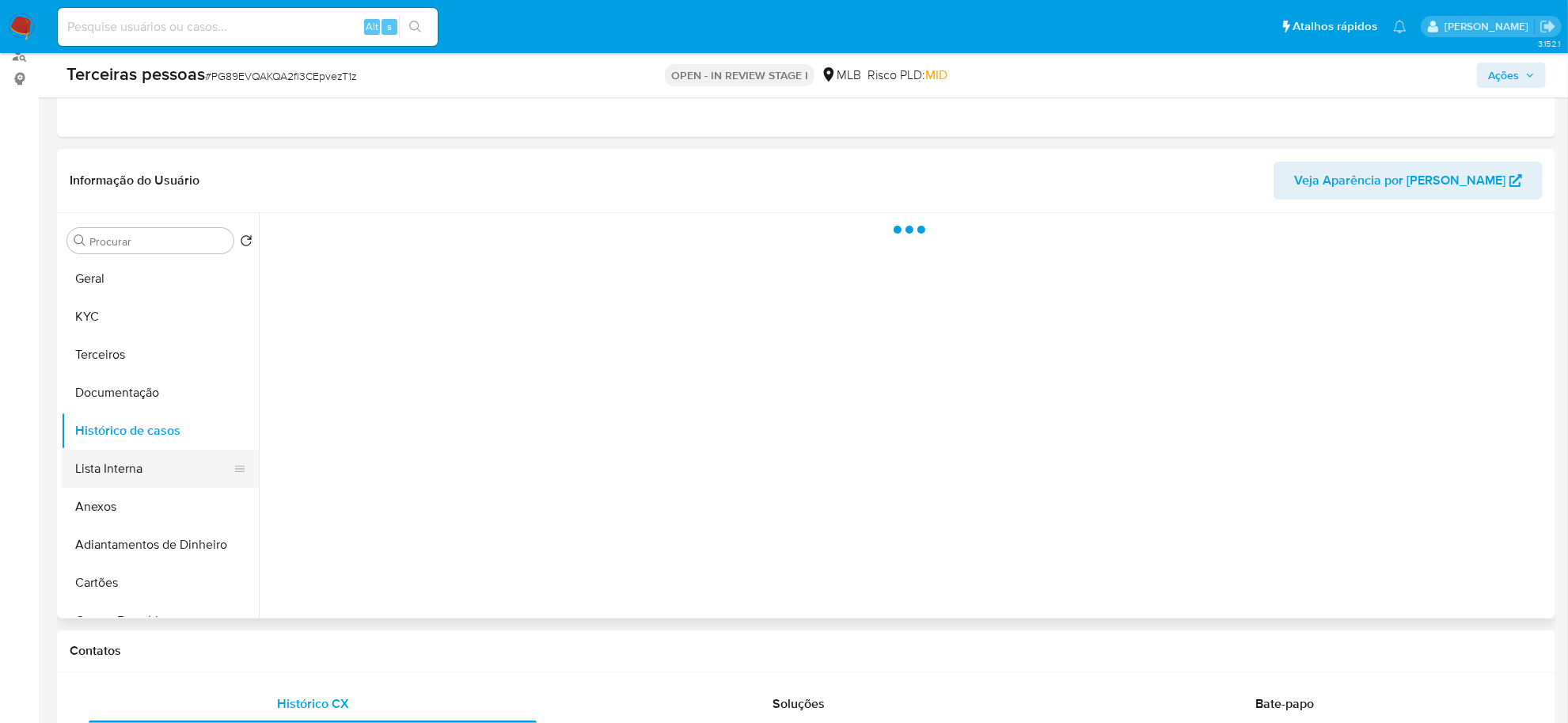
click at [140, 461] on button "Lista Interna" at bounding box center [154, 469] width 185 height 38
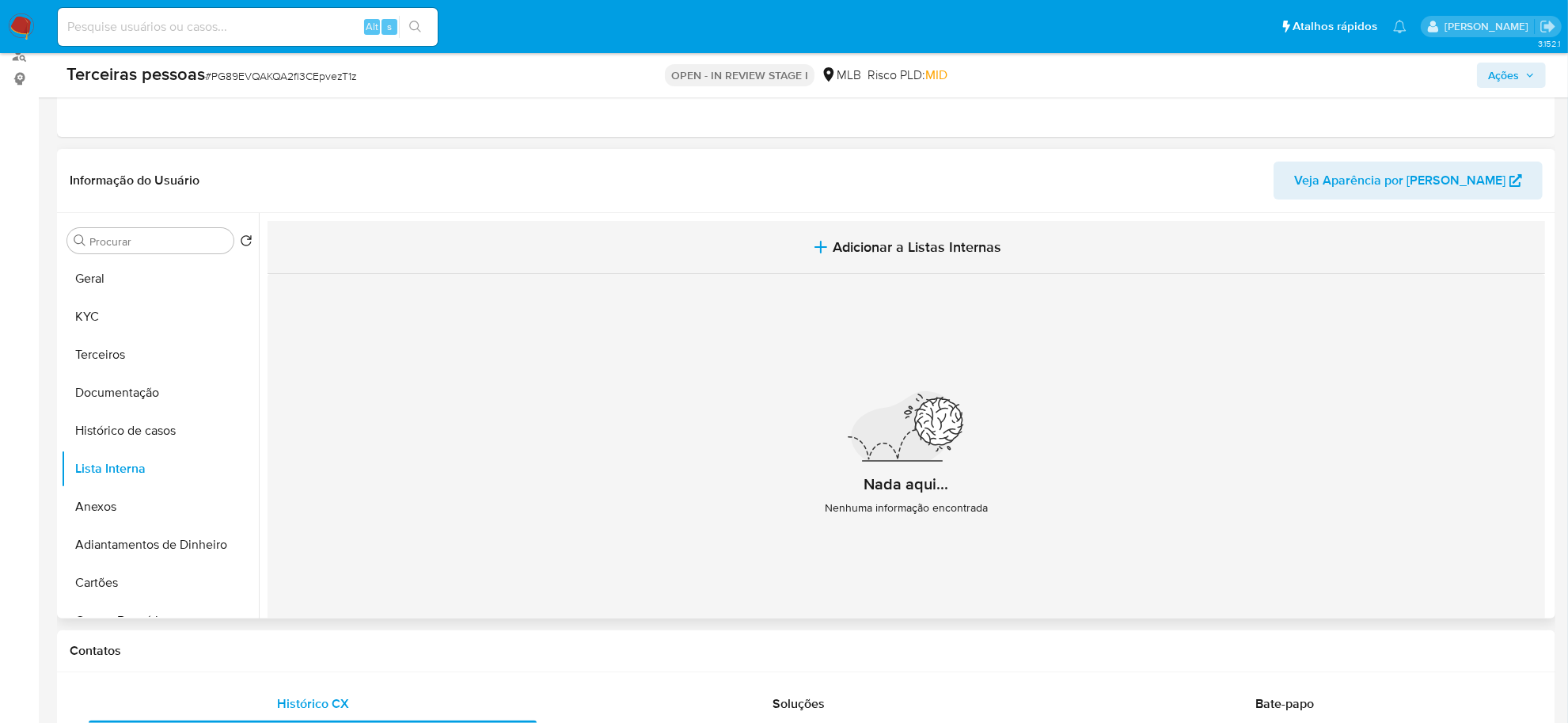
click at [872, 249] on span "Adicionar a Listas Internas" at bounding box center [917, 246] width 168 height 17
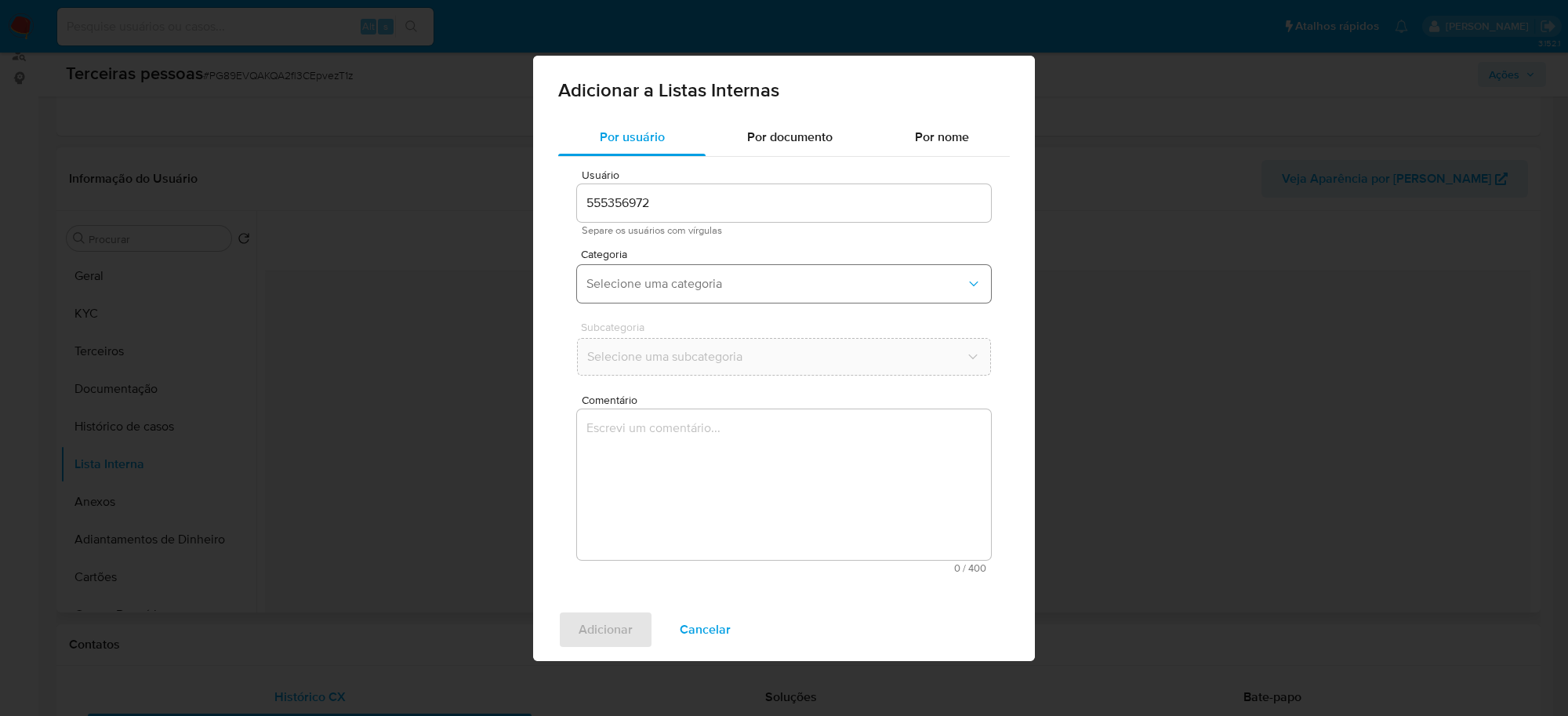
click at [660, 276] on span "Selecione uma categoria" at bounding box center [775, 284] width 379 height 15
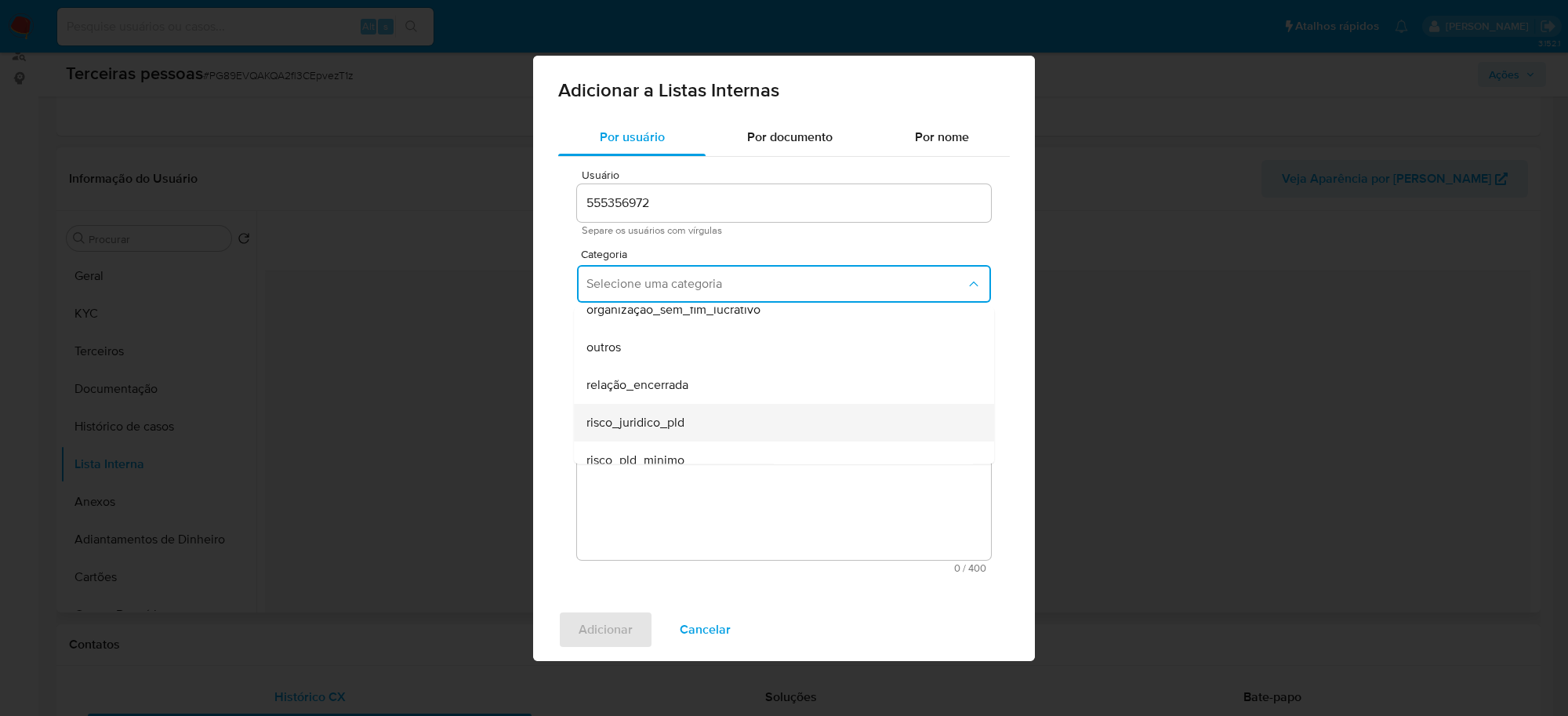
scroll to position [408, 0]
click at [682, 437] on span "risco_pld_minimo" at bounding box center [635, 444] width 98 height 15
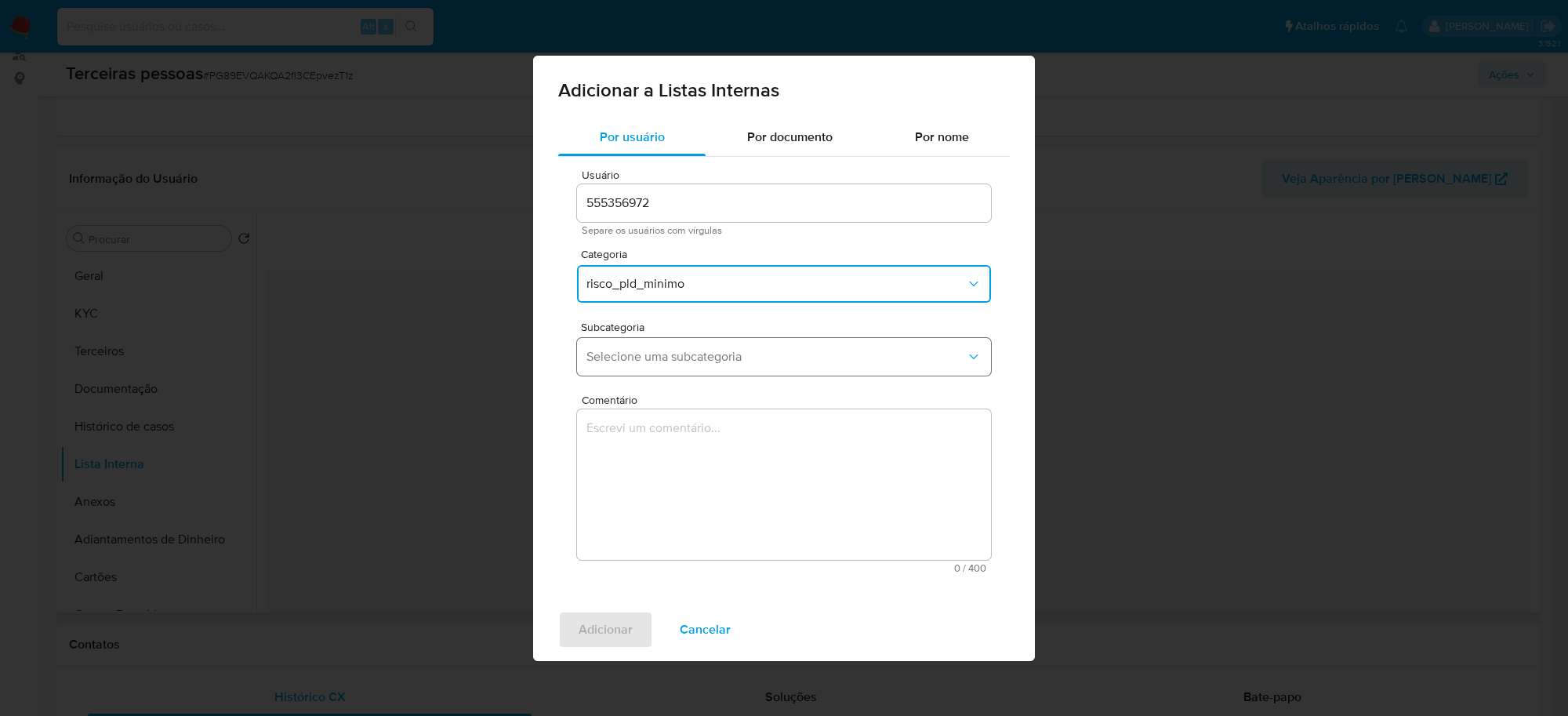
click at [689, 349] on span "Selecione uma subcategoria" at bounding box center [775, 357] width 379 height 15
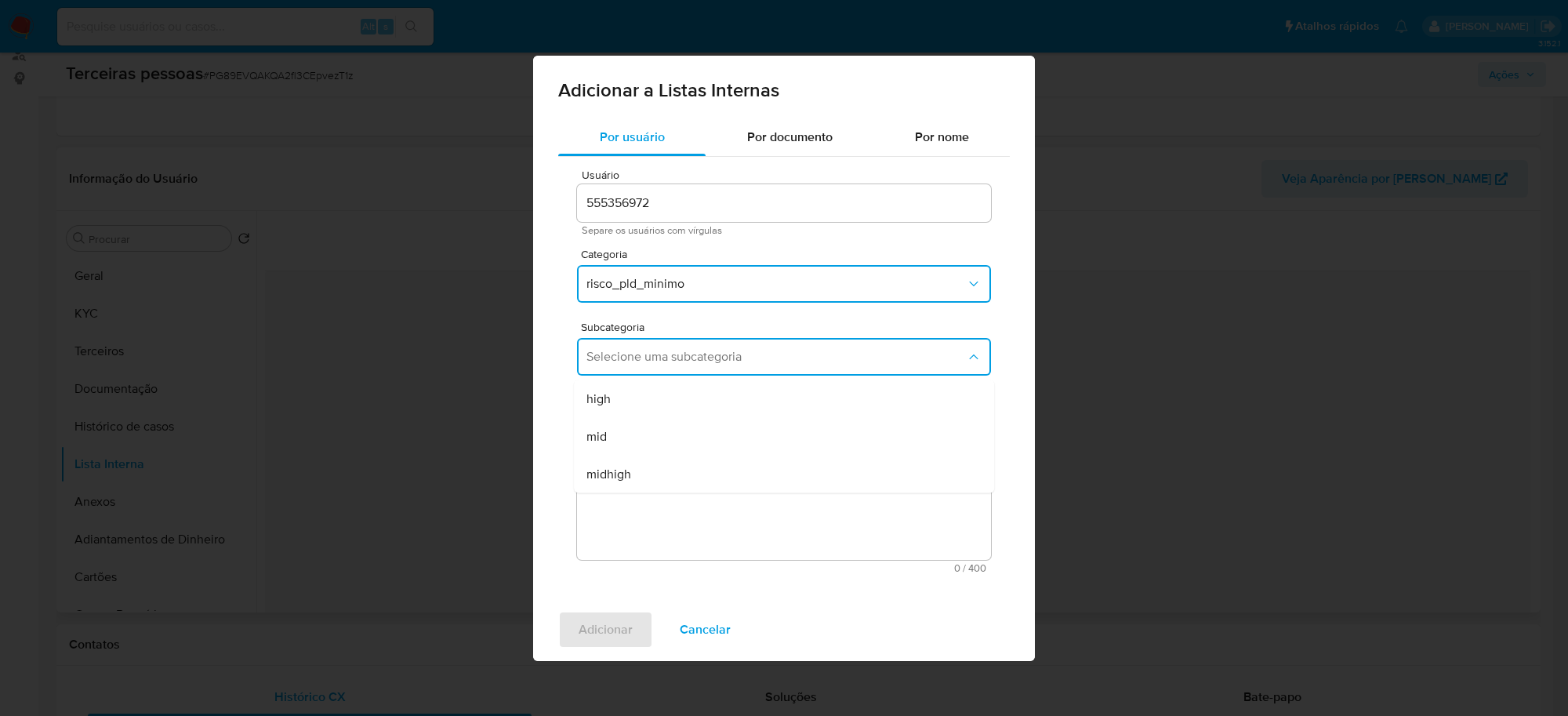
click at [679, 428] on div "mid" at bounding box center [779, 436] width 385 height 38
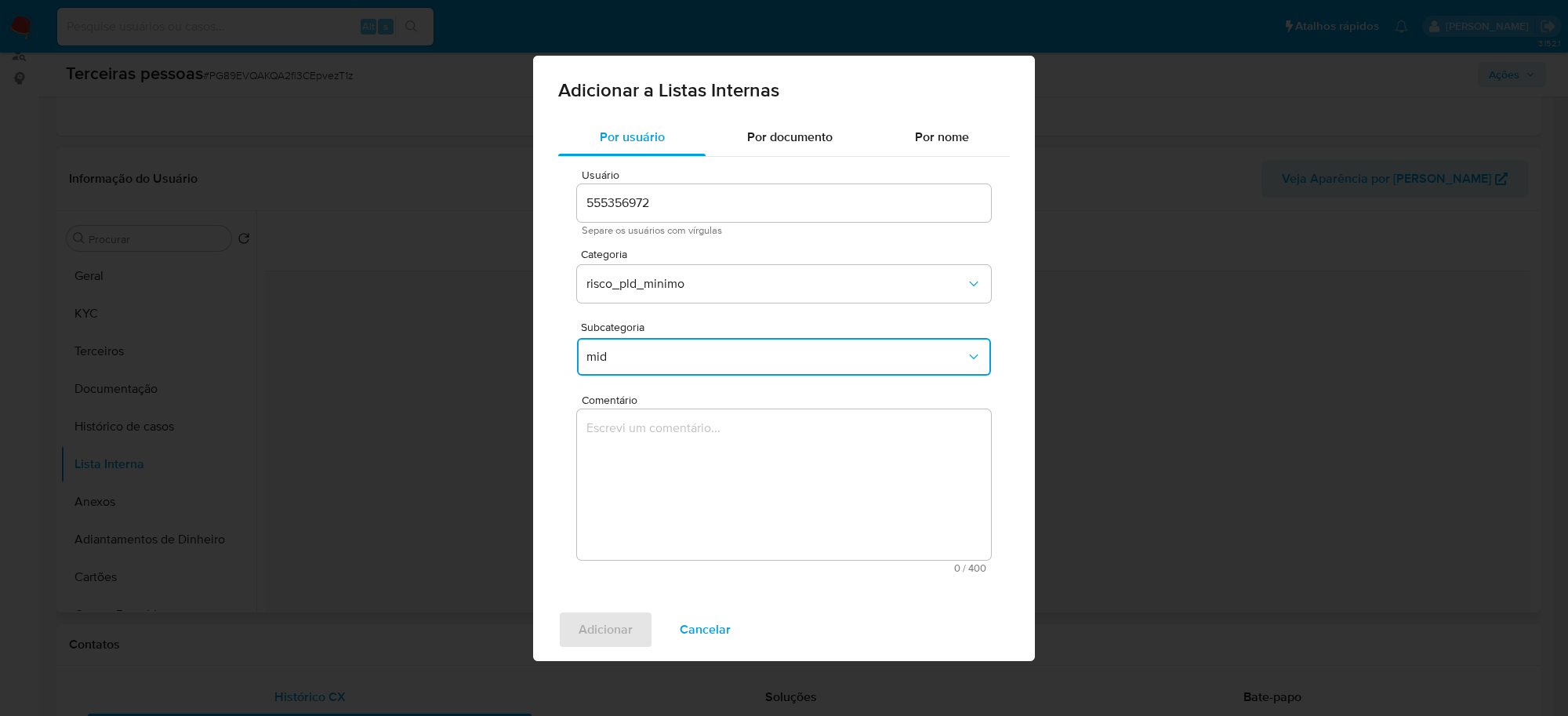
click at [696, 472] on textarea "Comentário" at bounding box center [784, 485] width 414 height 150
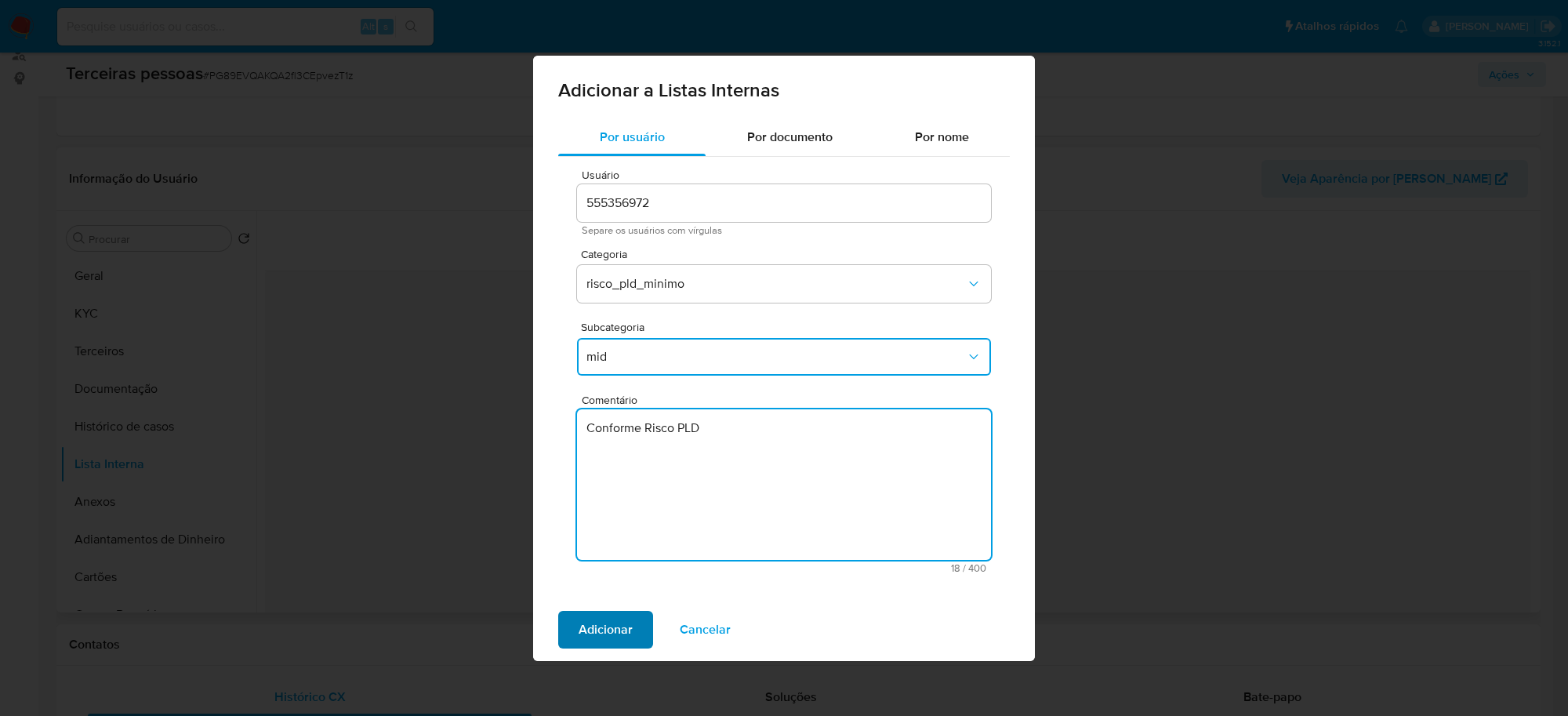
type textarea "Conforme Risco PLD"
click at [610, 633] on span "Adicionar" at bounding box center [606, 630] width 54 height 34
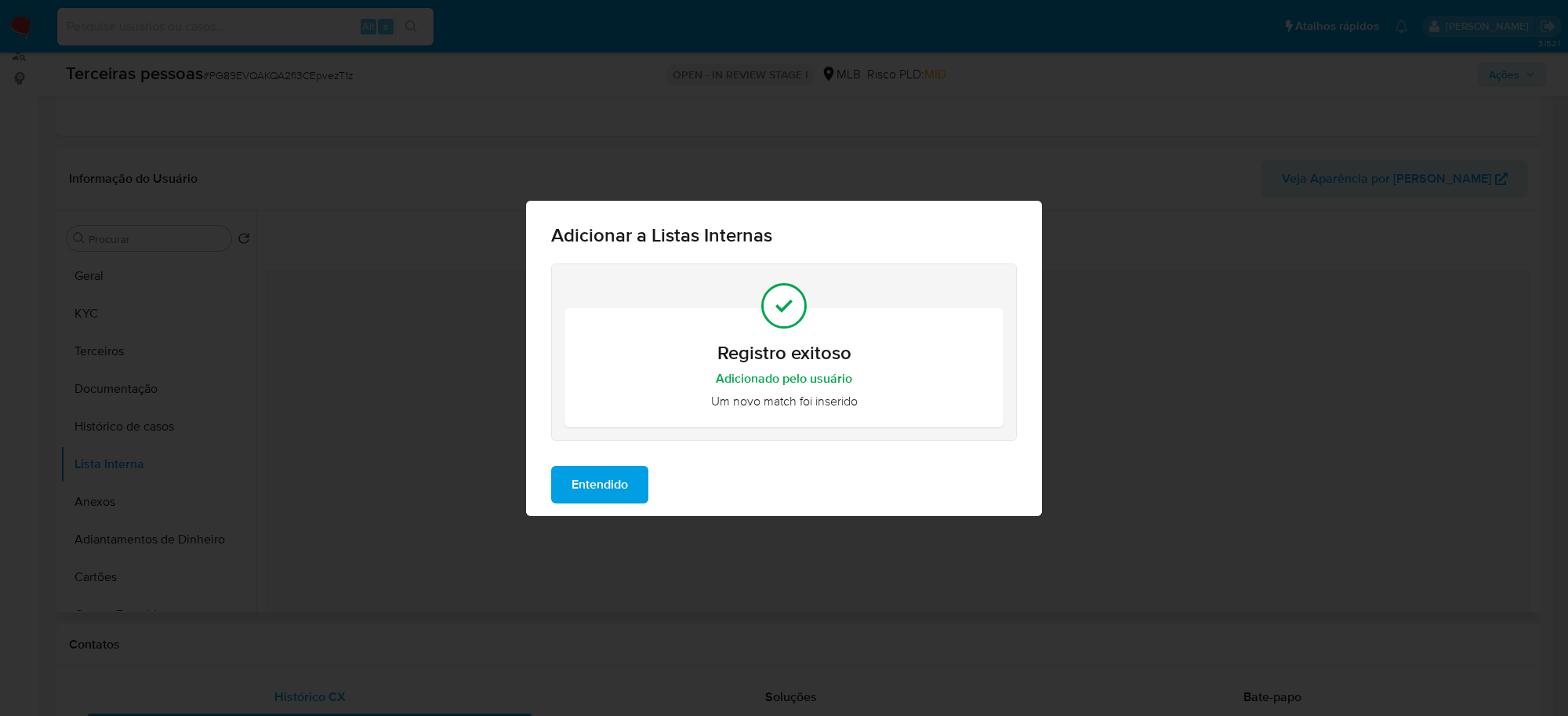
click at [643, 493] on button "Entendido" at bounding box center [599, 485] width 97 height 38
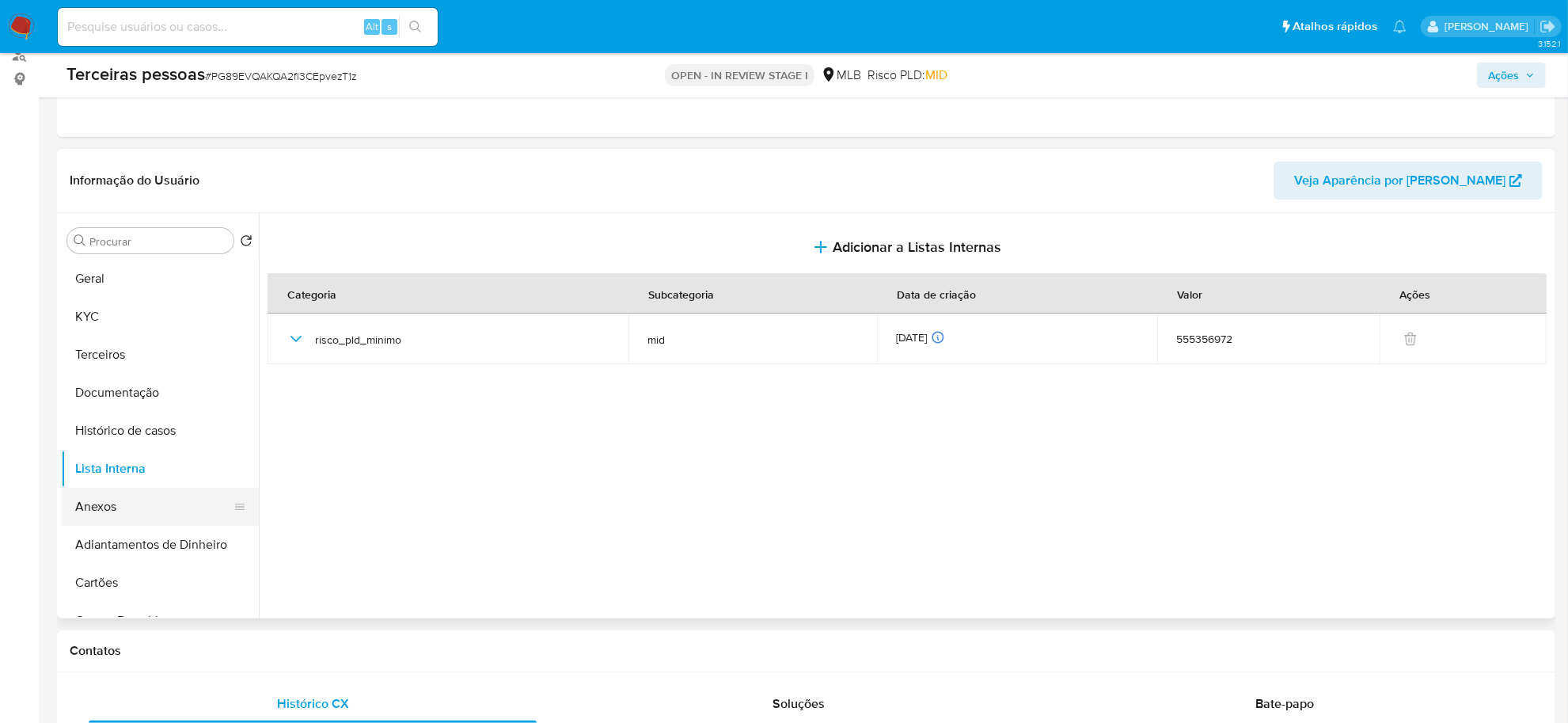
click at [164, 509] on button "Anexos" at bounding box center [154, 507] width 185 height 38
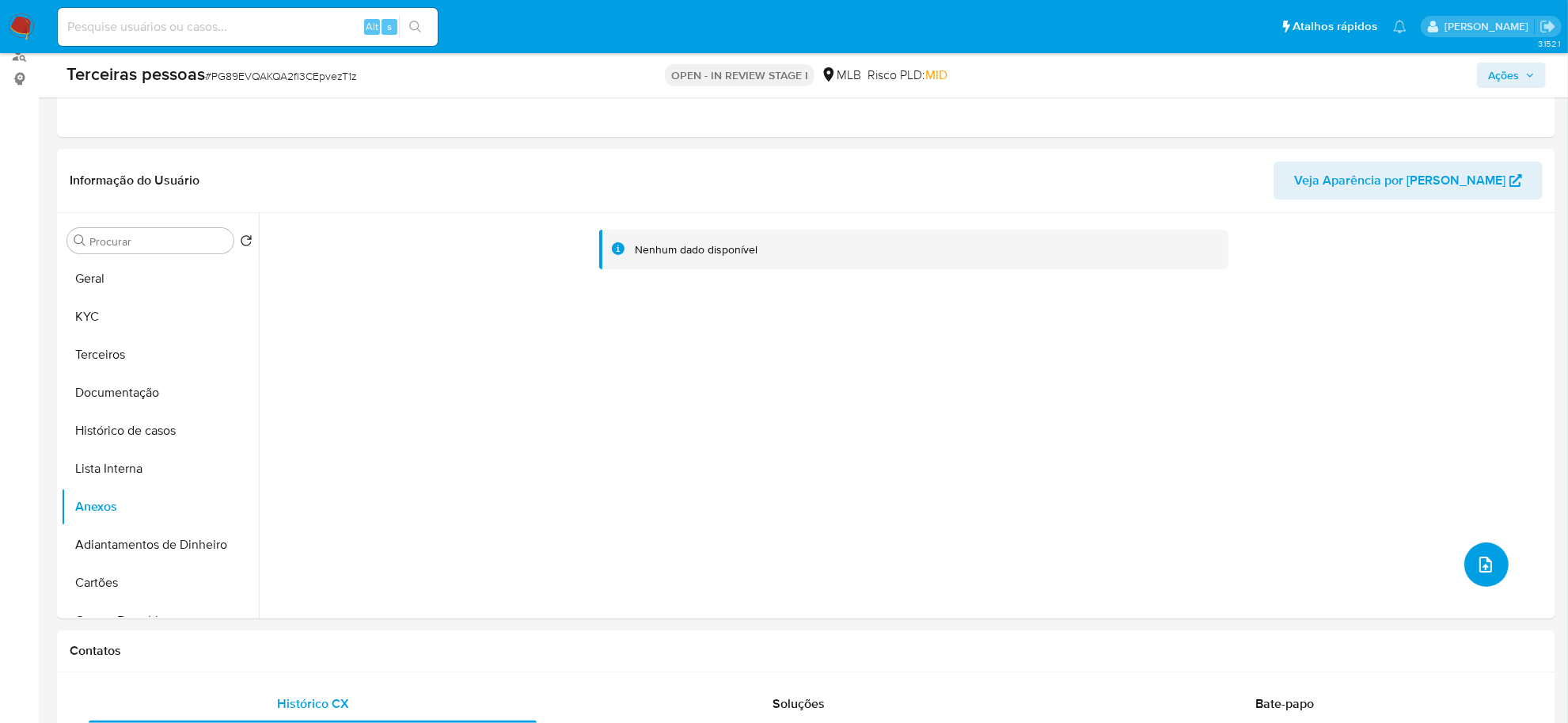
click at [1490, 574] on button "upload-file" at bounding box center [1486, 565] width 45 height 45
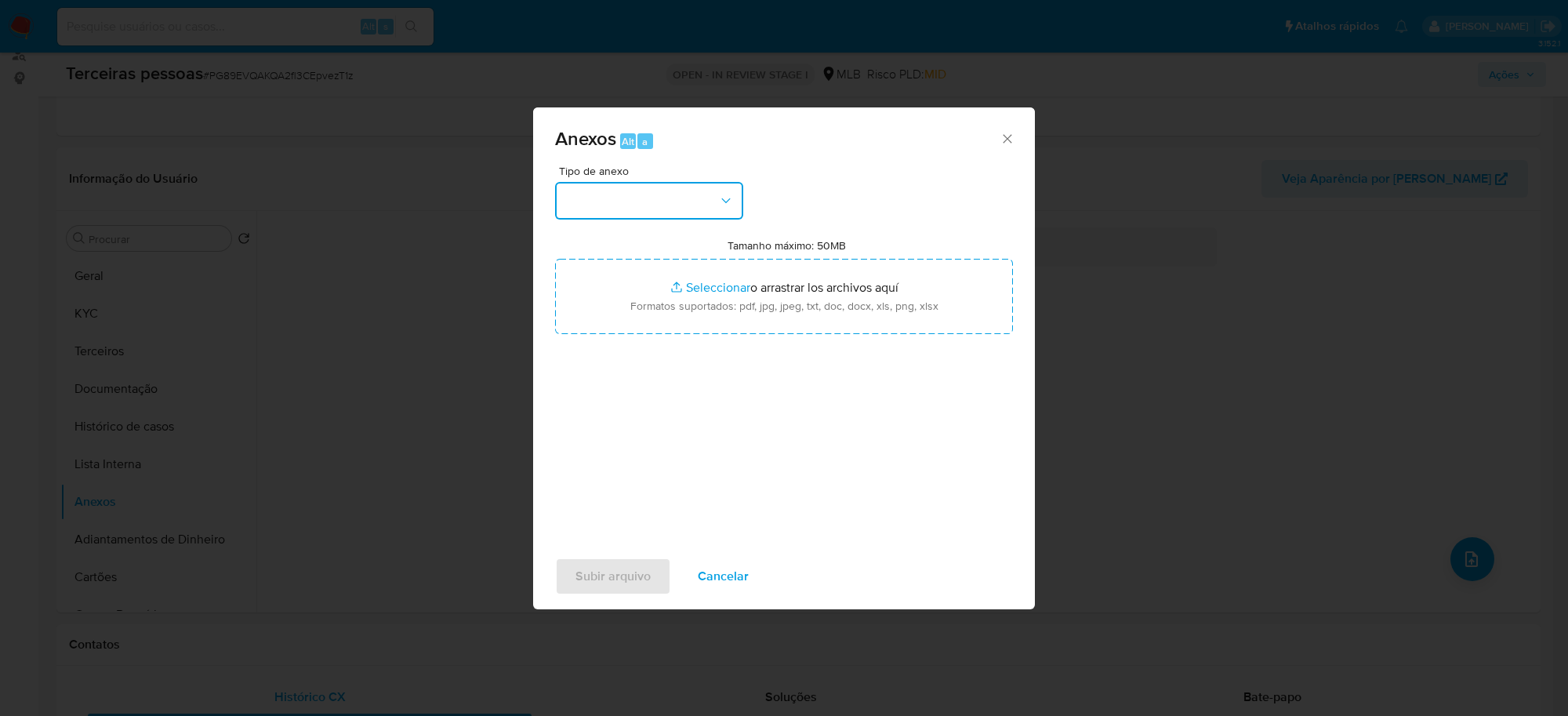
click at [707, 202] on button "button" at bounding box center [649, 201] width 188 height 38
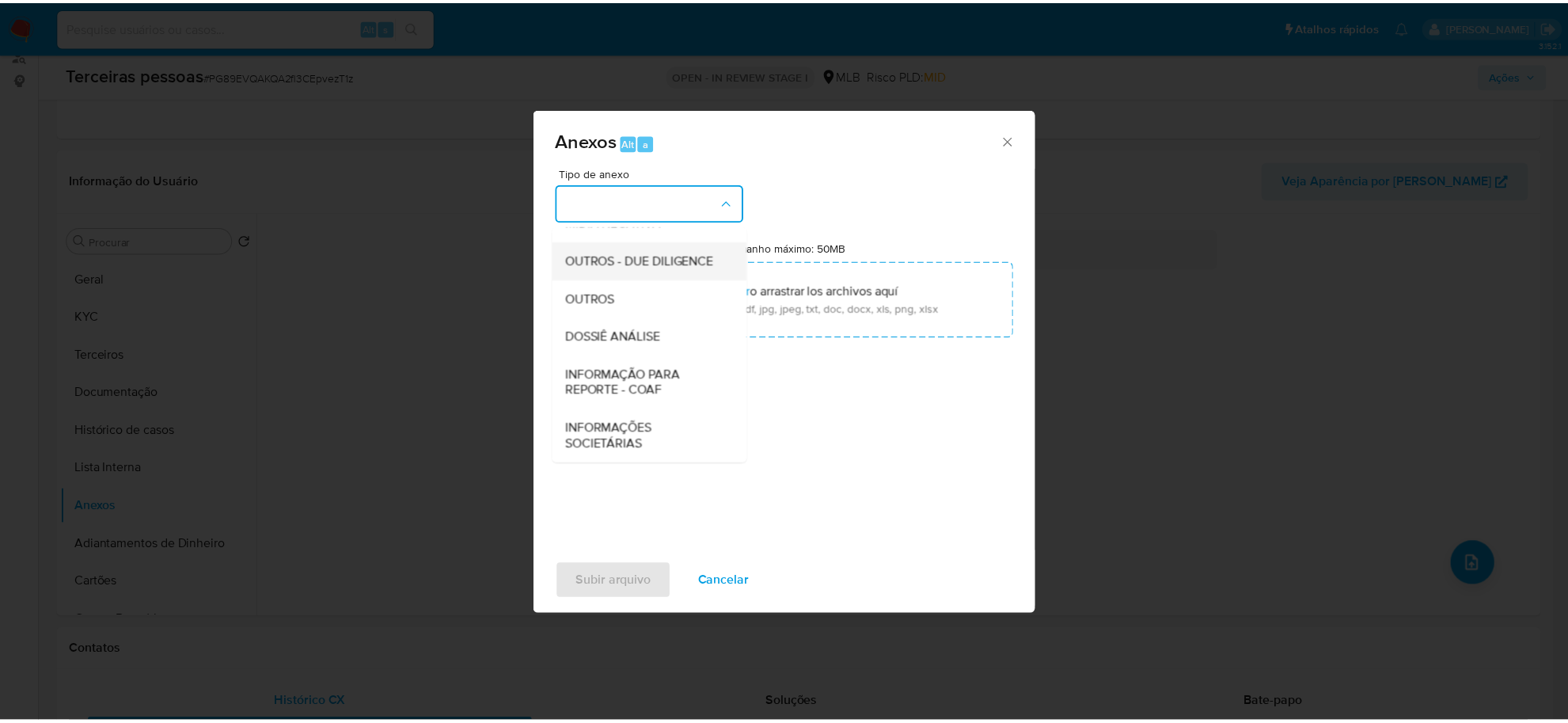
scroll to position [243, 0]
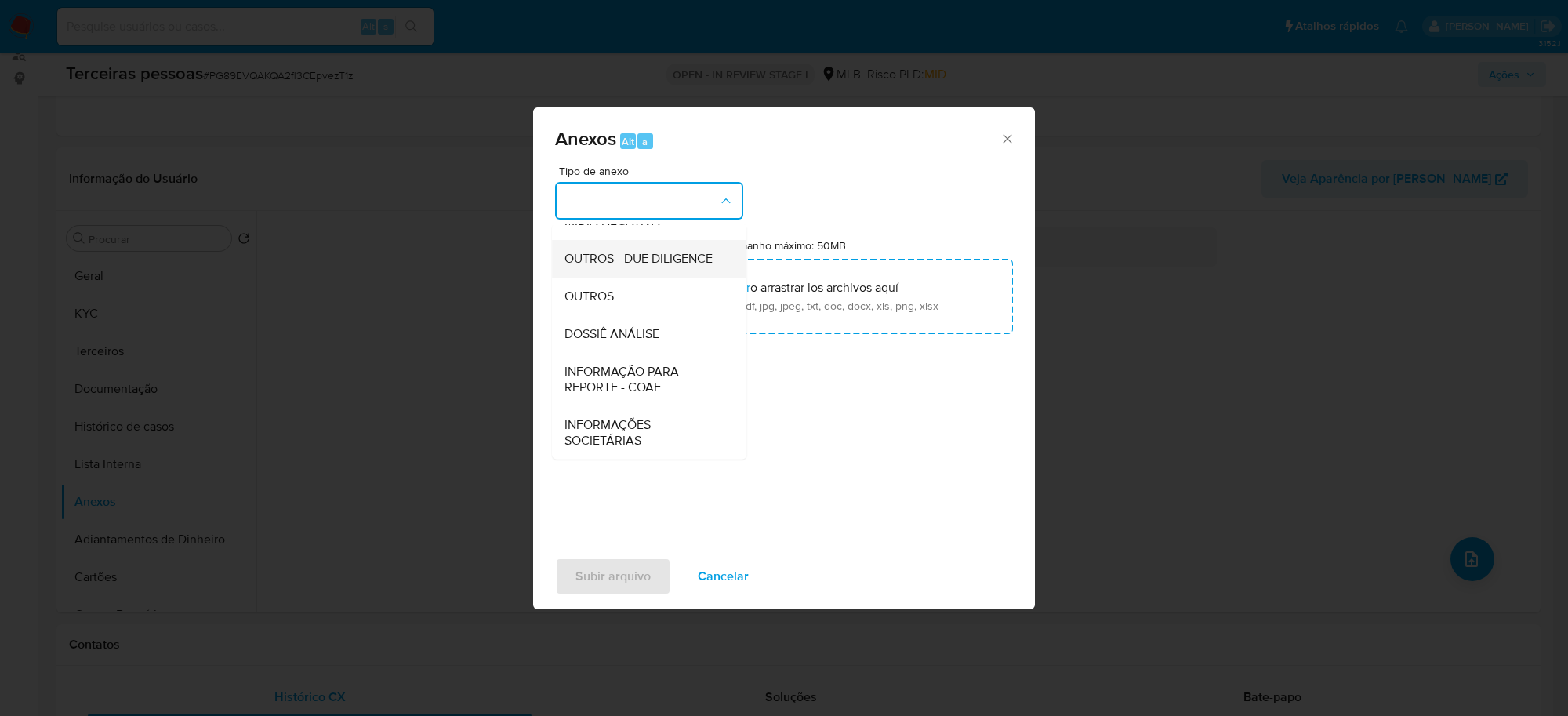
click at [647, 255] on span "OUTROS - DUE DILIGENCE" at bounding box center [638, 258] width 149 height 15
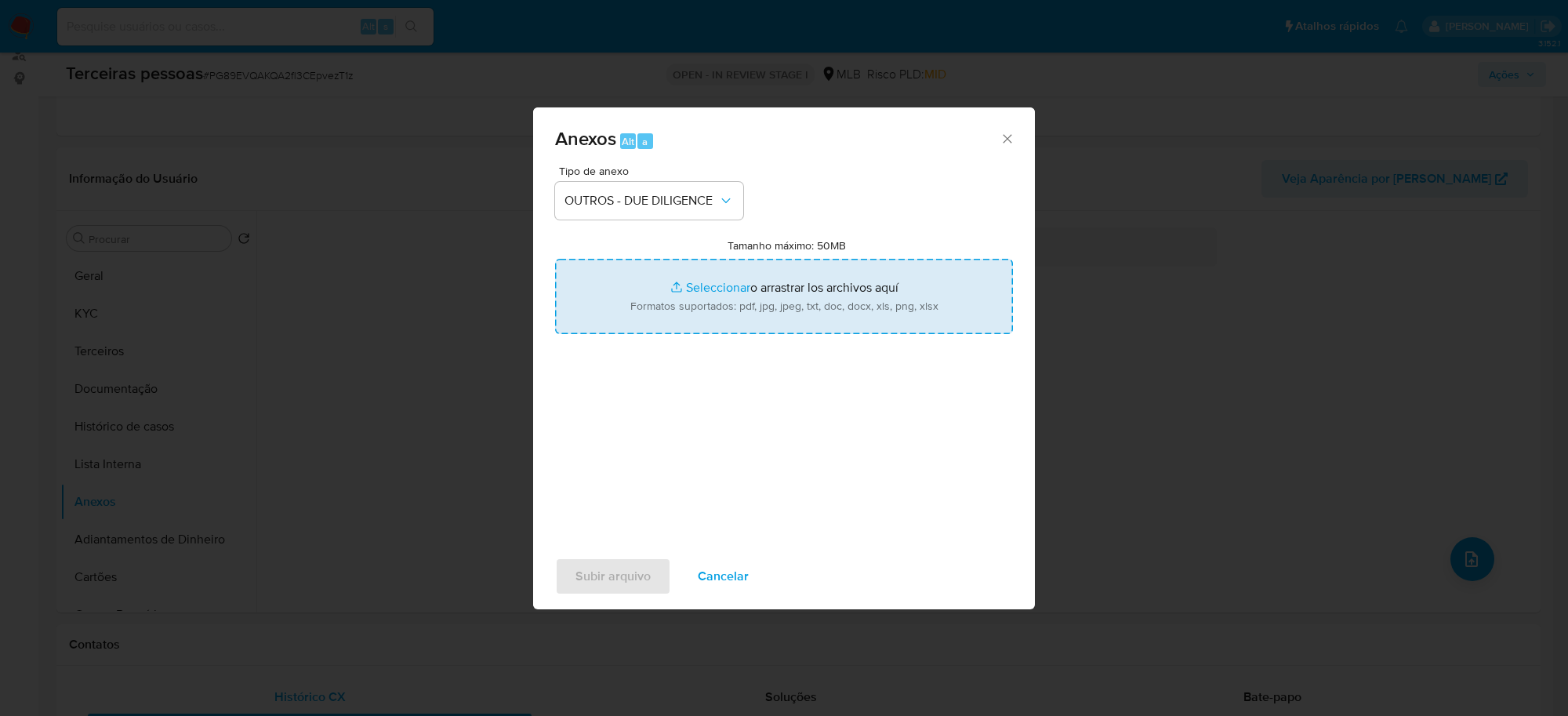
click at [776, 300] on input "Tamanho máximo: 50MB Seleccionar archivos" at bounding box center [784, 296] width 458 height 76
type input "C:\fakepath\Matriz de Risco - UNIBELA COMERCIO DE PRODUTOS NATURAIS E BELEZA LT…"
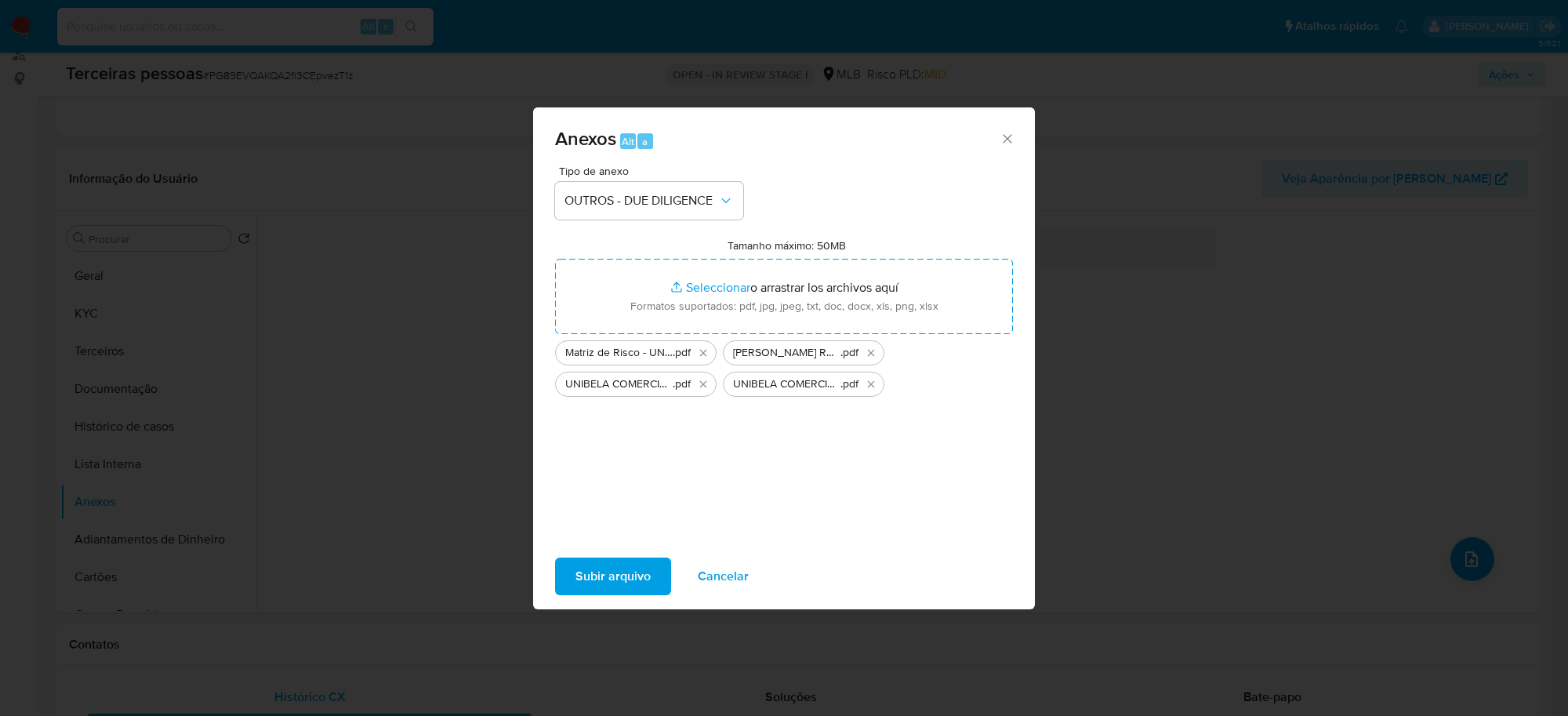
click at [628, 579] on span "Subir arquivo" at bounding box center [613, 576] width 76 height 34
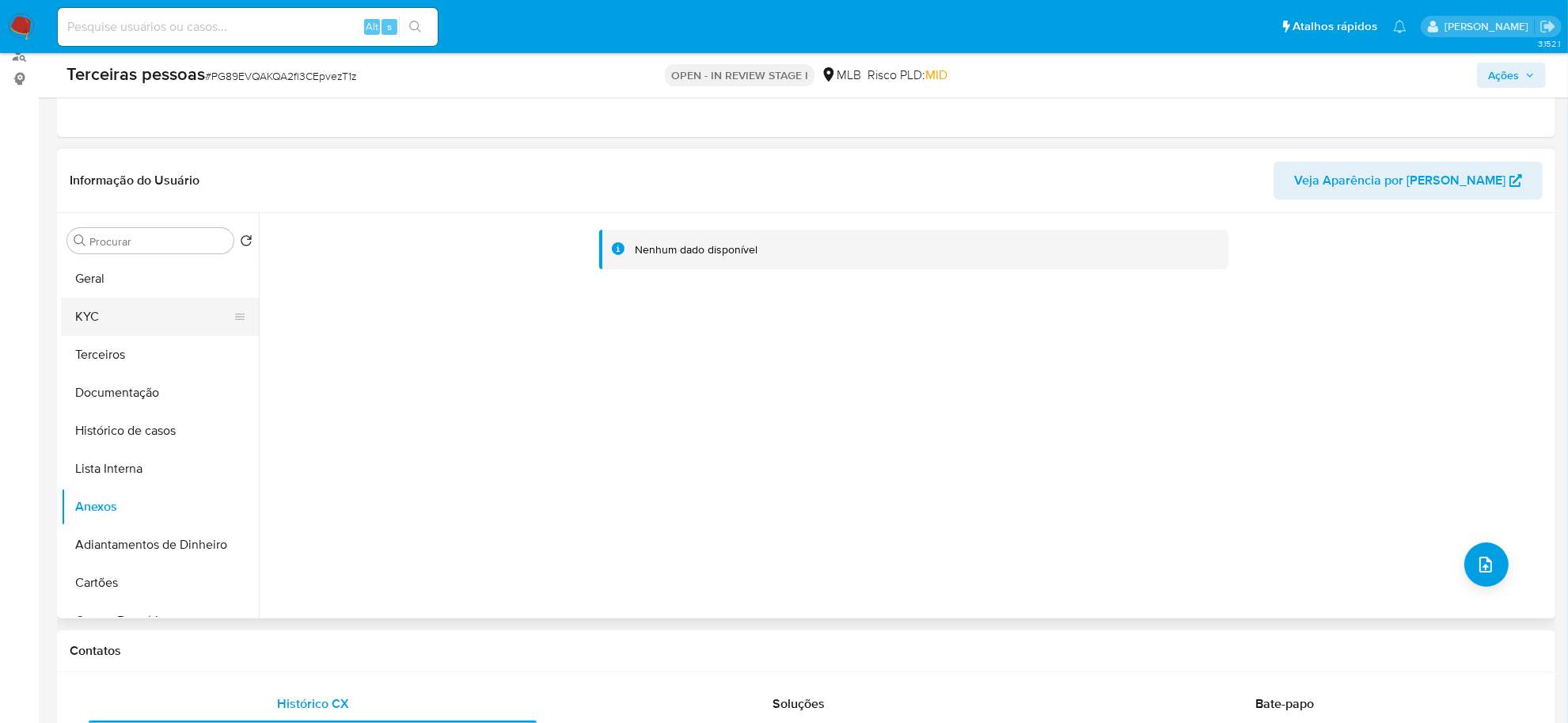
click at [166, 322] on button "KYC" at bounding box center [154, 316] width 185 height 38
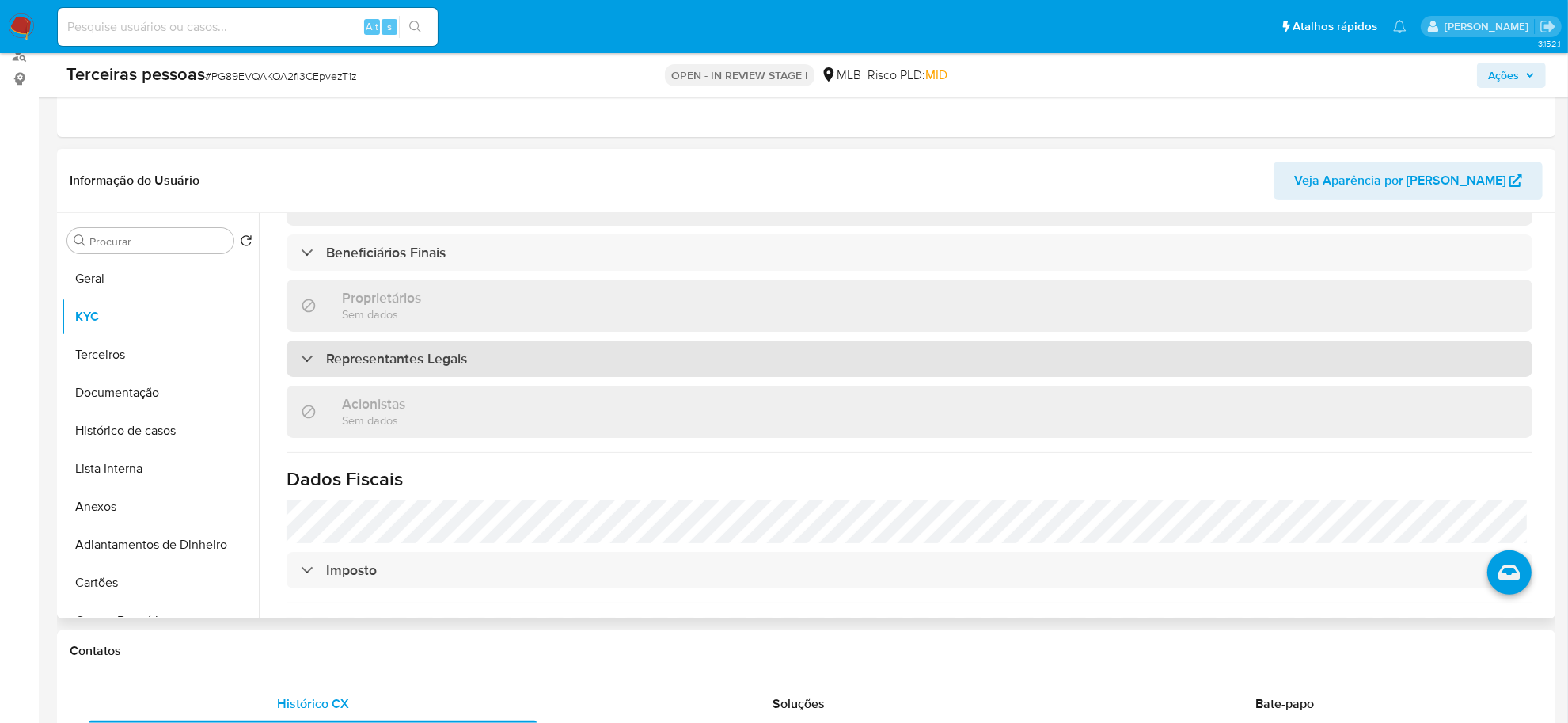
click at [465, 340] on div "Representantes Legais" at bounding box center [909, 358] width 1246 height 36
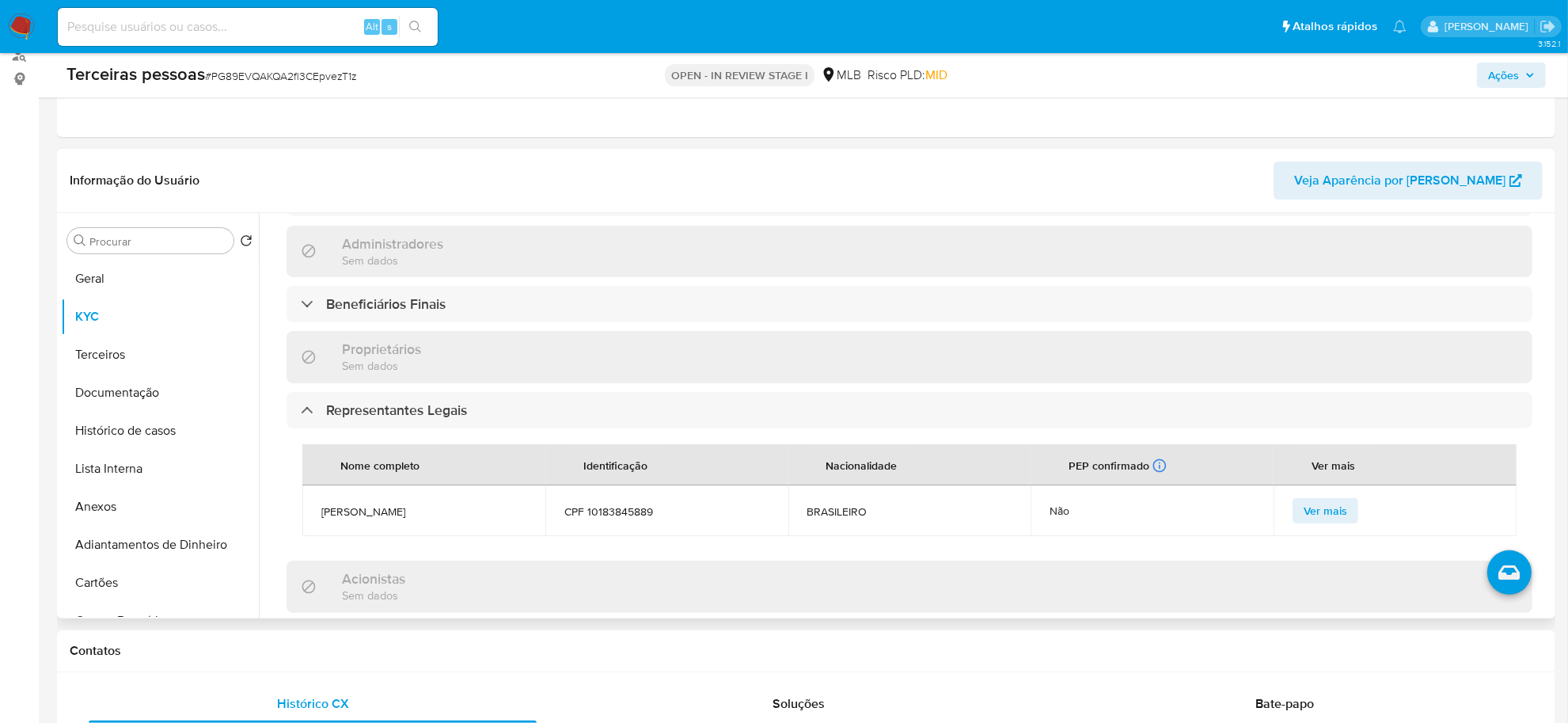
scroll to position [647, 0]
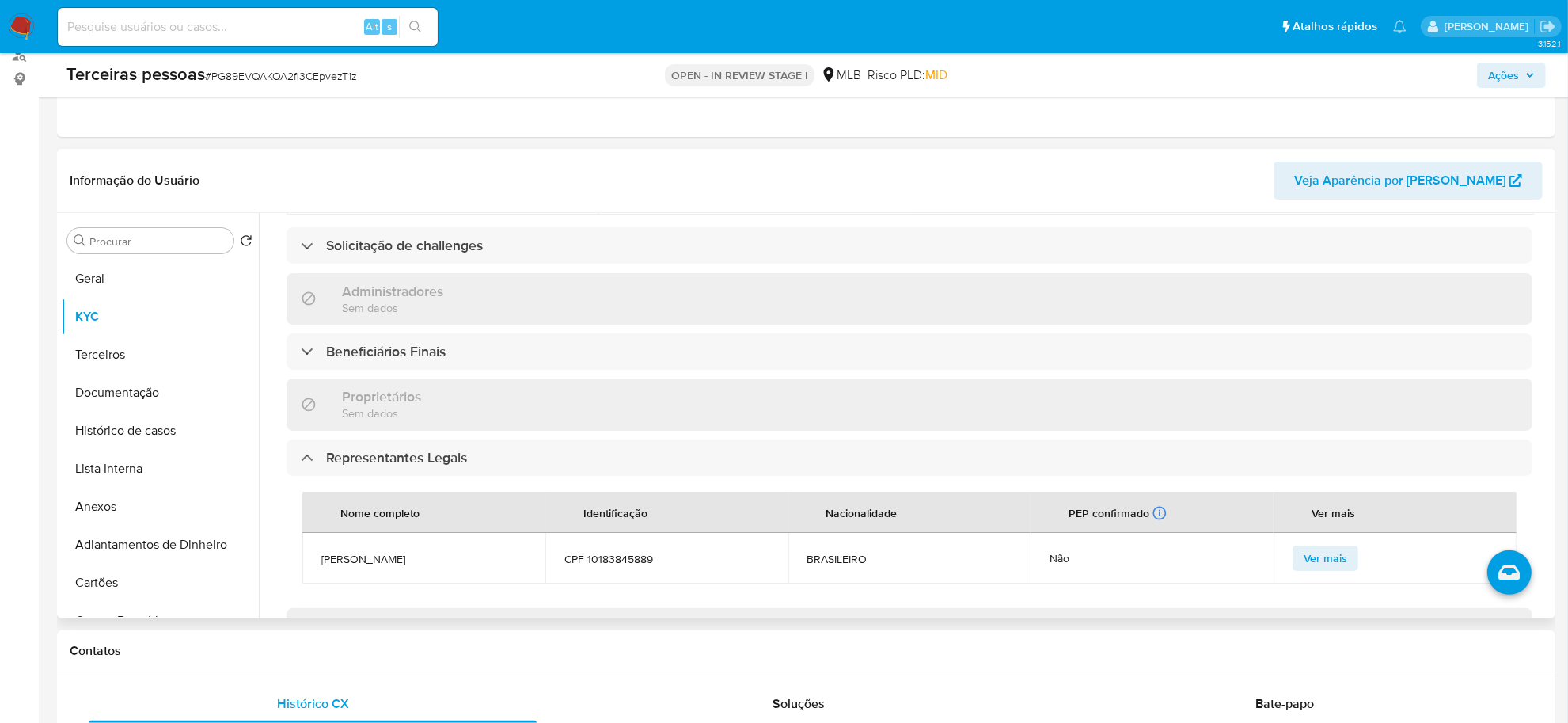
click at [764, 346] on div "Informações da empresa ID do usuário : 555356972 Nome do comércio : UNIBELA COM…" at bounding box center [909, 338] width 1246 height 1393
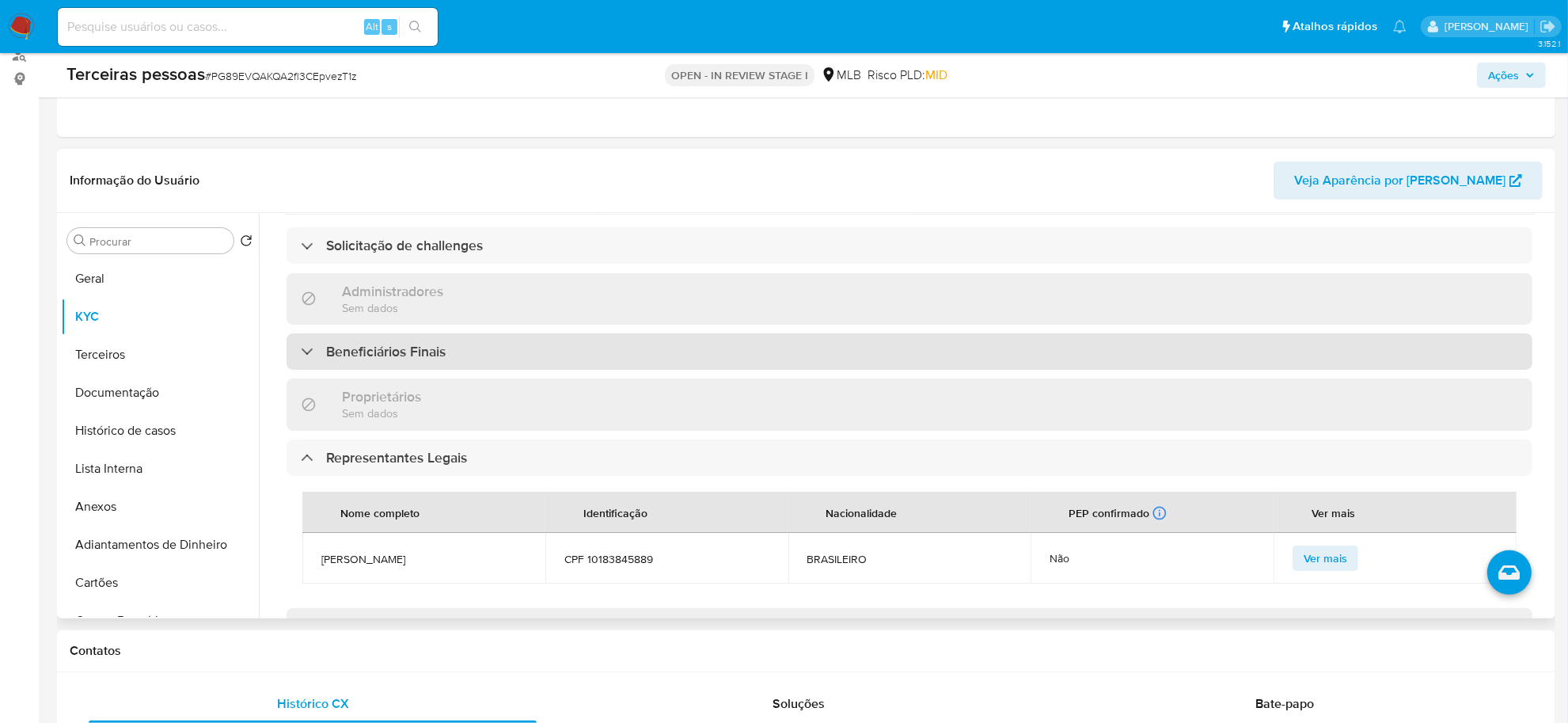
click at [773, 334] on div "Beneficiários Finais" at bounding box center [909, 352] width 1246 height 36
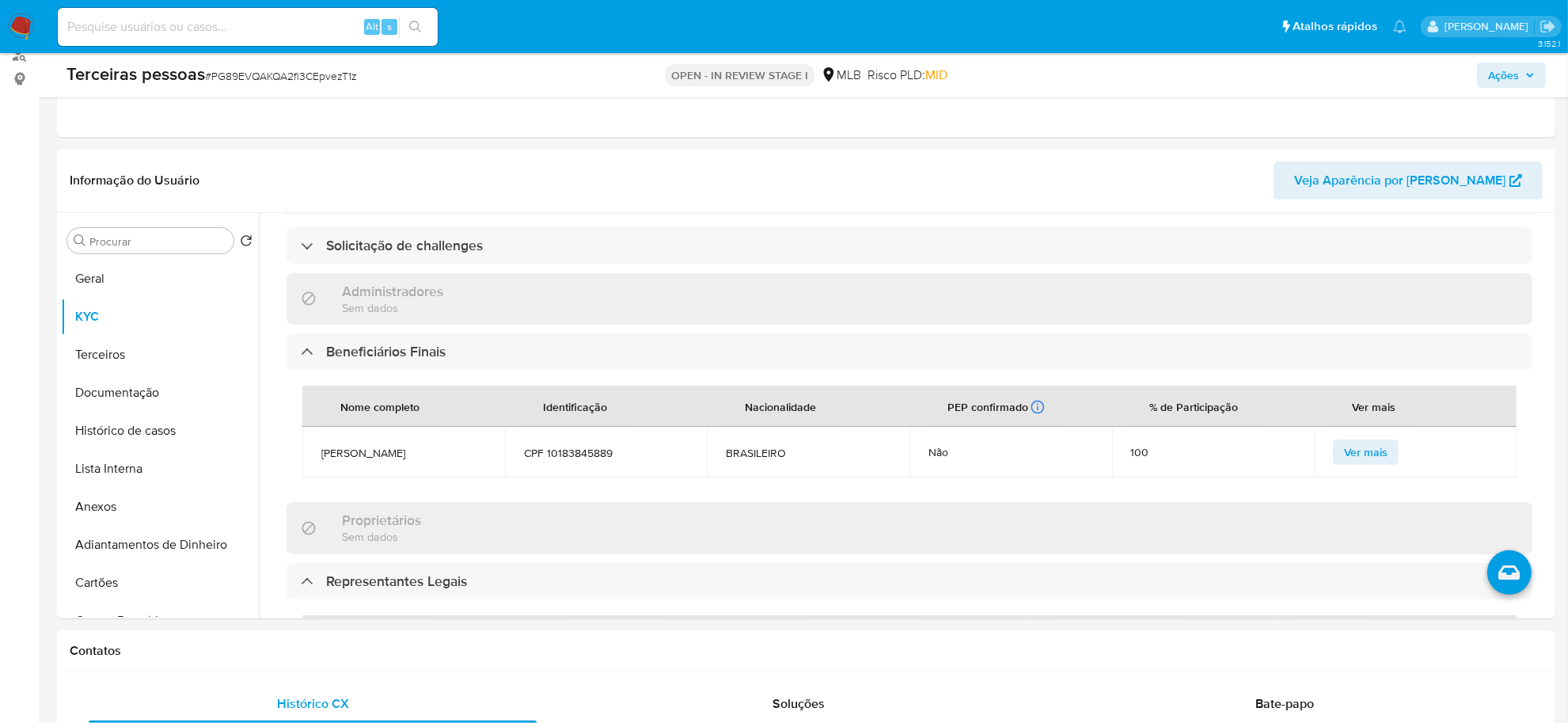
click at [1497, 71] on span "Ações" at bounding box center [1503, 75] width 31 height 25
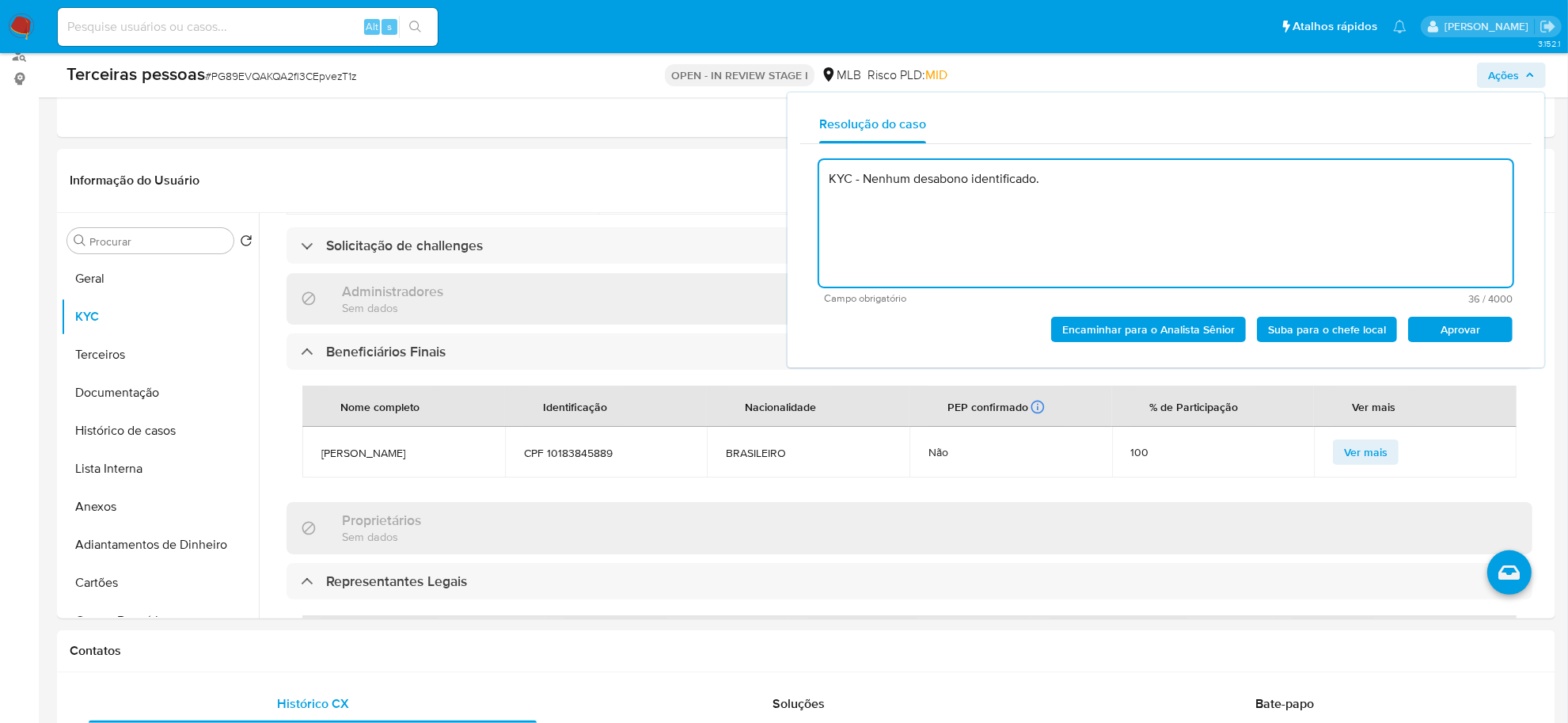
click at [1483, 331] on span "Aprovar" at bounding box center [1460, 329] width 83 height 22
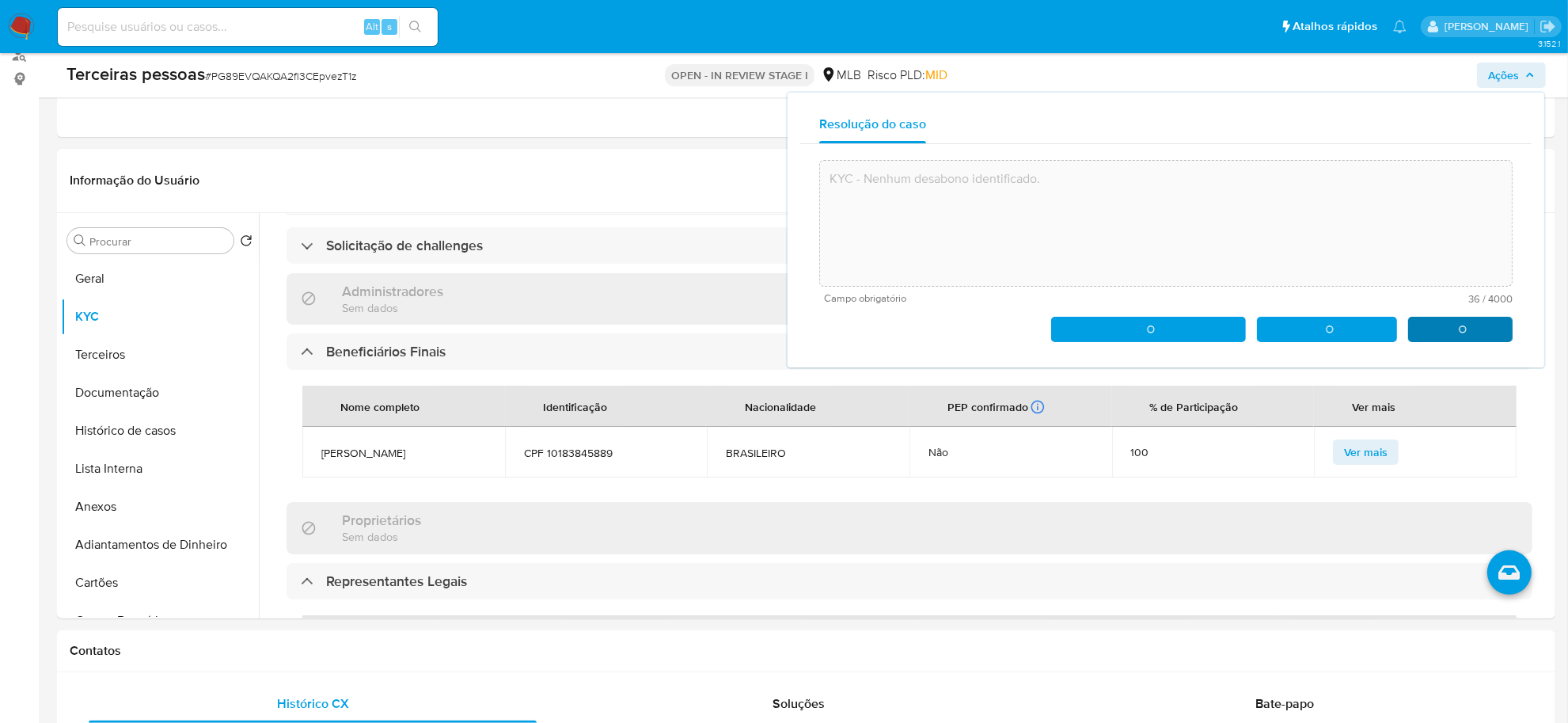
type textarea "KYC - Nenhum desabono identificado."
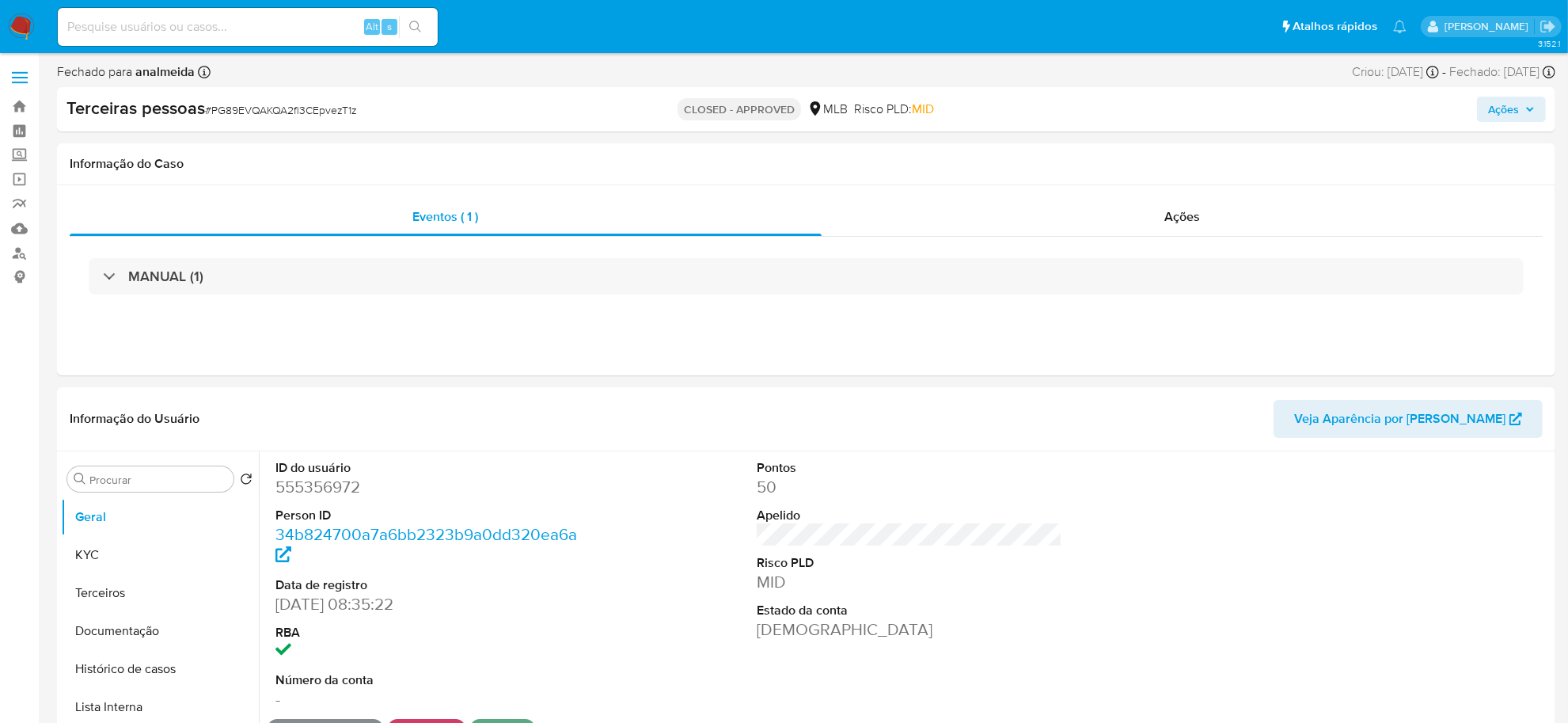
select select "10"
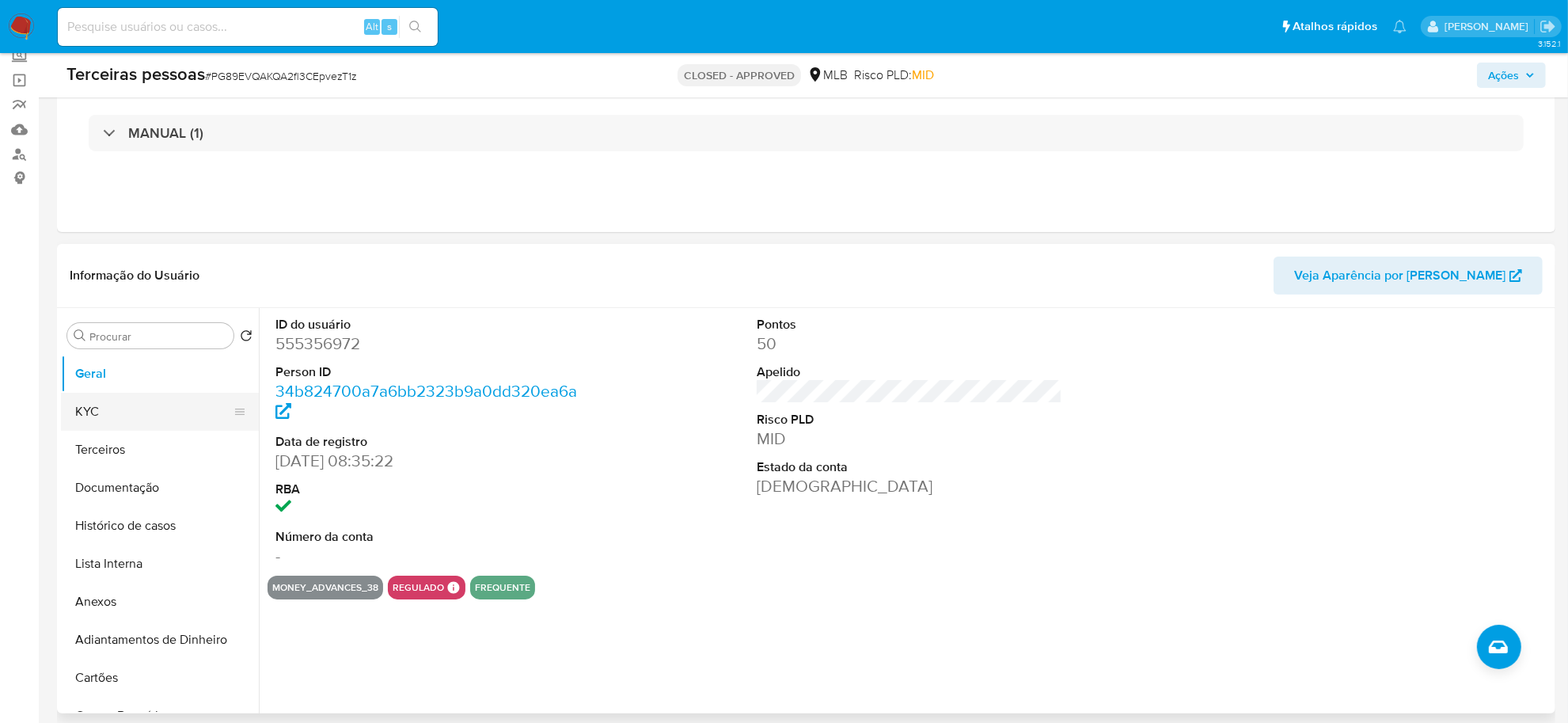
click at [114, 424] on button "KYC" at bounding box center [154, 412] width 185 height 38
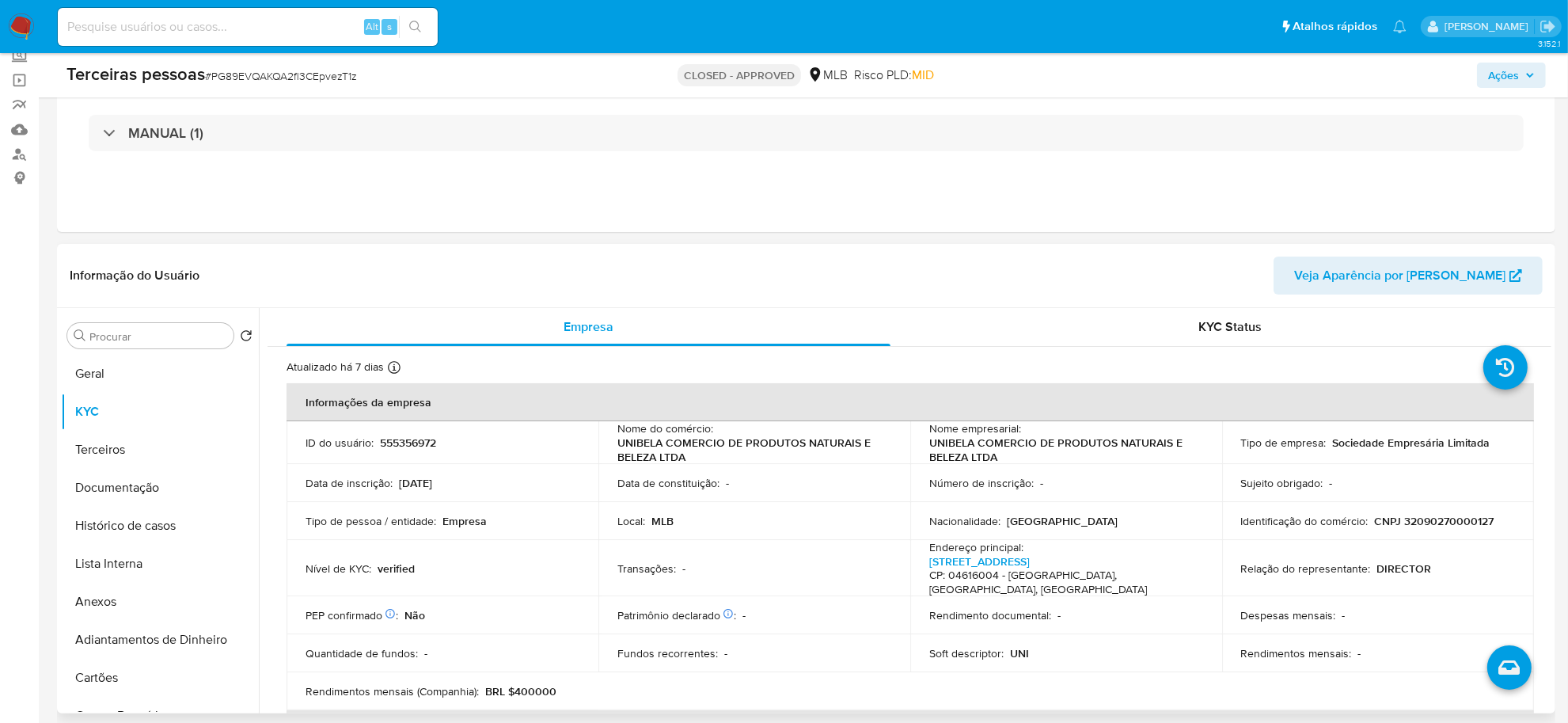
click at [1468, 520] on p "CNPJ 32090270000127" at bounding box center [1434, 521] width 119 height 15
copy p "32090270000127"
click at [107, 520] on button "Histórico de casos" at bounding box center [154, 526] width 185 height 38
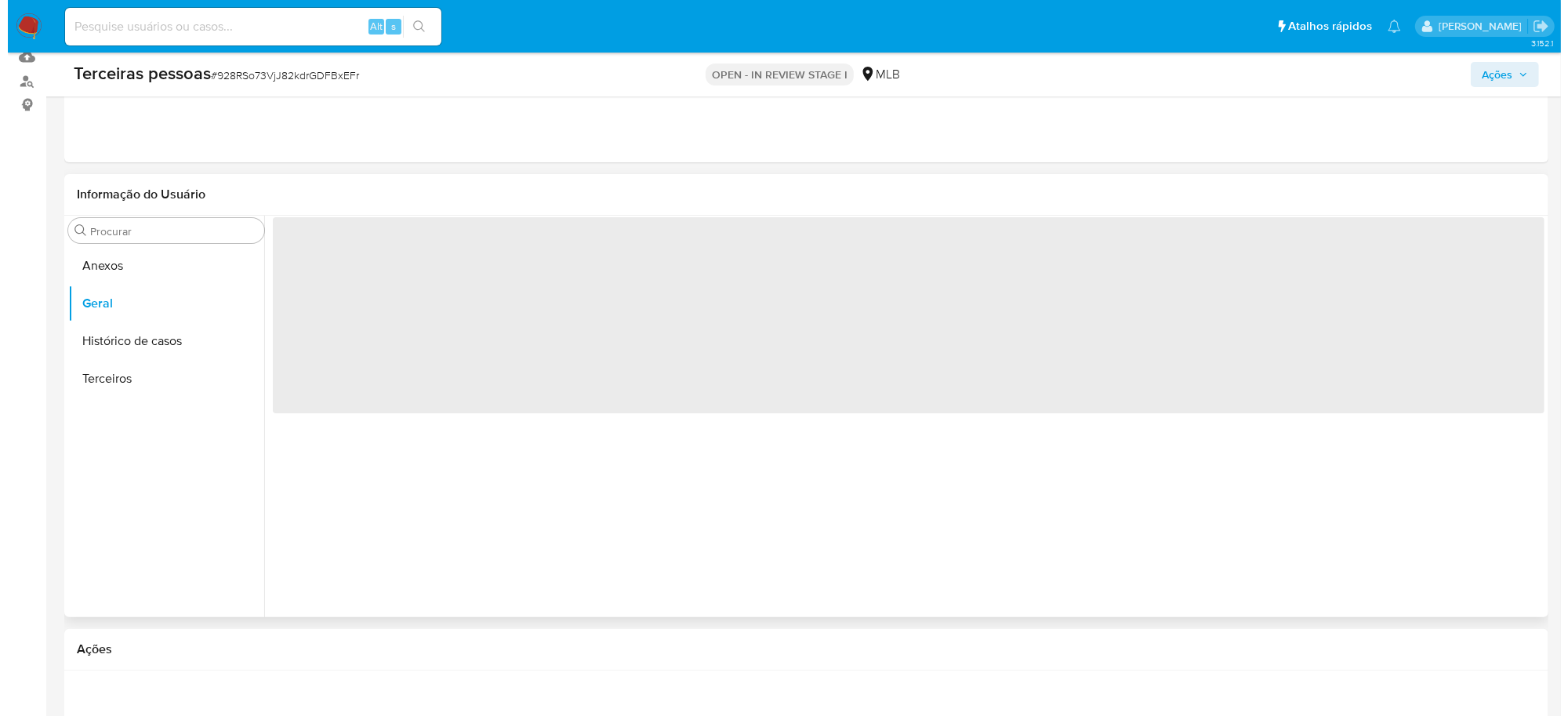
scroll to position [196, 0]
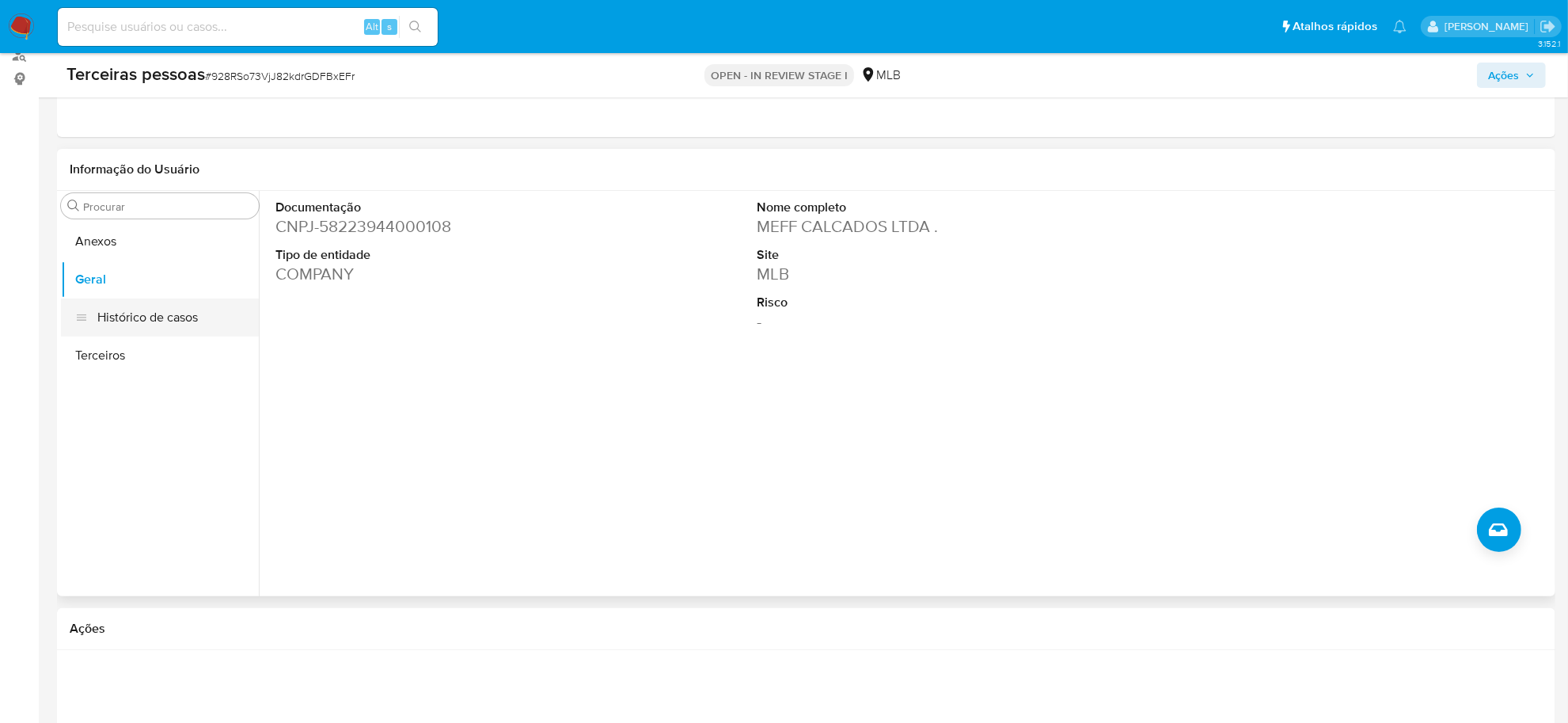
click at [125, 326] on button "Histórico de casos" at bounding box center [160, 317] width 198 height 38
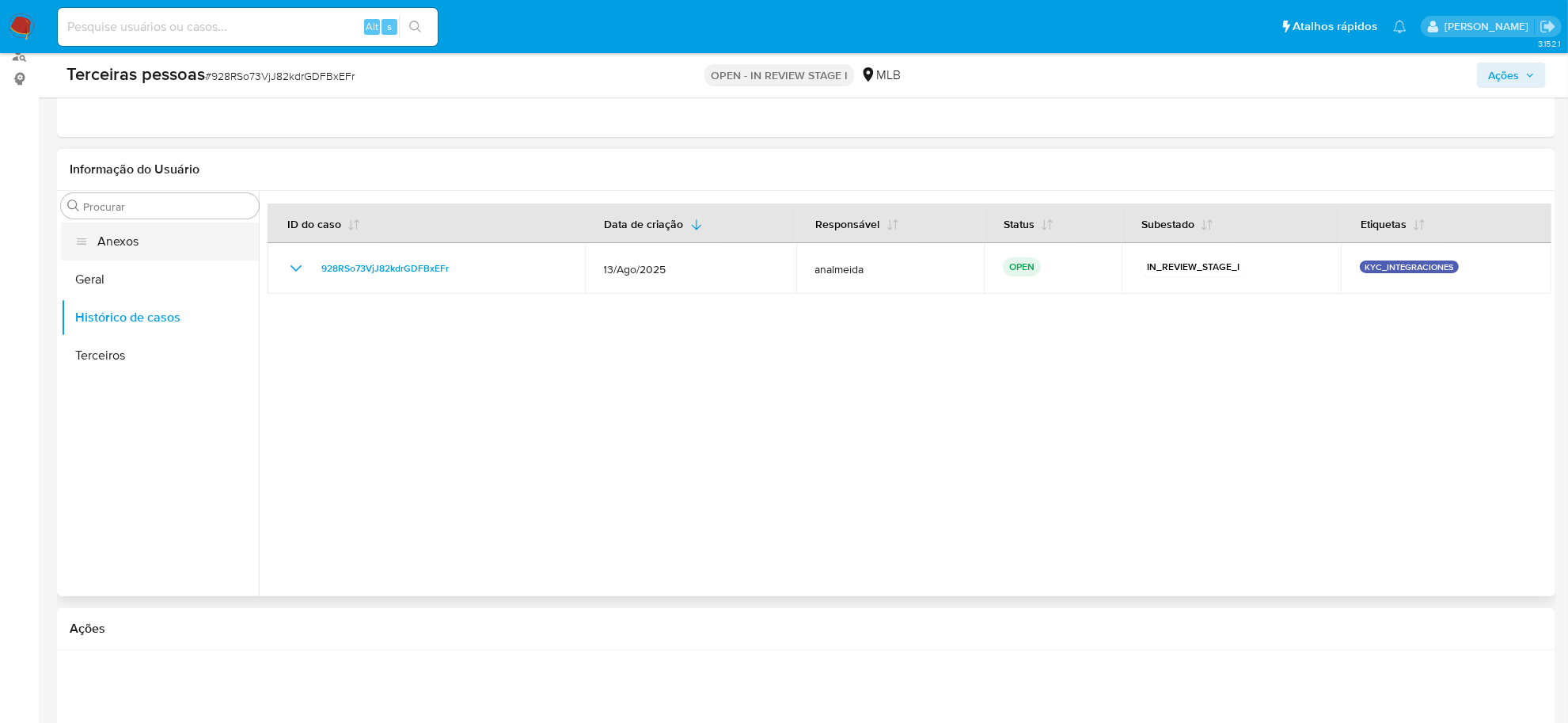
click at [145, 246] on button "Anexos" at bounding box center [160, 242] width 198 height 38
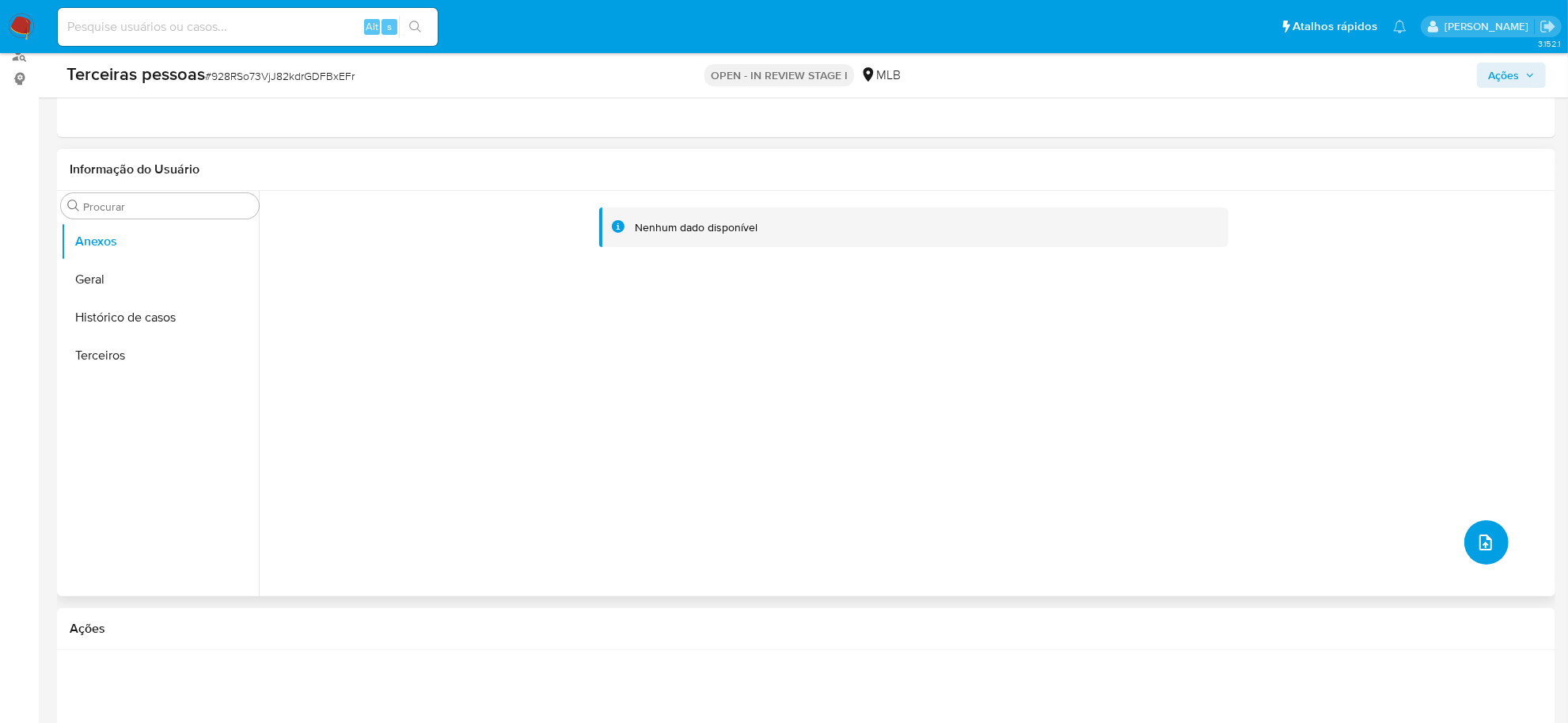
click at [1477, 548] on icon "upload-file" at bounding box center [1485, 542] width 19 height 19
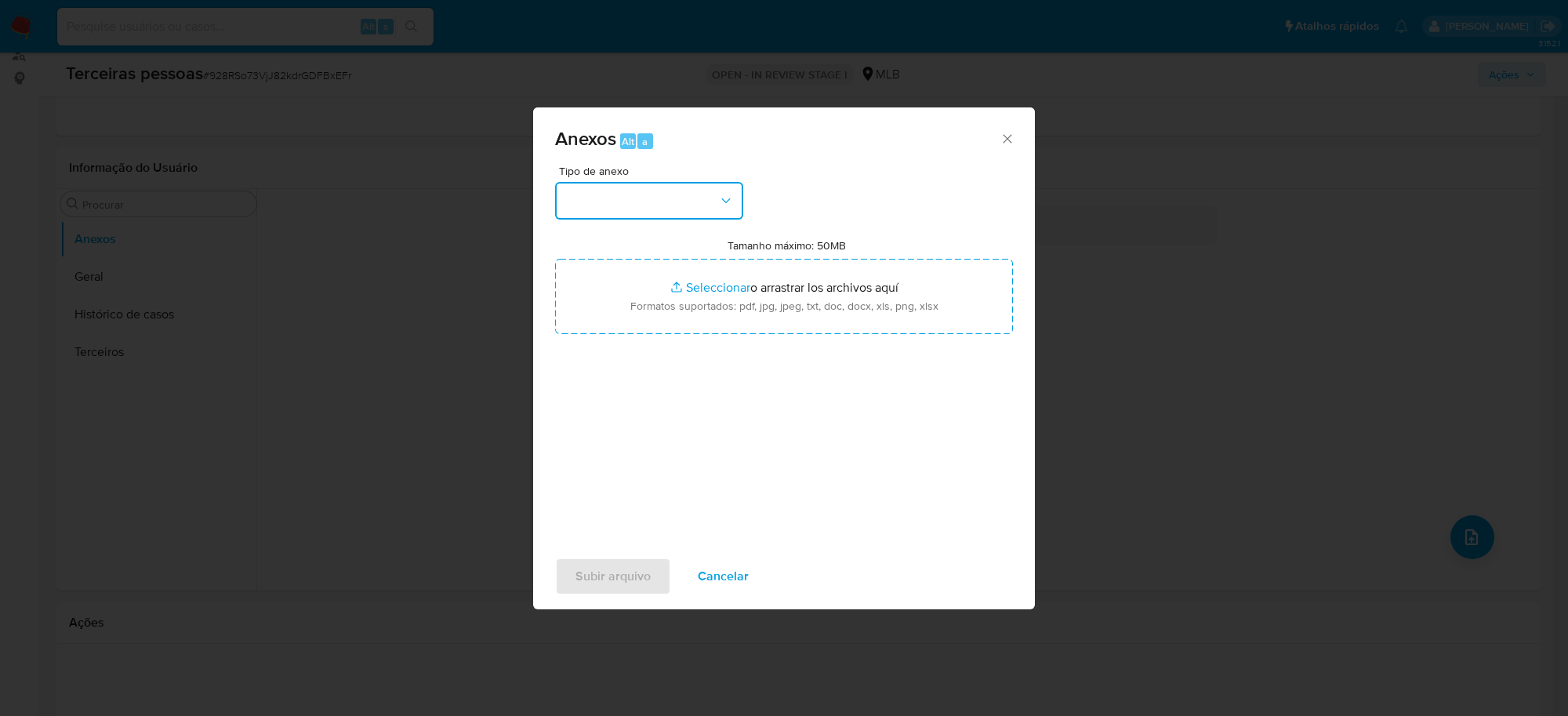
click at [655, 205] on button "button" at bounding box center [649, 201] width 188 height 38
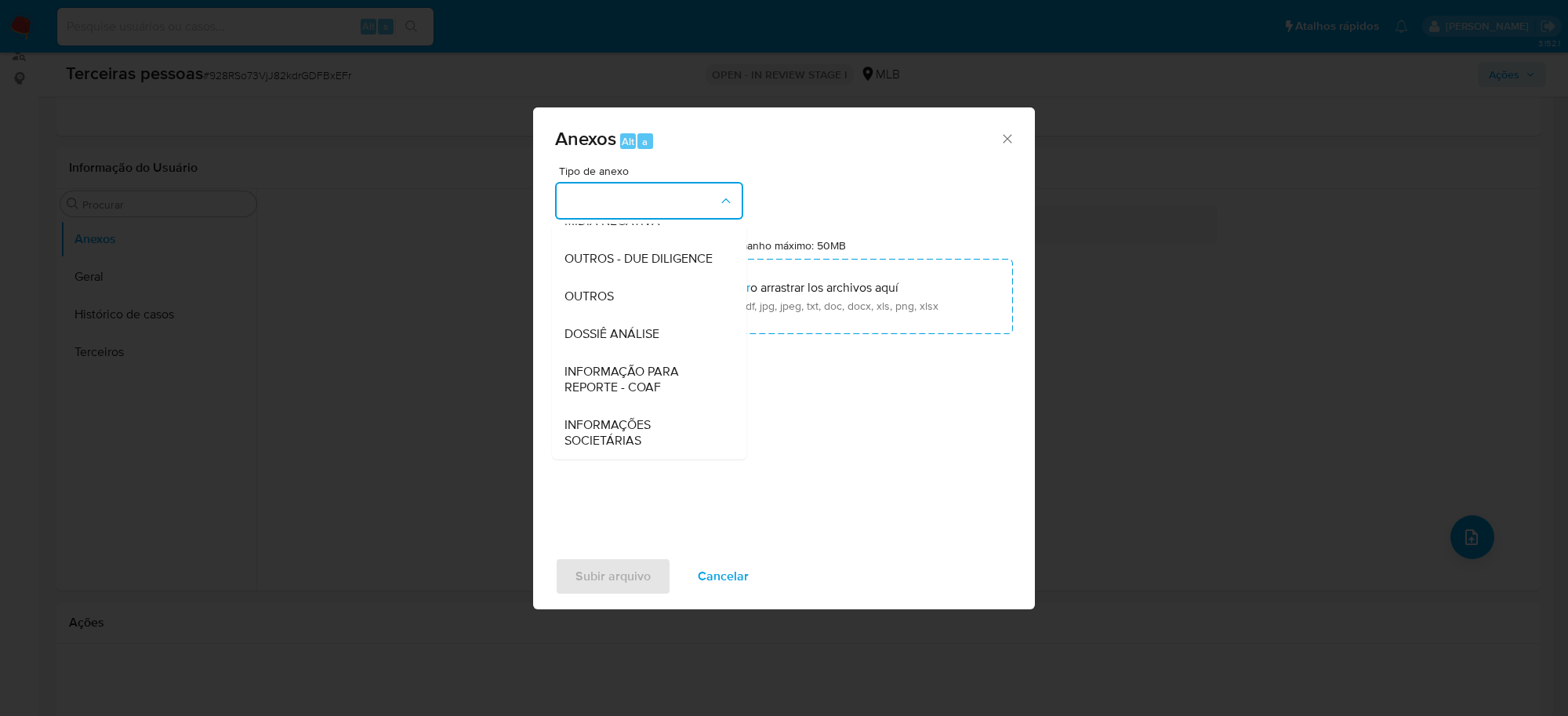
scroll to position [240, 0]
click at [679, 259] on span "OUTROS - DUE DILIGENCE" at bounding box center [638, 258] width 149 height 15
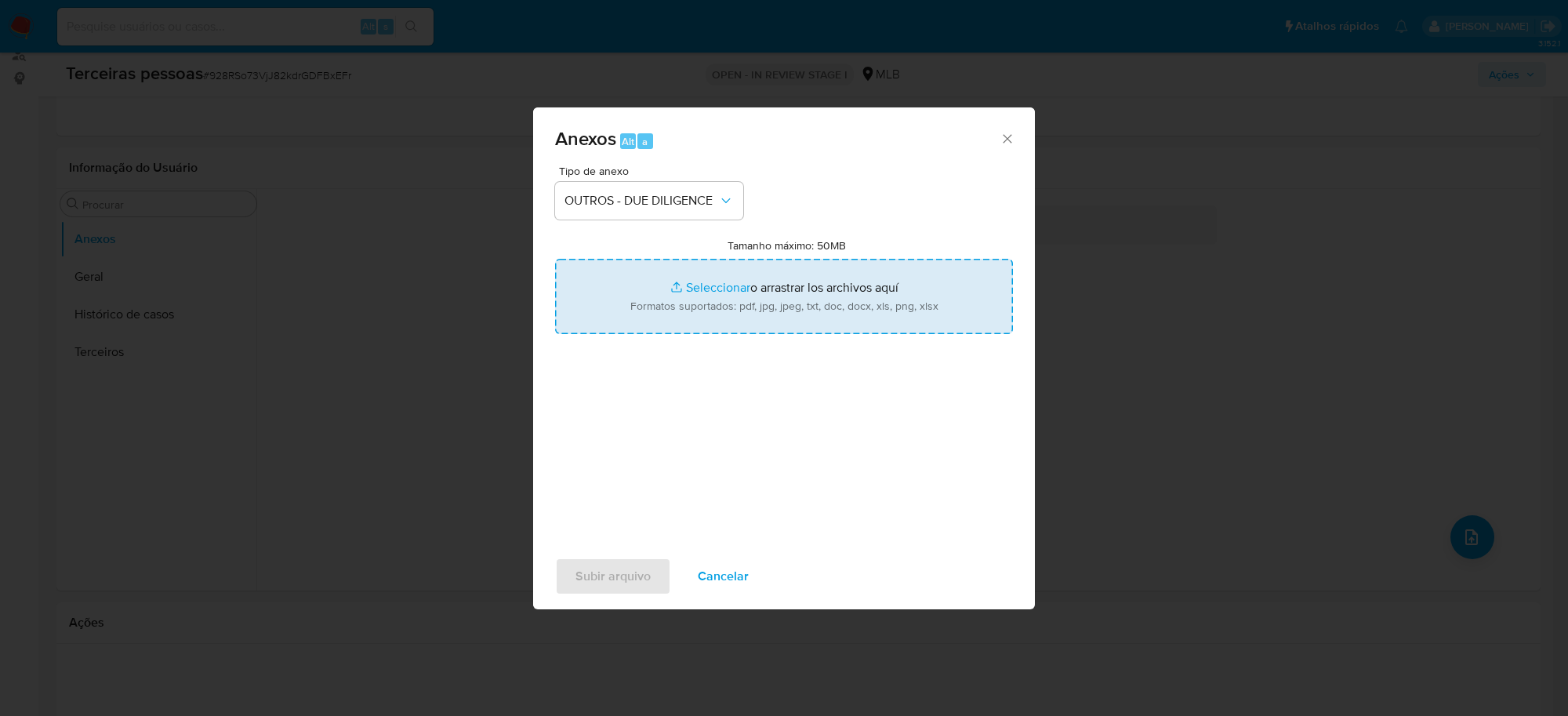
click at [772, 278] on input "Tamanho máximo: 50MB Seleccionar archivos" at bounding box center [784, 296] width 458 height 76
type input "C:\fakepath\Matriz de Risco -MEFF CALCADOS LTDA.pdf"
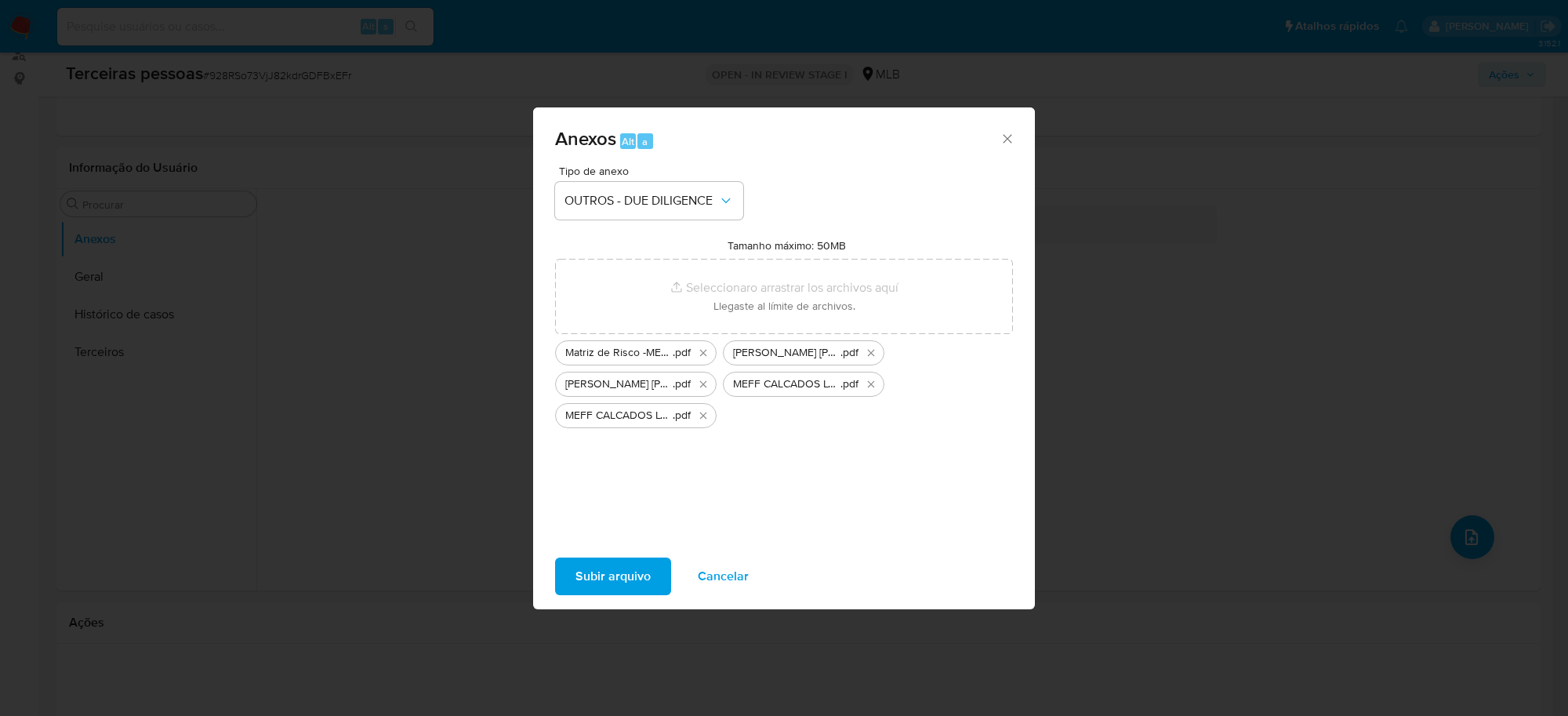
click at [597, 585] on span "Subir arquivo" at bounding box center [613, 576] width 76 height 34
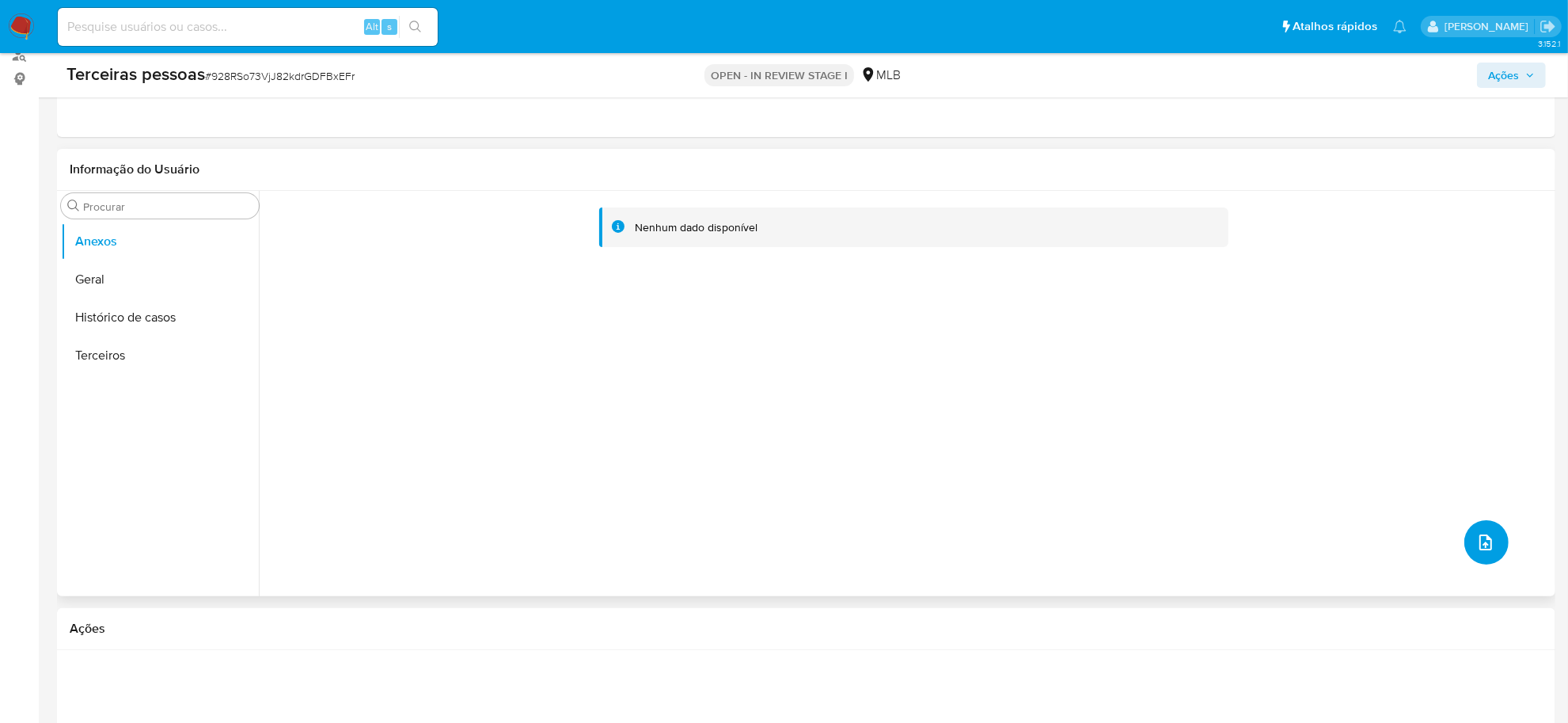
click at [1473, 525] on button "upload-file" at bounding box center [1486, 542] width 45 height 45
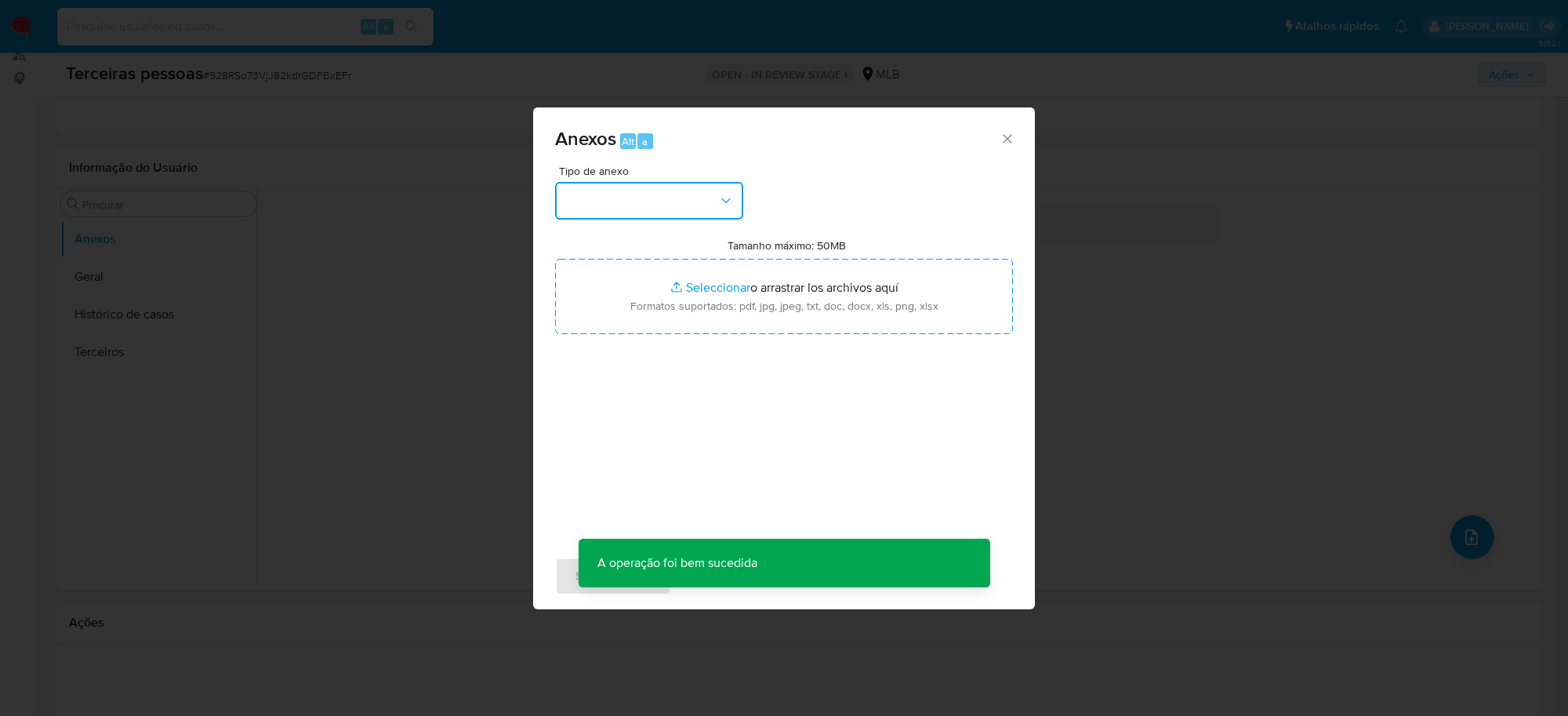
click at [683, 210] on button "button" at bounding box center [649, 201] width 188 height 38
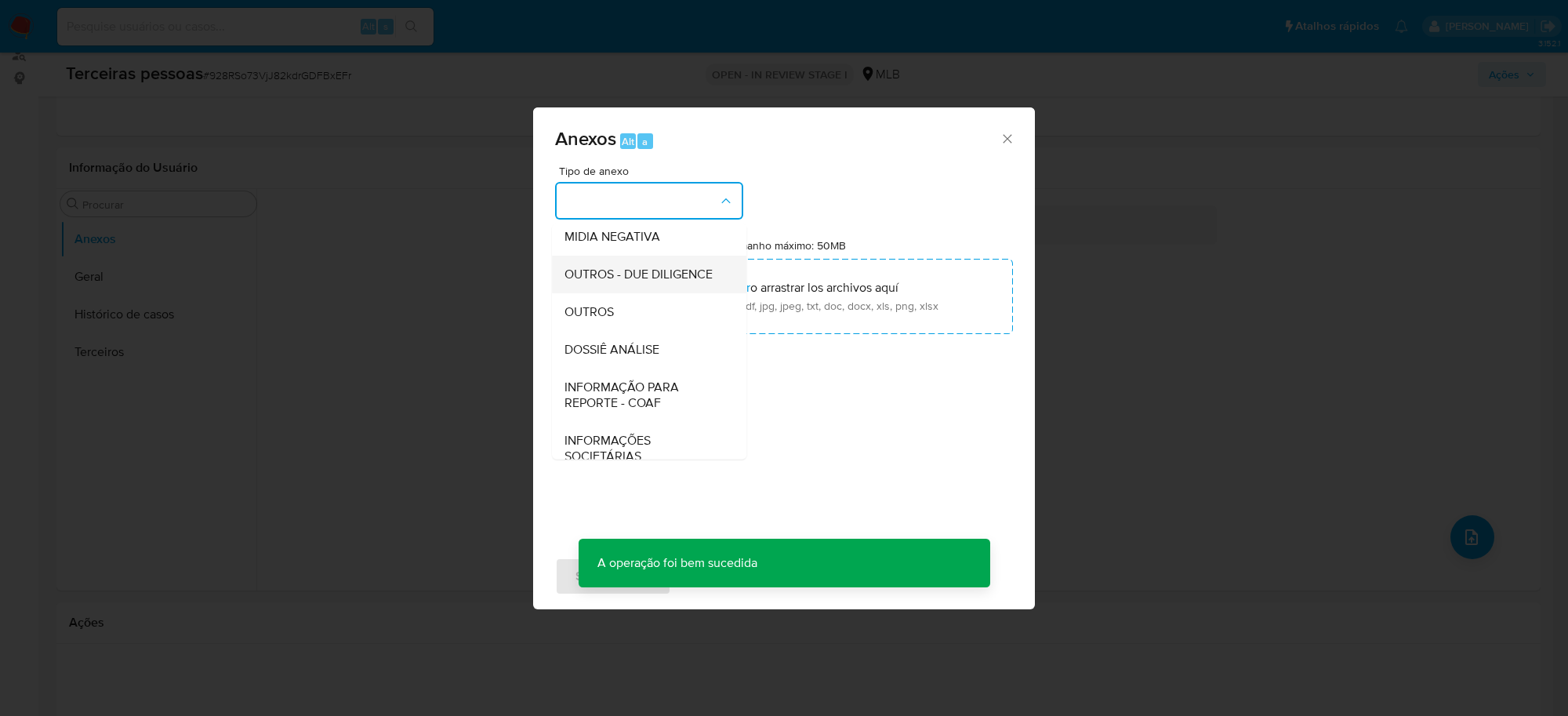
scroll to position [196, 0]
click at [620, 276] on div "OUTROS - DUE DILIGENCE" at bounding box center [644, 273] width 160 height 38
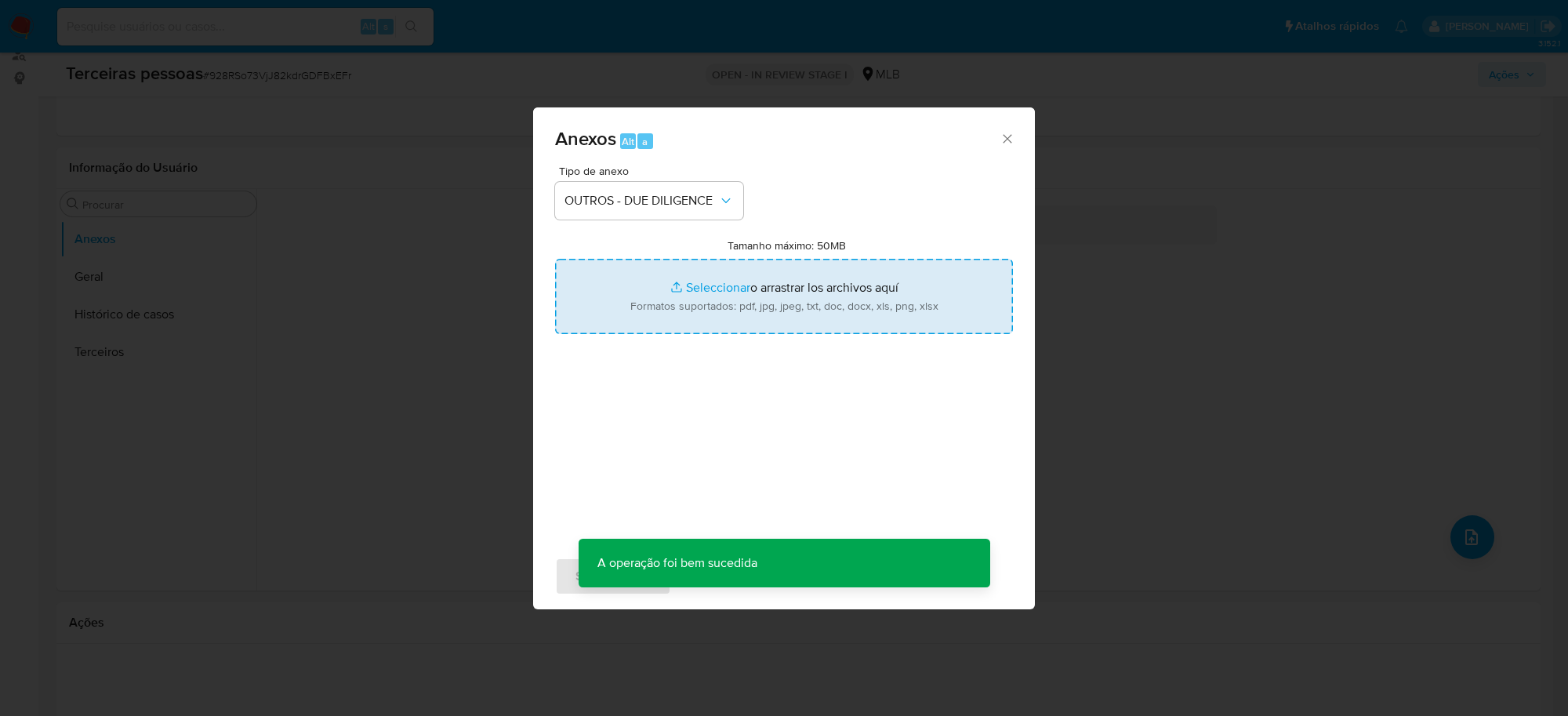
click at [774, 291] on input "Tamanho máximo: 50MB Seleccionar archivos" at bounding box center [784, 296] width 458 height 76
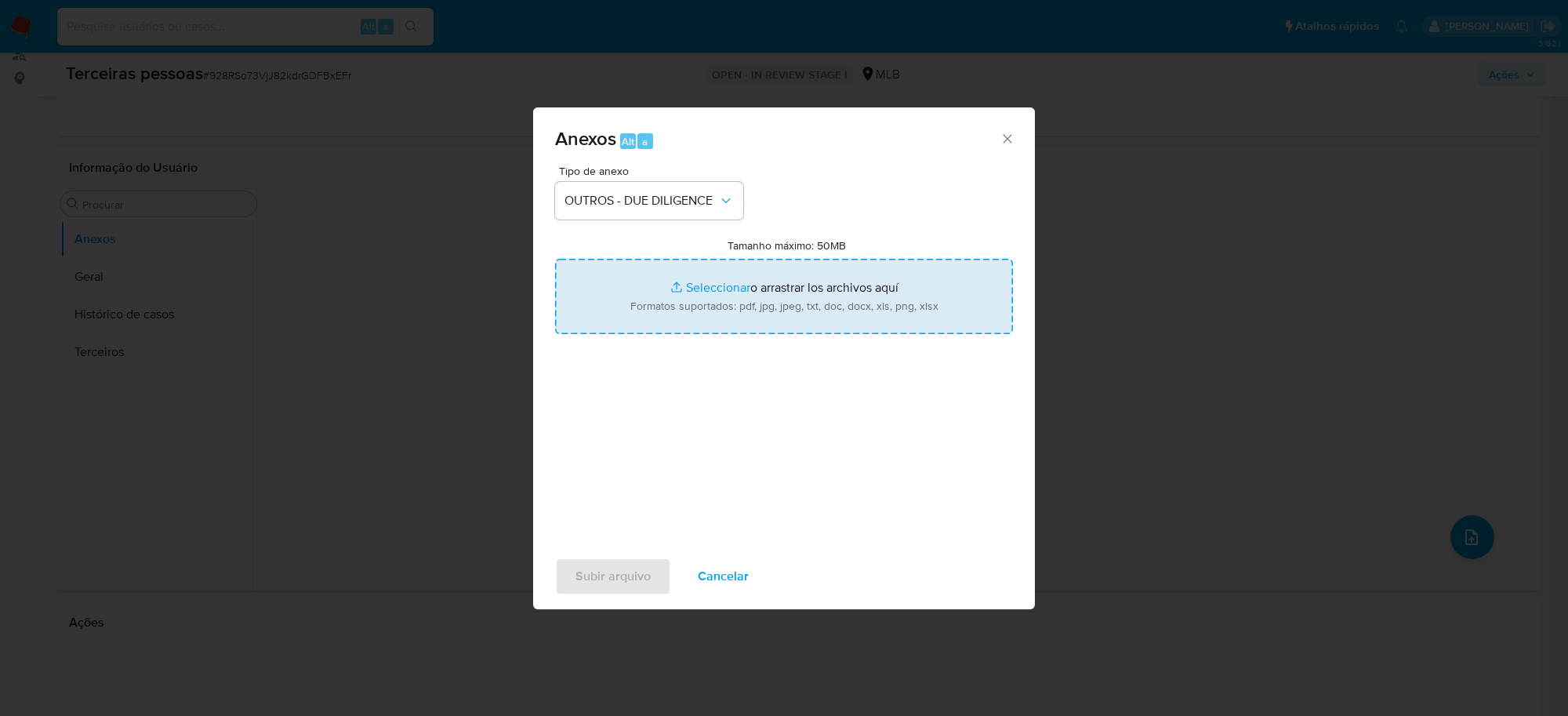
type input "C:\fakepath\MEFF CALCADOS LTDA cnpj.pdf"
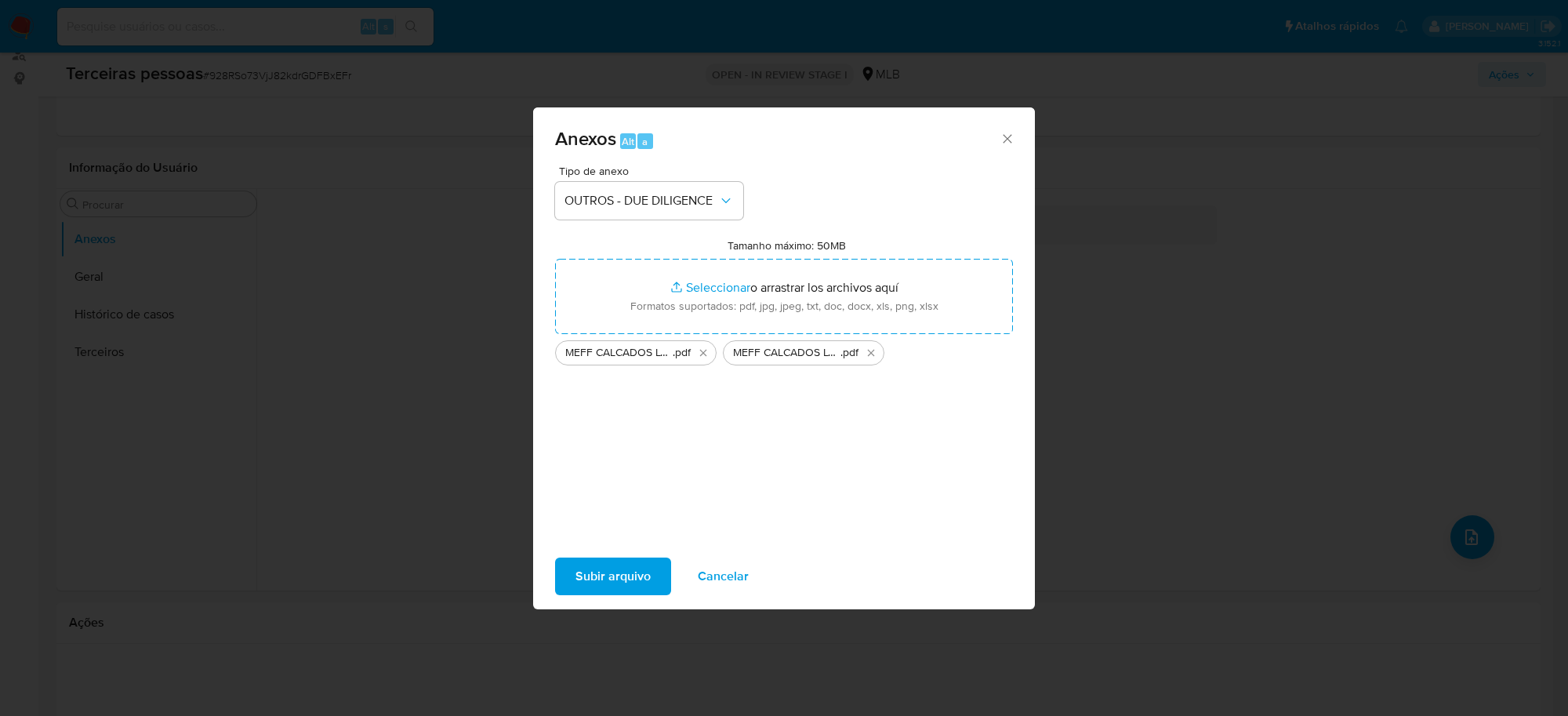
click at [628, 579] on span "Subir arquivo" at bounding box center [613, 576] width 76 height 34
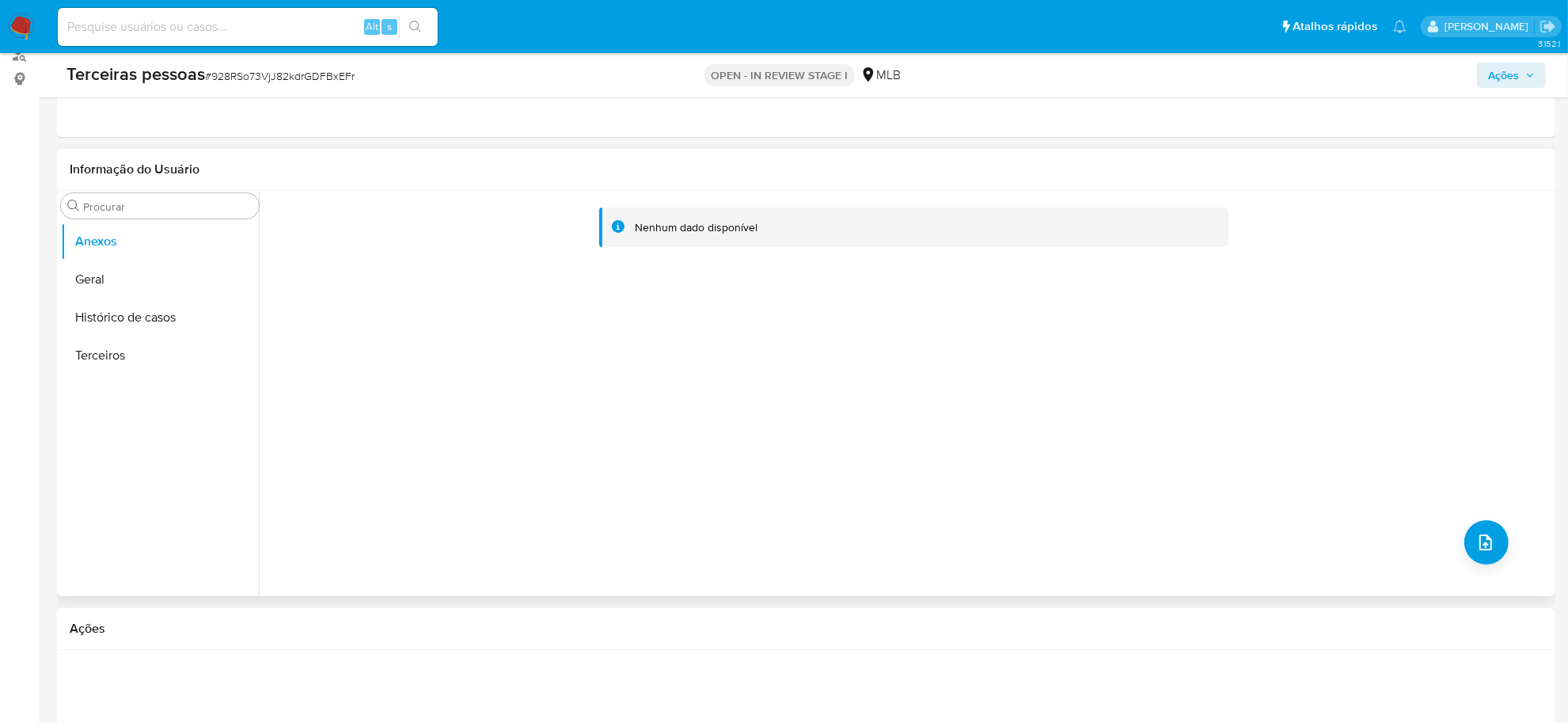
click at [813, 398] on div "Nenhum dado disponível" at bounding box center [905, 394] width 1293 height 406
click at [135, 317] on button "Histórico de casos" at bounding box center [160, 317] width 198 height 38
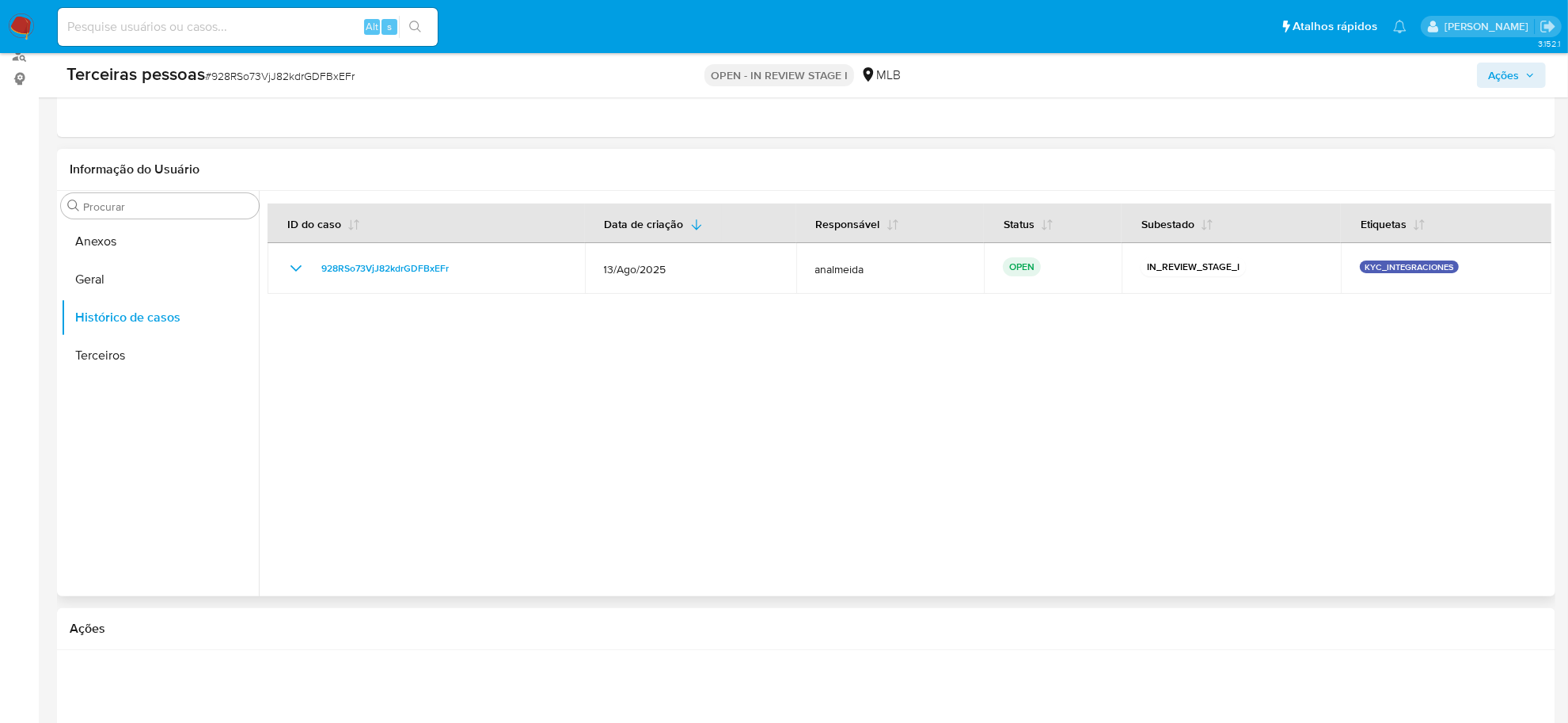
click at [1312, 389] on div at bounding box center [905, 394] width 1293 height 406
click at [155, 234] on button "Anexos" at bounding box center [160, 242] width 198 height 38
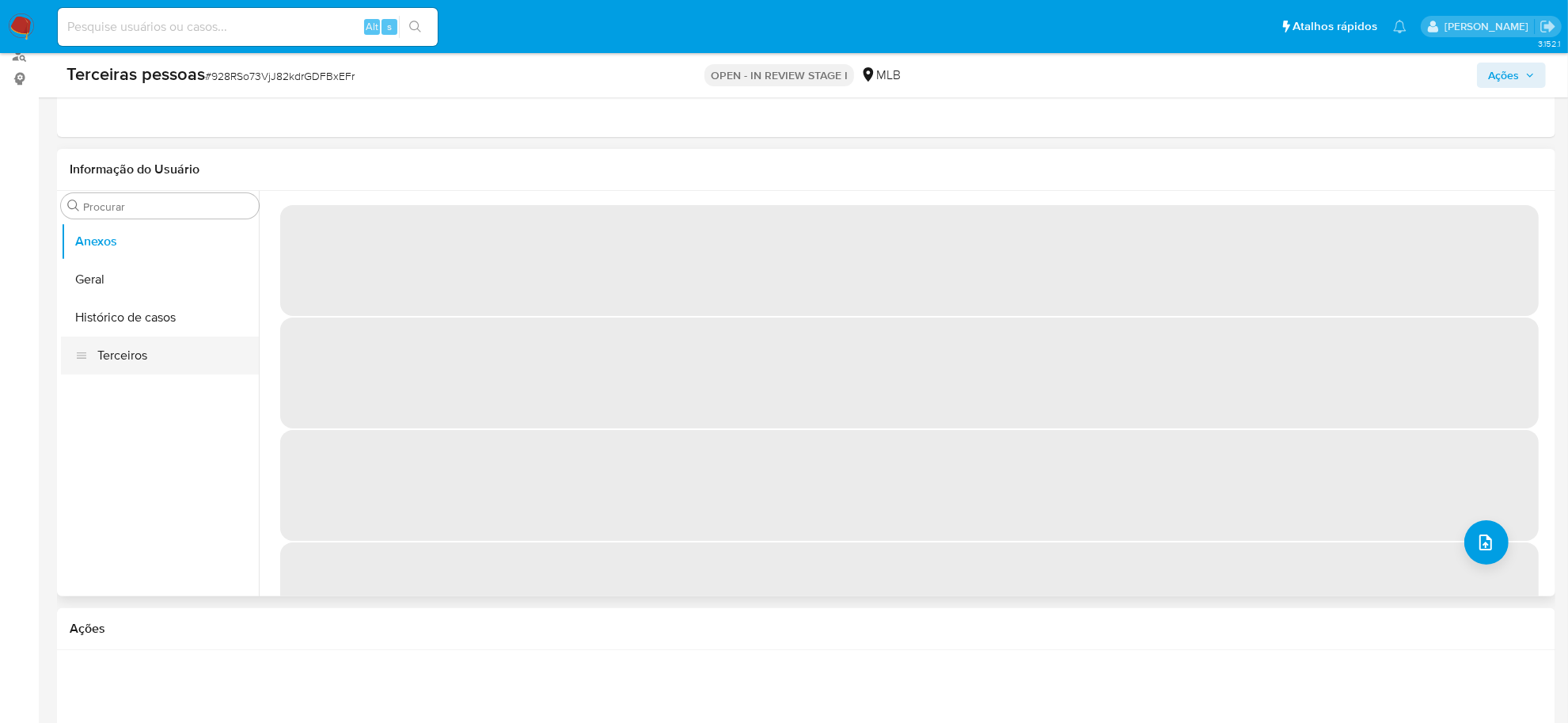
click at [129, 353] on button "Terceiros" at bounding box center [160, 356] width 198 height 38
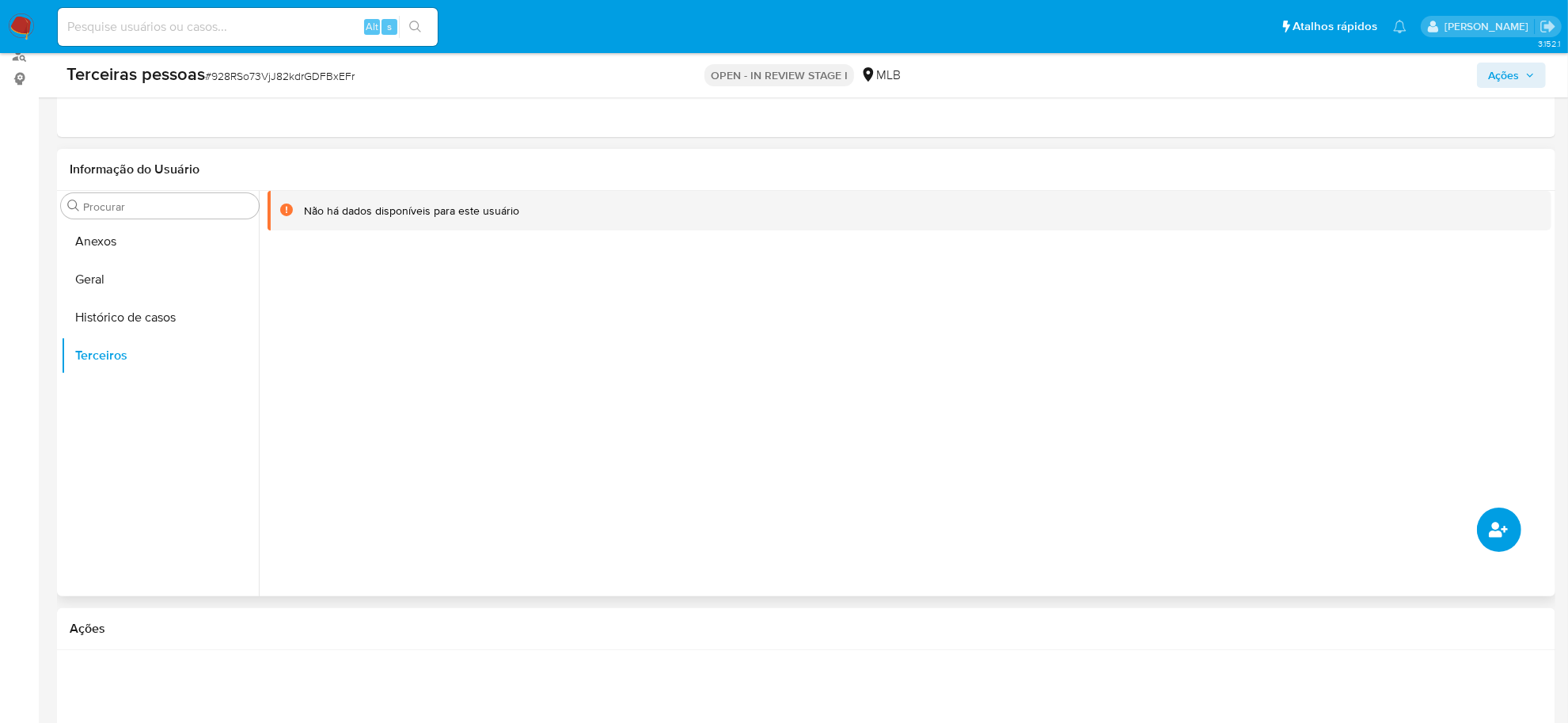
click at [1505, 523] on icon "common.add_complementary_information" at bounding box center [1498, 529] width 19 height 19
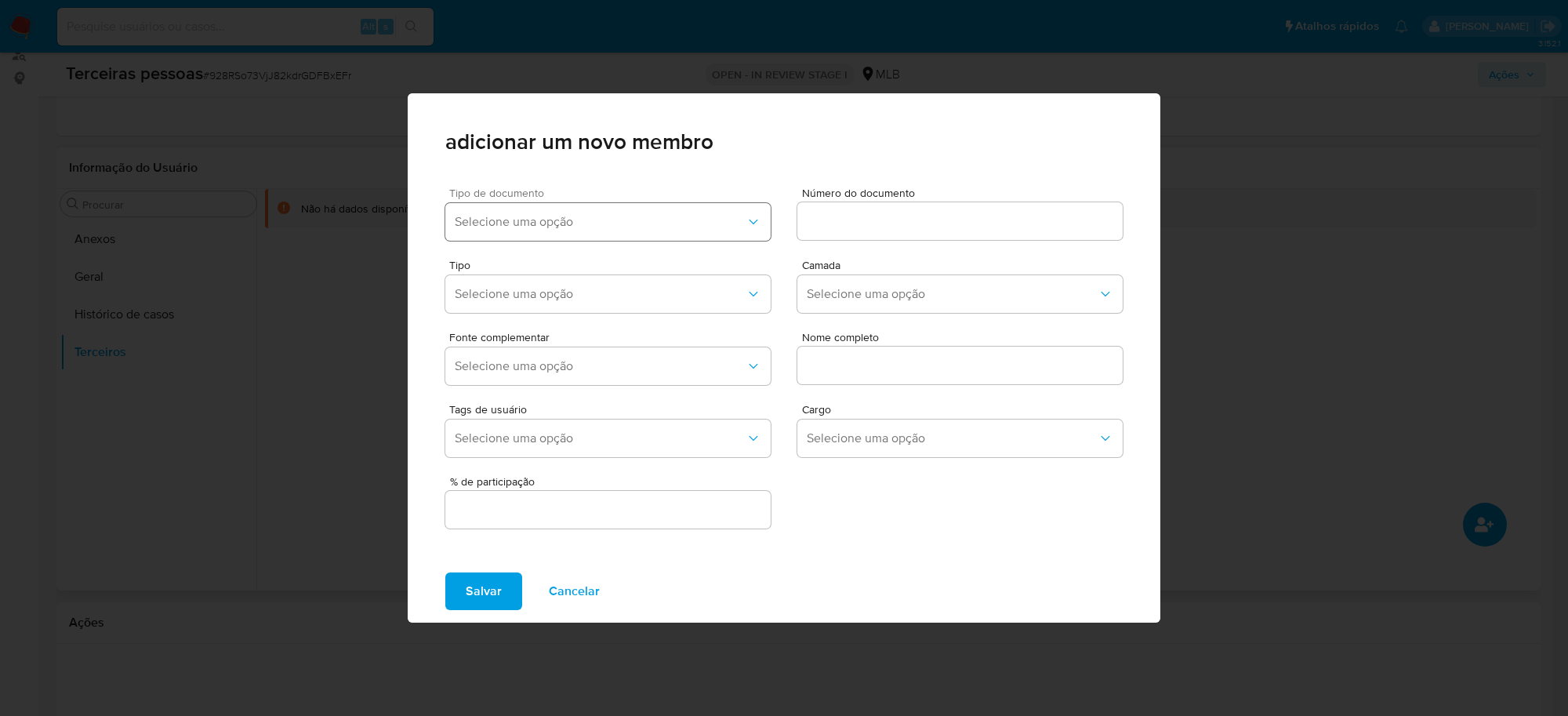
click at [608, 218] on span "Selecione uma opção" at bounding box center [599, 222] width 291 height 15
click at [518, 300] on div "CPF" at bounding box center [577, 302] width 246 height 38
click at [857, 215] on input at bounding box center [960, 221] width 325 height 21
drag, startPoint x: 819, startPoint y: 223, endPoint x: 792, endPoint y: 230, distance: 27.9
click at [792, 230] on div "Tipo de documento CPF Número do documento : 261.068.188-78" at bounding box center [784, 211] width 677 height 72
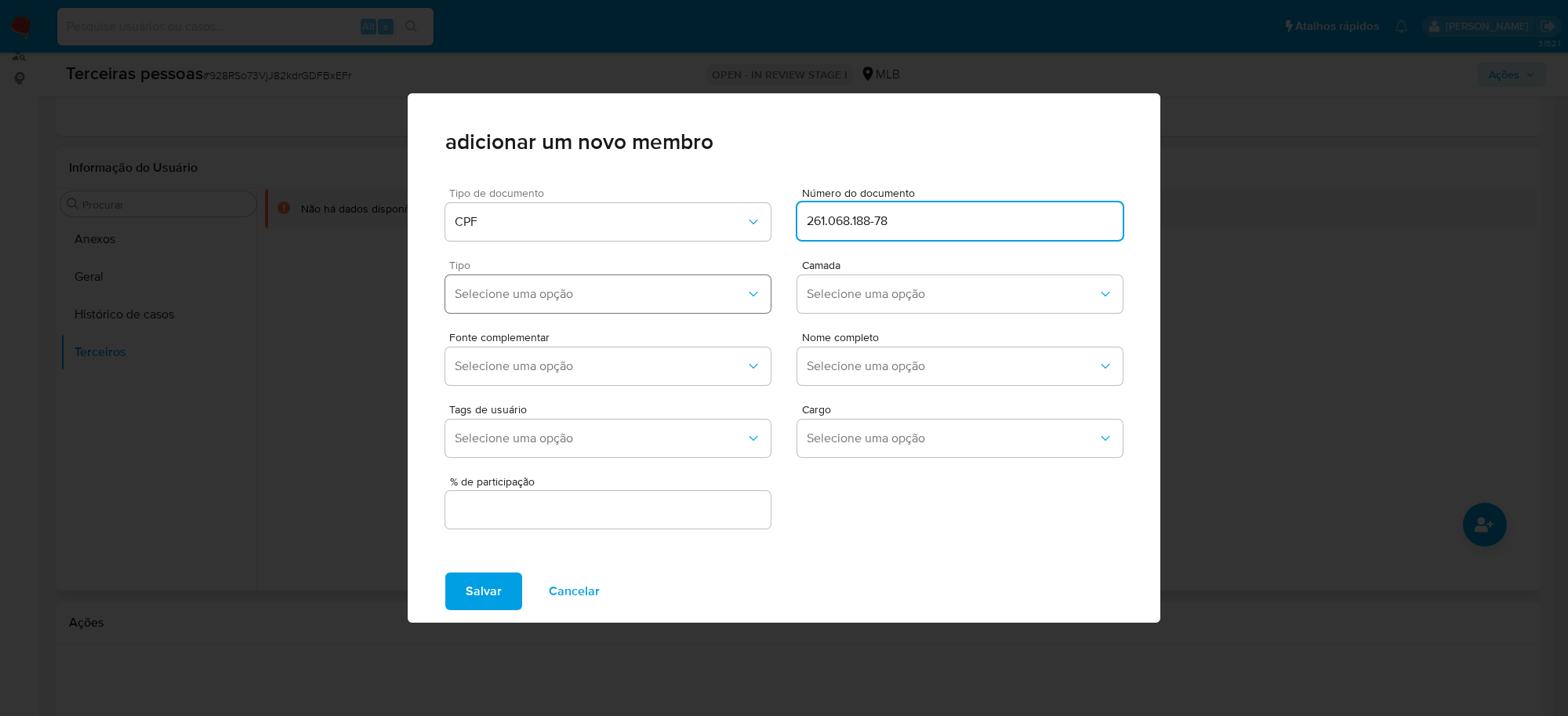
type input "261.068.188-78"
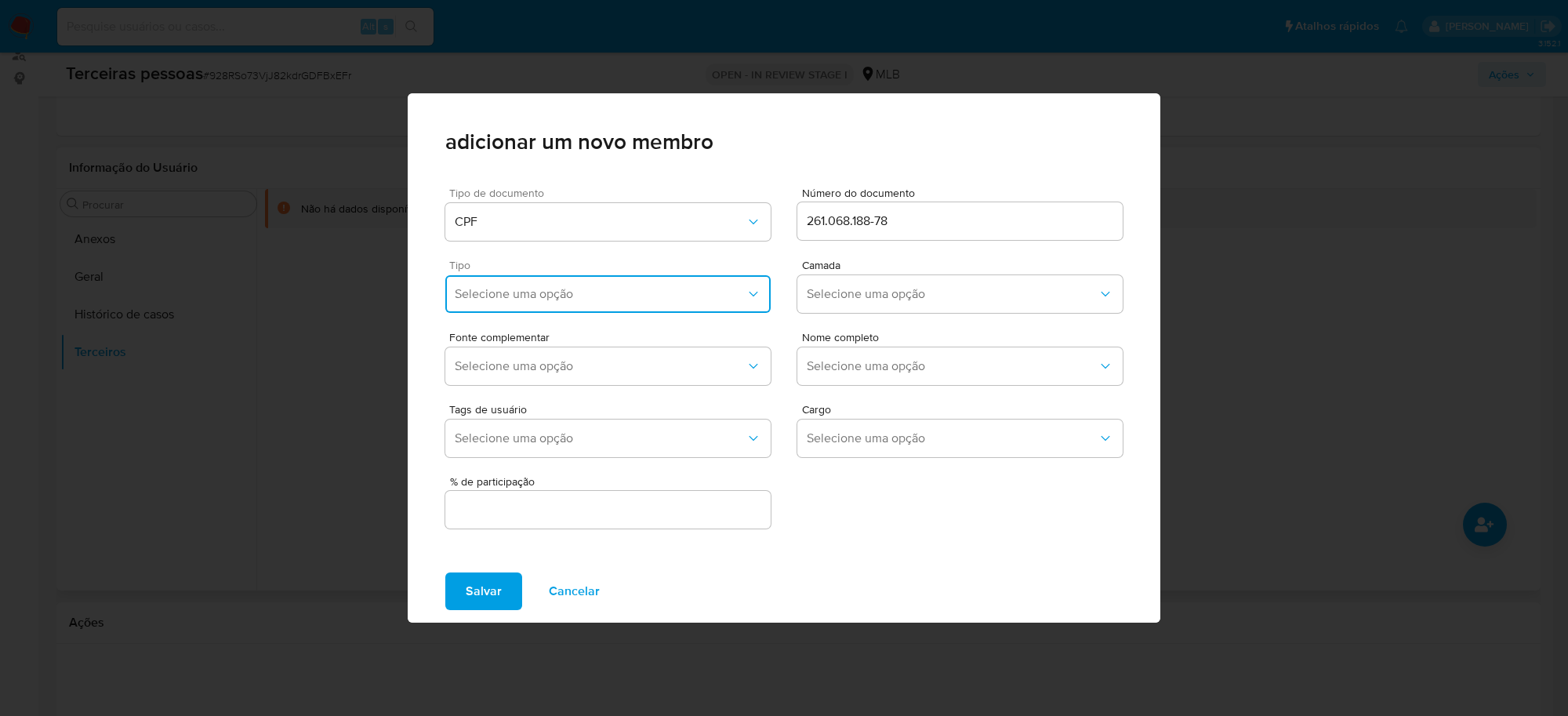
click at [545, 298] on span "Selecione uma opção" at bounding box center [599, 294] width 291 height 15
click at [541, 485] on div "Accionistas" at bounding box center [577, 487] width 246 height 38
click at [852, 288] on span "Selecione uma opção" at bounding box center [951, 294] width 291 height 15
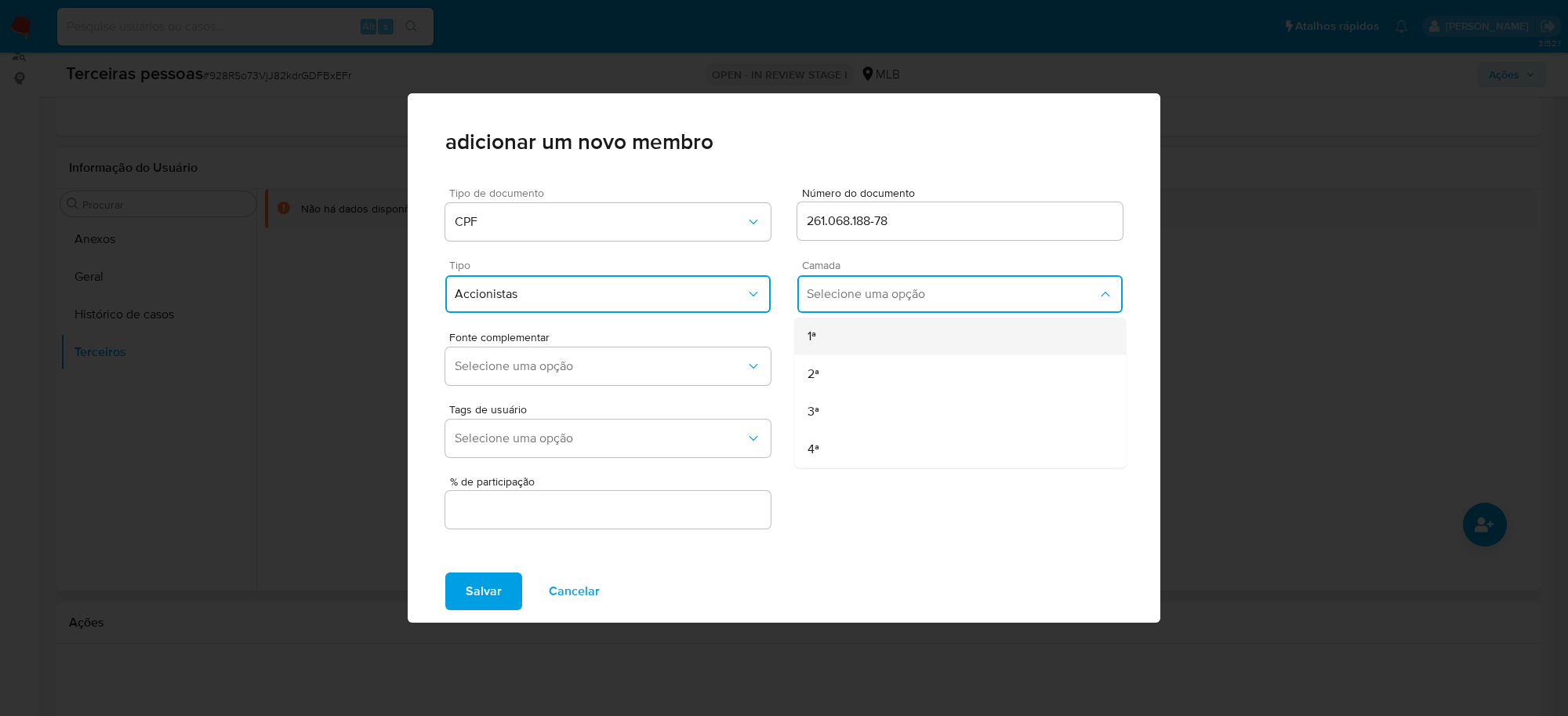
click at [834, 331] on div "1ª" at bounding box center [930, 337] width 246 height 38
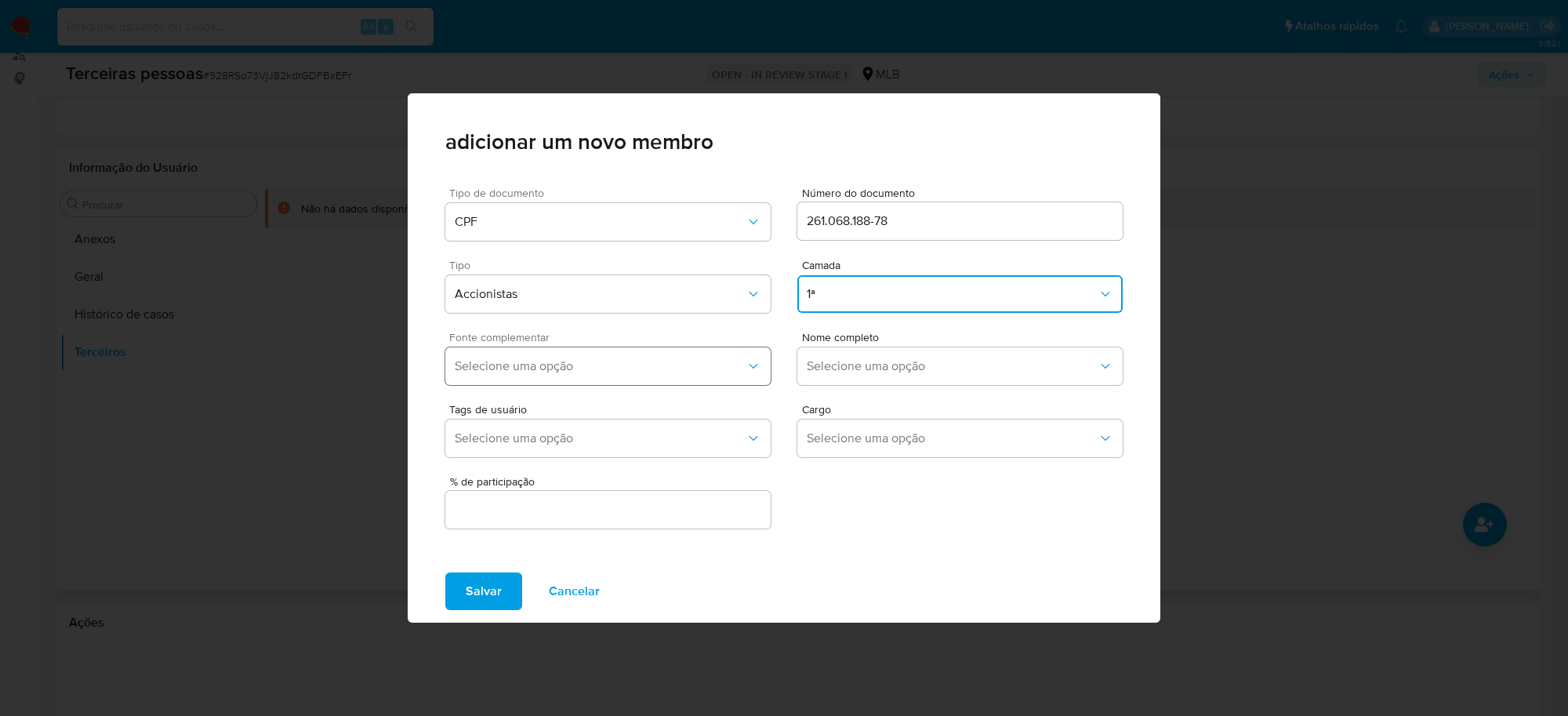
click at [710, 359] on span "Selecione uma opção" at bounding box center [599, 366] width 291 height 15
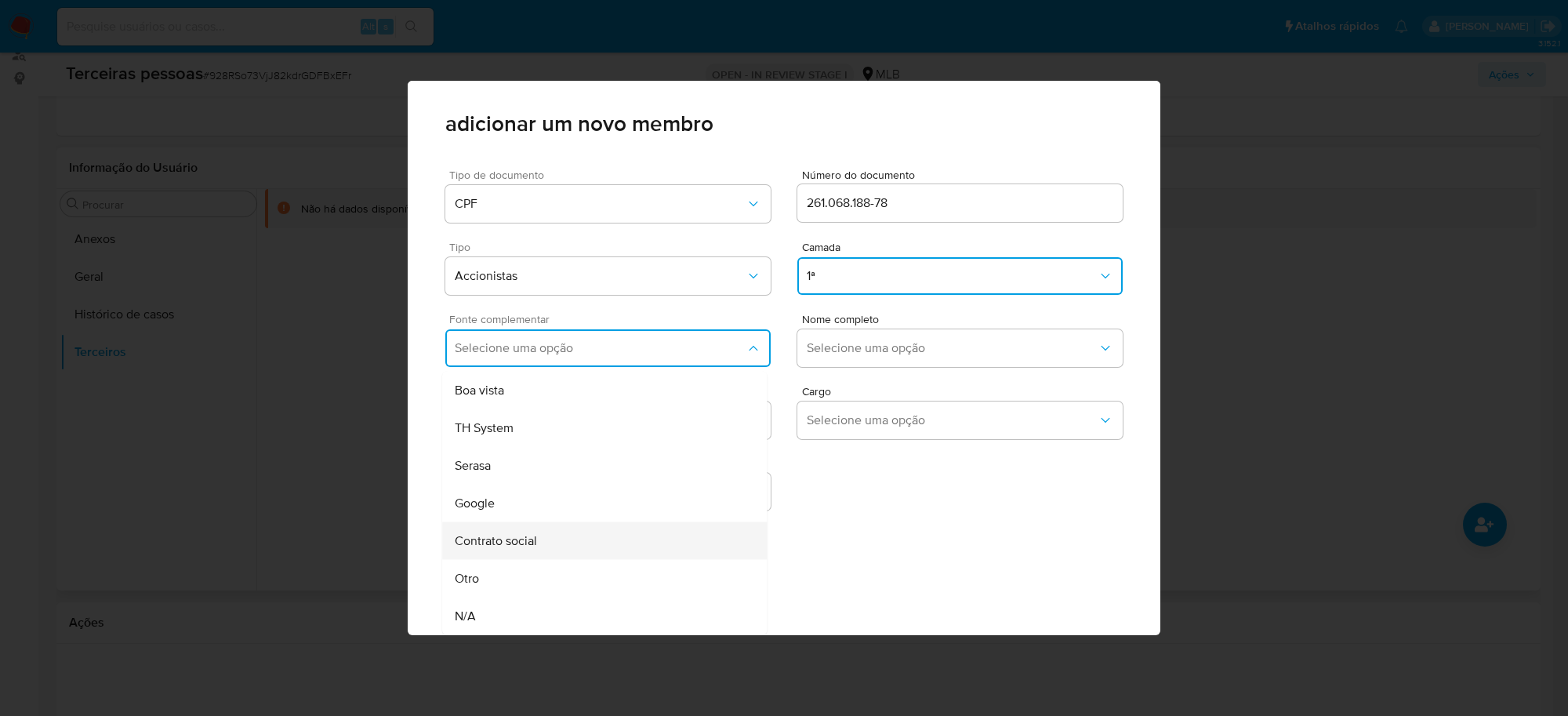
scroll to position [5, 0]
click at [591, 534] on div "Contrato social" at bounding box center [574, 541] width 239 height 38
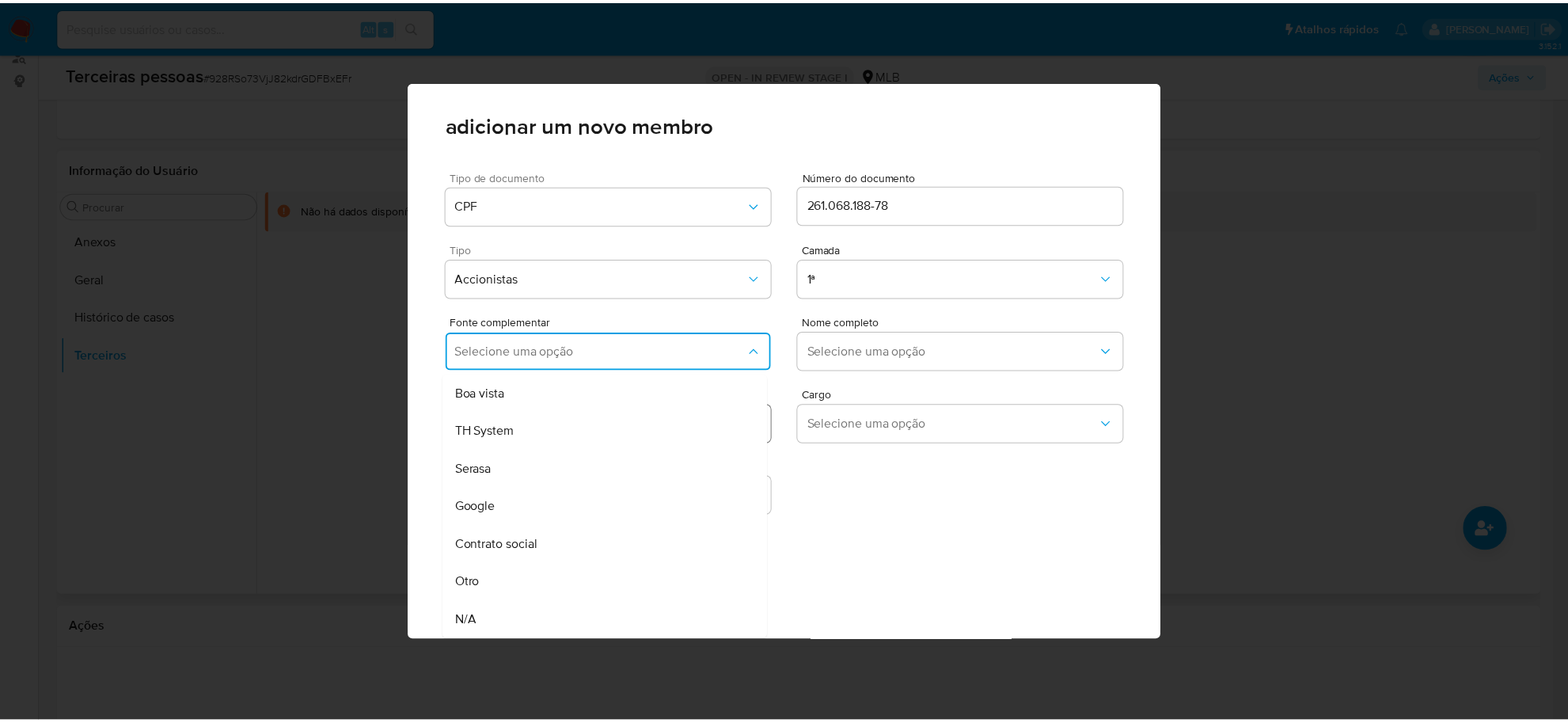
scroll to position [0, 0]
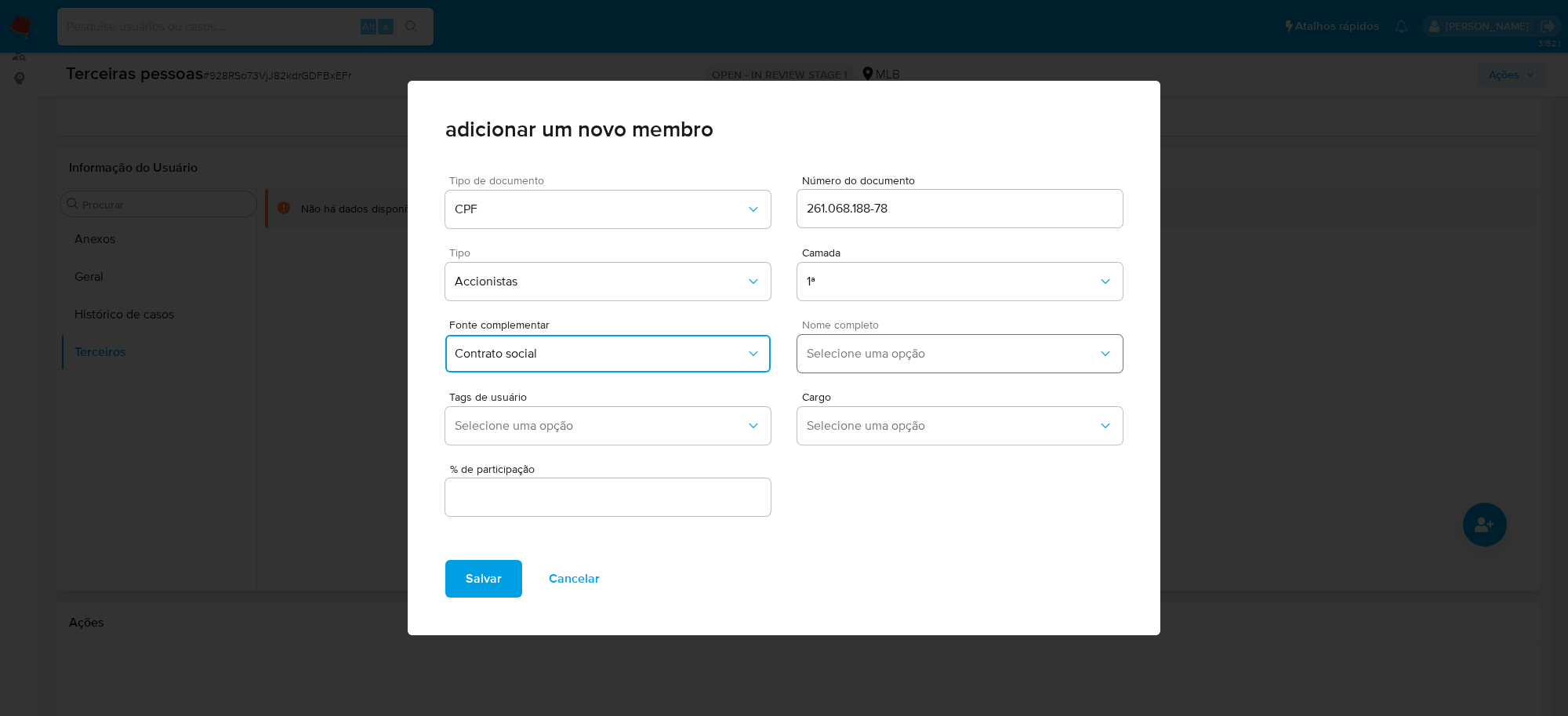
click at [840, 343] on button "Selecione uma opção" at bounding box center [960, 354] width 325 height 38
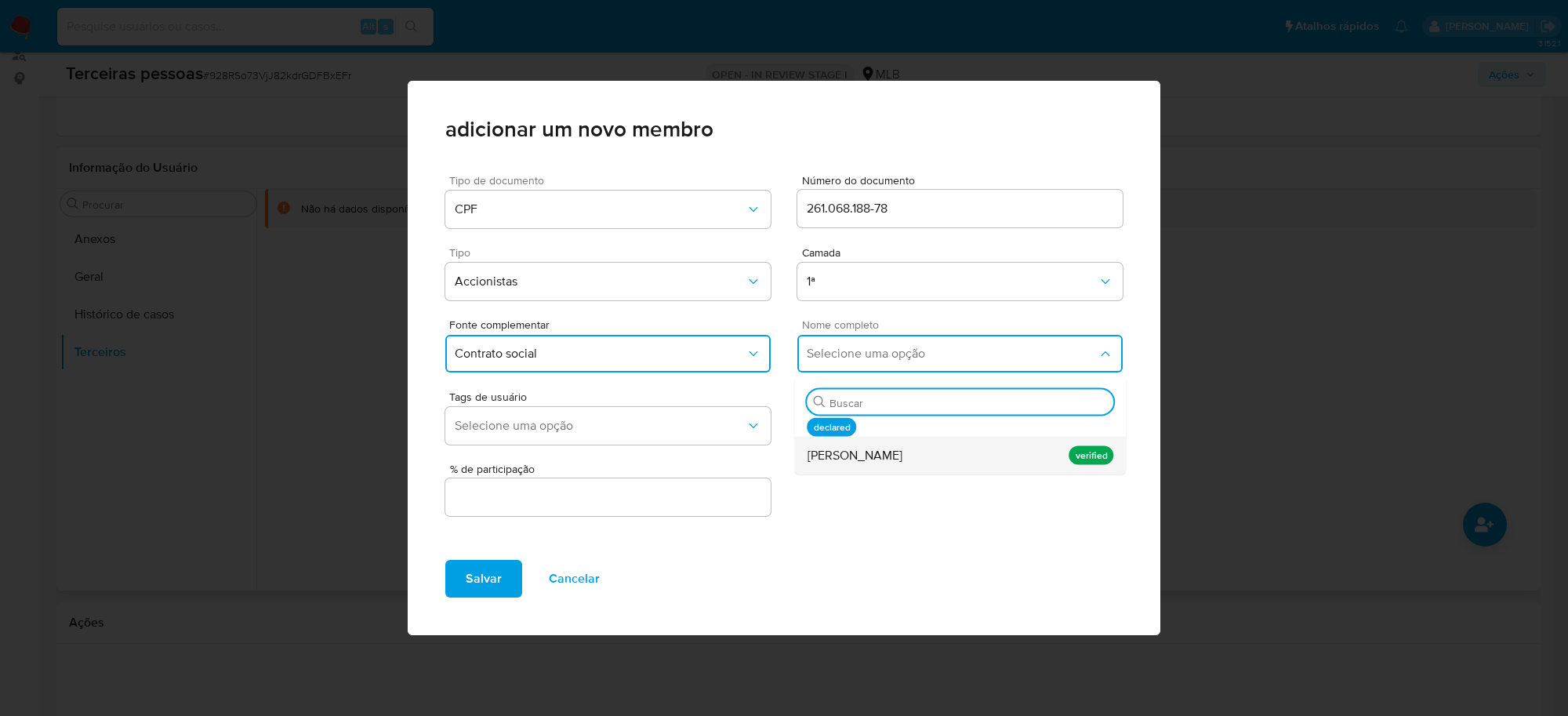
click at [890, 444] on div "[PERSON_NAME]" at bounding box center [930, 456] width 246 height 38
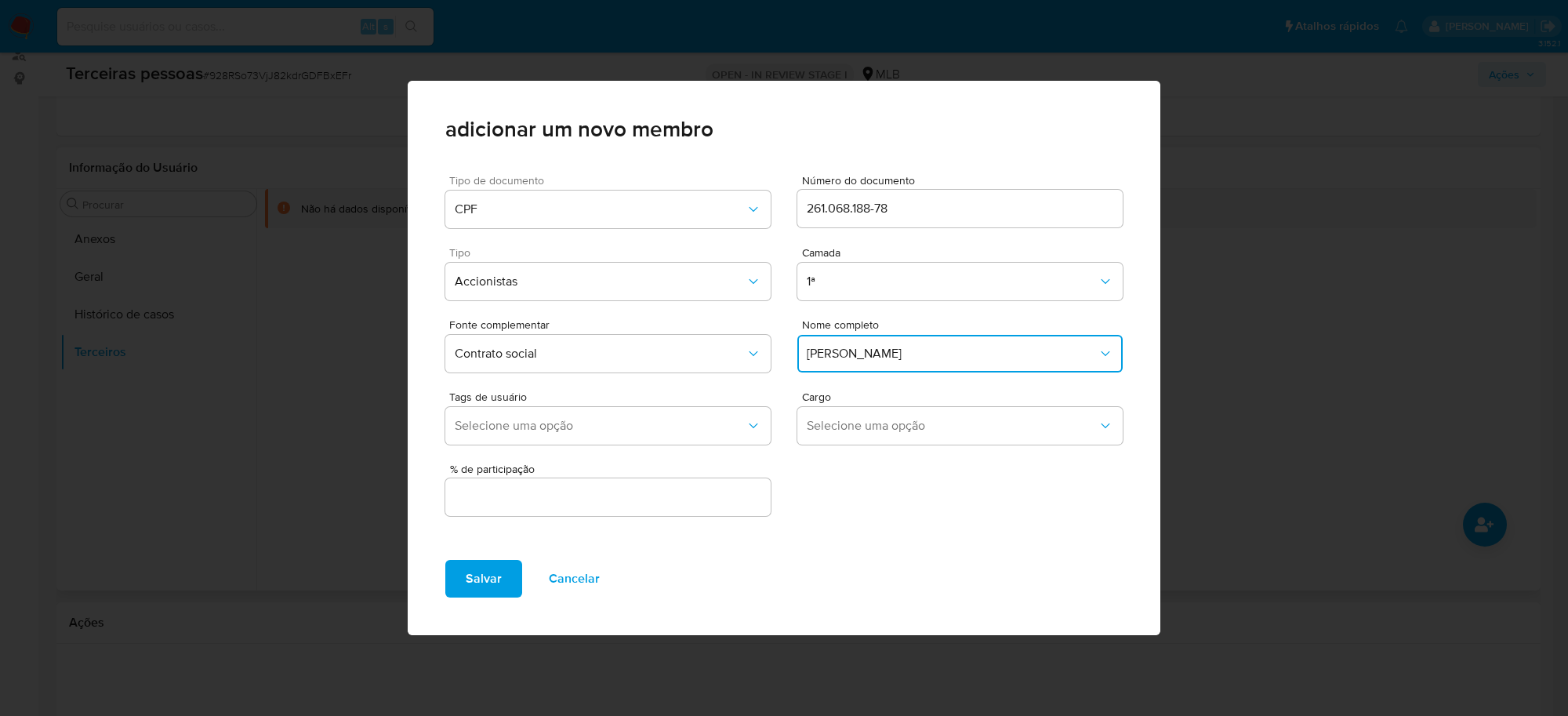
click at [683, 511] on div at bounding box center [608, 497] width 325 height 38
click at [689, 487] on input "text" at bounding box center [608, 497] width 325 height 21
type input "99.999"
click at [459, 597] on button "Salvar" at bounding box center [483, 579] width 77 height 38
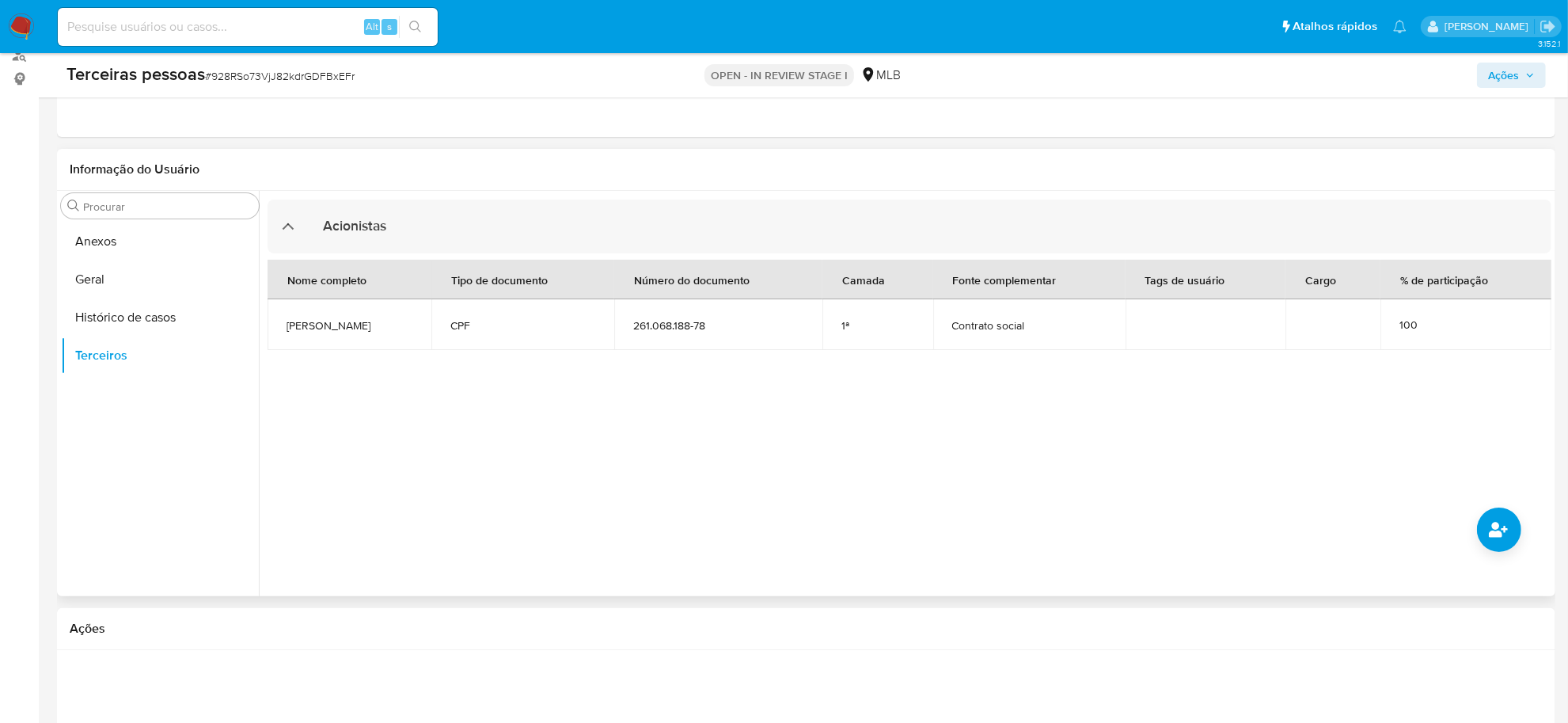
scroll to position [362, 0]
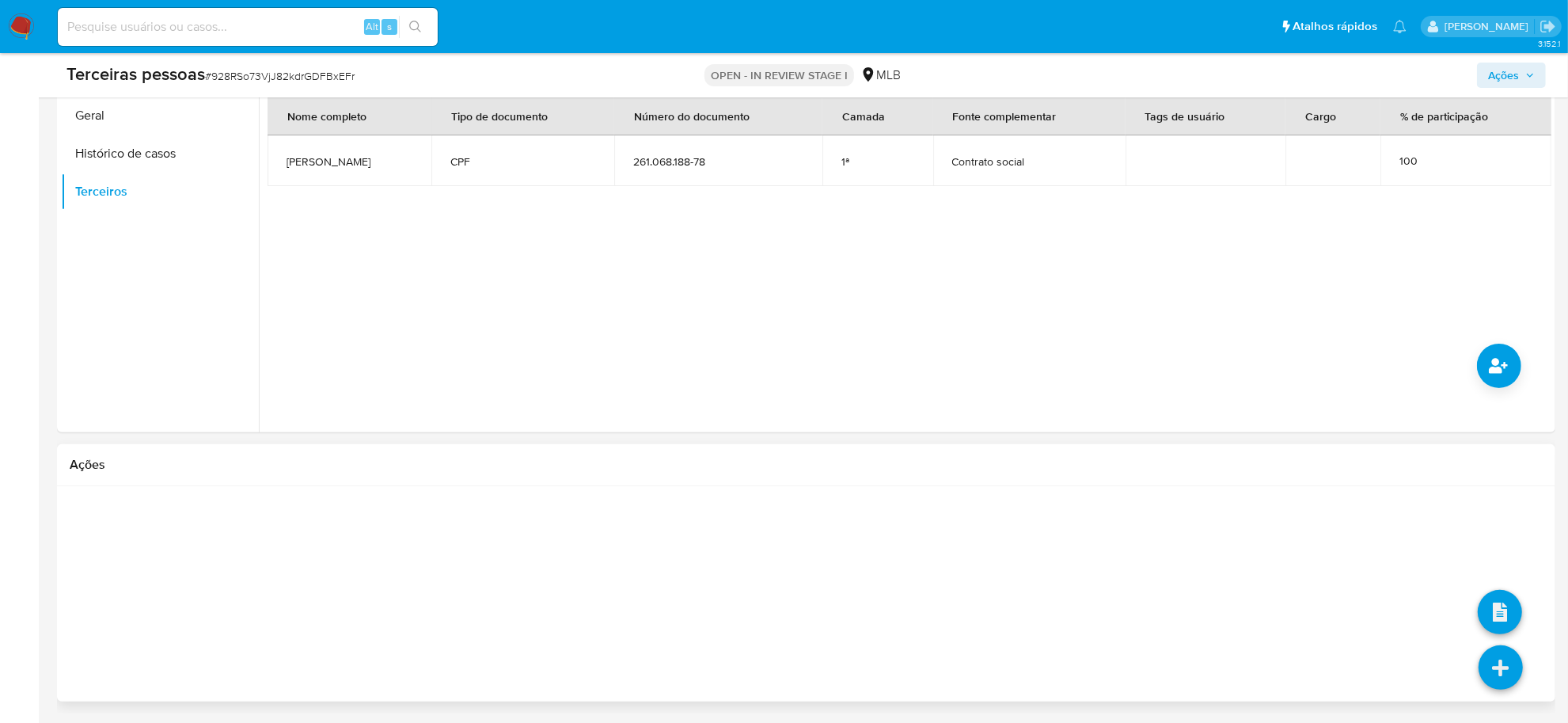
click at [1493, 666] on icon at bounding box center [1501, 668] width 45 height 45
click at [1508, 622] on icon at bounding box center [1500, 612] width 45 height 45
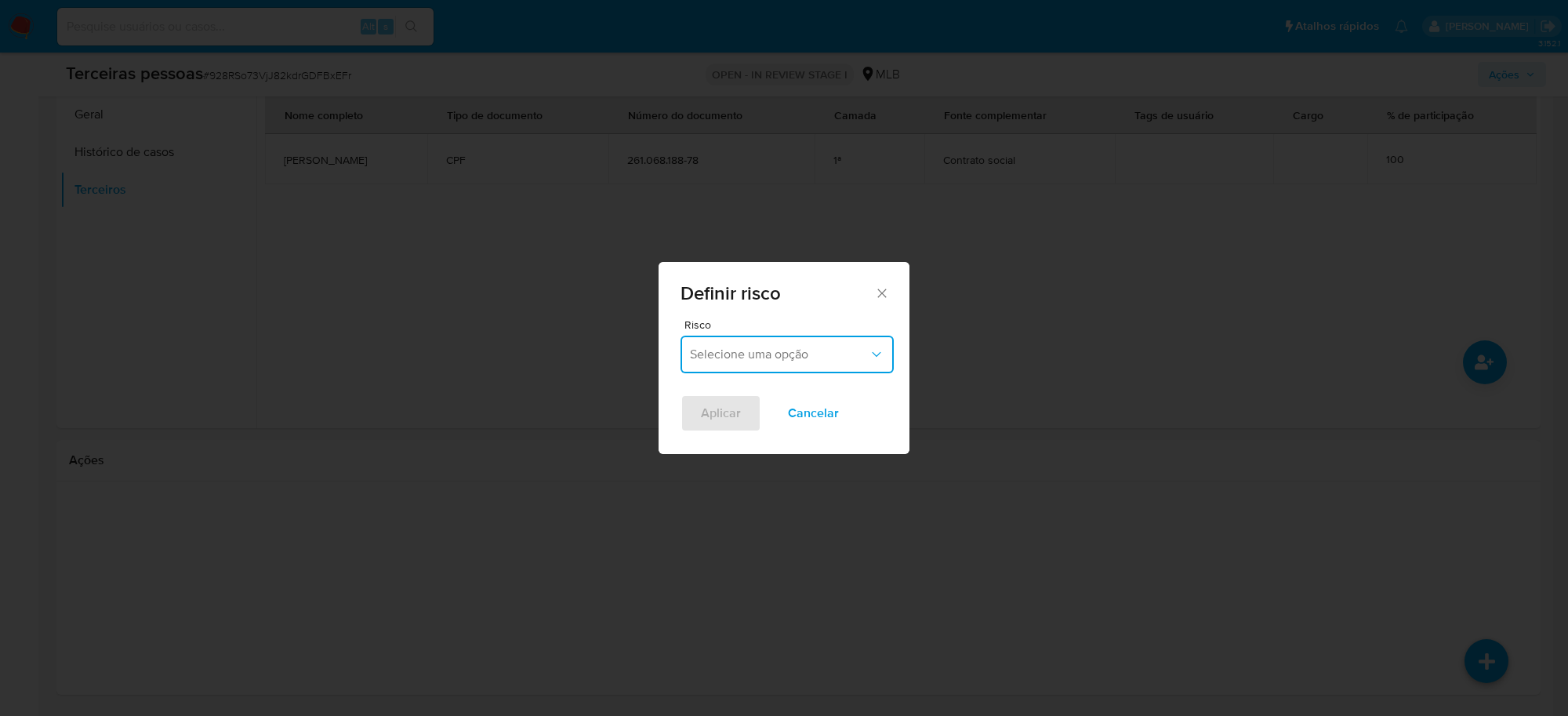
click at [779, 351] on span "Selecione uma opção" at bounding box center [779, 354] width 179 height 15
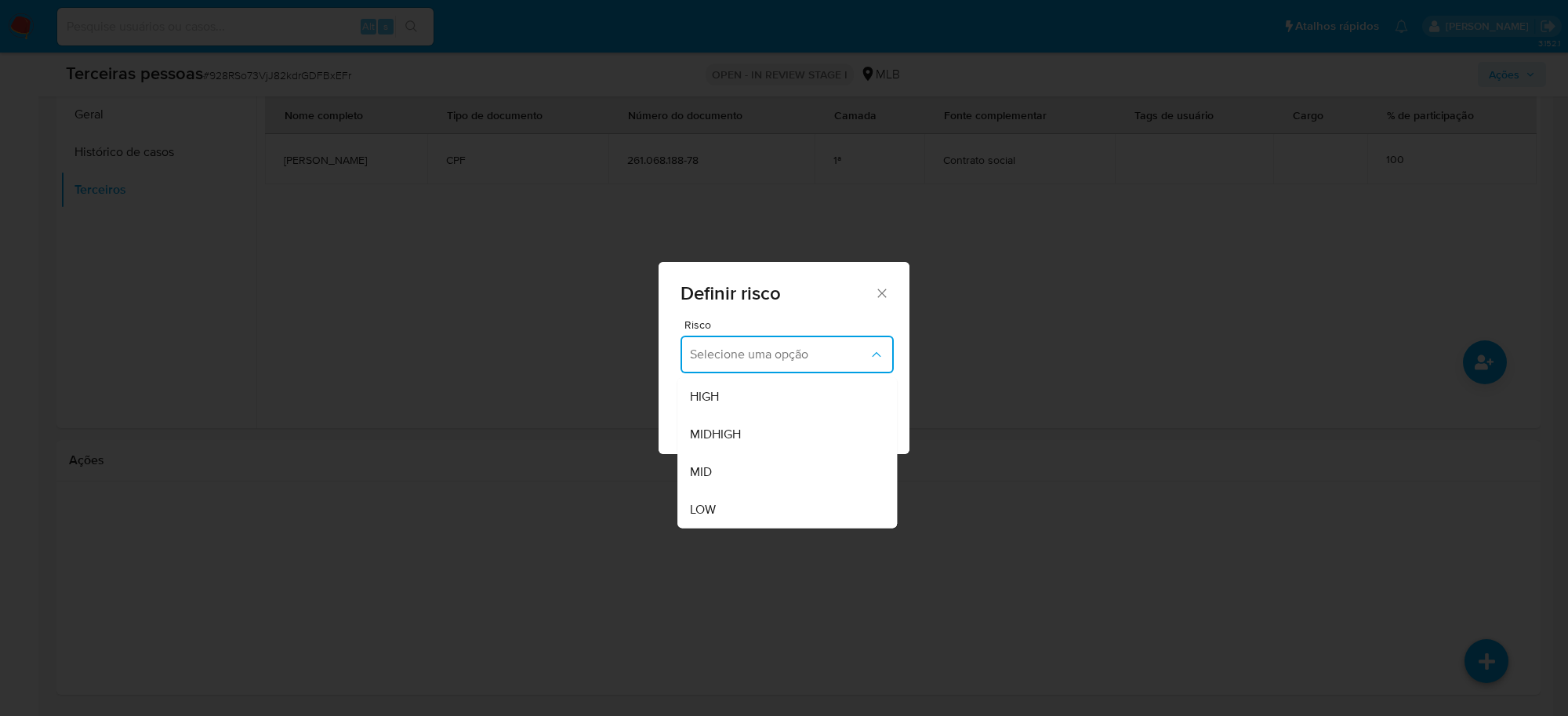
click at [765, 504] on div "LOW" at bounding box center [782, 510] width 185 height 38
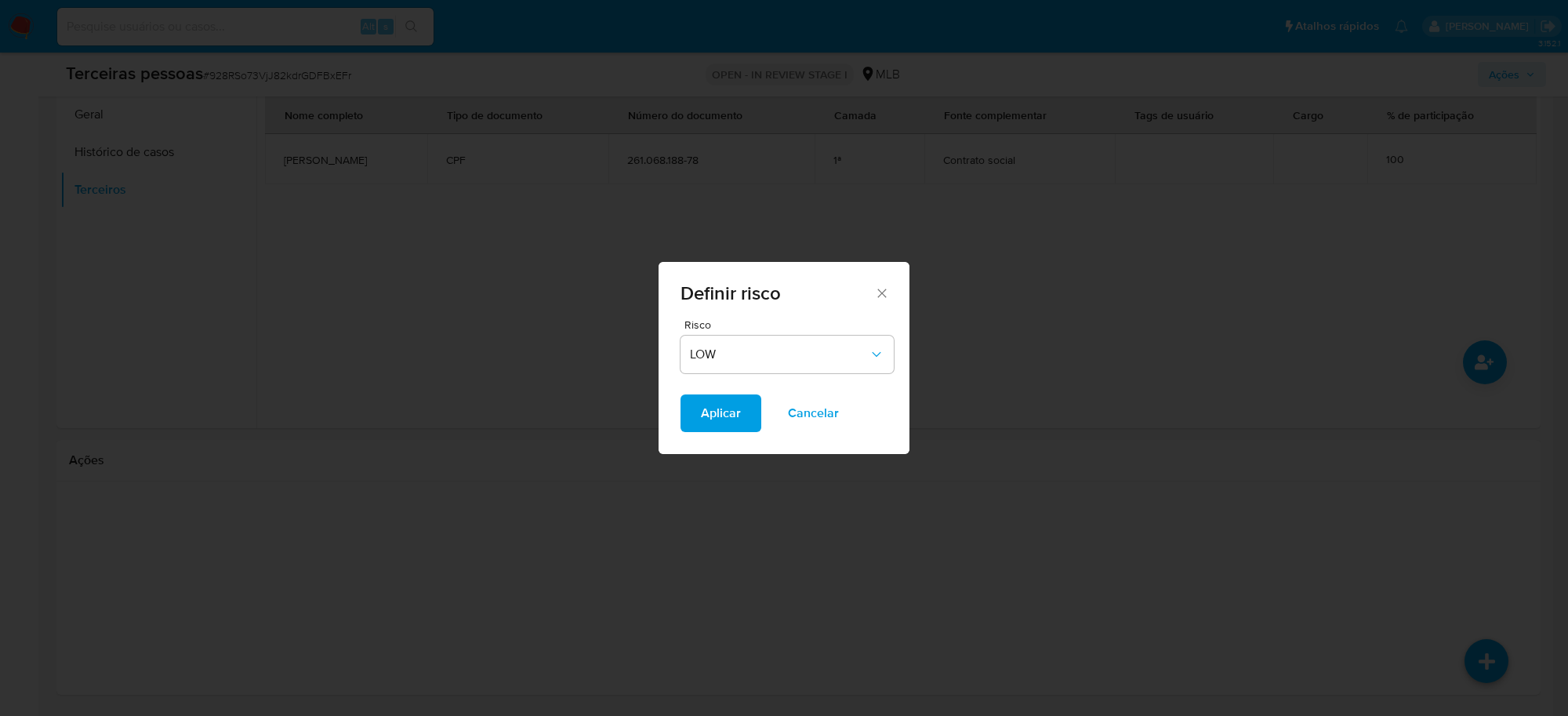
click at [707, 416] on span "Aplicar" at bounding box center [721, 413] width 40 height 34
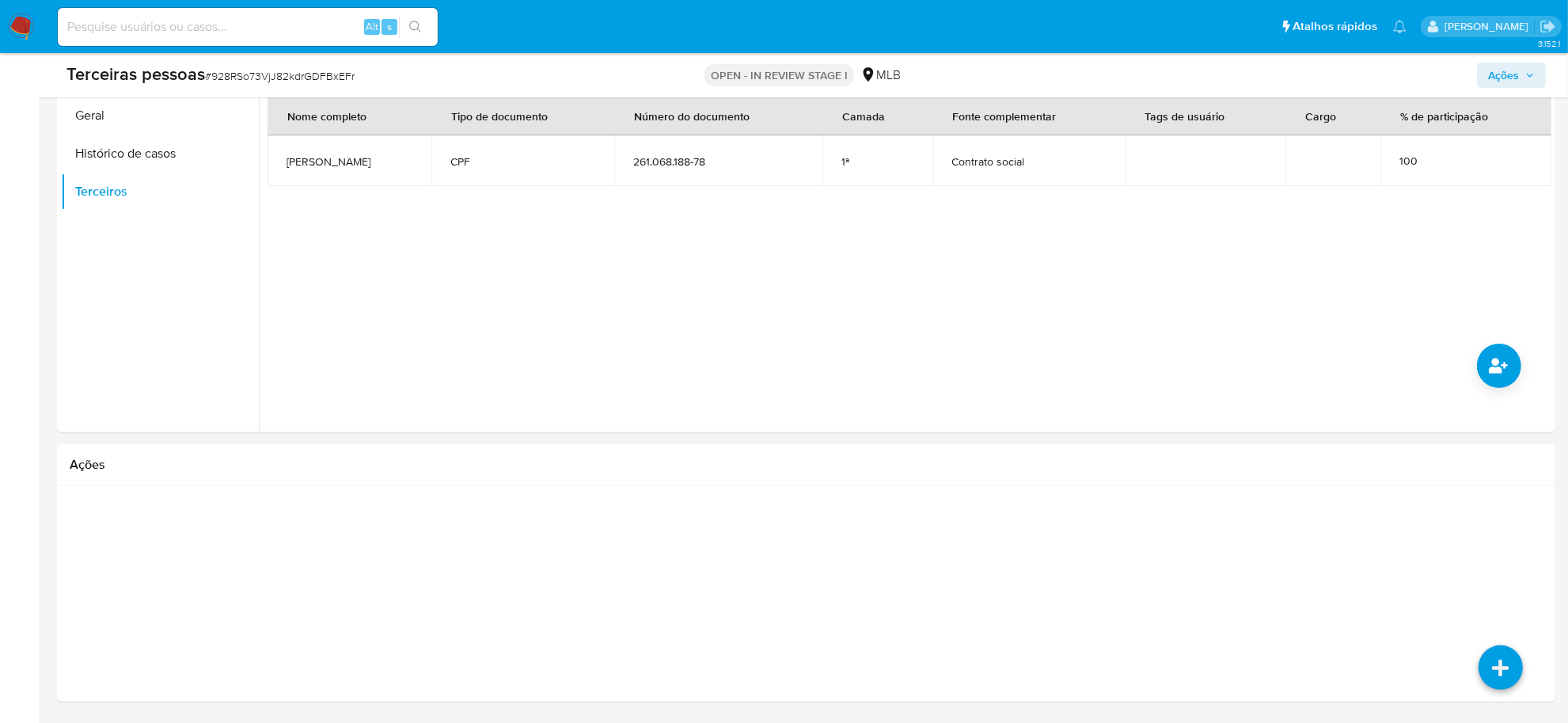
click at [1513, 87] on span "Ações" at bounding box center [1503, 75] width 31 height 25
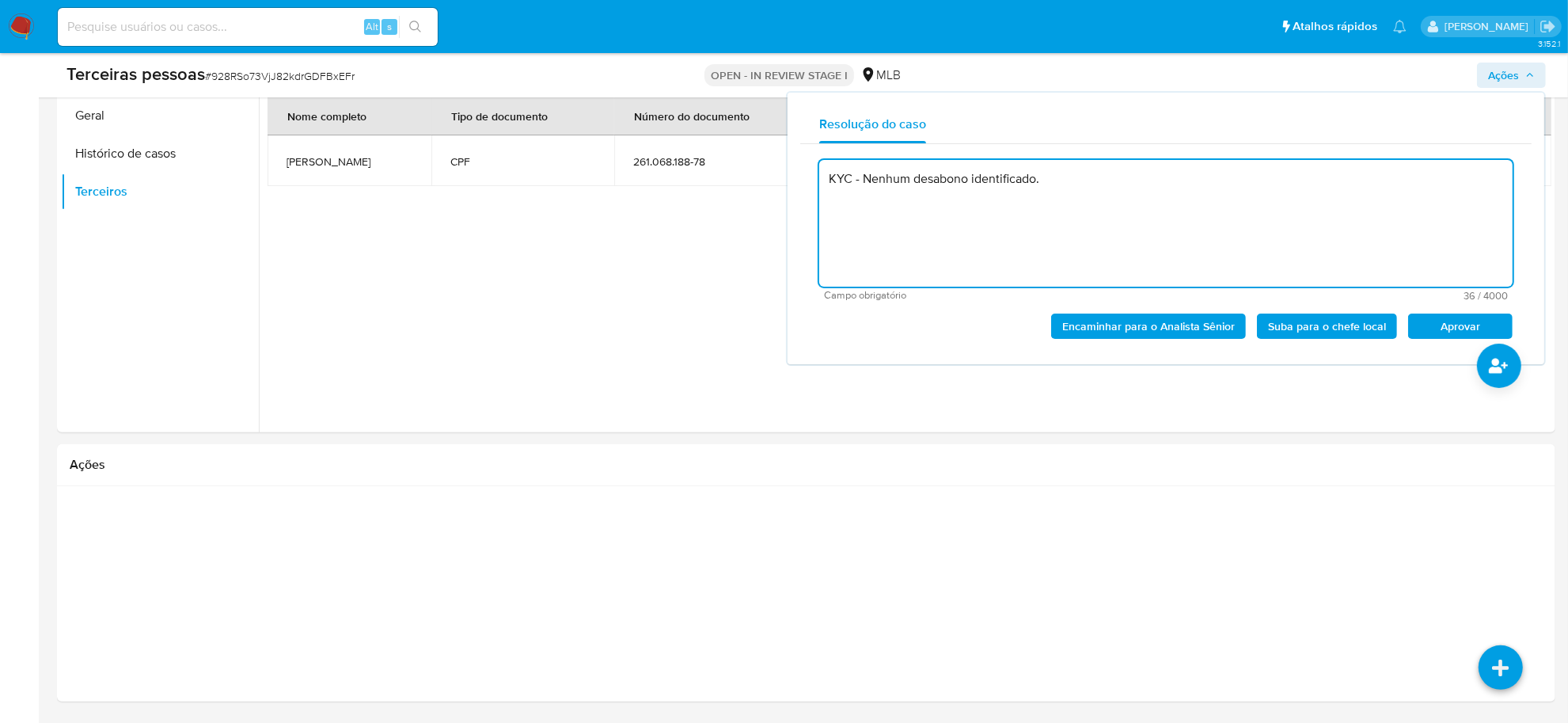
click at [1480, 316] on span "Aprovar" at bounding box center [1460, 326] width 83 height 22
type textarea "KYC - Nenhum desabono identificado."
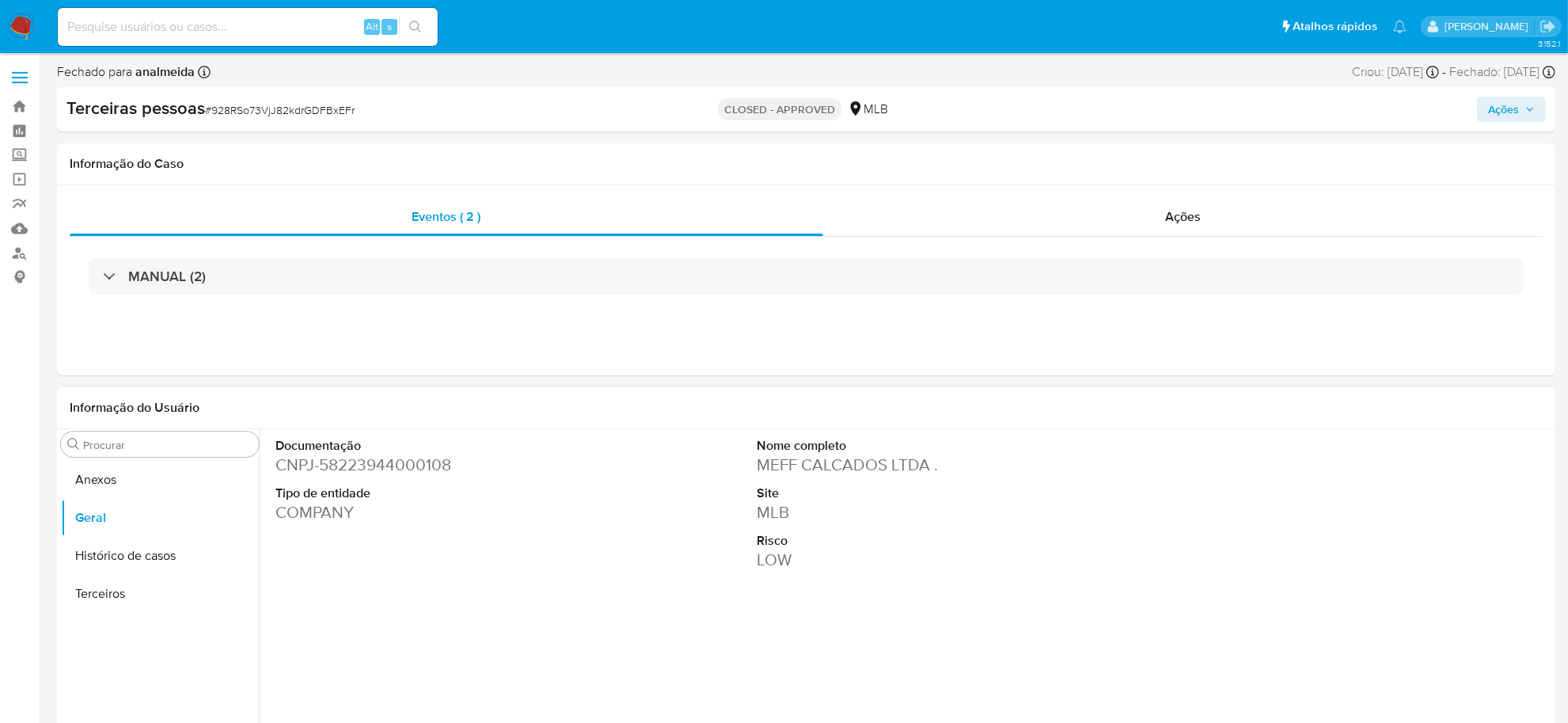
click at [368, 466] on dd "CNPJ - 58223944000108" at bounding box center [428, 465] width 305 height 22
